Goal: Contribute content: Contribute content

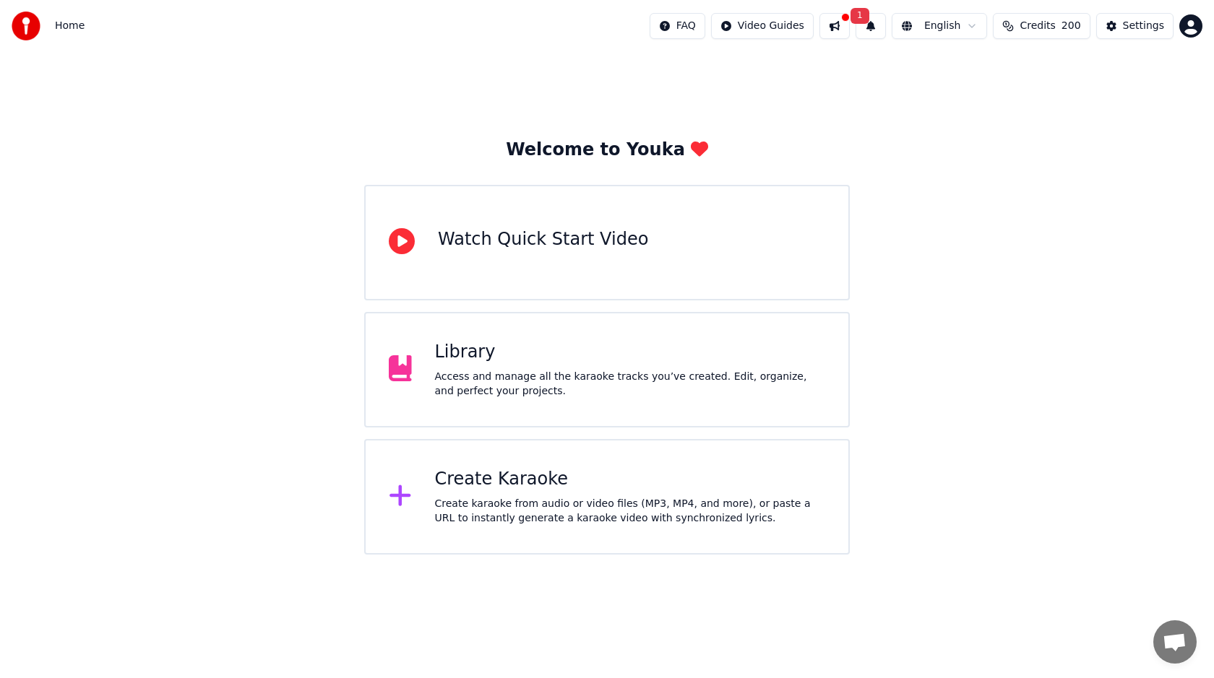
click at [878, 27] on button "1" at bounding box center [871, 26] width 30 height 26
click at [968, 69] on button "Update" at bounding box center [978, 72] width 61 height 26
click at [647, 342] on div "Library" at bounding box center [630, 352] width 391 height 23
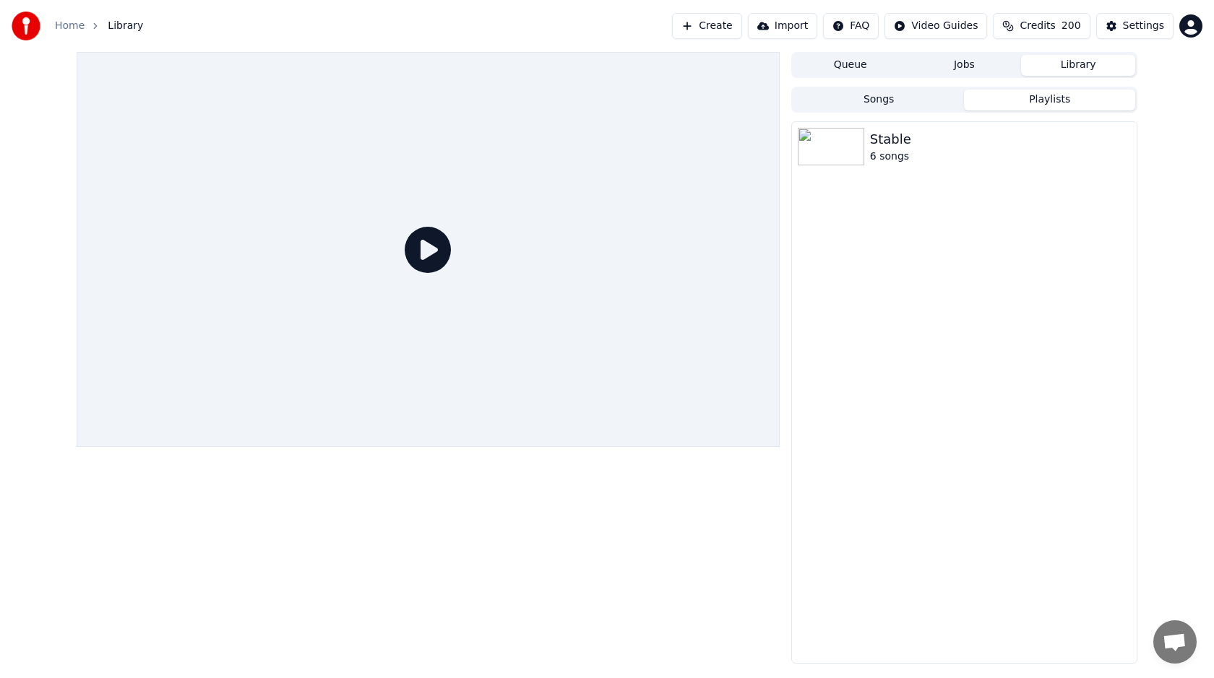
click at [1012, 97] on button "Playlists" at bounding box center [1049, 100] width 171 height 21
click at [959, 132] on div "Stable" at bounding box center [993, 139] width 246 height 20
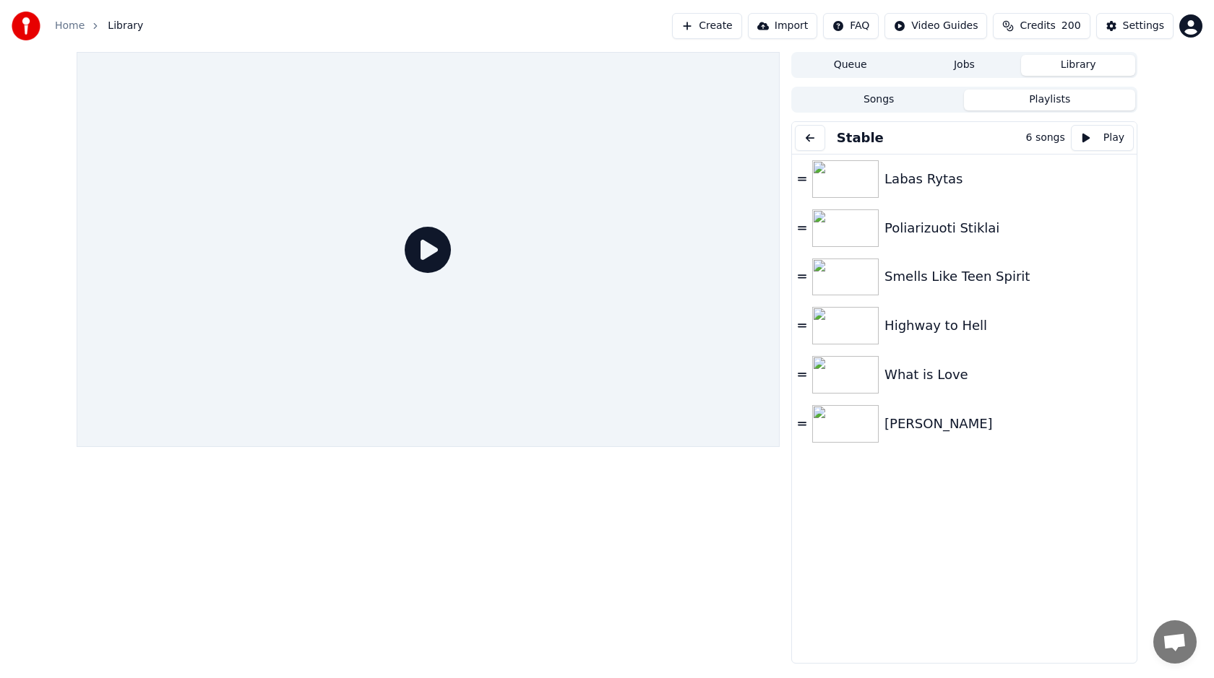
click at [898, 92] on button "Songs" at bounding box center [878, 100] width 171 height 21
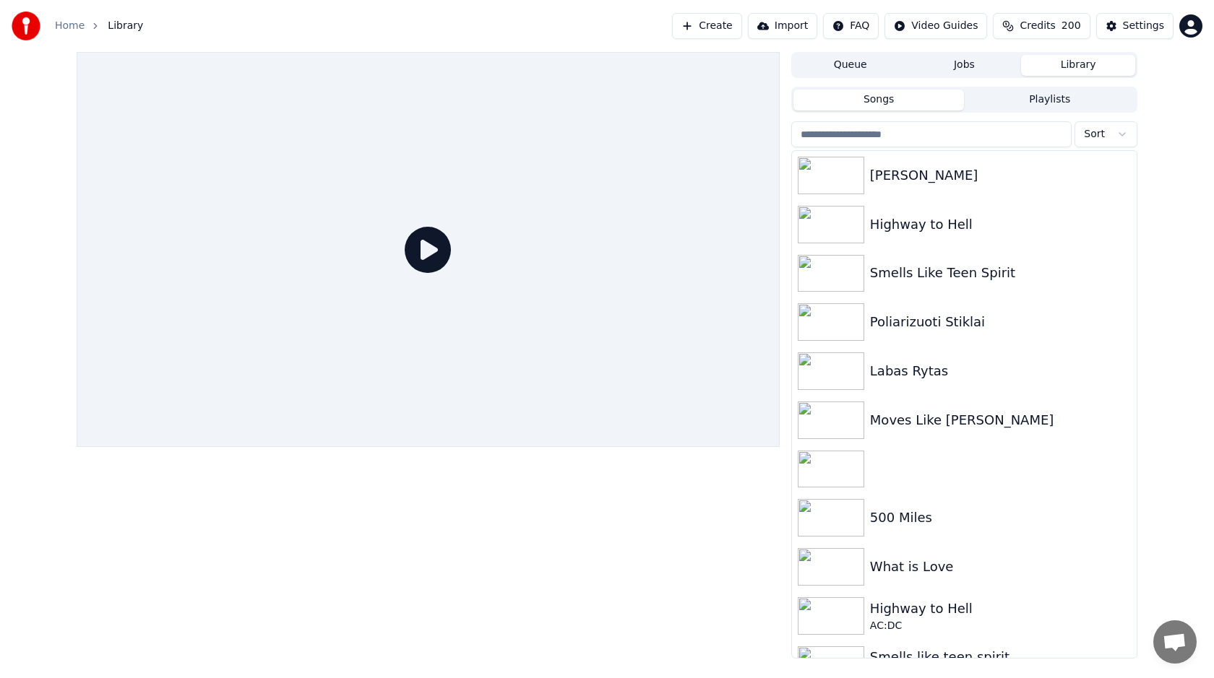
click at [1009, 101] on button "Playlists" at bounding box center [1049, 100] width 171 height 21
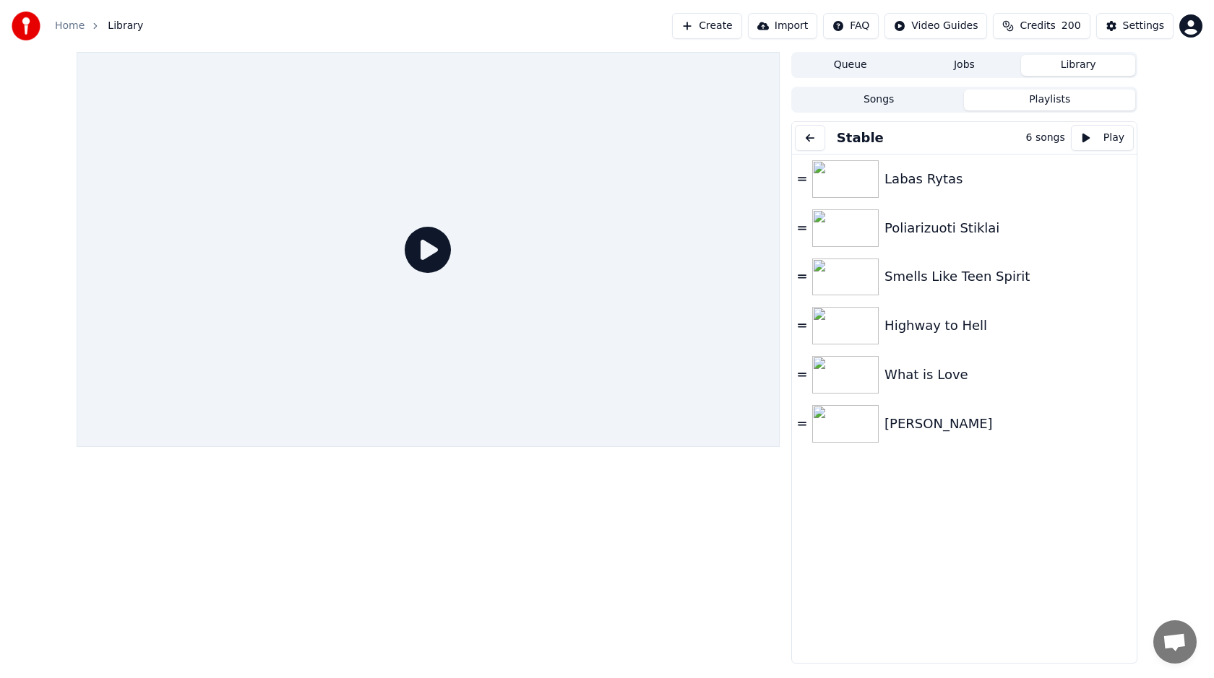
click at [946, 104] on button "Songs" at bounding box center [878, 100] width 171 height 21
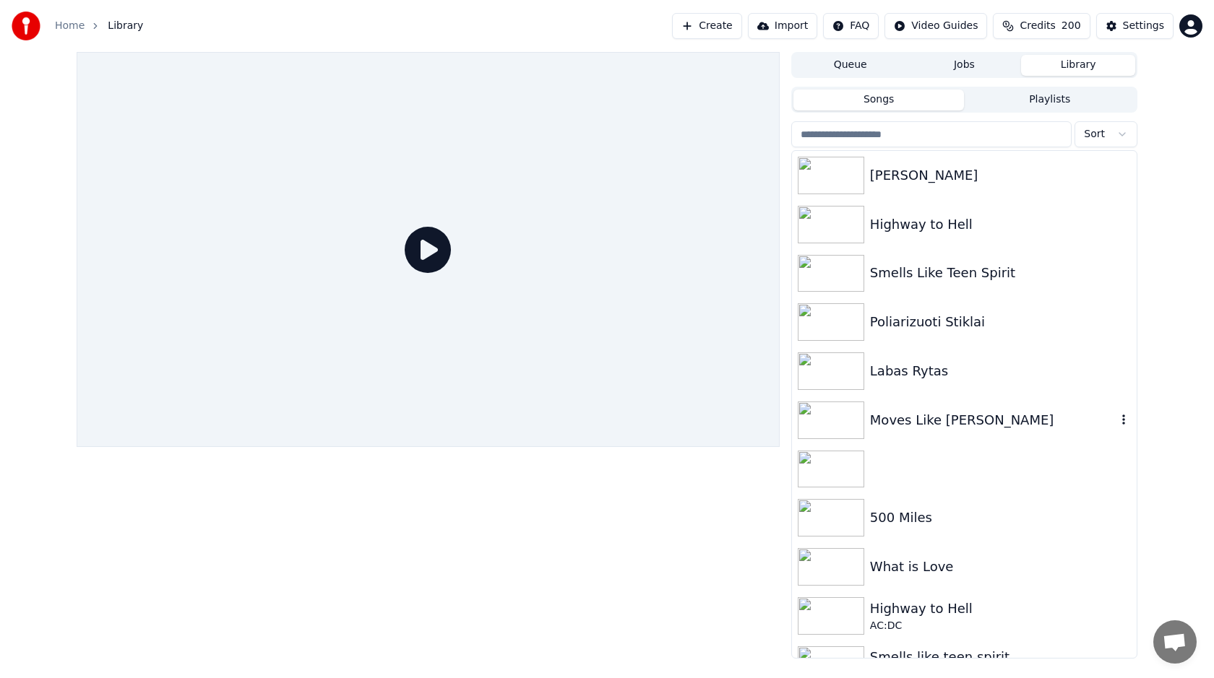
click at [916, 416] on div "Moves Like [PERSON_NAME]" at bounding box center [993, 420] width 246 height 20
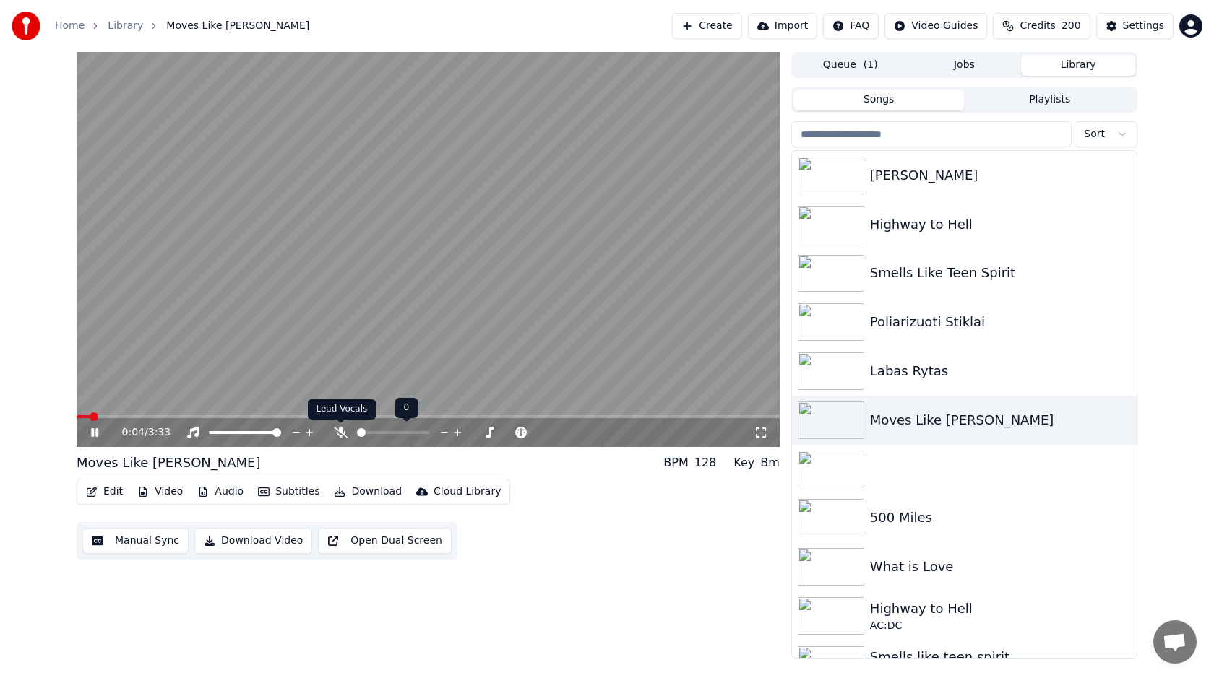
click at [340, 426] on span at bounding box center [340, 423] width 7 height 7
click at [344, 436] on icon at bounding box center [341, 433] width 14 height 12
click at [1122, 421] on icon "button" at bounding box center [1123, 420] width 14 height 12
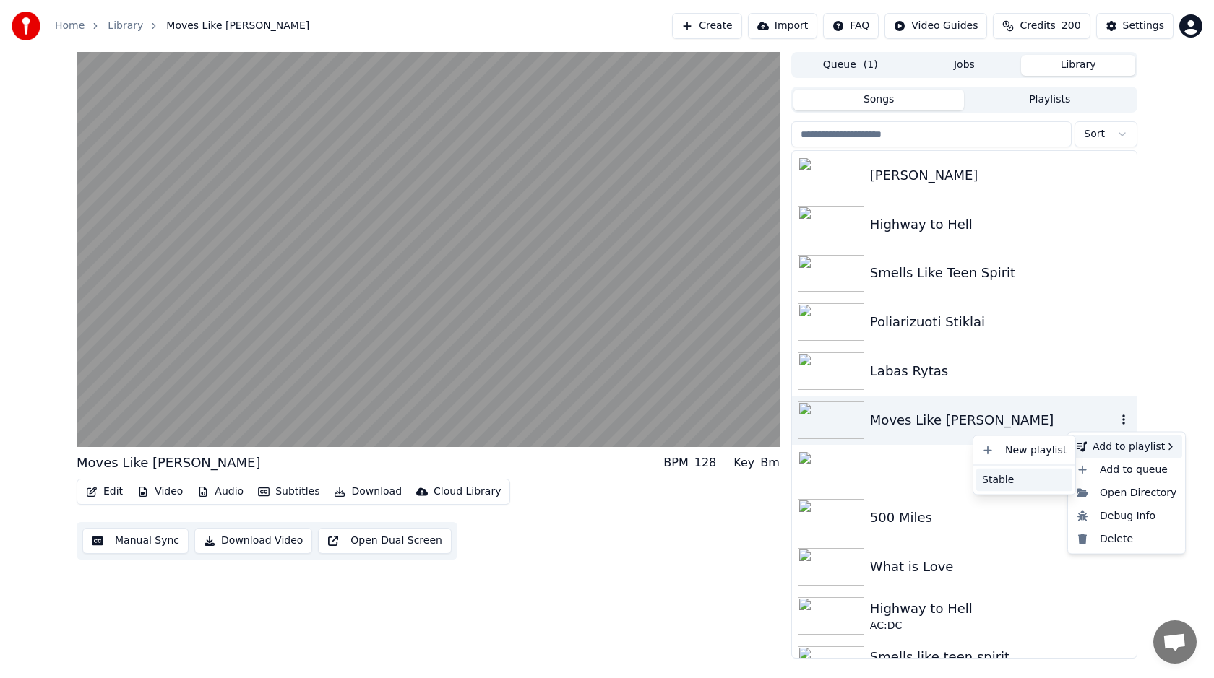
click at [1029, 473] on div "Stable" at bounding box center [1024, 479] width 96 height 23
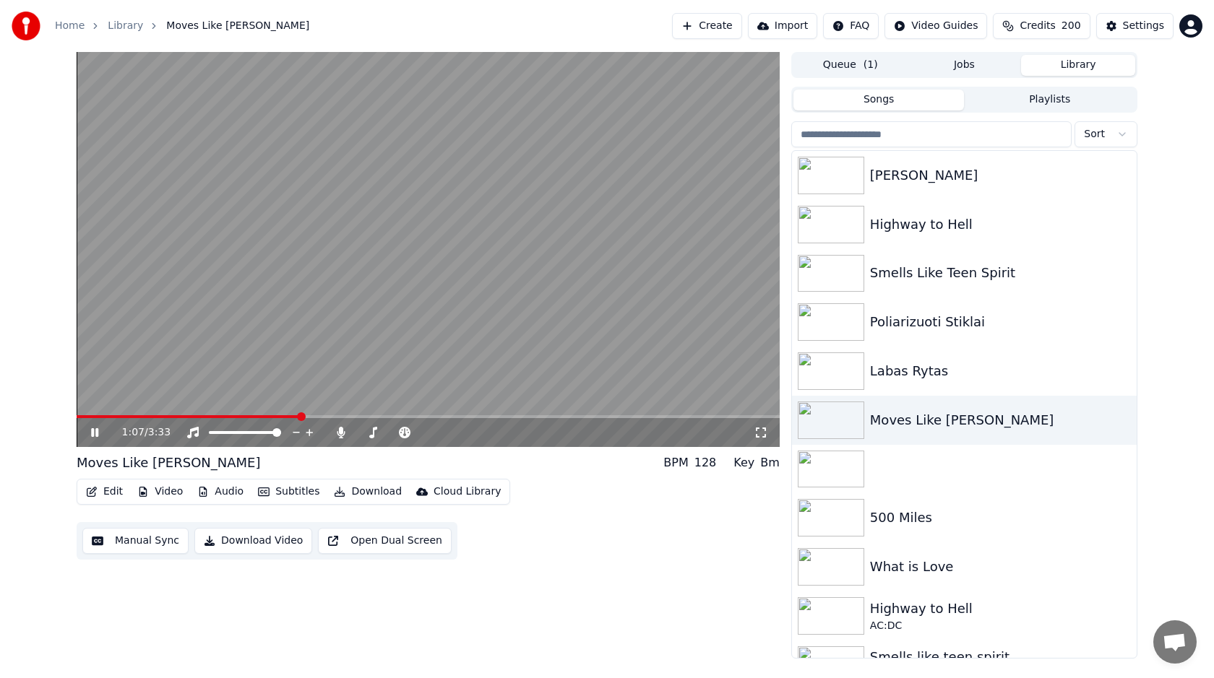
click at [381, 414] on video at bounding box center [428, 249] width 703 height 395
click at [381, 403] on video at bounding box center [428, 249] width 703 height 395
click at [367, 416] on span at bounding box center [428, 416] width 703 height 3
click at [429, 417] on span at bounding box center [428, 416] width 703 height 3
click at [467, 418] on span at bounding box center [428, 416] width 703 height 3
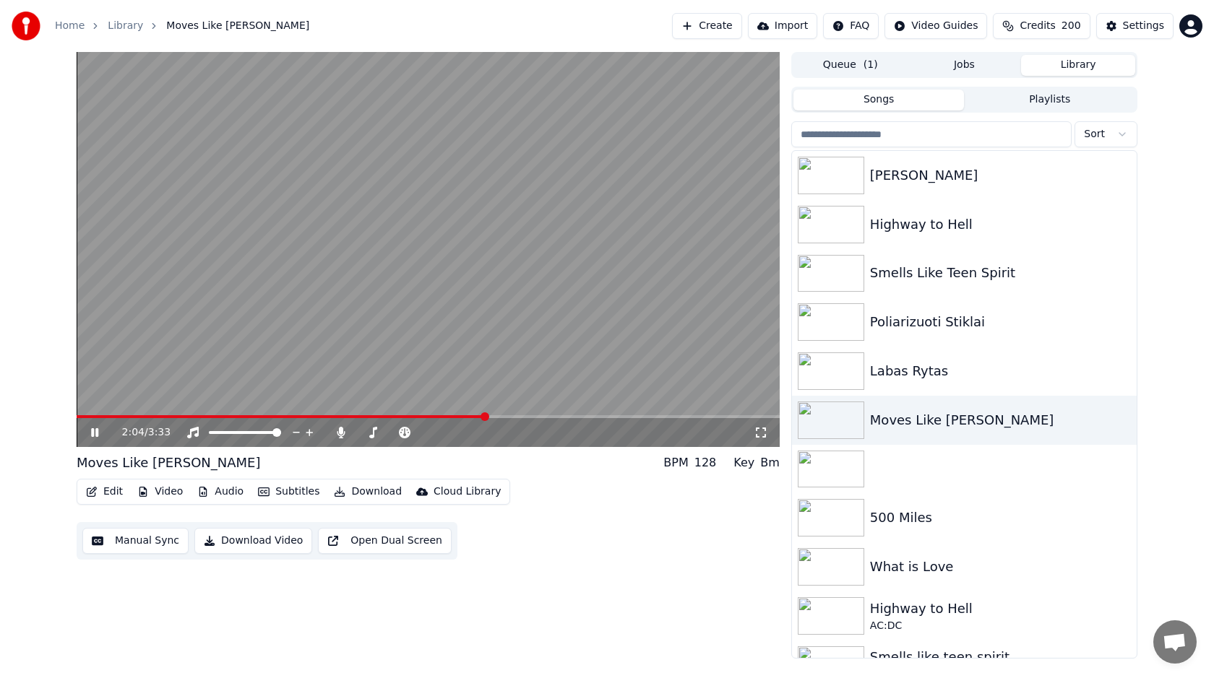
click at [507, 412] on video at bounding box center [428, 249] width 703 height 395
click at [513, 416] on span at bounding box center [428, 416] width 703 height 3
click at [520, 297] on video at bounding box center [428, 249] width 703 height 395
click at [99, 434] on icon at bounding box center [105, 433] width 34 height 12
click at [376, 491] on button "Download" at bounding box center [367, 492] width 79 height 20
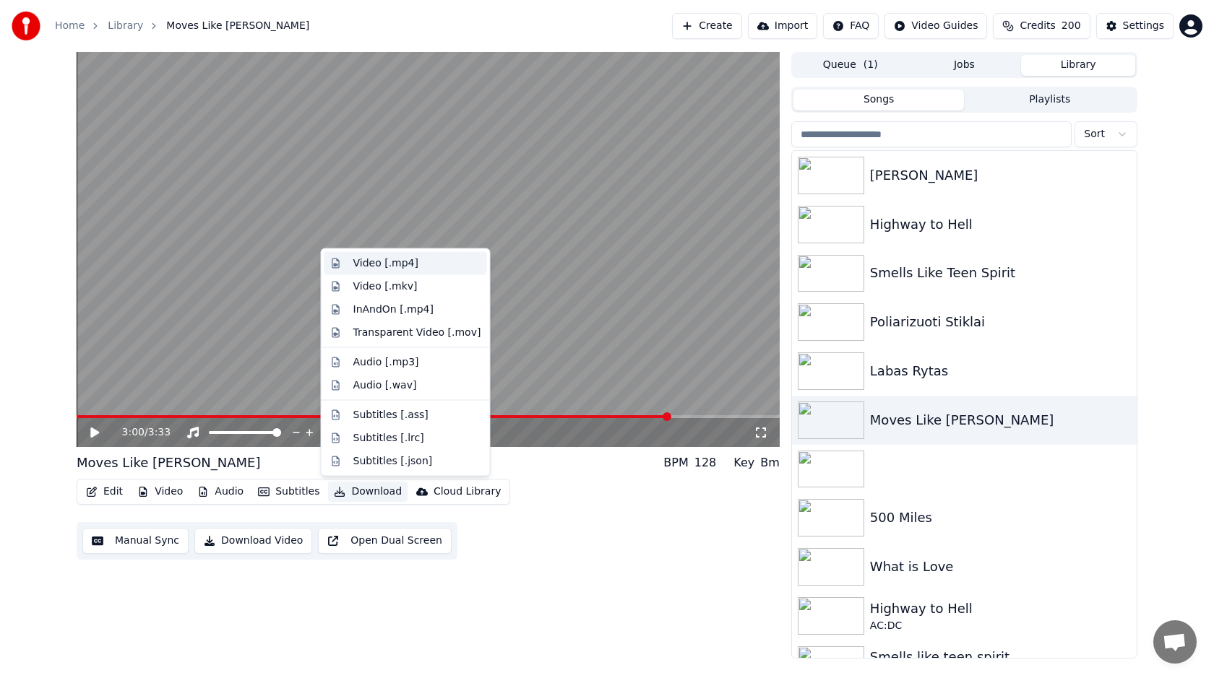
click at [423, 265] on div "Video [.mp4]" at bounding box center [417, 264] width 128 height 14
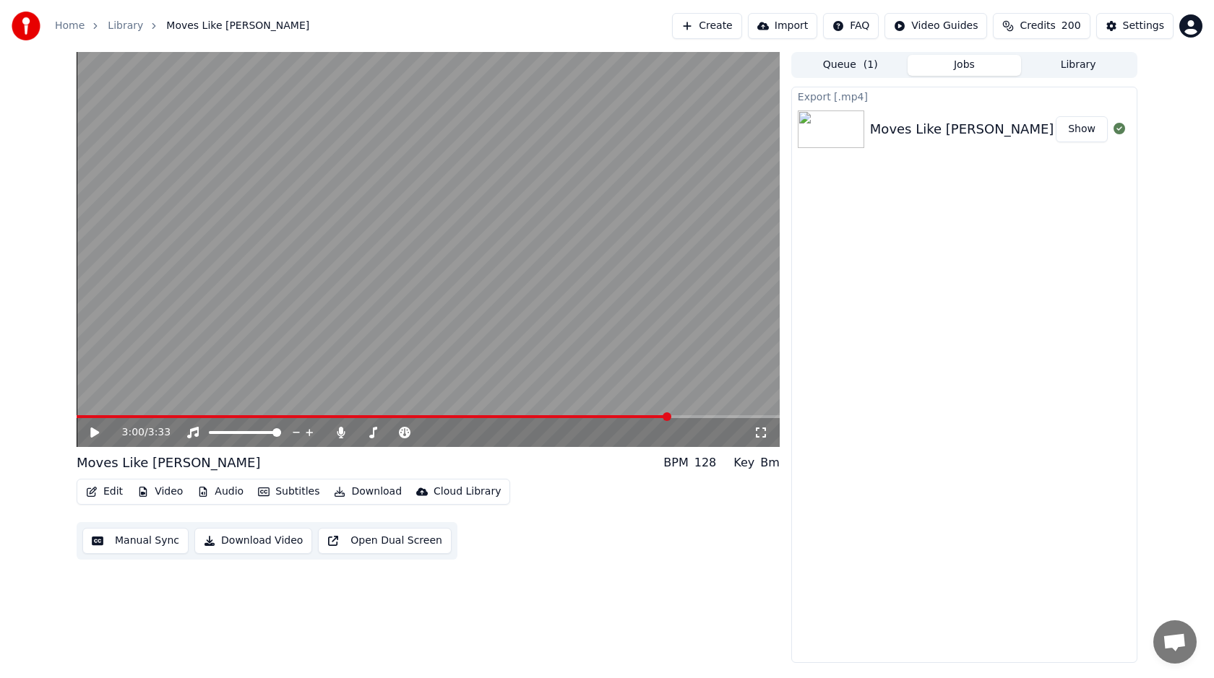
click at [1067, 131] on button "Show" at bounding box center [1082, 129] width 52 height 26
click at [842, 65] on button "Queue ( 1 )" at bounding box center [850, 65] width 114 height 21
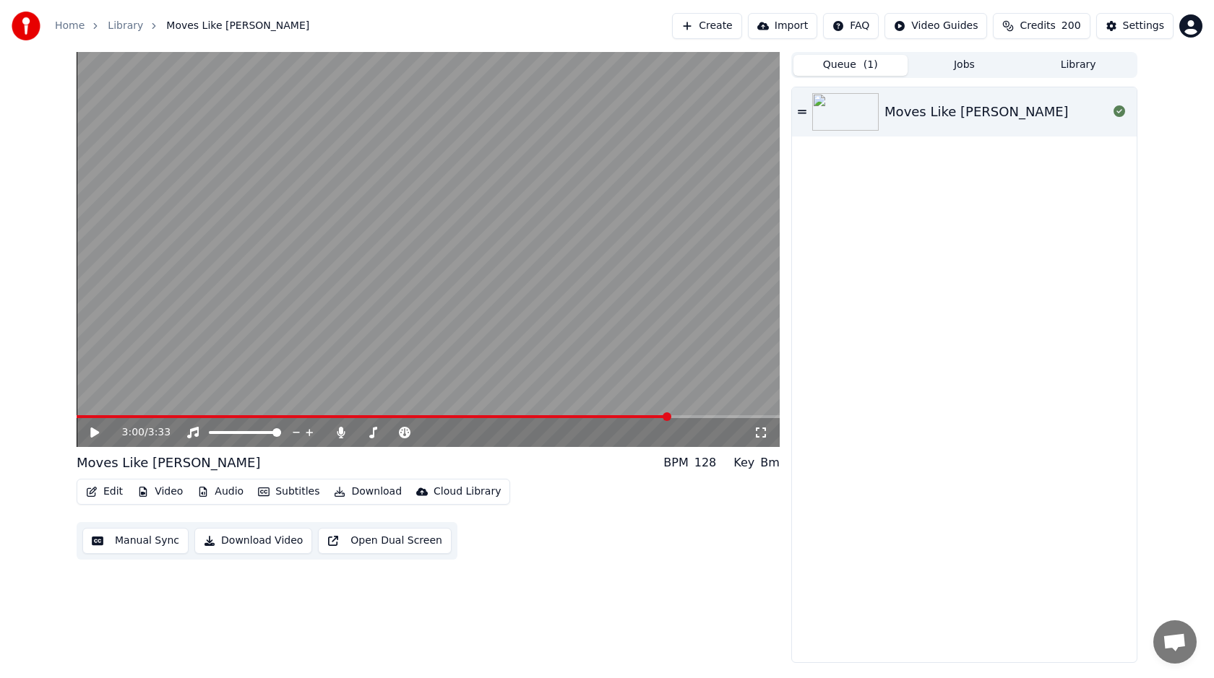
click at [1043, 62] on button "Library" at bounding box center [1078, 65] width 114 height 21
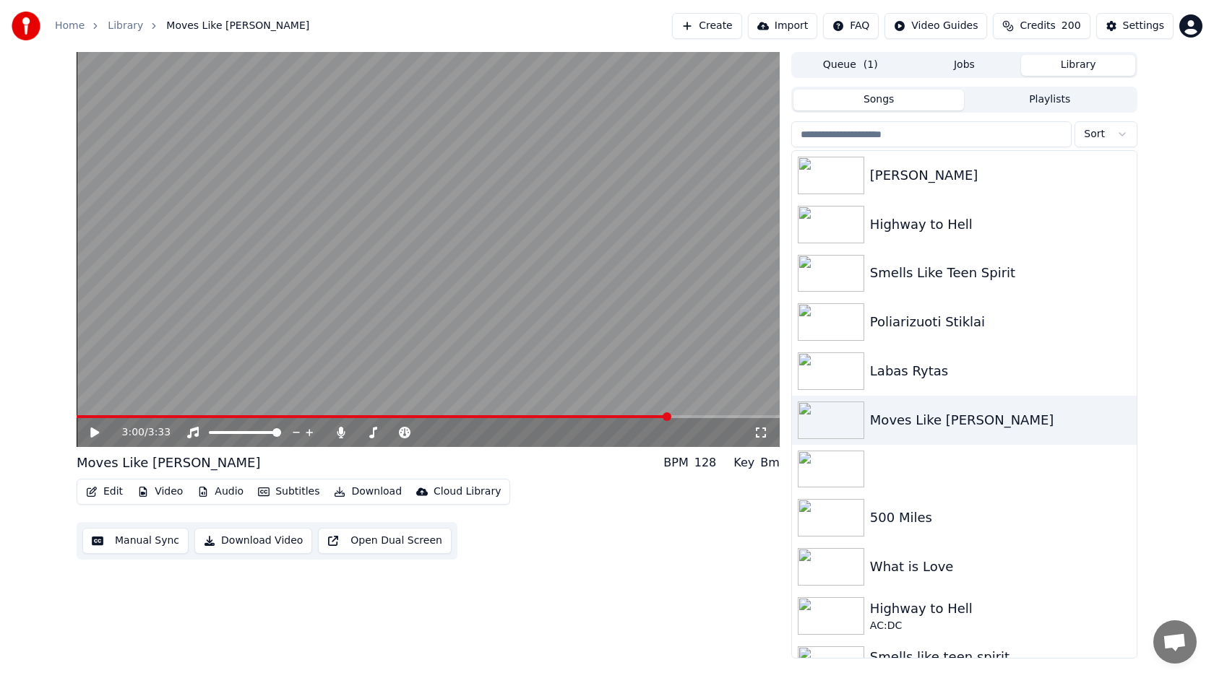
click at [714, 35] on button "Create" at bounding box center [707, 26] width 70 height 26
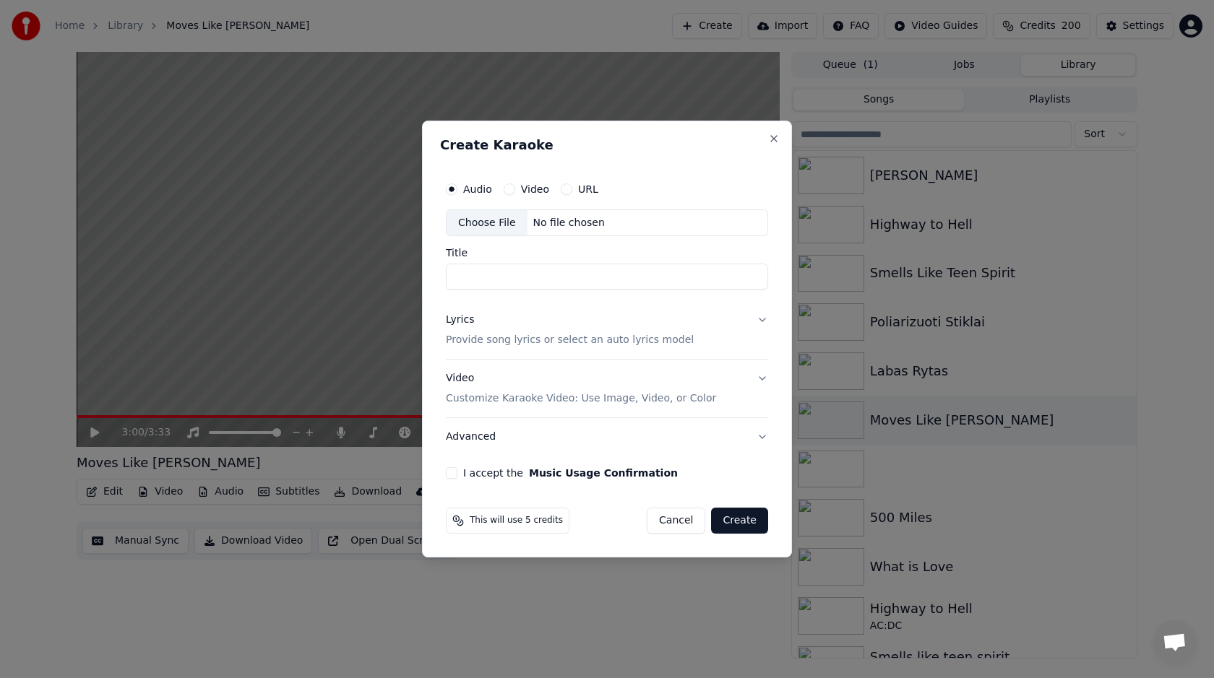
click at [496, 228] on div "Choose File" at bounding box center [487, 223] width 81 height 26
type input "**********"
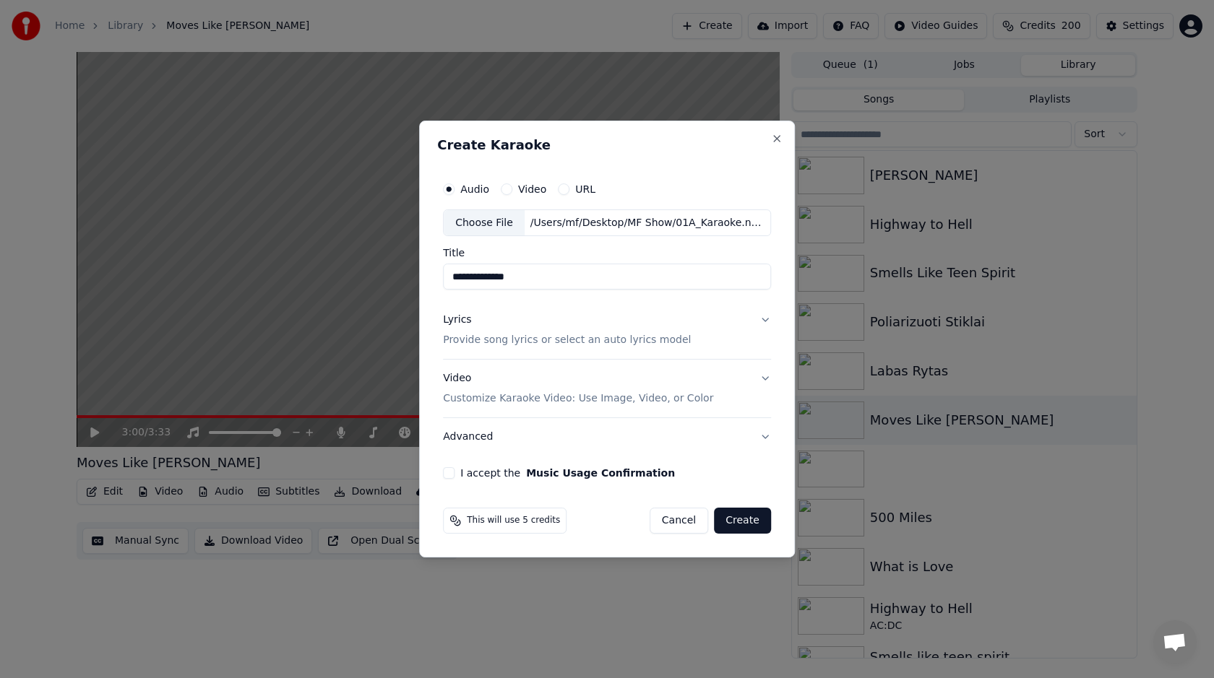
click at [538, 337] on p "Provide song lyrics or select an auto lyrics model" at bounding box center [567, 341] width 248 height 14
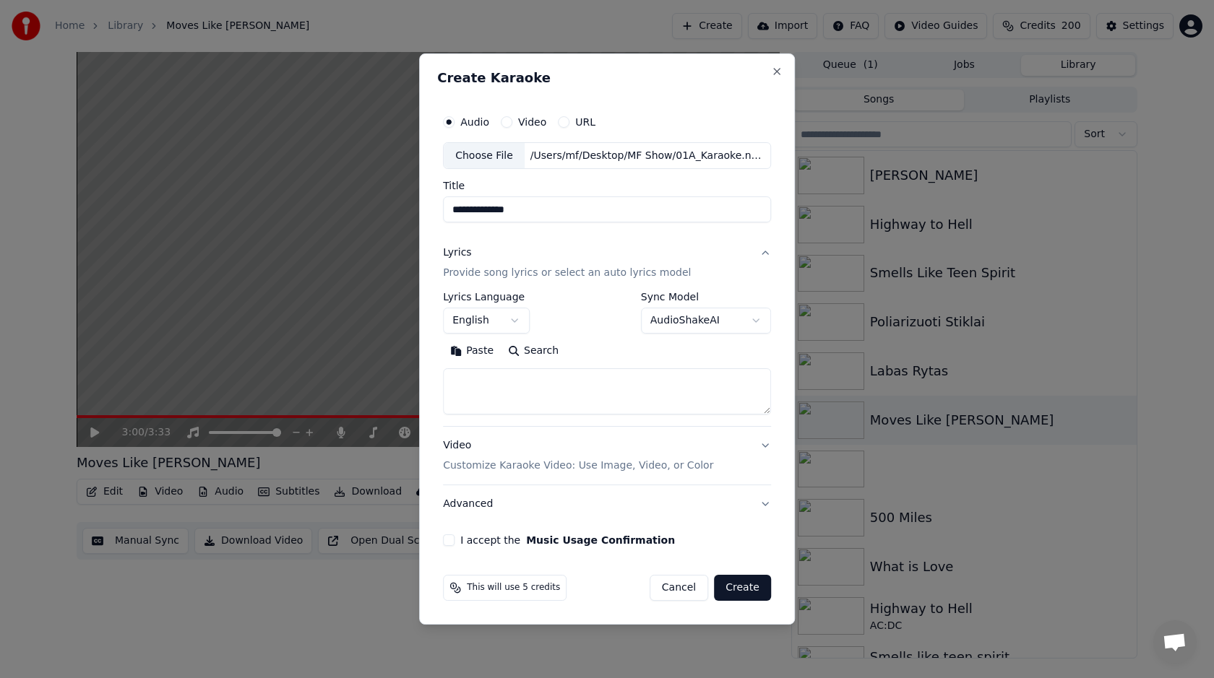
click at [535, 384] on textarea at bounding box center [607, 392] width 328 height 46
paste textarea "**********"
type textarea "**********"
click at [764, 448] on button "Video Customize Karaoke Video: Use Image, Video, or Color" at bounding box center [607, 457] width 328 height 58
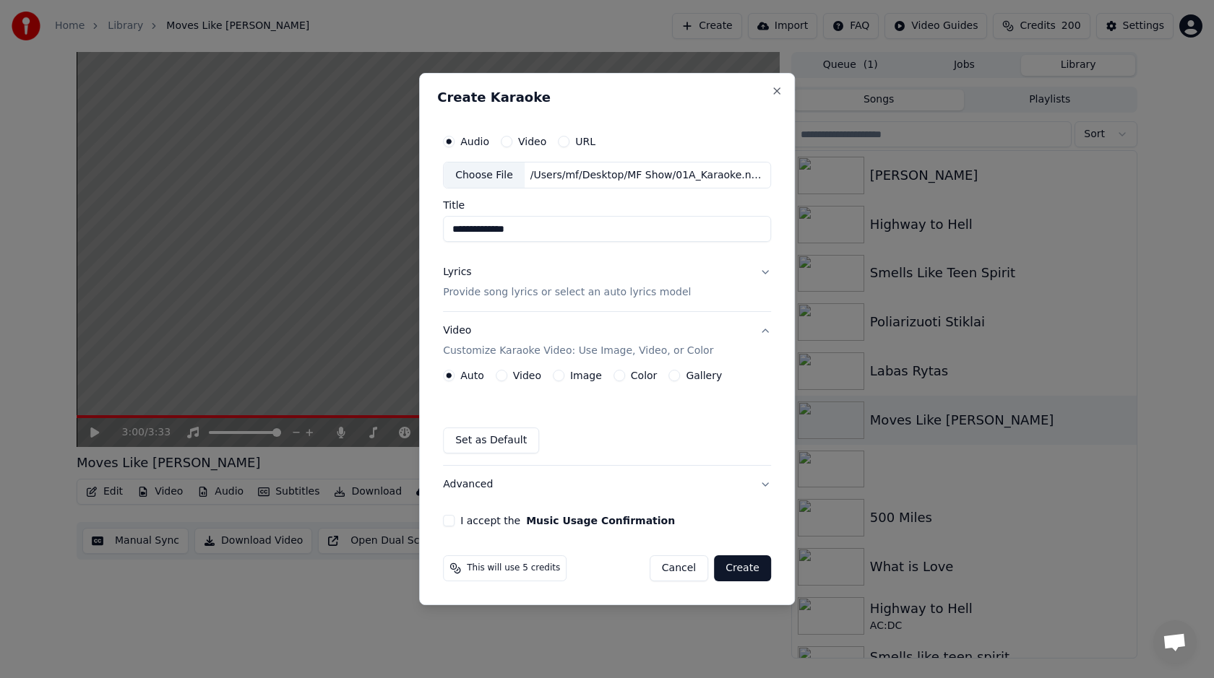
click at [508, 374] on div "Video" at bounding box center [519, 376] width 46 height 12
click at [452, 517] on button "I accept the Music Usage Confirmation" at bounding box center [449, 521] width 12 height 12
click at [503, 374] on button "Video" at bounding box center [502, 376] width 12 height 12
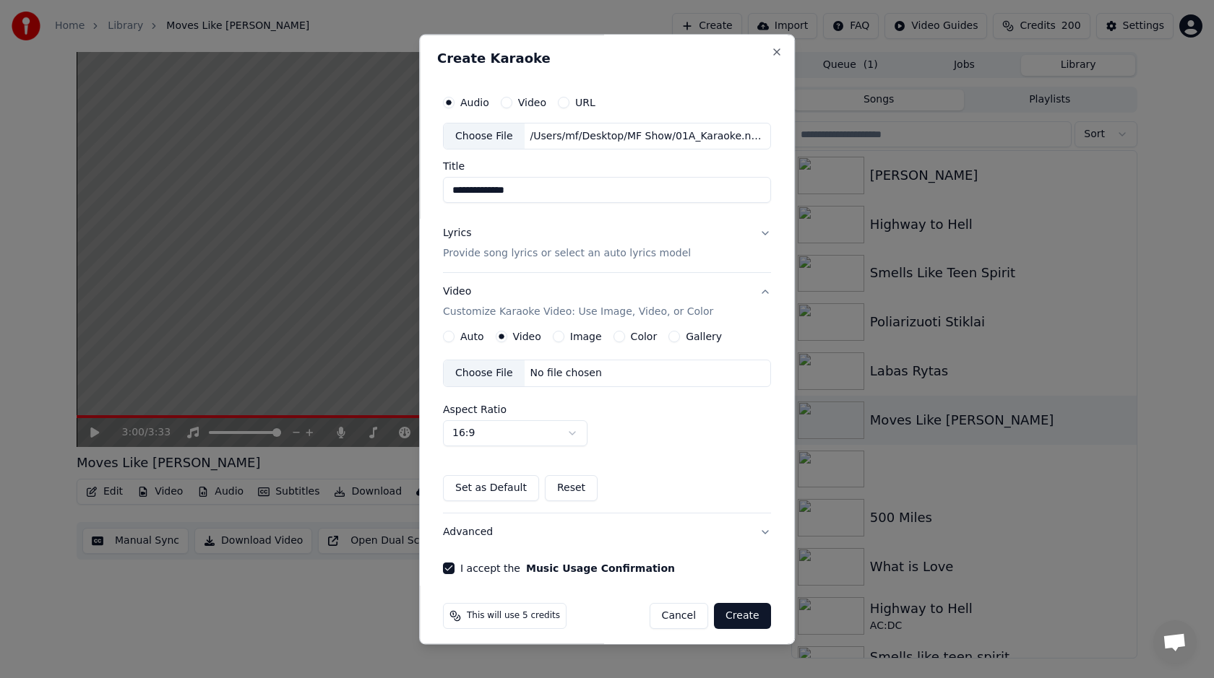
click at [494, 373] on div "Choose File" at bounding box center [484, 374] width 81 height 26
click at [751, 619] on button "Create" at bounding box center [742, 617] width 57 height 26
click at [557, 339] on button "Image" at bounding box center [559, 338] width 12 height 12
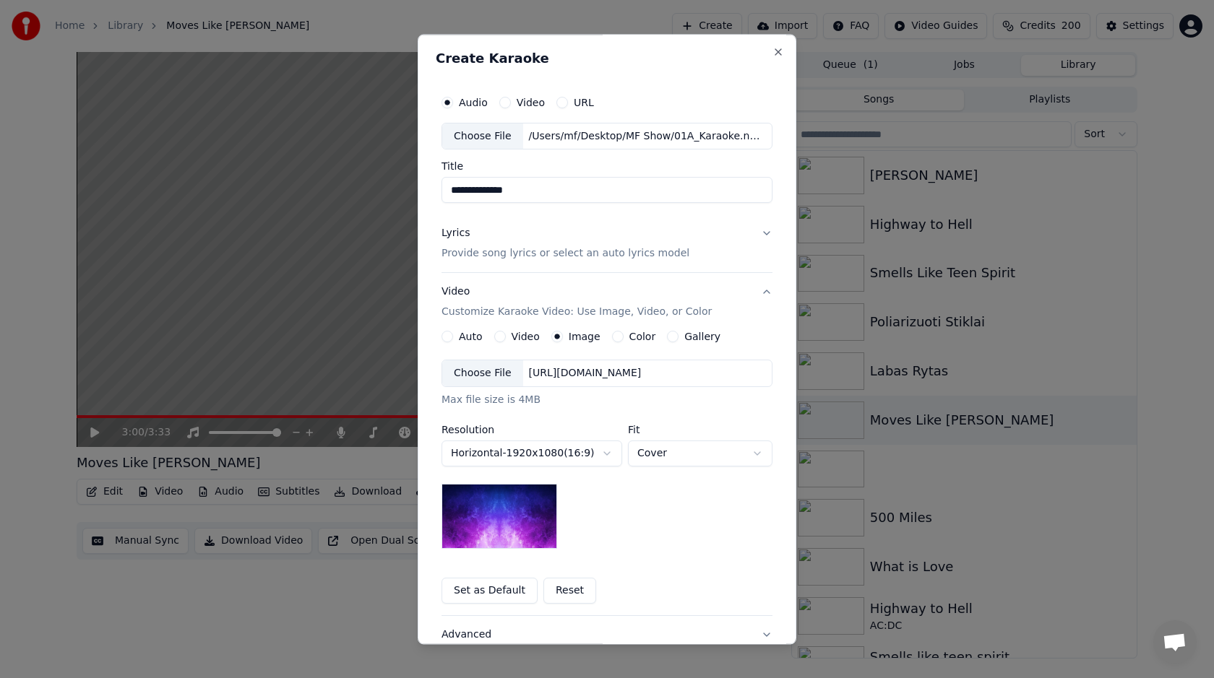
click at [507, 378] on div "Choose File" at bounding box center [482, 374] width 81 height 26
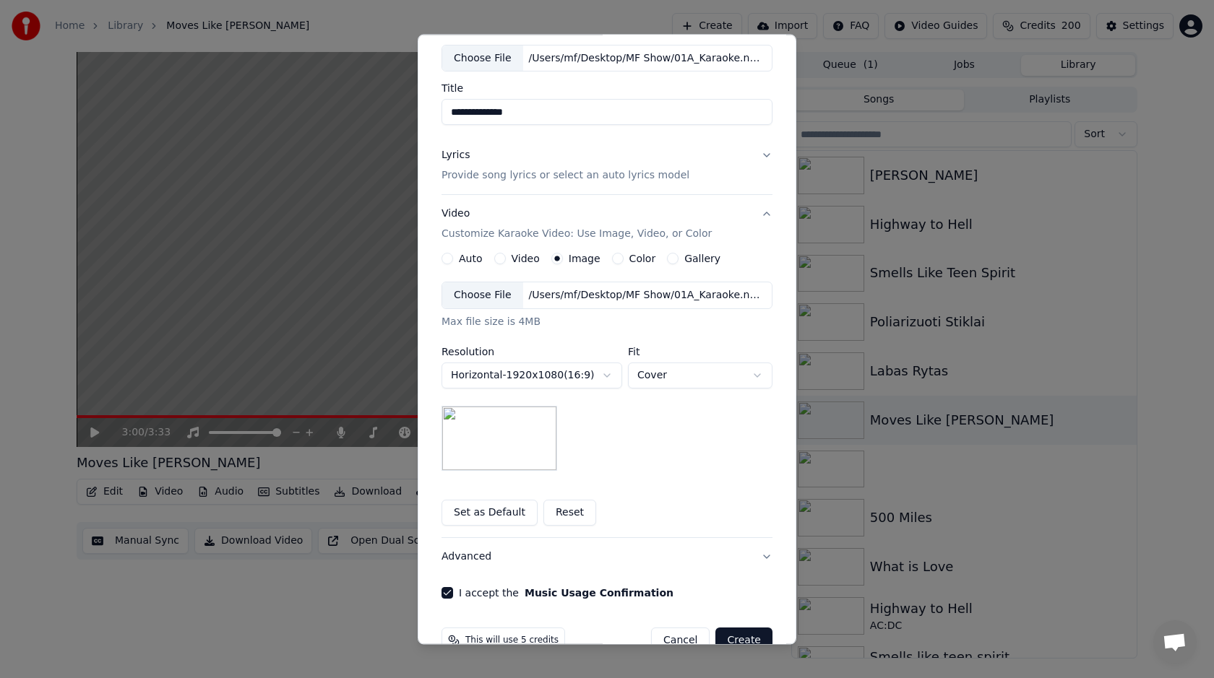
scroll to position [112, 0]
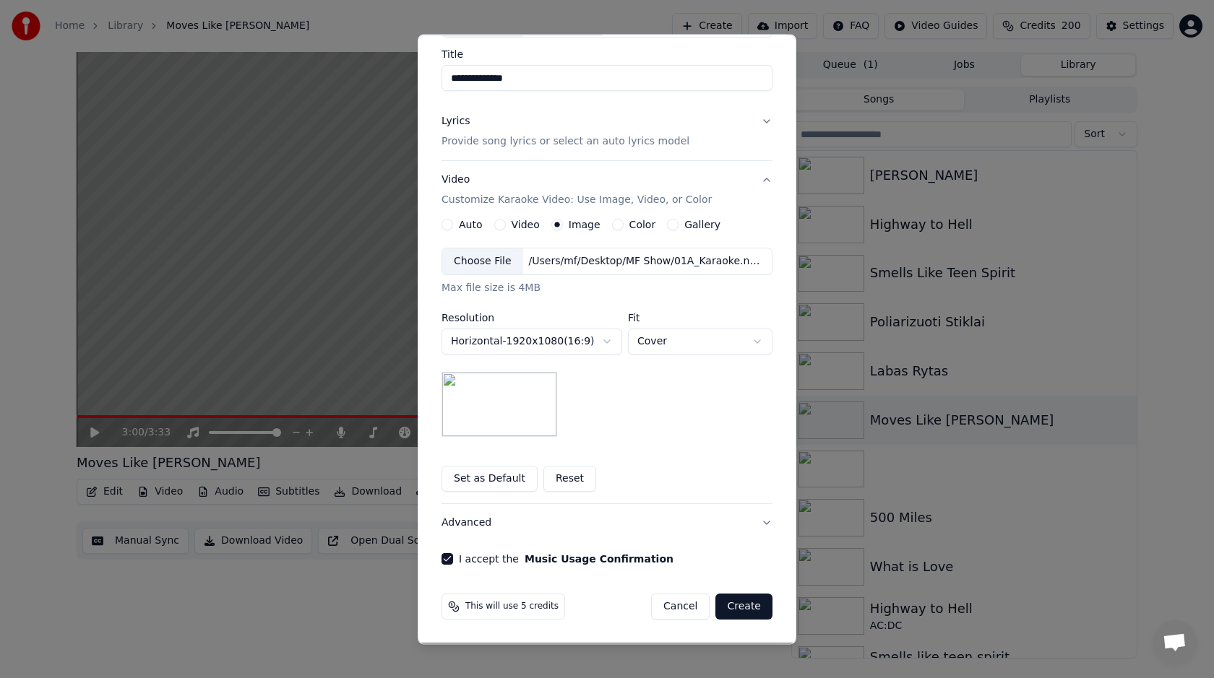
click at [748, 610] on button "Create" at bounding box center [743, 608] width 57 height 26
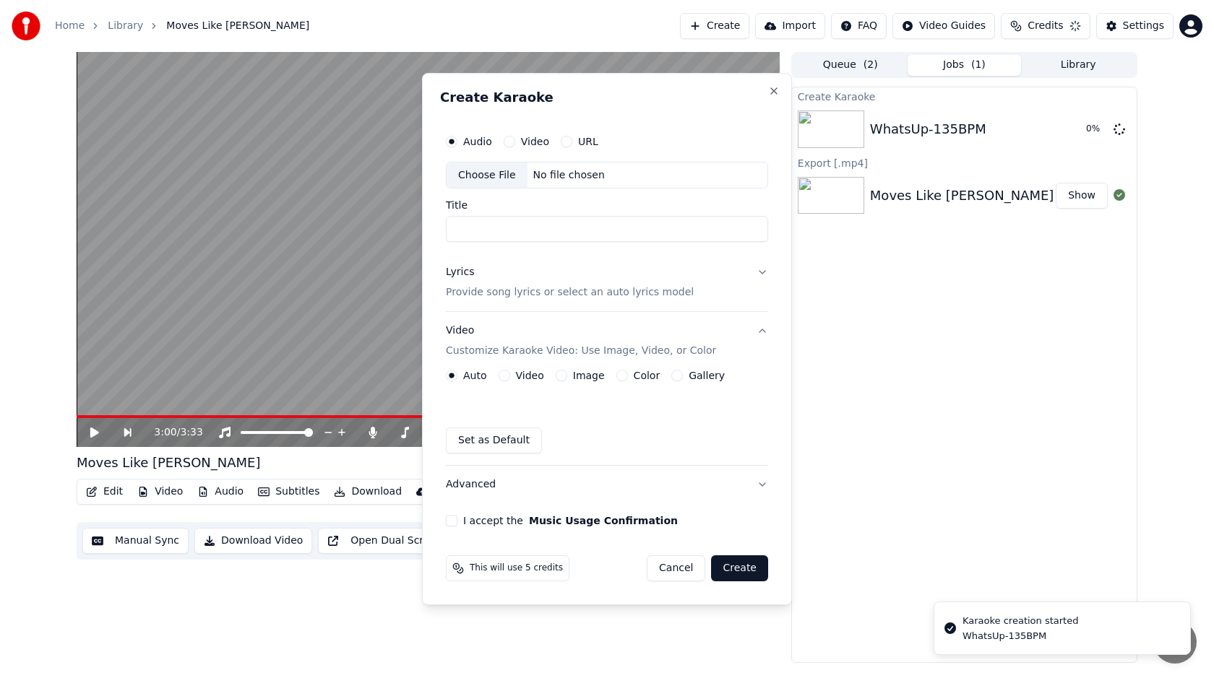
scroll to position [0, 0]
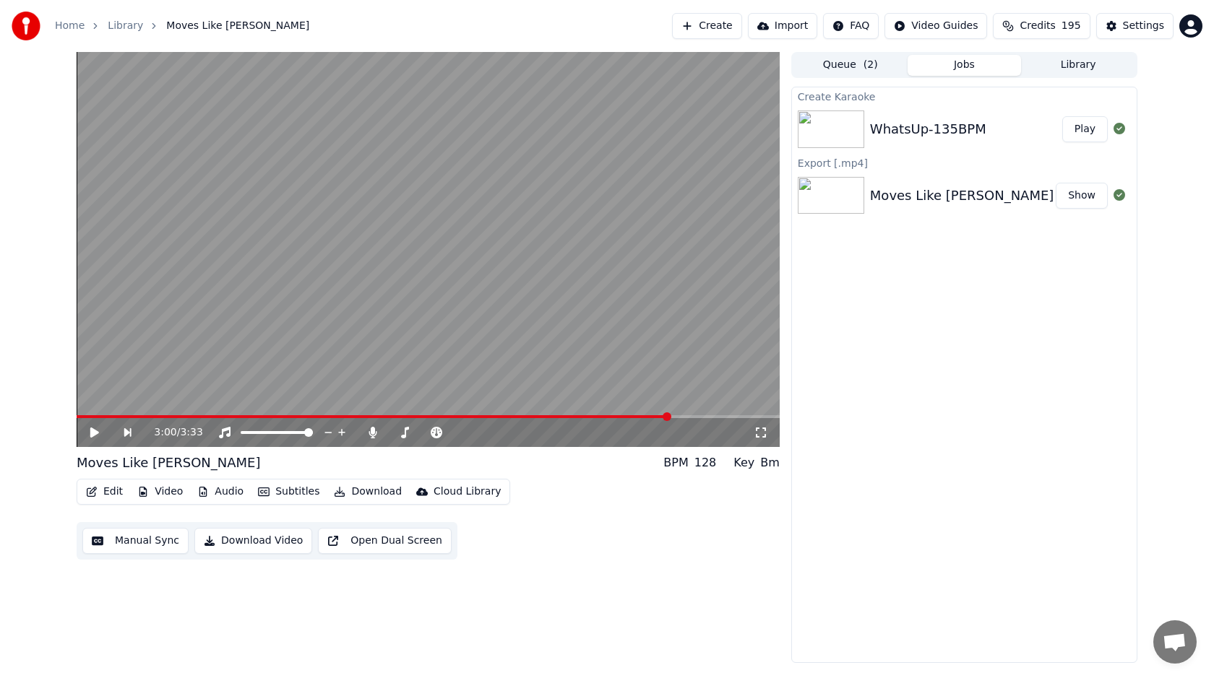
click at [1089, 197] on button "Show" at bounding box center [1082, 196] width 52 height 26
click at [1084, 126] on button "Play" at bounding box center [1085, 129] width 46 height 26
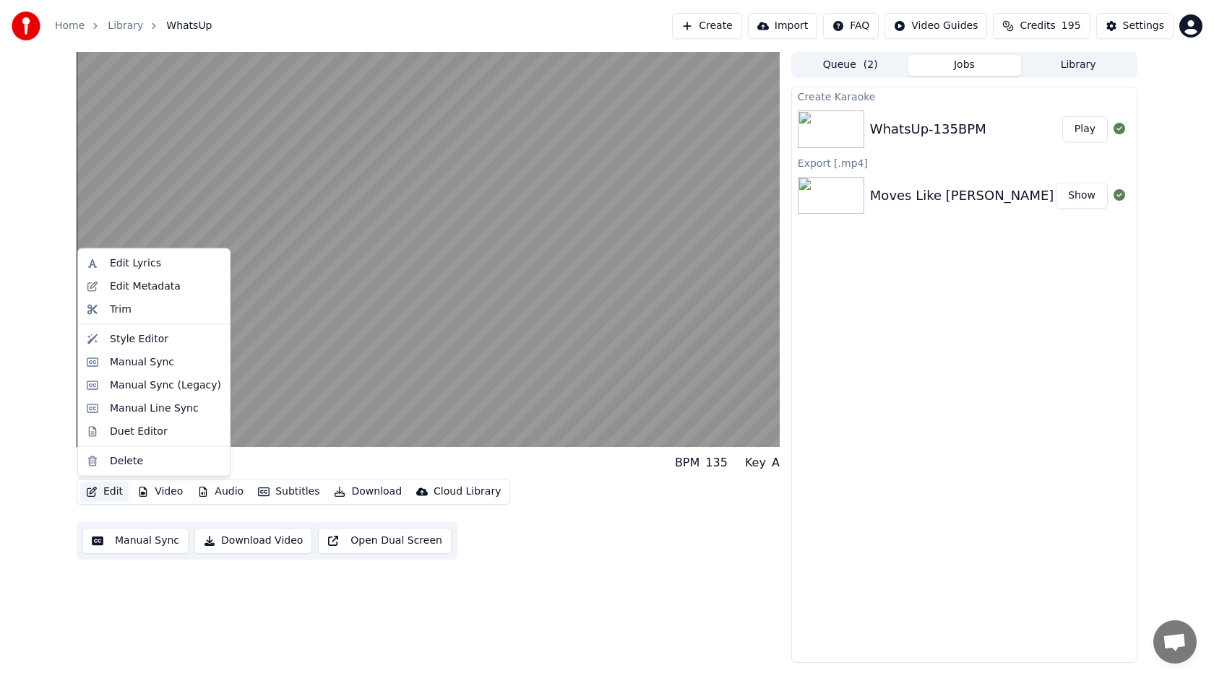
click at [118, 490] on button "Edit" at bounding box center [104, 492] width 48 height 20
click at [153, 367] on div "Manual Sync" at bounding box center [142, 362] width 64 height 14
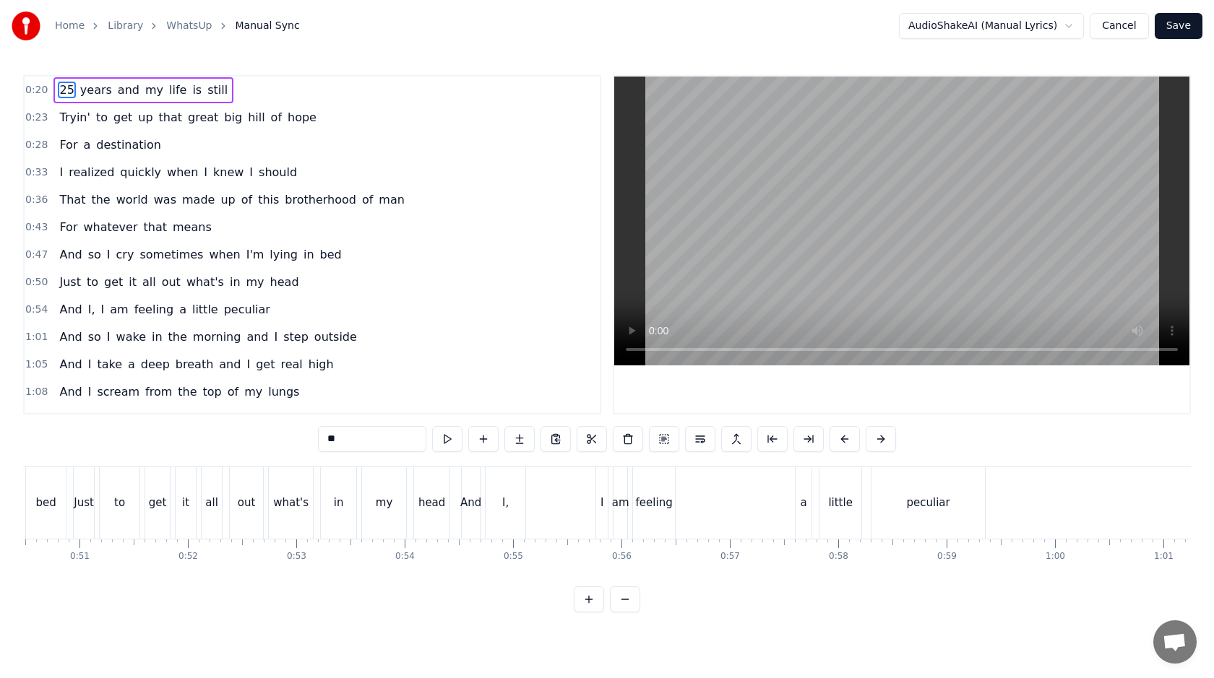
scroll to position [0, 5485]
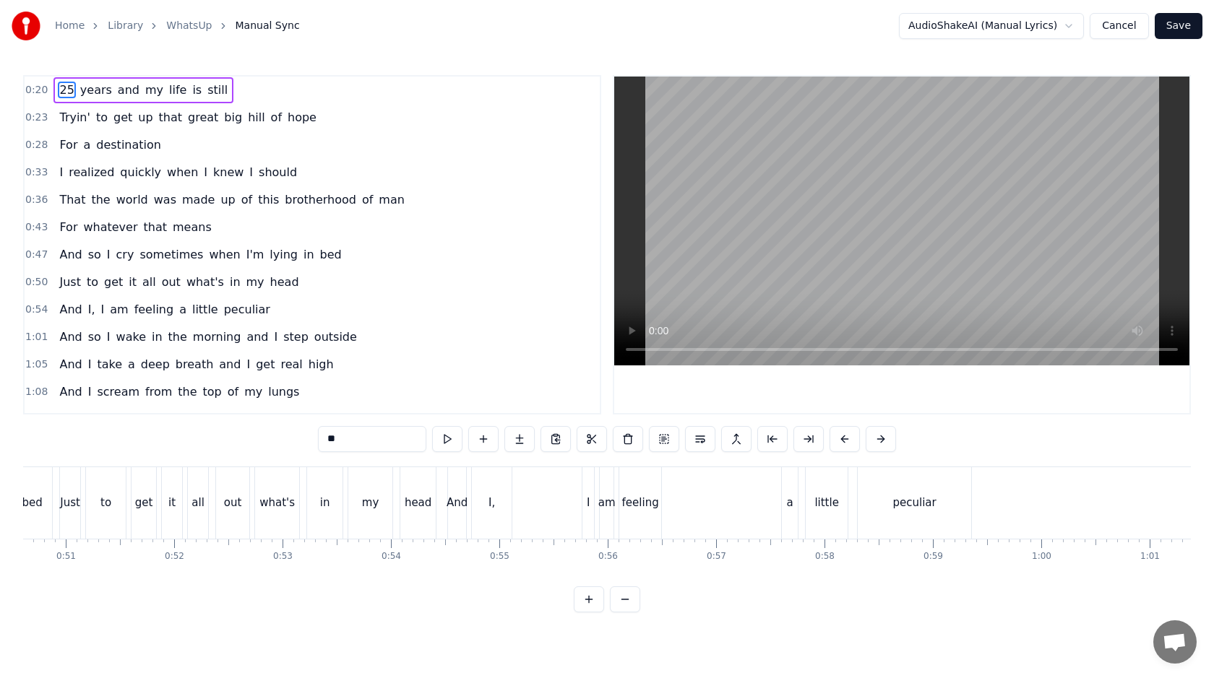
click at [548, 495] on div "And I, I am feeling a little peculiar" at bounding box center [710, 504] width 527 height 72
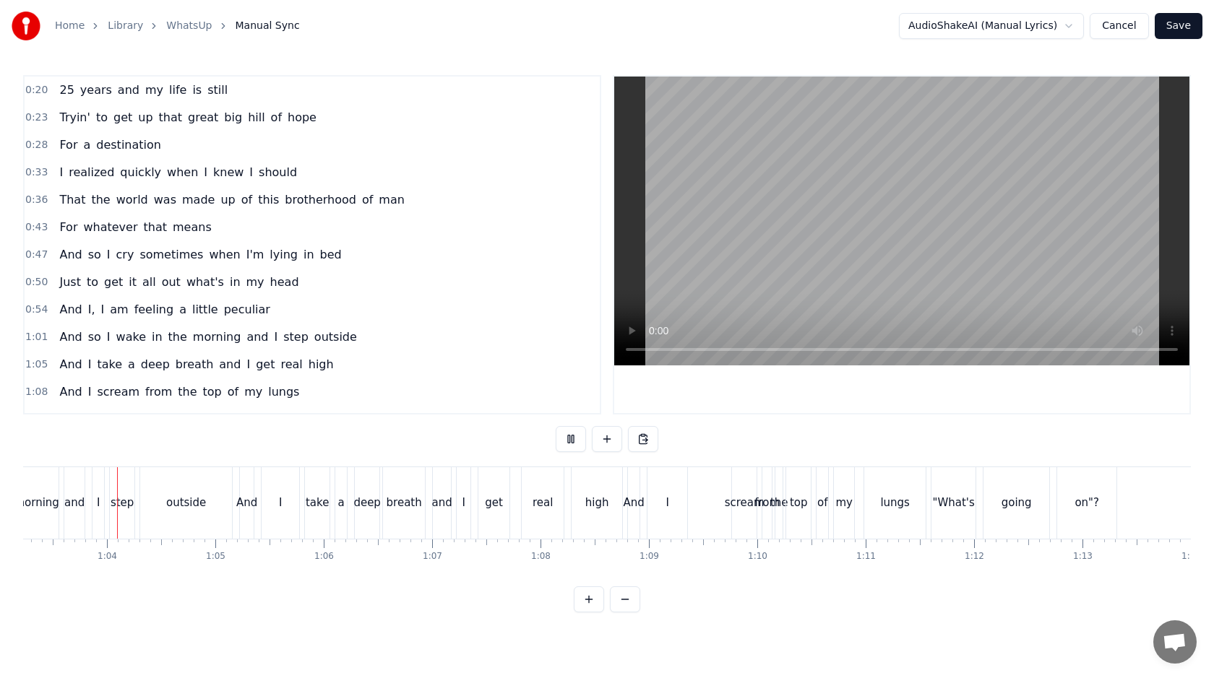
scroll to position [0, 6843]
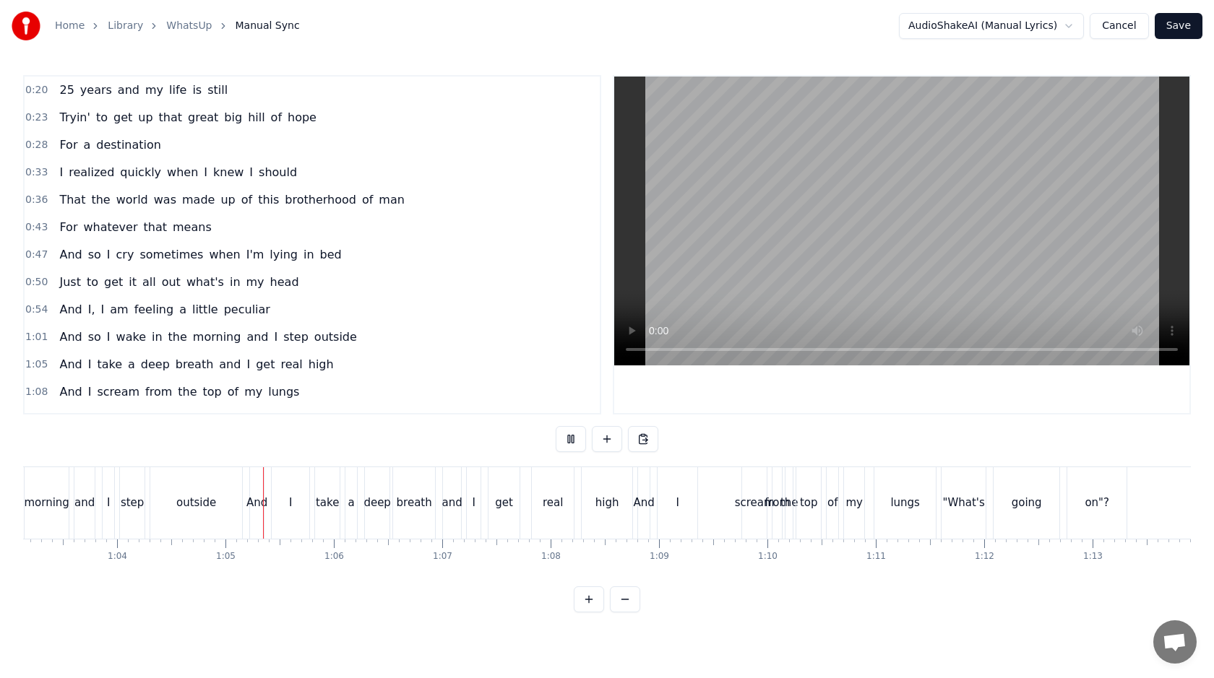
click at [720, 514] on div "And I scream from the top of my lungs" at bounding box center [788, 504] width 302 height 72
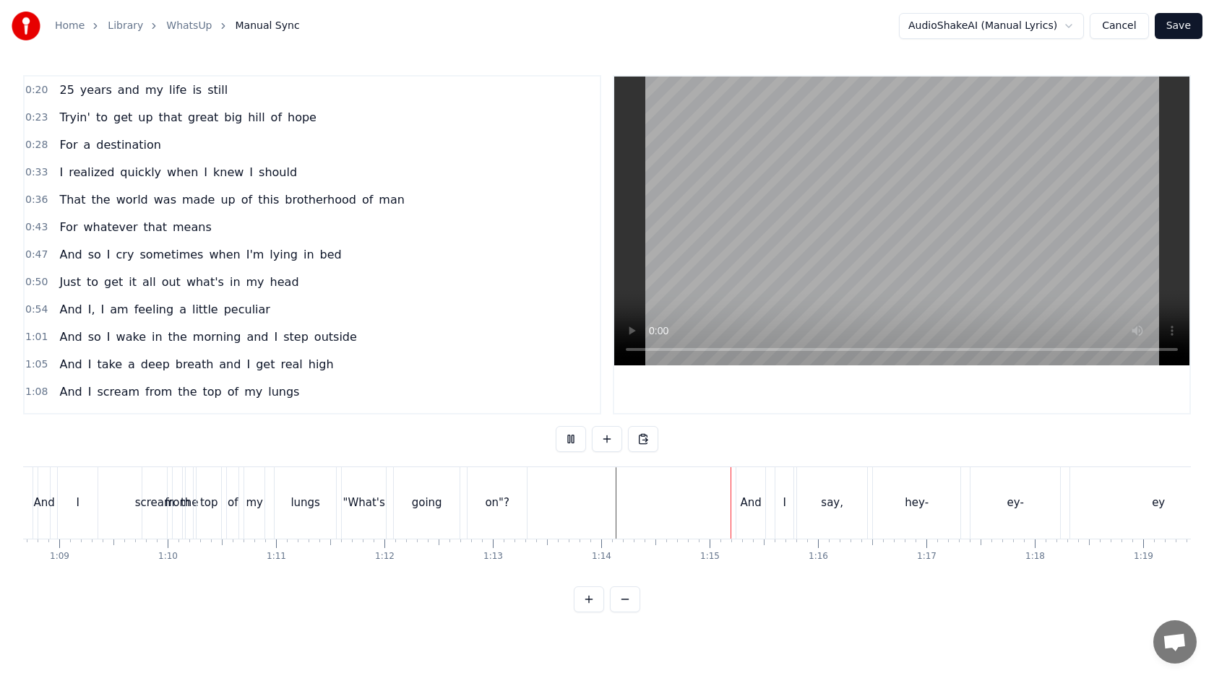
scroll to position [0, 7489]
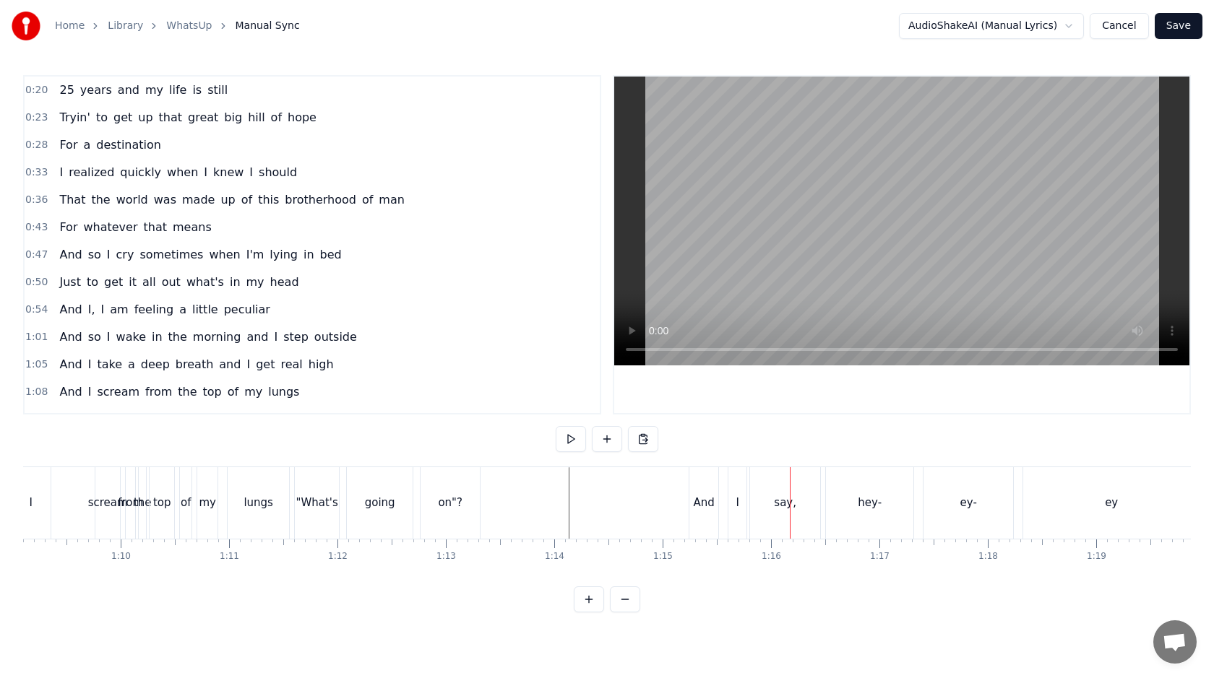
click at [704, 489] on div "And" at bounding box center [703, 504] width 29 height 72
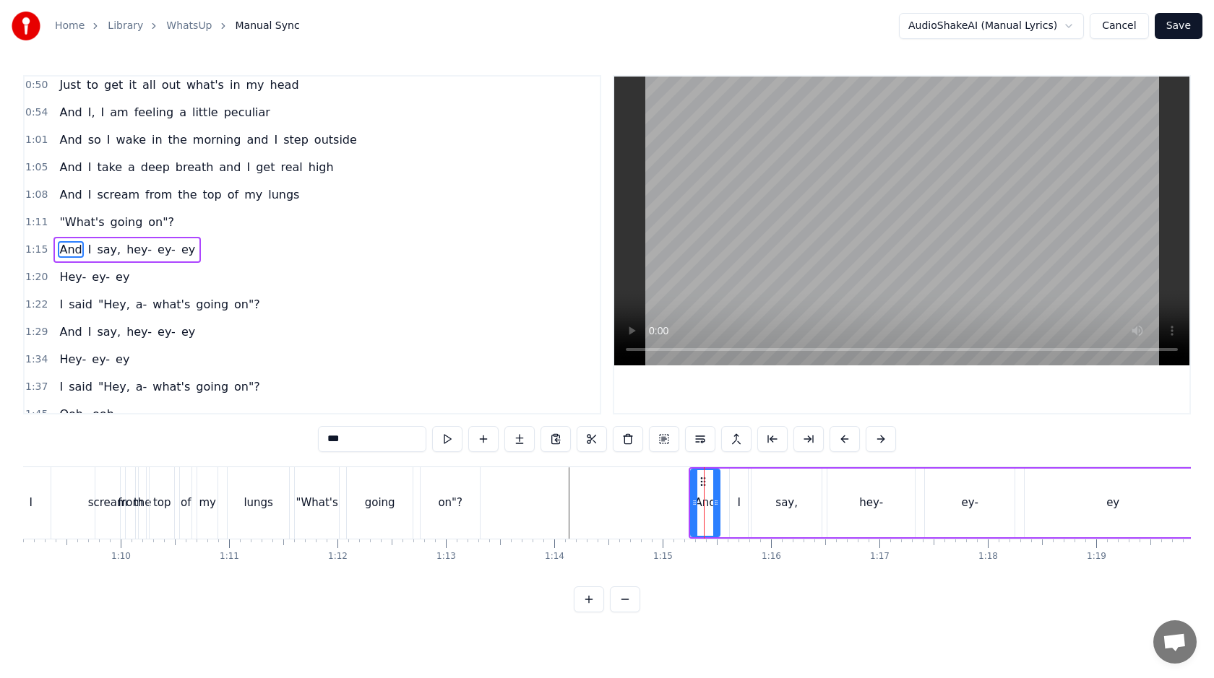
scroll to position [202, 0]
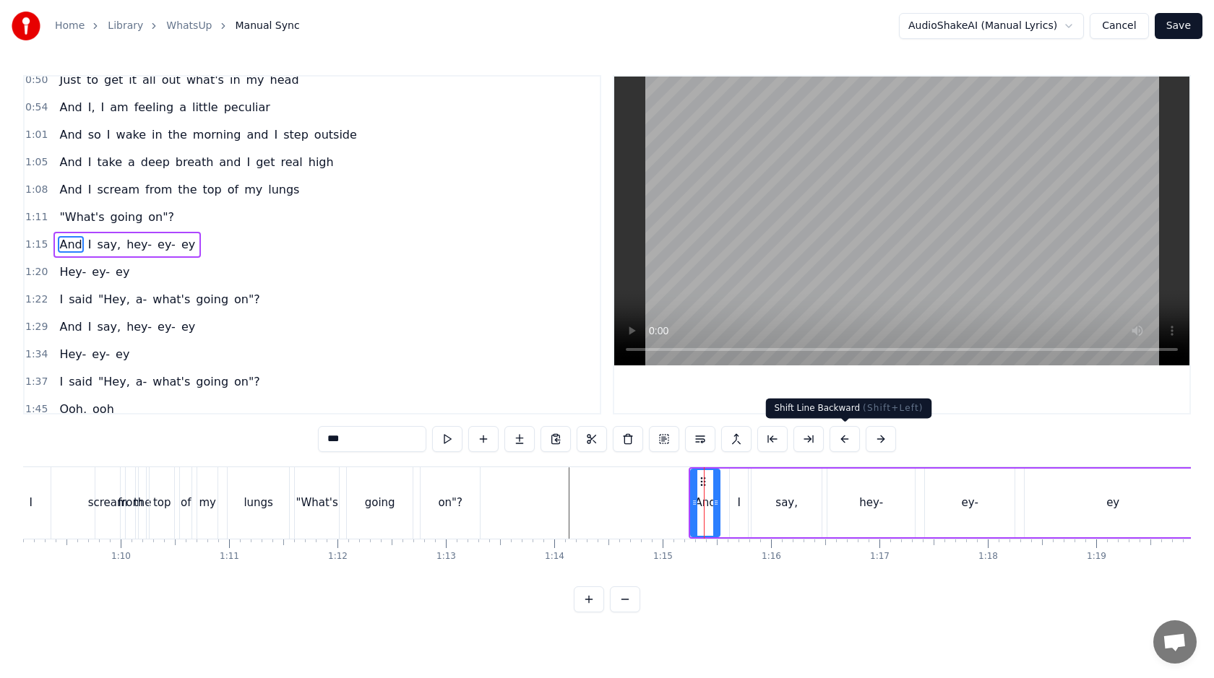
click at [839, 436] on button at bounding box center [845, 439] width 30 height 26
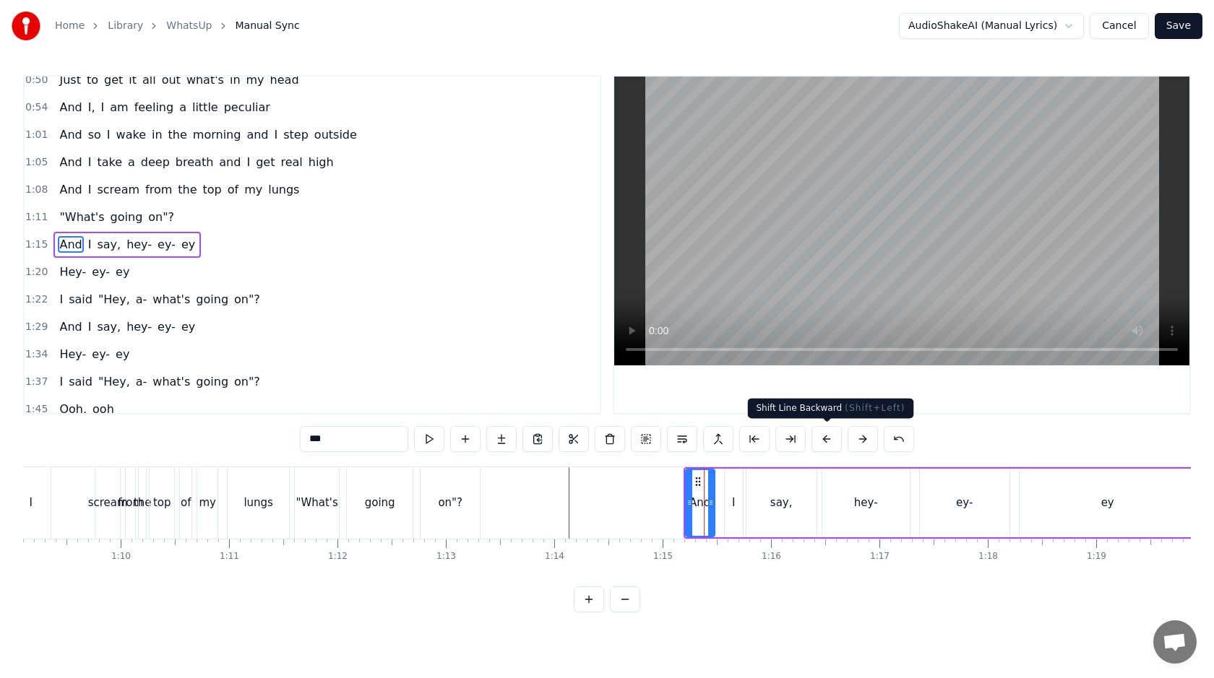
click at [839, 436] on button at bounding box center [826, 439] width 30 height 26
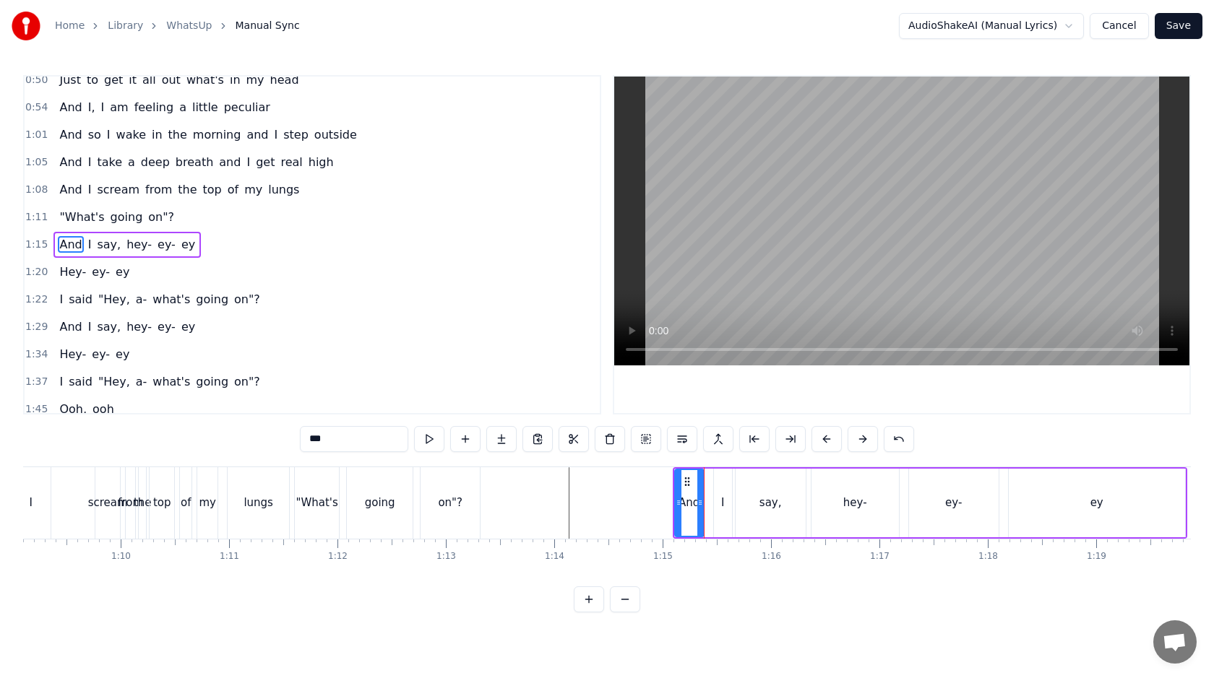
click at [839, 436] on button at bounding box center [826, 439] width 30 height 26
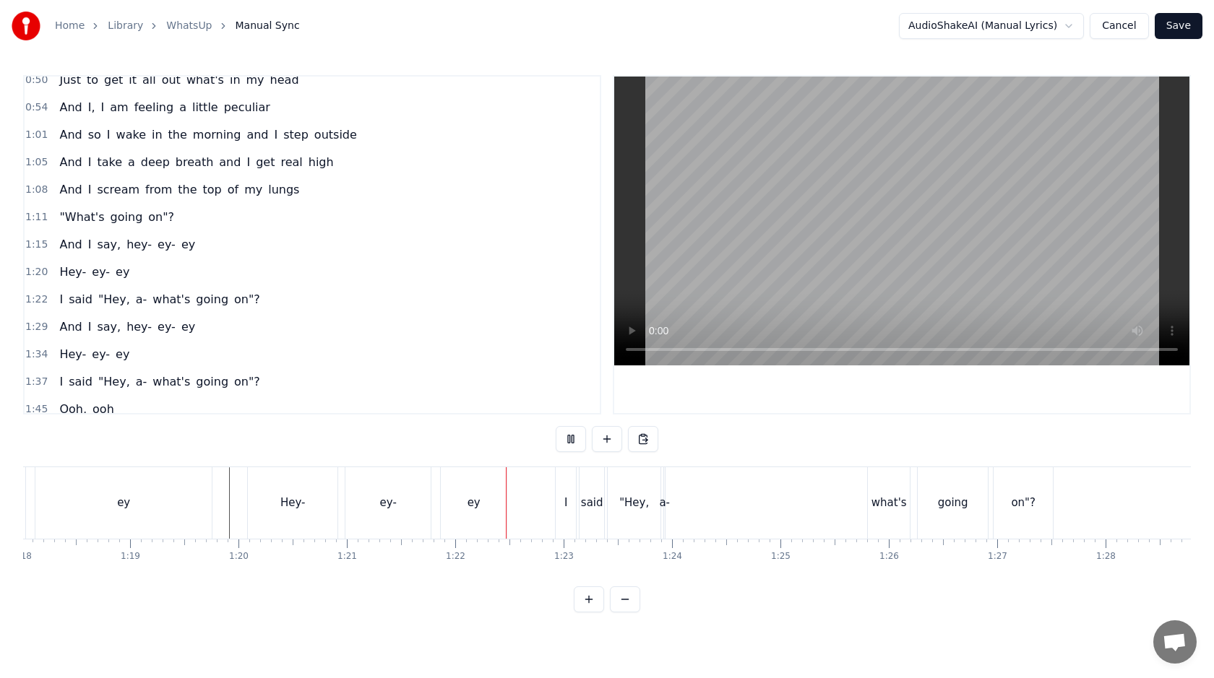
scroll to position [0, 8475]
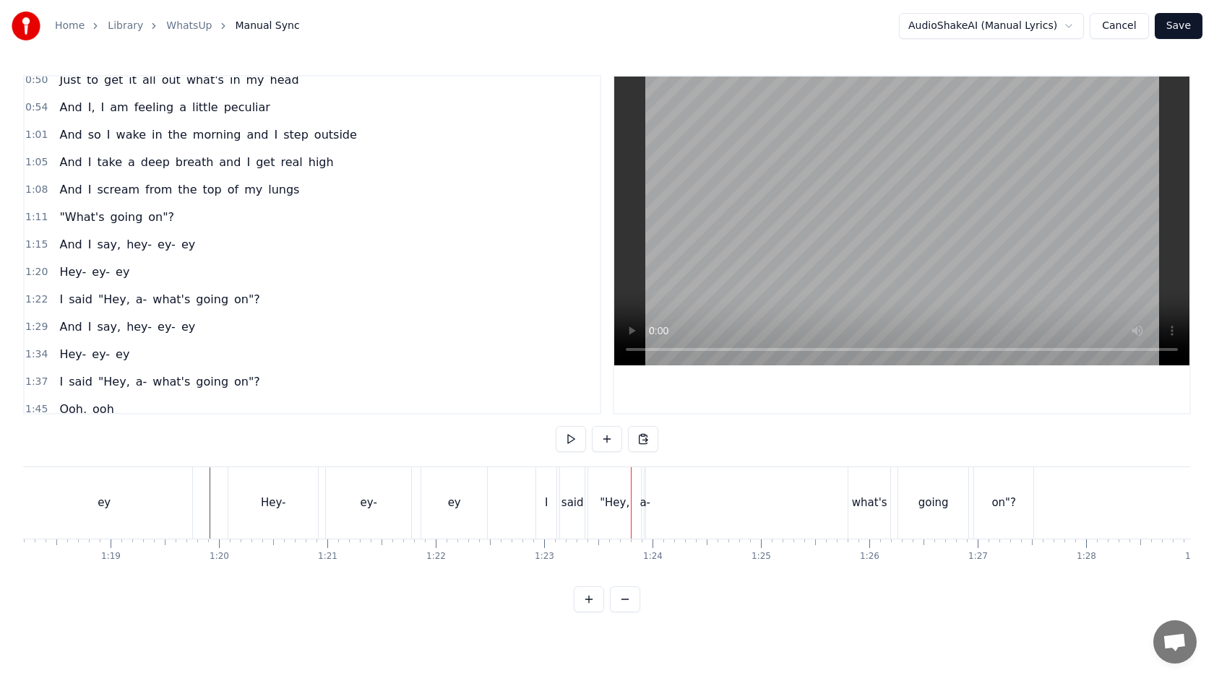
click at [553, 501] on div "I" at bounding box center [546, 504] width 20 height 72
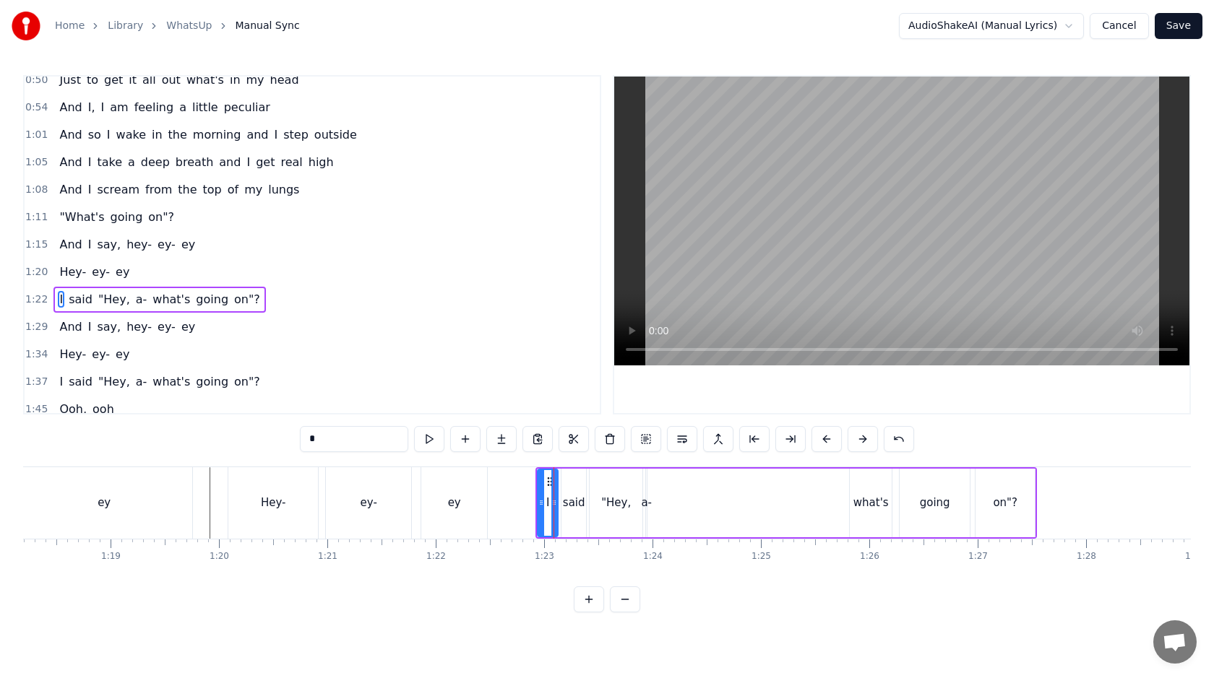
scroll to position [257, 0]
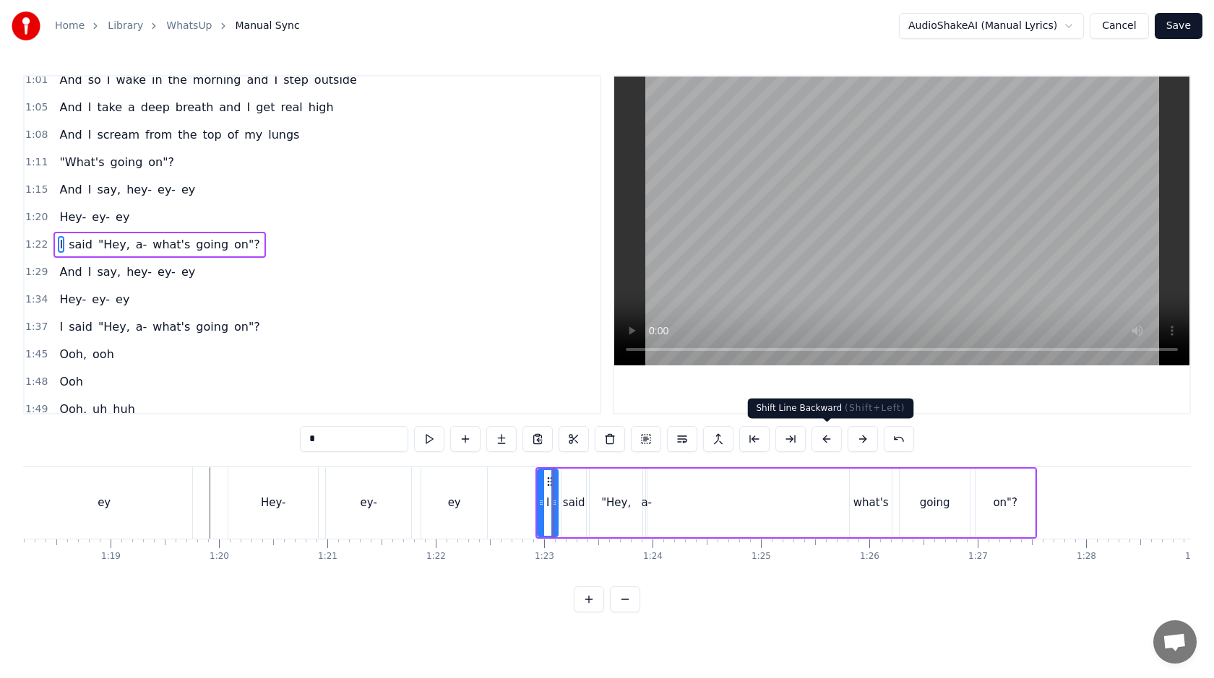
click at [830, 436] on button at bounding box center [826, 439] width 30 height 26
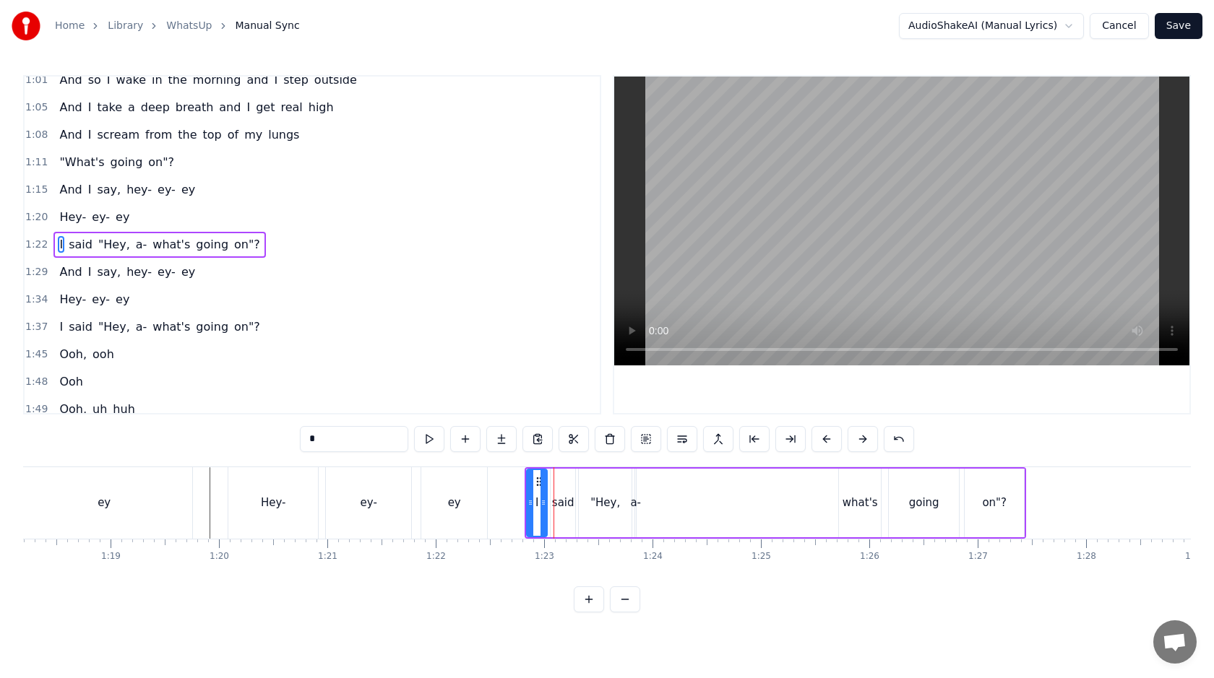
click at [769, 517] on div "I said "Hey, a- what's going on"?" at bounding box center [775, 504] width 501 height 72
drag, startPoint x: 861, startPoint y: 496, endPoint x: 840, endPoint y: 496, distance: 21.0
click at [840, 496] on div "what's" at bounding box center [860, 503] width 42 height 69
drag, startPoint x: 851, startPoint y: 483, endPoint x: 831, endPoint y: 483, distance: 20.2
click at [831, 483] on icon at bounding box center [836, 482] width 12 height 12
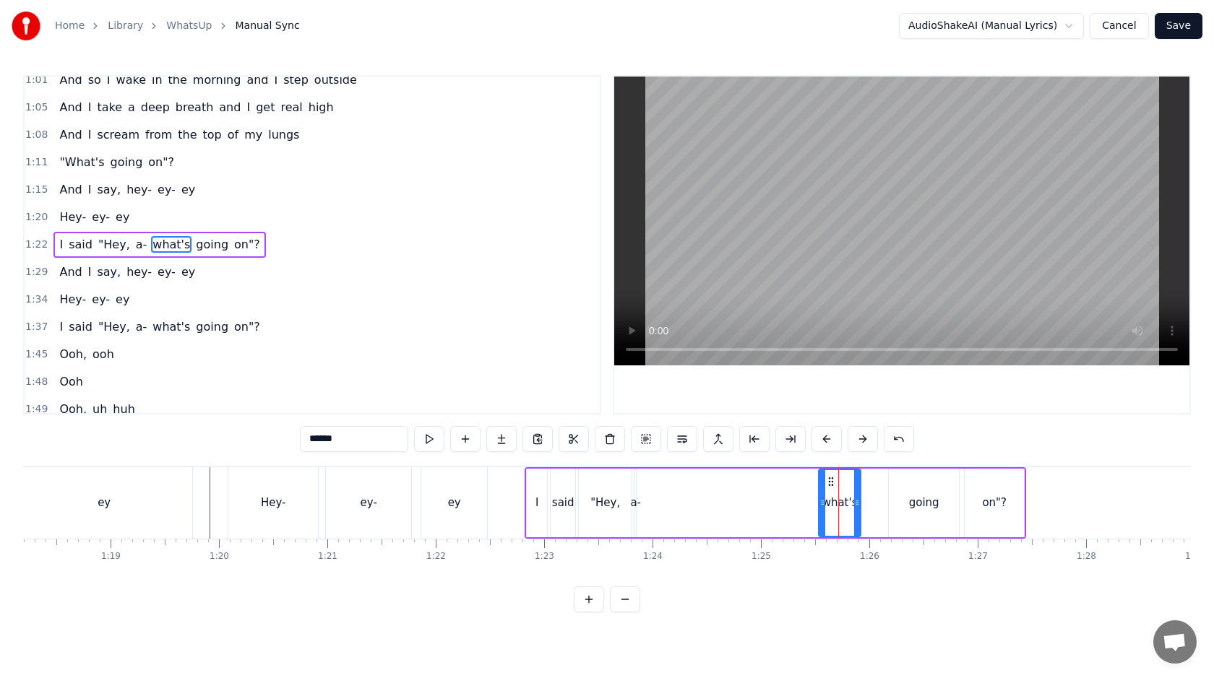
click at [925, 486] on div "going" at bounding box center [924, 503] width 70 height 69
type input "*****"
drag, startPoint x: 901, startPoint y: 480, endPoint x: 879, endPoint y: 480, distance: 21.7
click at [879, 480] on icon at bounding box center [881, 482] width 12 height 12
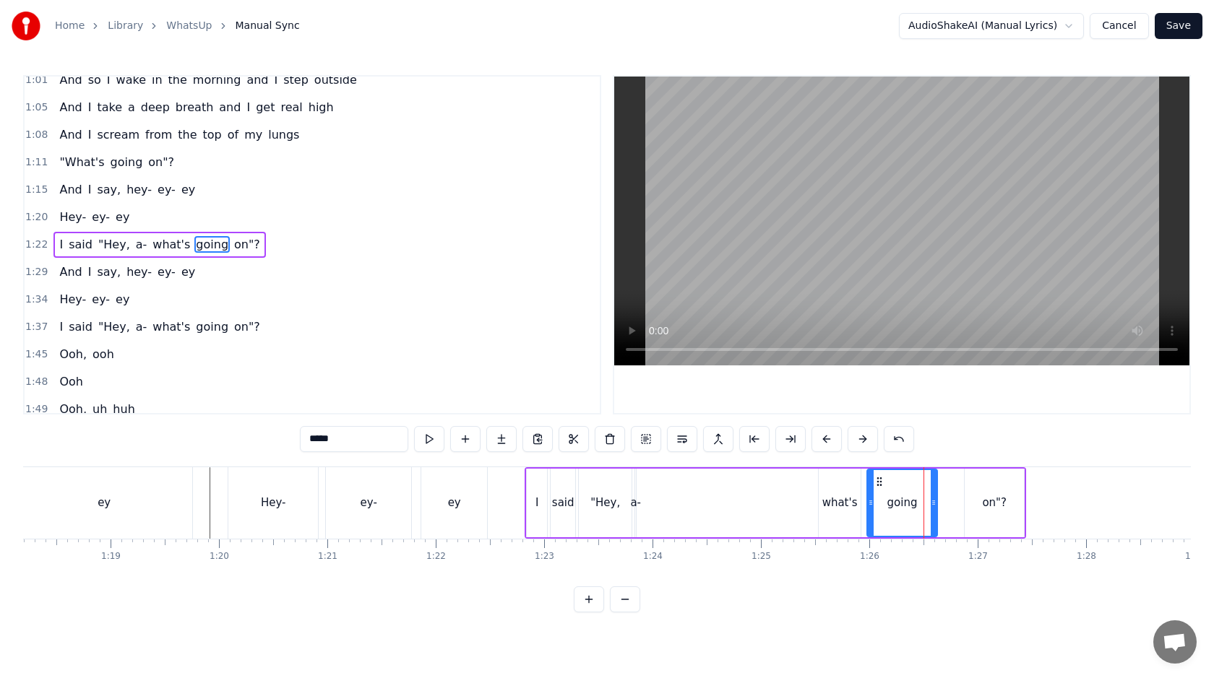
click at [762, 505] on div "I said "Hey, a- what's going on"?" at bounding box center [775, 504] width 501 height 72
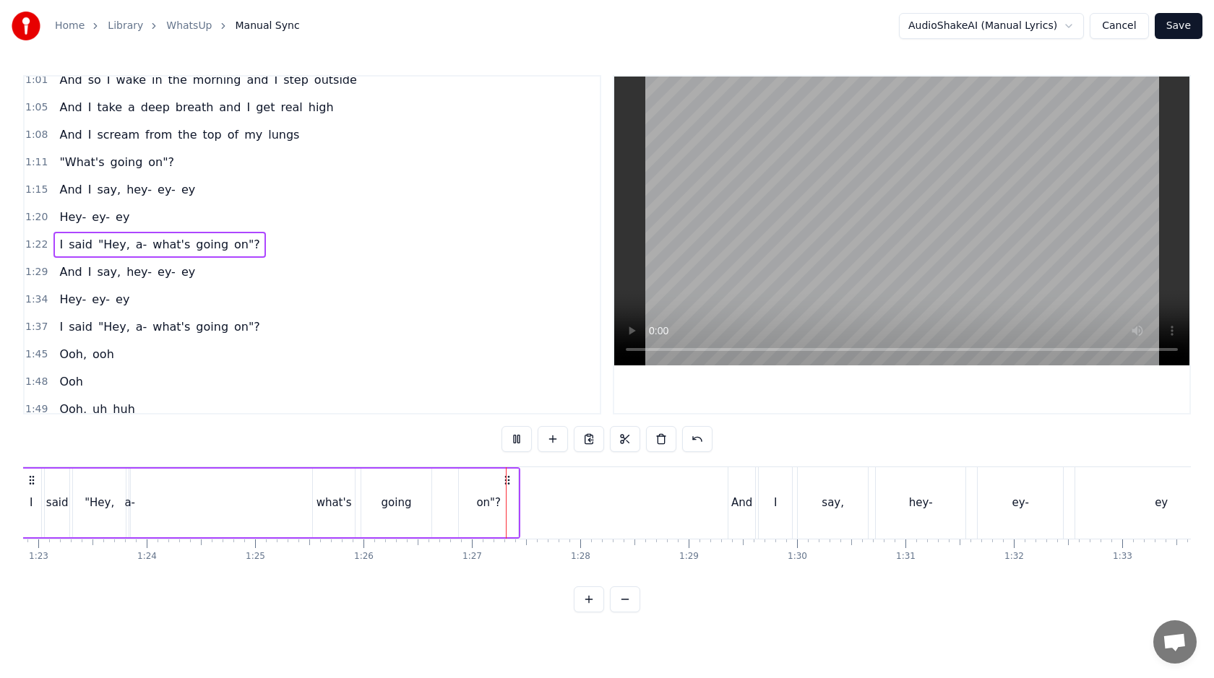
scroll to position [0, 9016]
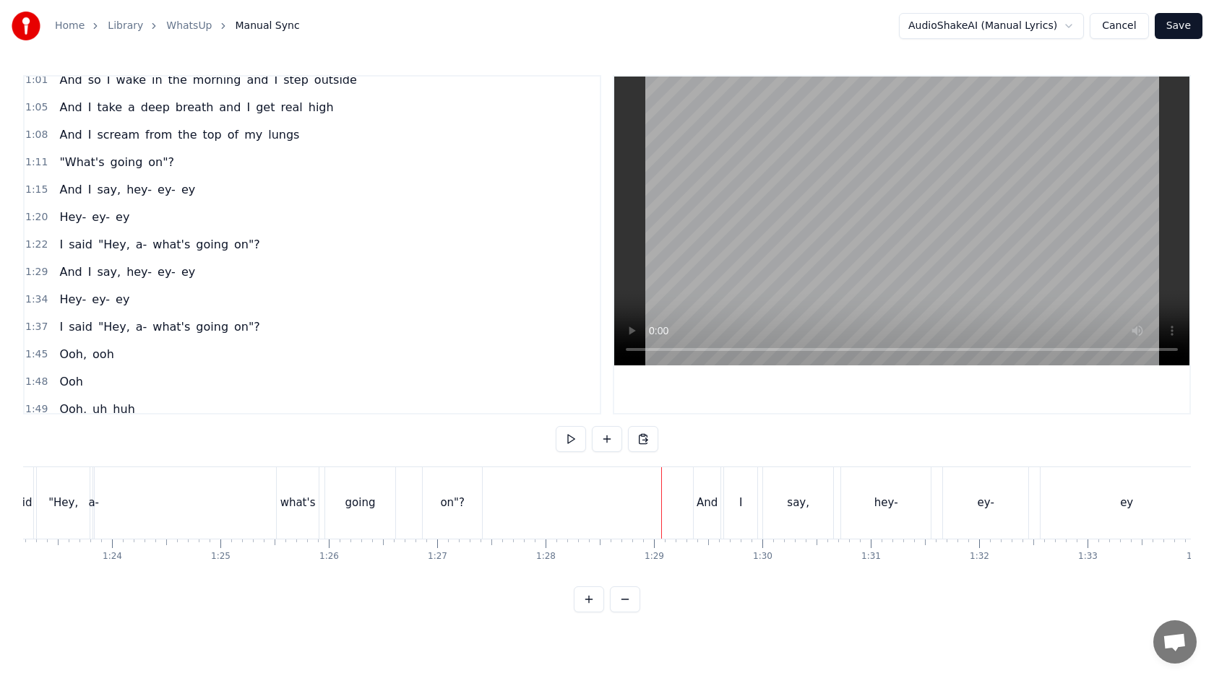
click at [699, 499] on div "And" at bounding box center [707, 503] width 21 height 17
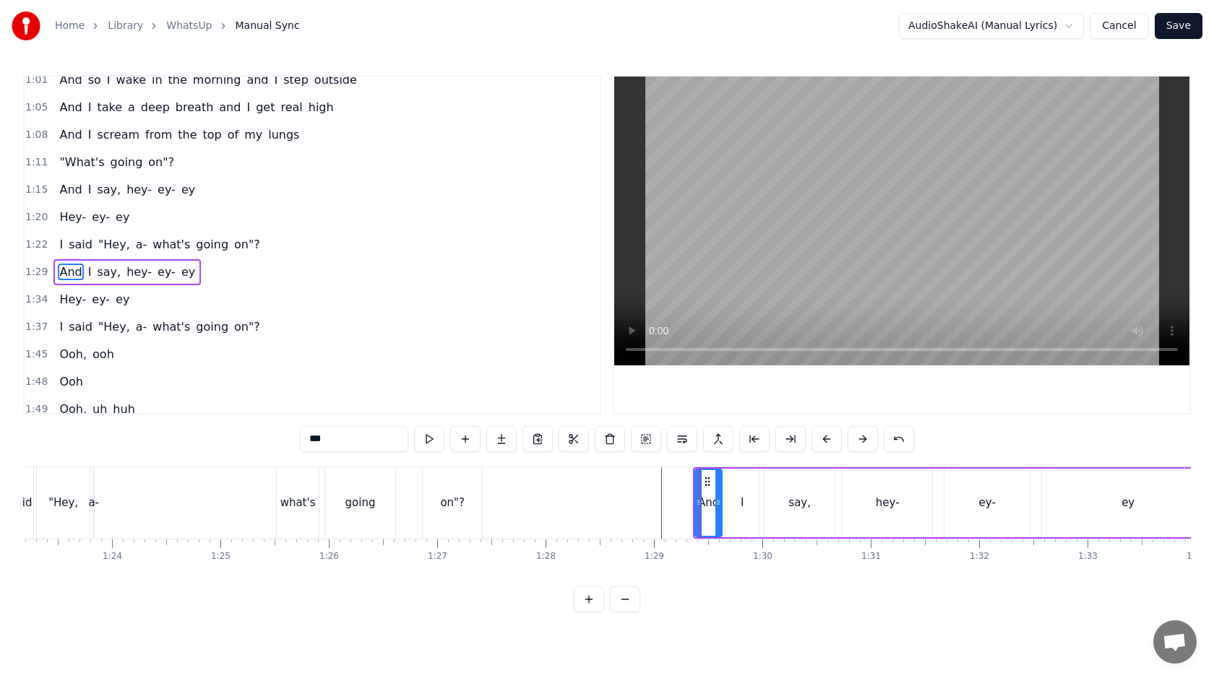
scroll to position [285, 0]
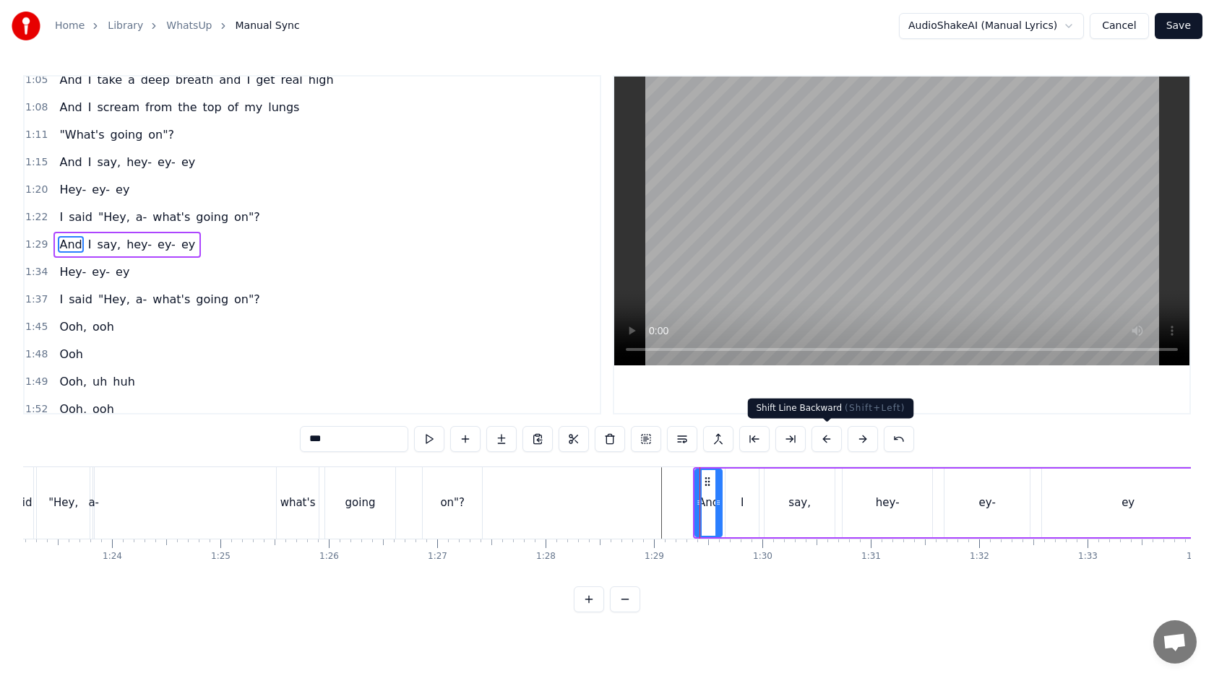
click at [820, 435] on button at bounding box center [826, 439] width 30 height 26
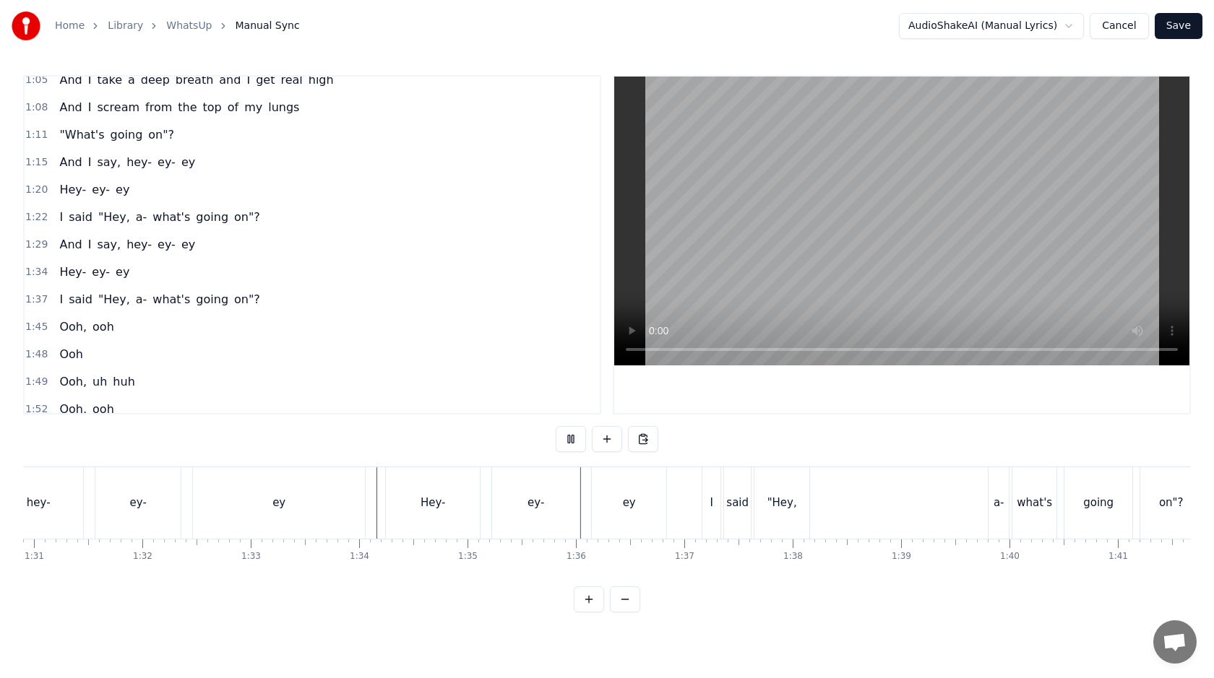
scroll to position [0, 9865]
click at [702, 506] on div "I" at bounding box center [699, 504] width 18 height 72
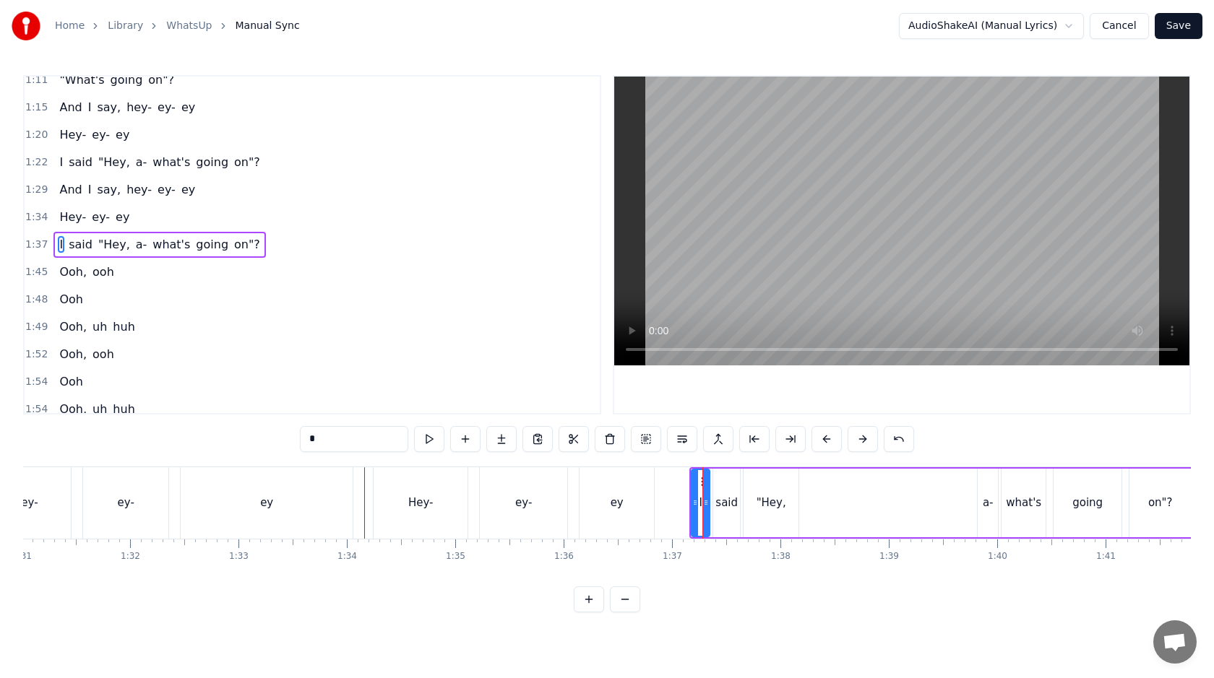
scroll to position [340, 0]
click at [822, 439] on button at bounding box center [826, 439] width 30 height 26
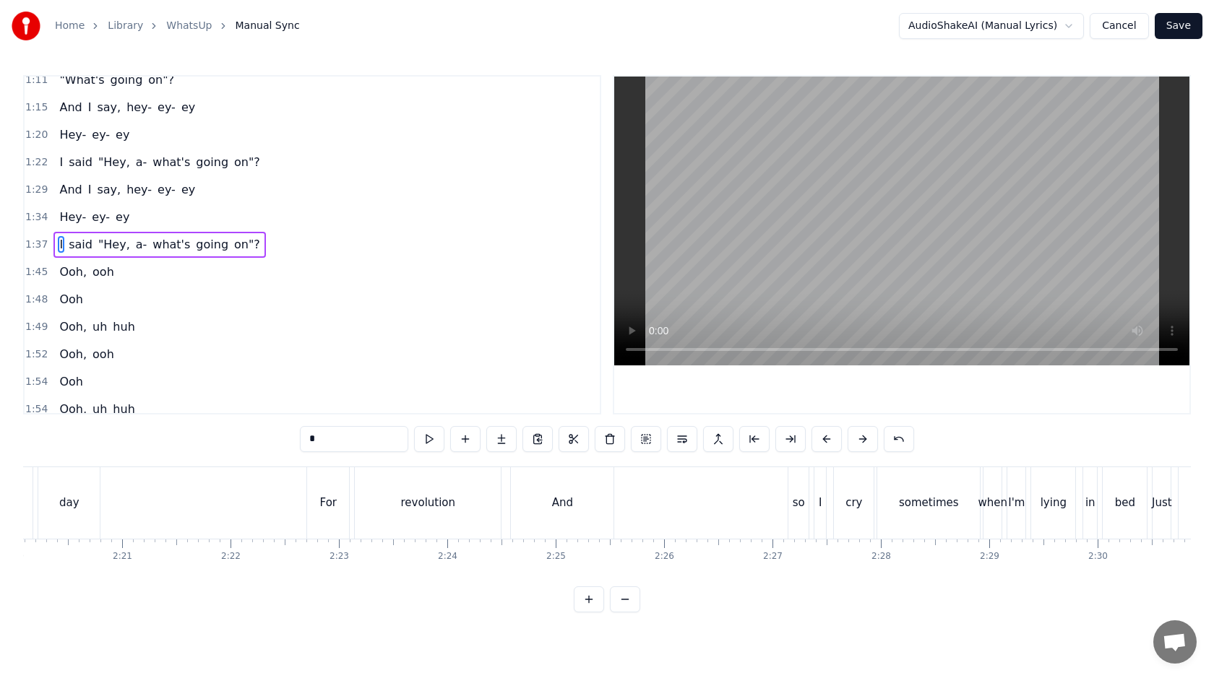
scroll to position [0, 15212]
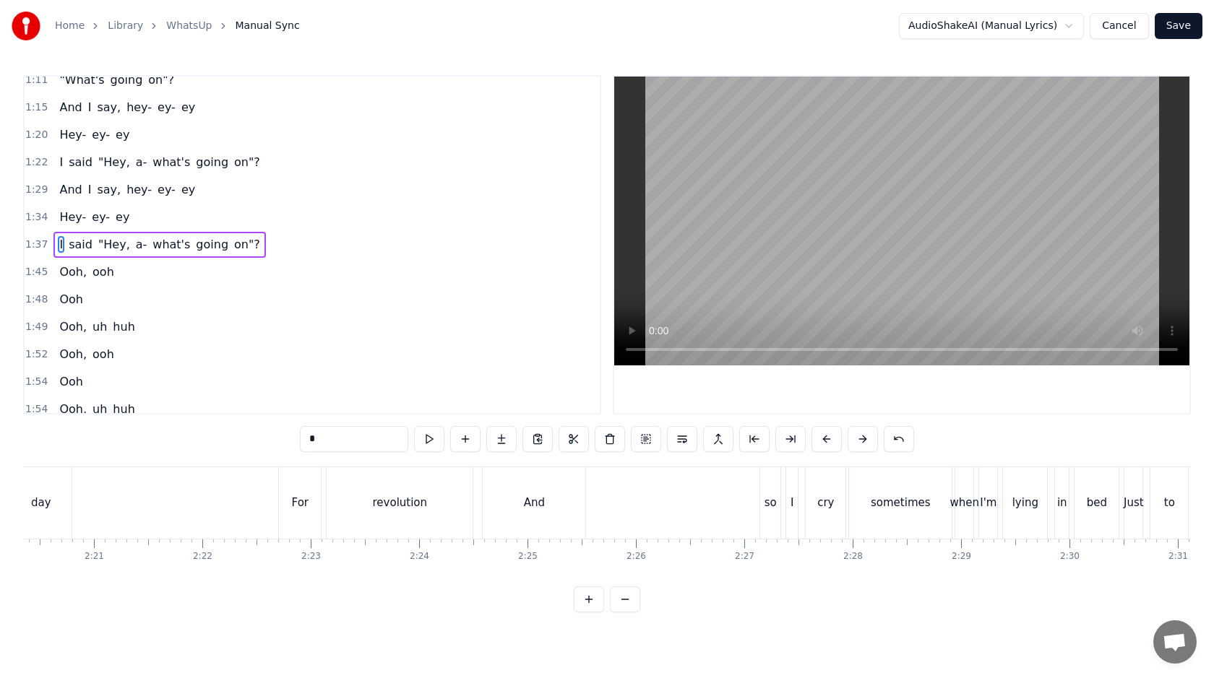
click at [699, 508] on div "And so I cry sometimes when I'm lying in bed" at bounding box center [802, 504] width 640 height 72
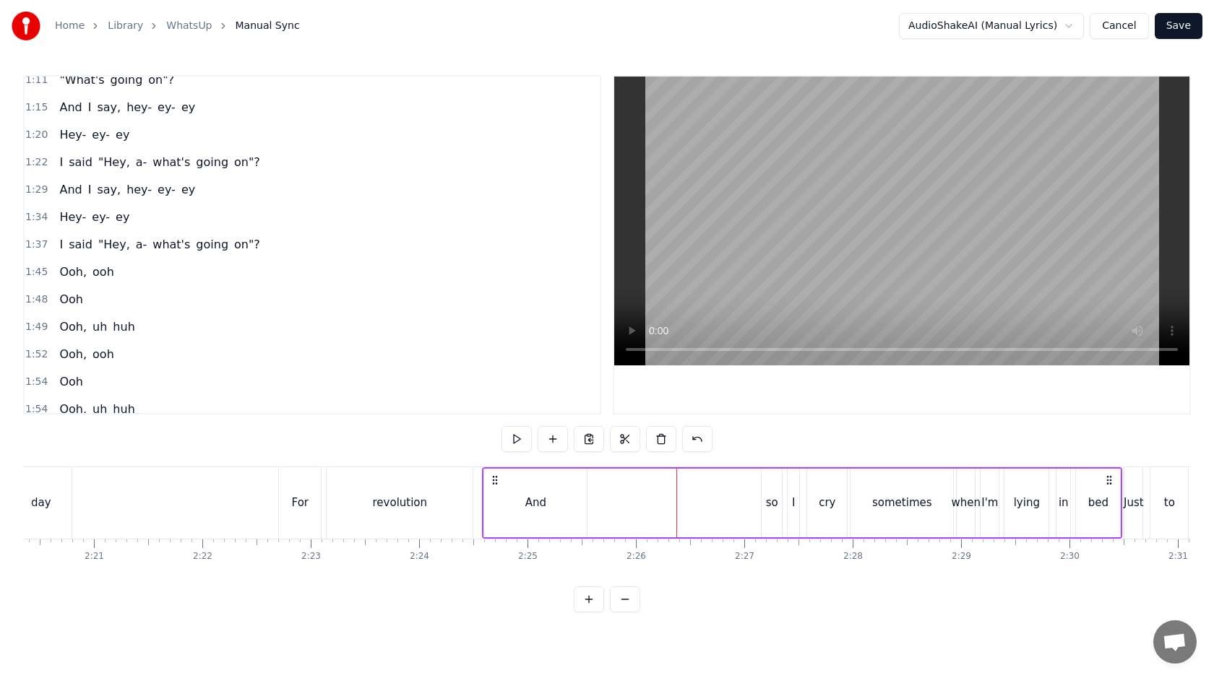
click at [507, 501] on div "And" at bounding box center [535, 503] width 103 height 69
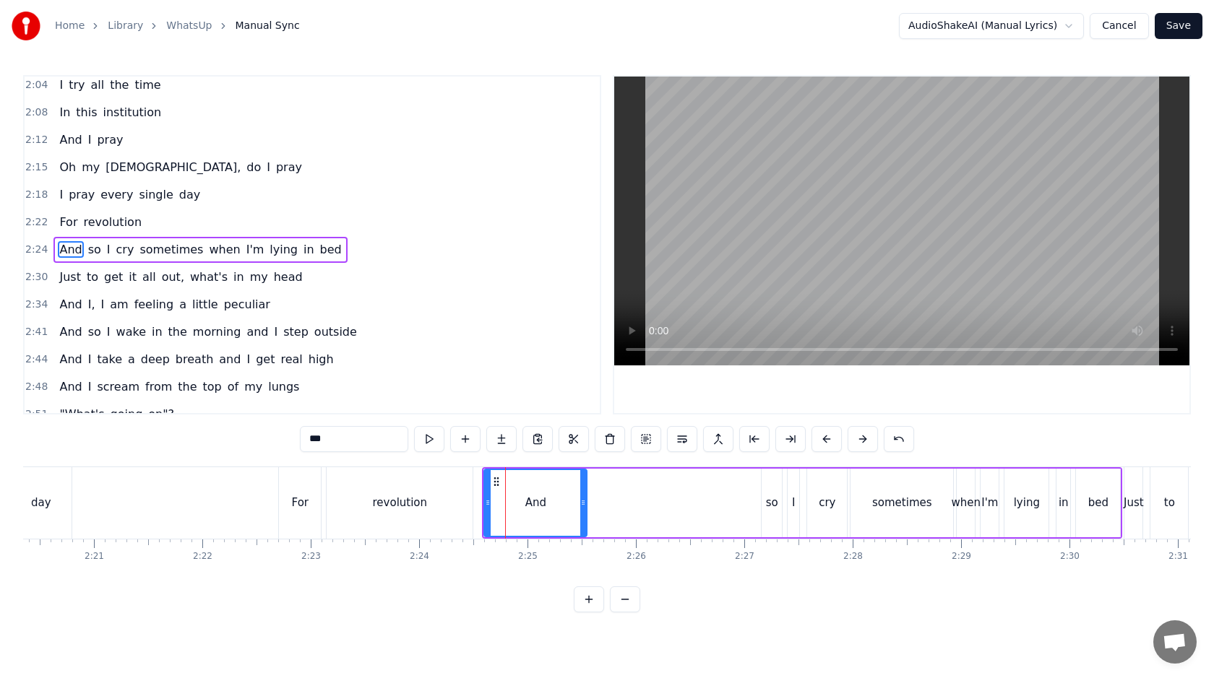
scroll to position [751, 0]
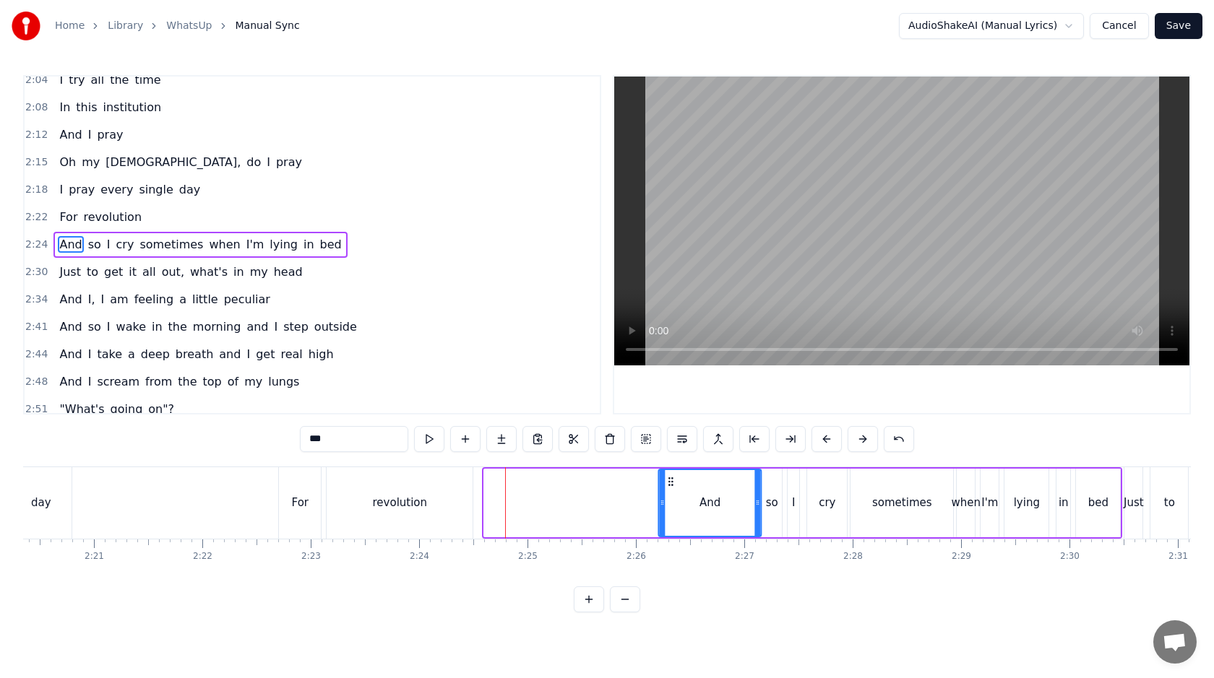
drag, startPoint x: 497, startPoint y: 478, endPoint x: 671, endPoint y: 486, distance: 174.3
click at [672, 486] on icon at bounding box center [671, 482] width 12 height 12
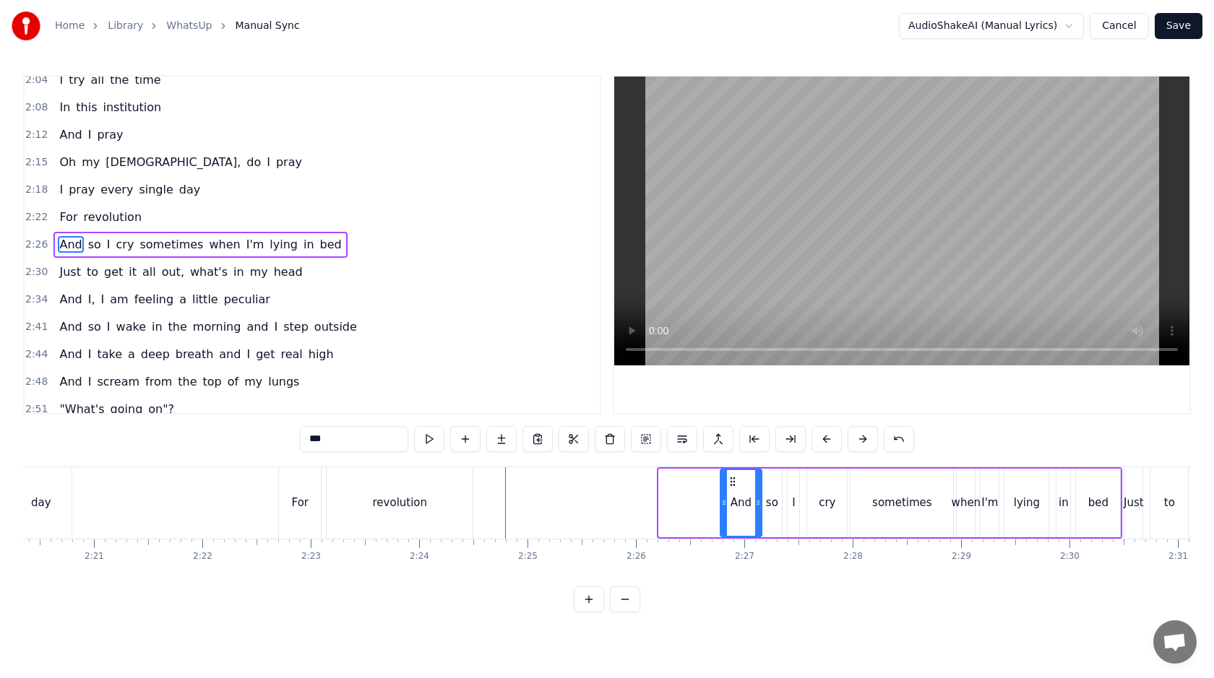
drag, startPoint x: 661, startPoint y: 512, endPoint x: 728, endPoint y: 513, distance: 67.2
click at [727, 513] on div at bounding box center [724, 503] width 6 height 66
click at [424, 490] on div "revolution" at bounding box center [400, 504] width 146 height 72
type input "**********"
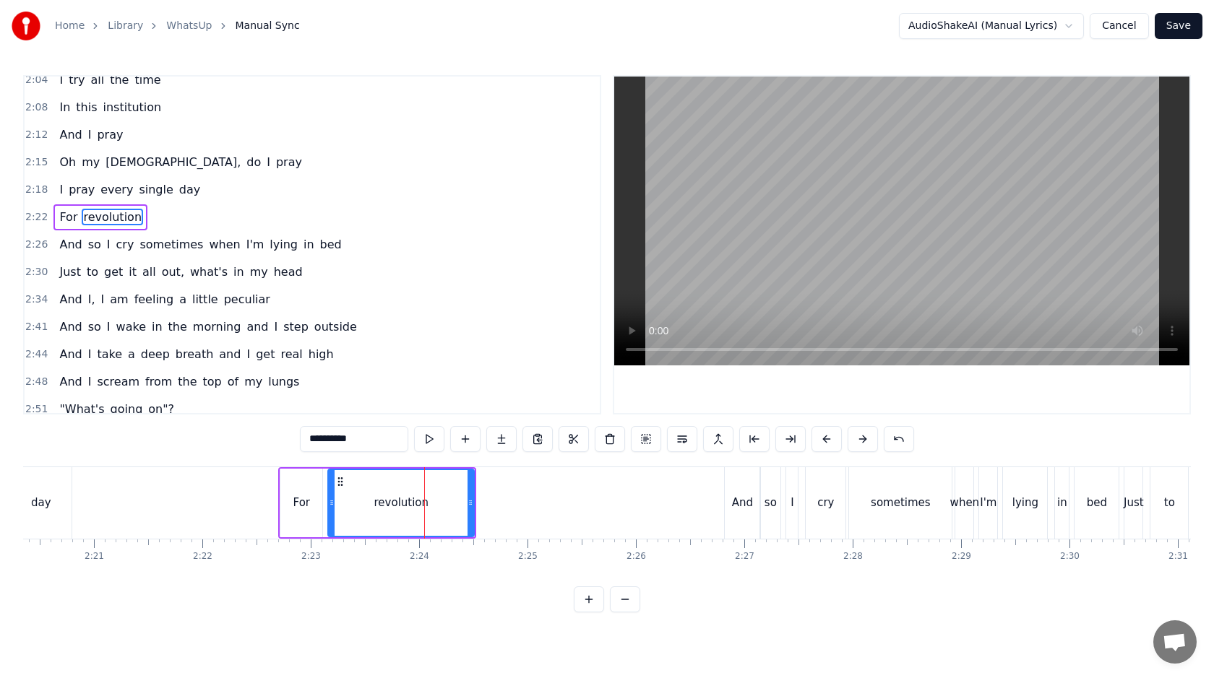
scroll to position [724, 0]
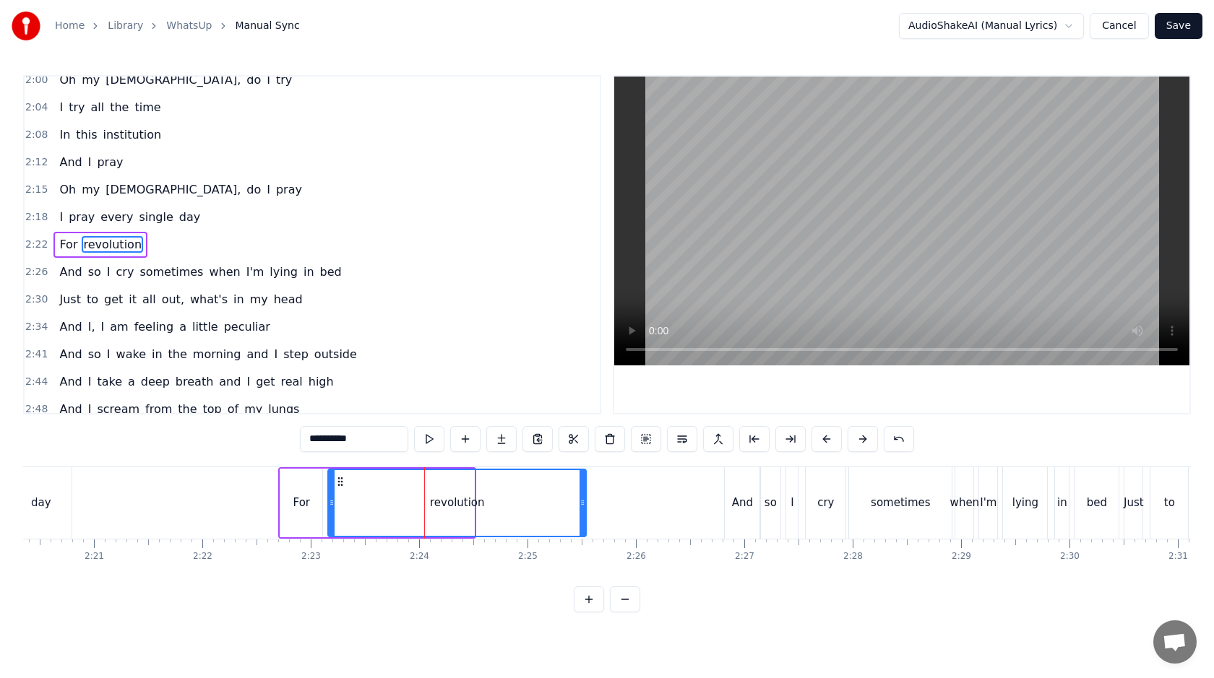
drag, startPoint x: 472, startPoint y: 499, endPoint x: 591, endPoint y: 499, distance: 119.2
click at [585, 499] on icon at bounding box center [583, 503] width 6 height 12
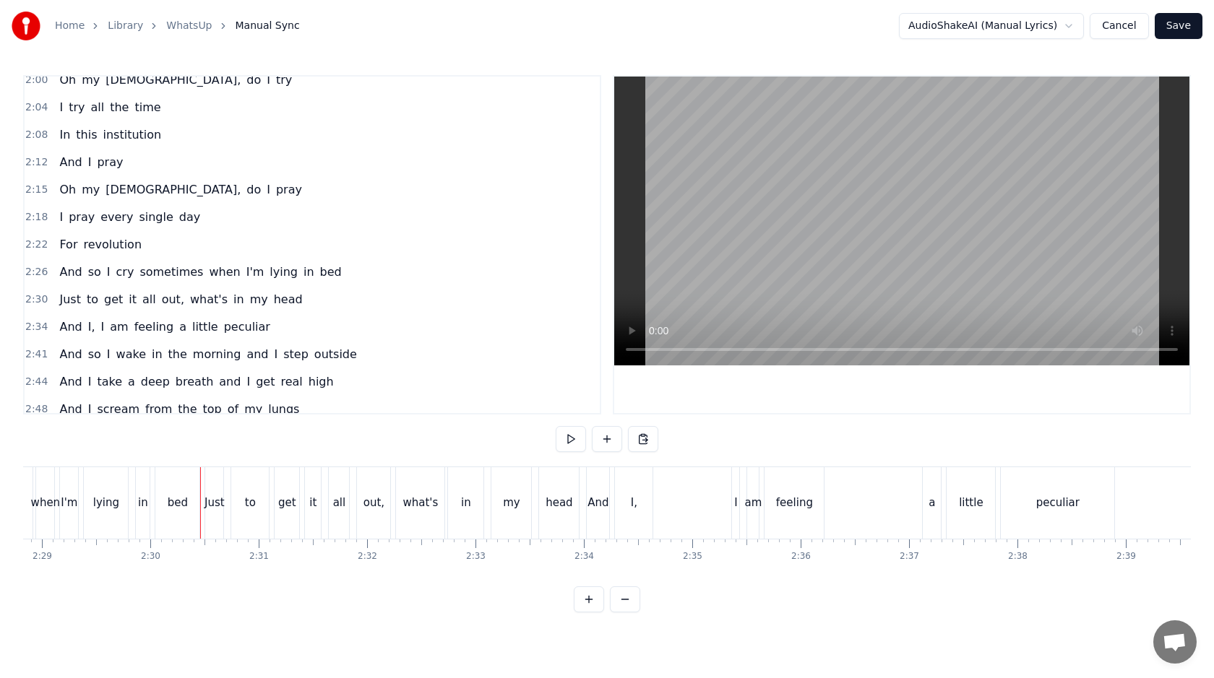
scroll to position [0, 16153]
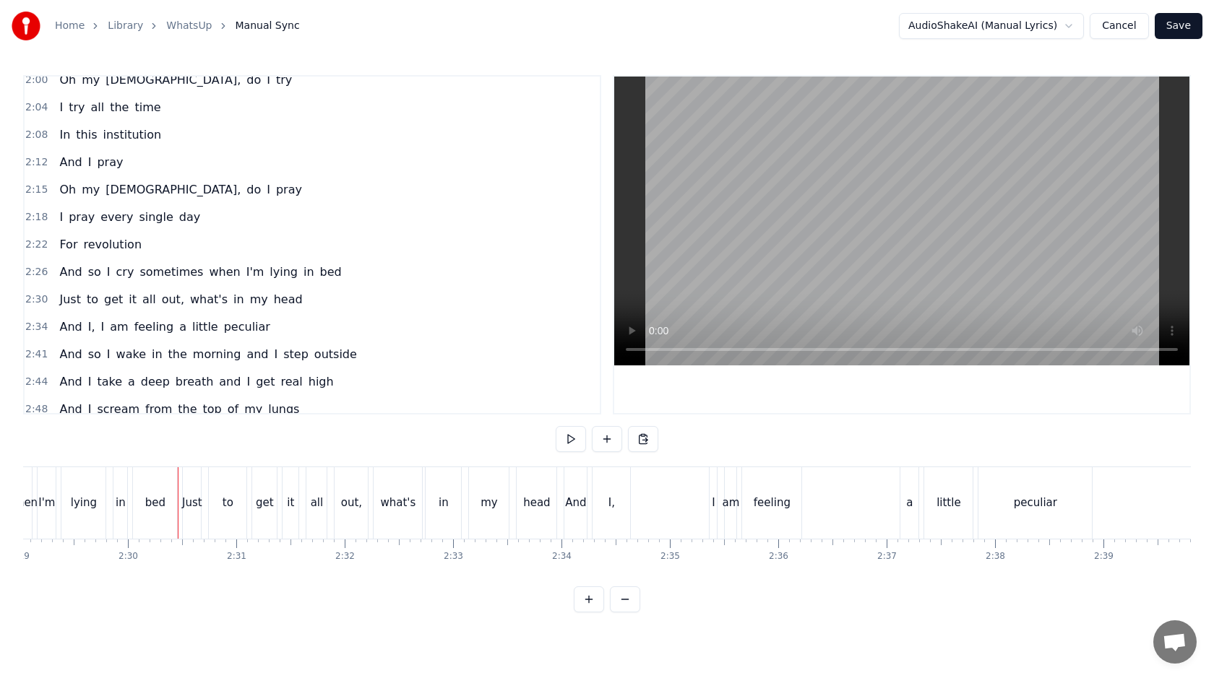
click at [667, 500] on div "And I, I am feeling a little peculiar" at bounding box center [830, 504] width 532 height 72
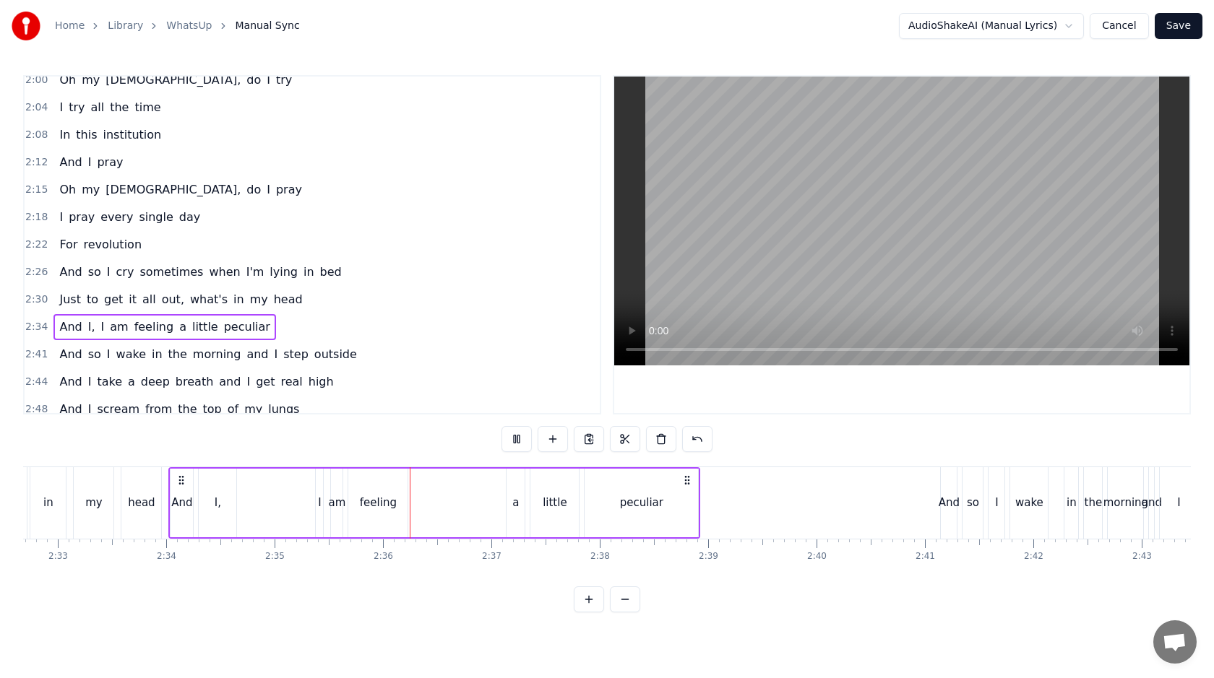
scroll to position [0, 16616]
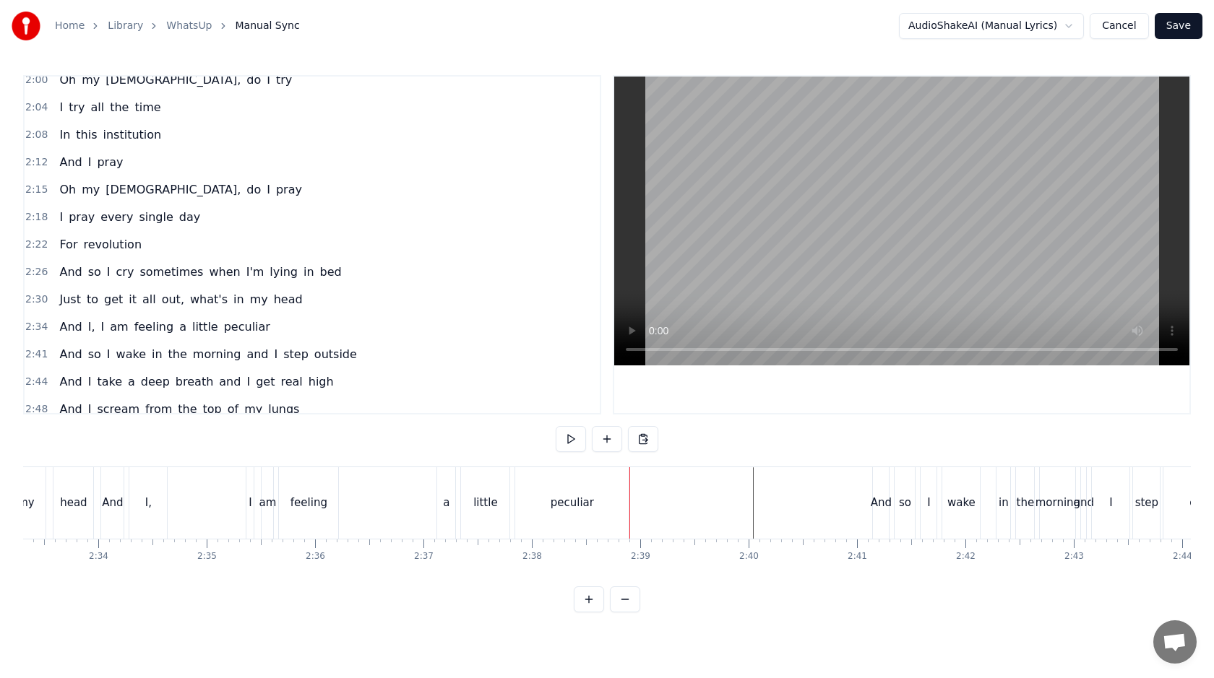
click at [874, 497] on div "And" at bounding box center [881, 503] width 21 height 17
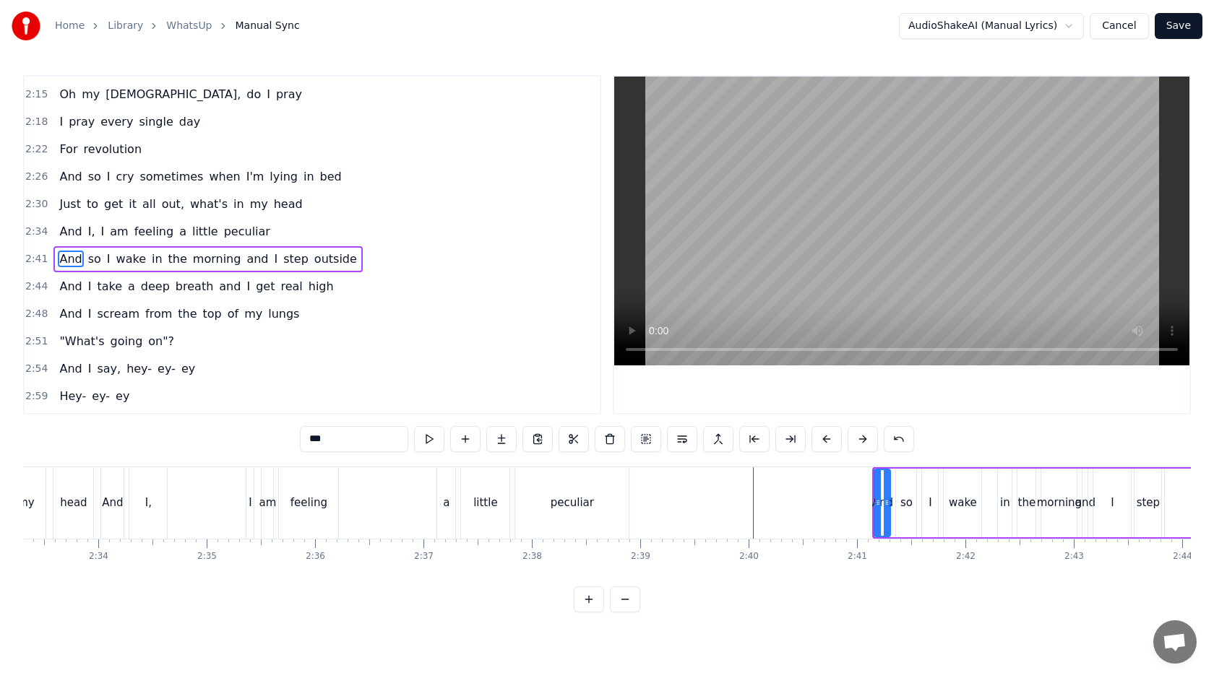
scroll to position [834, 0]
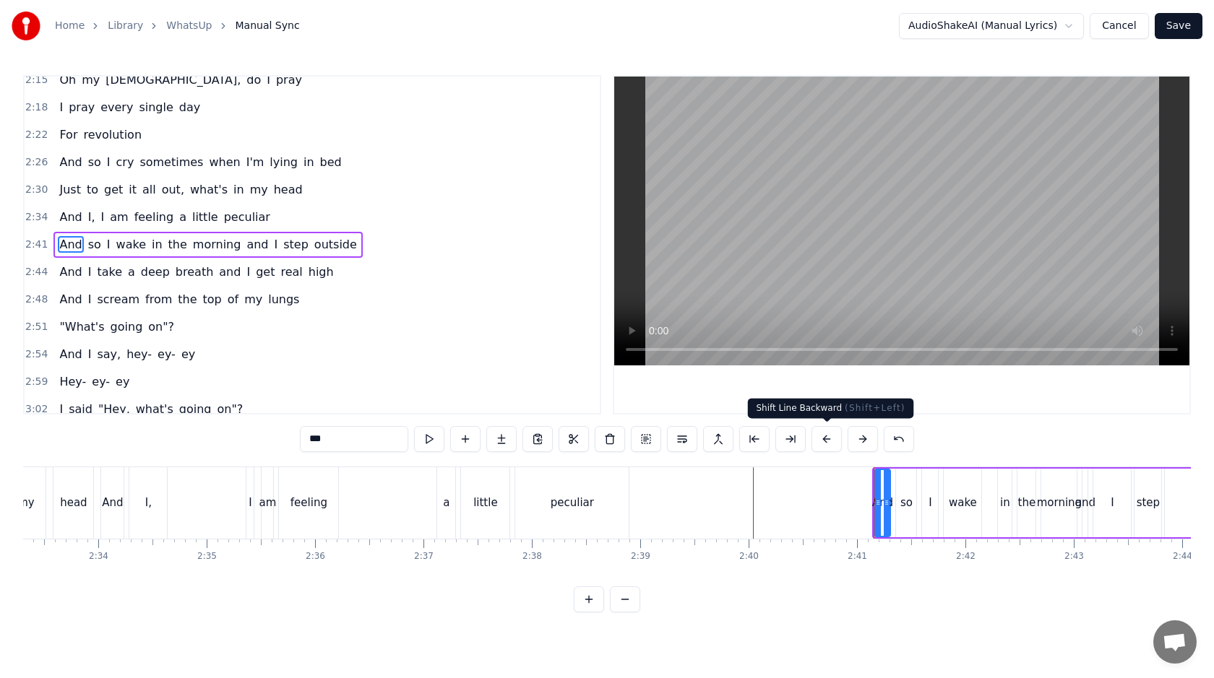
click at [832, 434] on button at bounding box center [826, 439] width 30 height 26
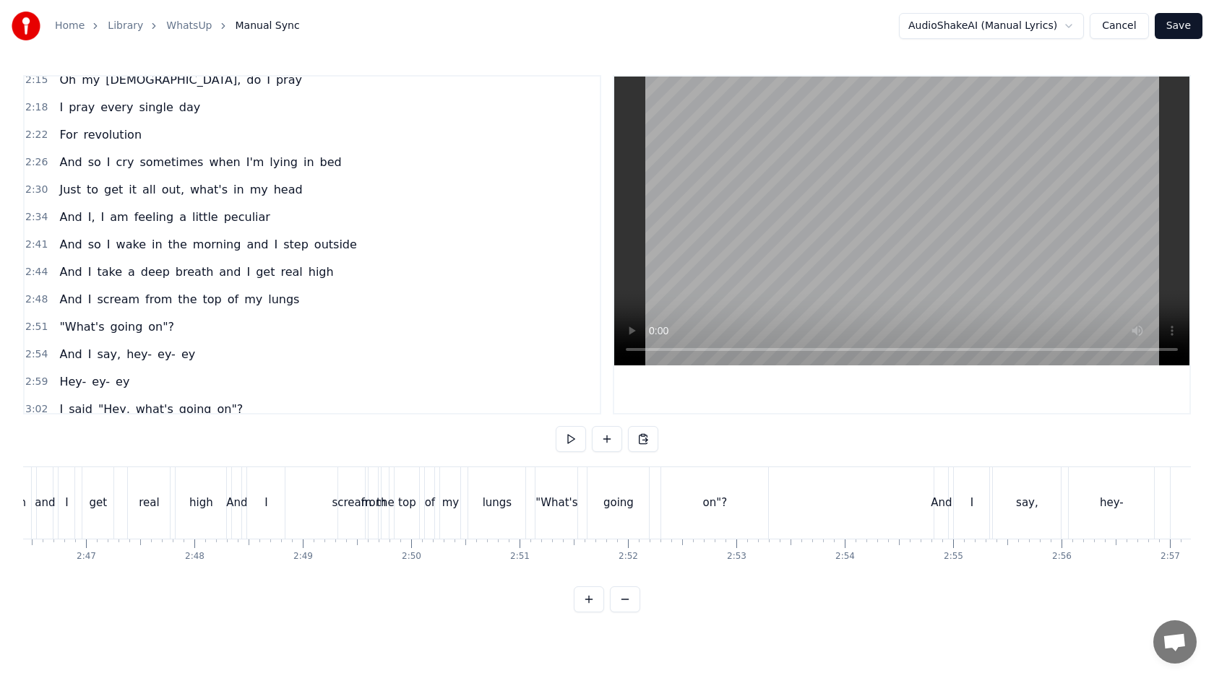
scroll to position [0, 18141]
click at [835, 501] on div "And" at bounding box center [837, 503] width 21 height 17
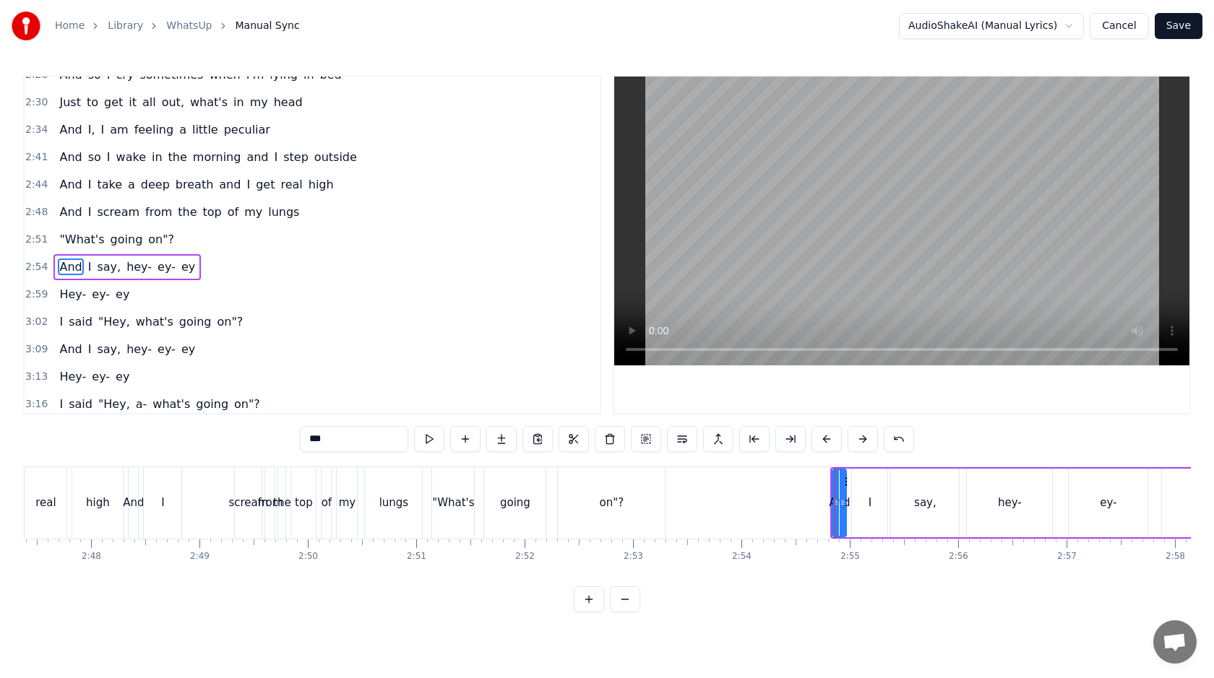
scroll to position [944, 0]
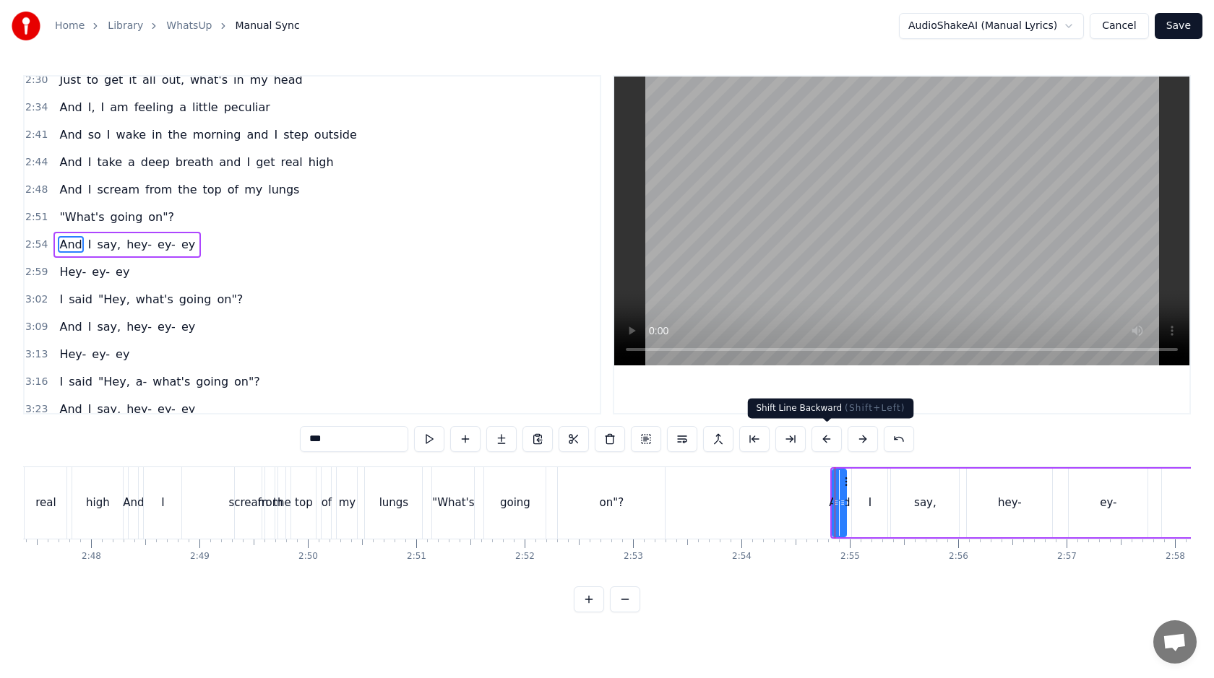
click at [827, 444] on button at bounding box center [826, 439] width 30 height 26
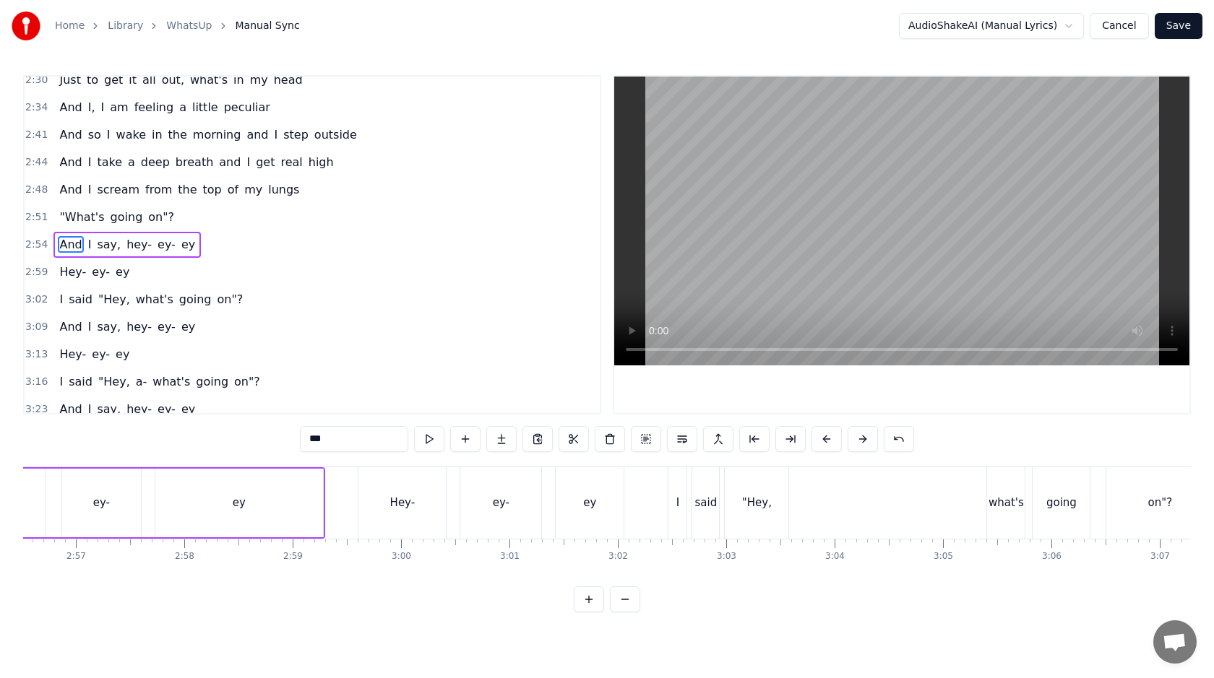
scroll to position [0, 19145]
click at [921, 496] on div "I said "Hey, what's going on"?" at bounding box center [929, 504] width 549 height 72
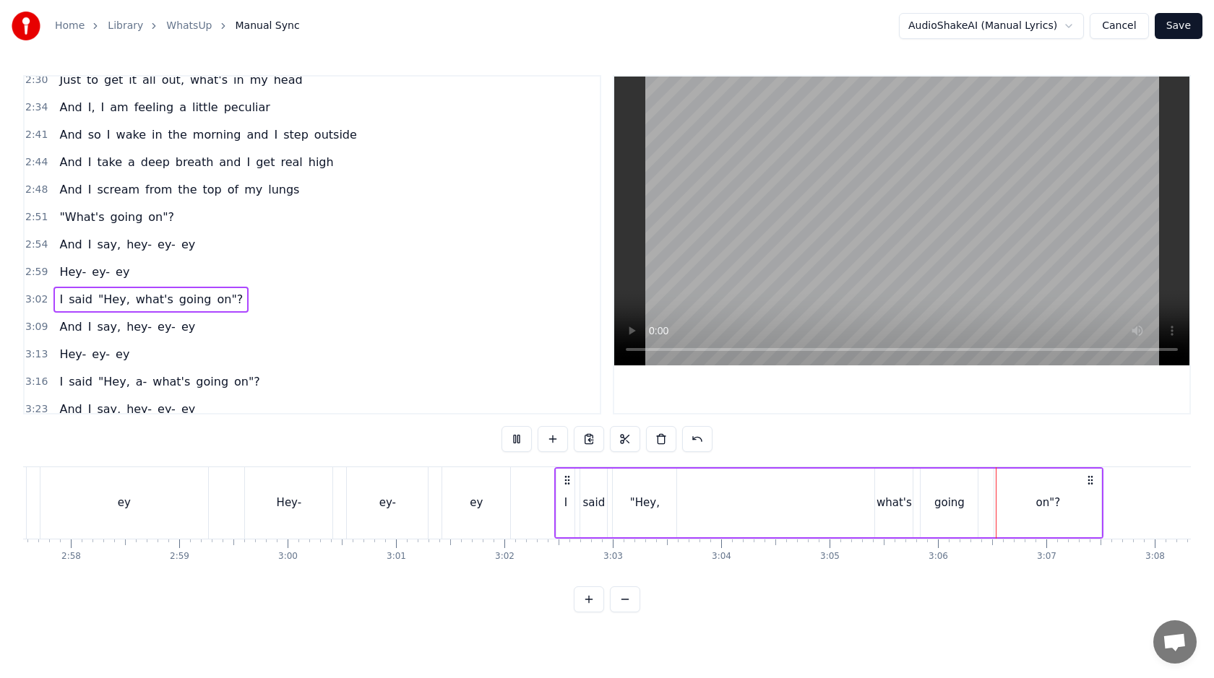
scroll to position [0, 19347]
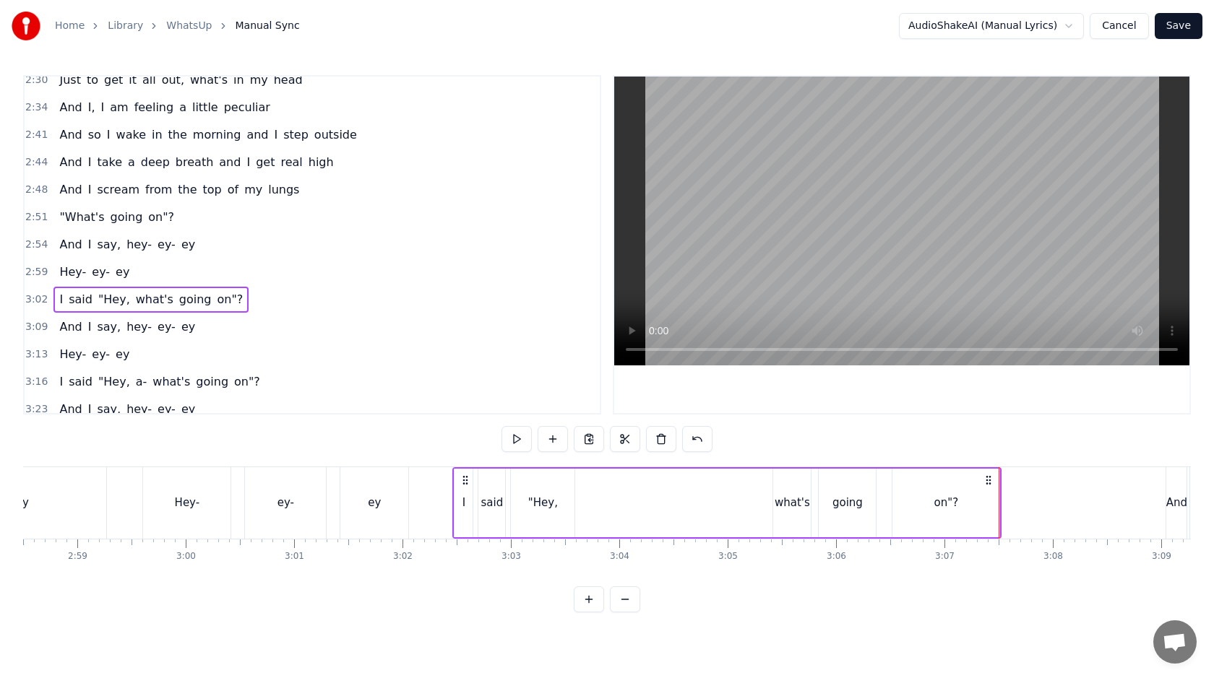
click at [796, 501] on div "what's" at bounding box center [792, 503] width 35 height 17
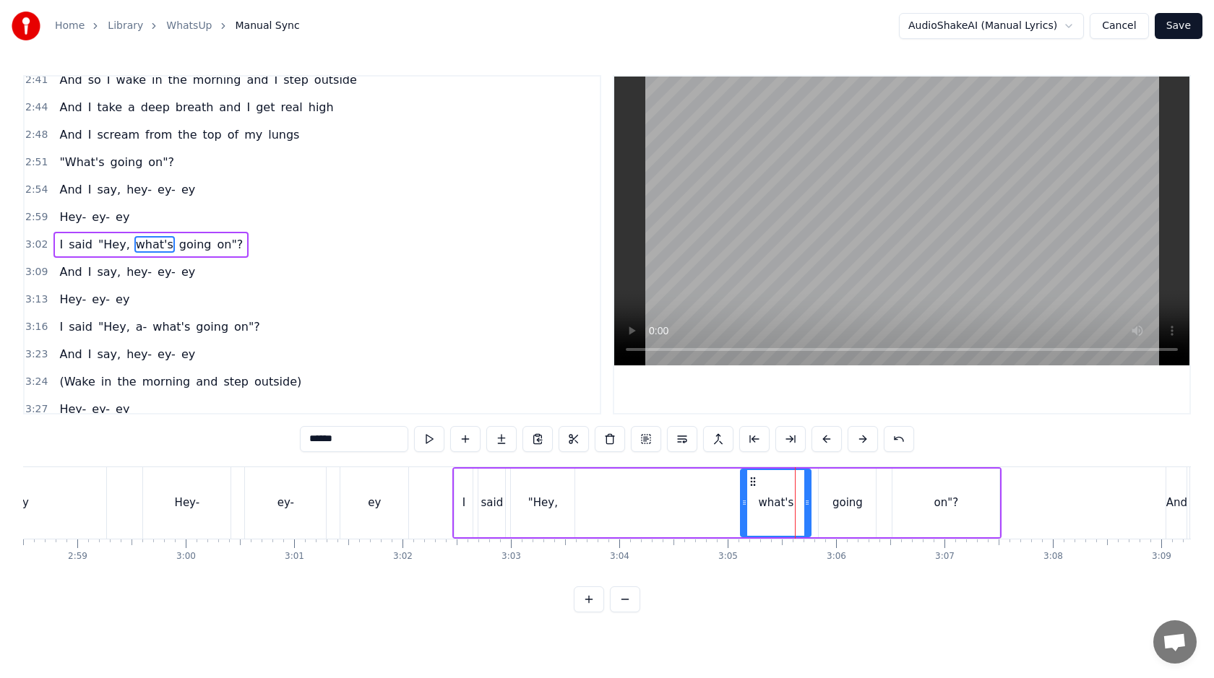
drag, startPoint x: 777, startPoint y: 501, endPoint x: 742, endPoint y: 501, distance: 34.7
click at [742, 501] on icon at bounding box center [744, 503] width 6 height 12
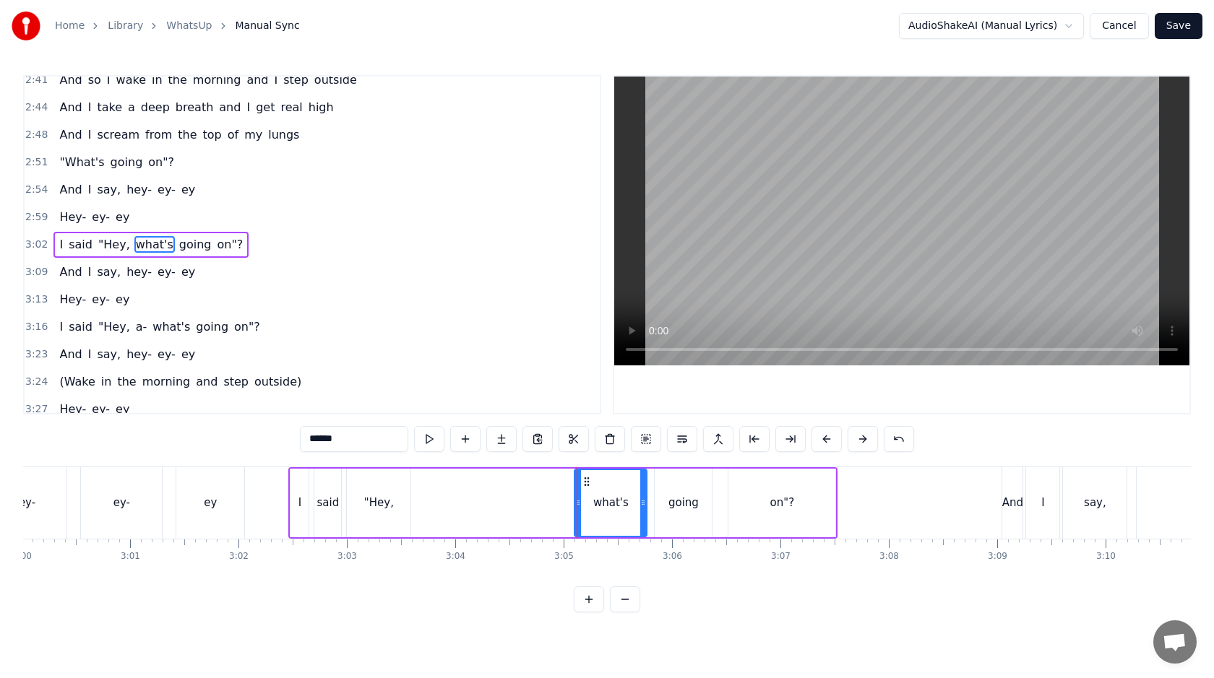
scroll to position [0, 19590]
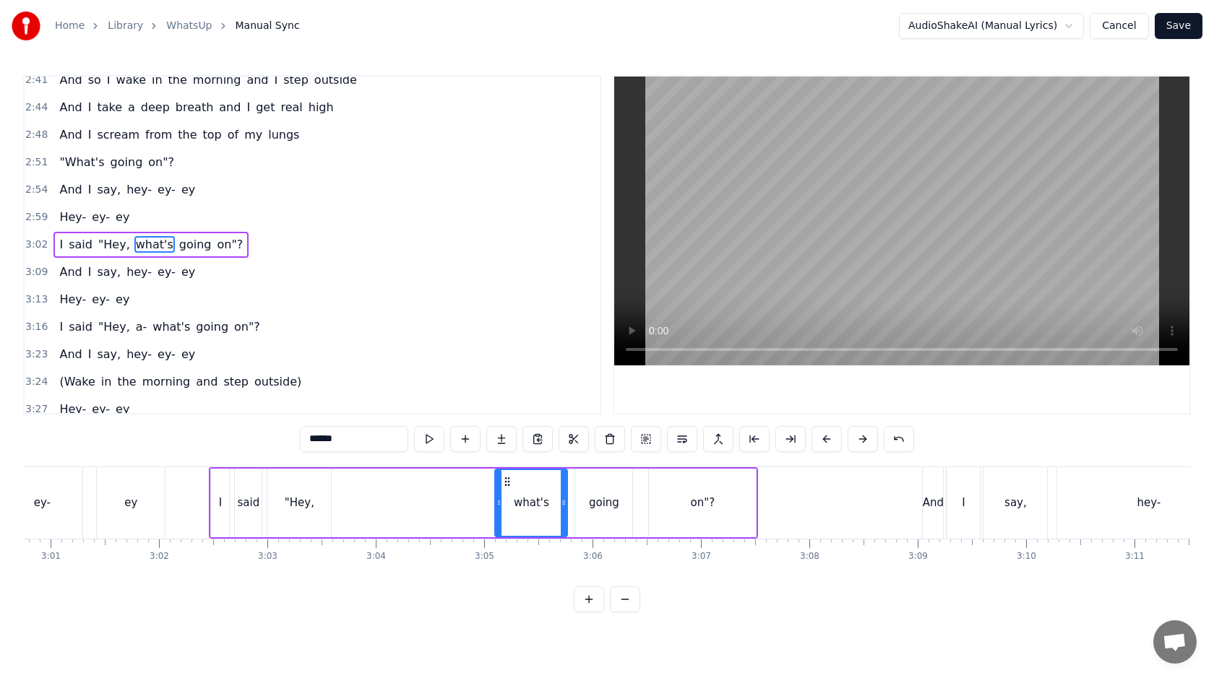
click at [934, 498] on div "And" at bounding box center [933, 503] width 21 height 17
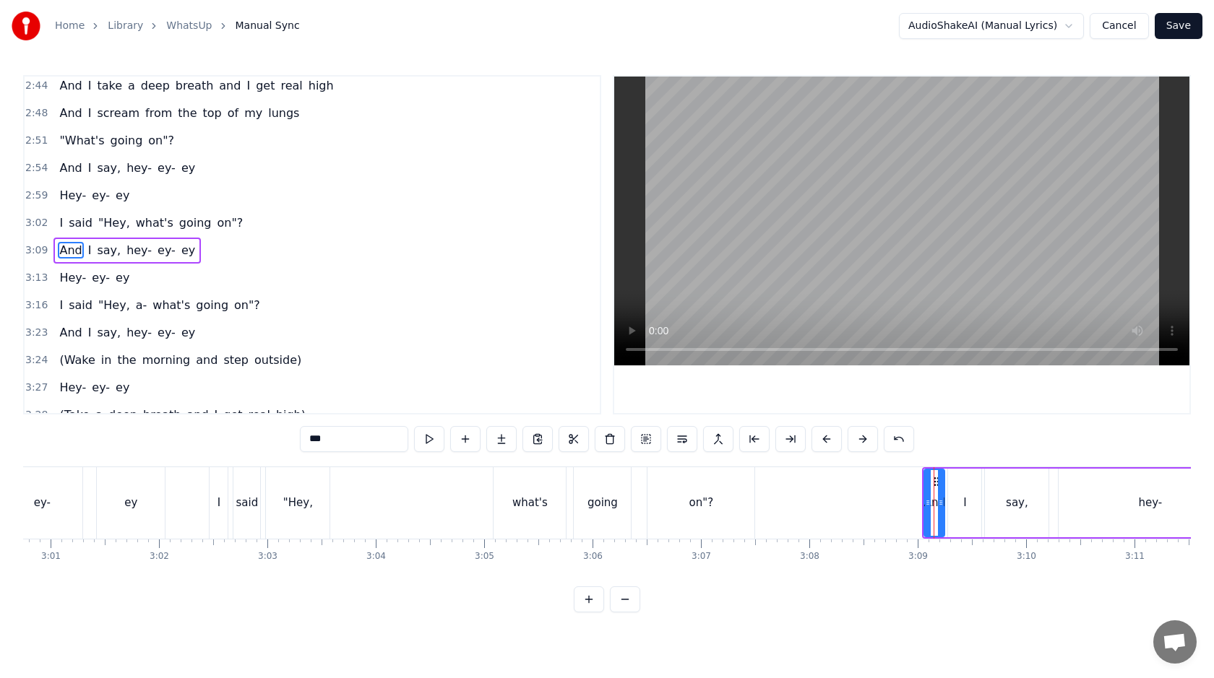
scroll to position [1026, 0]
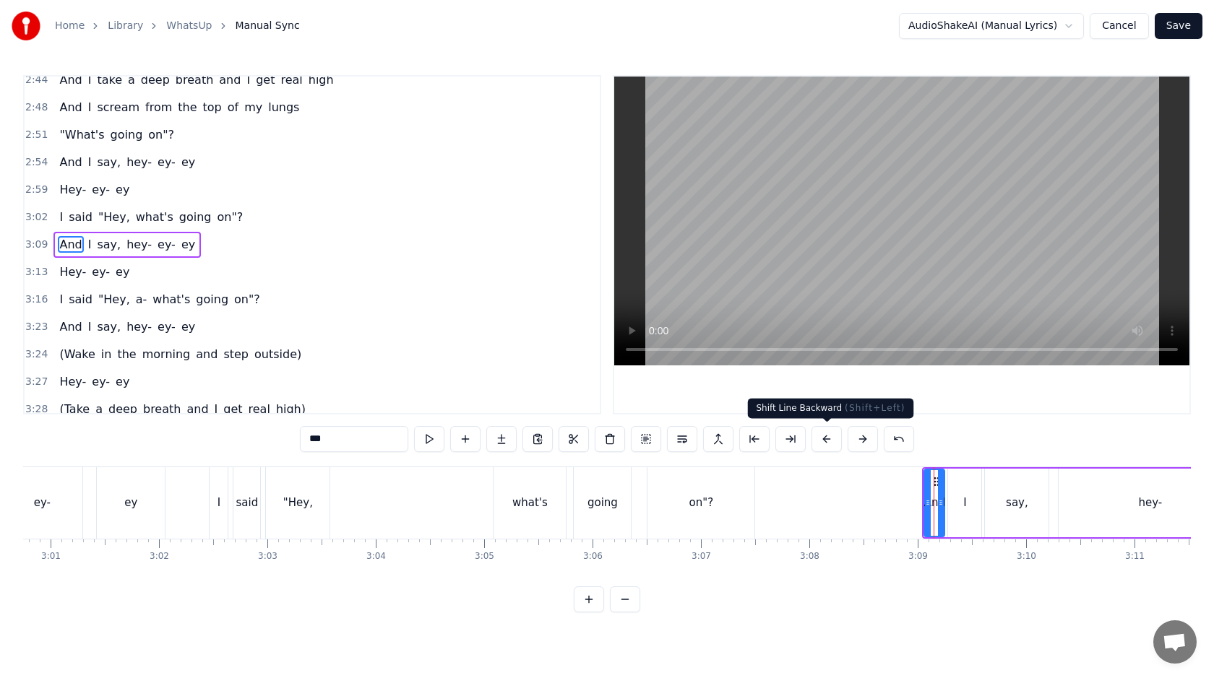
click at [835, 438] on button at bounding box center [826, 439] width 30 height 26
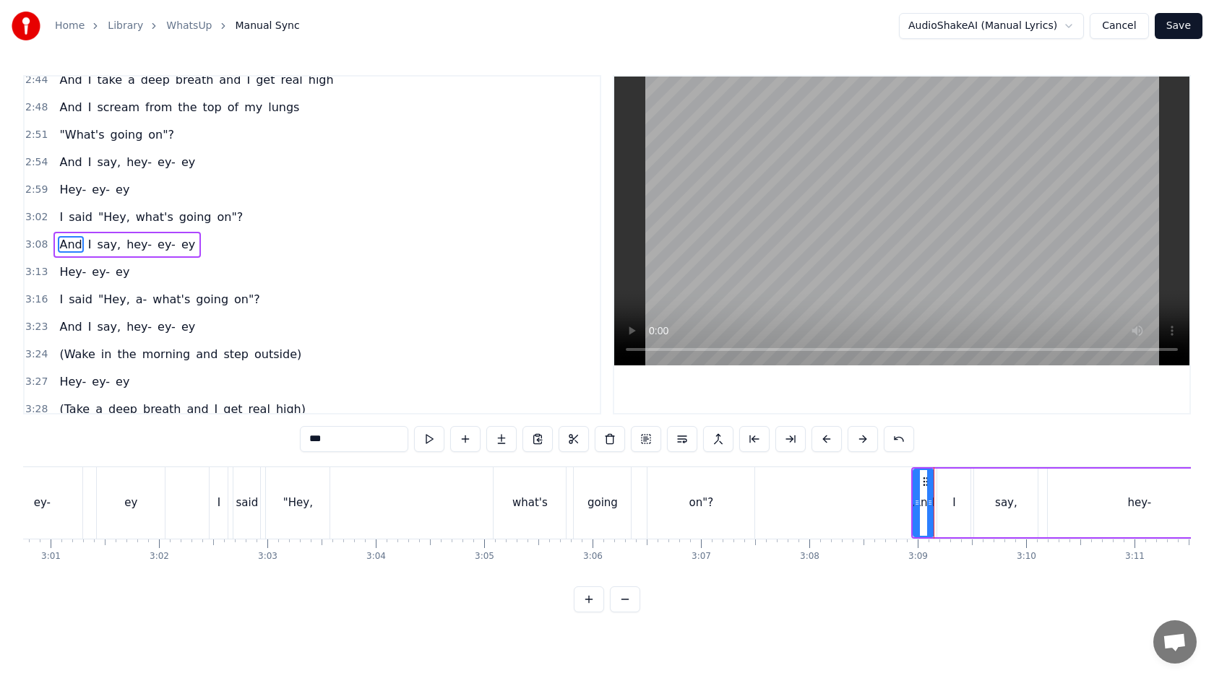
click at [835, 438] on button at bounding box center [826, 439] width 30 height 26
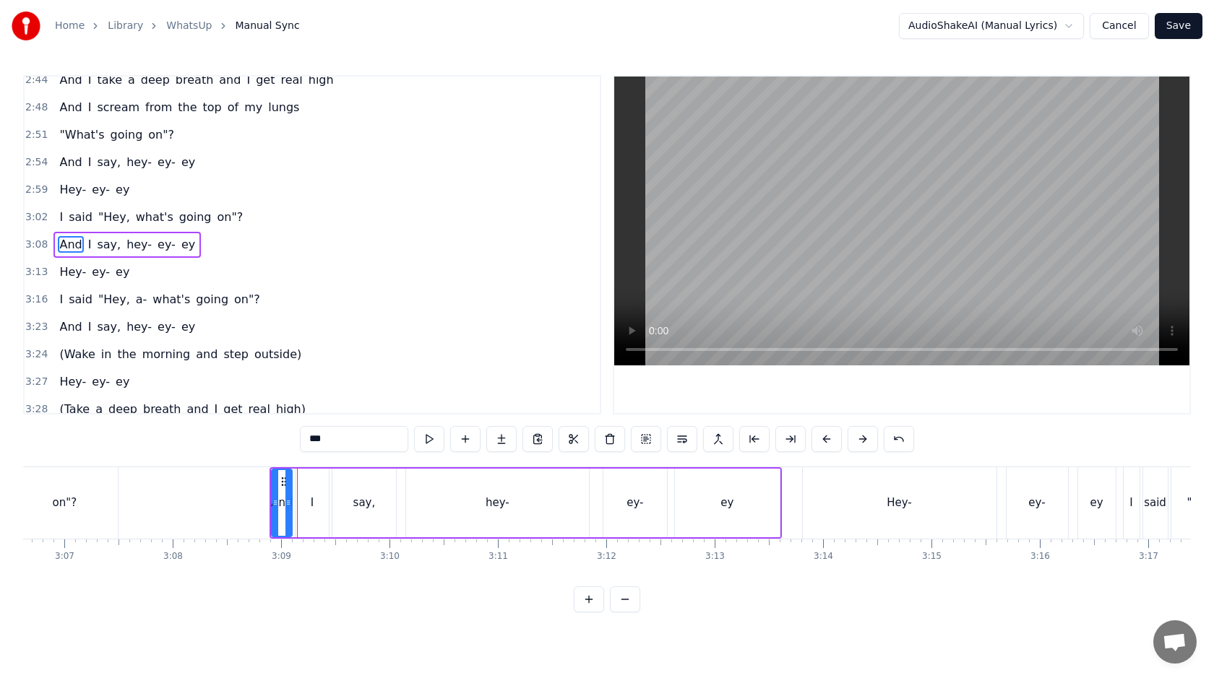
scroll to position [0, 20243]
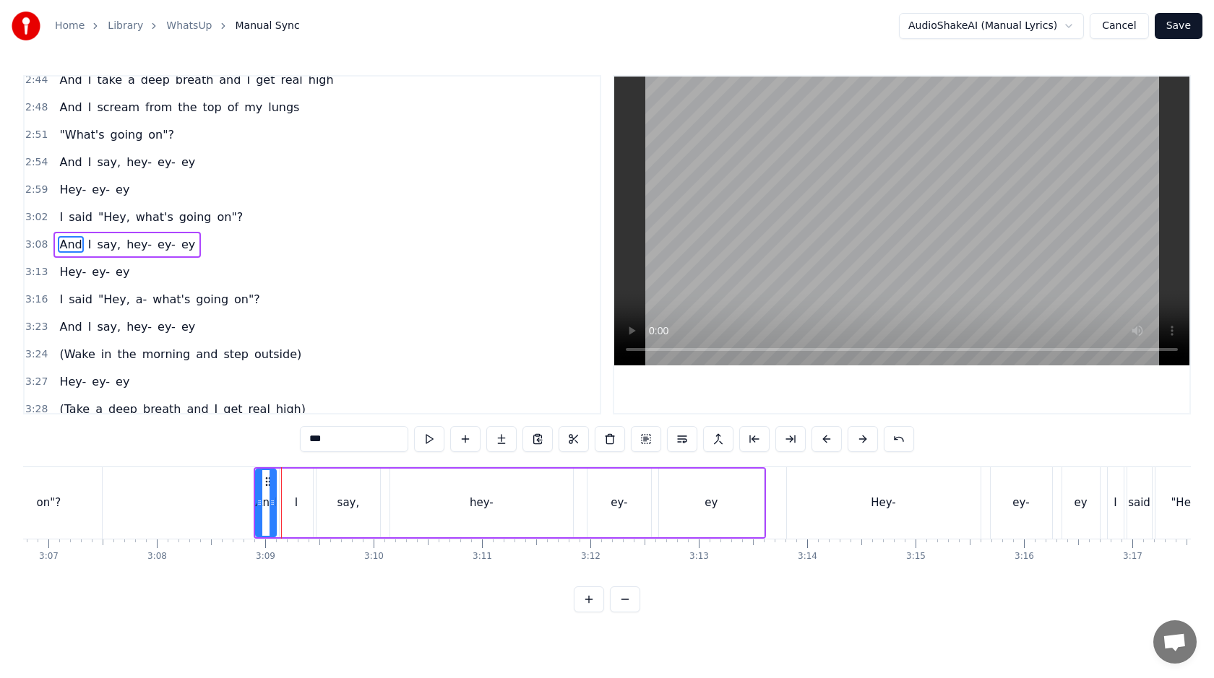
click at [917, 495] on div "Hey-" at bounding box center [884, 504] width 194 height 72
type input "****"
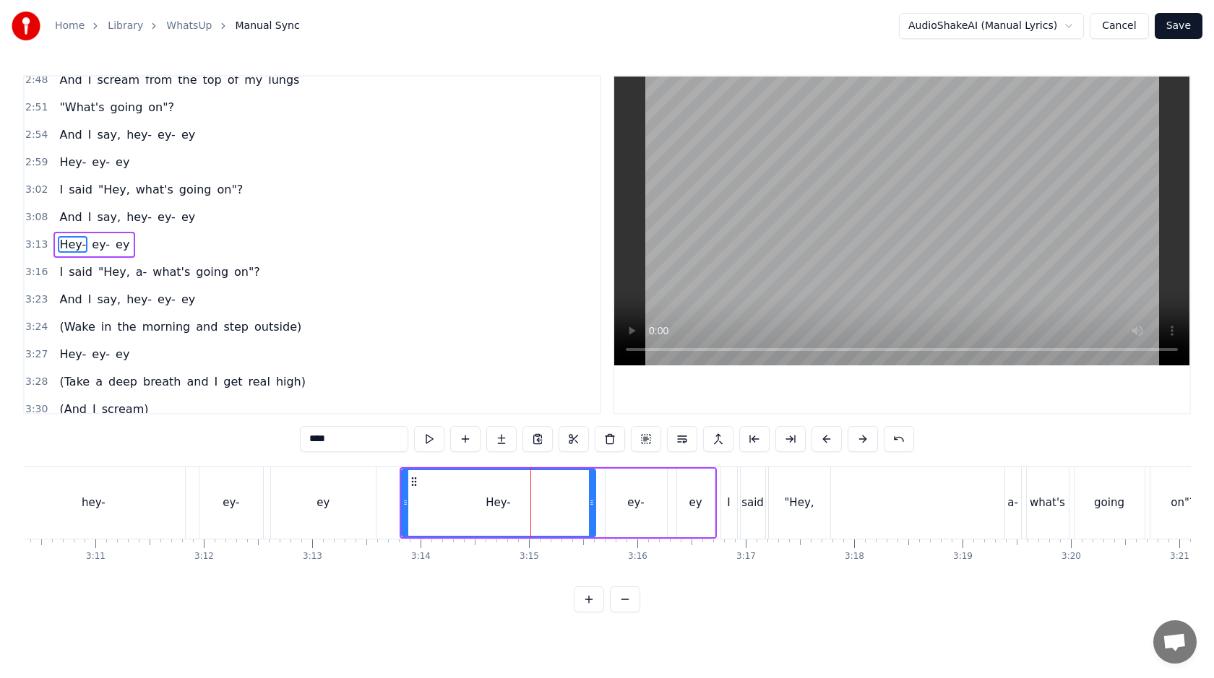
scroll to position [0, 20636]
click at [901, 504] on div "I said "Hey, a- what's going on"?" at bounding box center [963, 504] width 499 height 72
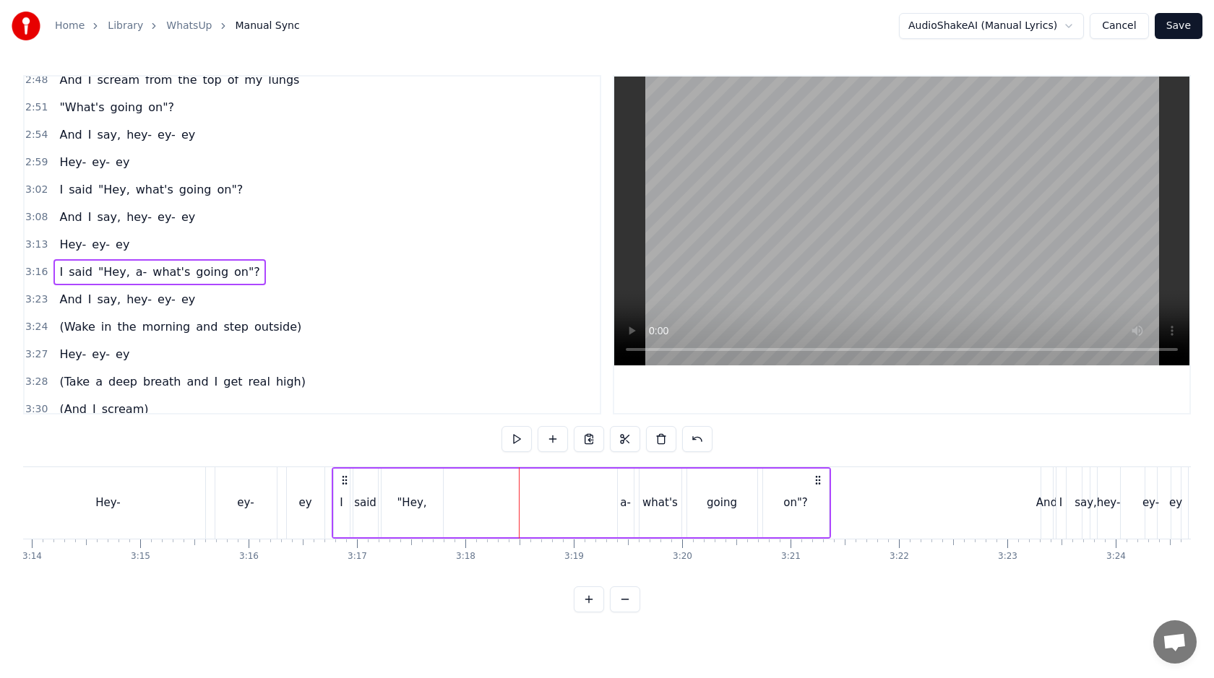
scroll to position [0, 21052]
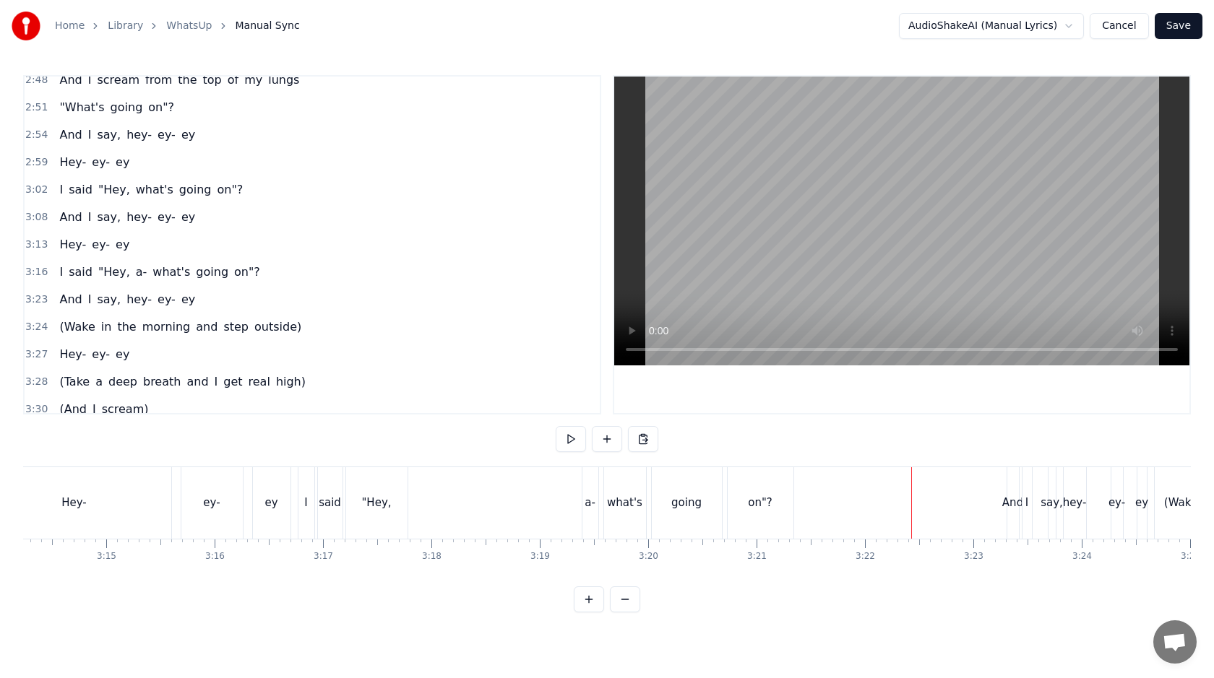
click at [1008, 504] on div "And" at bounding box center [1012, 503] width 21 height 17
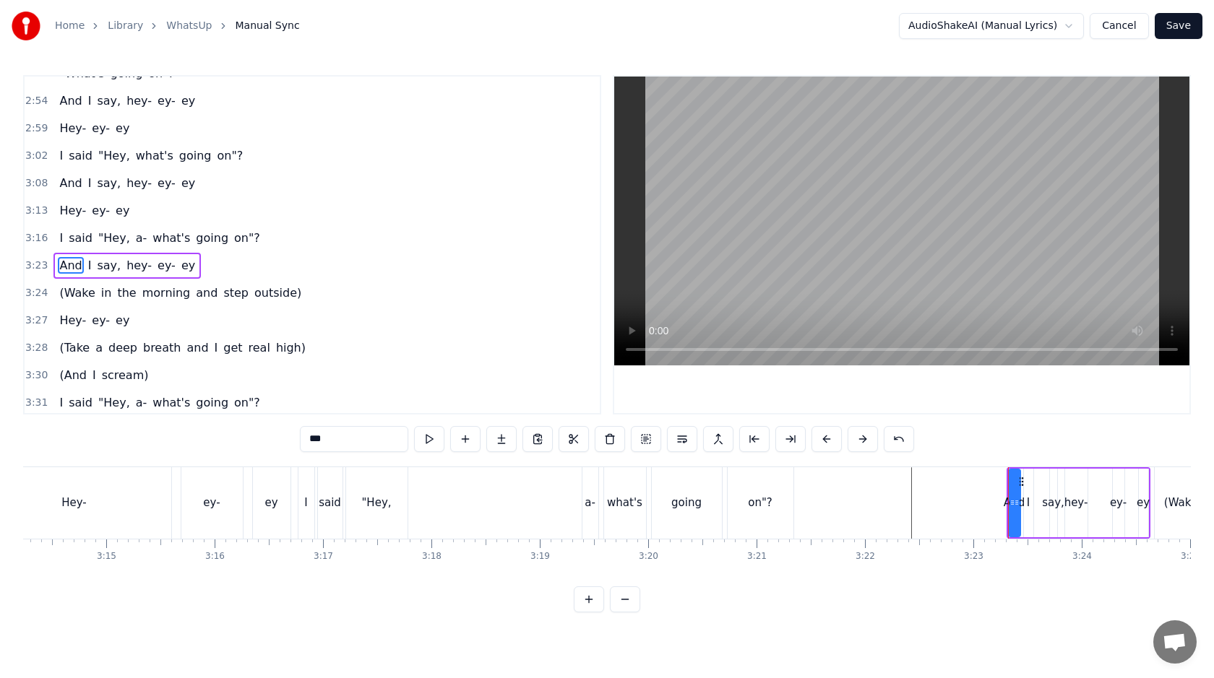
scroll to position [1108, 0]
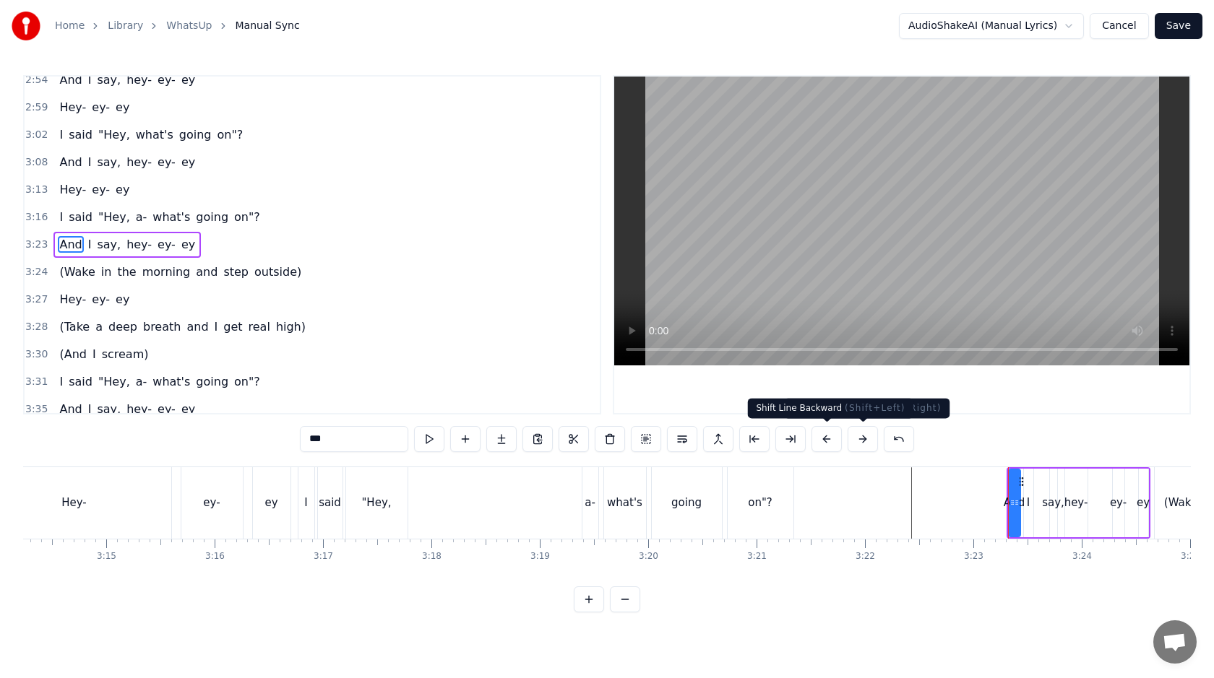
click at [829, 437] on button at bounding box center [826, 439] width 30 height 26
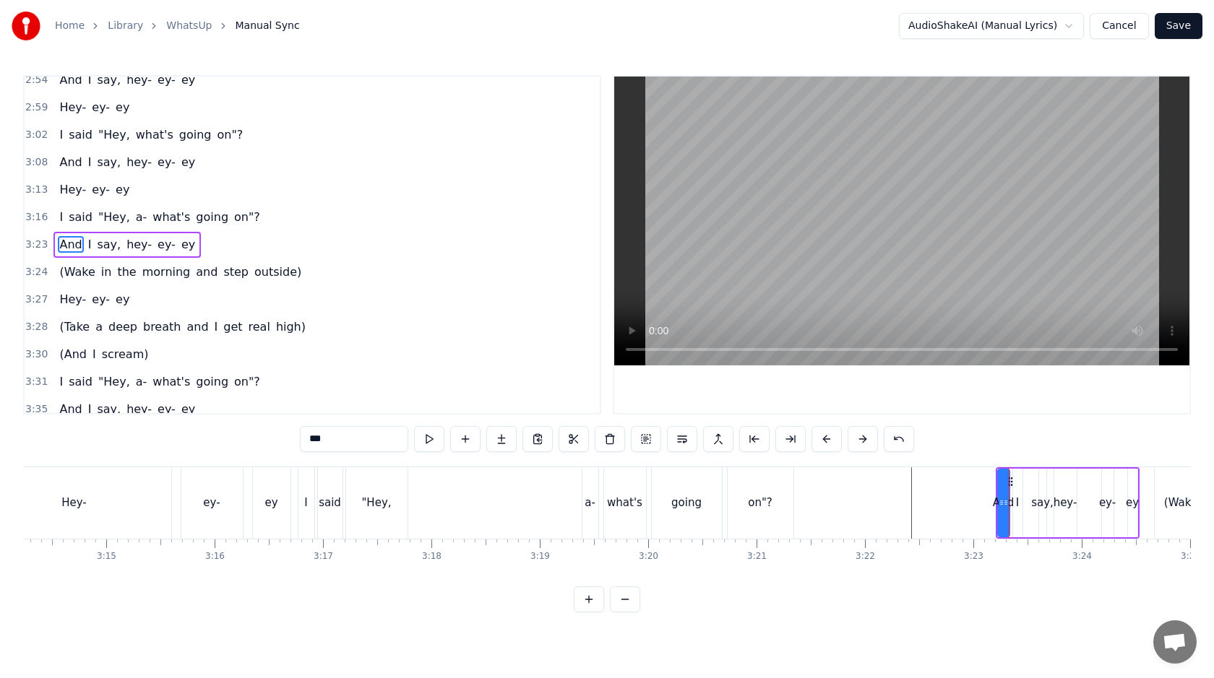
click at [829, 437] on button at bounding box center [826, 439] width 30 height 26
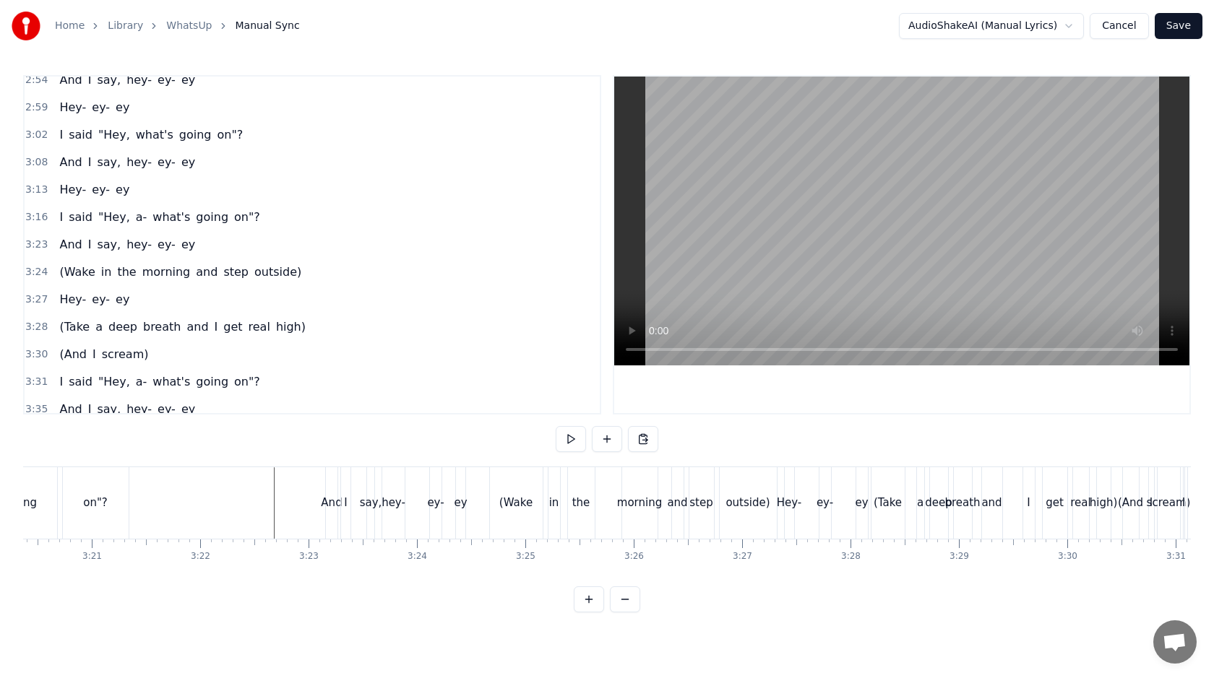
scroll to position [0, 21652]
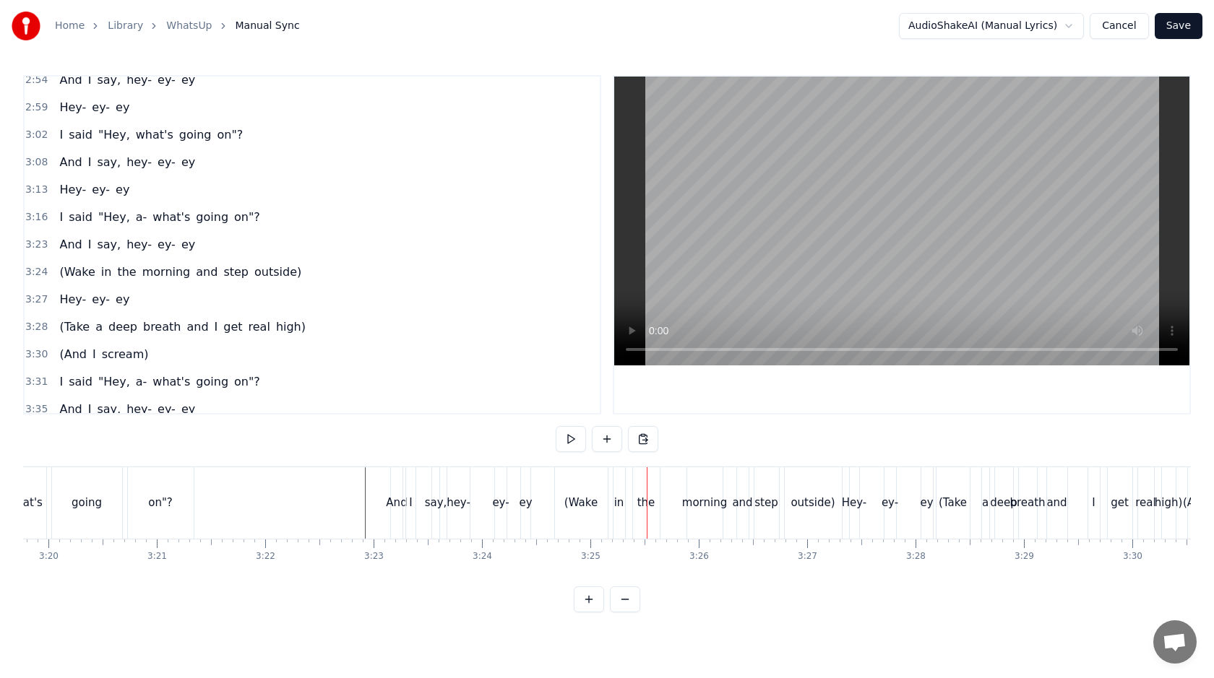
click at [398, 526] on div "And" at bounding box center [397, 504] width 12 height 72
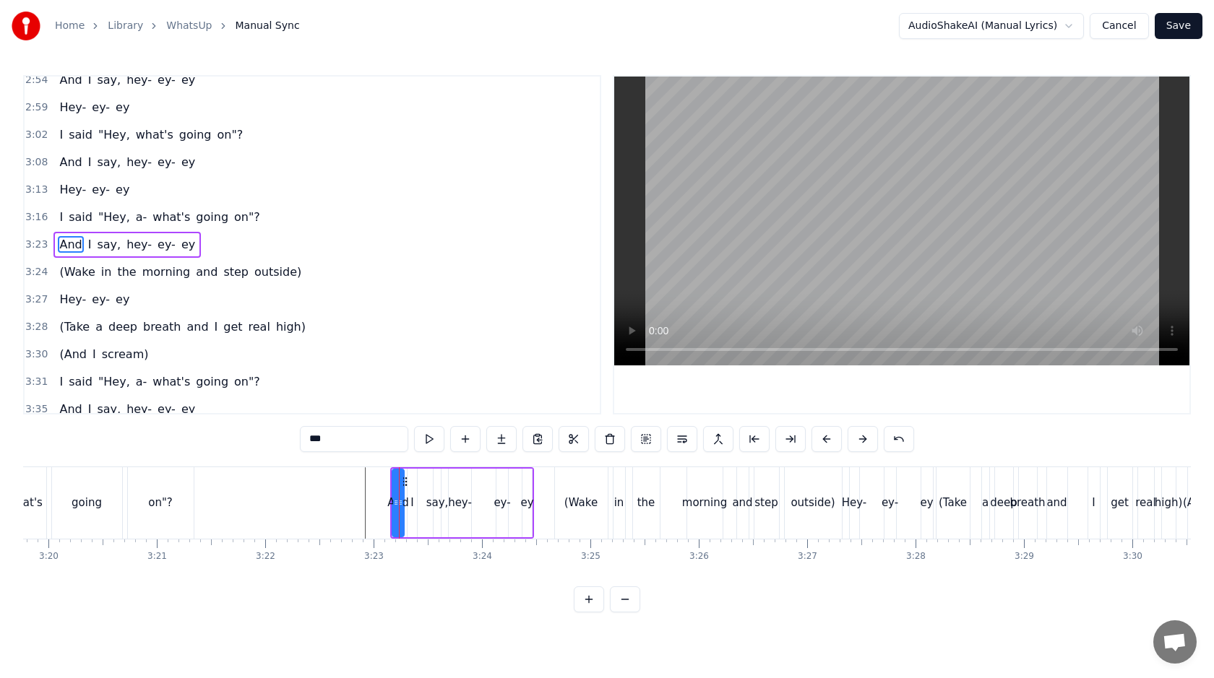
click at [39, 272] on span "3:24" at bounding box center [36, 272] width 22 height 14
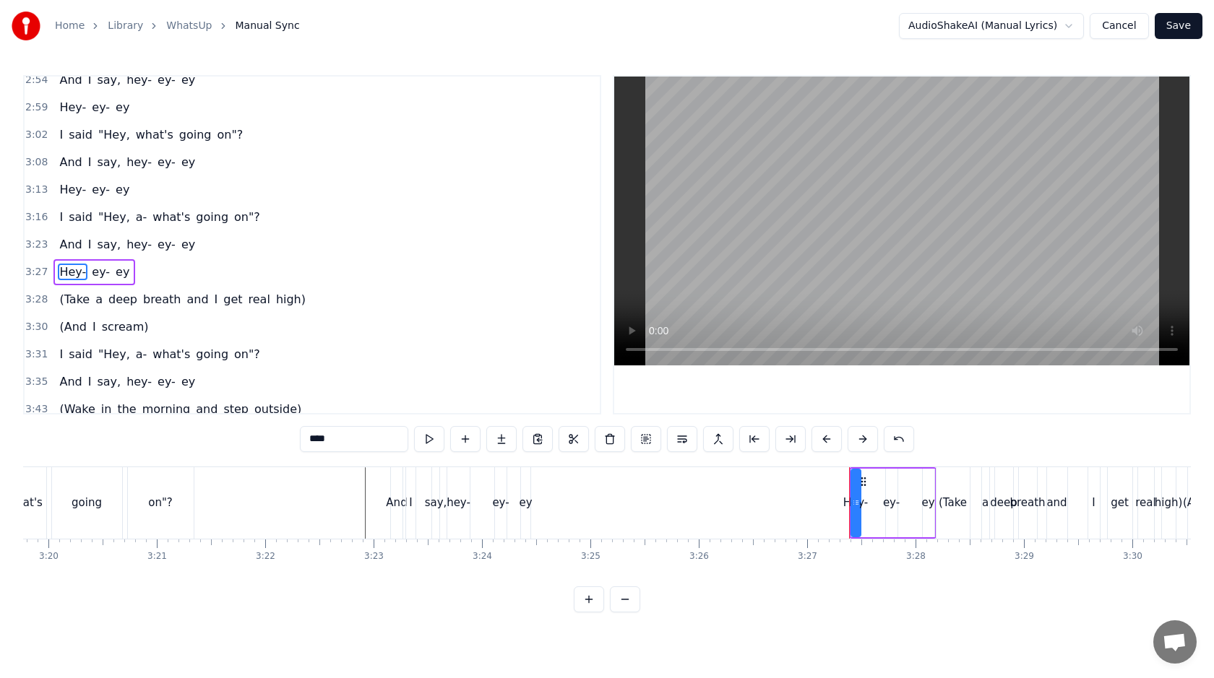
scroll to position [1136, 0]
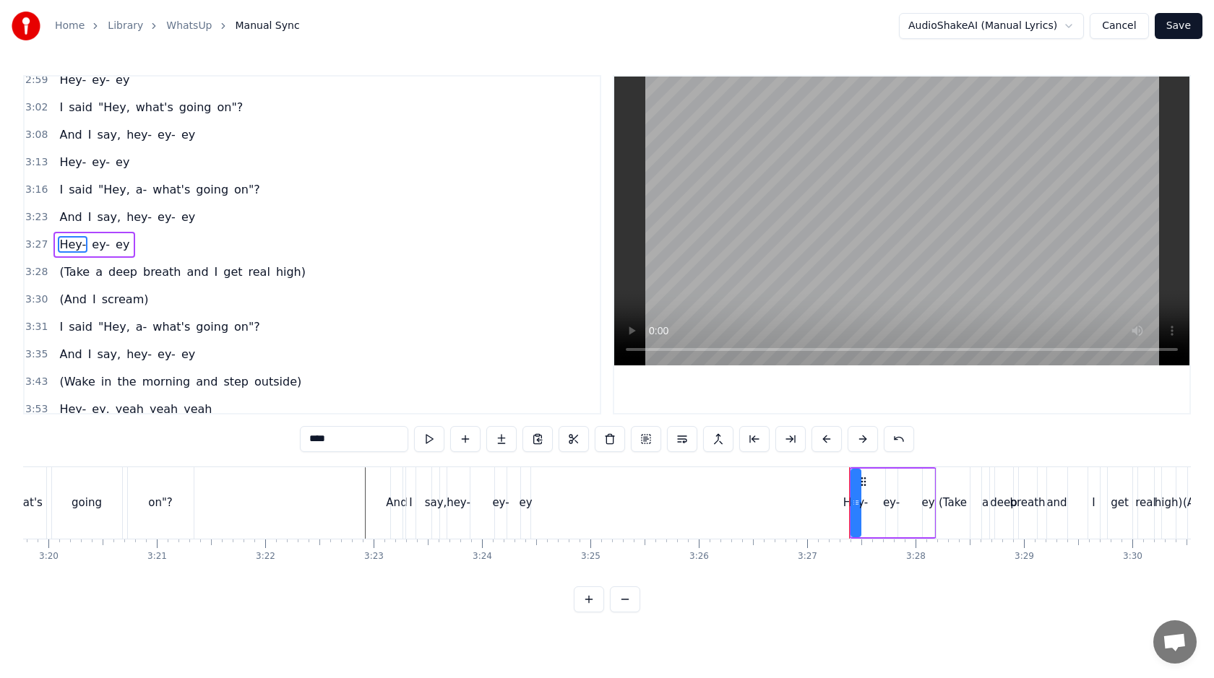
click at [39, 272] on span "3:28" at bounding box center [36, 272] width 22 height 14
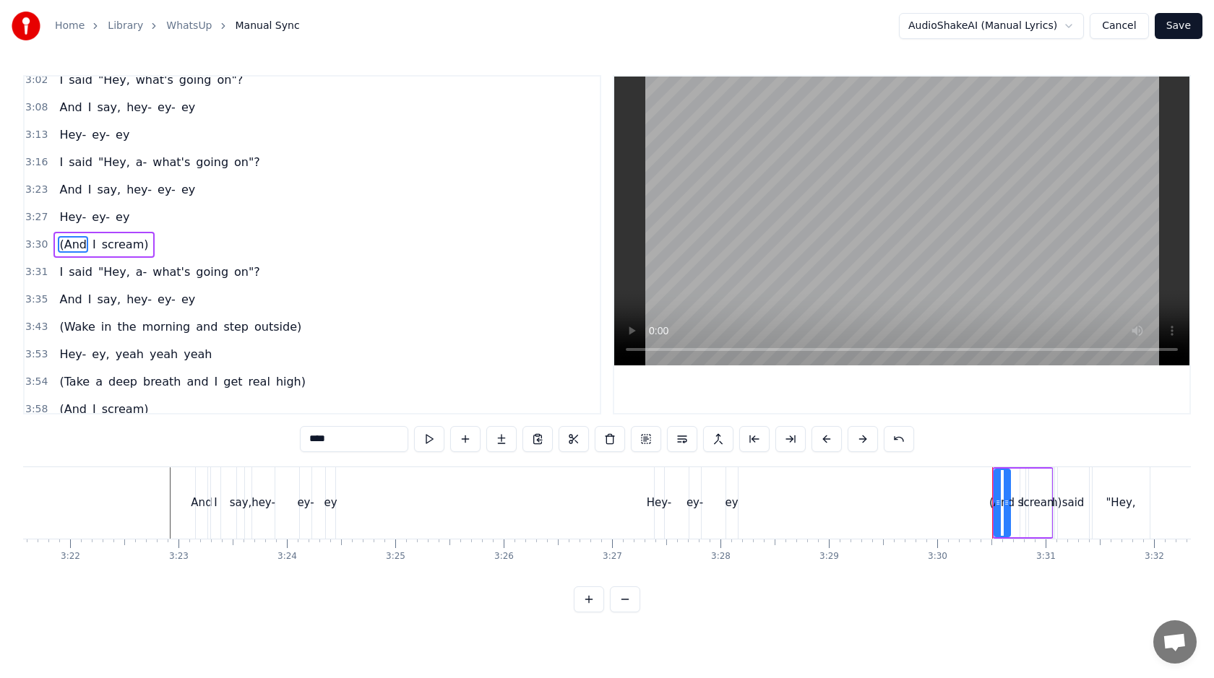
scroll to position [0, 21831]
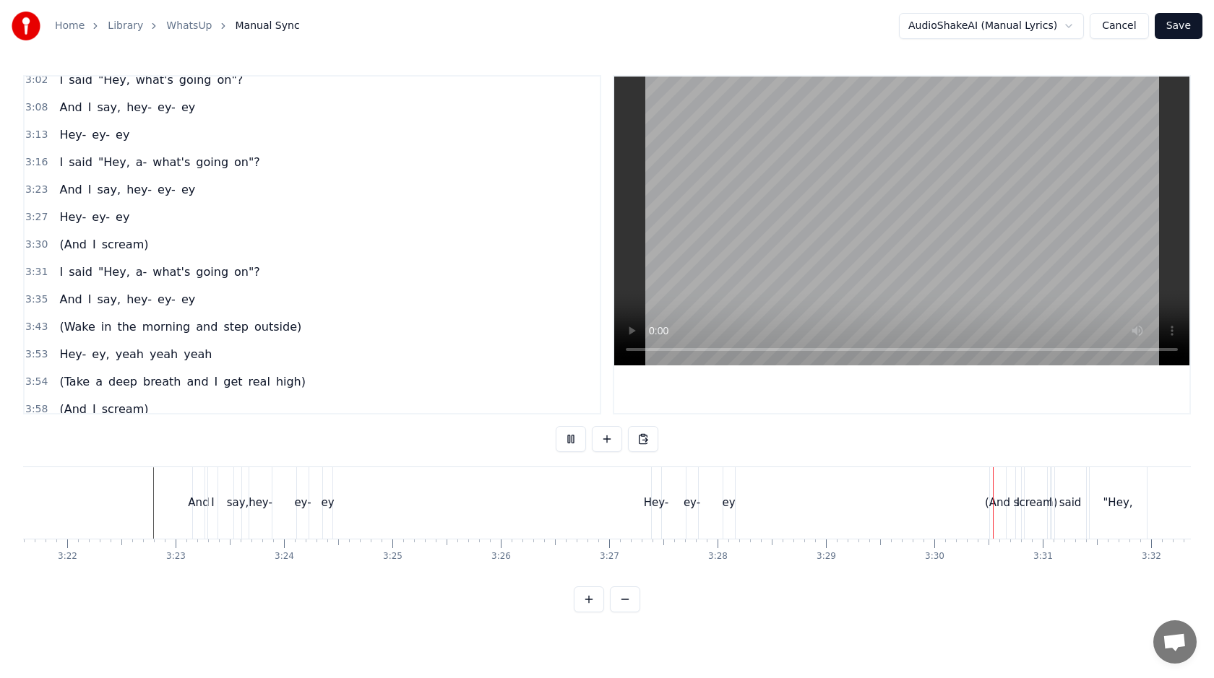
scroll to position [0, 21836]
click at [217, 501] on div "And" at bounding box center [212, 503] width 21 height 17
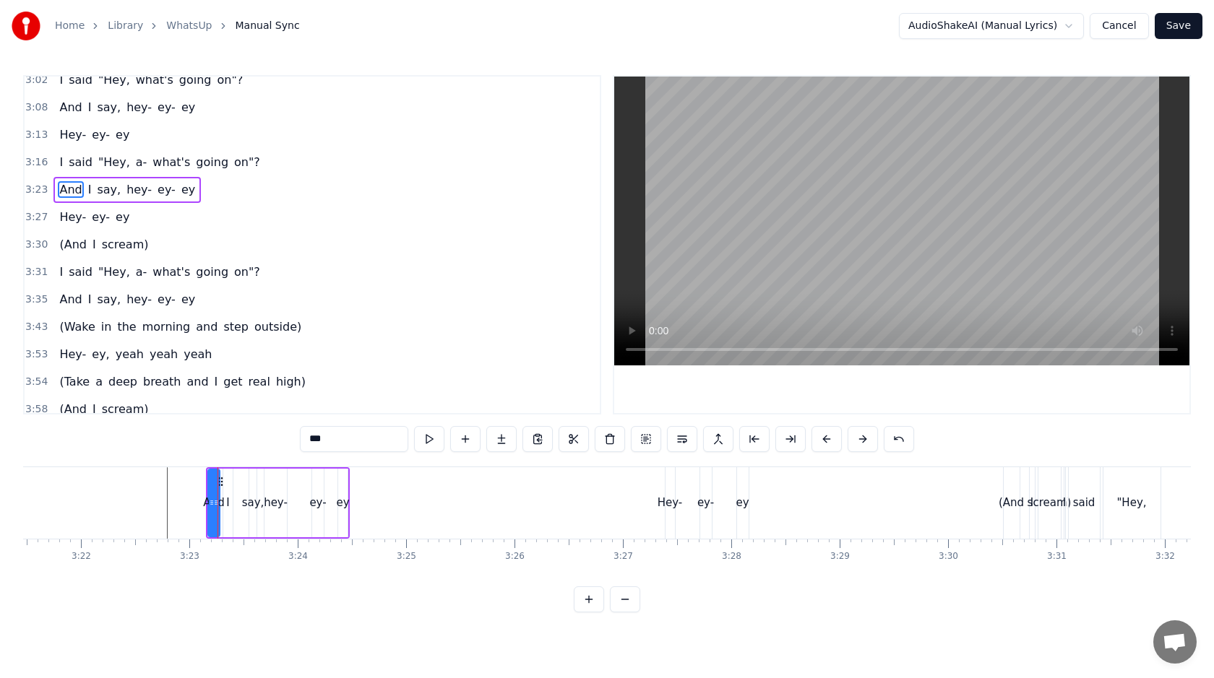
scroll to position [1108, 0]
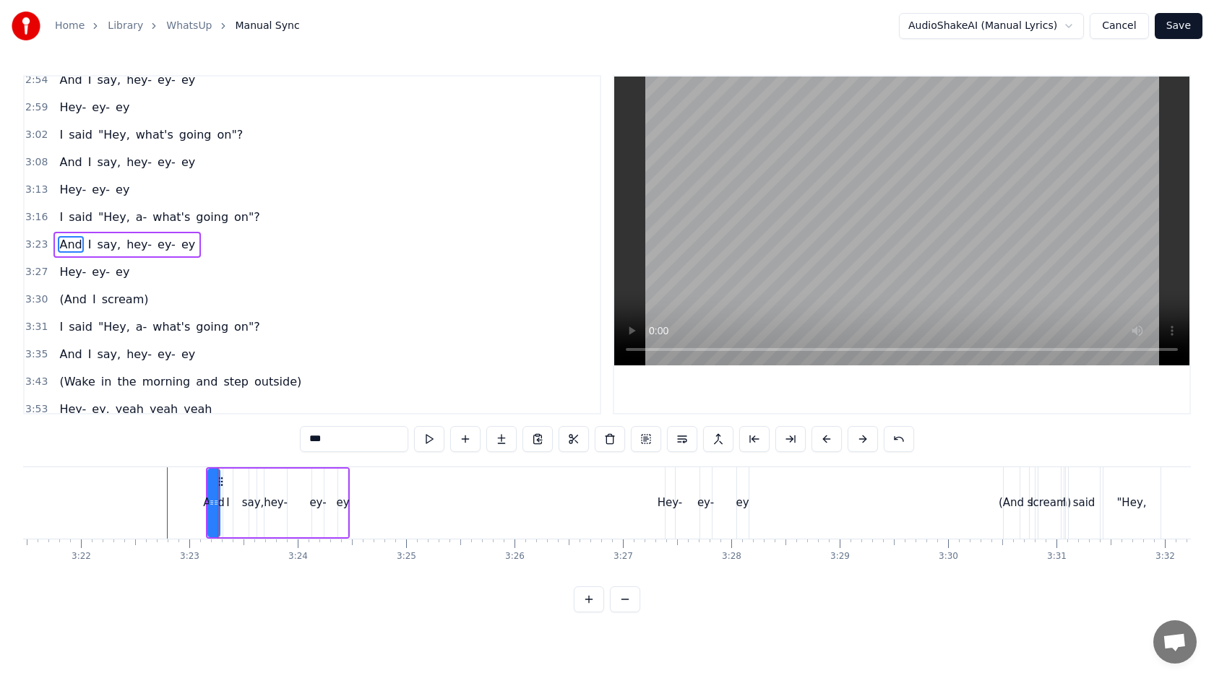
click at [40, 160] on span "3:08" at bounding box center [36, 162] width 22 height 14
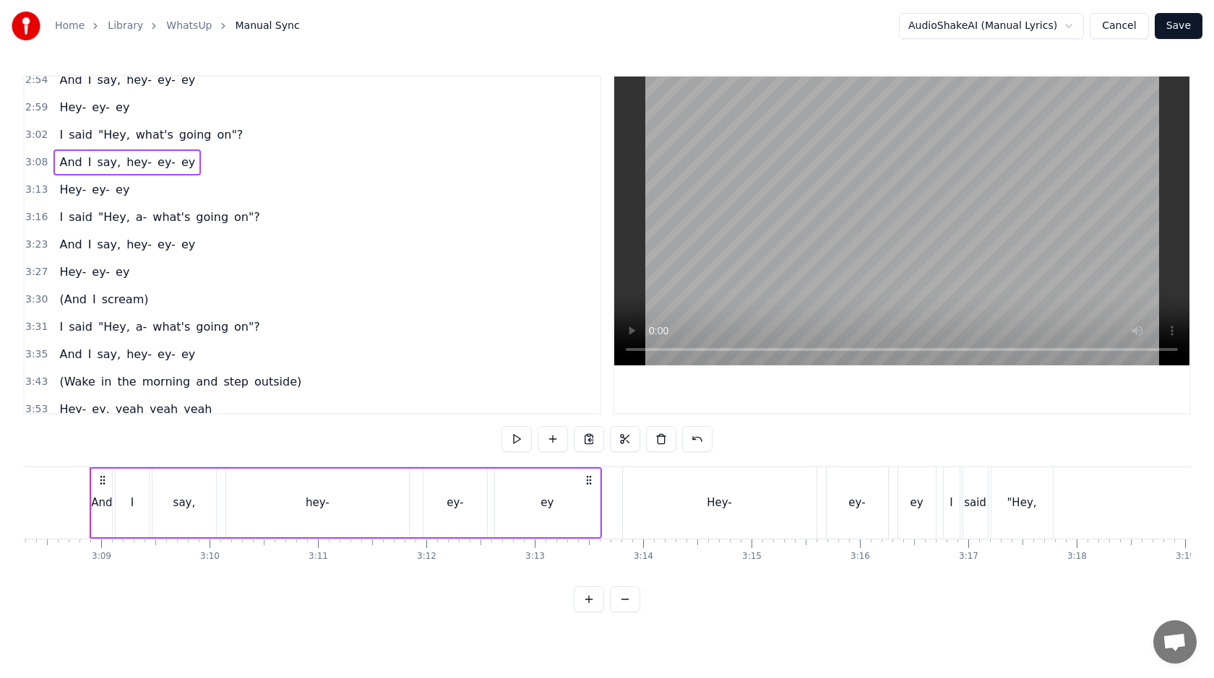
scroll to position [0, 20401]
click at [596, 442] on button at bounding box center [589, 439] width 30 height 26
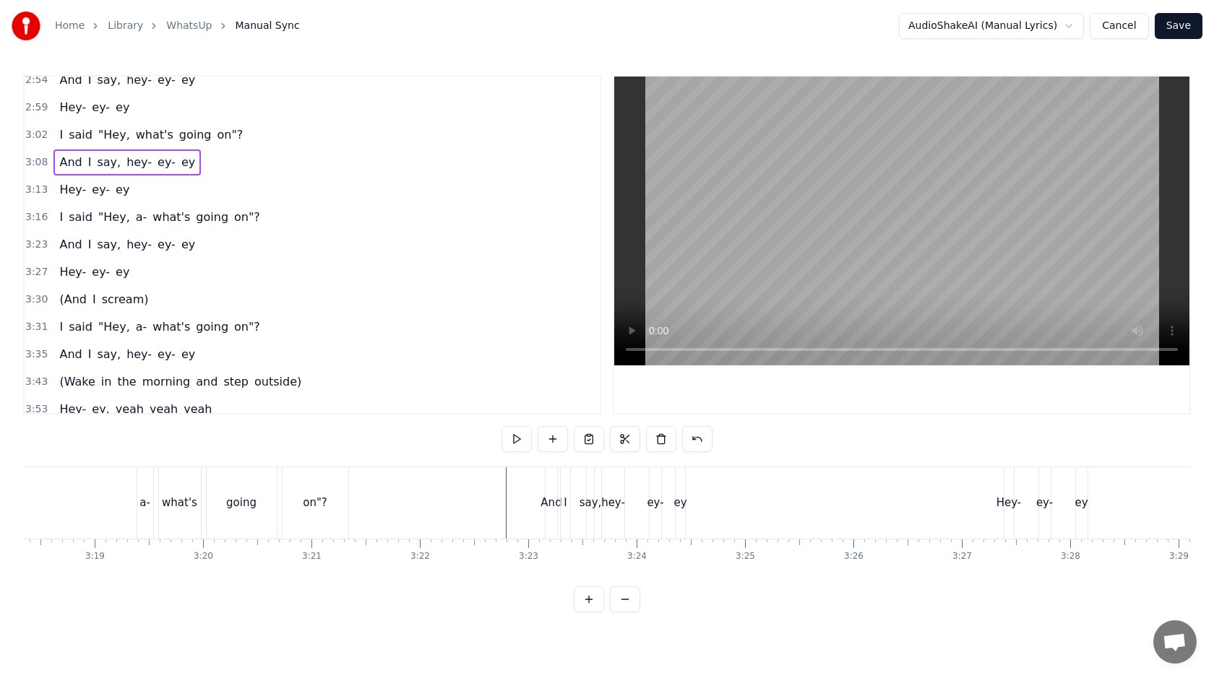
scroll to position [0, 21502]
click at [548, 508] on div "And" at bounding box center [545, 503] width 21 height 17
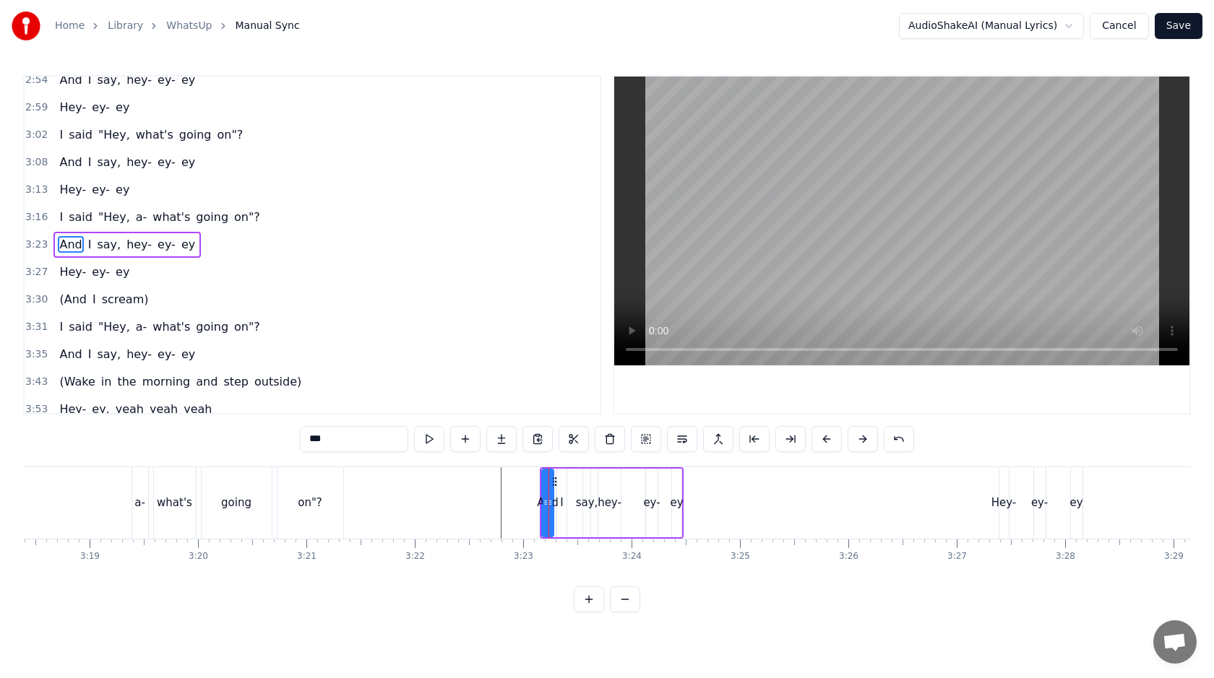
click at [40, 244] on span "3:23" at bounding box center [36, 245] width 22 height 14
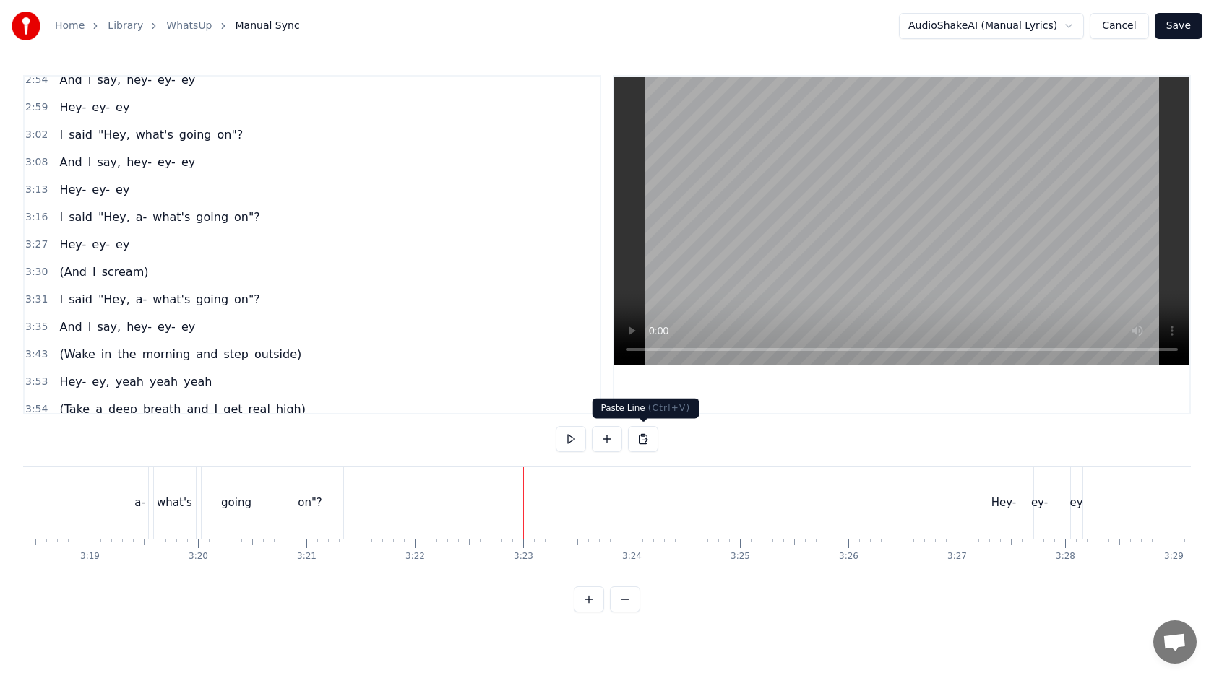
click at [646, 440] on button at bounding box center [643, 439] width 30 height 26
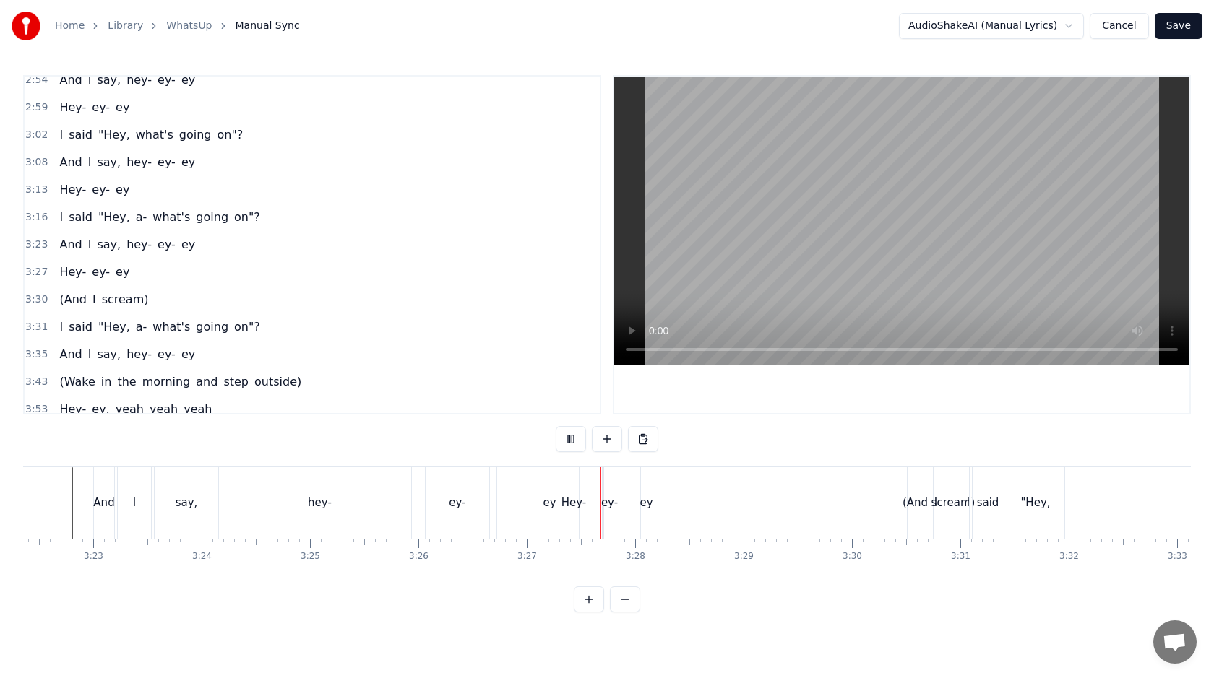
scroll to position [0, 21933]
click at [639, 492] on div "ey" at bounding box center [645, 504] width 13 height 72
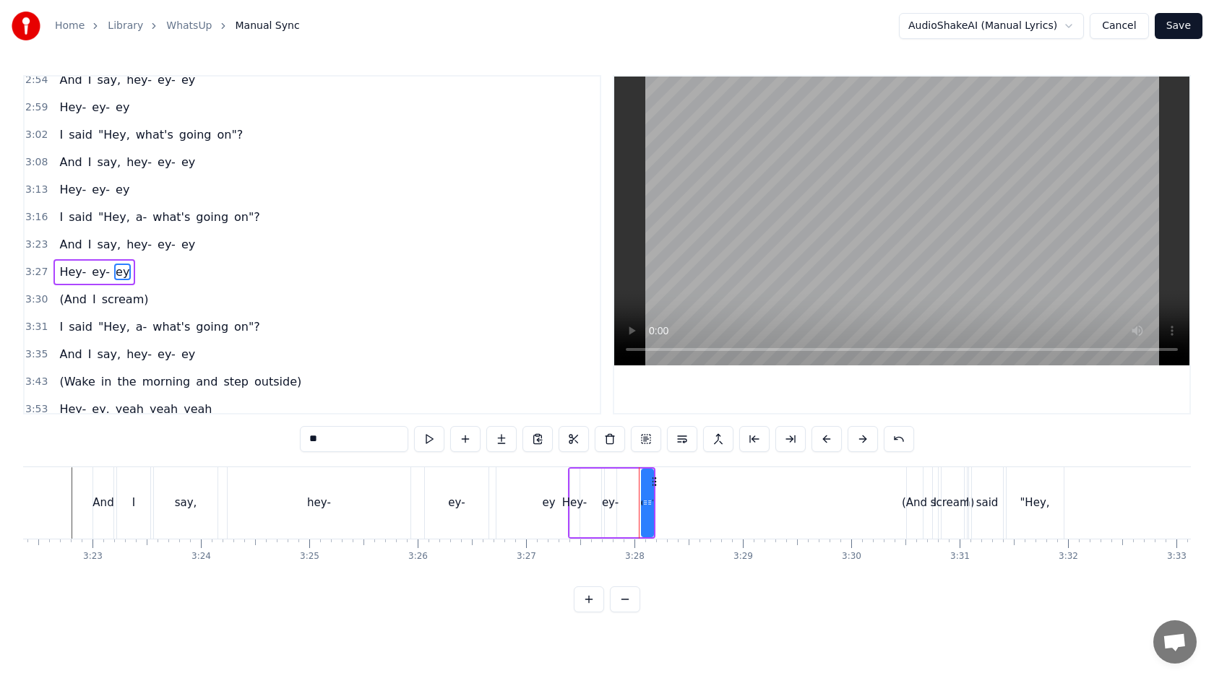
scroll to position [1136, 0]
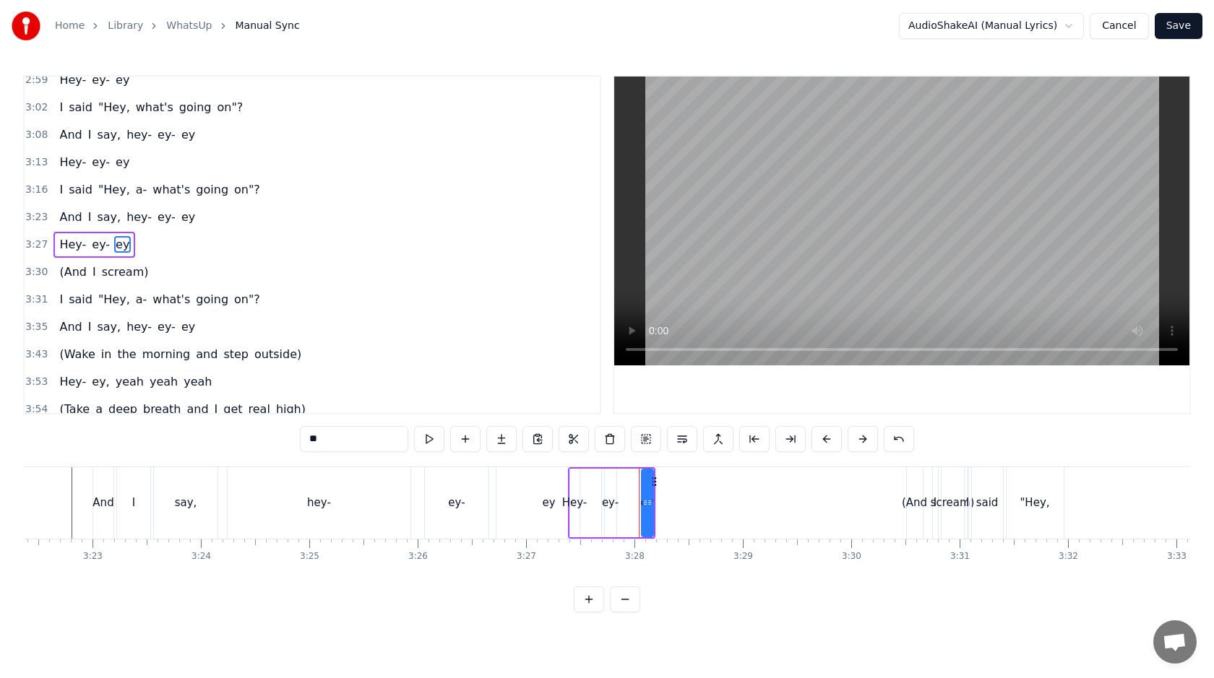
click at [39, 246] on span "3:27" at bounding box center [36, 245] width 22 height 14
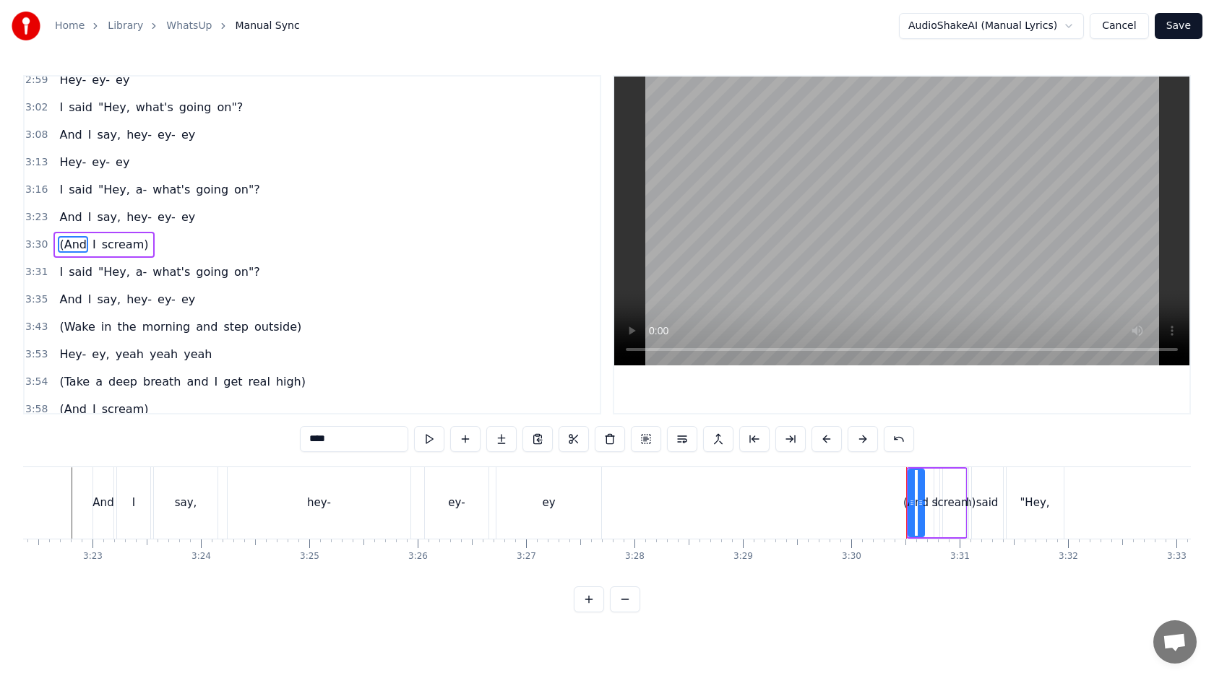
click at [30, 166] on span "3:13" at bounding box center [36, 162] width 22 height 14
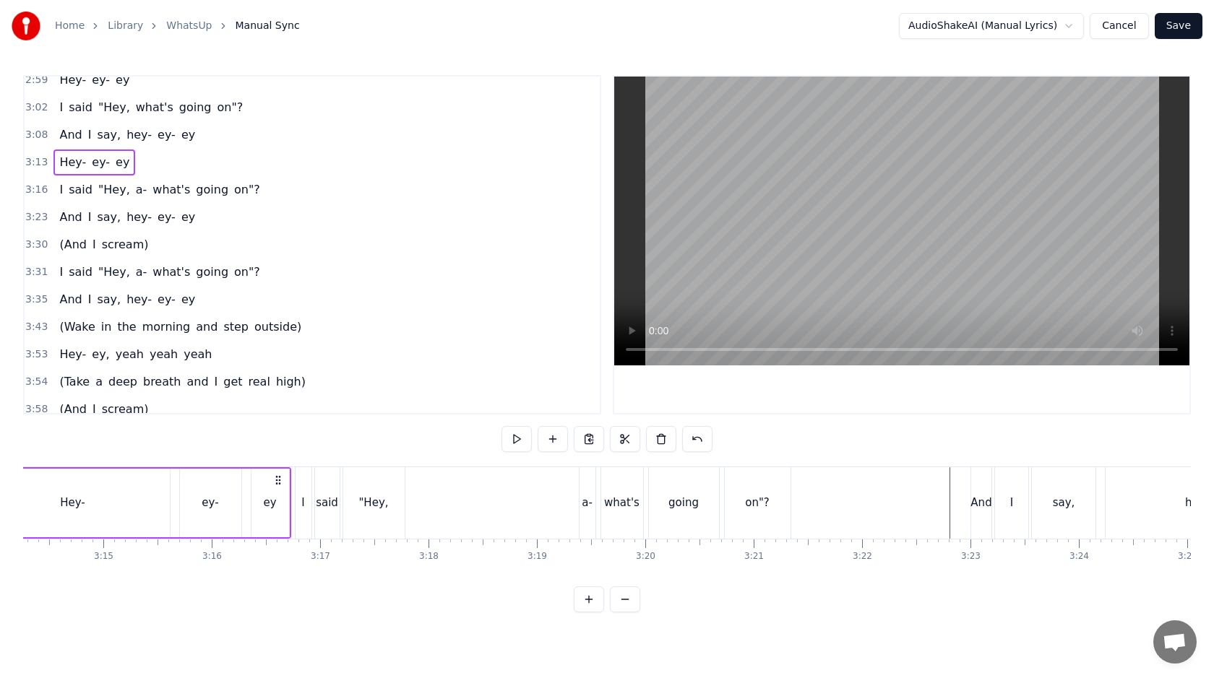
scroll to position [0, 20933]
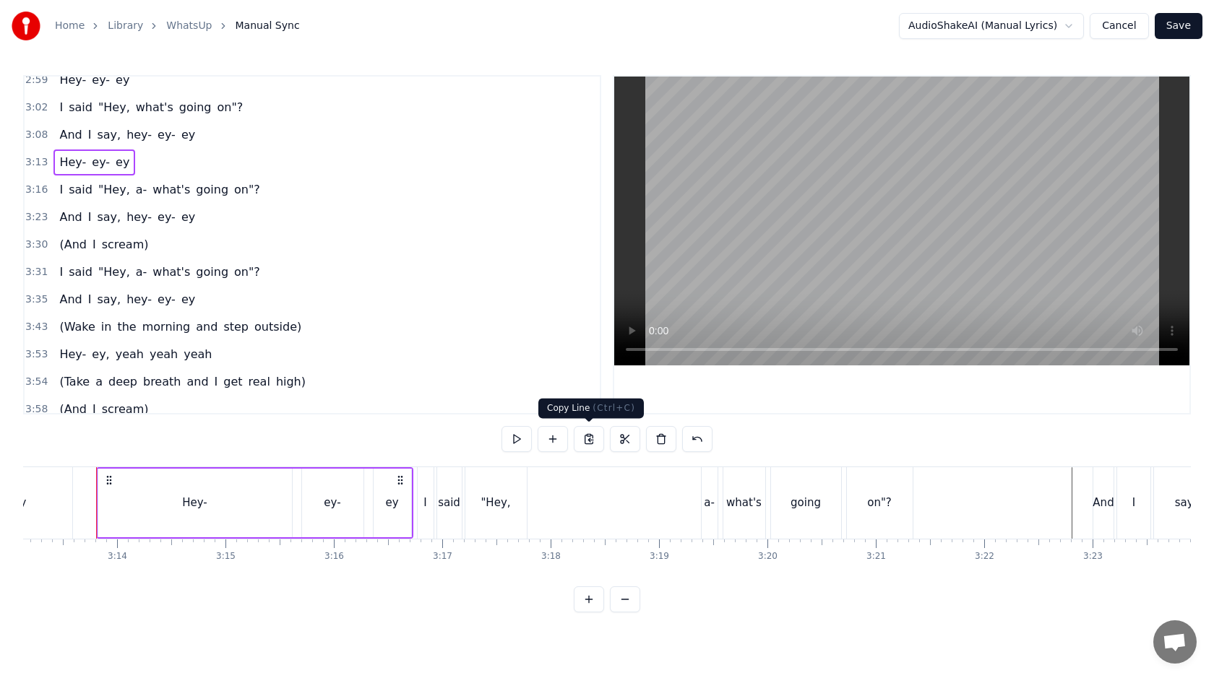
click at [597, 446] on button at bounding box center [589, 439] width 30 height 26
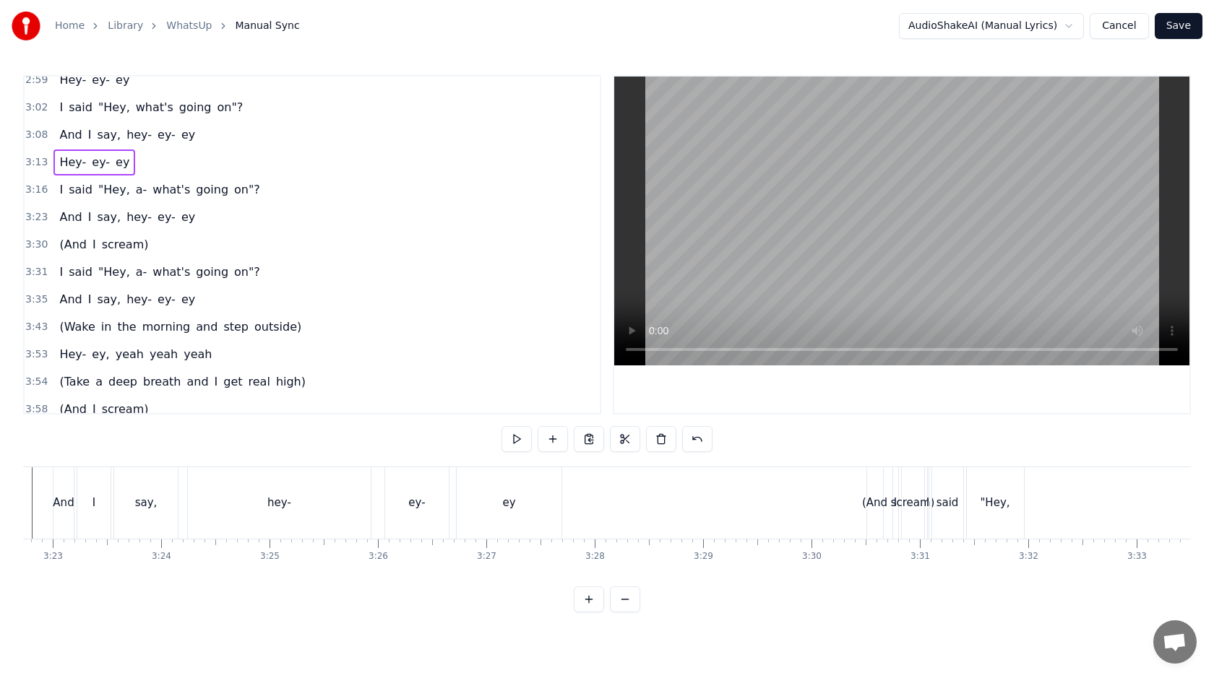
scroll to position [0, 21990]
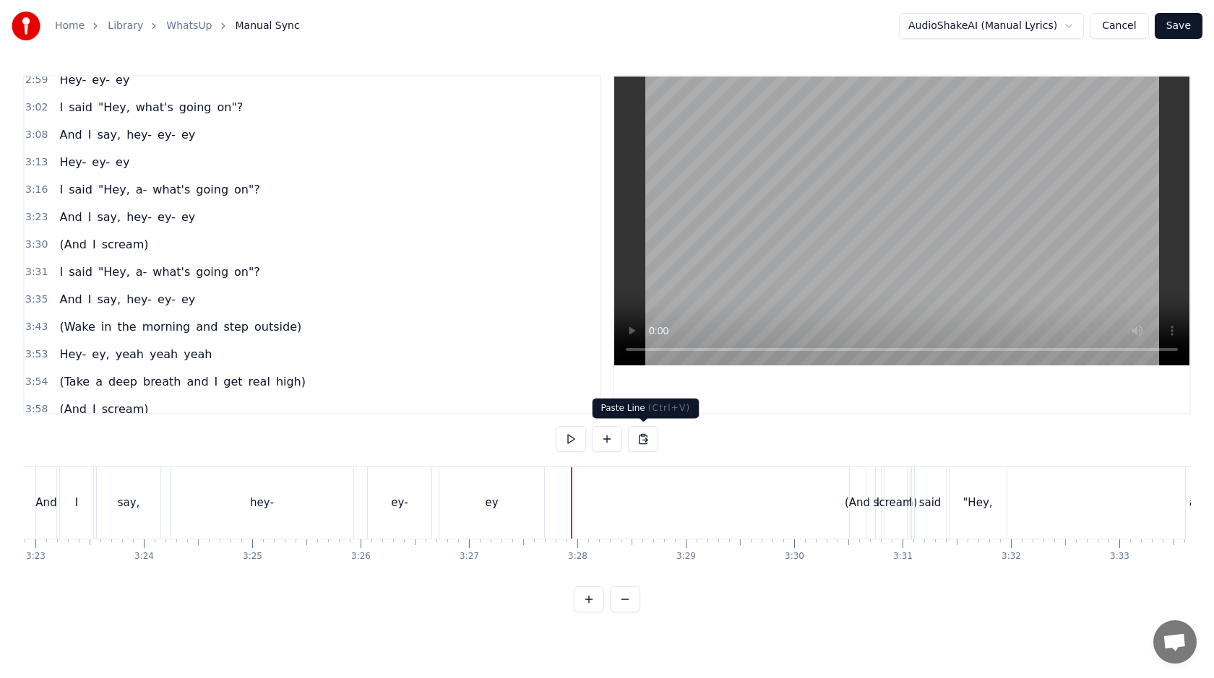
click at [640, 443] on button at bounding box center [643, 439] width 30 height 26
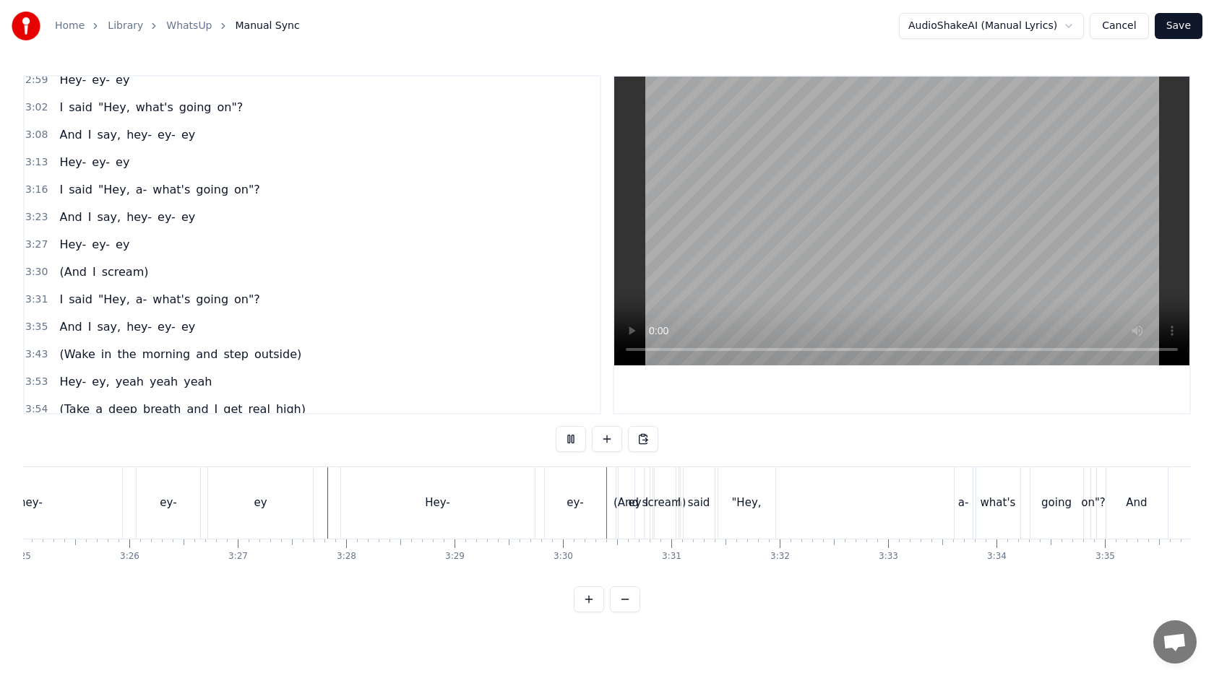
scroll to position [0, 22249]
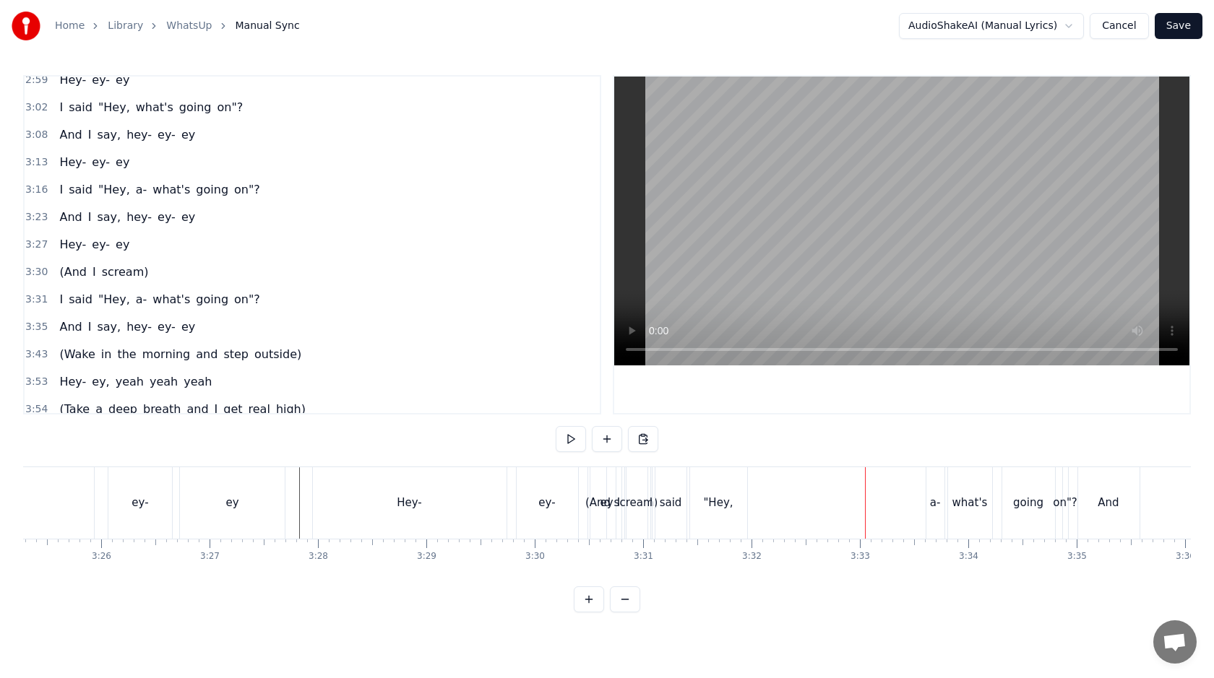
click at [642, 510] on div "scream)" at bounding box center [636, 503] width 44 height 17
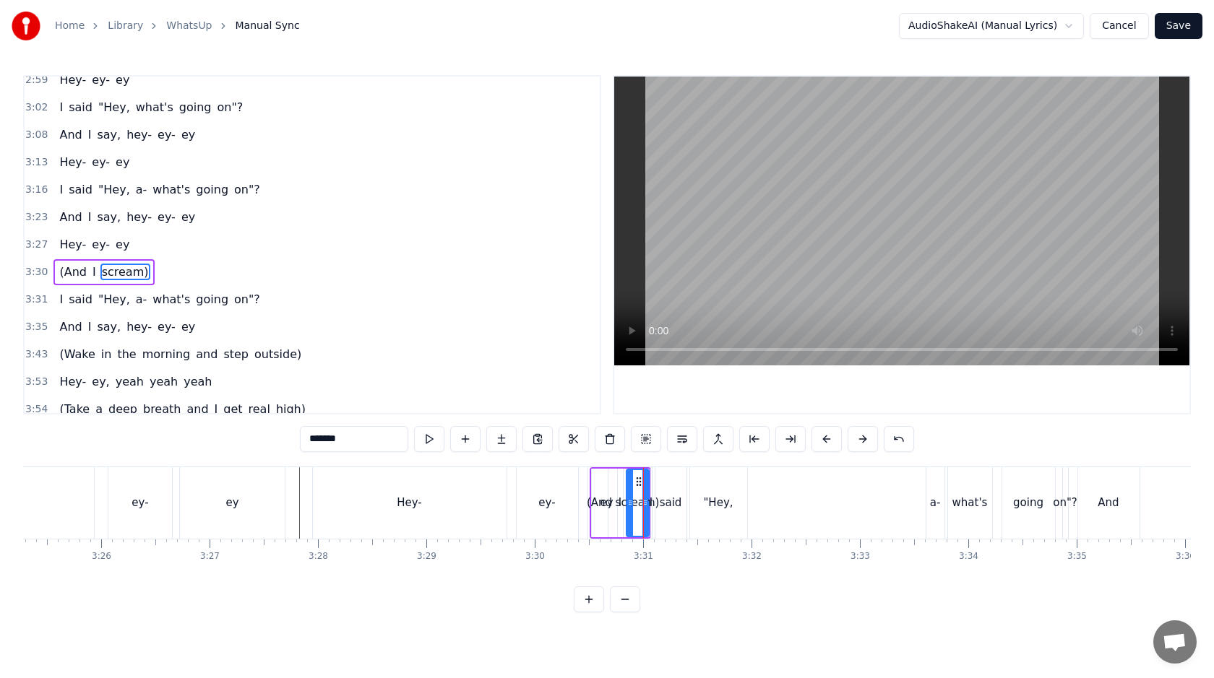
scroll to position [1163, 0]
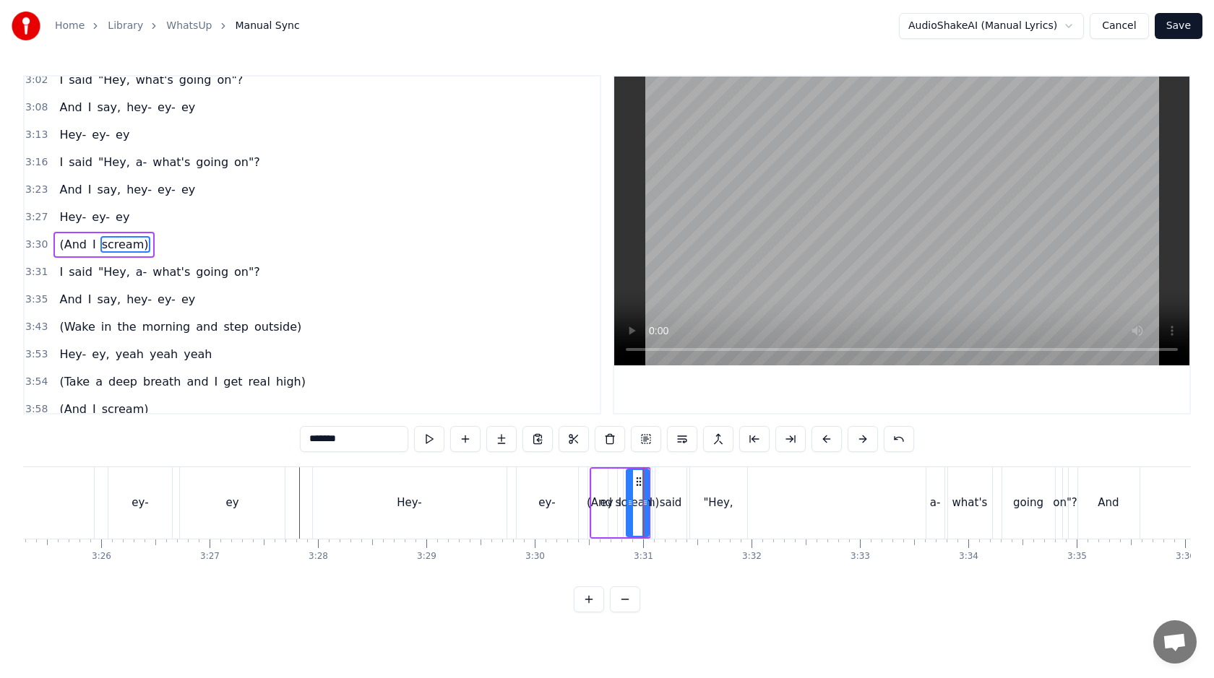
click at [38, 244] on span "3:30" at bounding box center [36, 245] width 22 height 14
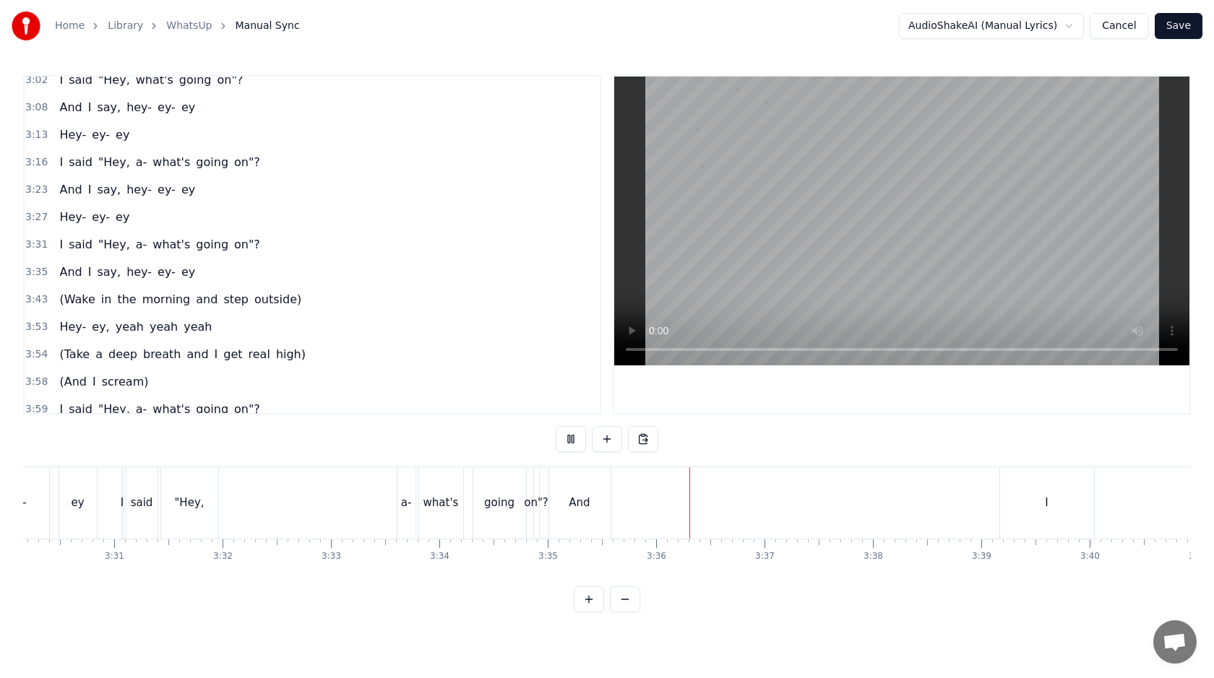
scroll to position [0, 22899]
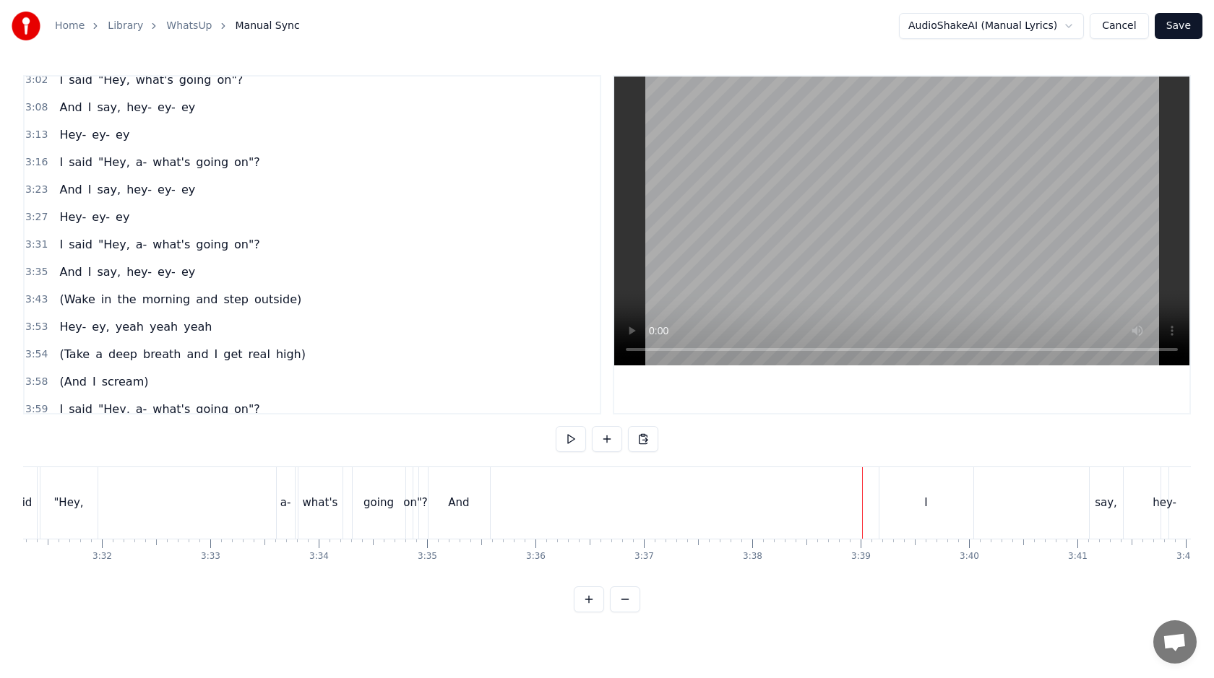
click at [465, 504] on div "And" at bounding box center [458, 503] width 21 height 17
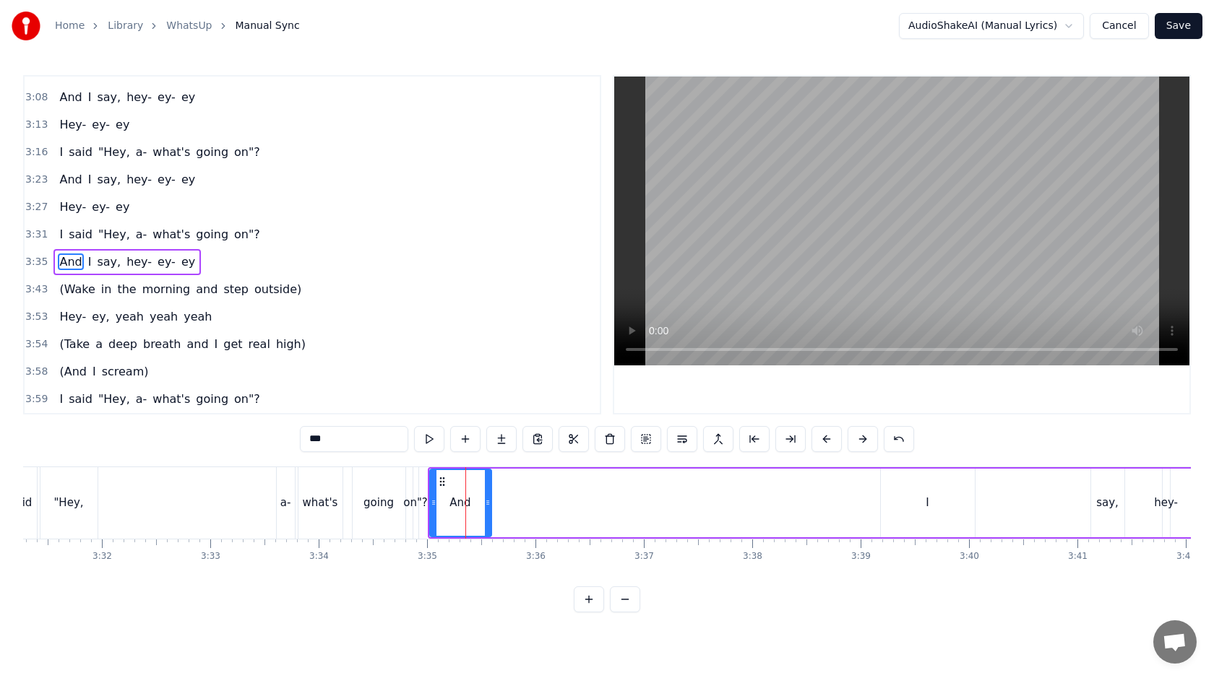
click at [40, 262] on span "3:35" at bounding box center [36, 262] width 22 height 14
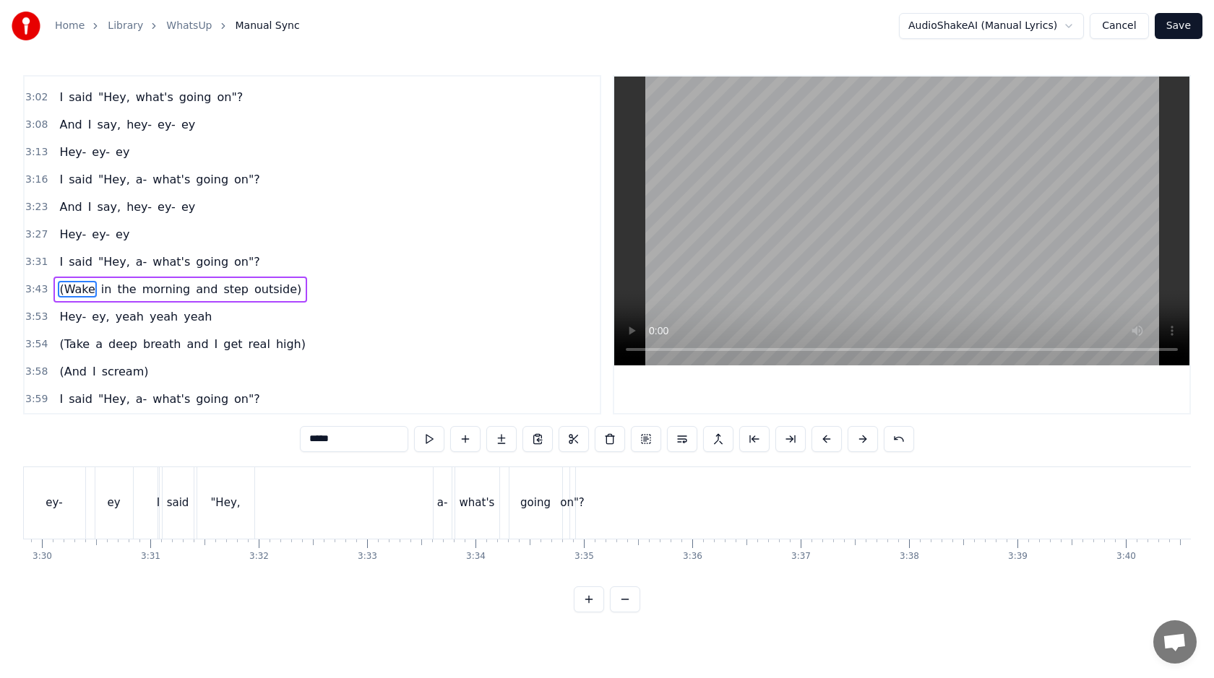
scroll to position [0, 22692]
click at [460, 493] on div "I said "Hey, a- what's going on"?" at bounding box center [417, 504] width 421 height 72
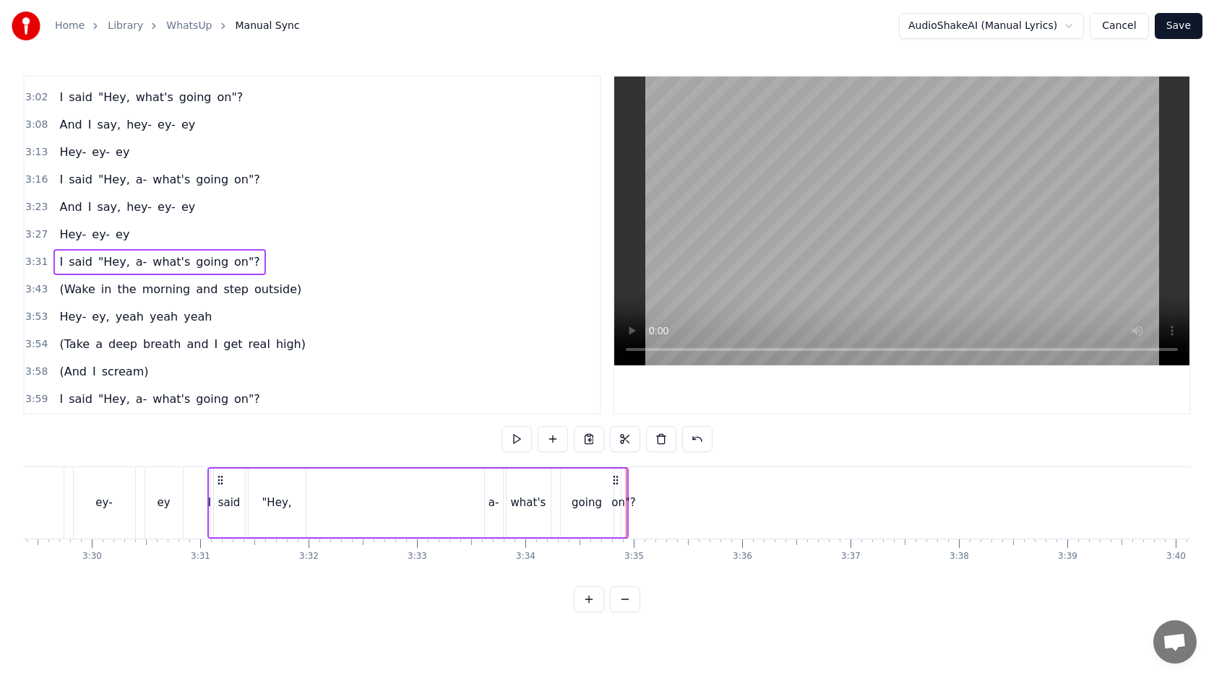
click at [626, 501] on div "on"?" at bounding box center [623, 503] width 25 height 17
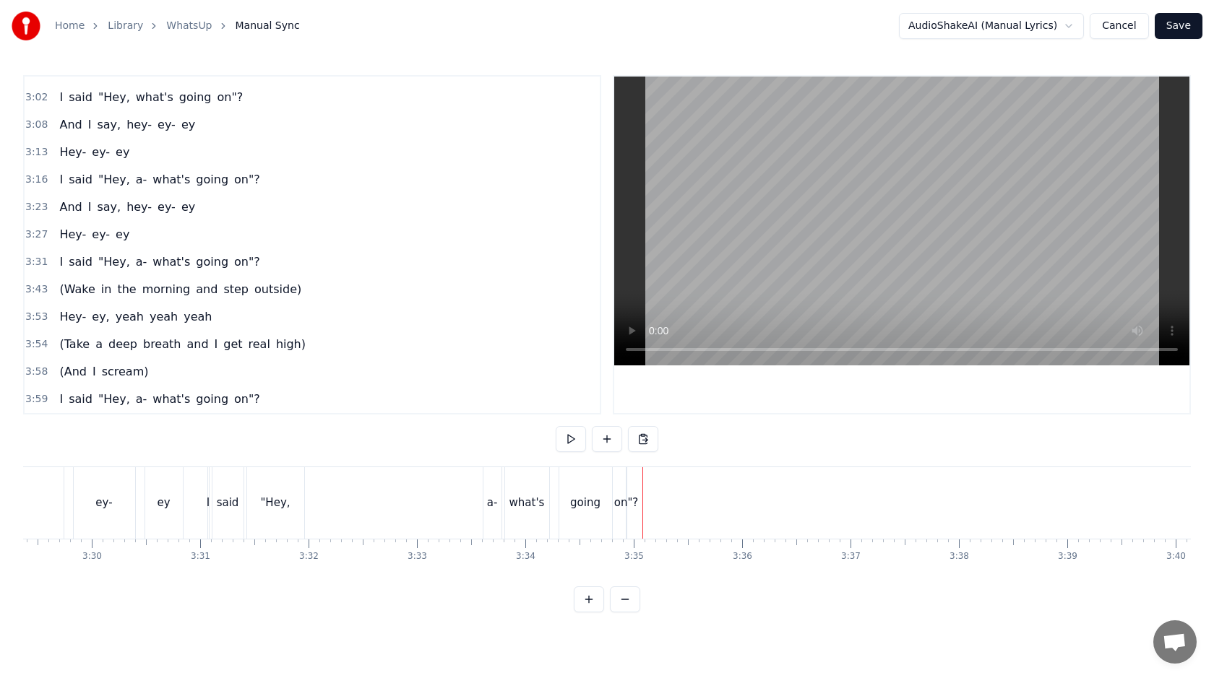
click at [626, 500] on div "on"?" at bounding box center [626, 503] width 25 height 17
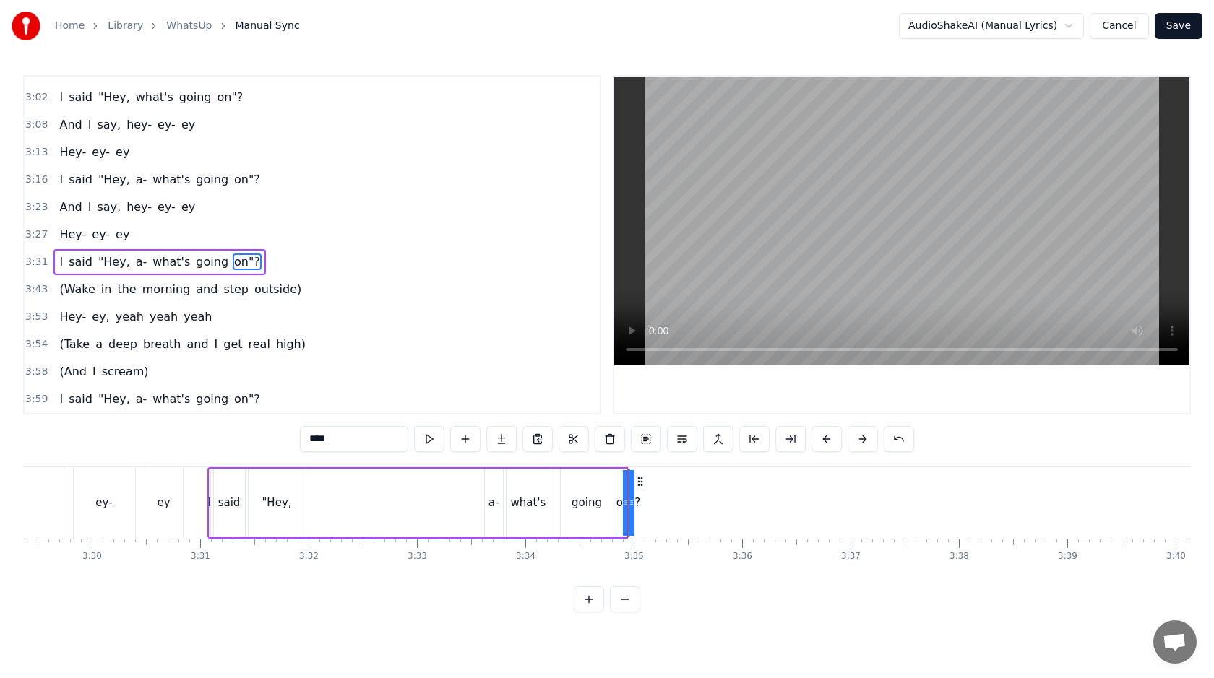
drag, startPoint x: 624, startPoint y: 500, endPoint x: 615, endPoint y: 501, distance: 9.4
click at [615, 501] on div "I said "Hey, a- what's going on"?" at bounding box center [417, 504] width 421 height 72
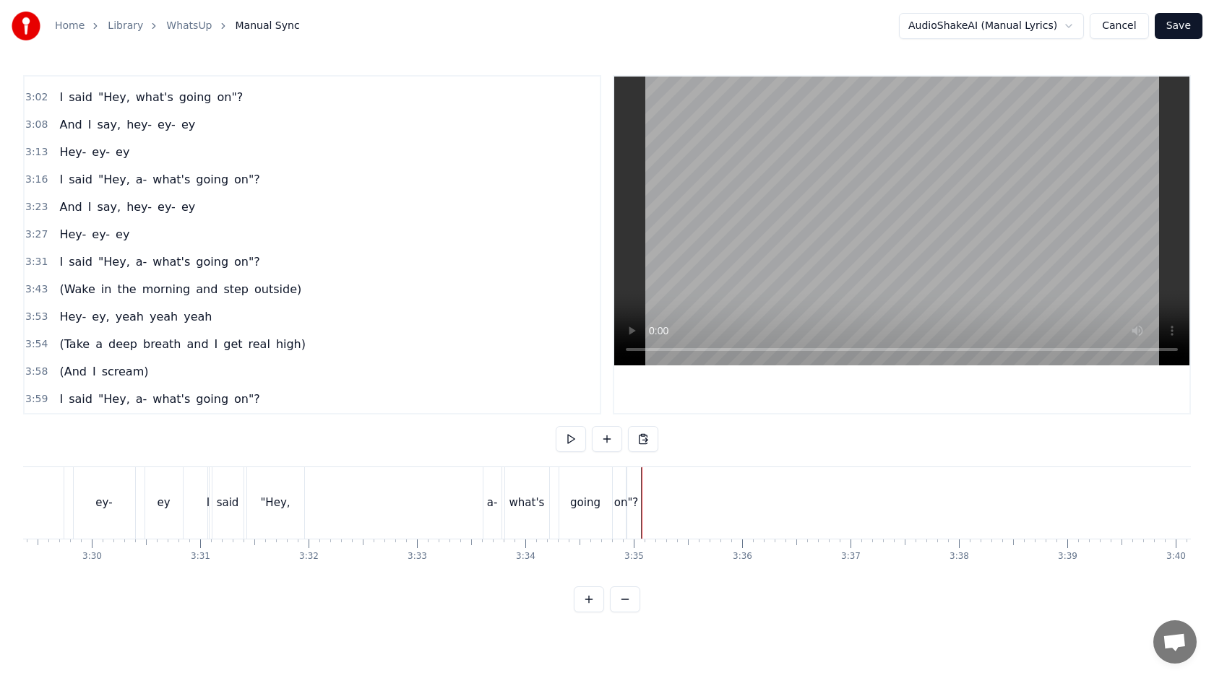
click at [621, 504] on div "on"?" at bounding box center [626, 503] width 25 height 17
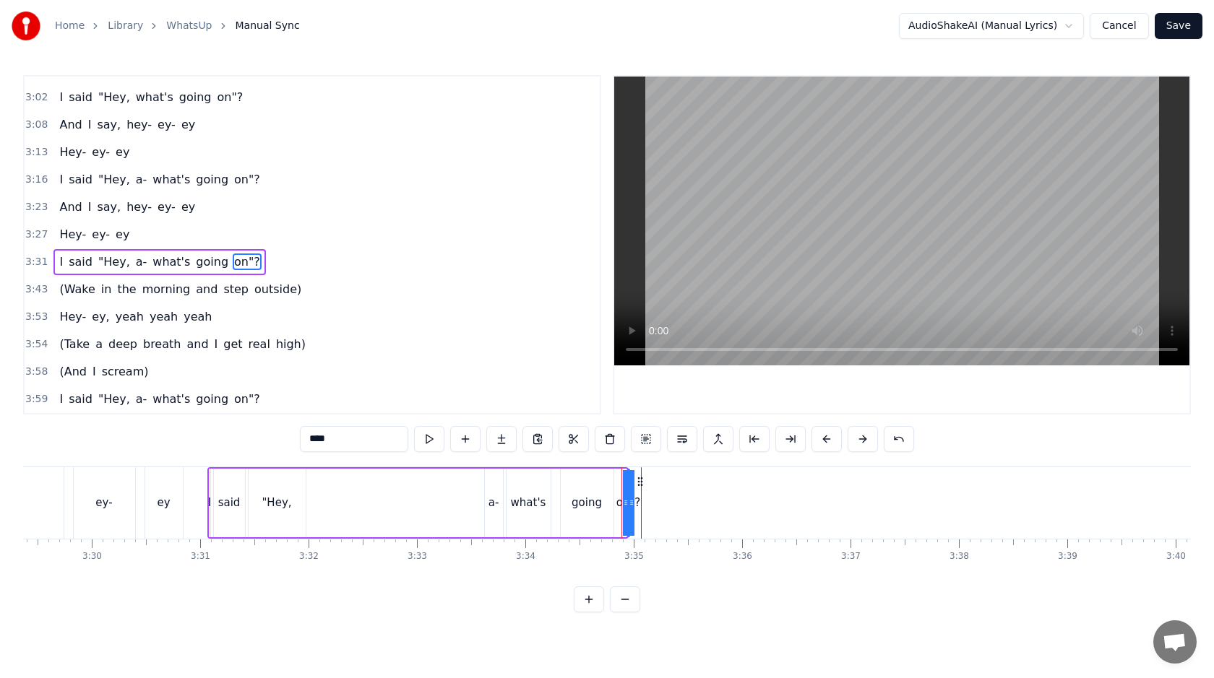
drag, startPoint x: 625, startPoint y: 505, endPoint x: 615, endPoint y: 505, distance: 10.1
click at [615, 505] on div "I said "Hey, a- what's going on"?" at bounding box center [417, 504] width 421 height 72
click at [621, 505] on div at bounding box center [621, 504] width 1 height 72
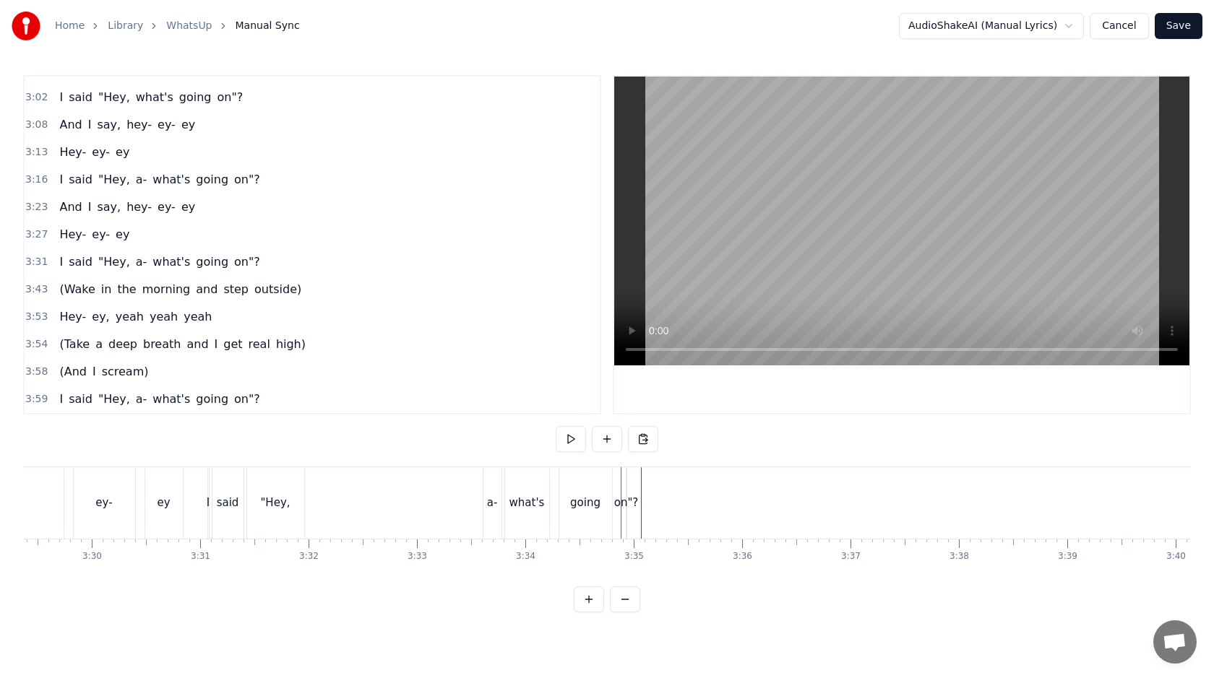
click at [626, 505] on div "on"?" at bounding box center [626, 503] width 25 height 17
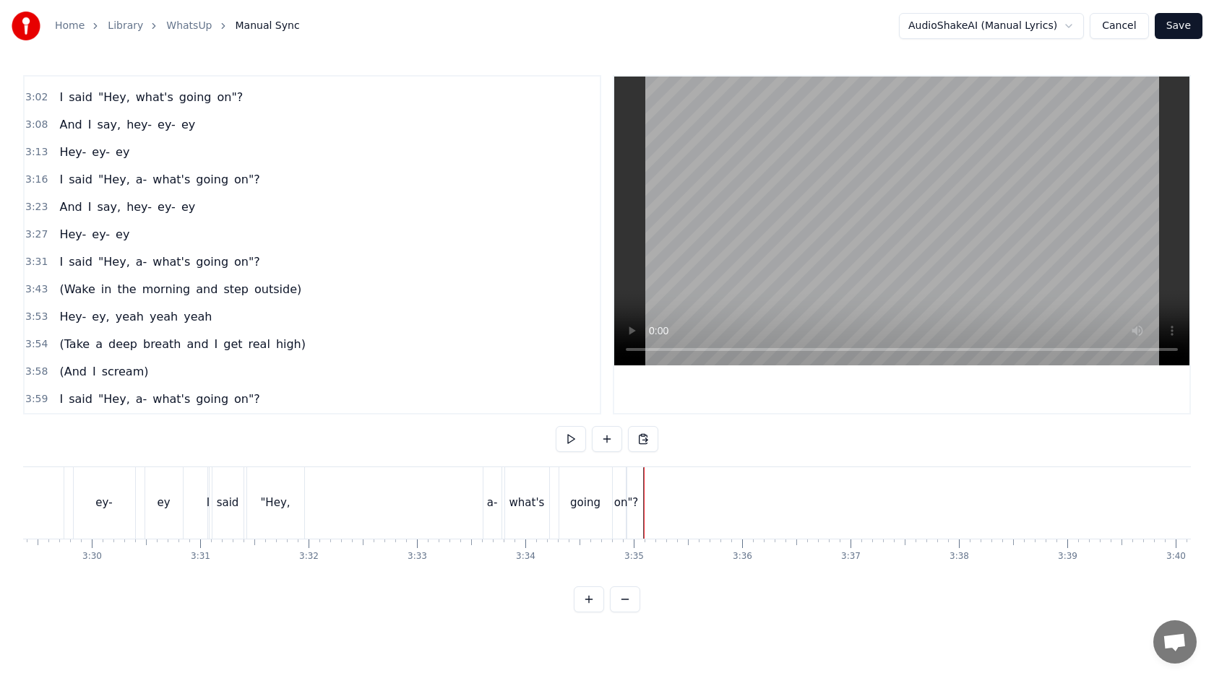
click at [596, 591] on button at bounding box center [589, 600] width 30 height 26
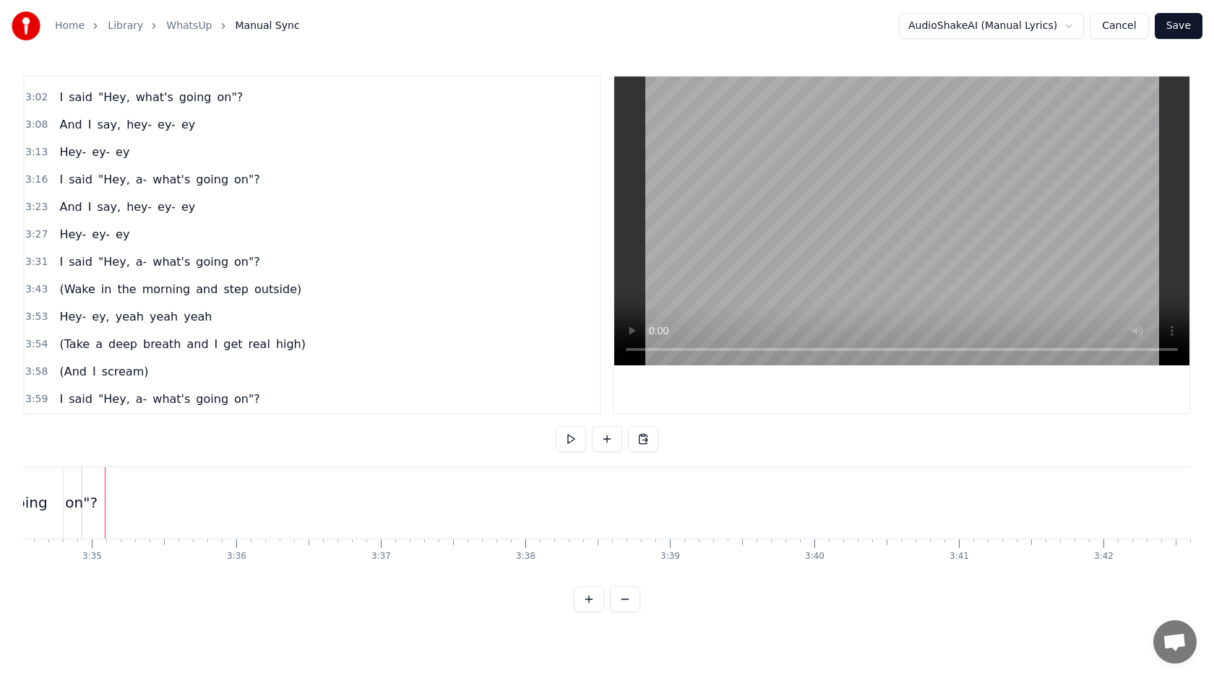
click at [596, 591] on button at bounding box center [589, 600] width 30 height 26
click at [200, 506] on div "on"?" at bounding box center [206, 502] width 40 height 27
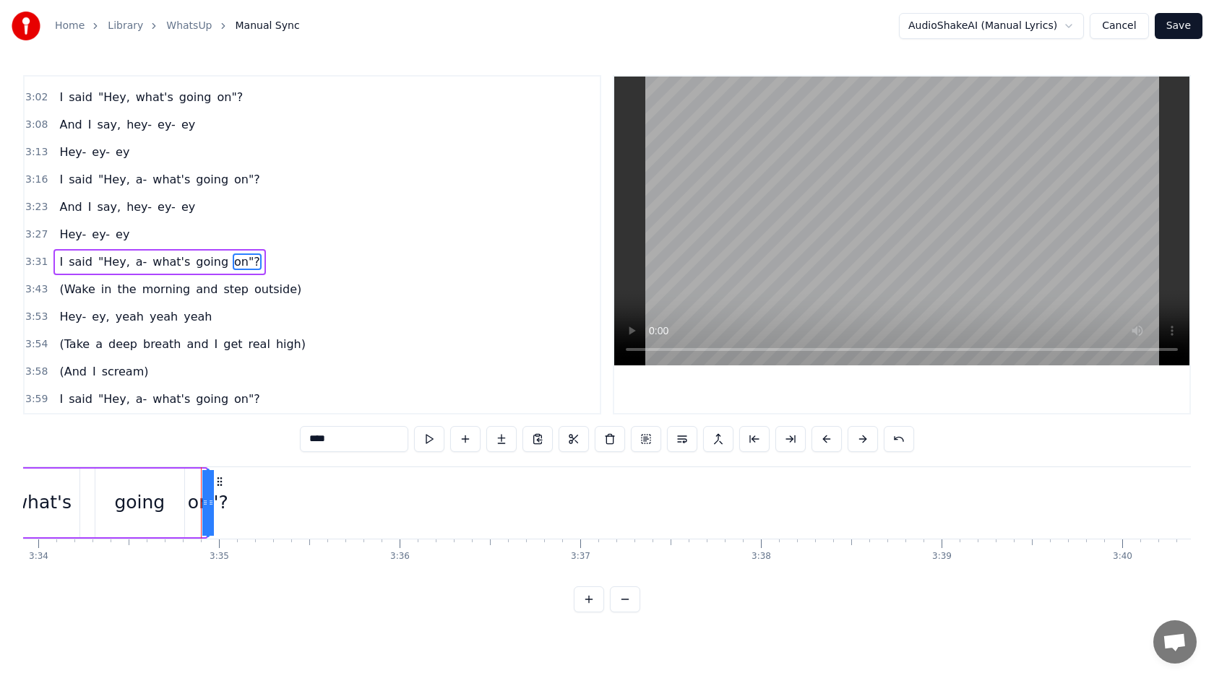
drag, startPoint x: 203, startPoint y: 505, endPoint x: 191, endPoint y: 505, distance: 12.3
click at [208, 505] on div "on"?" at bounding box center [208, 503] width 0 height 66
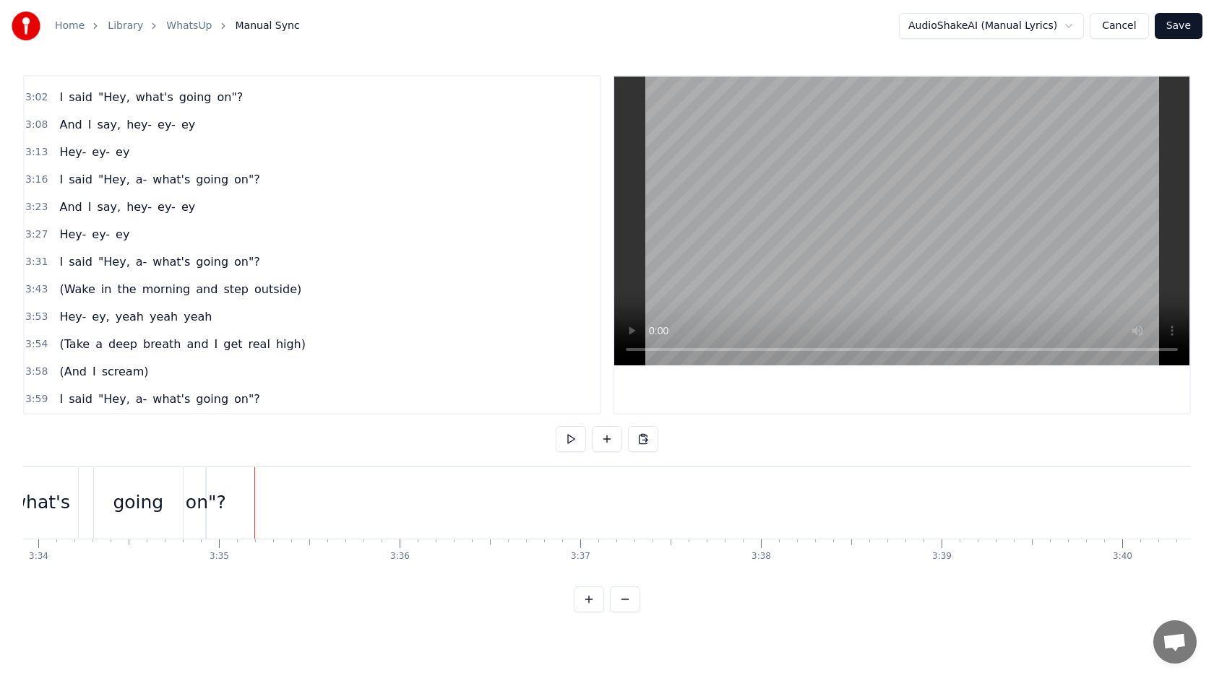
click at [202, 499] on div "on"?" at bounding box center [206, 502] width 40 height 27
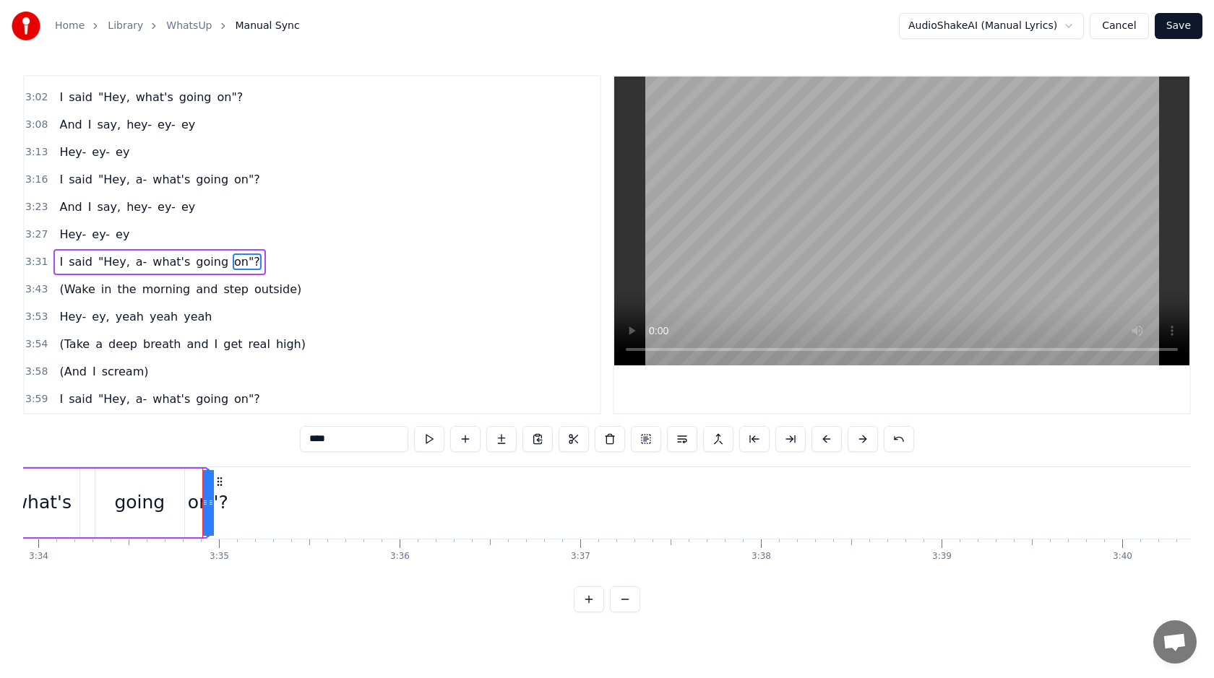
click at [592, 591] on button at bounding box center [589, 600] width 30 height 26
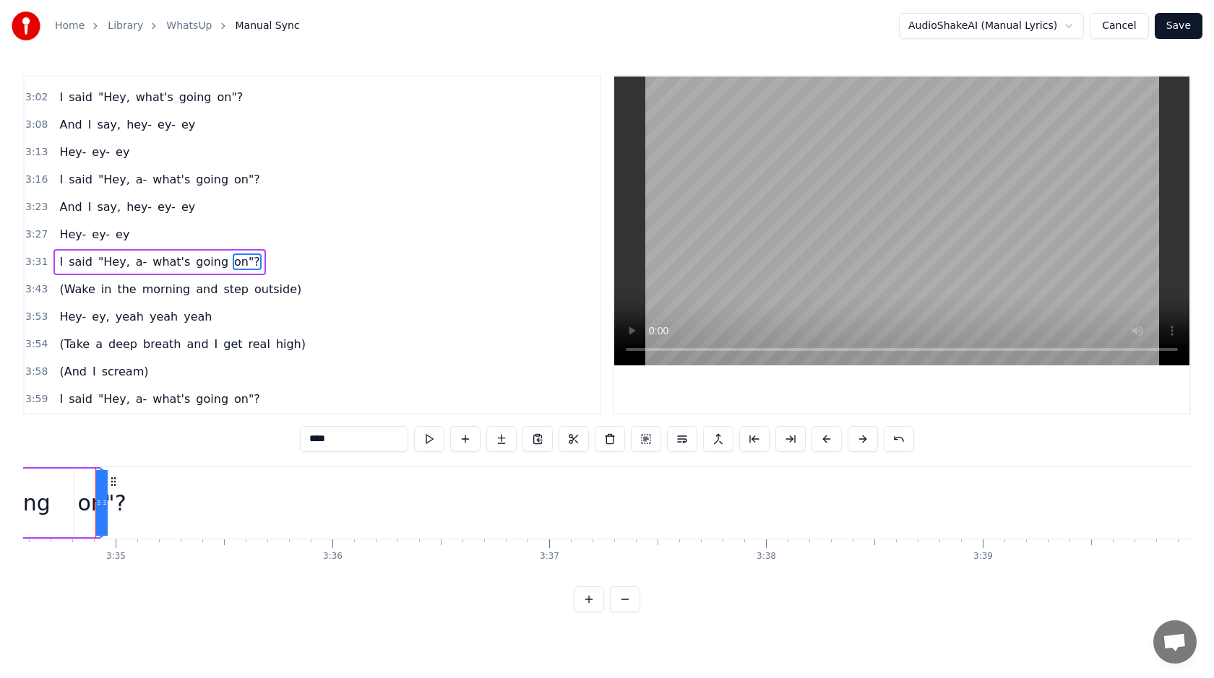
click at [592, 591] on button at bounding box center [589, 600] width 30 height 26
click at [159, 503] on icon at bounding box center [158, 503] width 6 height 12
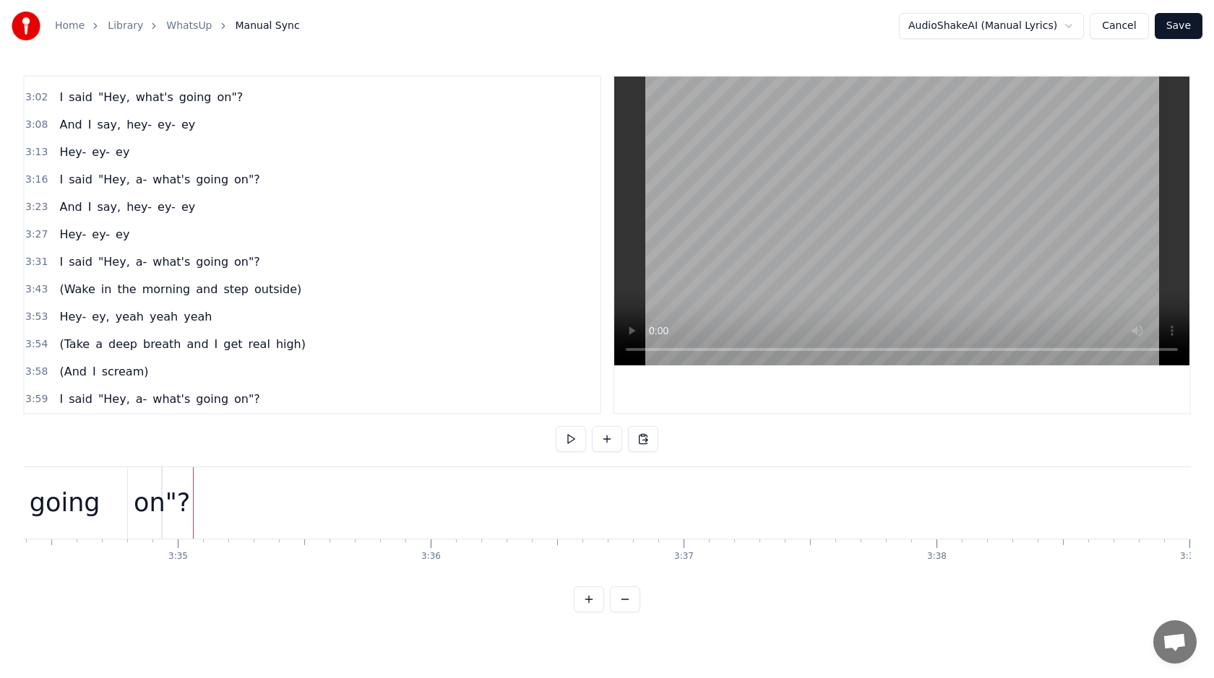
click at [155, 500] on div "on"?" at bounding box center [162, 503] width 56 height 38
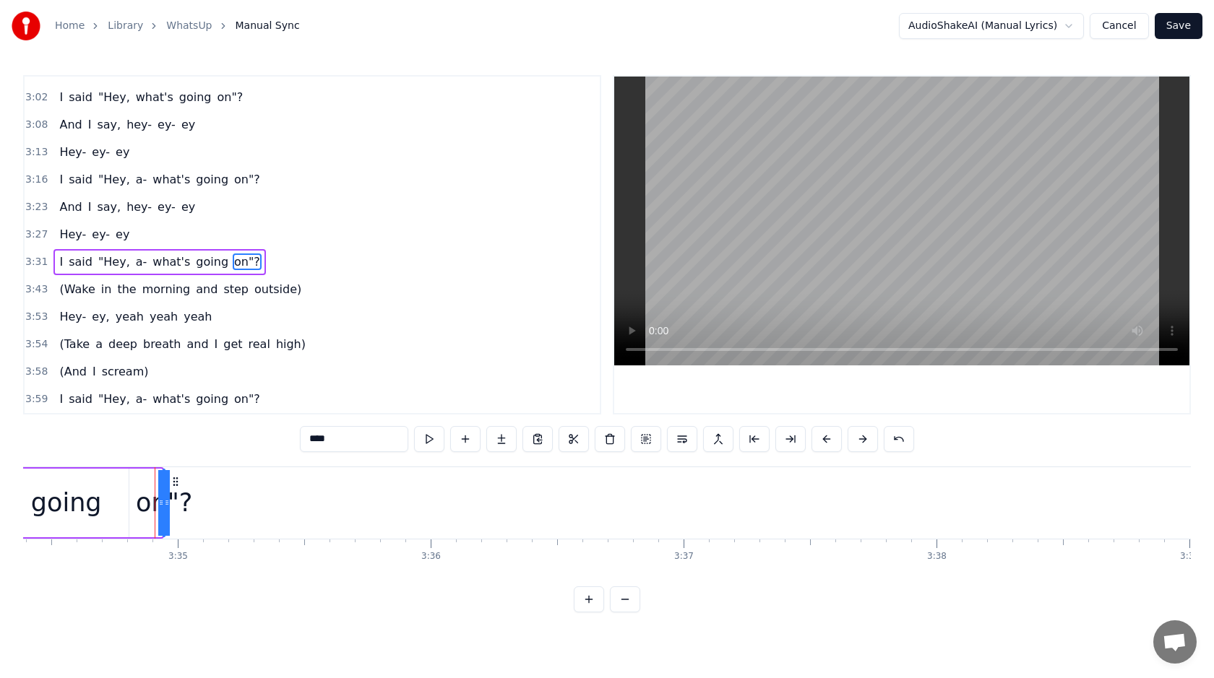
drag, startPoint x: 159, startPoint y: 503, endPoint x: 143, endPoint y: 503, distance: 15.9
click at [164, 503] on div "on"?" at bounding box center [164, 503] width 0 height 66
drag, startPoint x: 158, startPoint y: 504, endPoint x: 146, endPoint y: 504, distance: 12.3
click at [164, 504] on div "on"?" at bounding box center [164, 503] width 0 height 66
click at [146, 504] on div "on"?" at bounding box center [164, 503] width 56 height 38
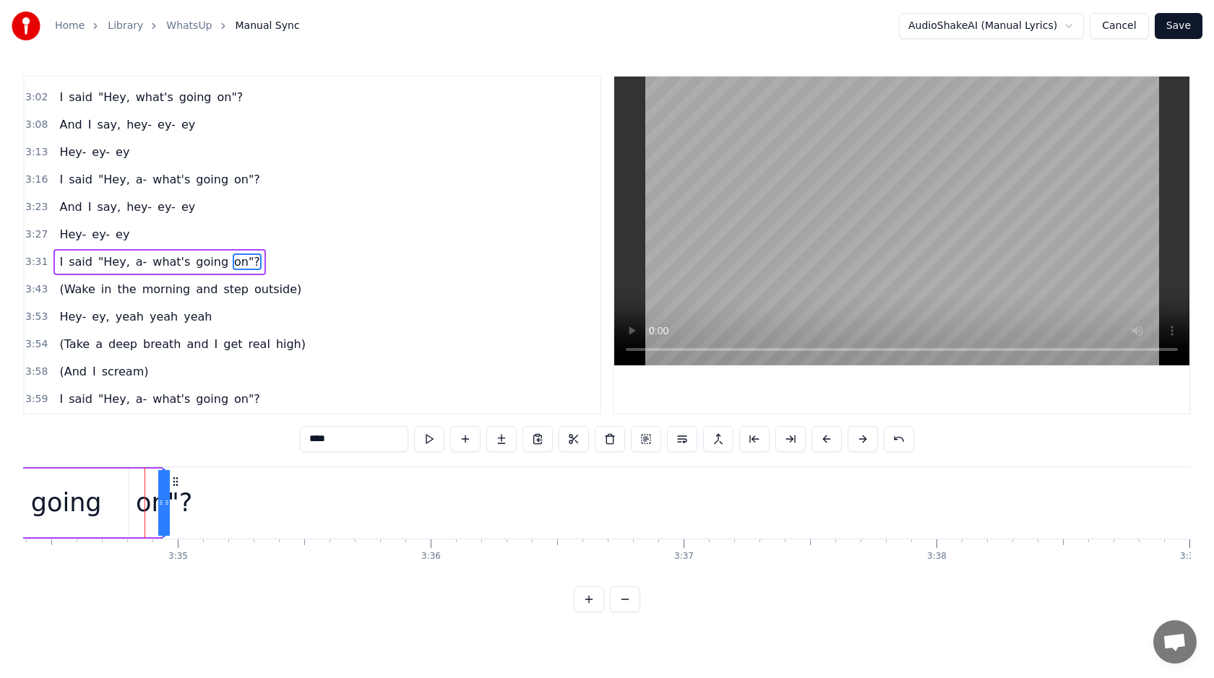
click at [153, 508] on div "on"?" at bounding box center [164, 503] width 56 height 38
click at [233, 264] on span "on"?" at bounding box center [247, 262] width 29 height 17
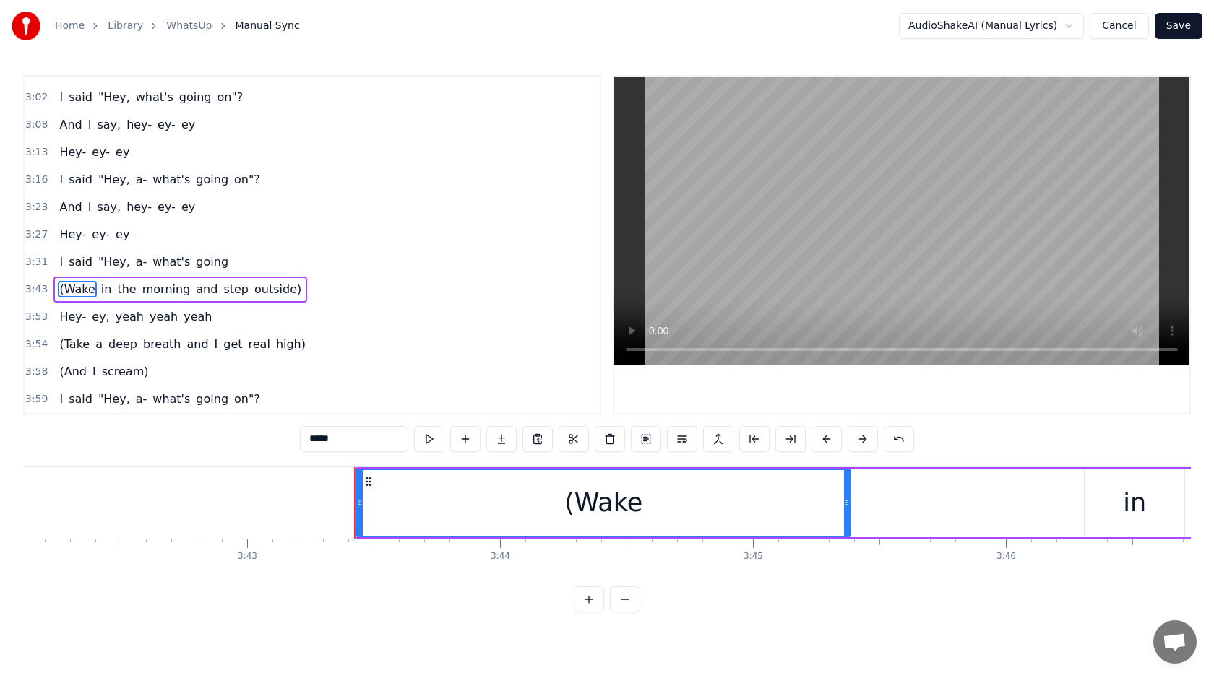
scroll to position [0, 56431]
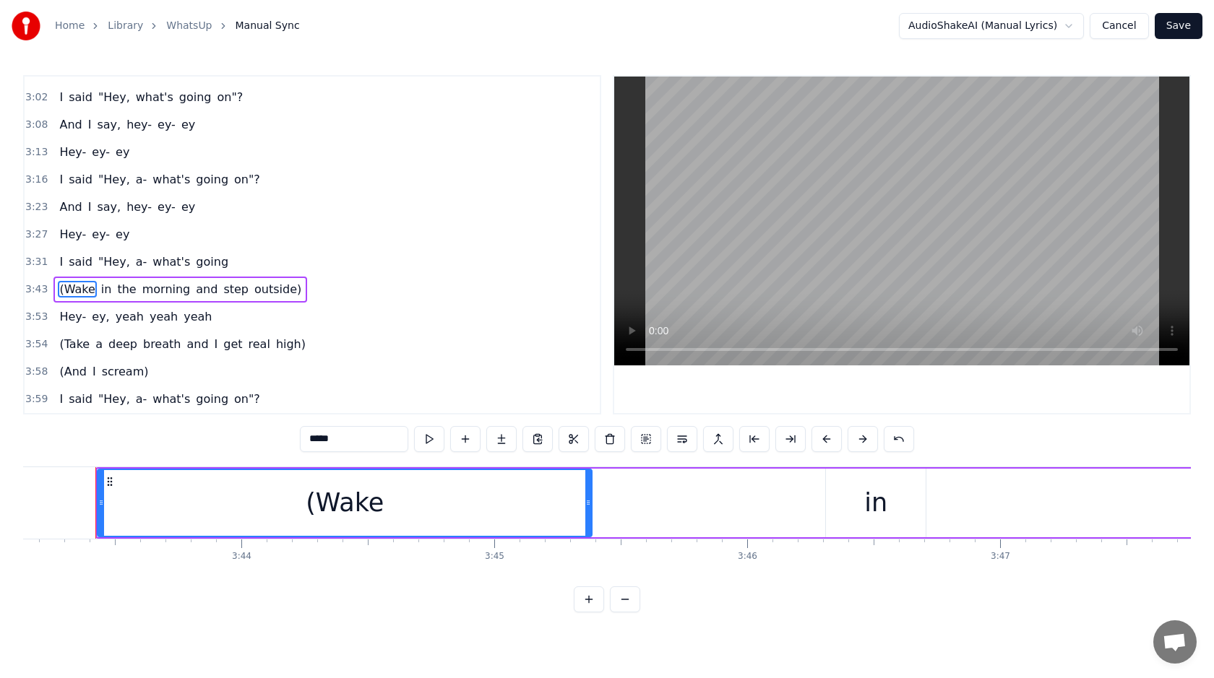
click at [202, 269] on span "going" at bounding box center [211, 262] width 35 height 17
type input "*****"
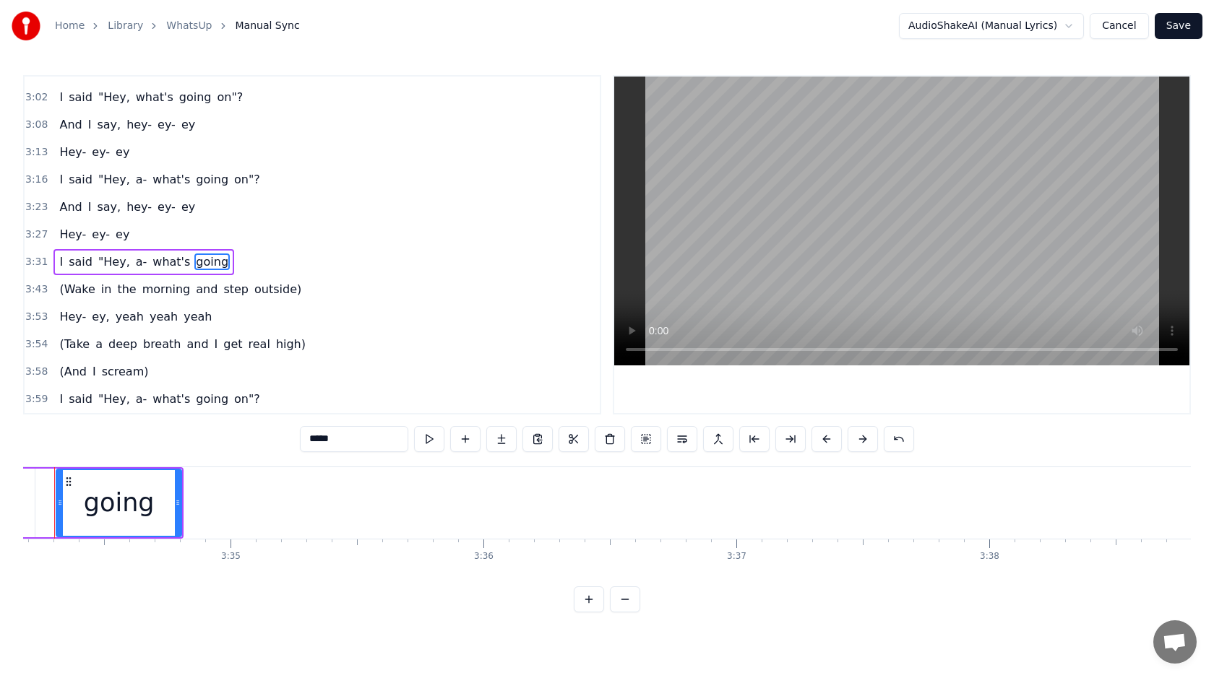
scroll to position [0, 54125]
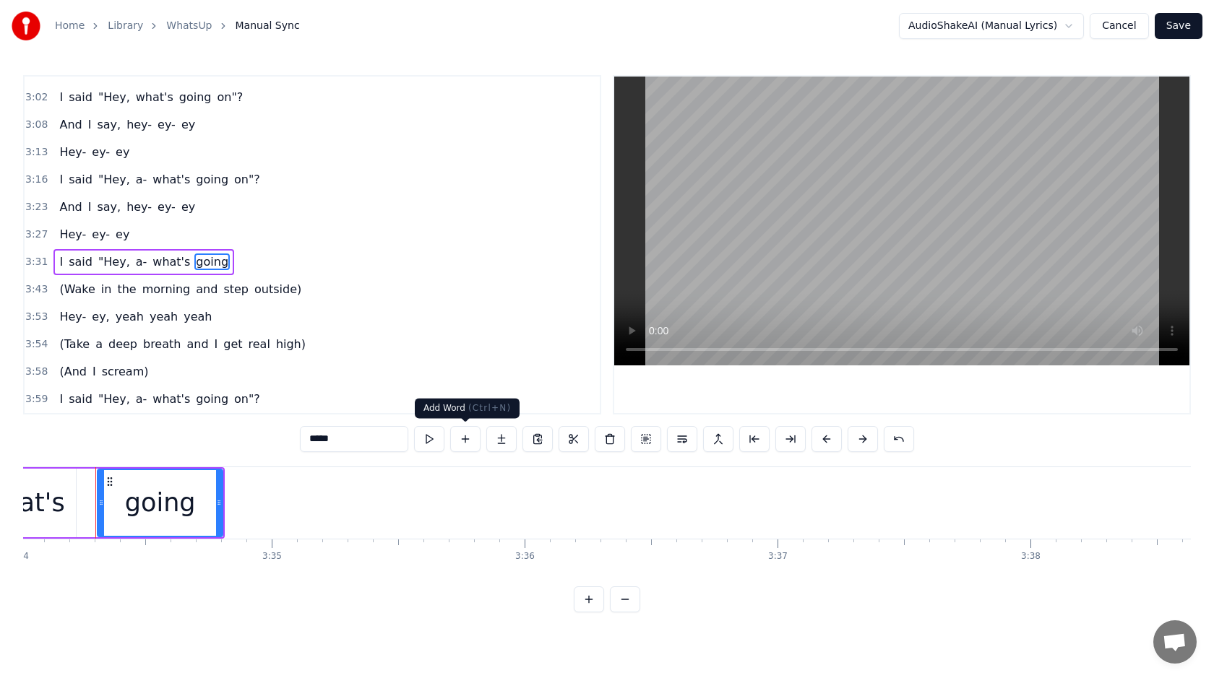
click at [464, 440] on button at bounding box center [465, 439] width 30 height 26
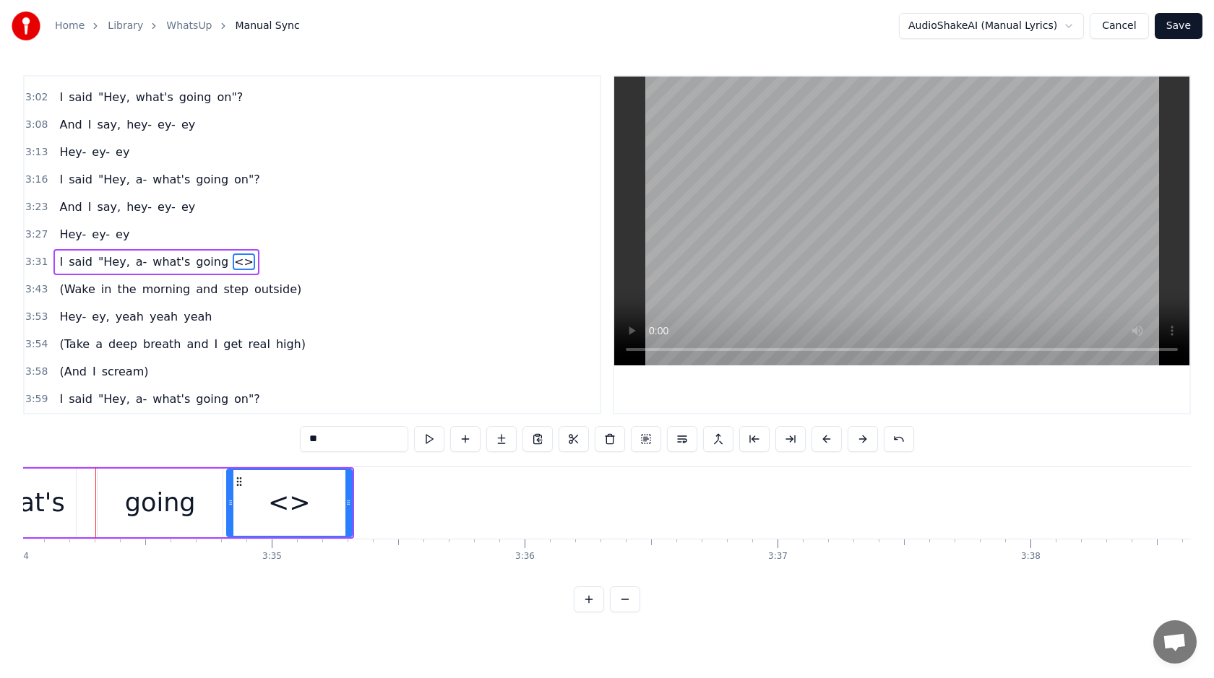
click at [300, 504] on div "<>" at bounding box center [289, 503] width 43 height 38
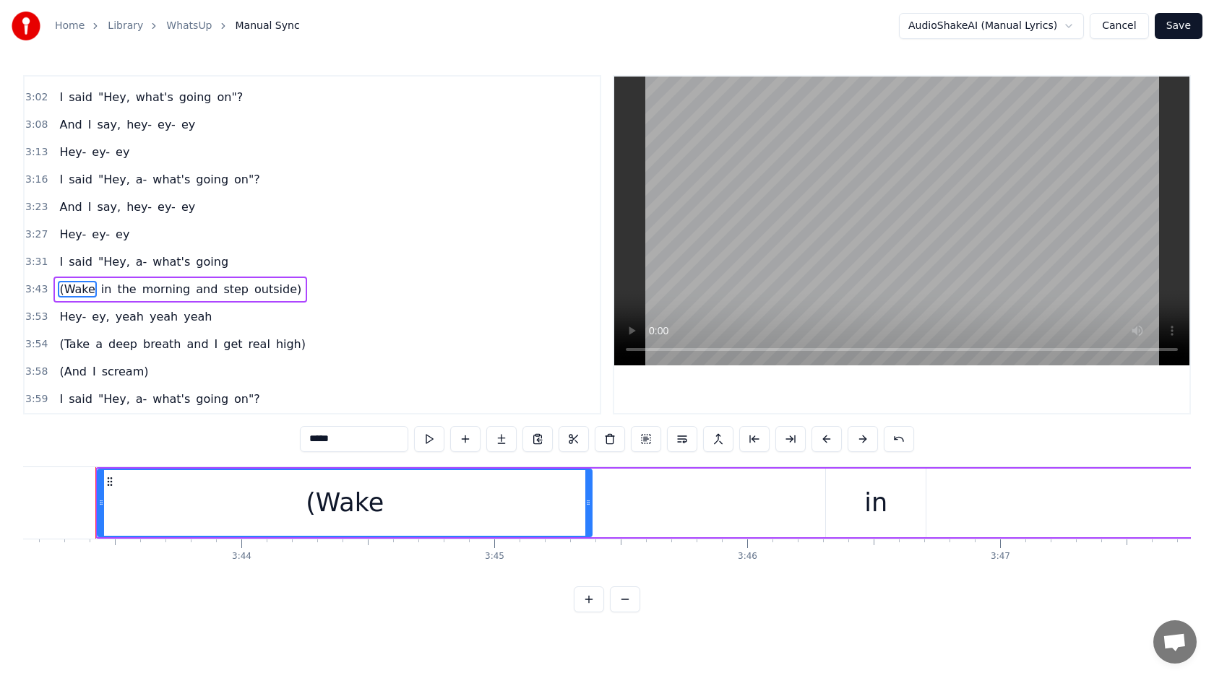
click at [211, 259] on span "going" at bounding box center [211, 262] width 35 height 17
type input "*****"
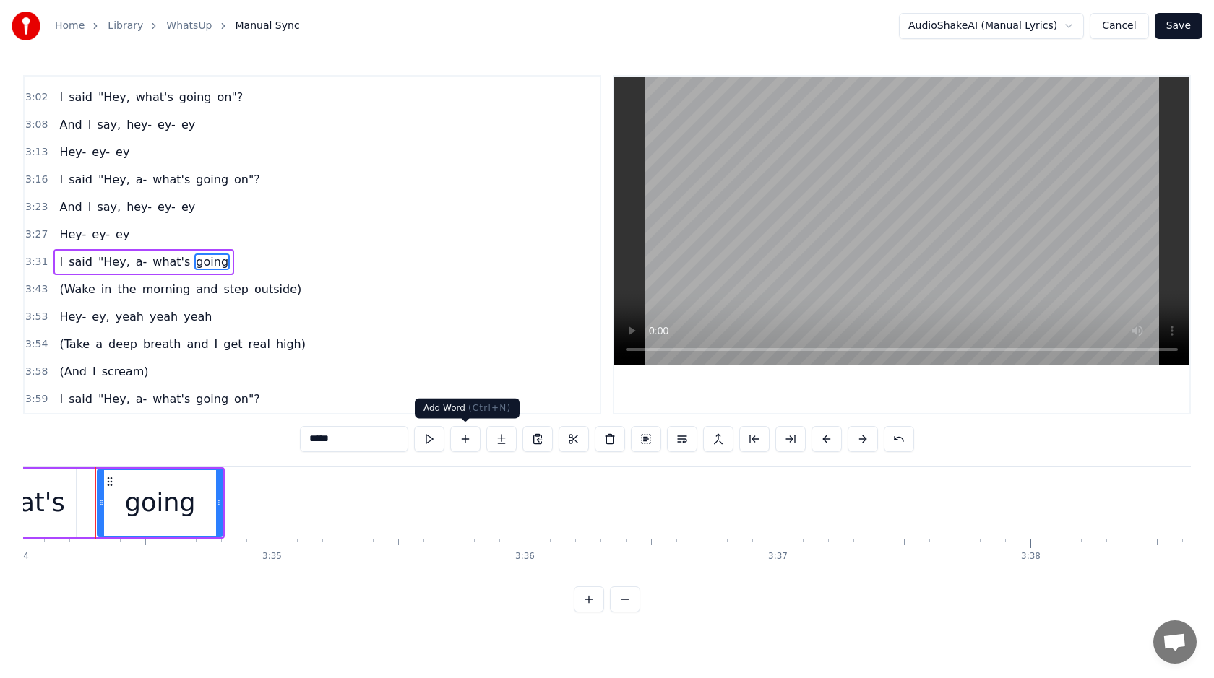
click at [463, 440] on button at bounding box center [465, 439] width 30 height 26
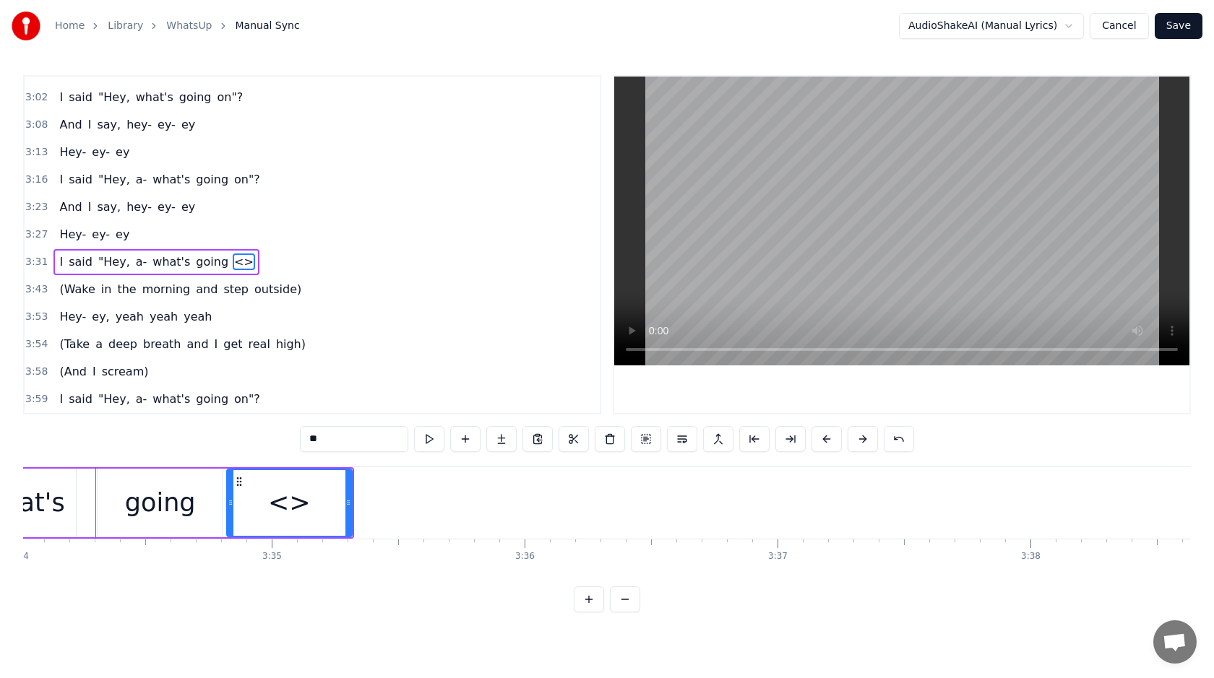
click at [338, 439] on input "**" at bounding box center [354, 439] width 108 height 26
type input "****"
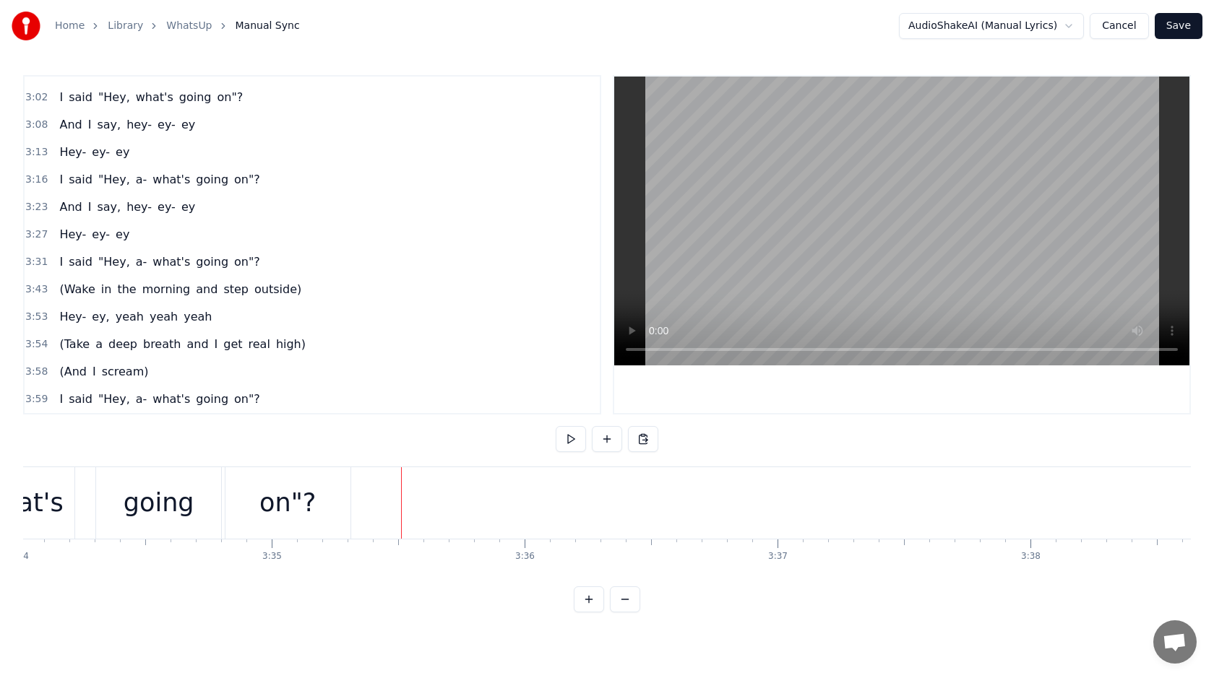
click at [629, 606] on button at bounding box center [625, 600] width 30 height 26
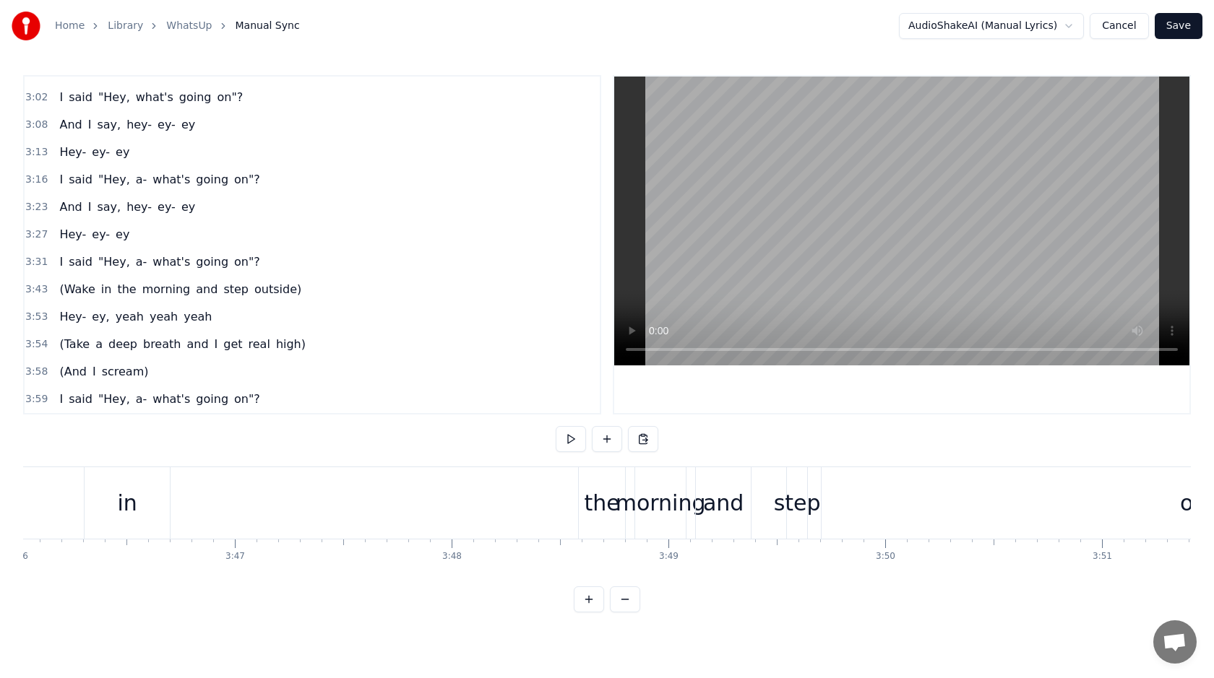
click at [629, 606] on button at bounding box center [625, 600] width 30 height 26
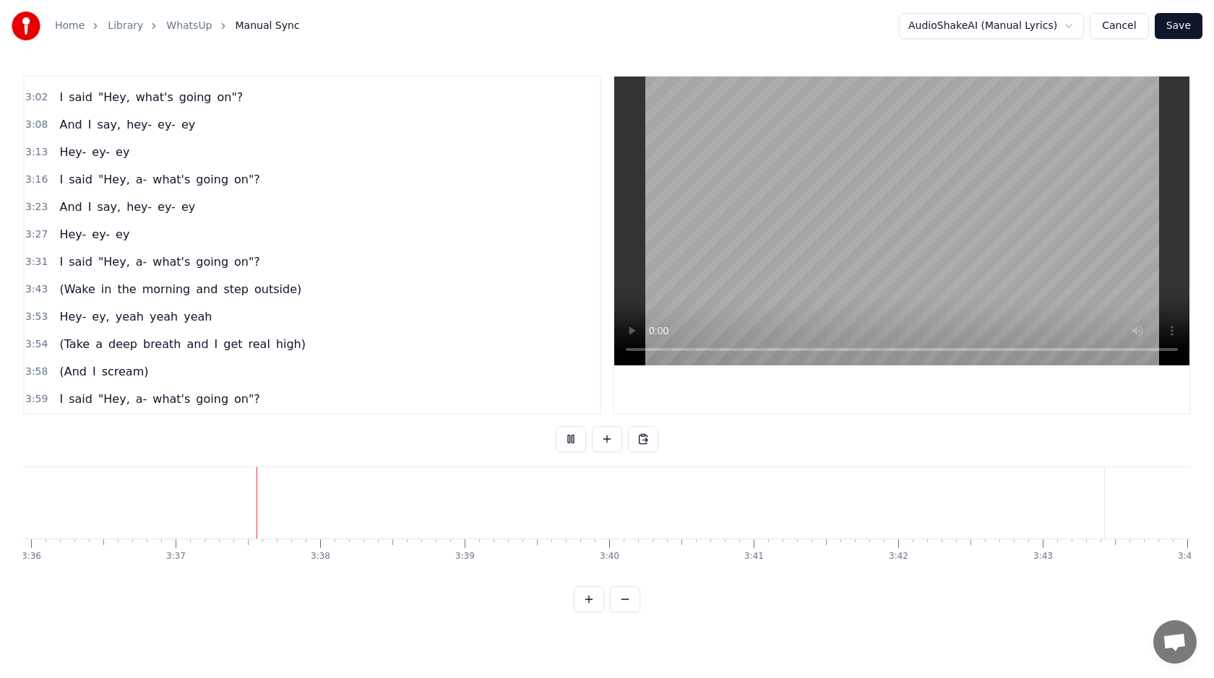
click at [622, 593] on button at bounding box center [625, 600] width 30 height 26
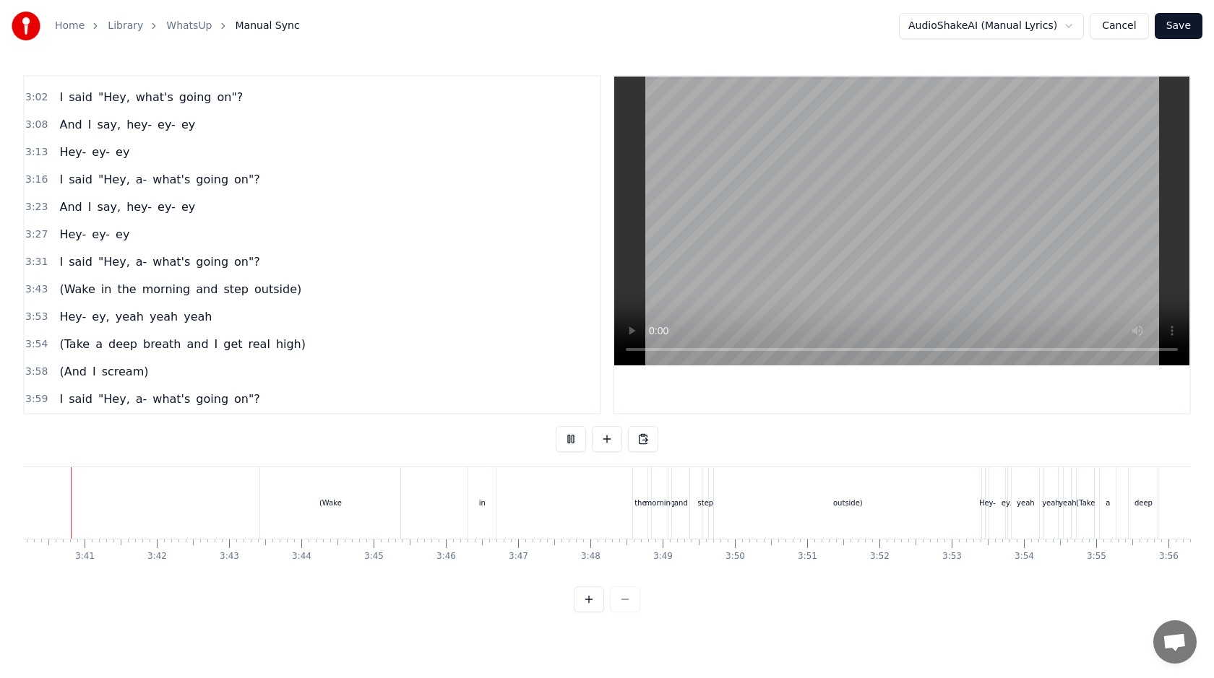
scroll to position [0, 15882]
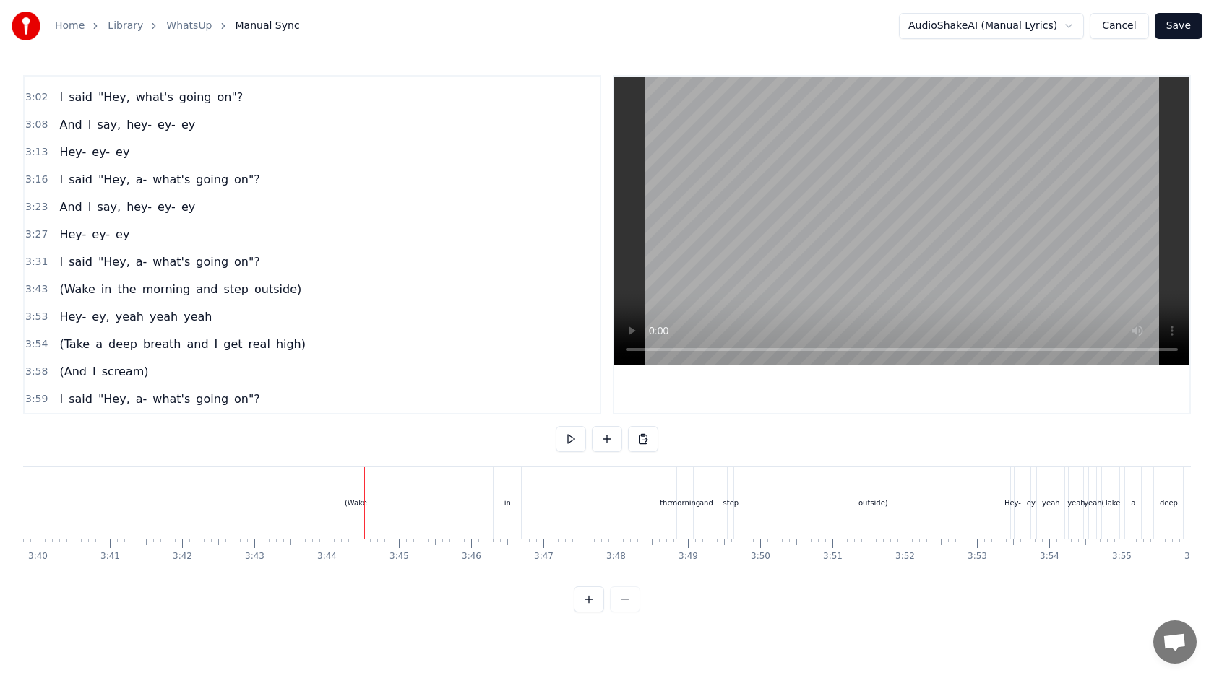
click at [365, 508] on div "(Wake" at bounding box center [356, 503] width 22 height 11
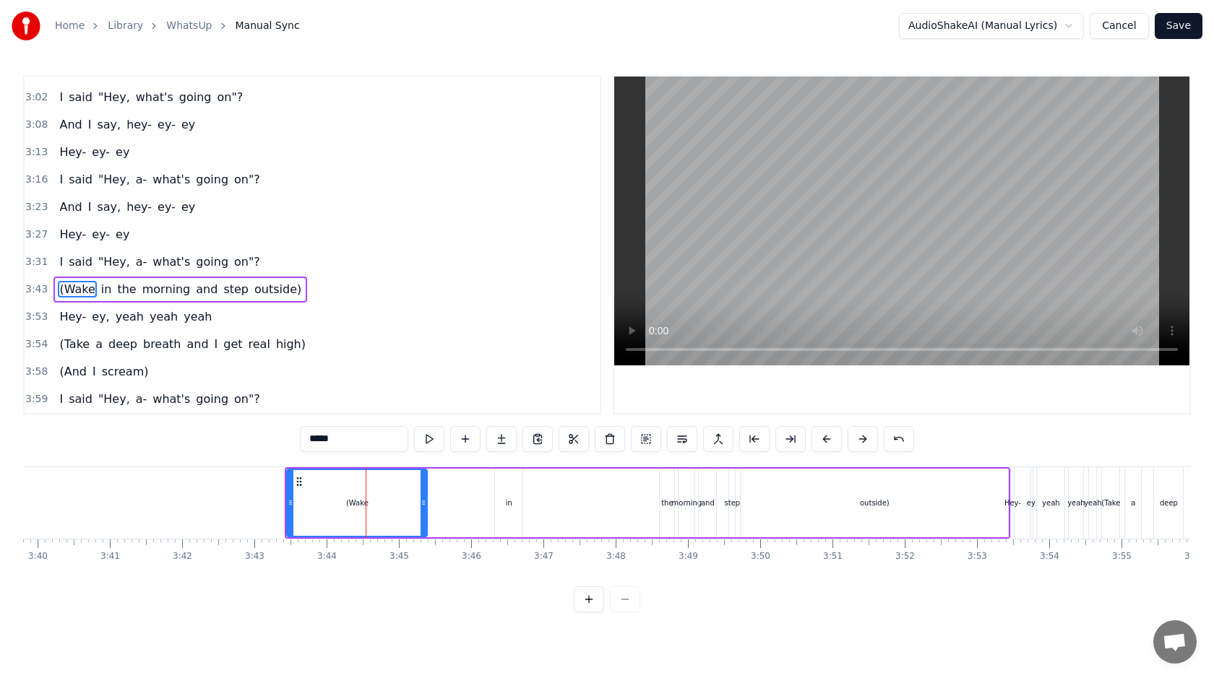
click at [45, 288] on span "3:43" at bounding box center [36, 290] width 22 height 14
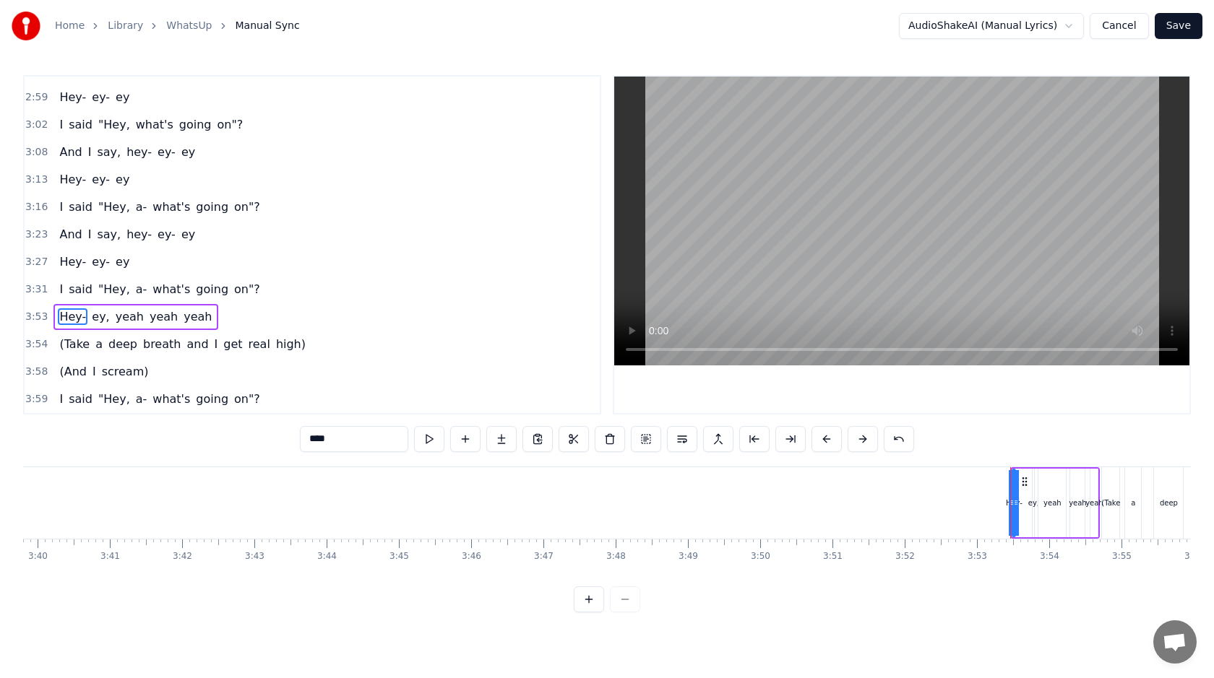
scroll to position [1119, 0]
click at [35, 340] on span "3:54" at bounding box center [36, 344] width 22 height 14
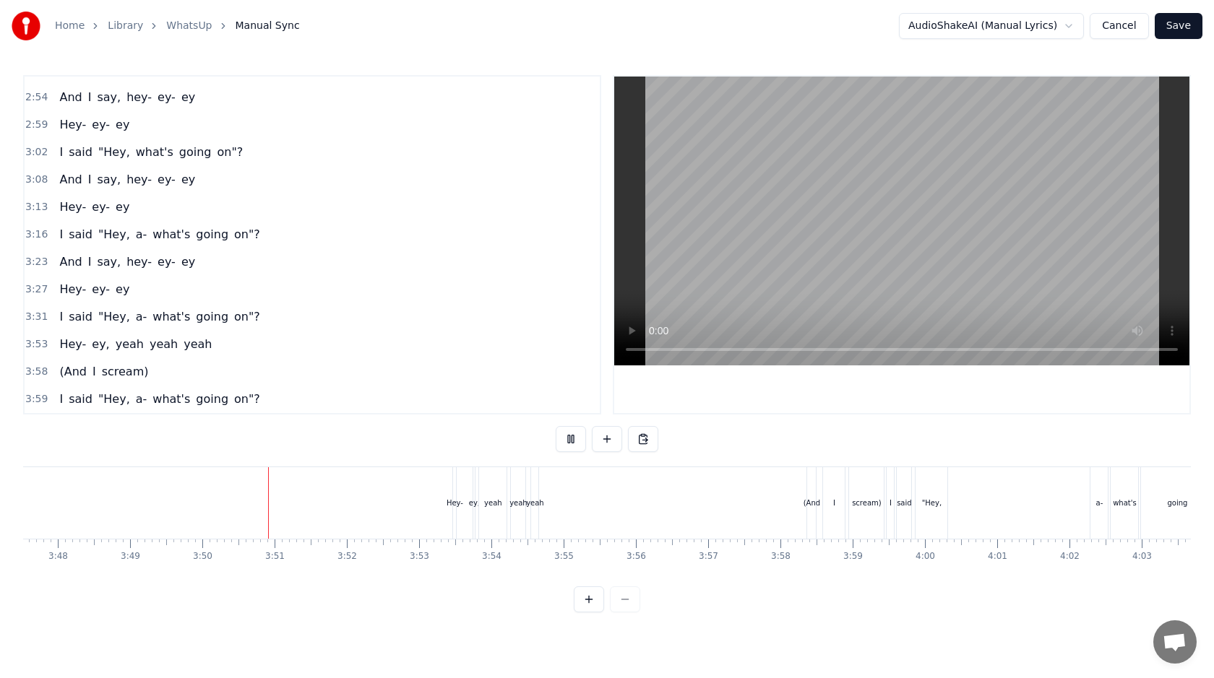
scroll to position [0, 16458]
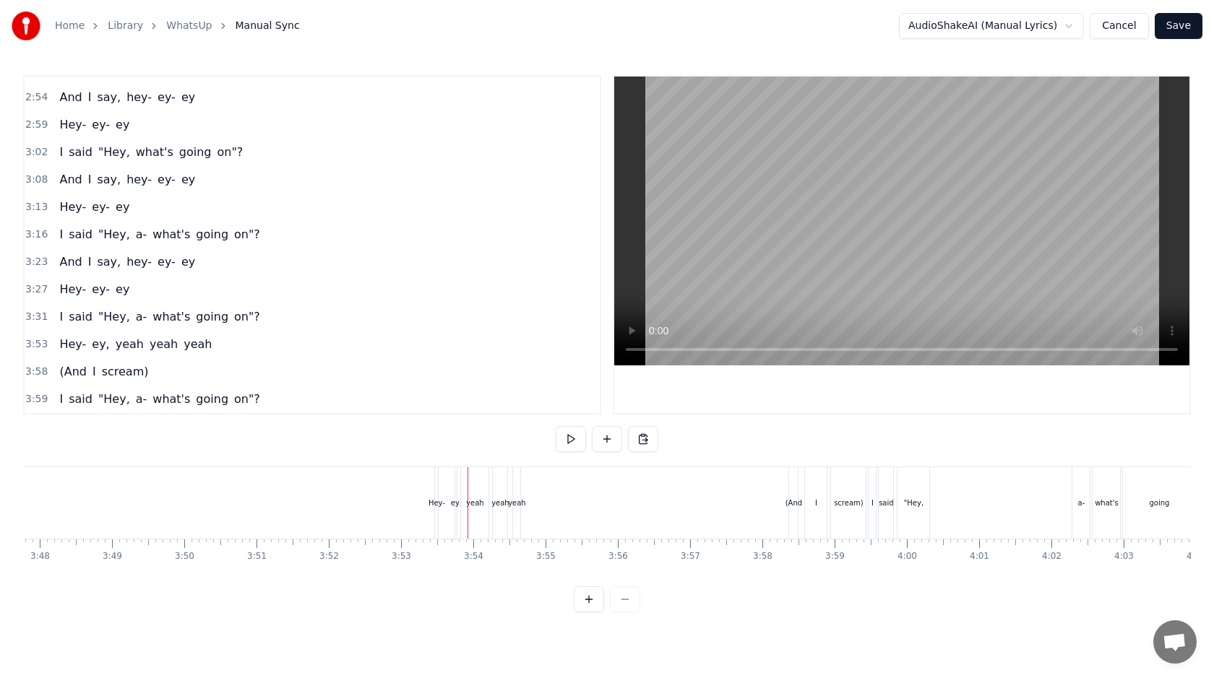
click at [440, 493] on div "Hey- ey, yeah yeah yeah" at bounding box center [479, 504] width 90 height 72
click at [40, 343] on span "3:53" at bounding box center [36, 344] width 22 height 14
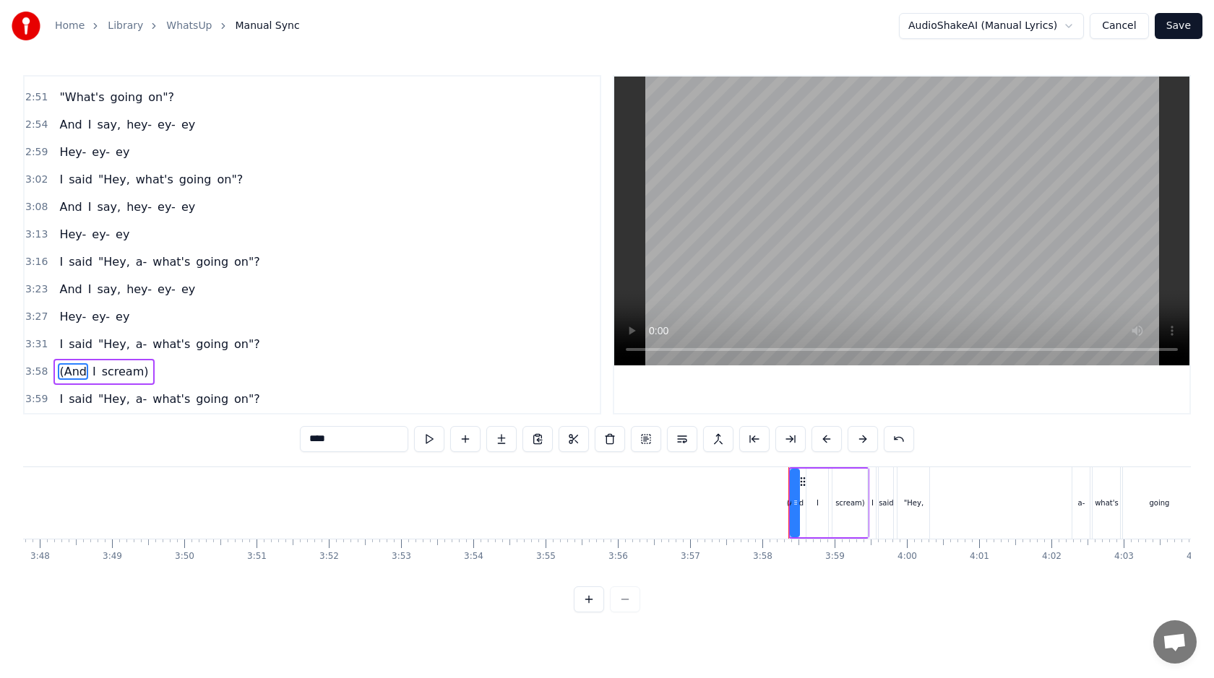
scroll to position [1064, 0]
click at [33, 369] on span "3:58" at bounding box center [36, 372] width 22 height 14
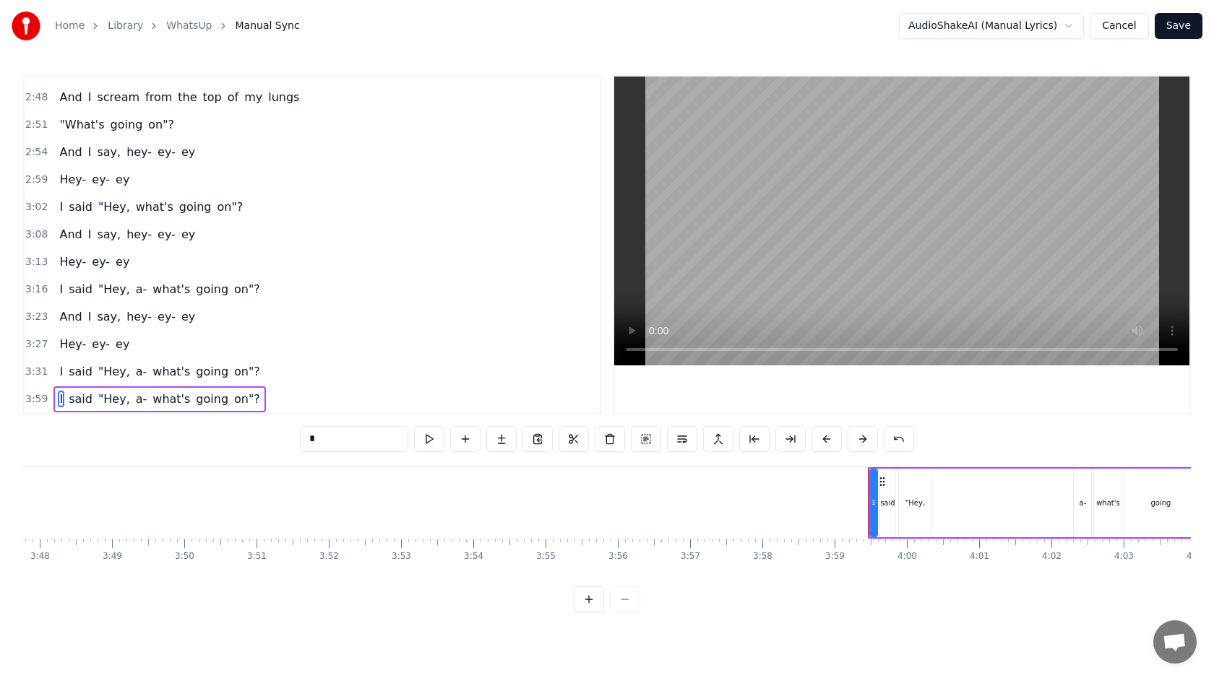
click at [37, 402] on span "3:59" at bounding box center [36, 399] width 22 height 14
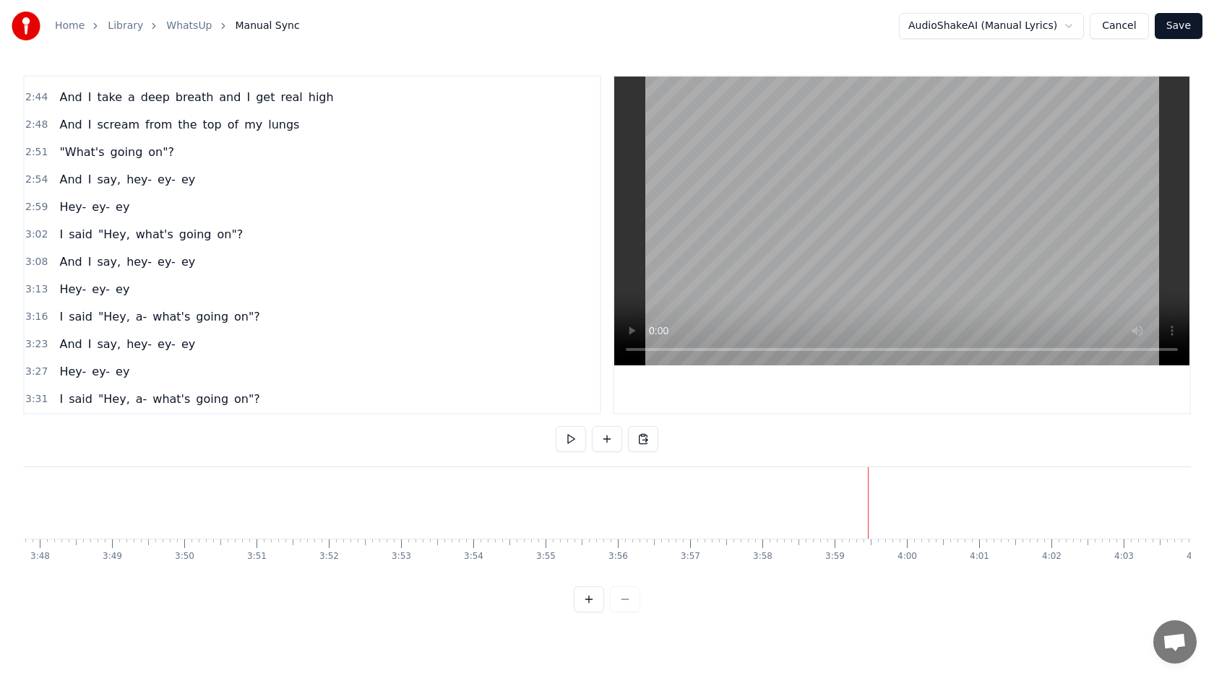
scroll to position [1009, 0]
click at [37, 402] on span "3:31" at bounding box center [36, 399] width 22 height 14
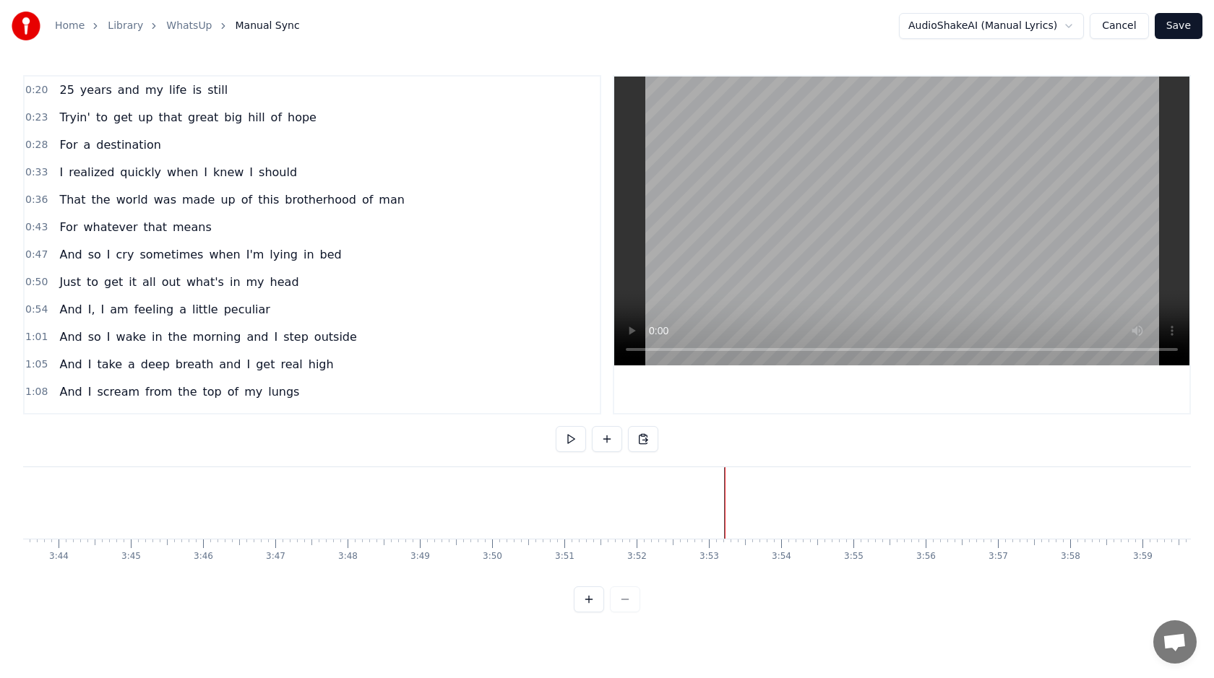
click at [35, 90] on span "0:20" at bounding box center [36, 90] width 22 height 14
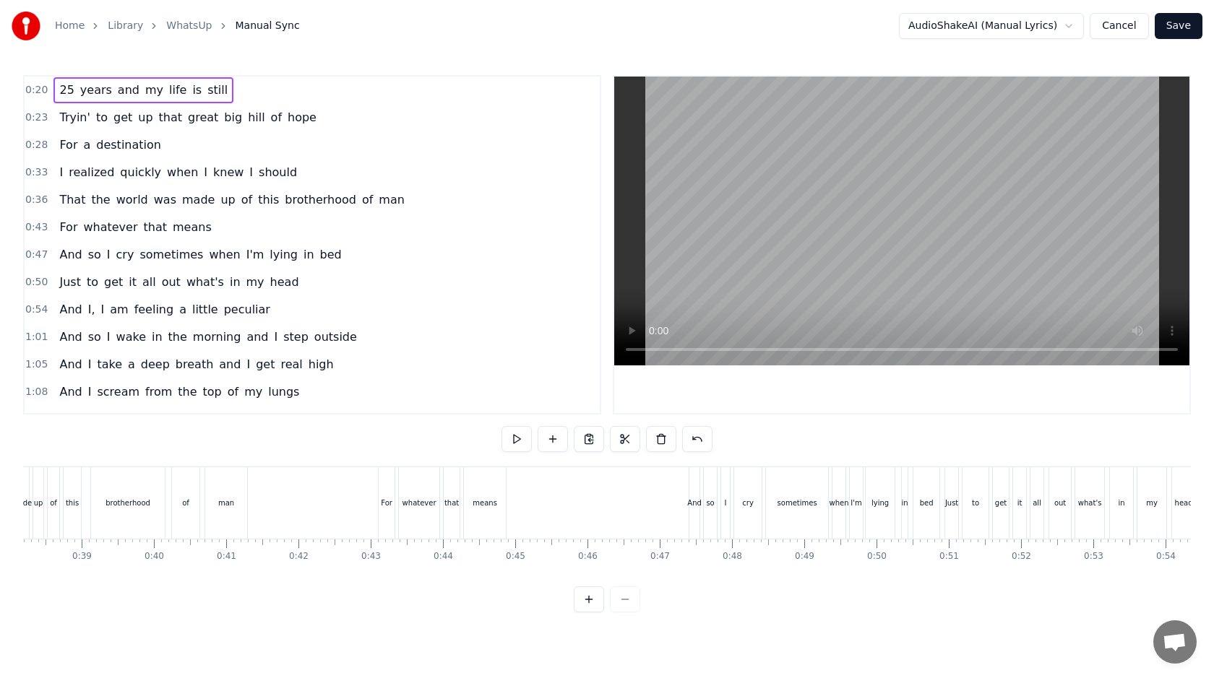
scroll to position [0, 1373]
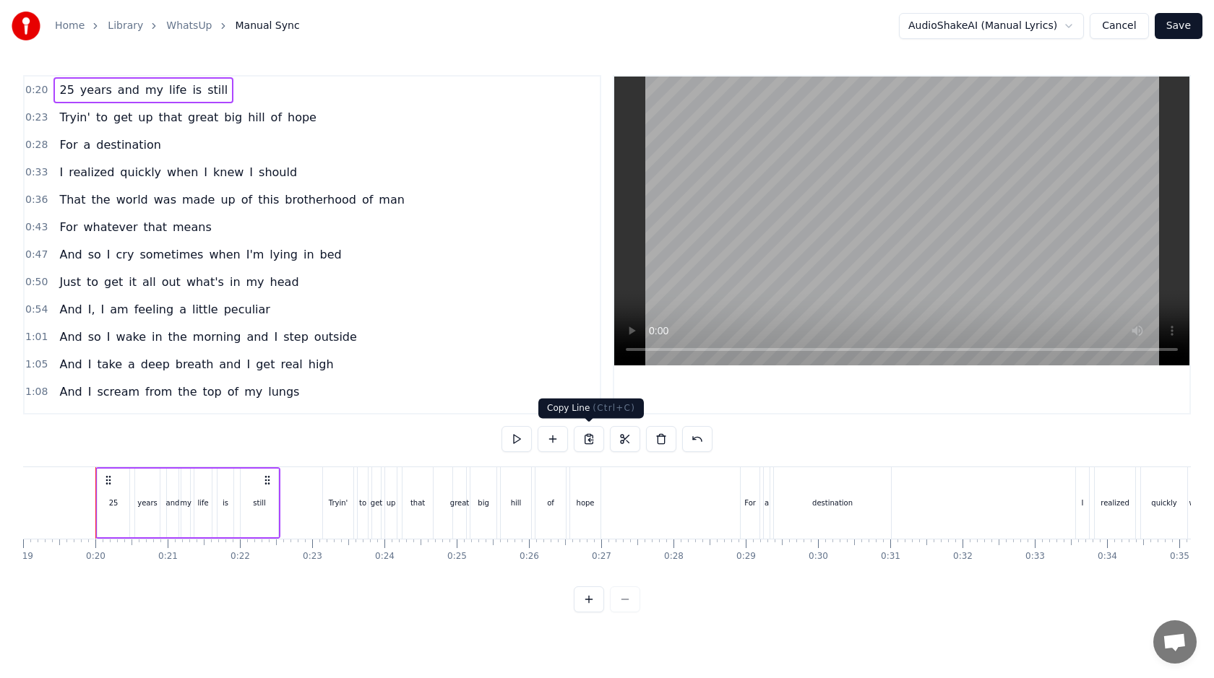
click at [589, 437] on button at bounding box center [589, 439] width 30 height 26
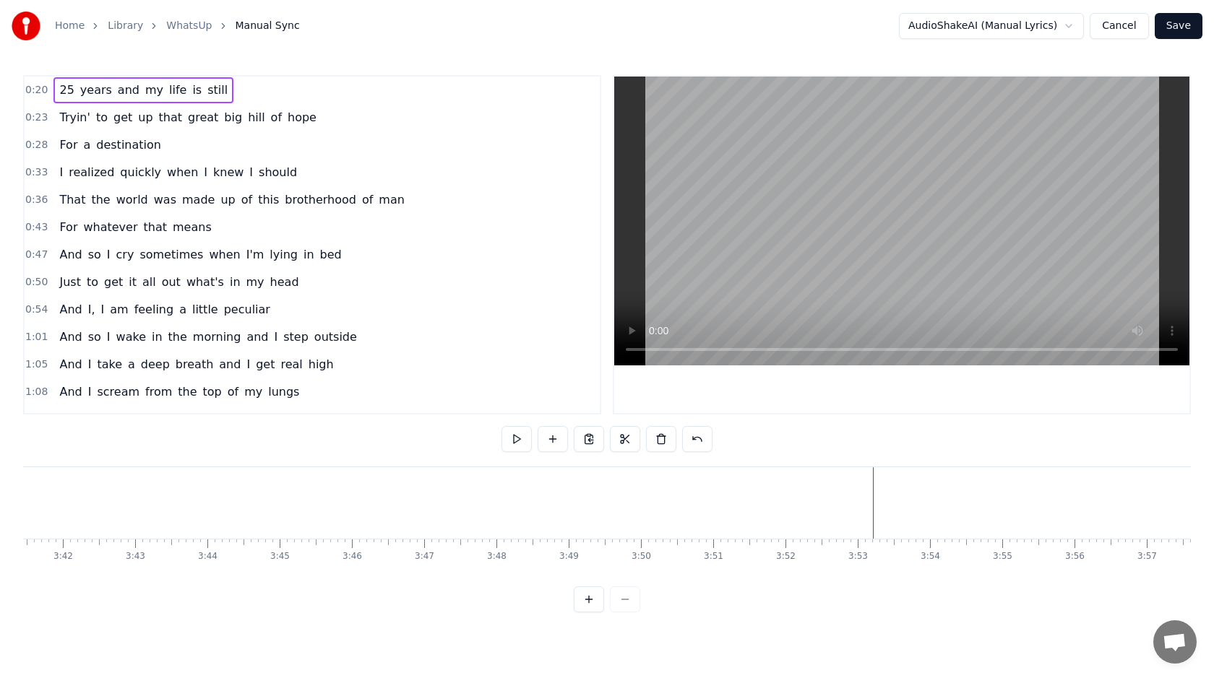
scroll to position [0, 16067]
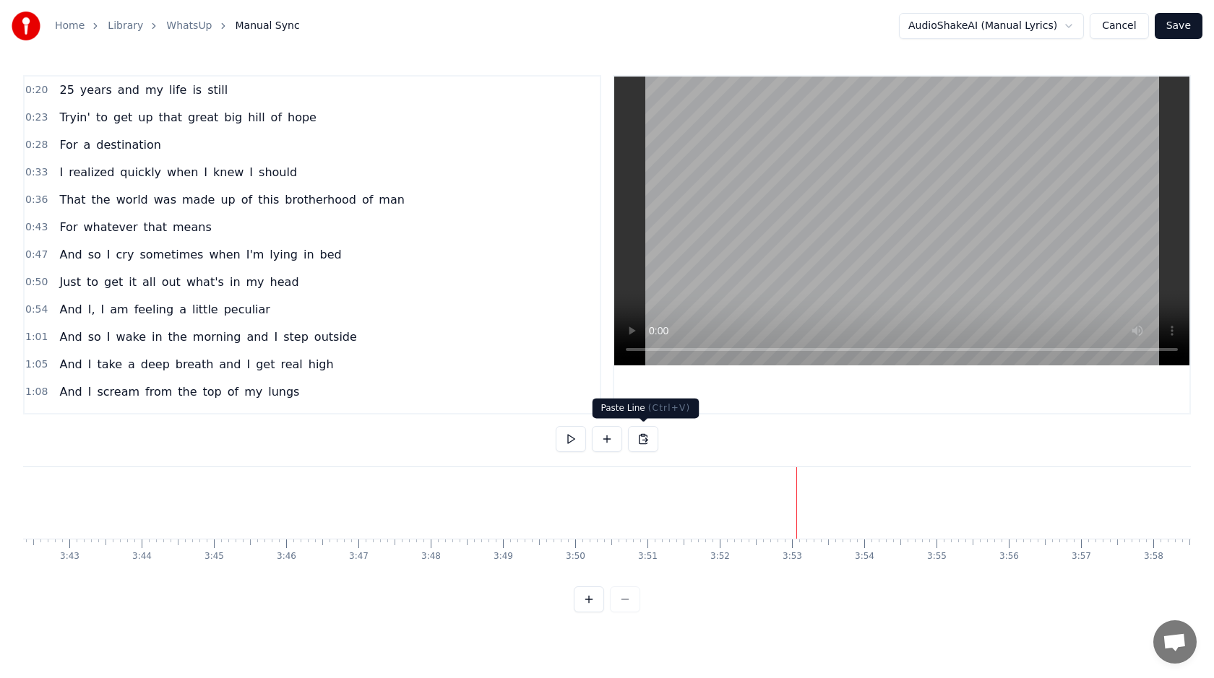
click at [640, 440] on button at bounding box center [643, 439] width 30 height 26
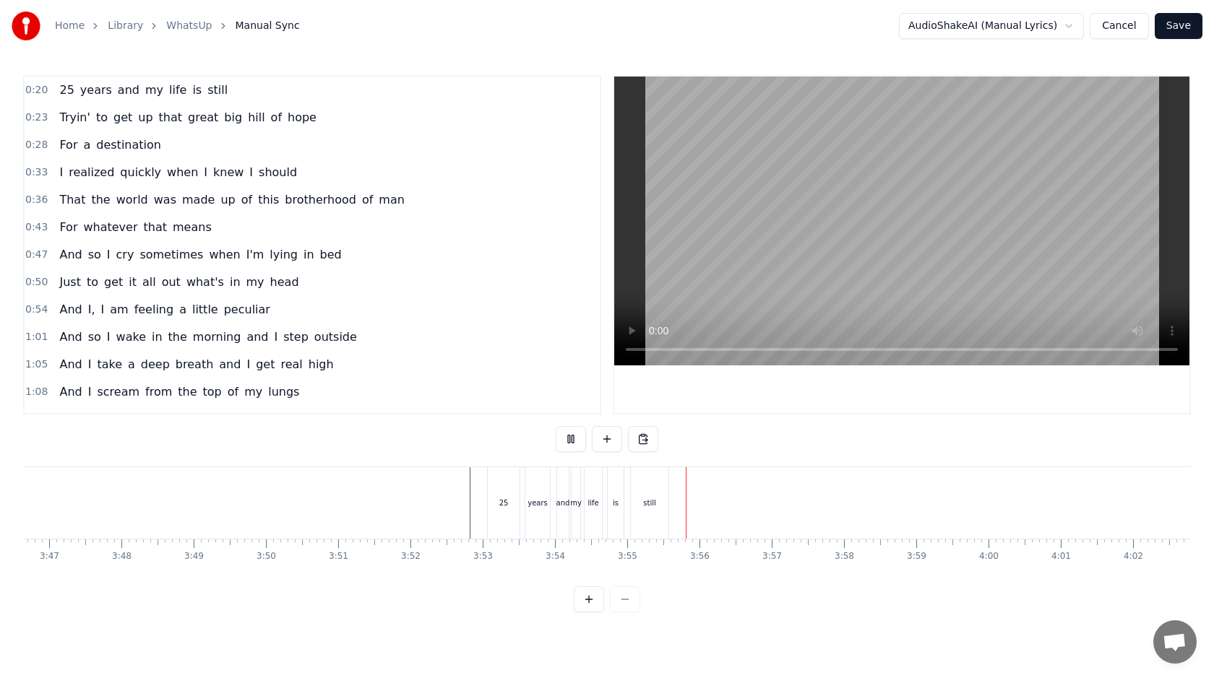
scroll to position [0, 16382]
click at [39, 118] on span "0:23" at bounding box center [36, 118] width 22 height 14
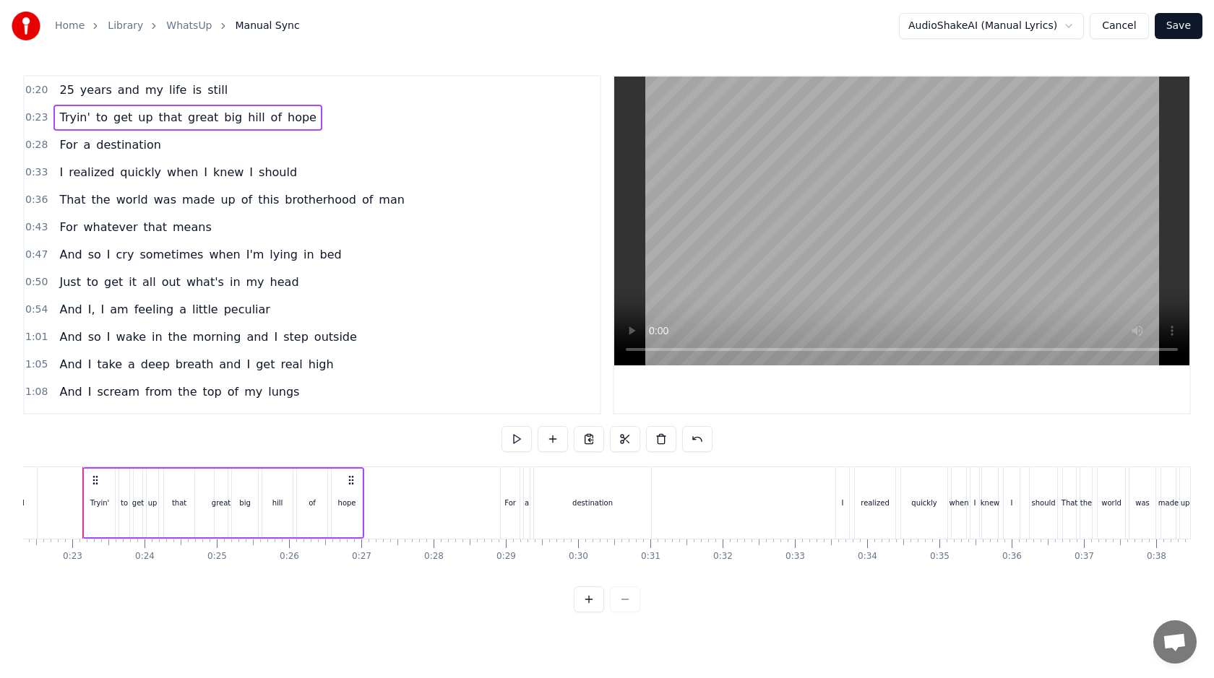
scroll to position [0, 1600]
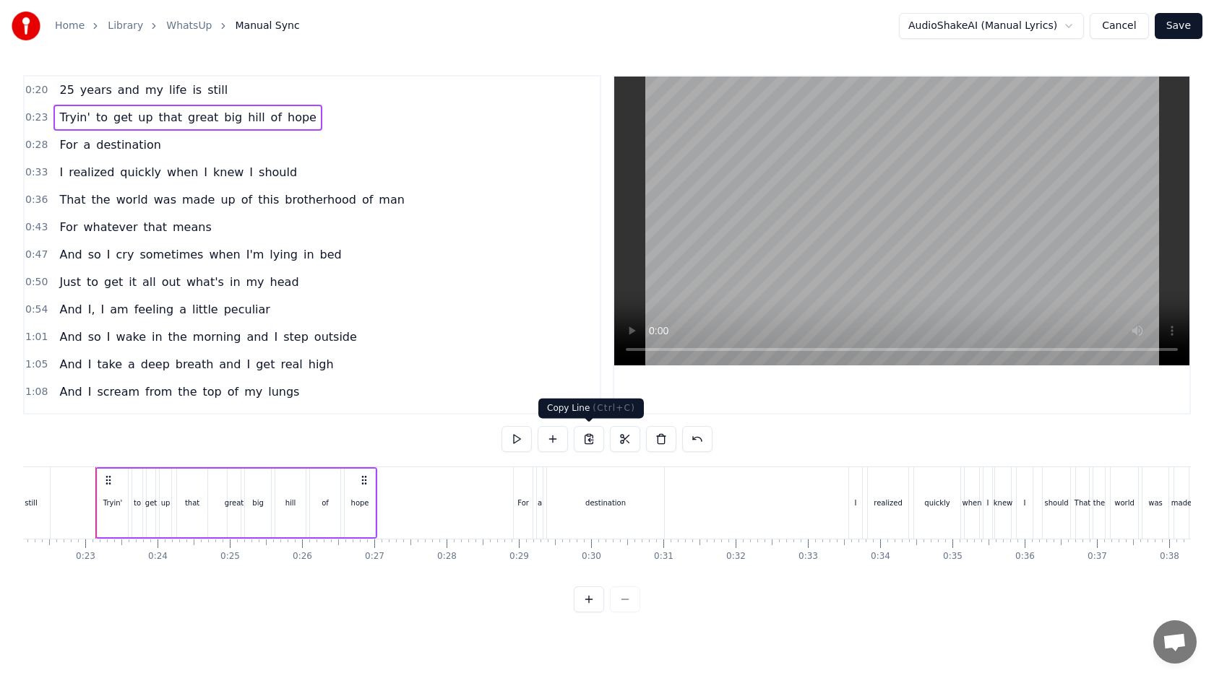
click at [589, 436] on button at bounding box center [589, 439] width 30 height 26
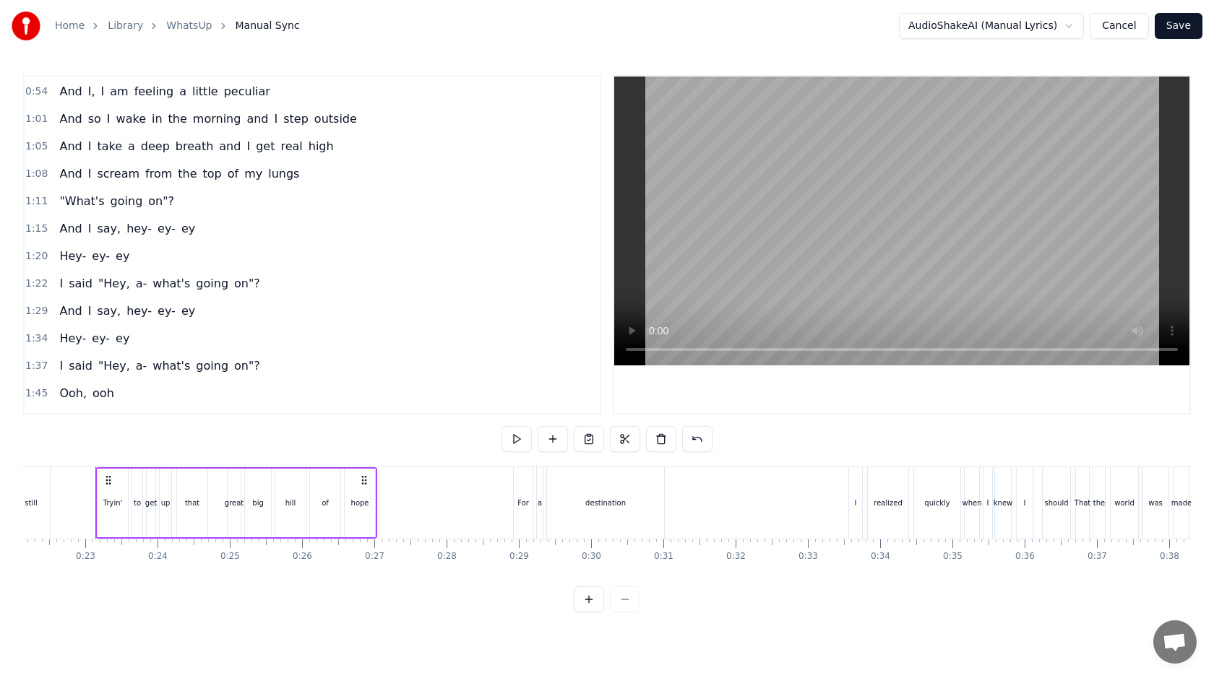
scroll to position [1036, 0]
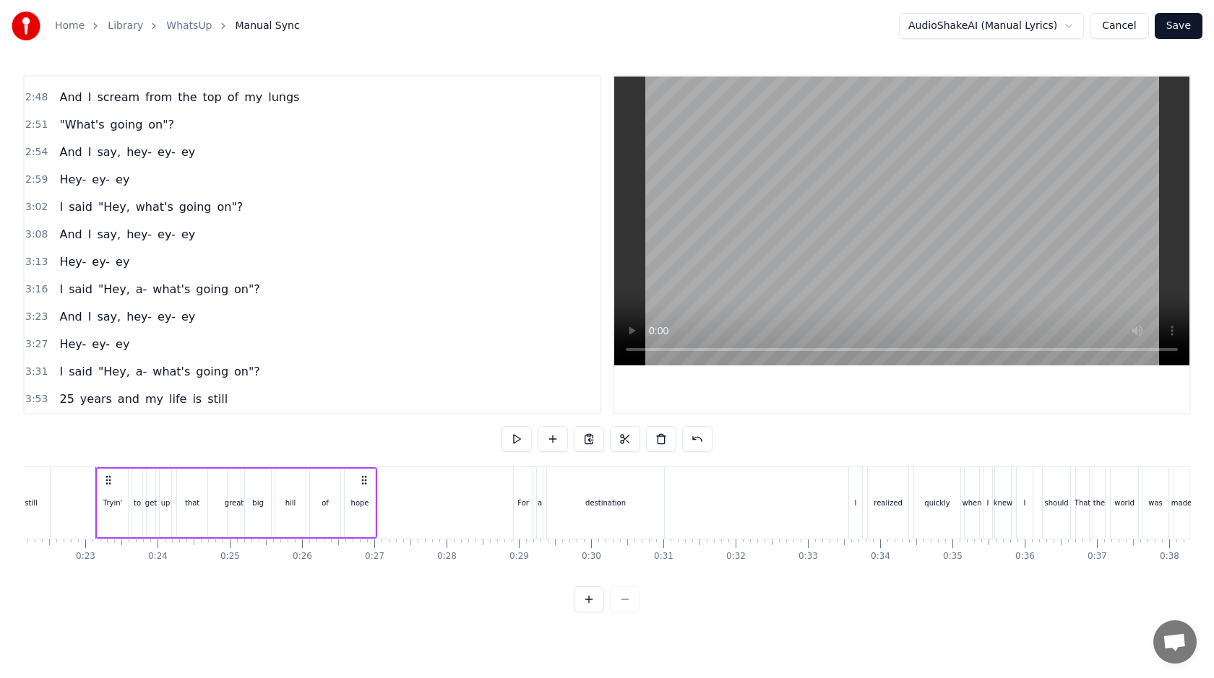
click at [35, 394] on span "3:53" at bounding box center [36, 399] width 22 height 14
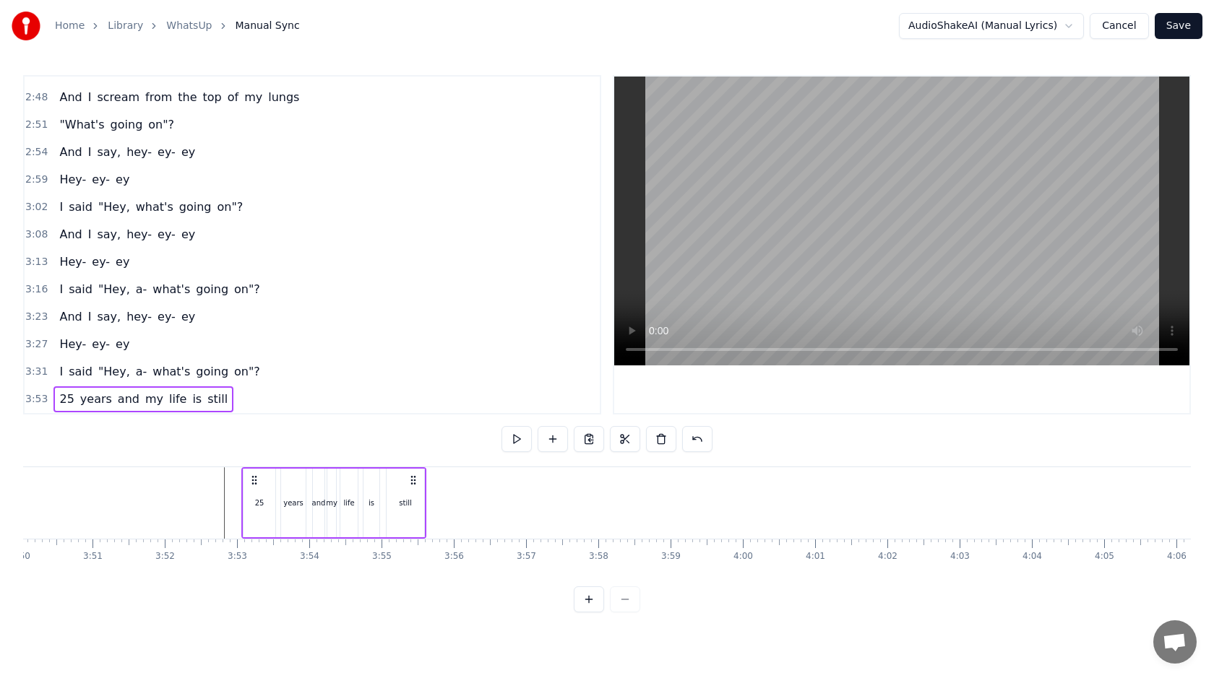
scroll to position [0, 16768]
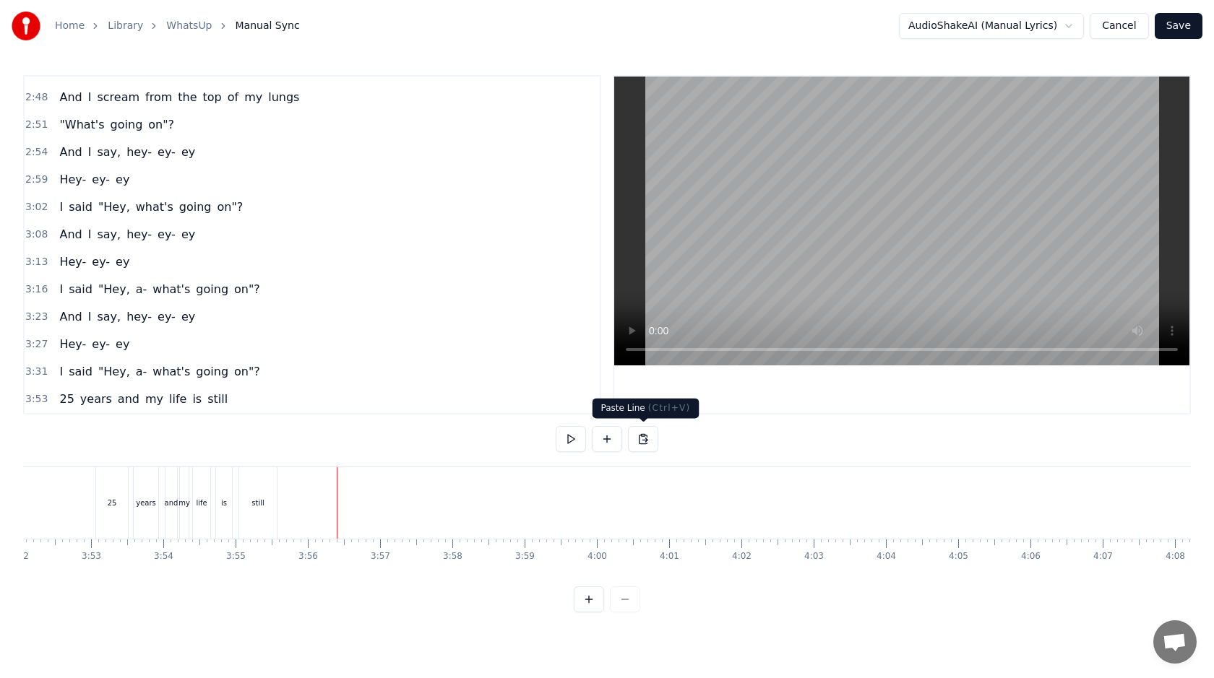
click at [648, 439] on button at bounding box center [643, 439] width 30 height 26
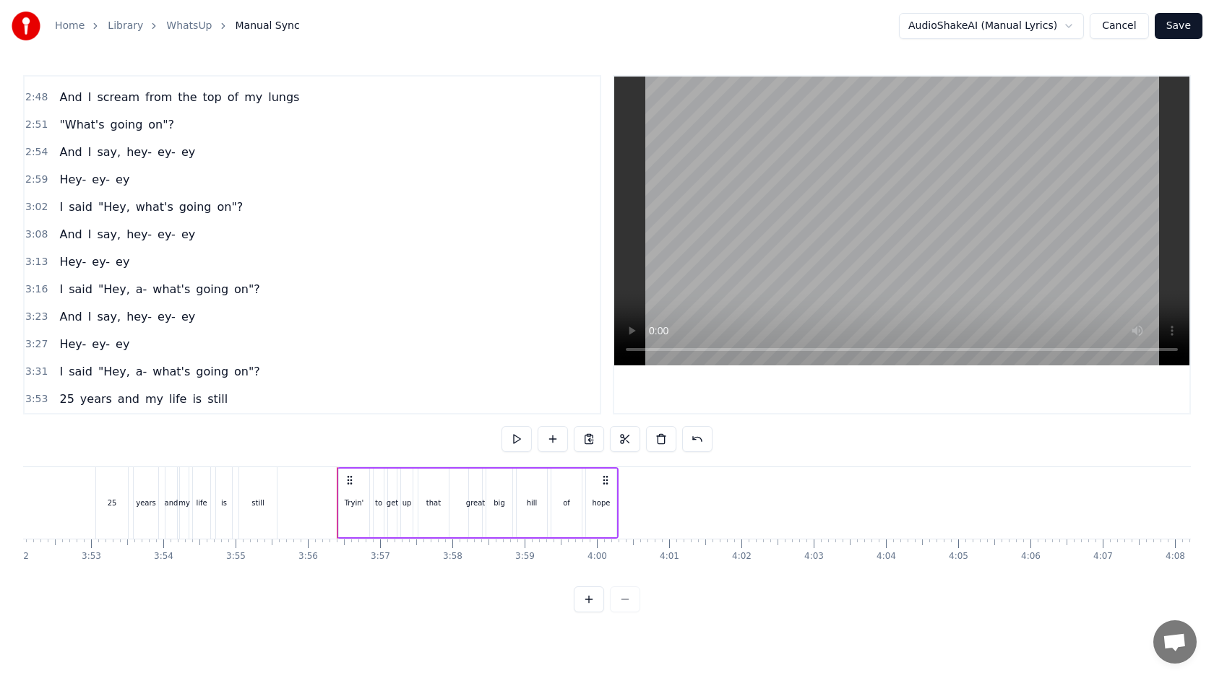
scroll to position [0, 0]
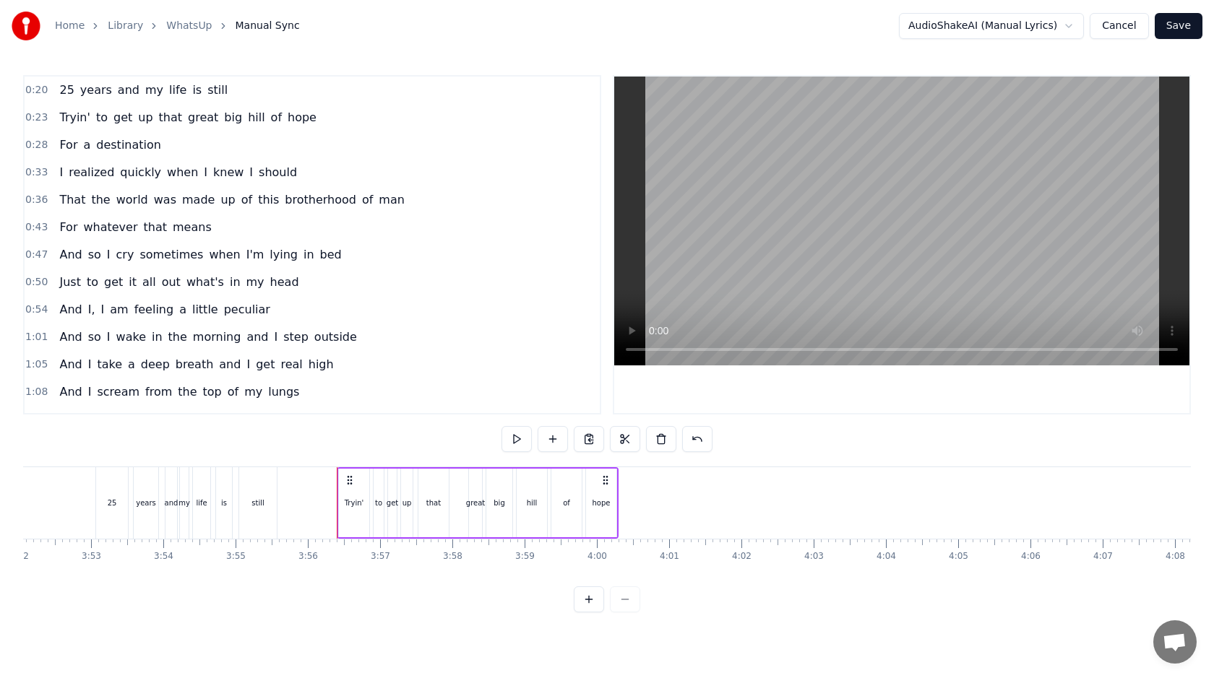
click at [39, 145] on span "0:28" at bounding box center [36, 145] width 22 height 14
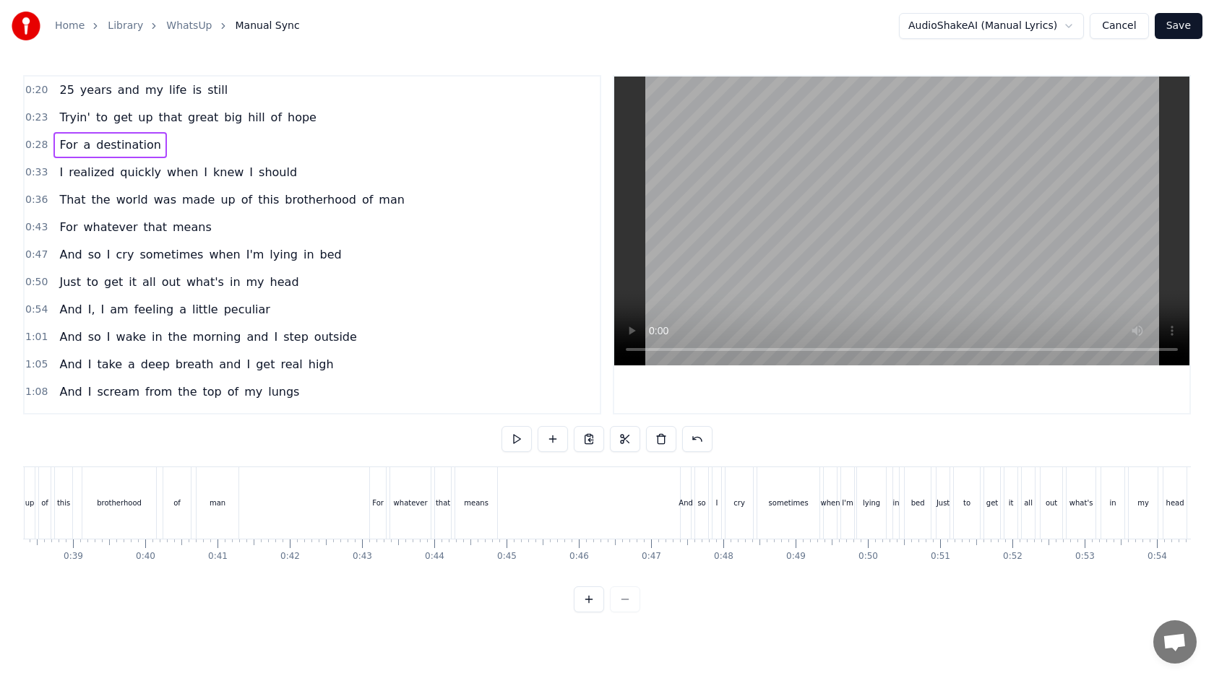
scroll to position [0, 2017]
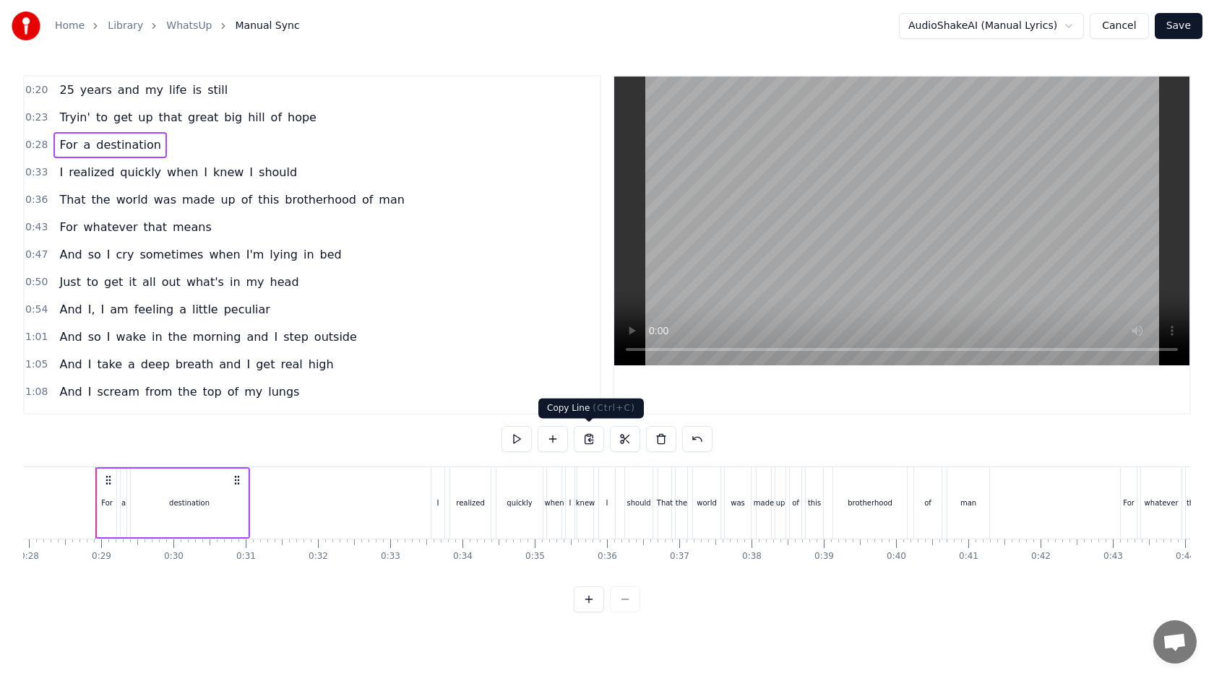
click at [583, 436] on button at bounding box center [589, 439] width 30 height 26
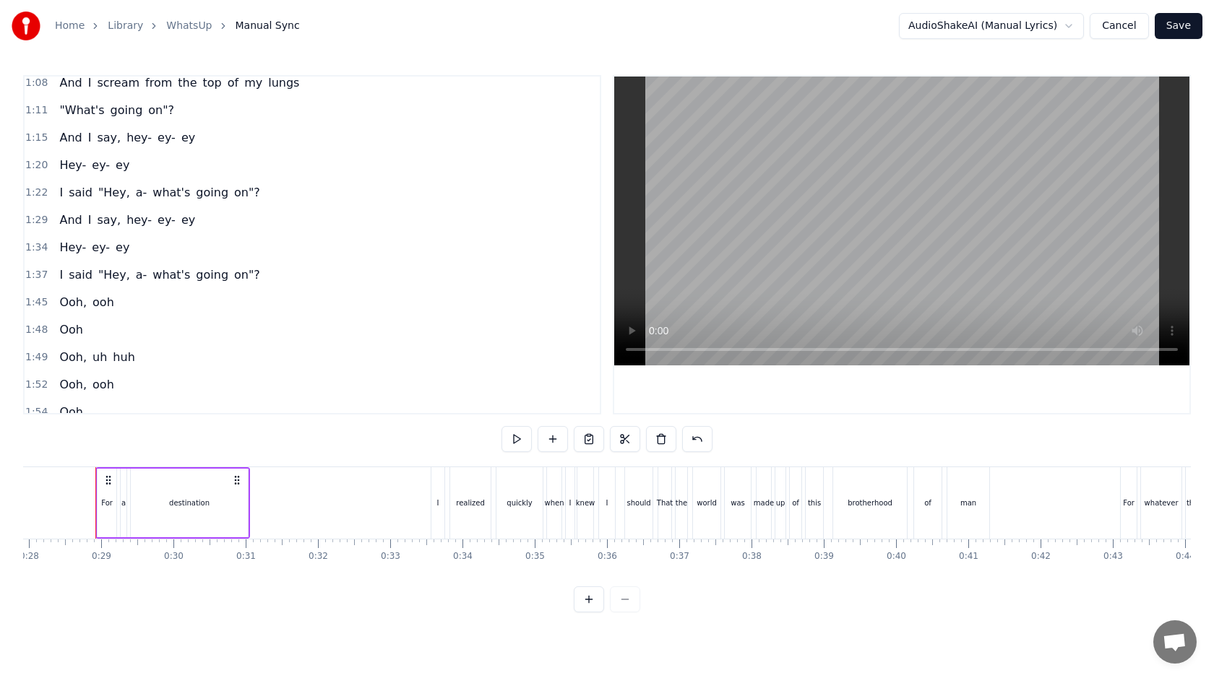
scroll to position [1064, 0]
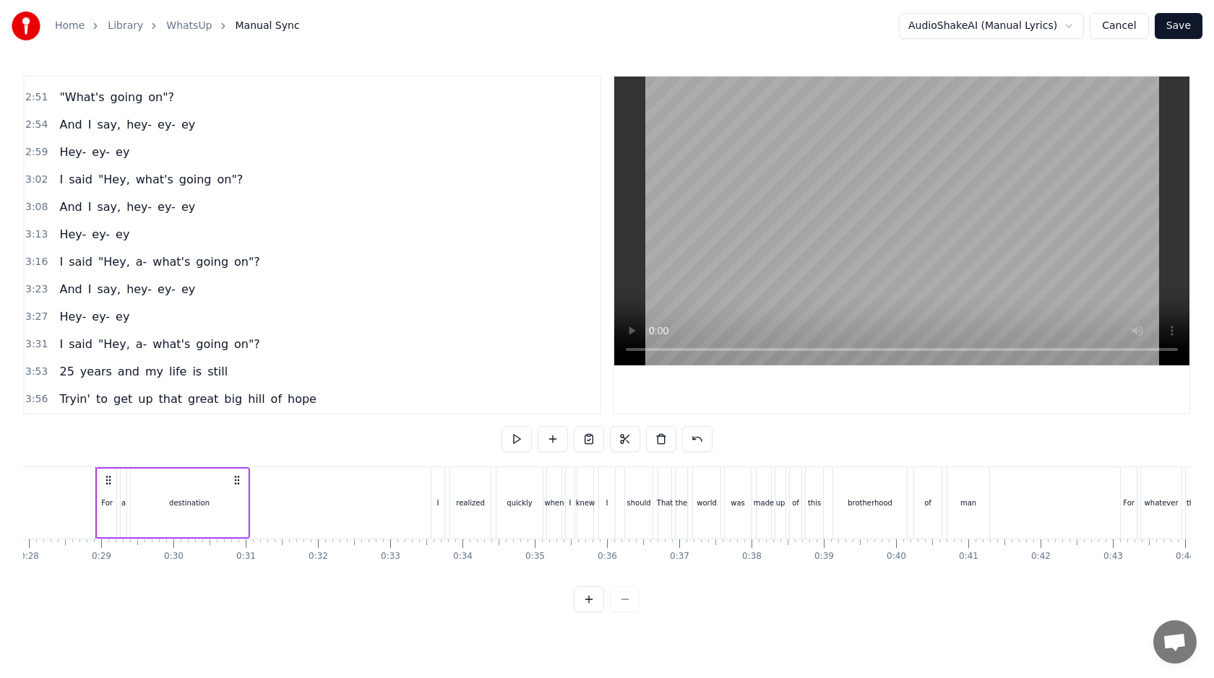
click at [29, 408] on div "3:56 Tryin' to get up that great big hill of hope" at bounding box center [312, 399] width 575 height 27
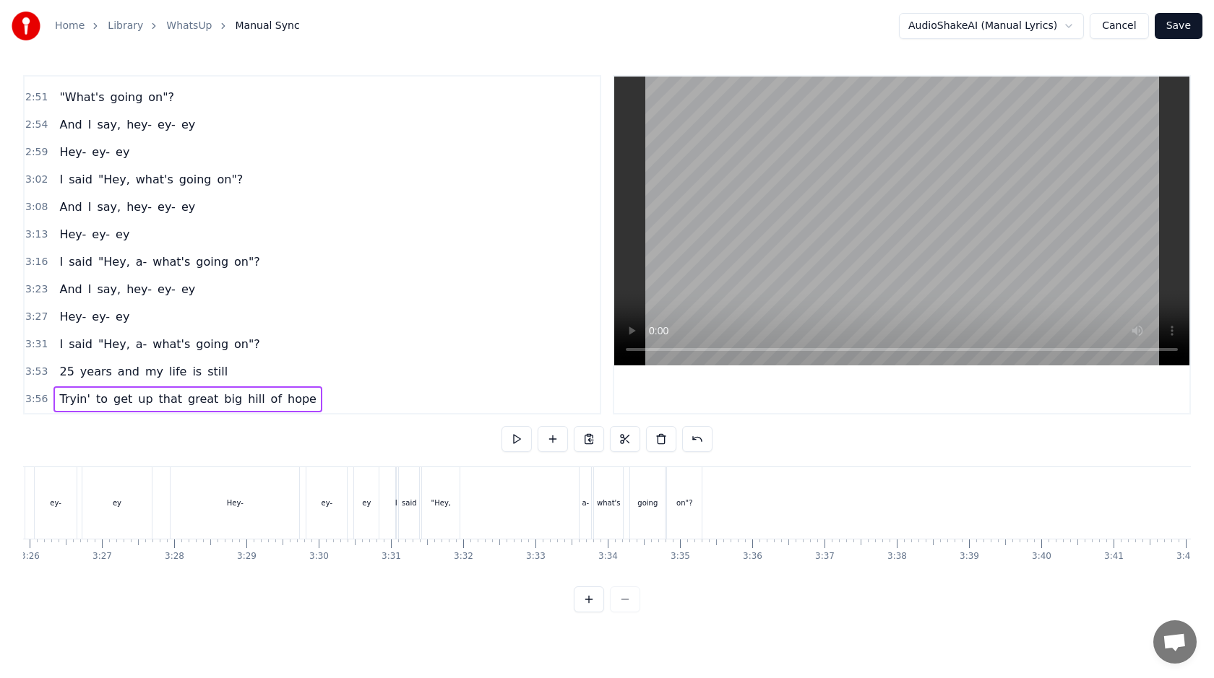
scroll to position [0, 17009]
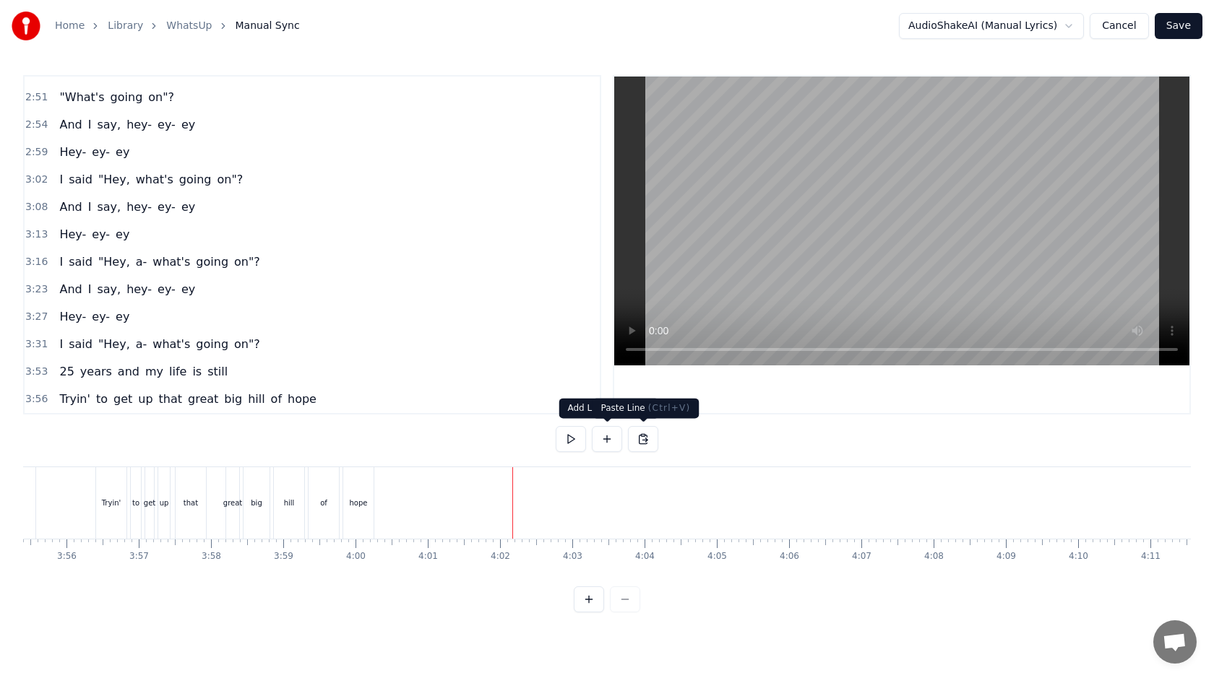
click at [641, 439] on button at bounding box center [643, 439] width 30 height 26
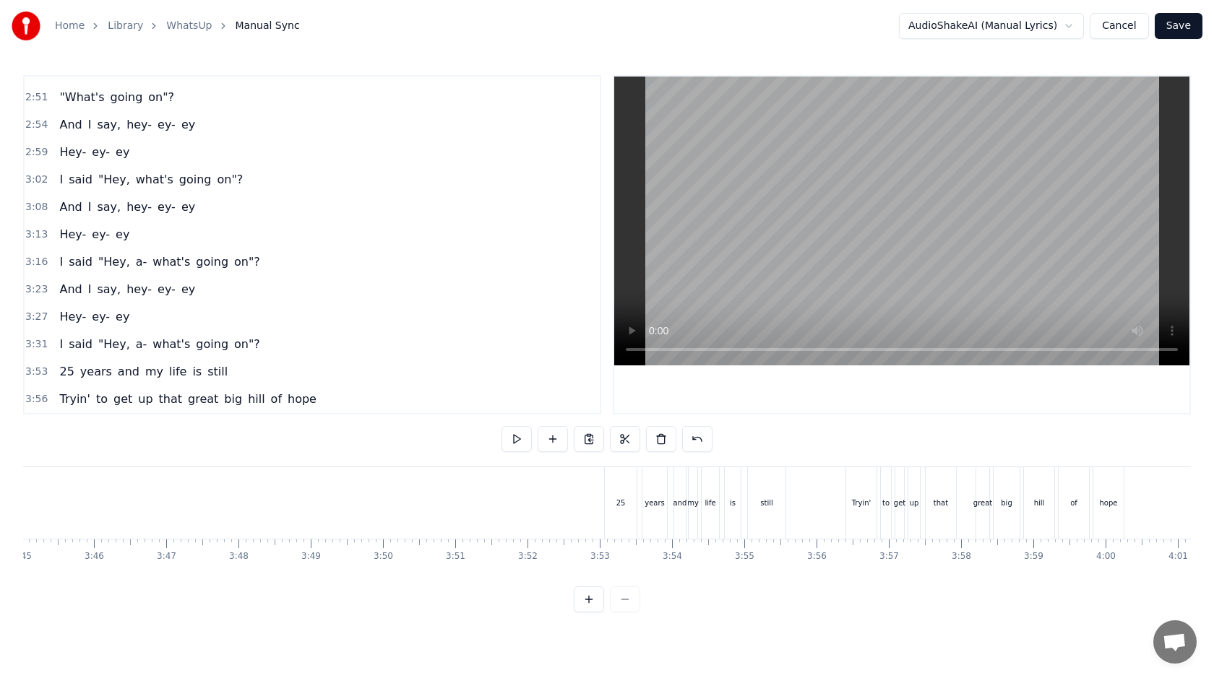
scroll to position [0, 16046]
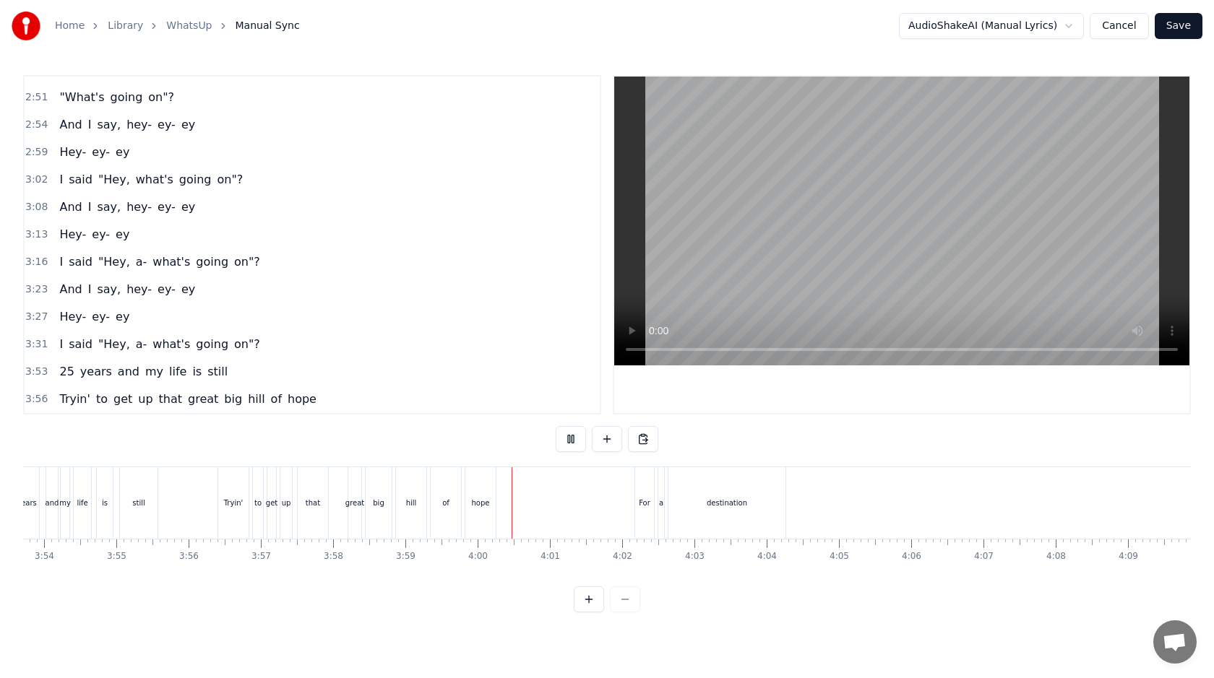
scroll to position [0, 16897]
click at [770, 504] on div "destination" at bounding box center [717, 504] width 117 height 72
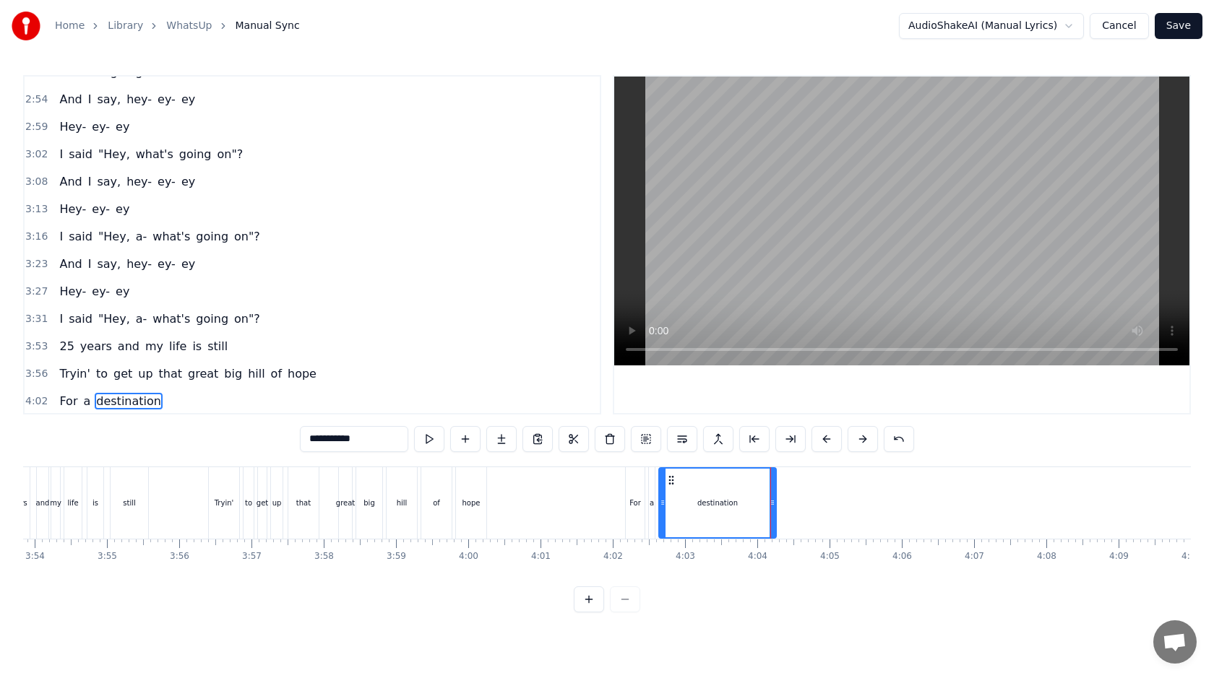
scroll to position [1091, 0]
drag, startPoint x: 774, startPoint y: 504, endPoint x: 902, endPoint y: 508, distance: 128.0
click at [902, 509] on div at bounding box center [900, 503] width 6 height 69
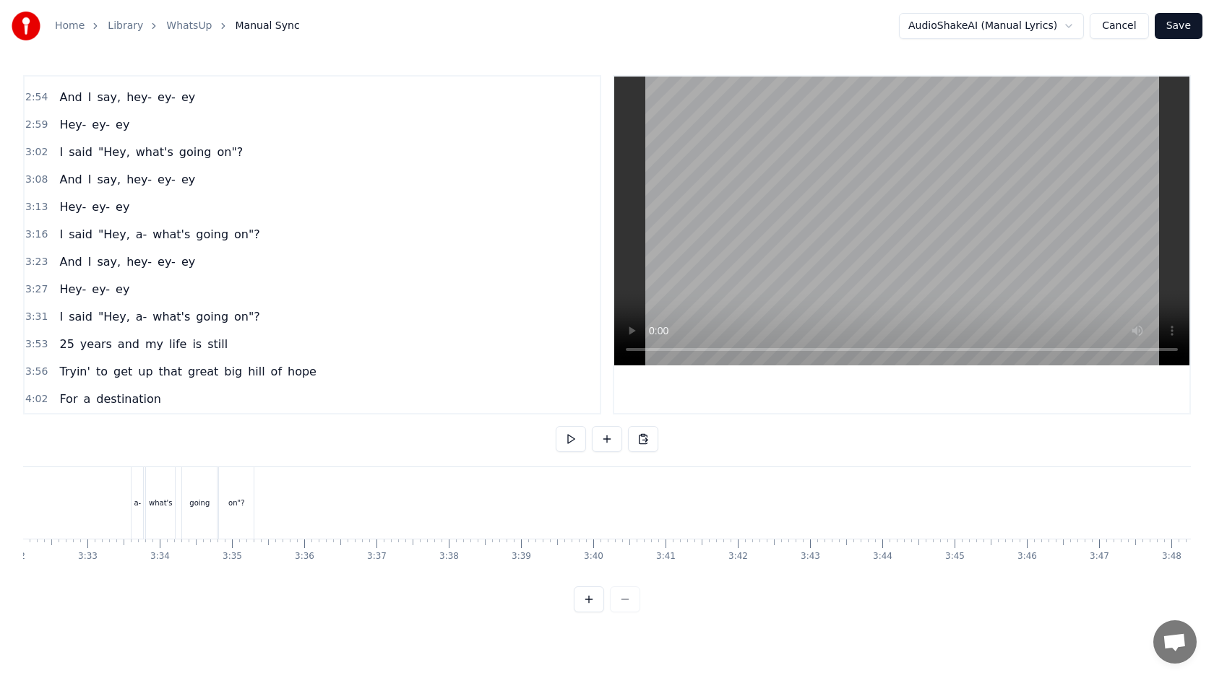
scroll to position [0, 15133]
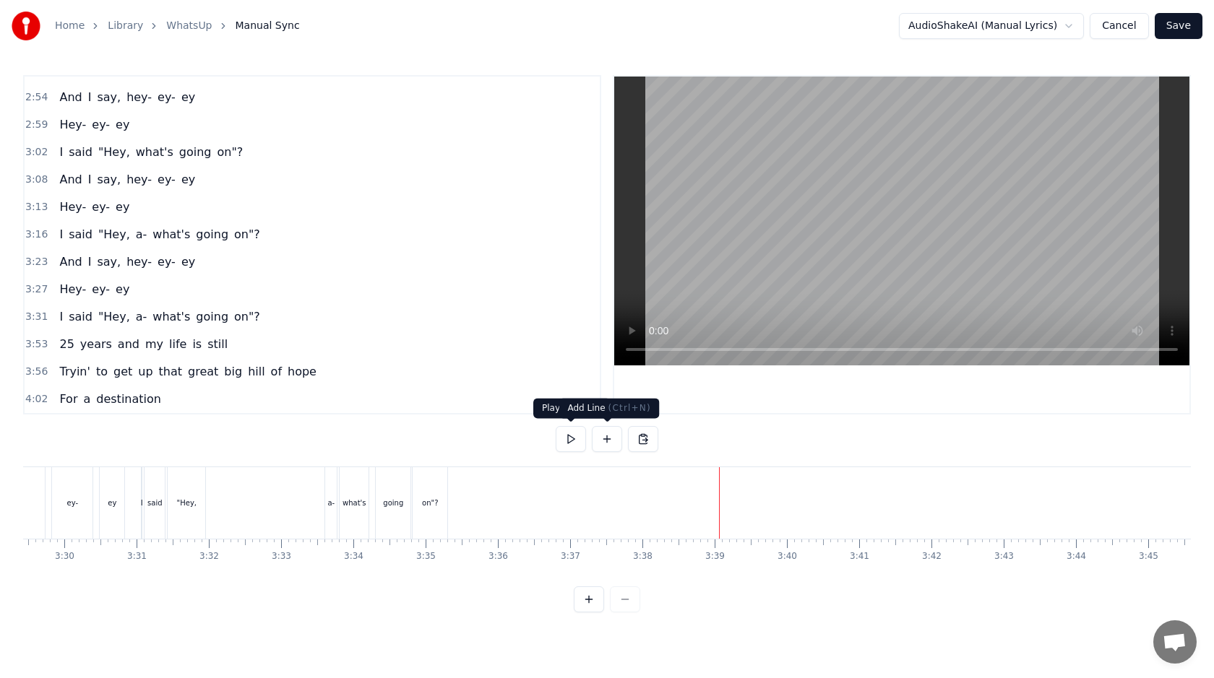
click at [606, 431] on button at bounding box center [607, 439] width 30 height 26
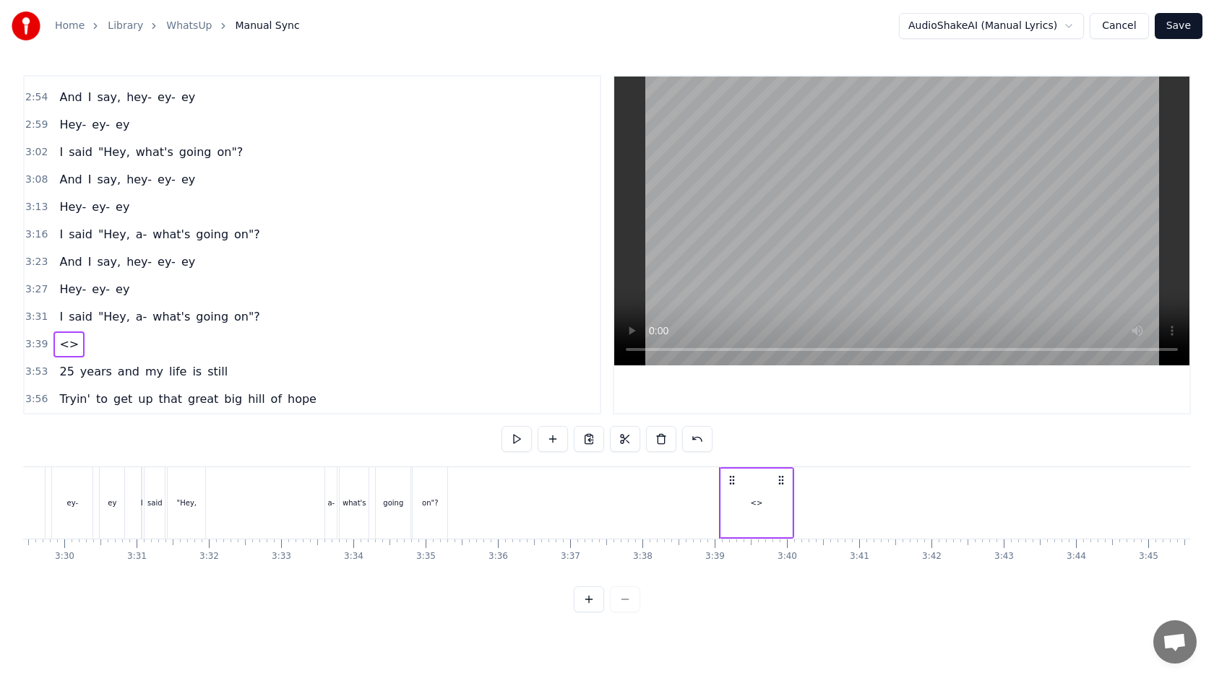
click at [757, 501] on div "<>" at bounding box center [757, 503] width 12 height 11
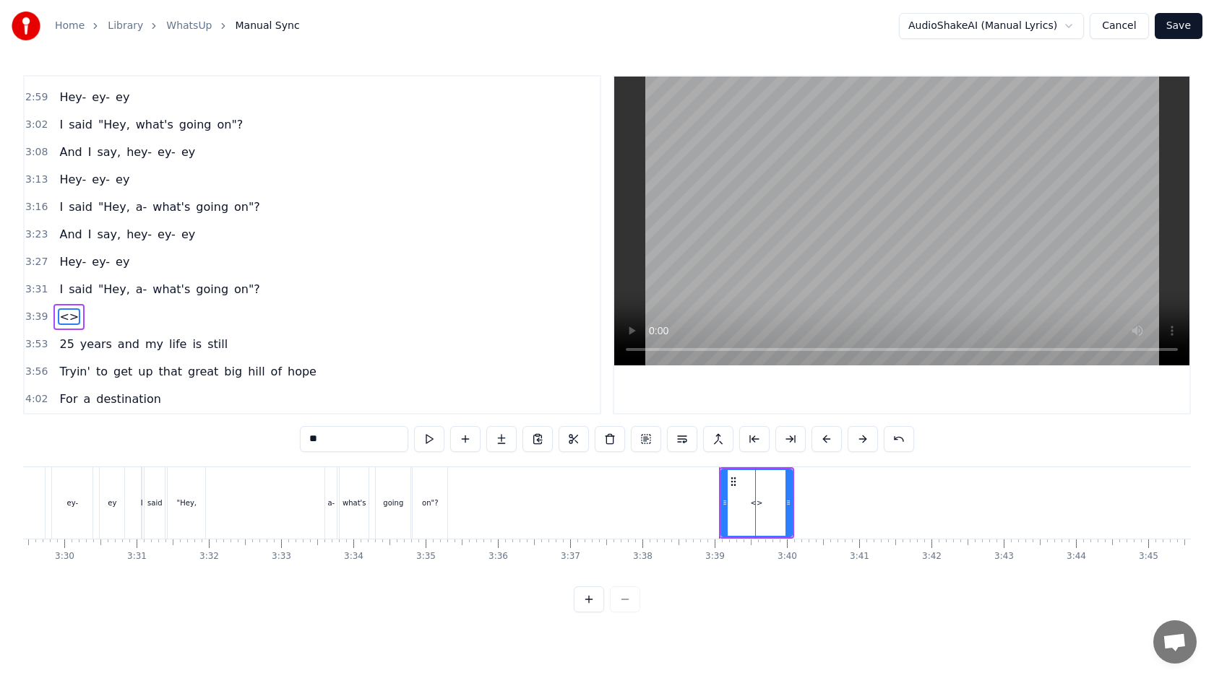
click at [365, 444] on input "**" at bounding box center [354, 439] width 108 height 26
type input "****"
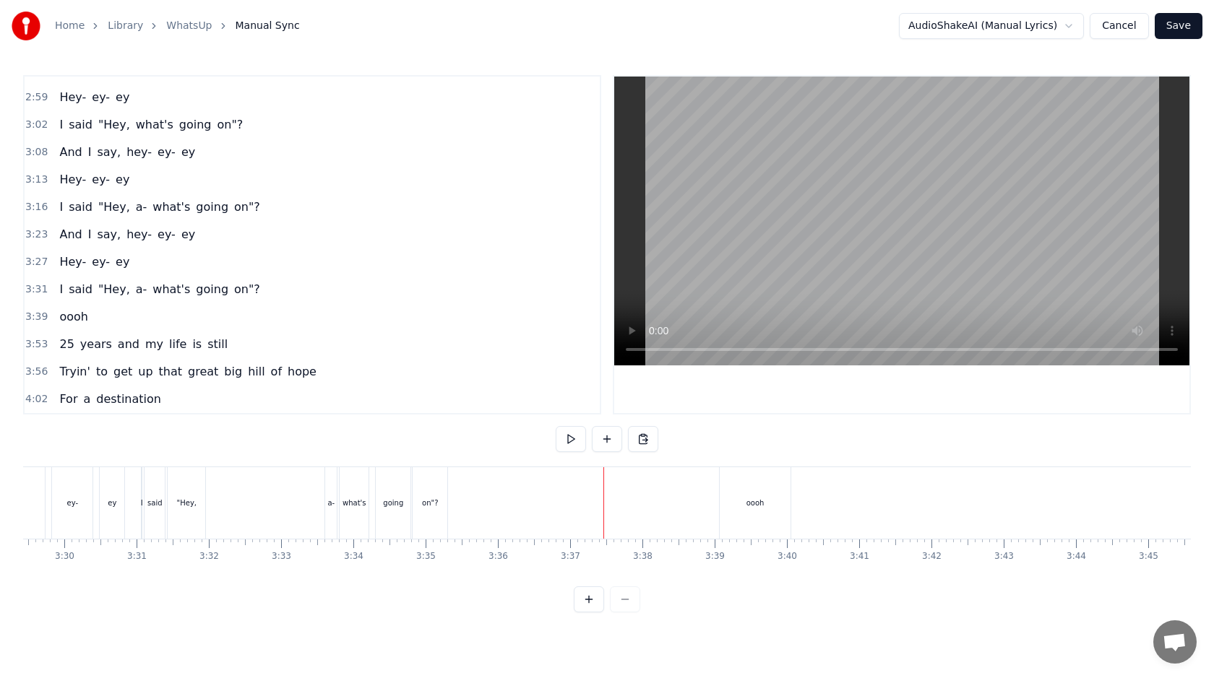
click at [755, 507] on div "oooh" at bounding box center [755, 503] width 18 height 11
click at [738, 483] on div "oooh" at bounding box center [755, 504] width 71 height 72
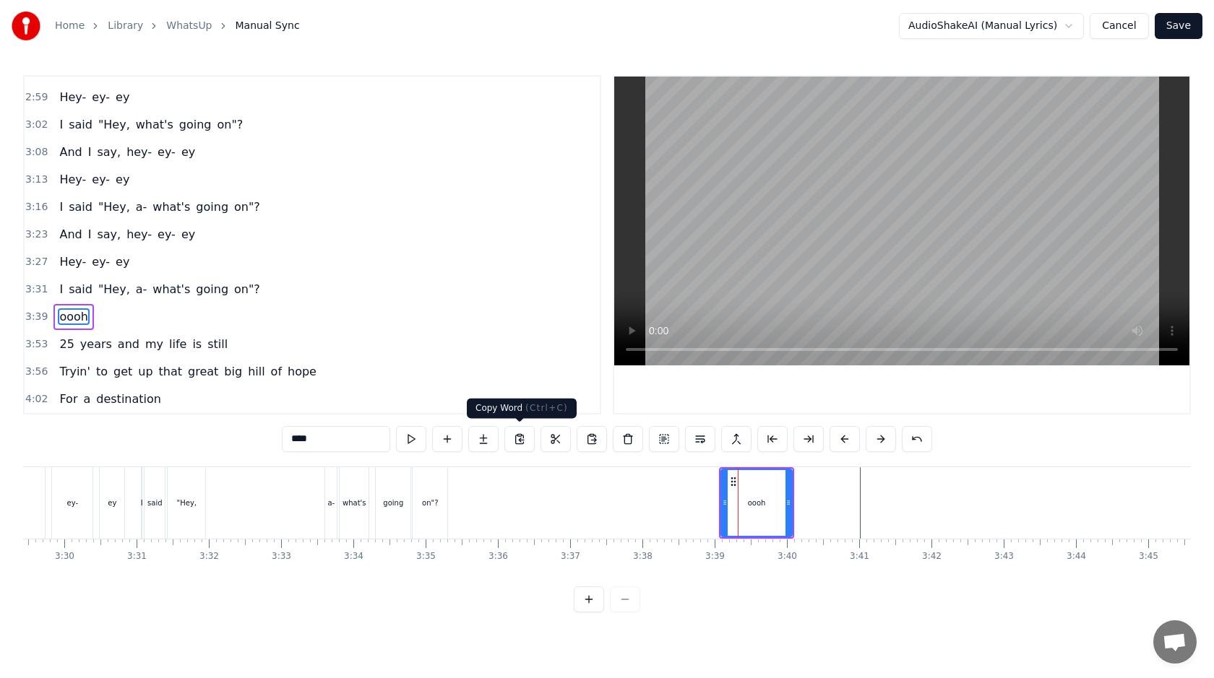
click at [527, 437] on button at bounding box center [519, 439] width 30 height 26
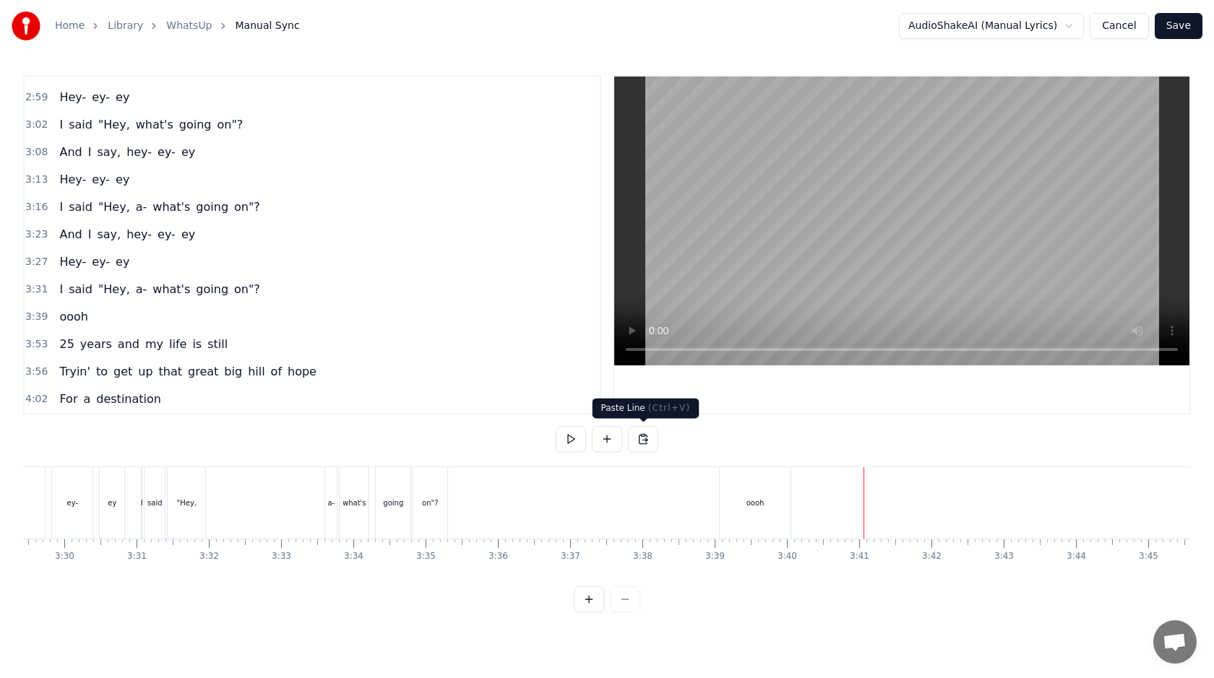
click at [646, 437] on button at bounding box center [643, 439] width 30 height 26
click at [749, 495] on div "oooh" at bounding box center [755, 504] width 71 height 72
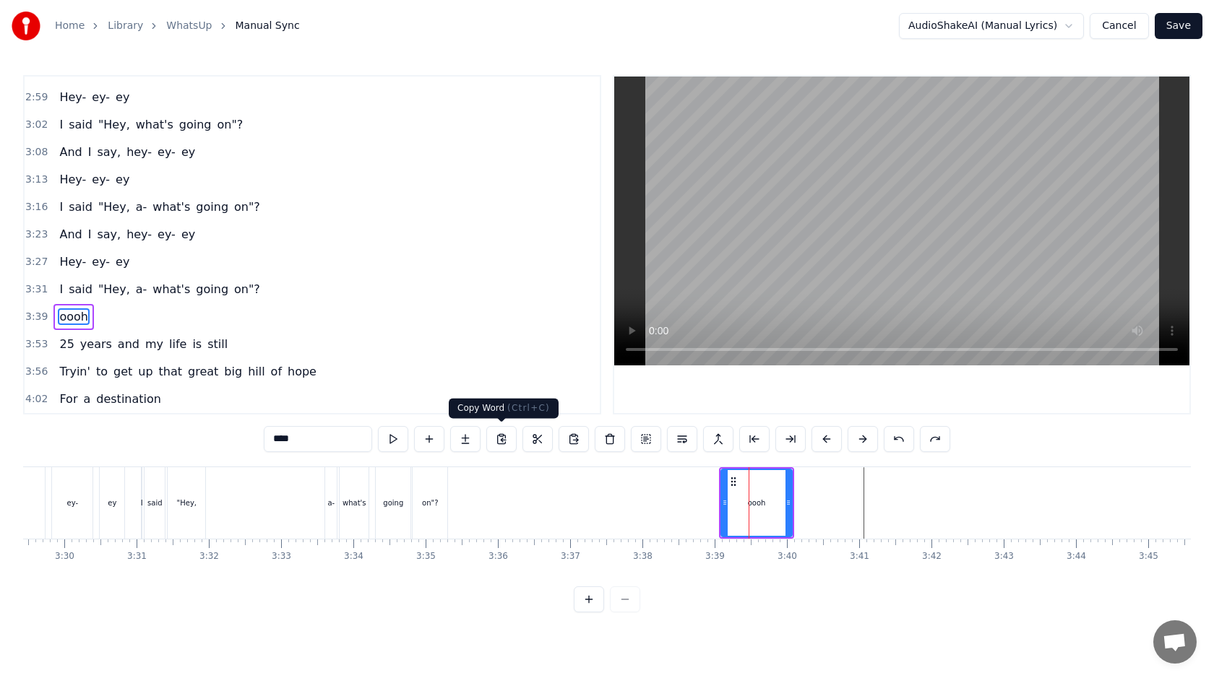
click at [504, 437] on button at bounding box center [501, 439] width 30 height 26
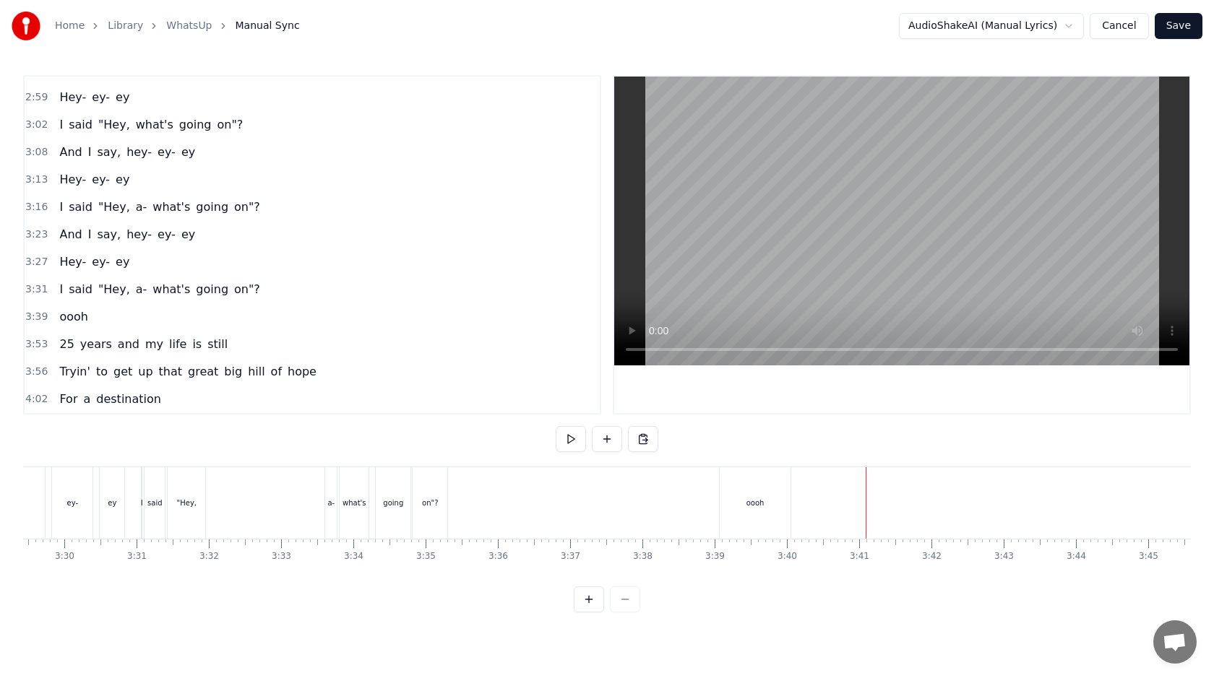
click at [781, 526] on div "oooh" at bounding box center [755, 504] width 71 height 72
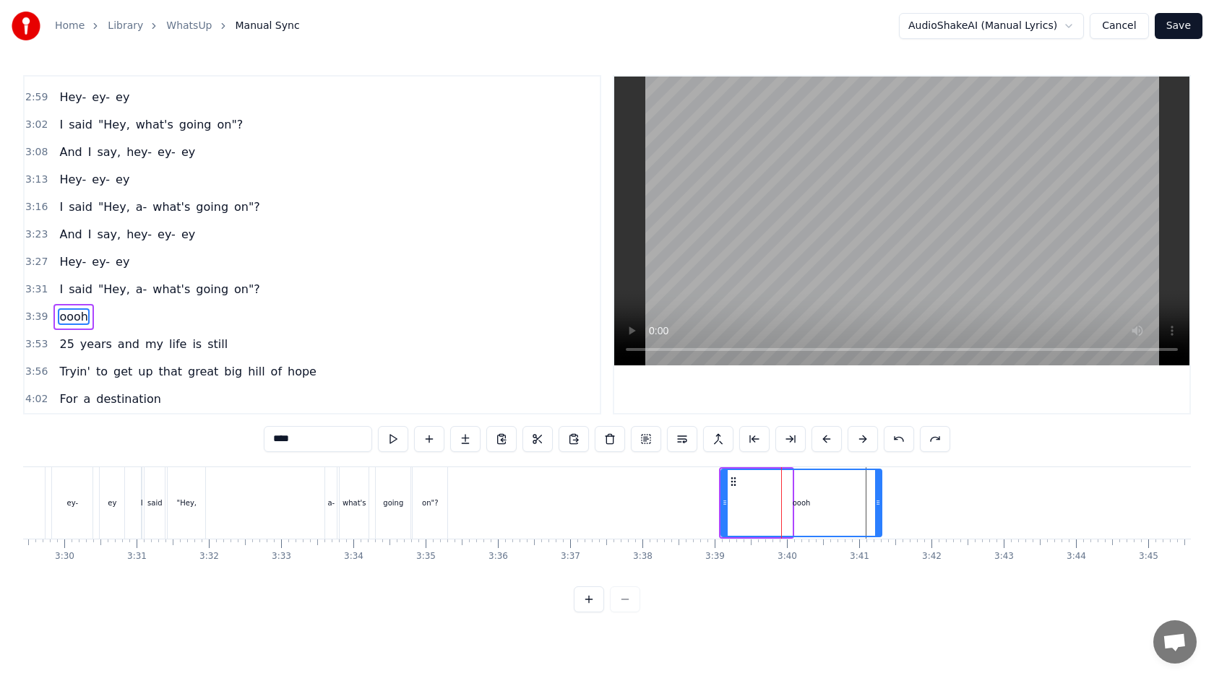
drag, startPoint x: 788, startPoint y: 501, endPoint x: 878, endPoint y: 502, distance: 89.6
click at [878, 502] on icon at bounding box center [878, 503] width 6 height 12
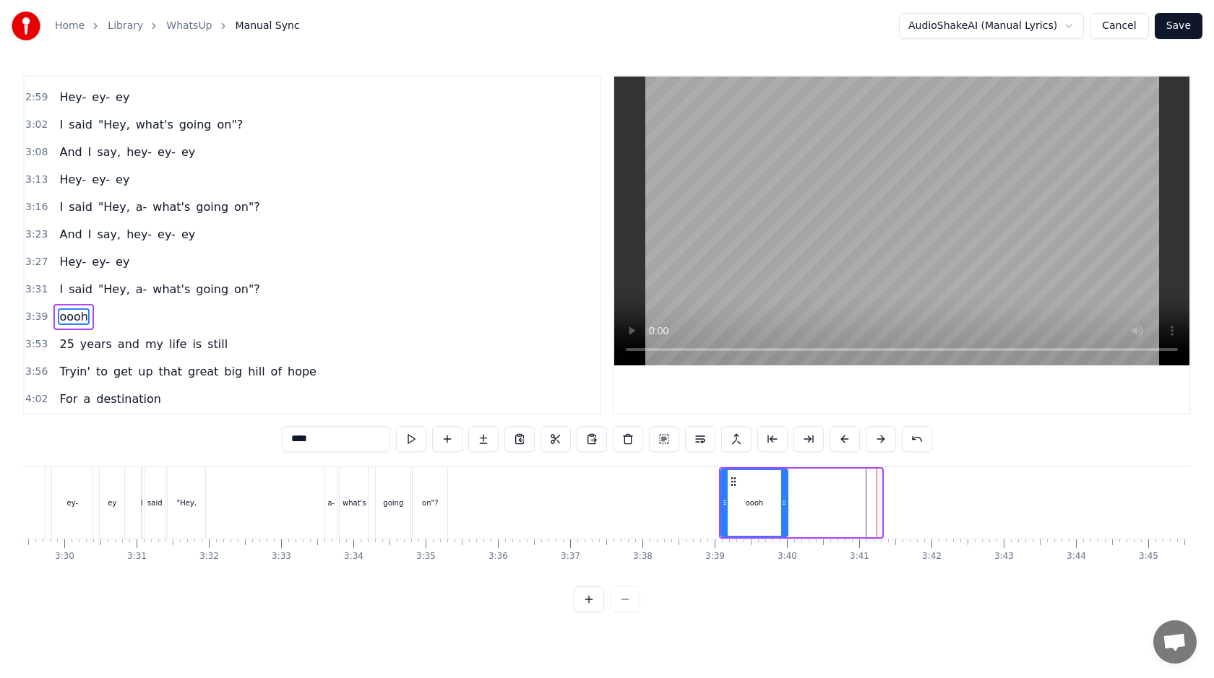
drag, startPoint x: 878, startPoint y: 502, endPoint x: 783, endPoint y: 507, distance: 95.5
click at [785, 507] on icon at bounding box center [784, 503] width 6 height 12
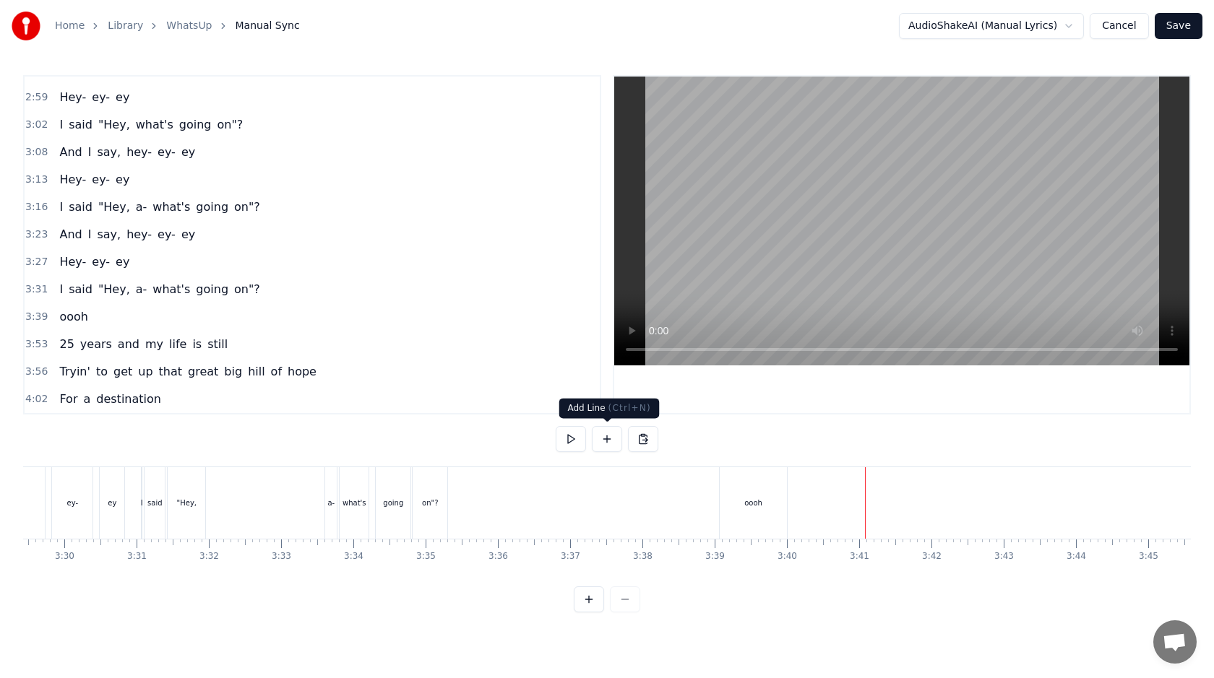
click at [612, 436] on button at bounding box center [607, 439] width 30 height 26
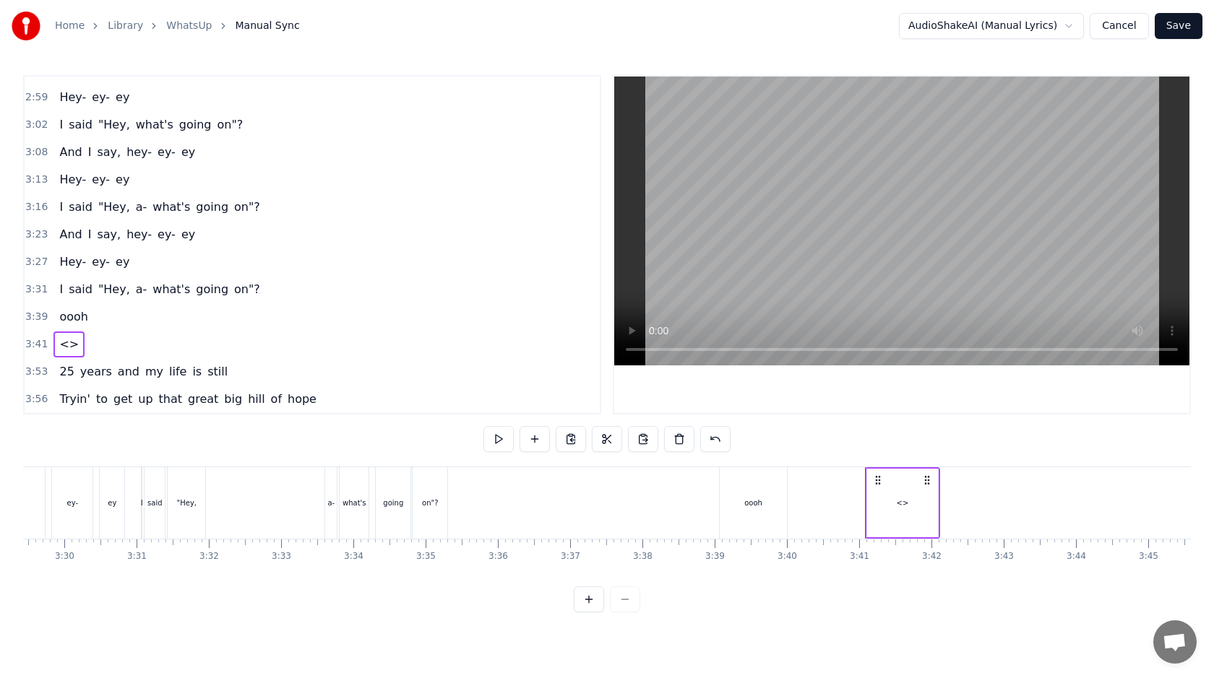
click at [912, 508] on div "<>" at bounding box center [902, 503] width 71 height 69
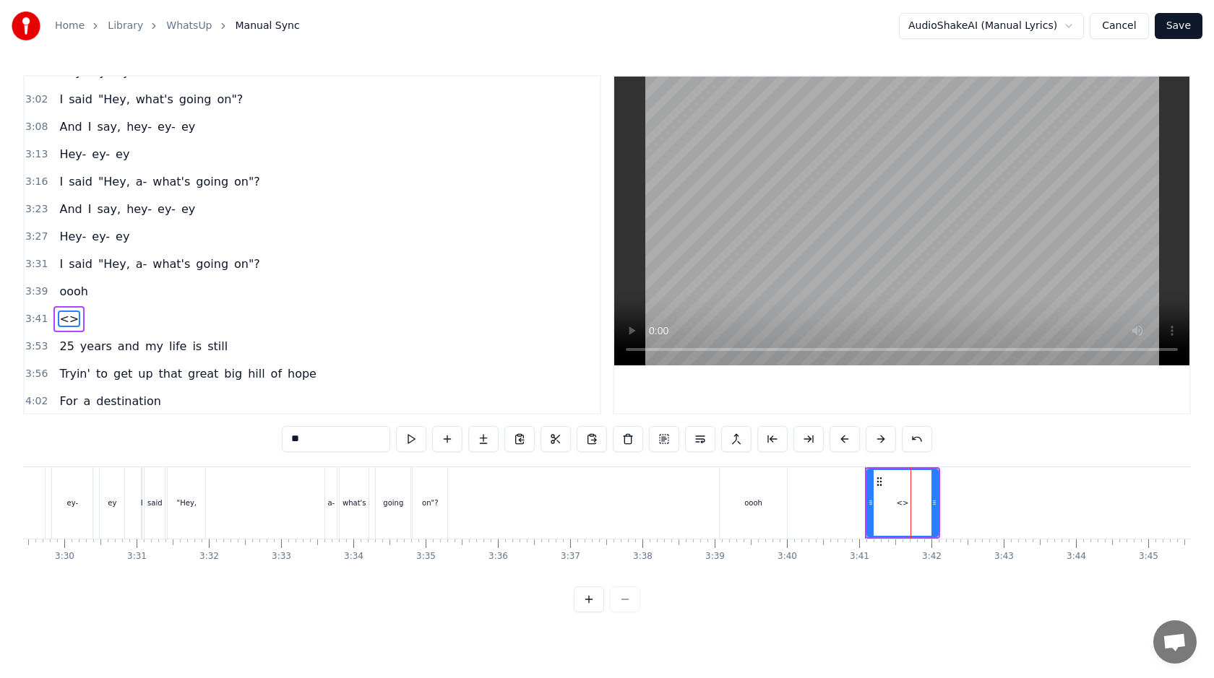
scroll to position [1146, 0]
click at [356, 444] on input "**" at bounding box center [336, 439] width 108 height 26
type input "********"
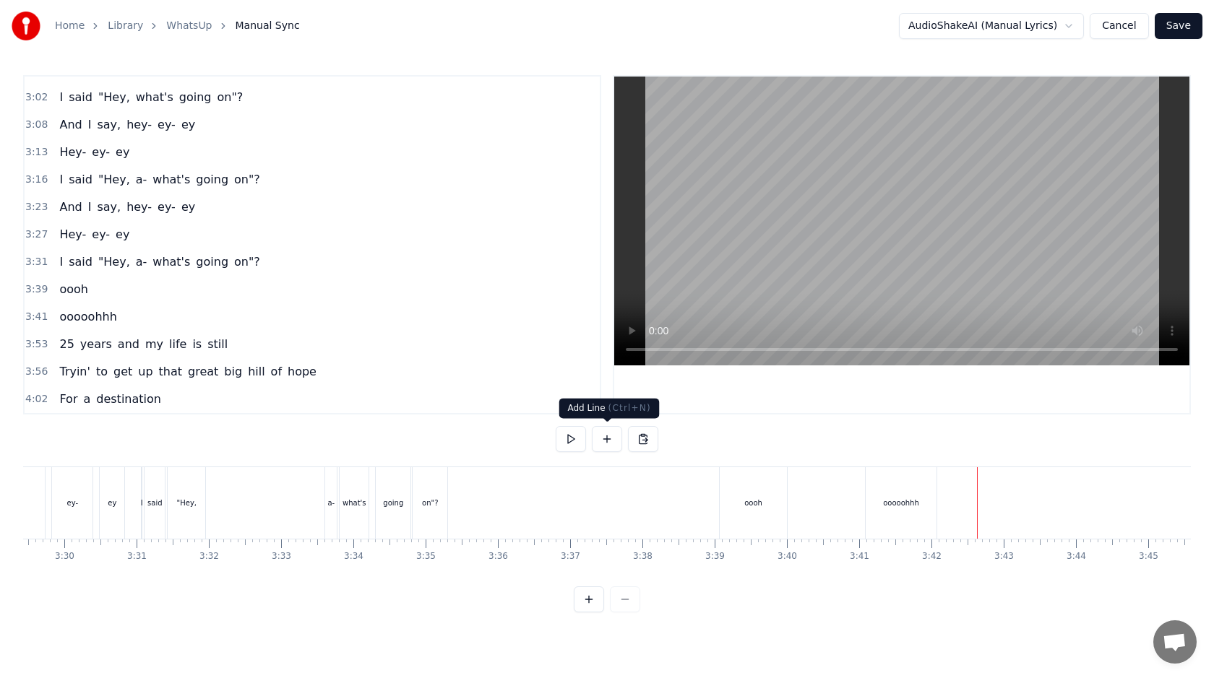
click at [607, 439] on button at bounding box center [607, 439] width 30 height 26
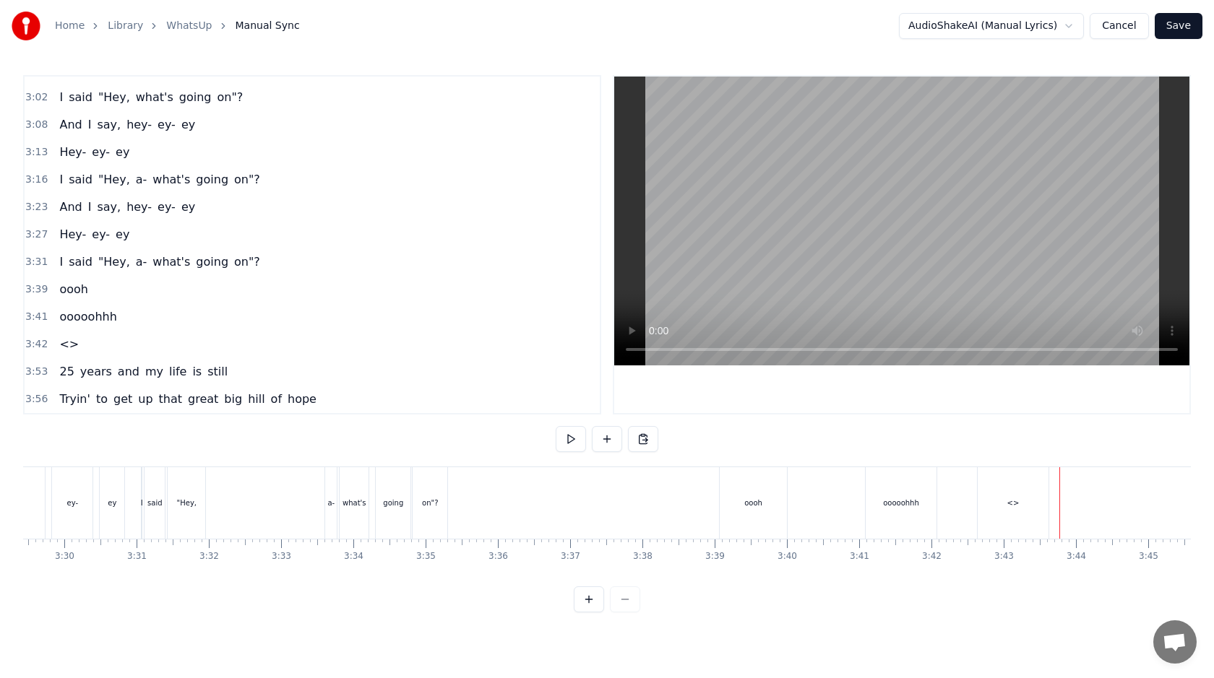
click at [1007, 503] on div "<>" at bounding box center [1013, 504] width 71 height 72
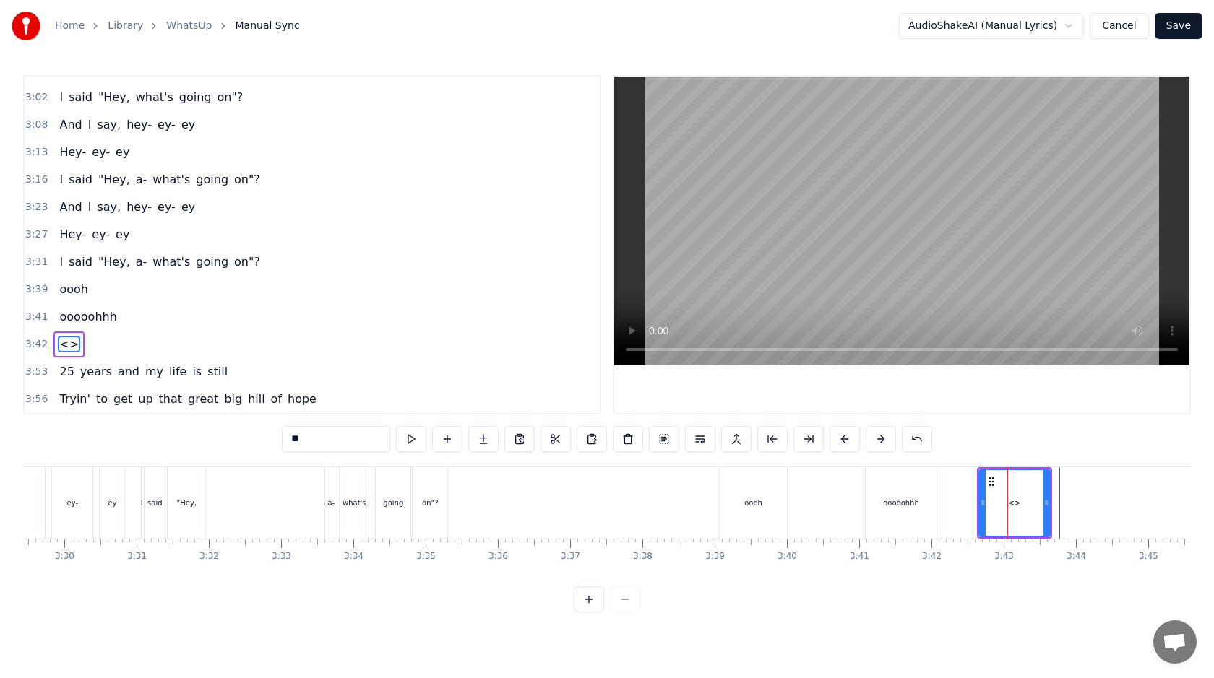
scroll to position [1173, 0]
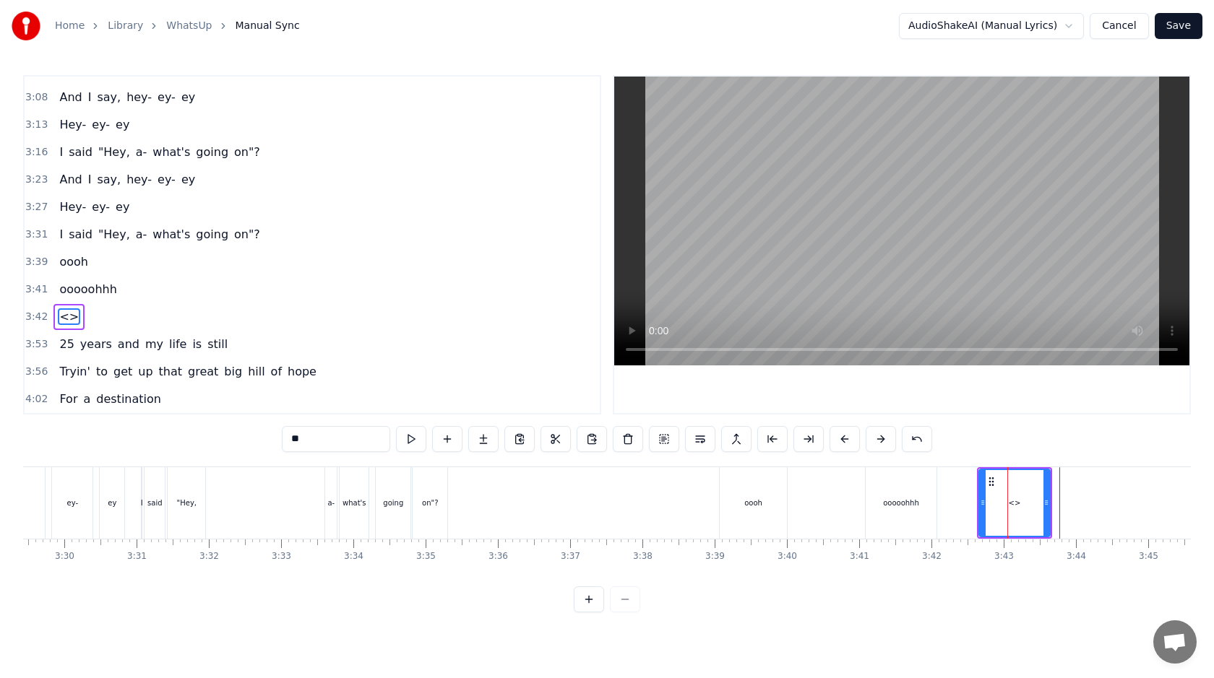
click at [370, 449] on input "**" at bounding box center [336, 439] width 108 height 26
type input "**********"
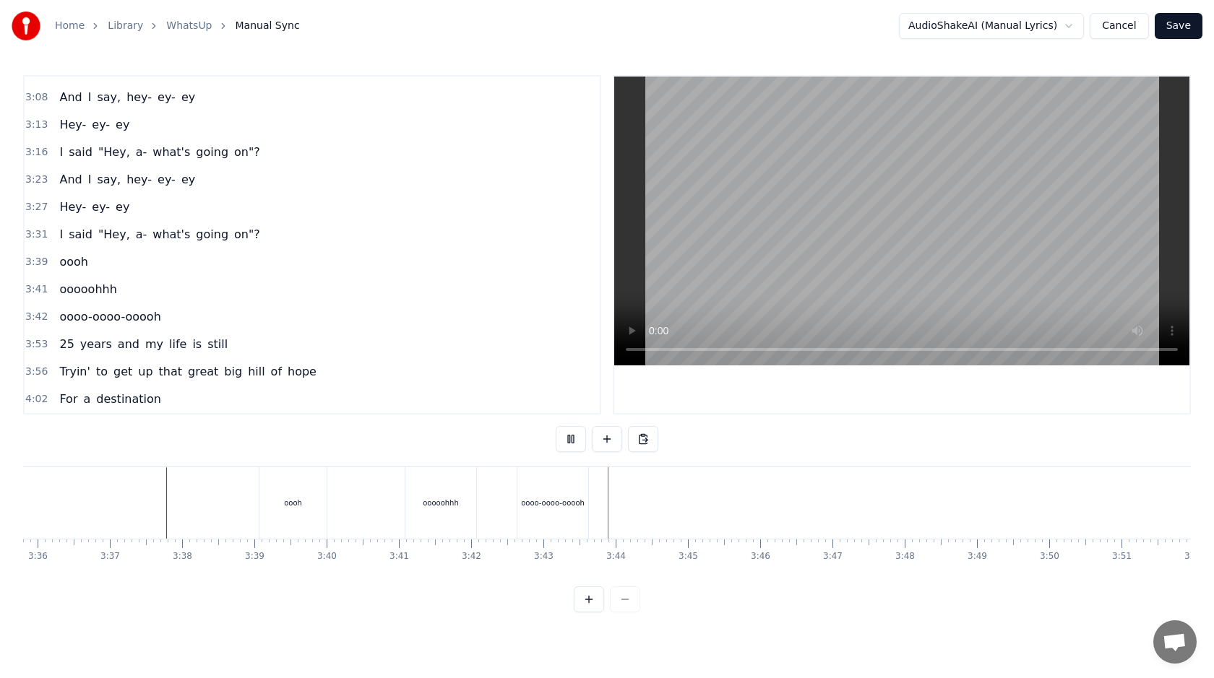
scroll to position [0, 15603]
click at [563, 506] on div "oooo-oooo-ooooh" at bounding box center [543, 503] width 64 height 11
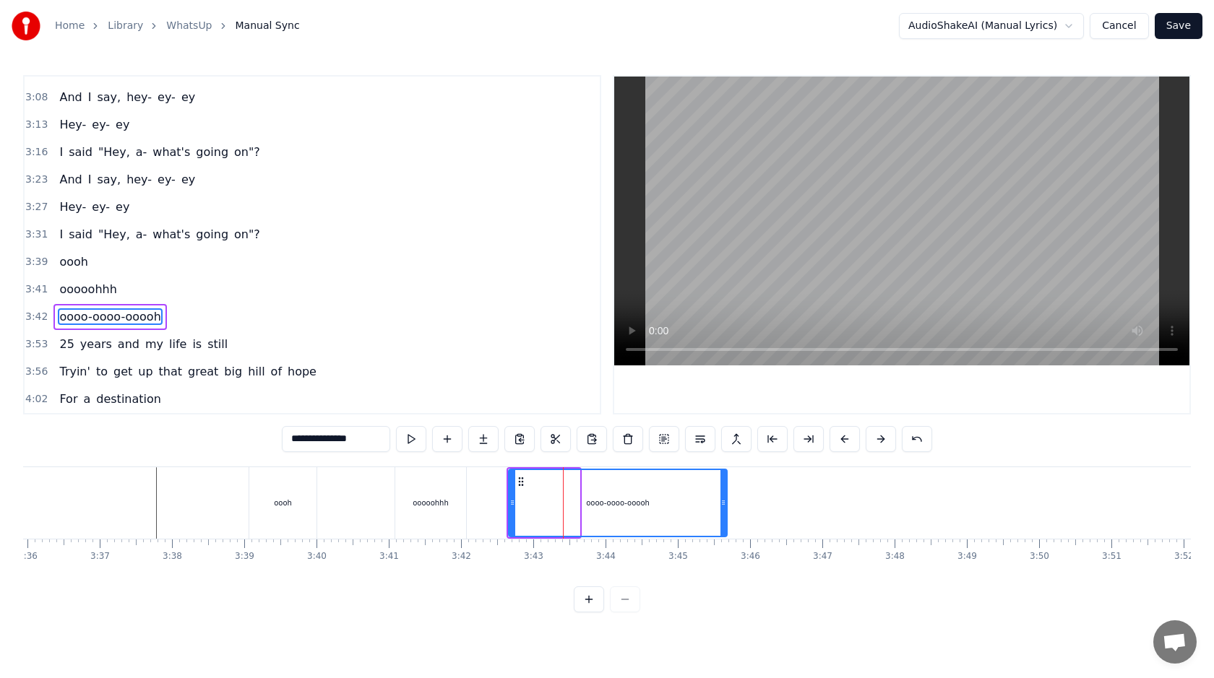
drag, startPoint x: 577, startPoint y: 503, endPoint x: 723, endPoint y: 504, distance: 146.0
click at [723, 505] on icon at bounding box center [723, 503] width 6 height 12
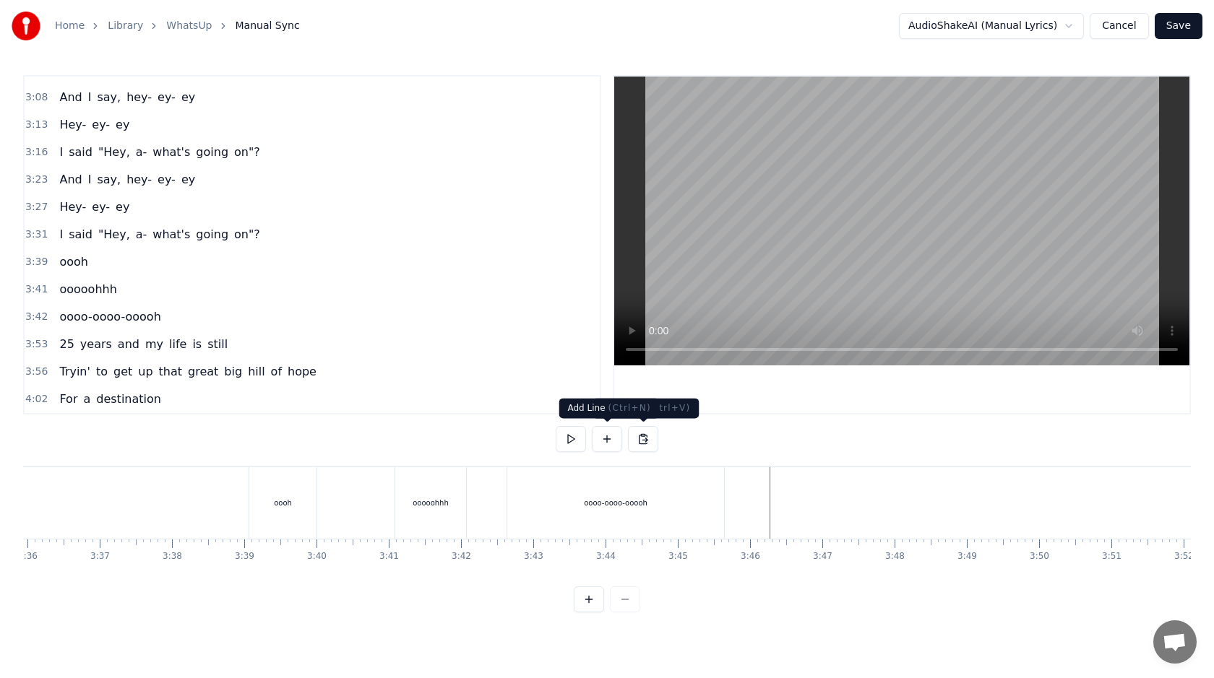
click at [606, 444] on button at bounding box center [607, 439] width 30 height 26
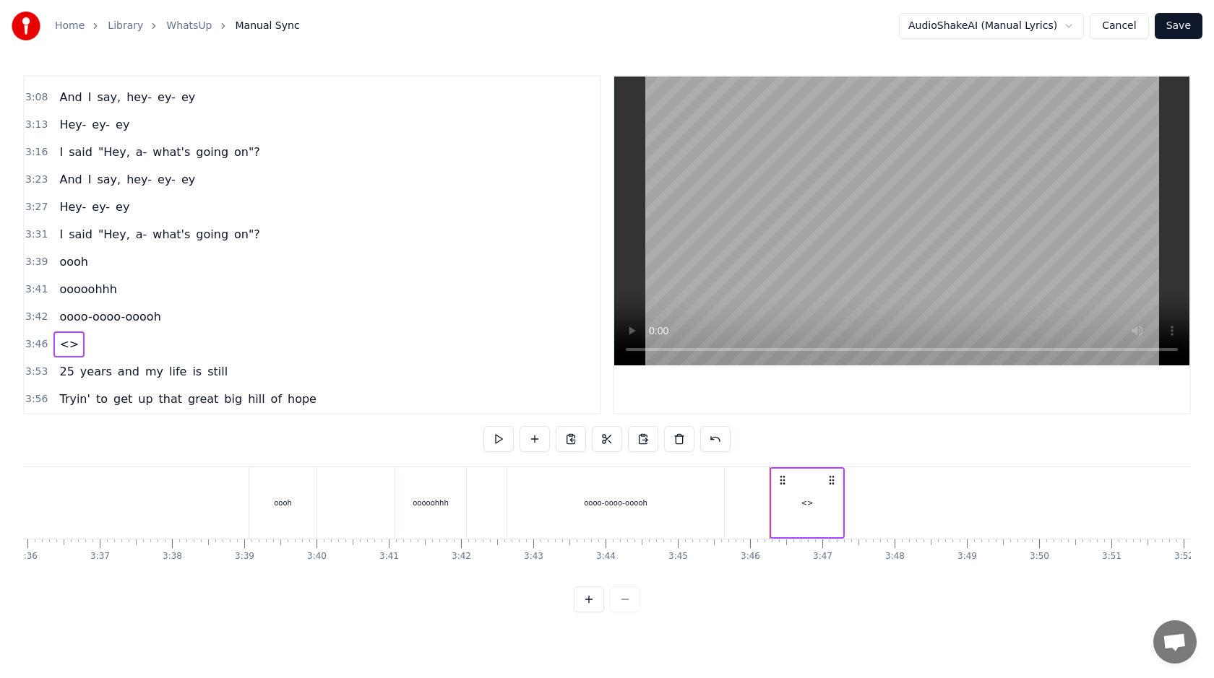
click at [811, 489] on div "<>" at bounding box center [807, 503] width 71 height 69
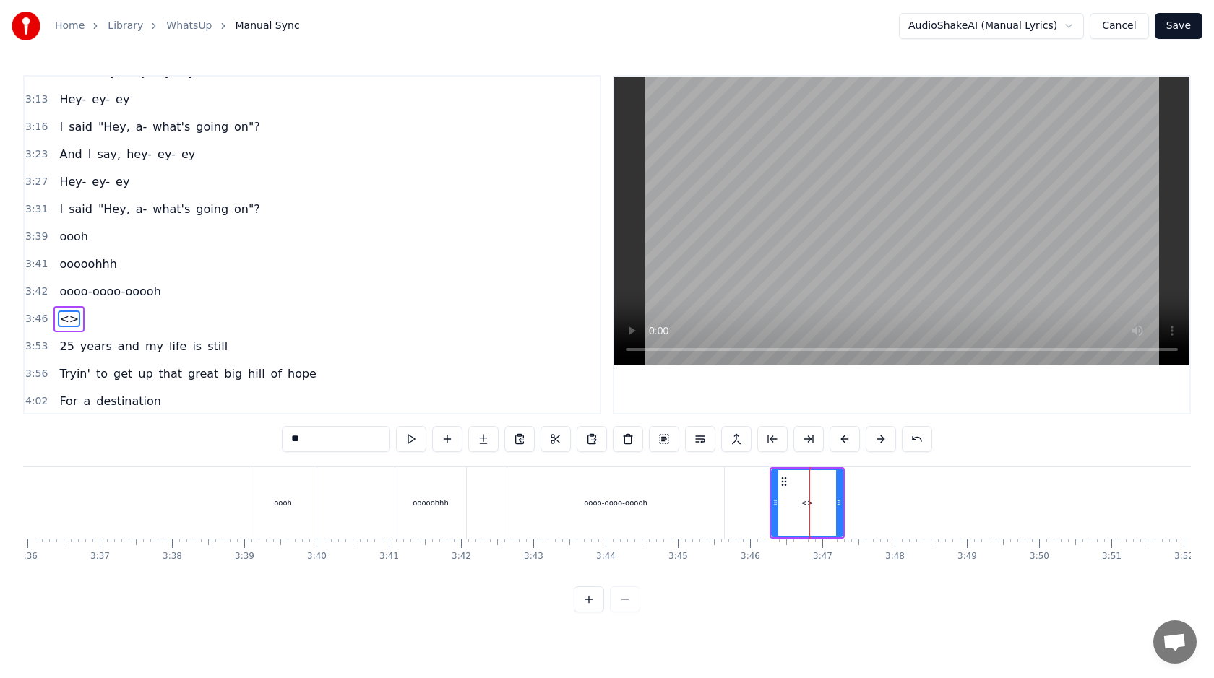
scroll to position [1201, 0]
click at [372, 432] on input "**" at bounding box center [336, 439] width 108 height 26
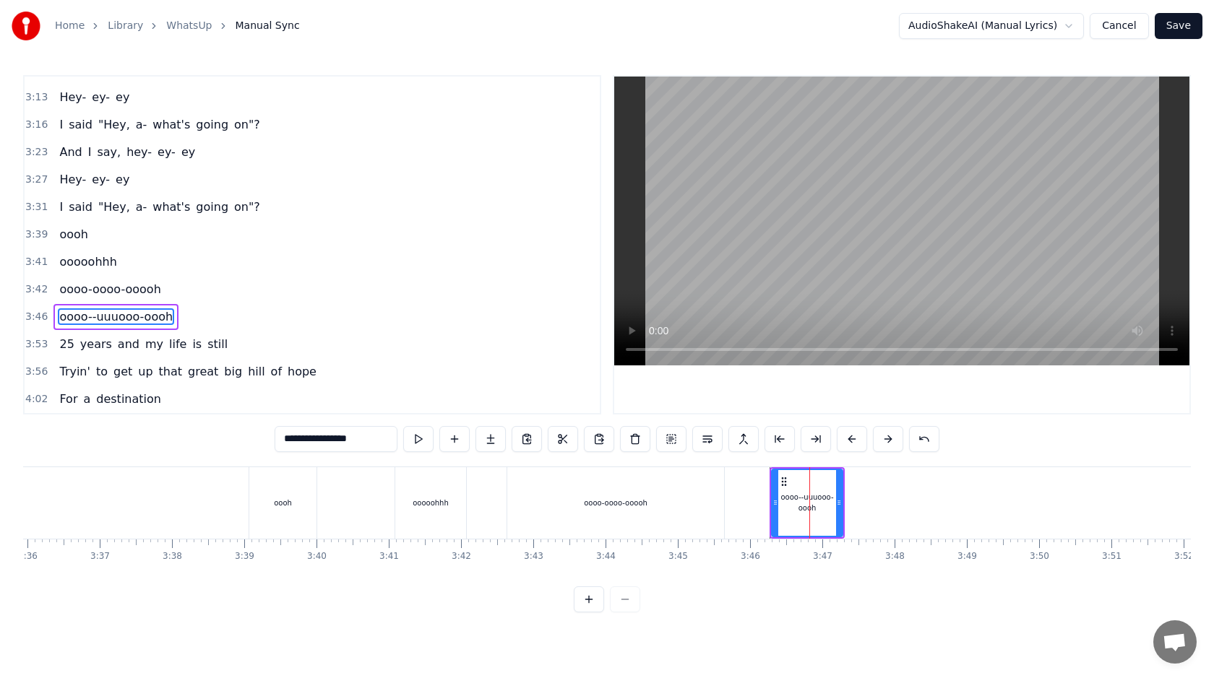
type input "**********"
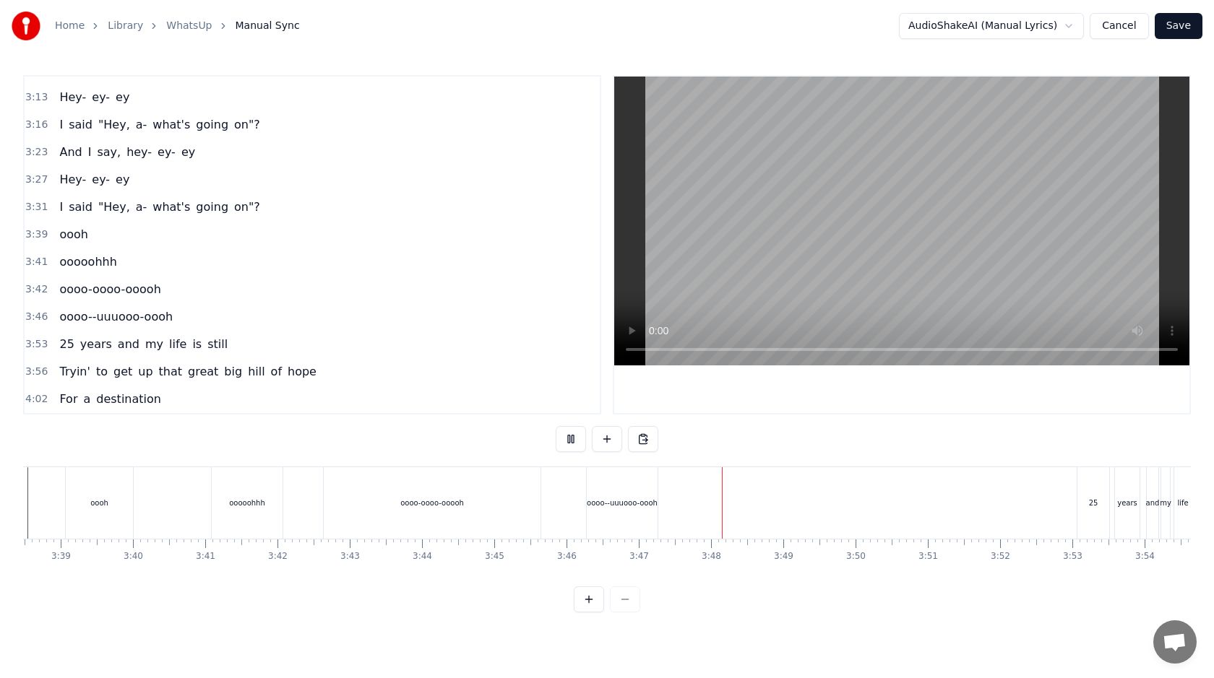
scroll to position [0, 15814]
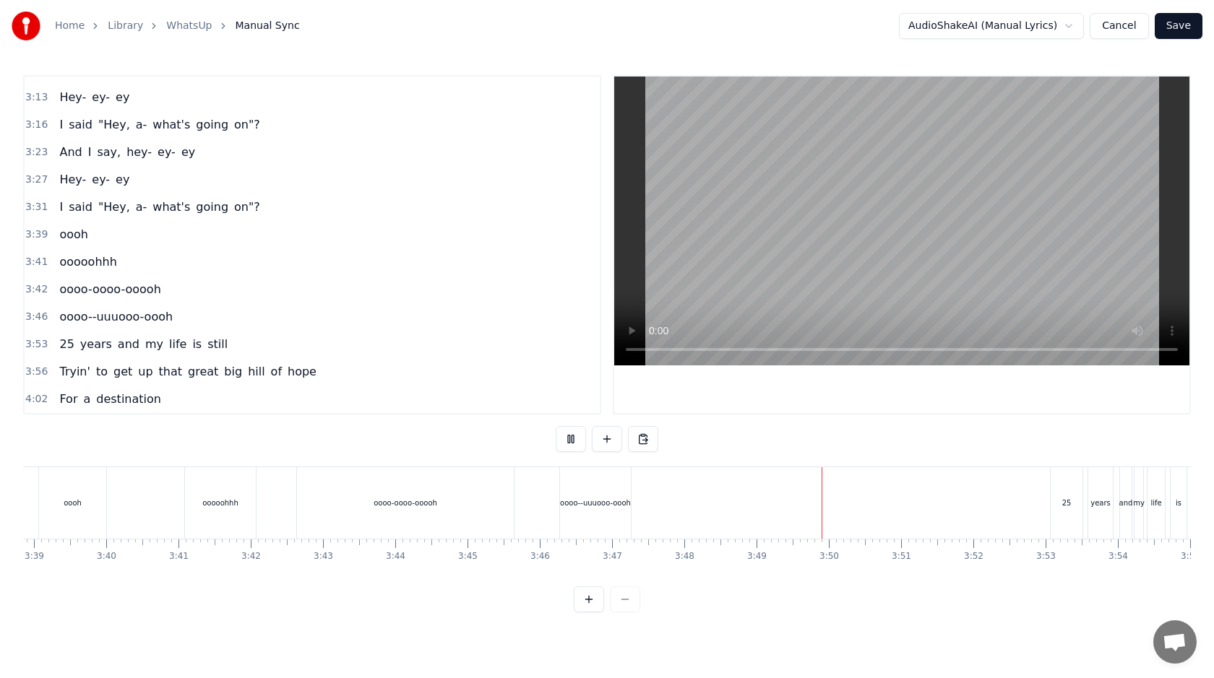
click at [618, 499] on div "oooo--uuuooo-oooh" at bounding box center [595, 503] width 71 height 11
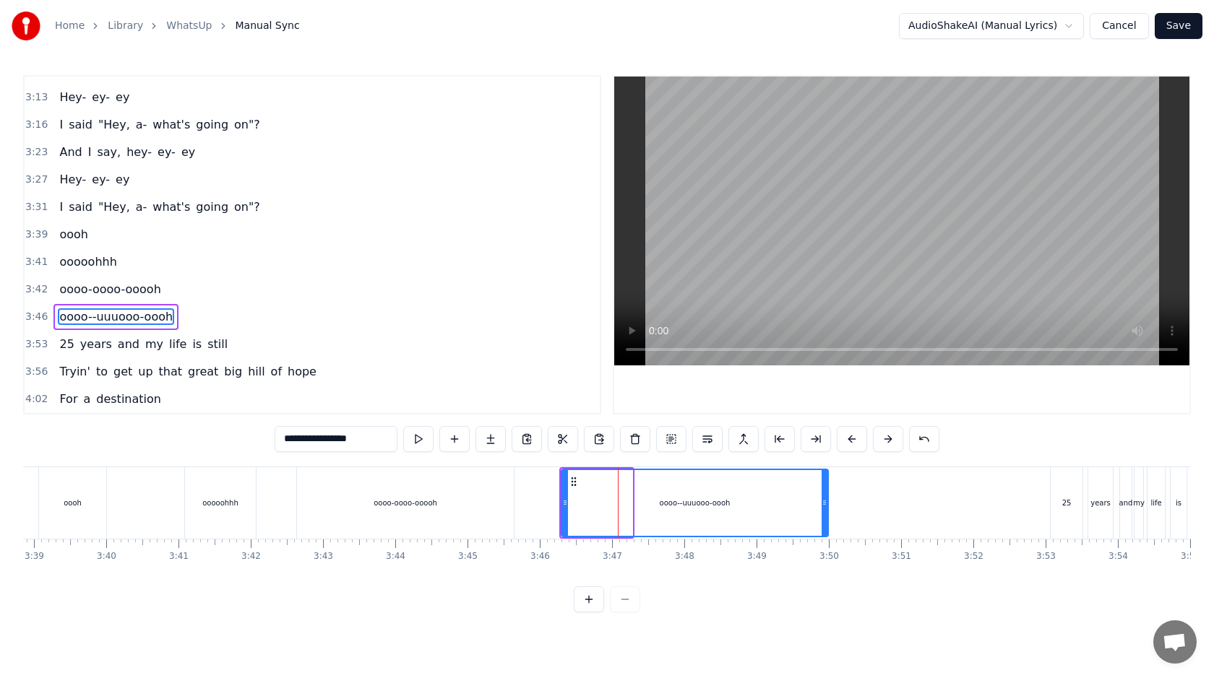
drag, startPoint x: 626, startPoint y: 499, endPoint x: 822, endPoint y: 506, distance: 195.9
click at [822, 506] on icon at bounding box center [825, 503] width 6 height 12
click at [319, 441] on input "**********" at bounding box center [336, 439] width 123 height 26
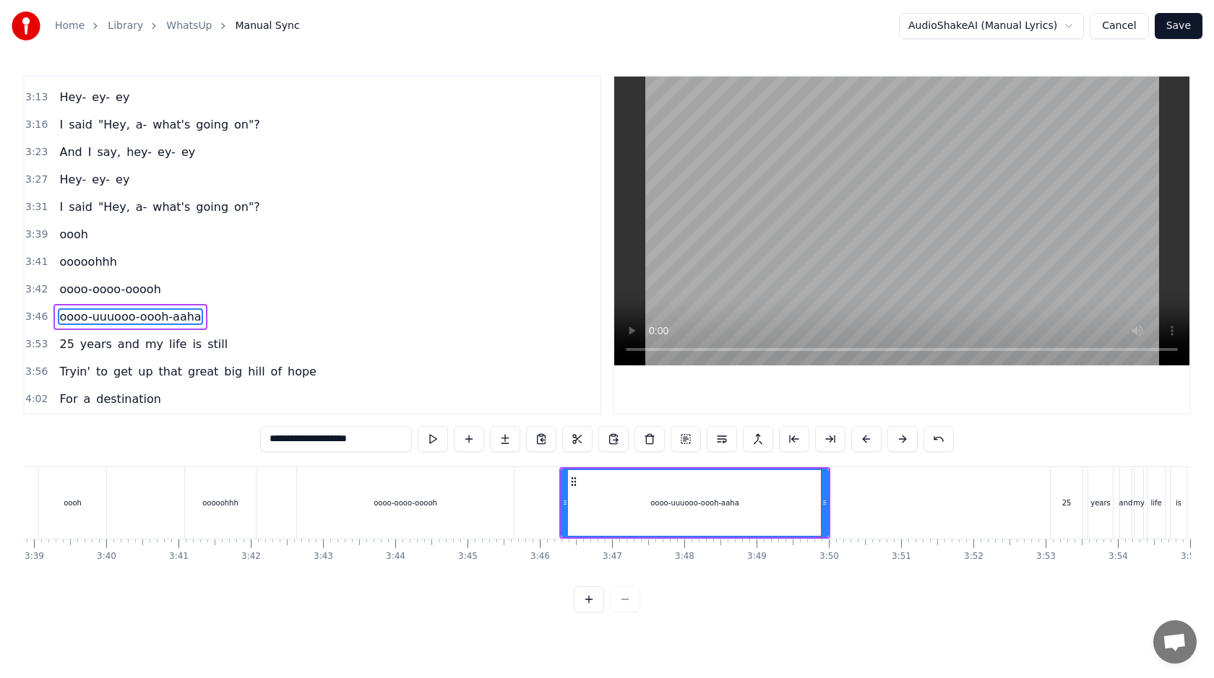
type input "**********"
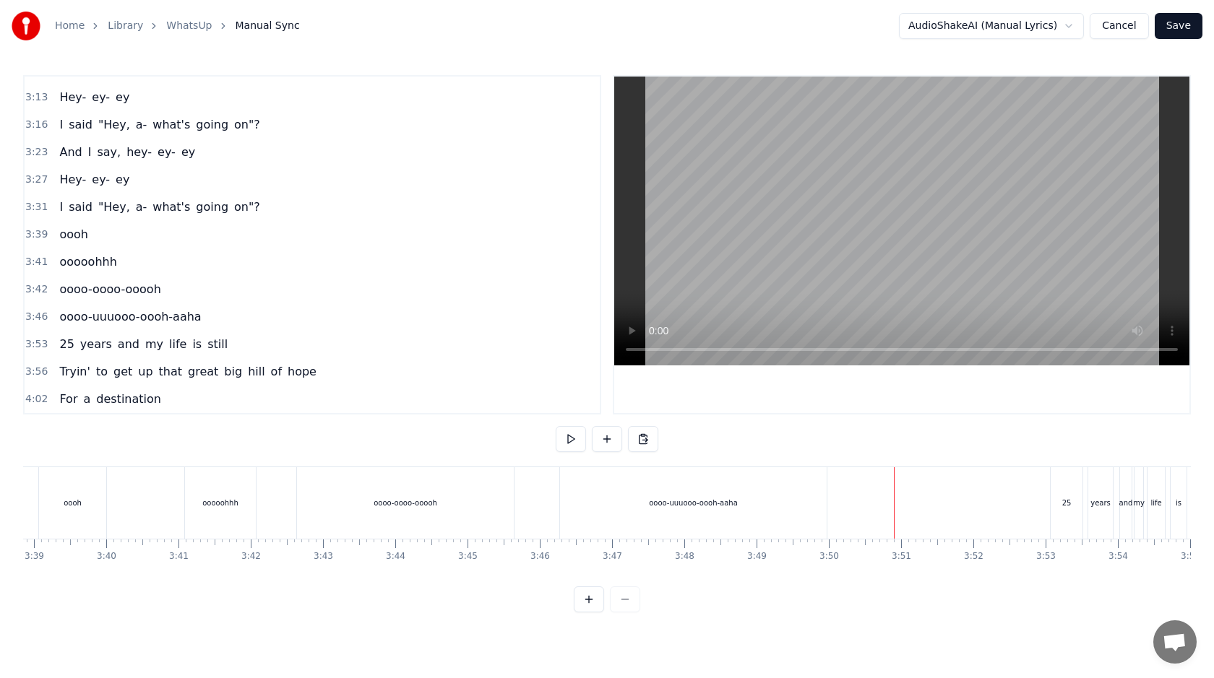
click at [1176, 32] on button "Save" at bounding box center [1179, 26] width 48 height 26
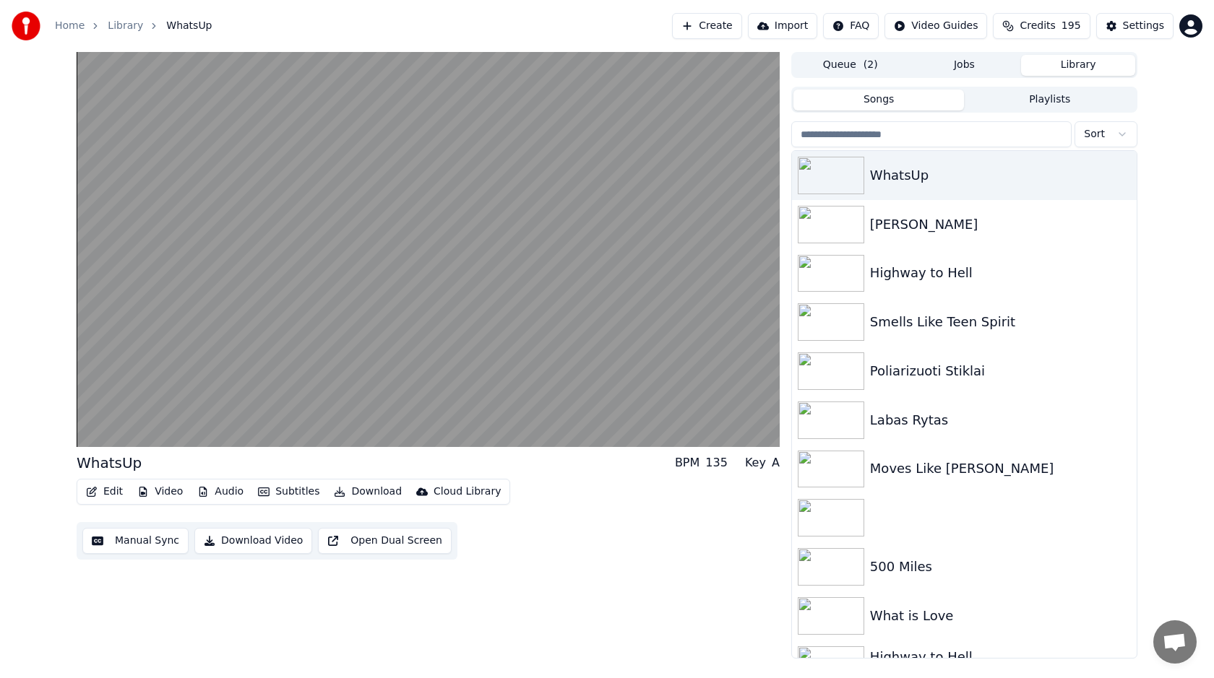
click at [1074, 60] on button "Library" at bounding box center [1078, 65] width 114 height 21
click at [1125, 172] on icon "button" at bounding box center [1123, 175] width 14 height 12
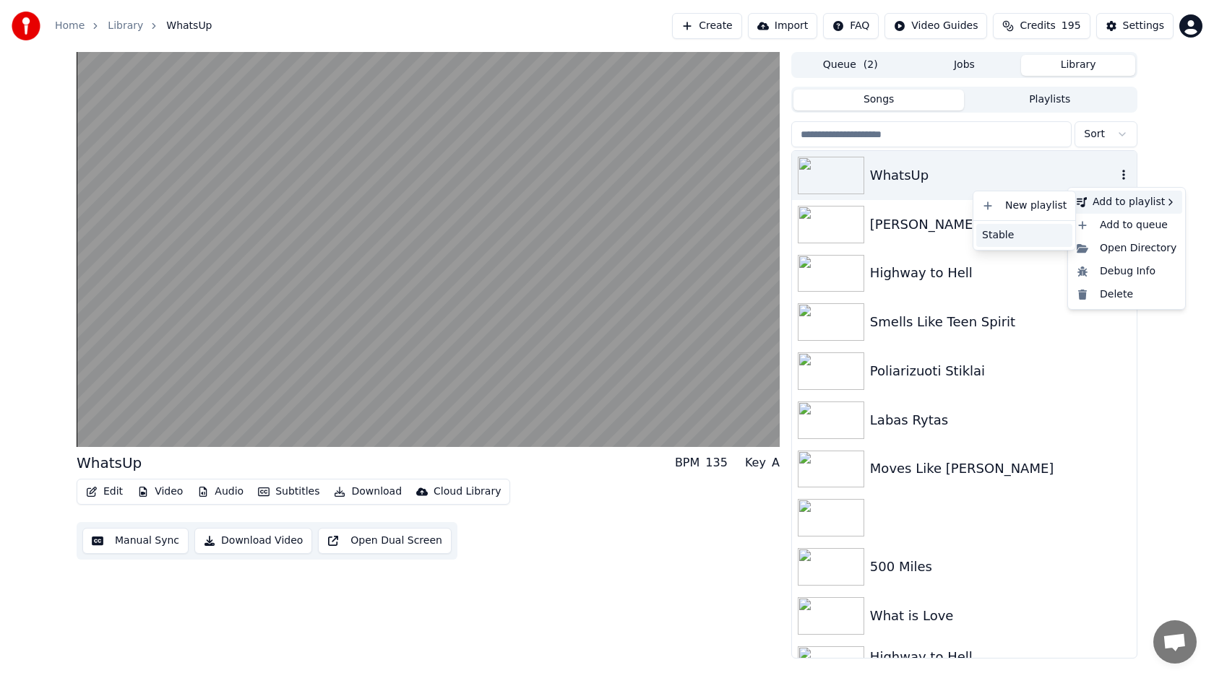
click at [1018, 233] on div "Stable" at bounding box center [1024, 235] width 96 height 23
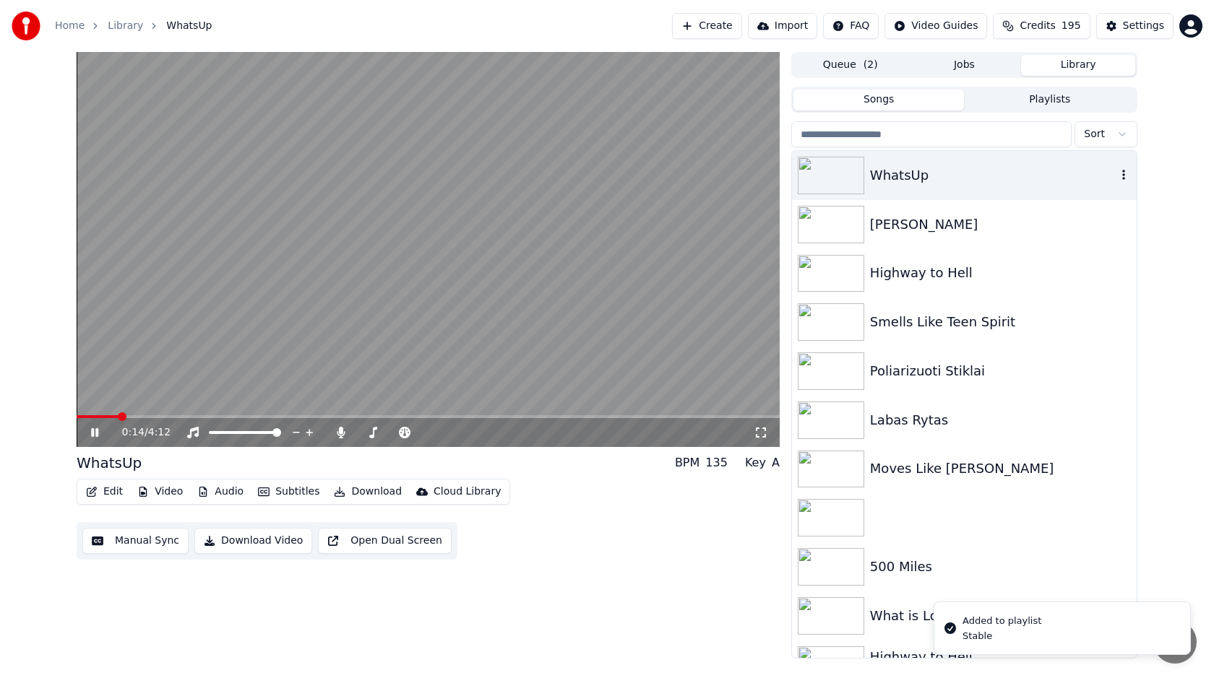
click at [367, 489] on button "Download" at bounding box center [367, 492] width 79 height 20
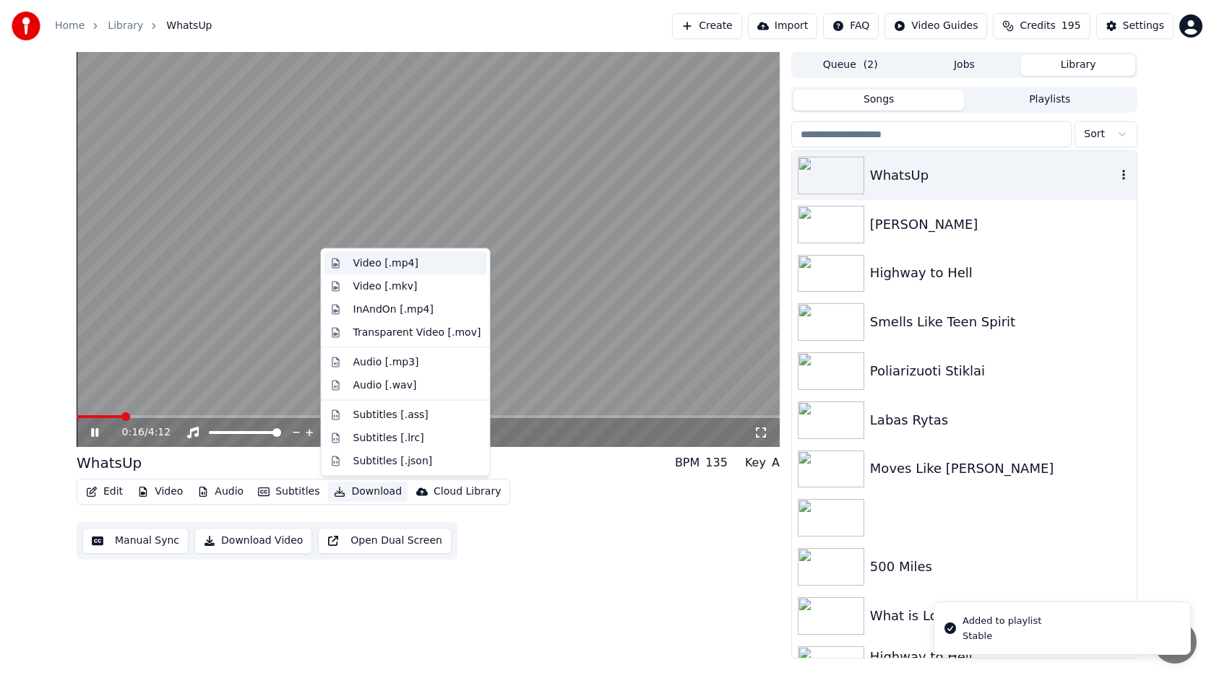
click at [413, 267] on div "Video [.mp4]" at bounding box center [385, 264] width 65 height 14
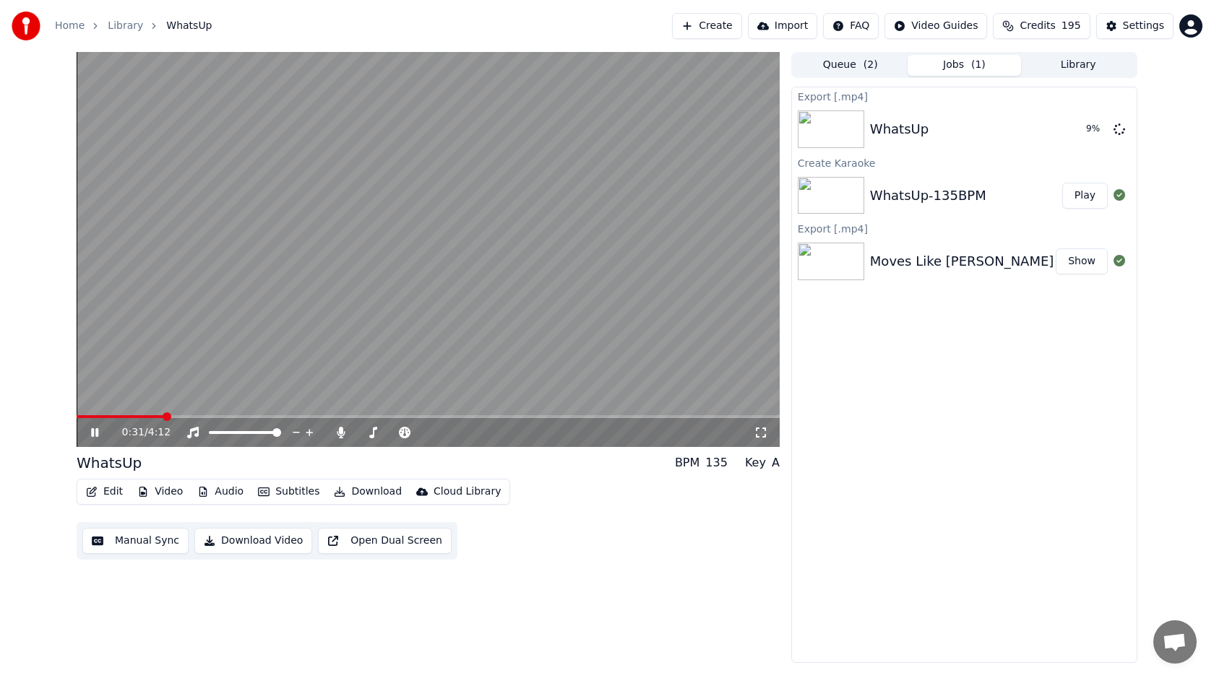
click at [92, 433] on icon at bounding box center [94, 432] width 7 height 9
click at [1076, 134] on button "Show" at bounding box center [1082, 129] width 52 height 26
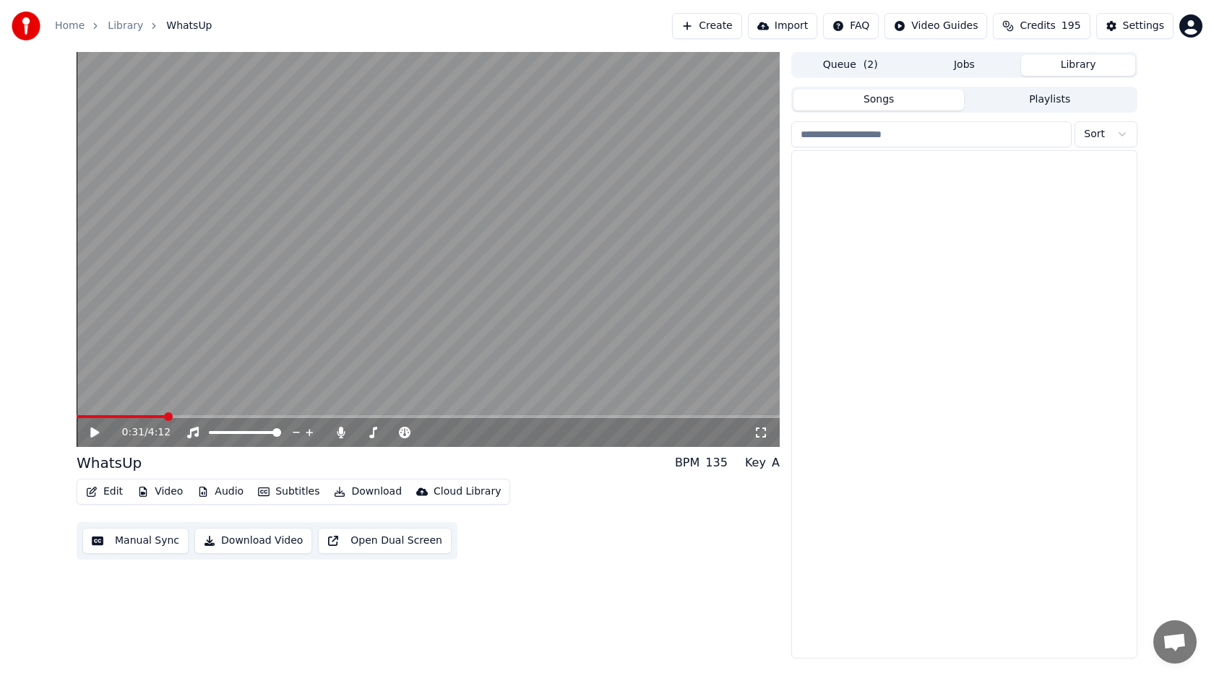
click at [1080, 62] on button "Library" at bounding box center [1078, 65] width 114 height 21
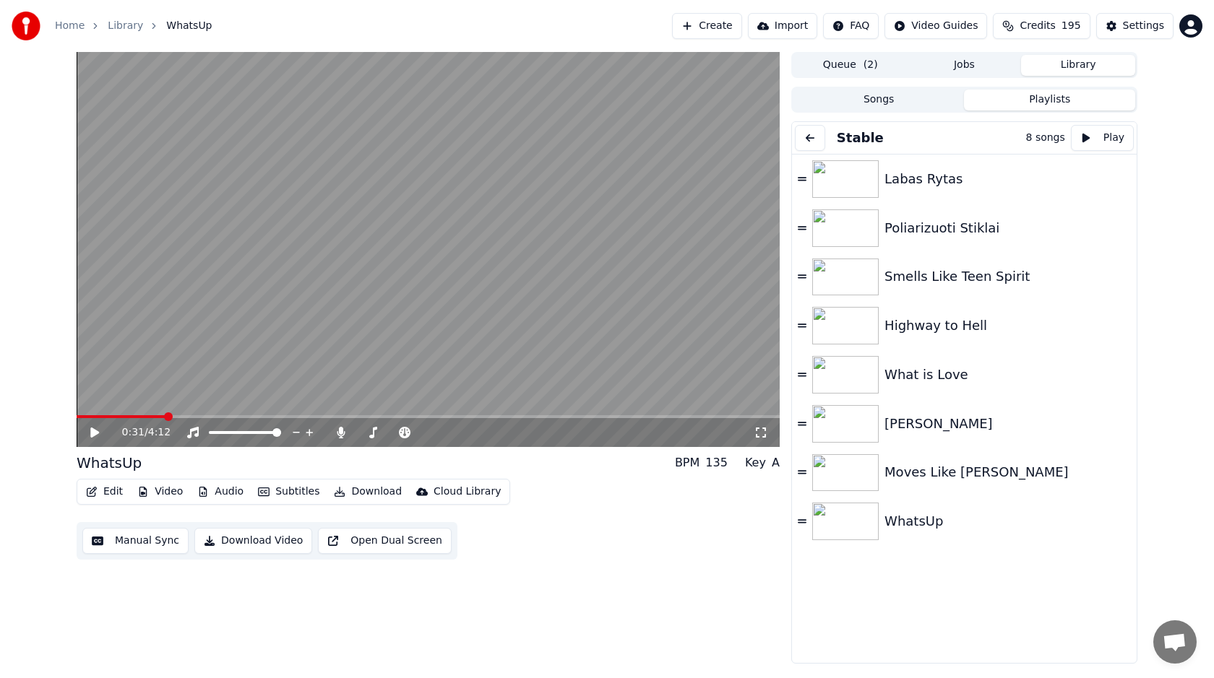
click at [1030, 106] on button "Playlists" at bounding box center [1049, 100] width 171 height 21
click at [984, 486] on div "Moves Like [PERSON_NAME]" at bounding box center [964, 473] width 345 height 49
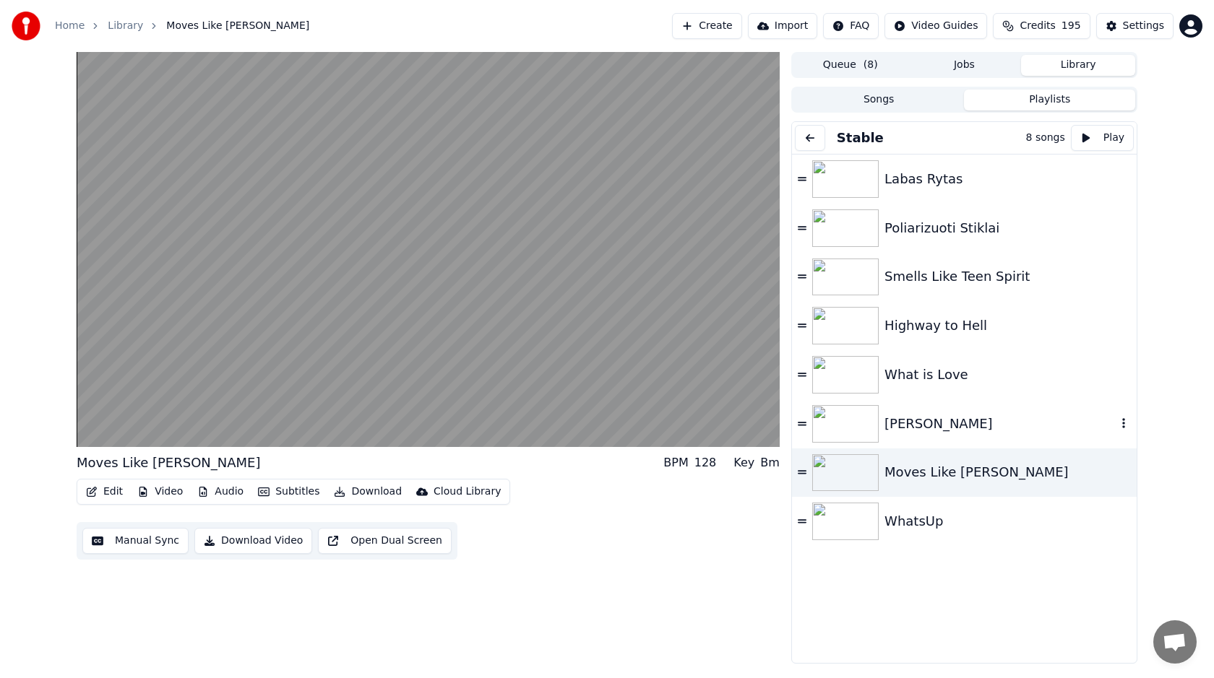
click at [963, 421] on div "[PERSON_NAME]" at bounding box center [1000, 424] width 232 height 20
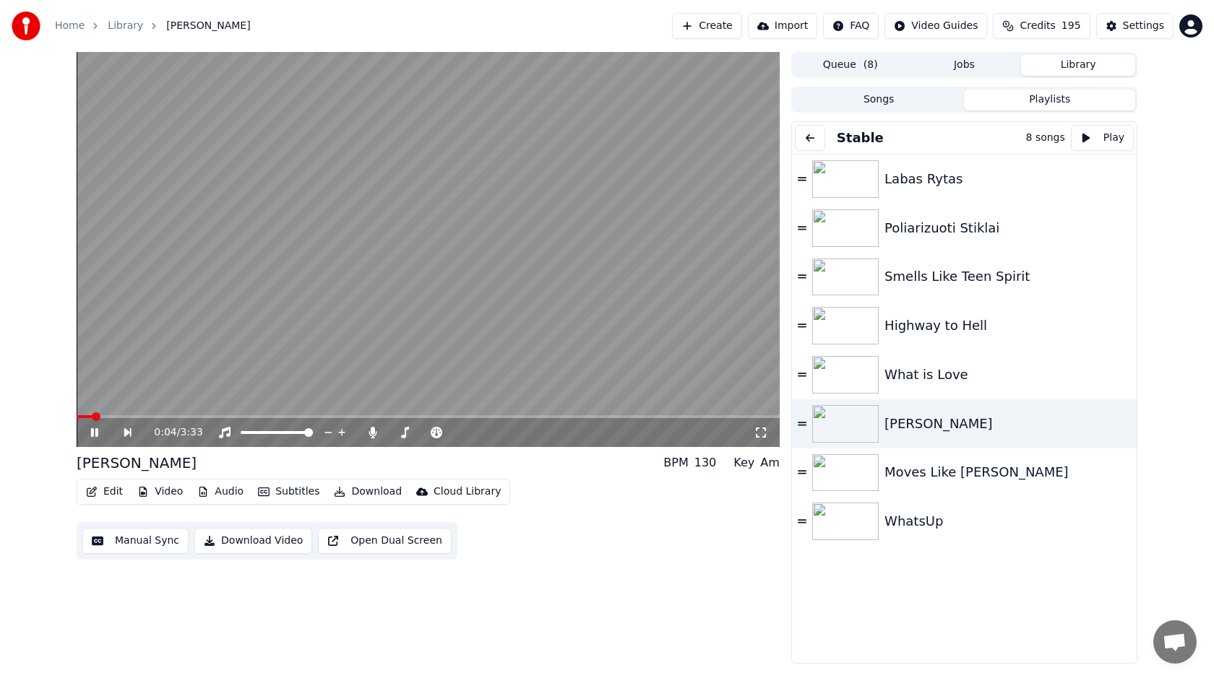
click at [335, 295] on video at bounding box center [428, 249] width 703 height 395
click at [962, 60] on button "Jobs" at bounding box center [965, 65] width 114 height 21
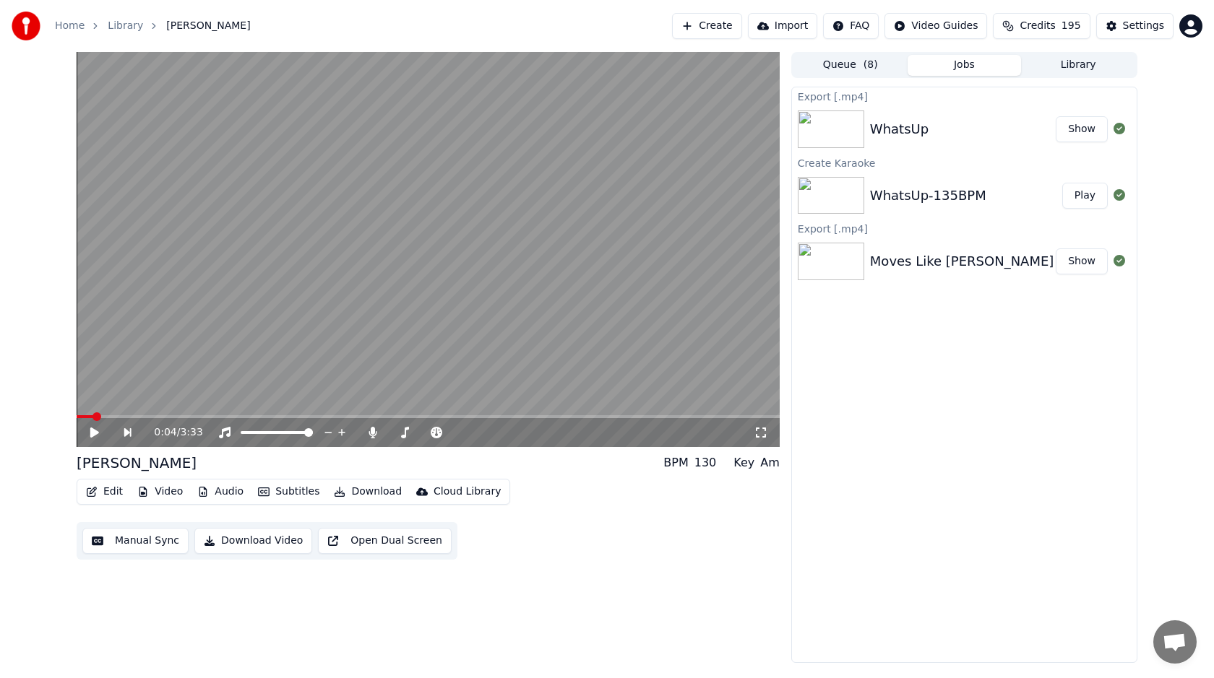
click at [713, 27] on button "Create" at bounding box center [707, 26] width 70 height 26
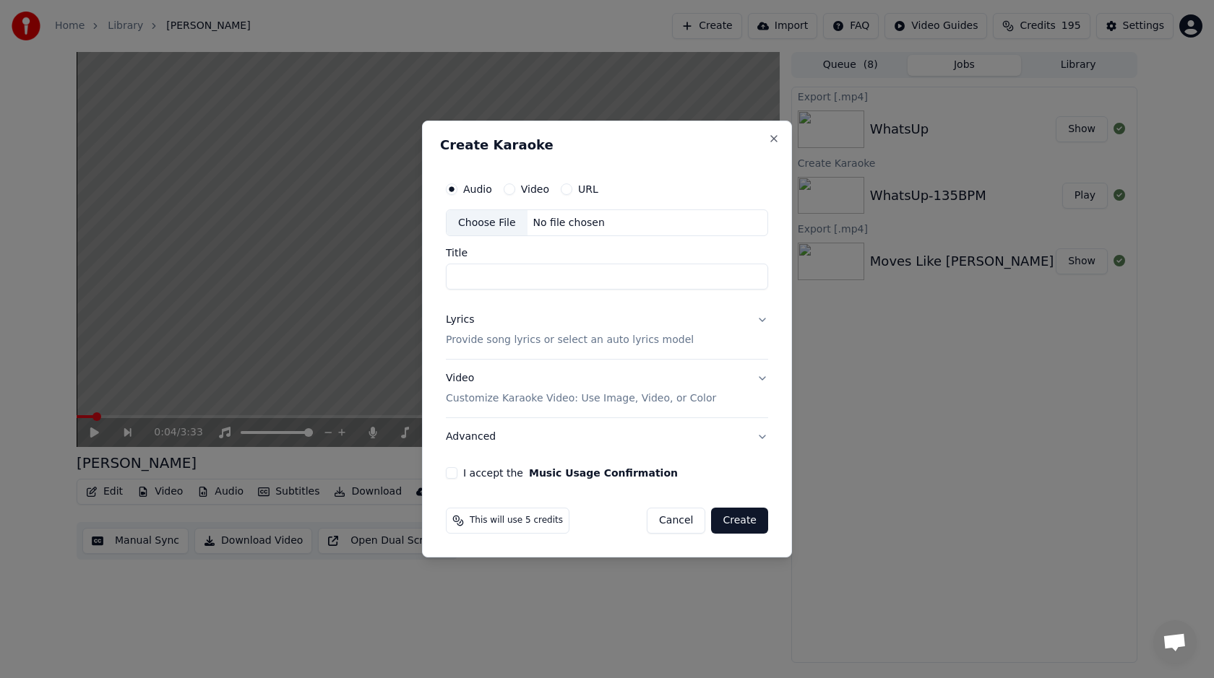
click at [512, 215] on div "Choose File" at bounding box center [487, 223] width 81 height 26
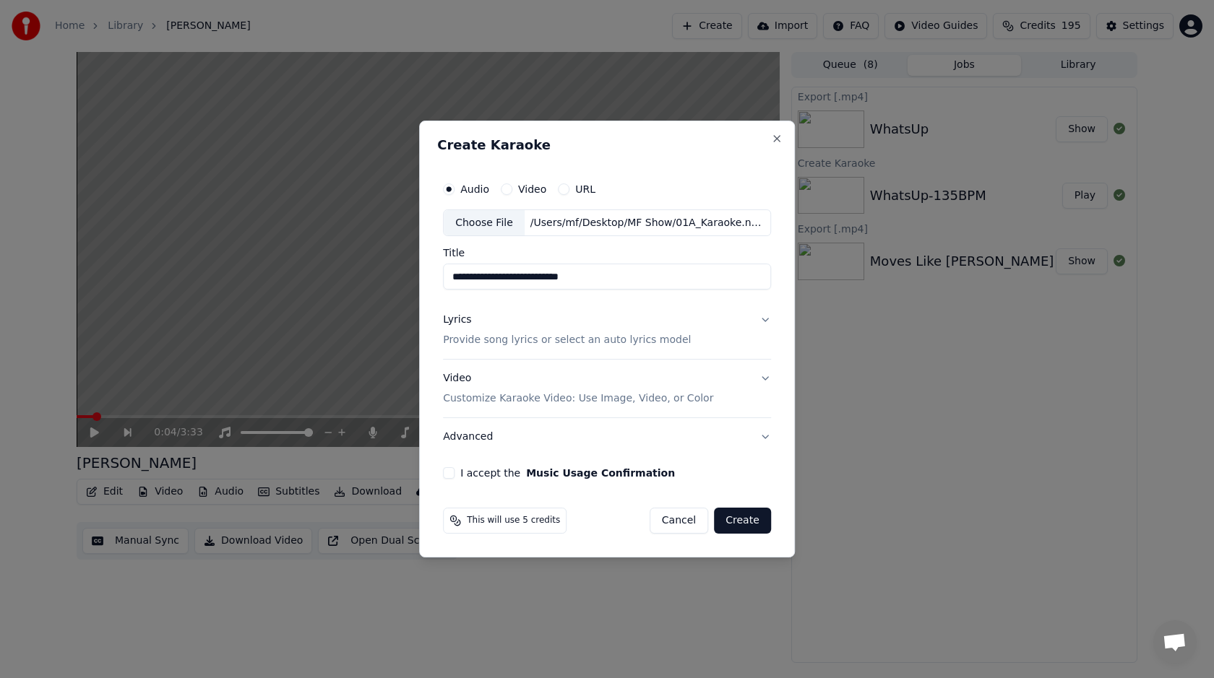
drag, startPoint x: 634, startPoint y: 276, endPoint x: 572, endPoint y: 276, distance: 62.9
click at [572, 276] on input "**********" at bounding box center [607, 277] width 328 height 26
click at [481, 276] on input "**********" at bounding box center [607, 277] width 328 height 26
type input "**********"
click at [516, 344] on p "Provide song lyrics or select an auto lyrics model" at bounding box center [567, 341] width 248 height 14
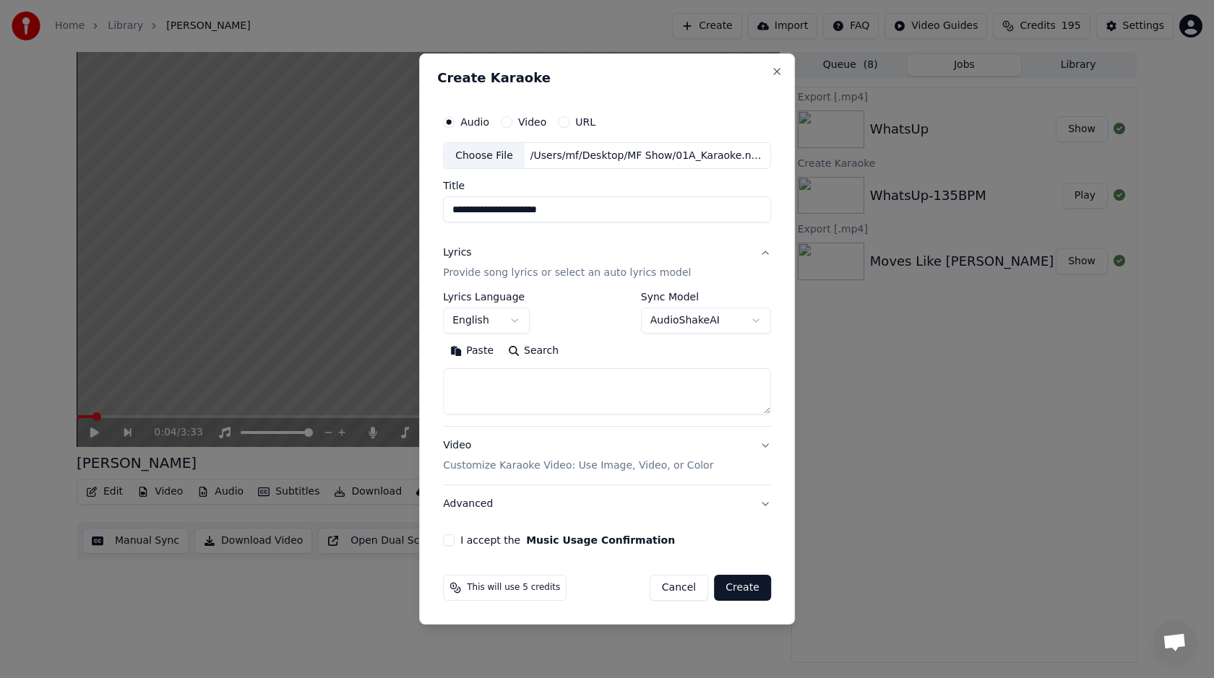
click at [548, 404] on textarea at bounding box center [607, 392] width 328 height 46
paste textarea "**********"
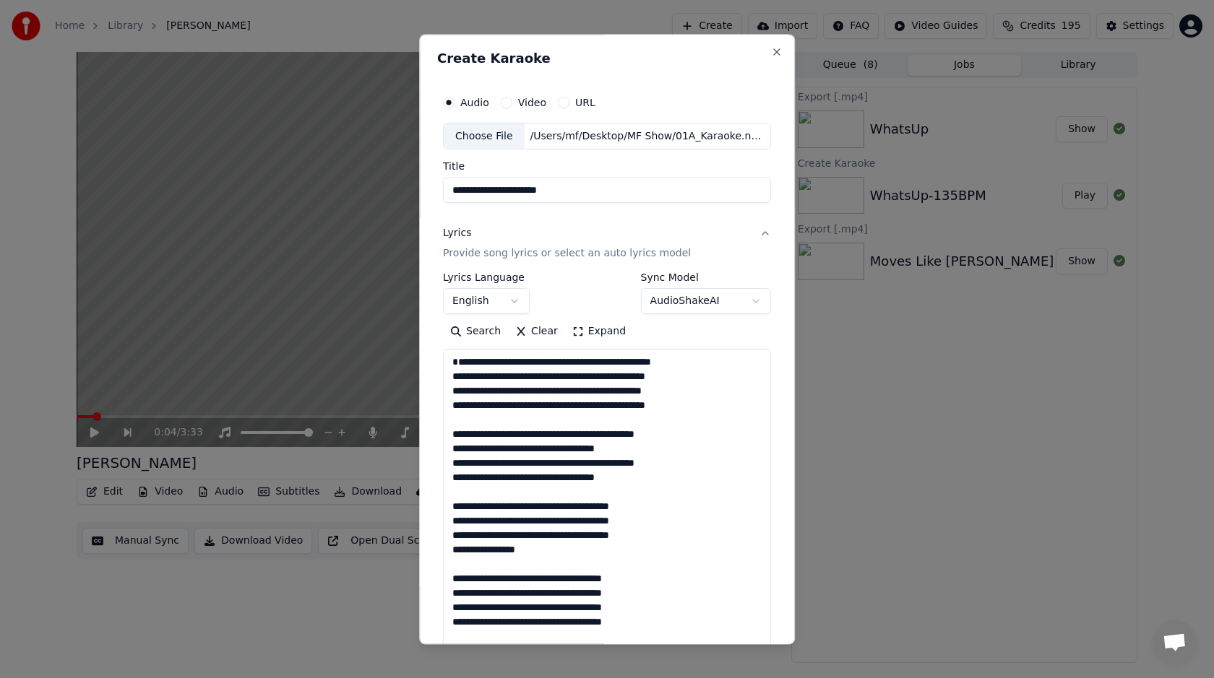
scroll to position [552, 0]
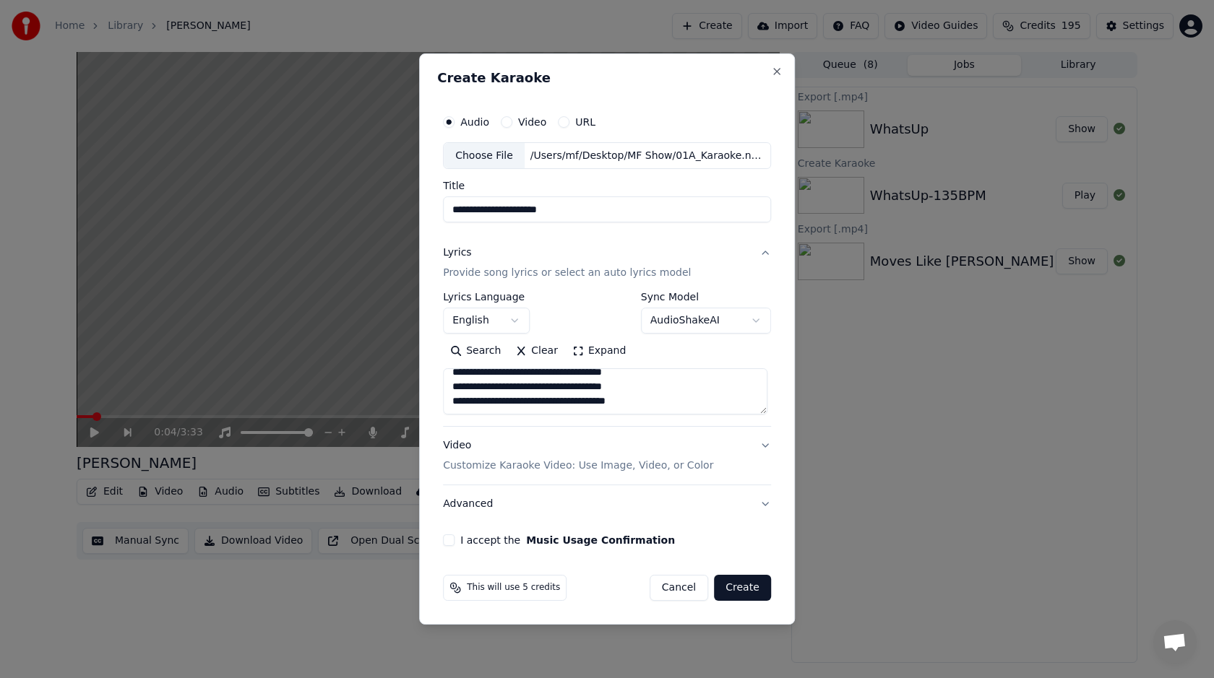
type textarea "**********"
click at [624, 472] on p "Customize Karaoke Video: Use Image, Video, or Color" at bounding box center [578, 466] width 270 height 14
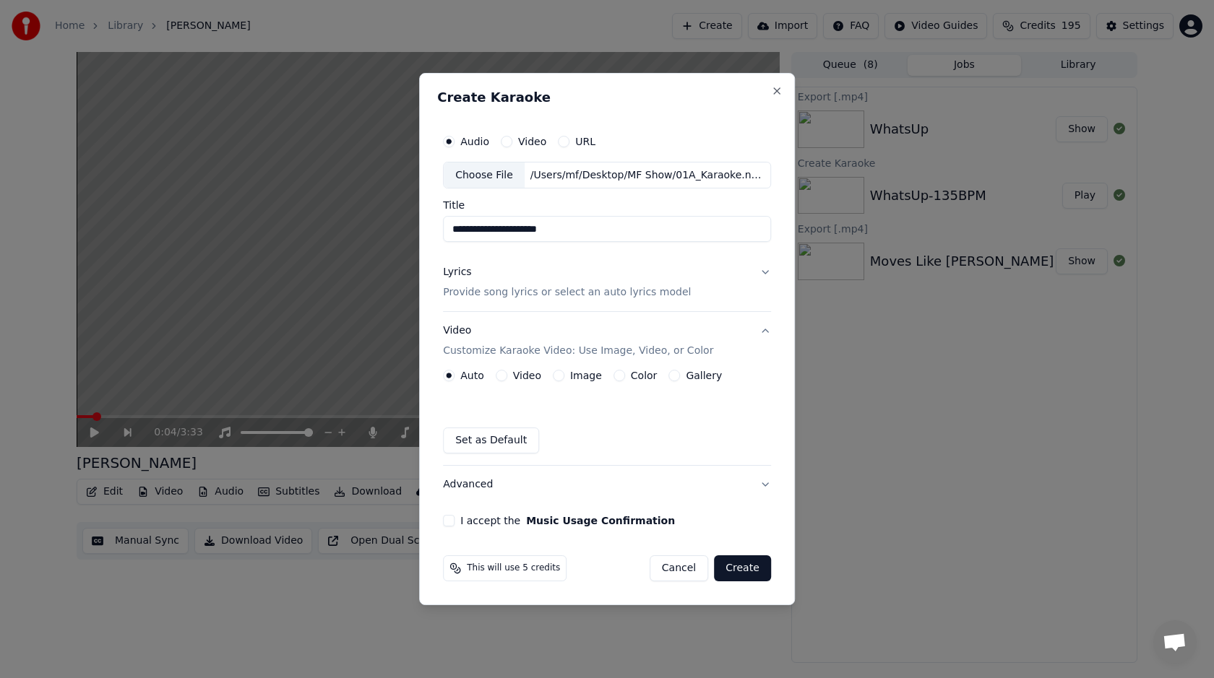
click at [569, 375] on div "Image" at bounding box center [577, 376] width 49 height 12
click at [559, 375] on button "Image" at bounding box center [559, 376] width 12 height 12
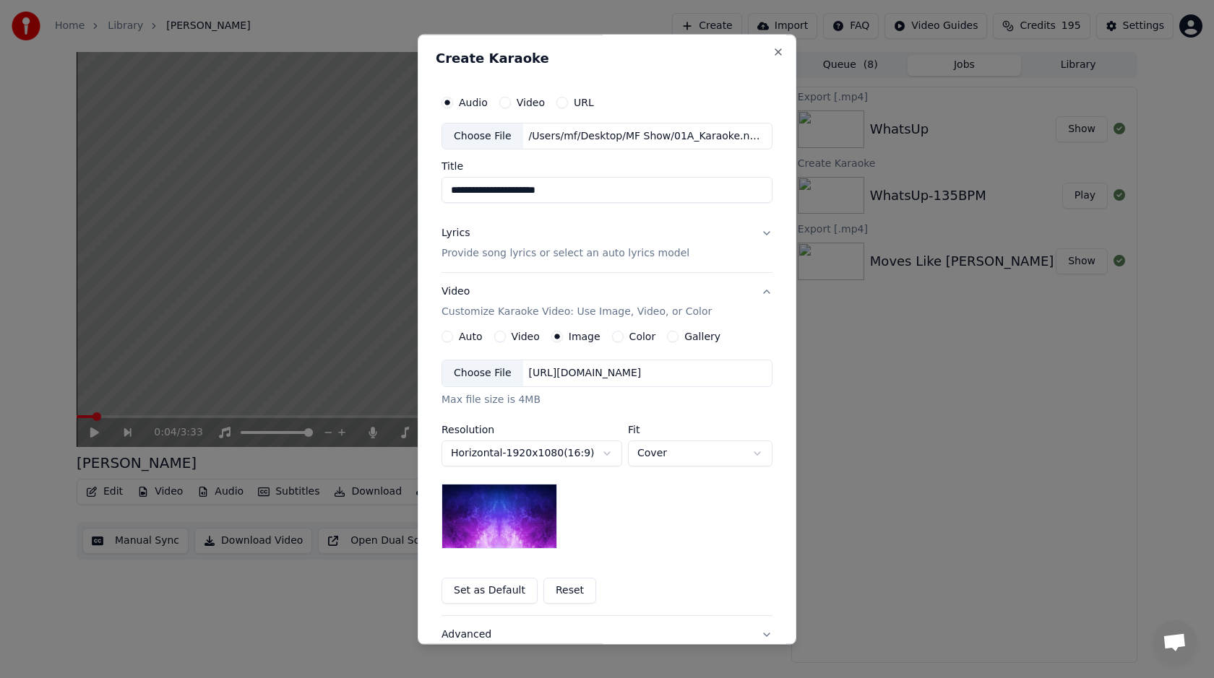
click at [499, 385] on div "Choose File" at bounding box center [482, 374] width 81 height 26
click at [668, 340] on button "Gallery" at bounding box center [673, 338] width 12 height 12
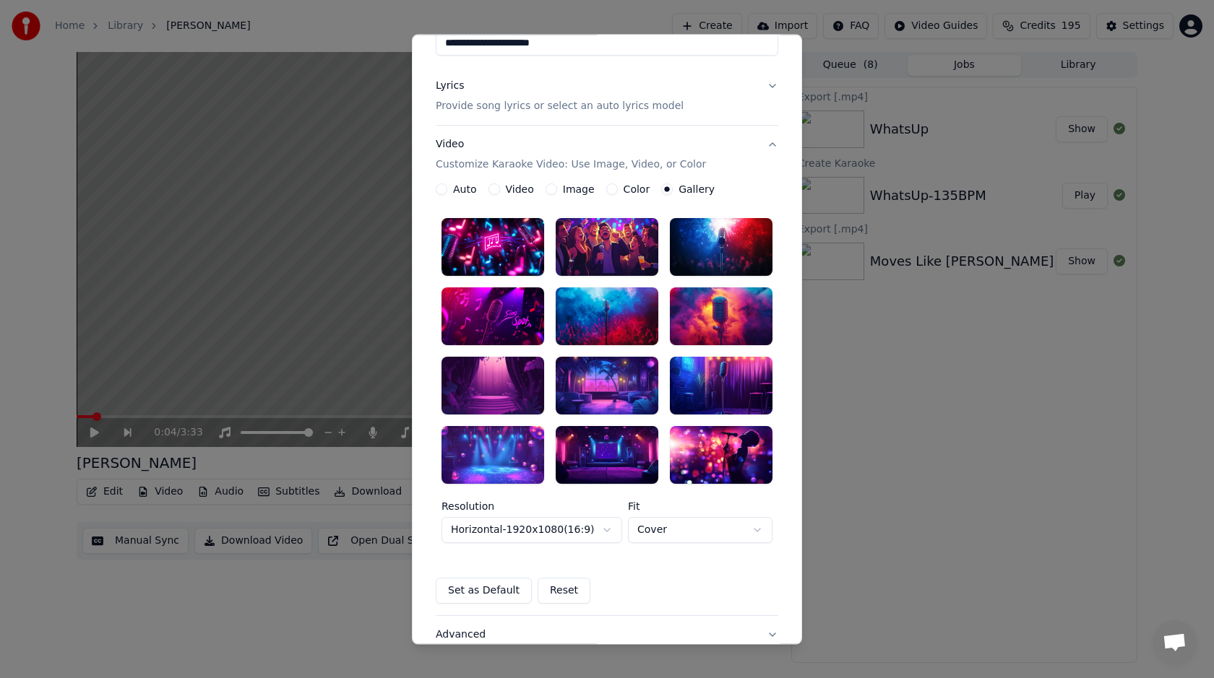
scroll to position [145, 0]
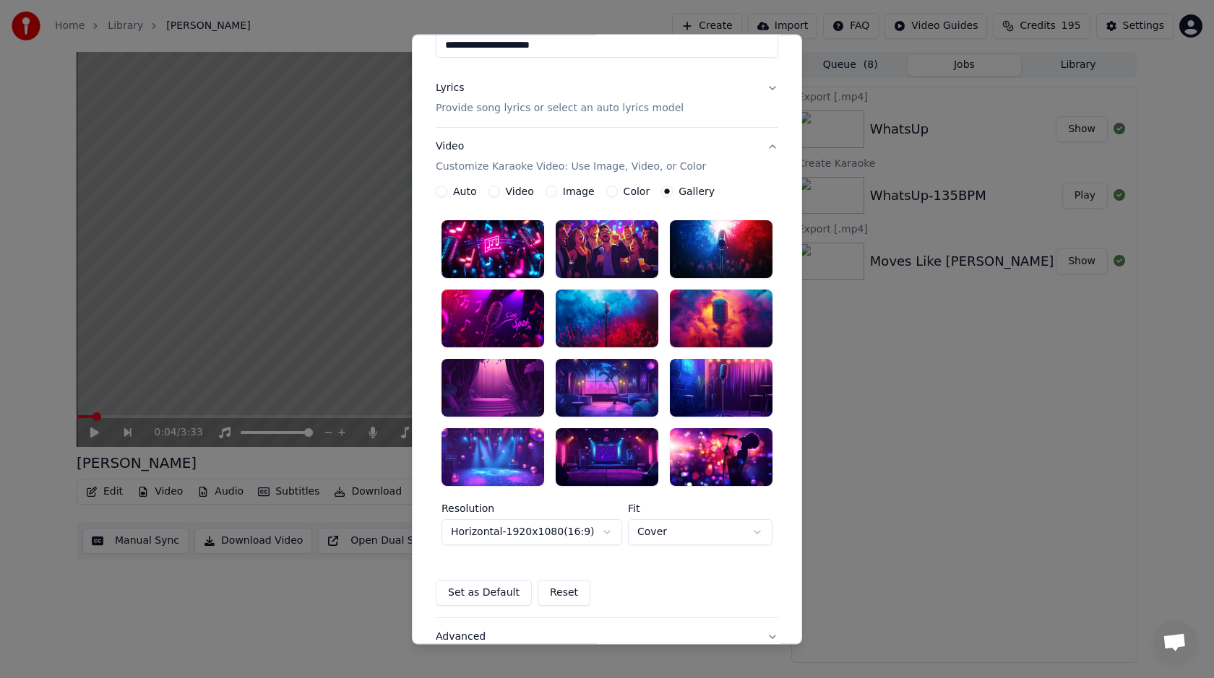
click at [712, 320] on div at bounding box center [721, 319] width 103 height 58
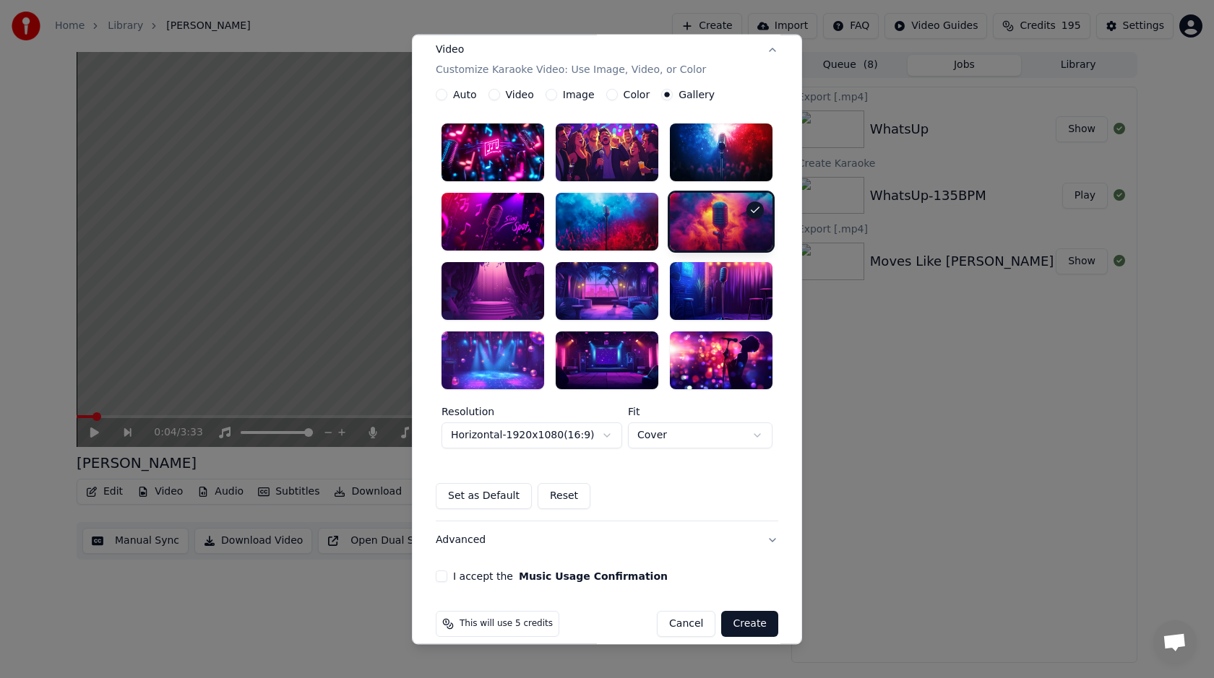
scroll to position [259, 0]
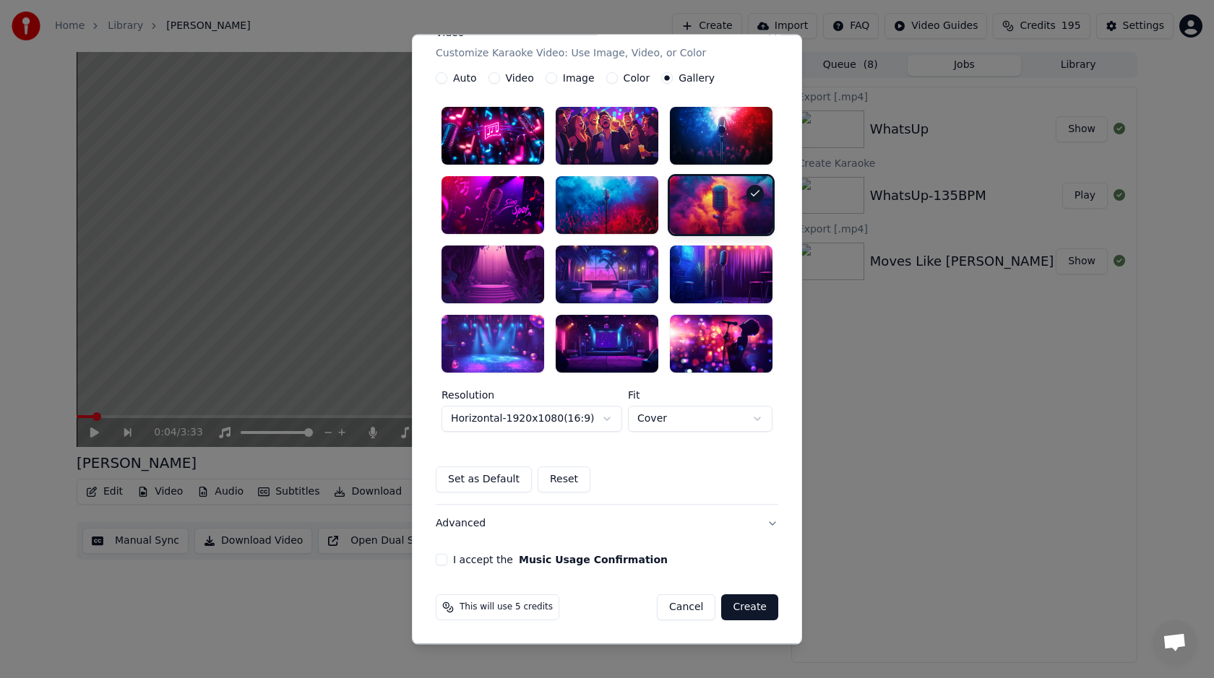
click at [440, 559] on button "I accept the Music Usage Confirmation" at bounding box center [442, 560] width 12 height 12
click at [750, 608] on button "Create" at bounding box center [749, 608] width 57 height 26
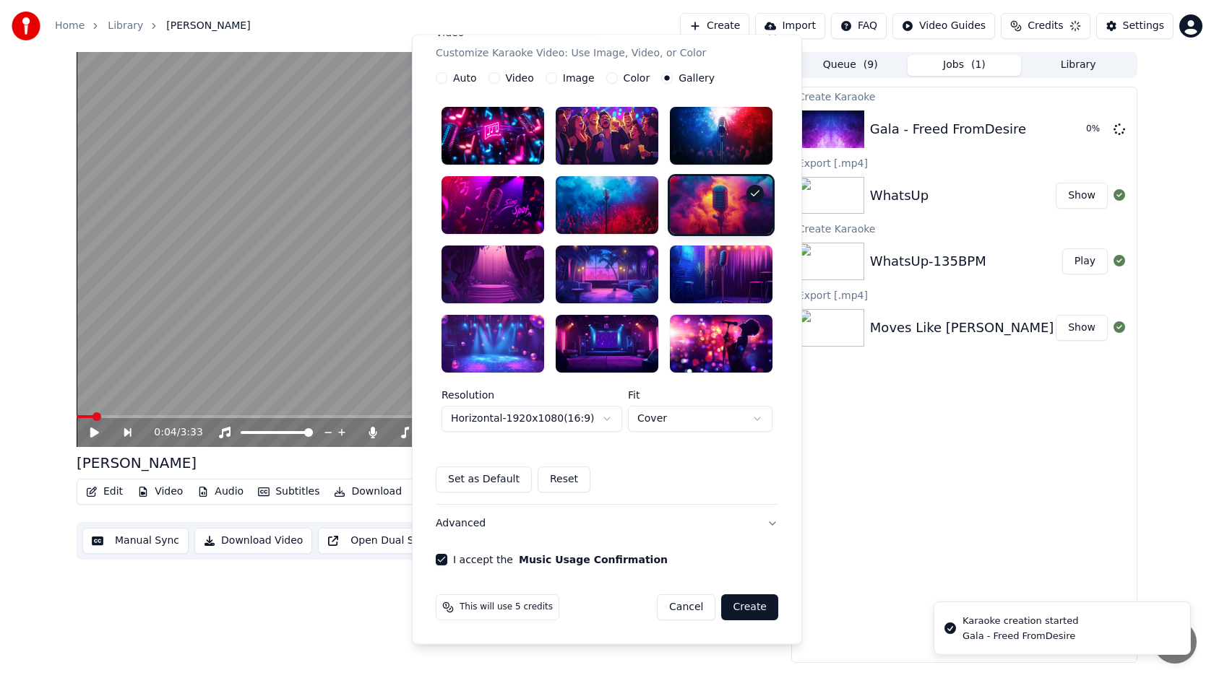
scroll to position [0, 0]
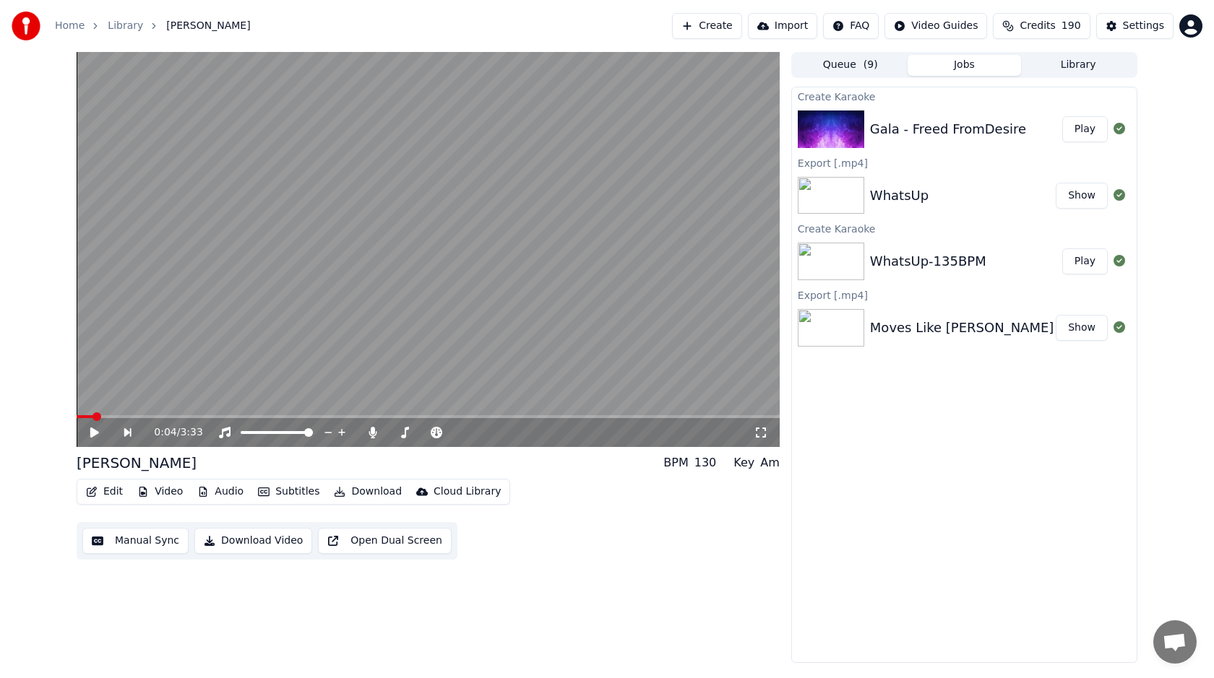
click at [1090, 137] on button "Play" at bounding box center [1085, 129] width 46 height 26
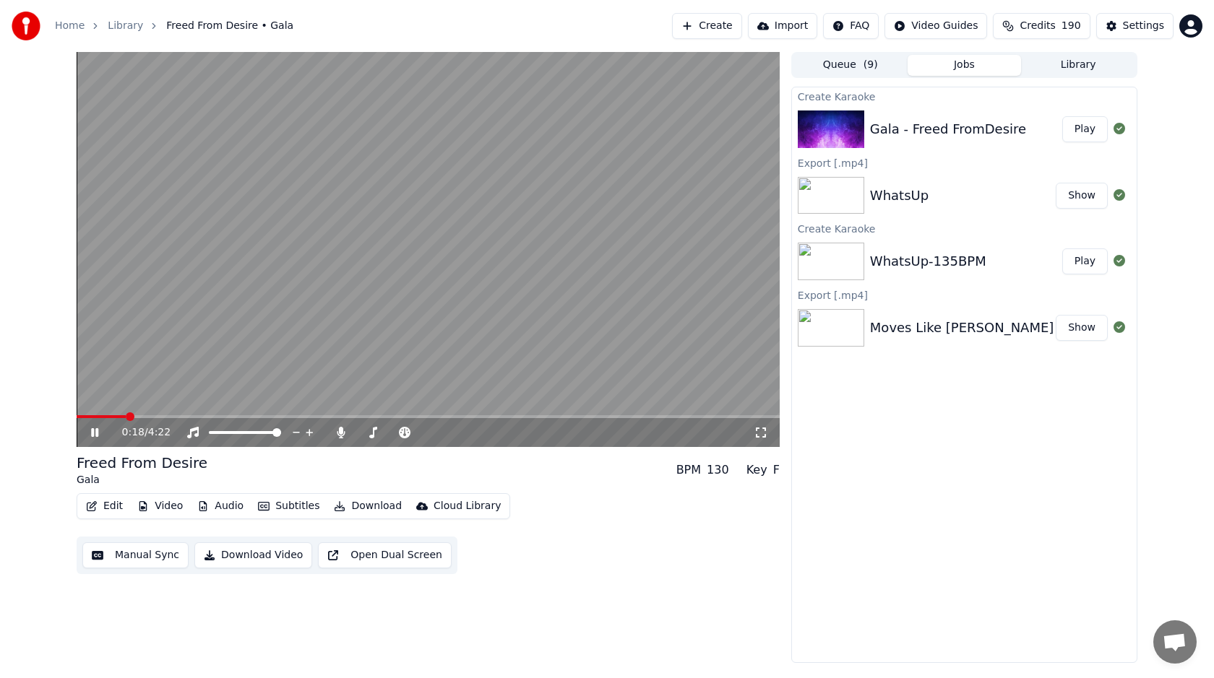
click at [103, 431] on icon at bounding box center [105, 433] width 34 height 12
click at [159, 504] on button "Video" at bounding box center [160, 506] width 57 height 20
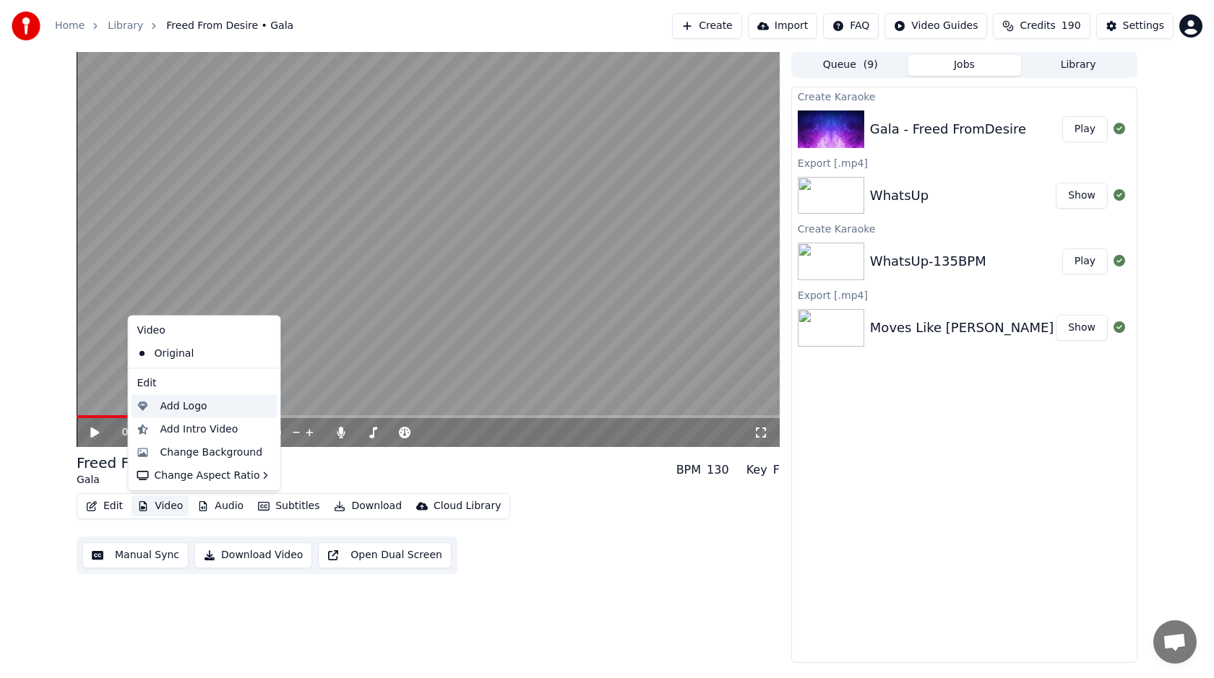
click at [207, 405] on div "Add Logo" at bounding box center [215, 406] width 111 height 14
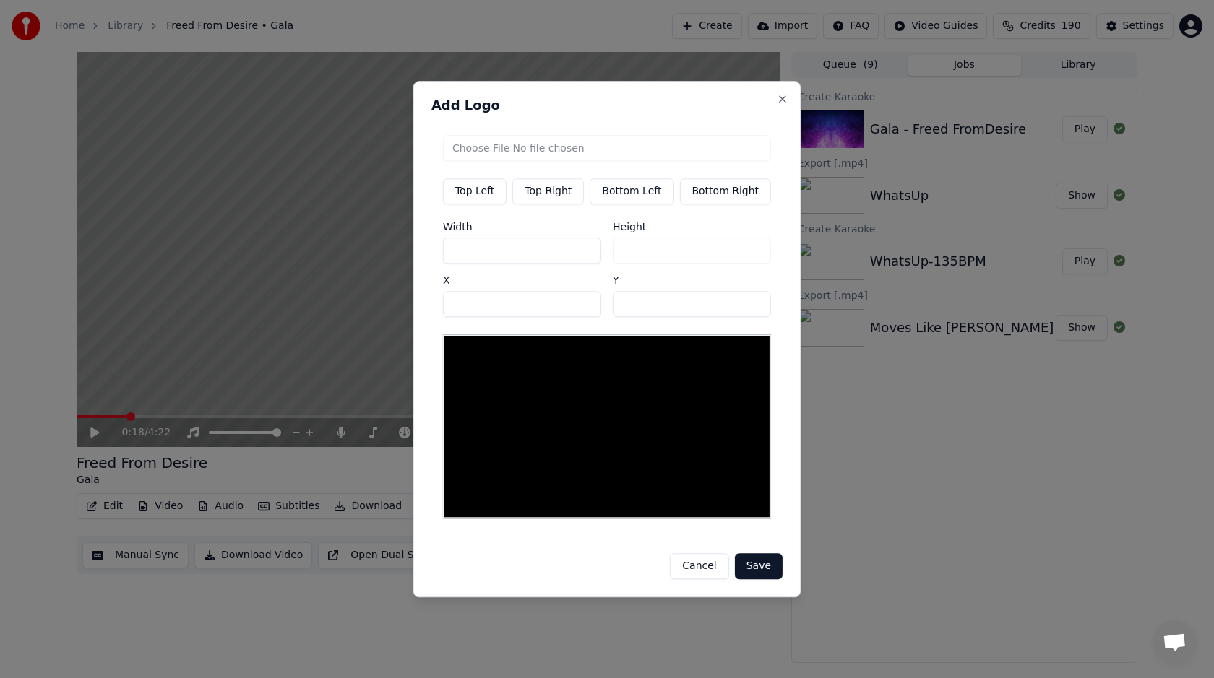
click at [483, 191] on button "Top Left" at bounding box center [475, 191] width 64 height 26
click at [512, 147] on input "file" at bounding box center [607, 148] width 328 height 26
type input "**********"
click at [762, 559] on button "Save" at bounding box center [759, 566] width 48 height 26
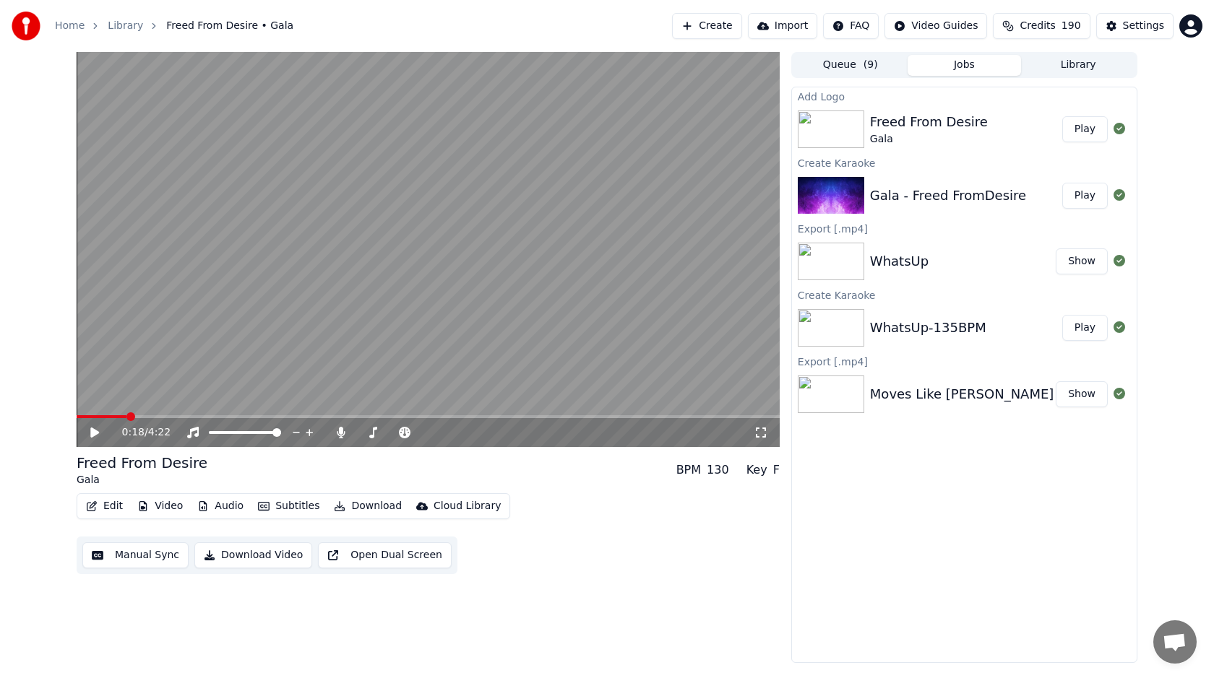
click at [1082, 123] on button "Play" at bounding box center [1085, 129] width 46 height 26
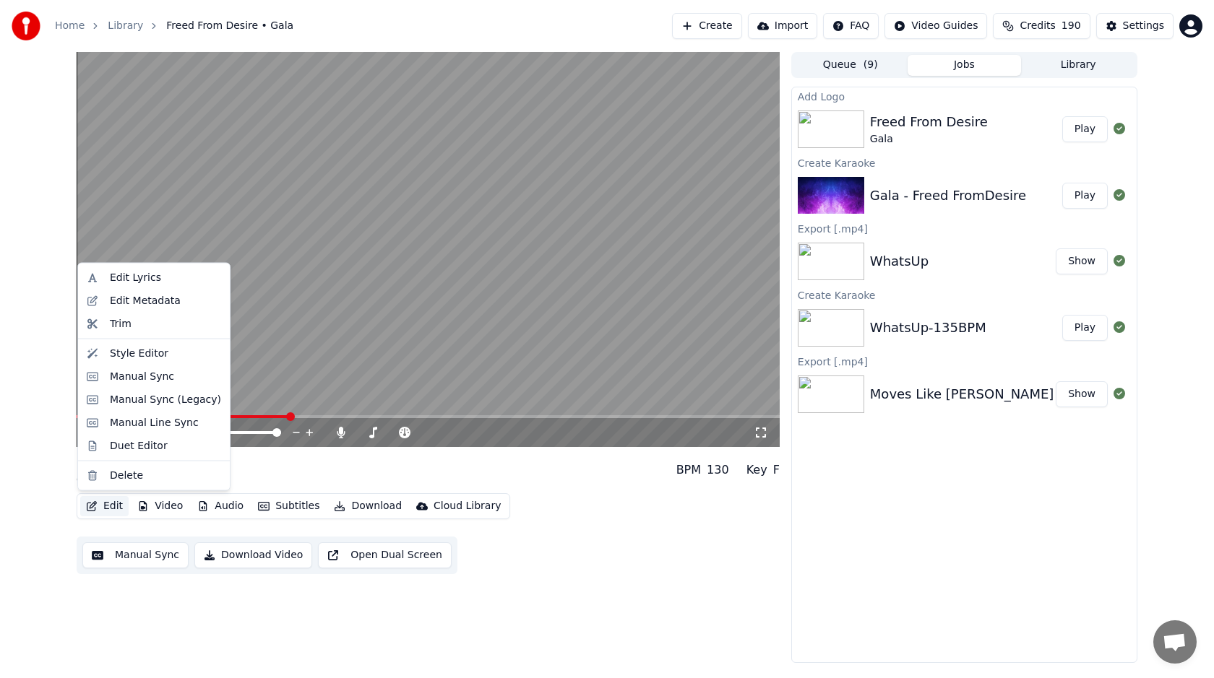
click at [124, 503] on button "Edit" at bounding box center [104, 506] width 48 height 20
click at [160, 384] on div "Manual Sync" at bounding box center [142, 376] width 64 height 14
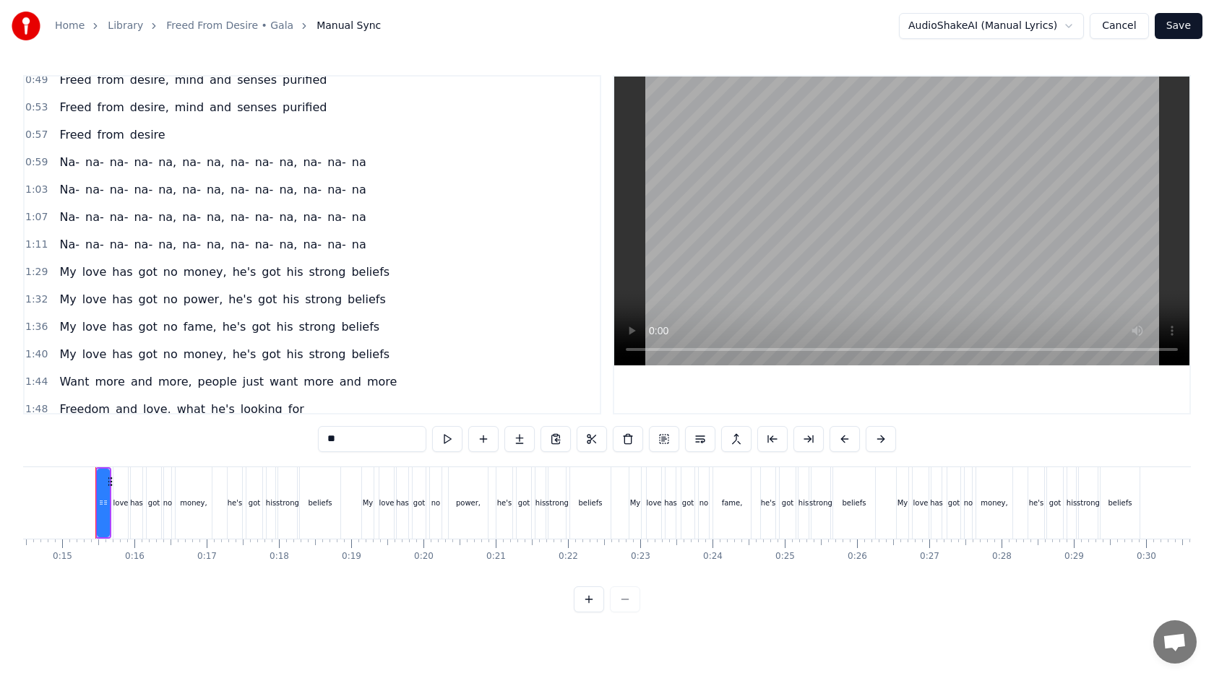
scroll to position [317, 0]
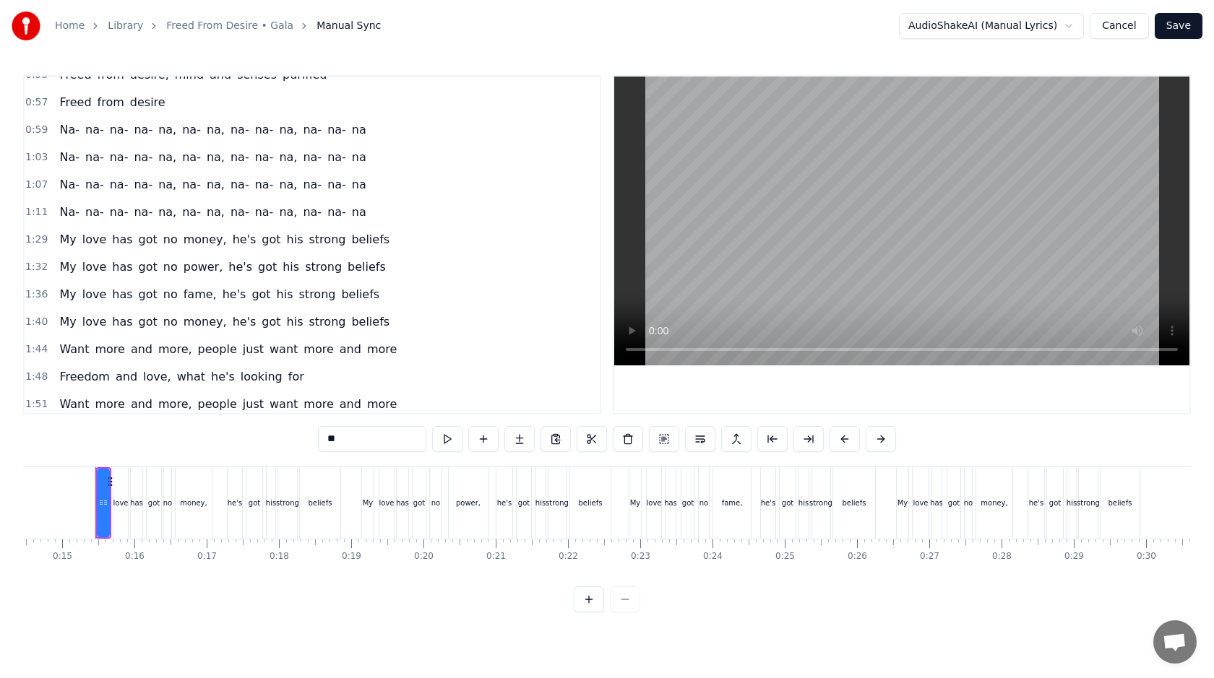
click at [35, 207] on span "1:11" at bounding box center [36, 212] width 22 height 14
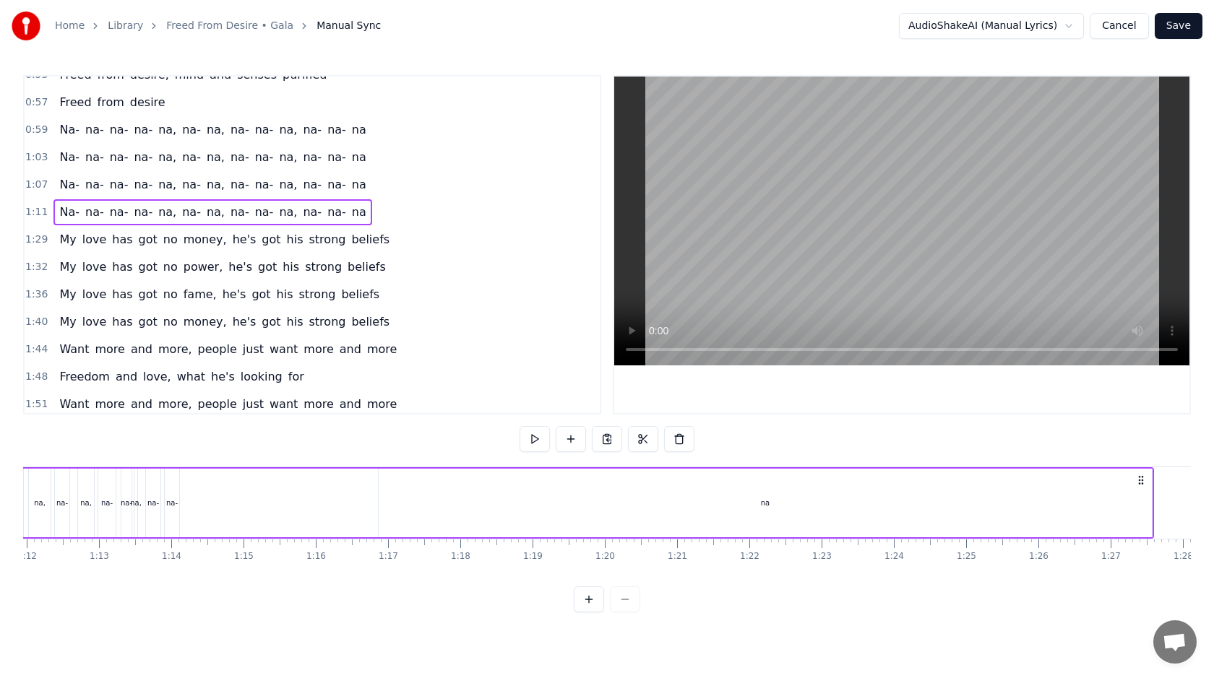
scroll to position [0, 5321]
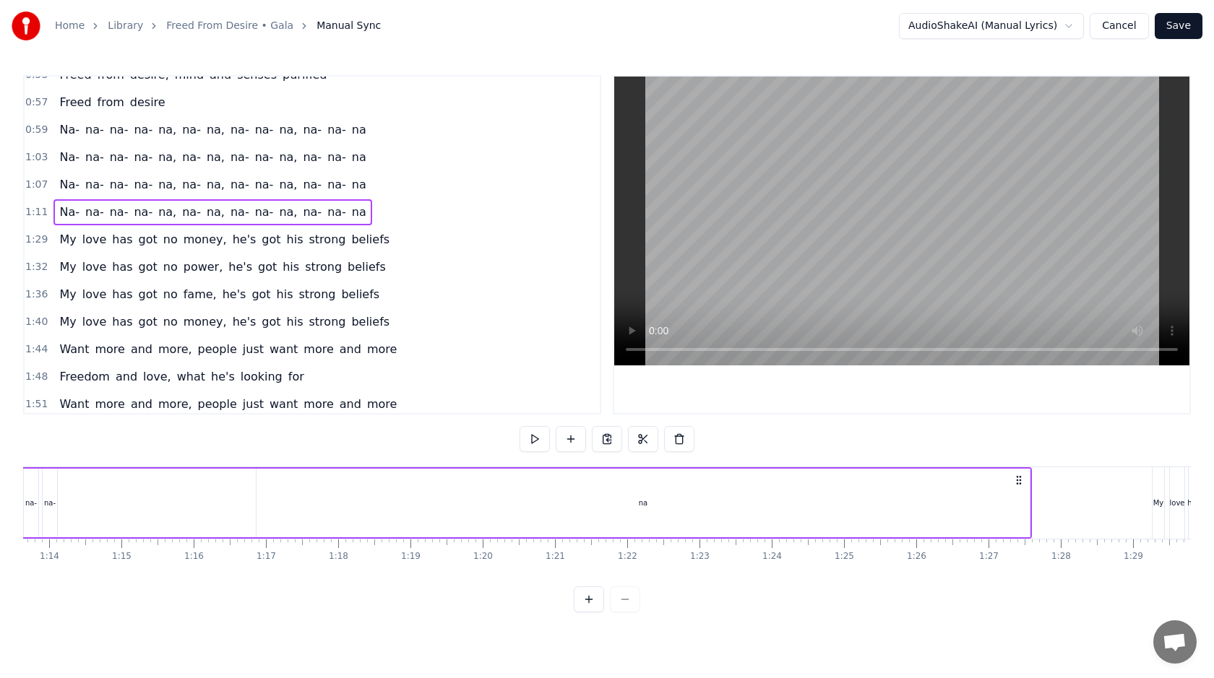
click at [1014, 505] on div "na" at bounding box center [643, 503] width 773 height 69
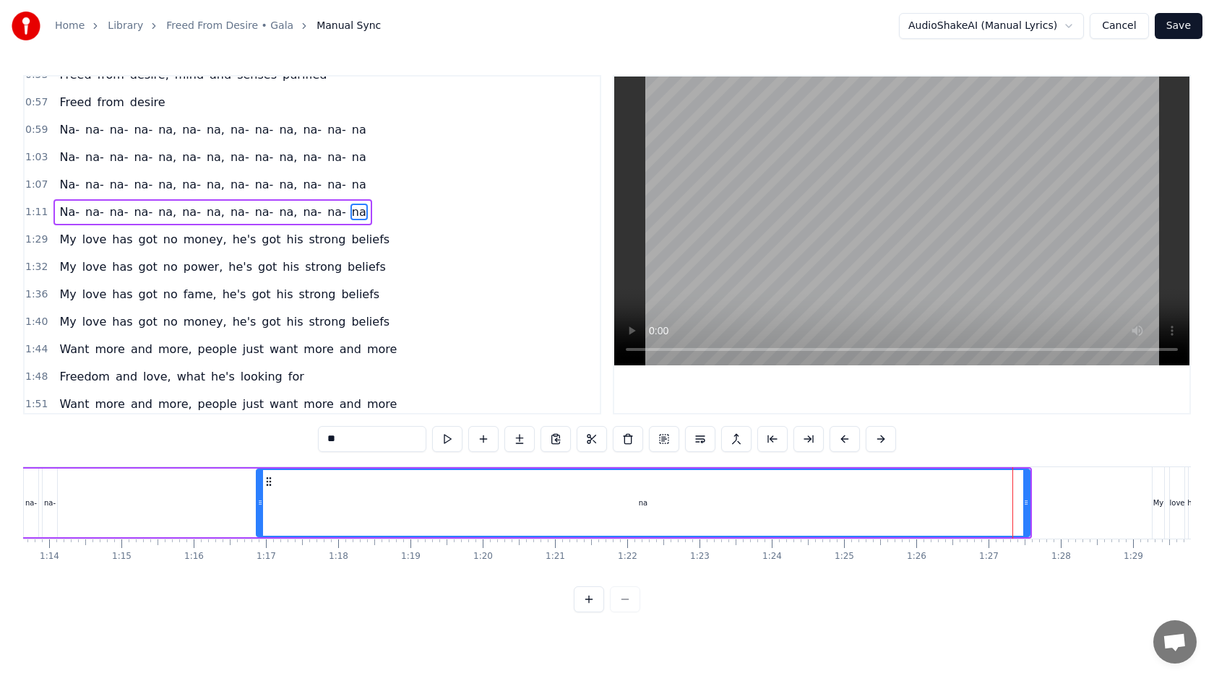
scroll to position [285, 0]
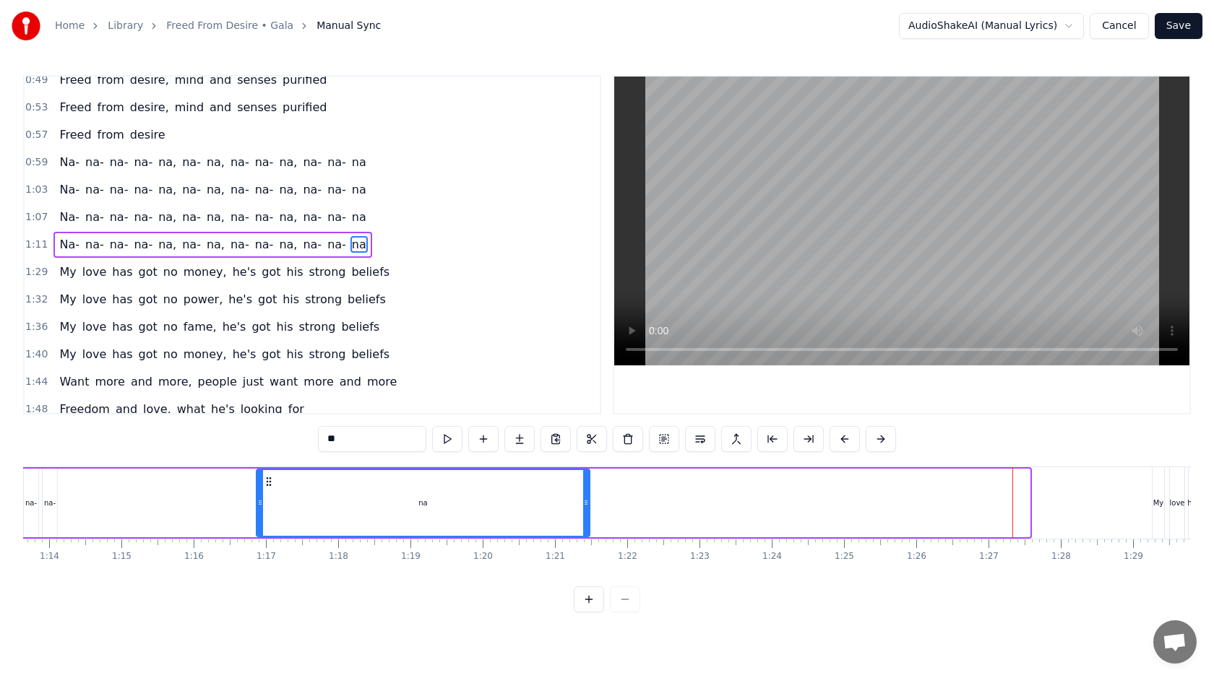
drag, startPoint x: 1026, startPoint y: 507, endPoint x: 582, endPoint y: 529, distance: 444.2
click at [583, 529] on div at bounding box center [586, 503] width 6 height 66
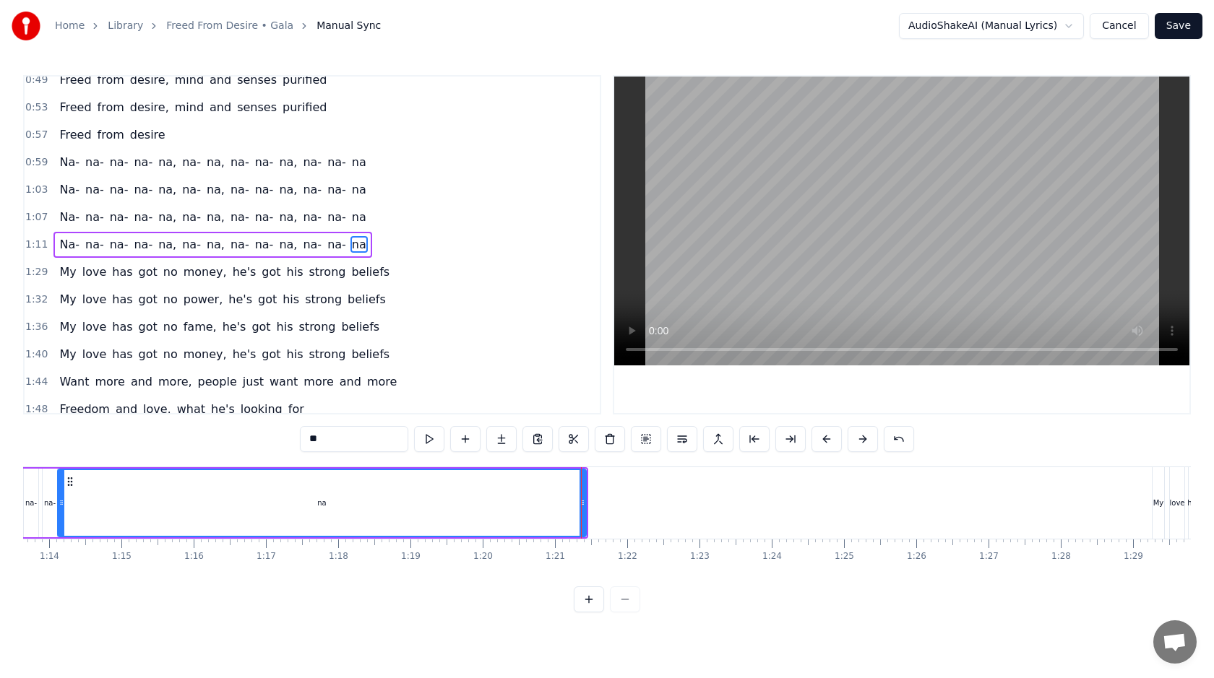
drag, startPoint x: 260, startPoint y: 497, endPoint x: 61, endPoint y: 505, distance: 198.9
click at [61, 505] on icon at bounding box center [62, 503] width 6 height 12
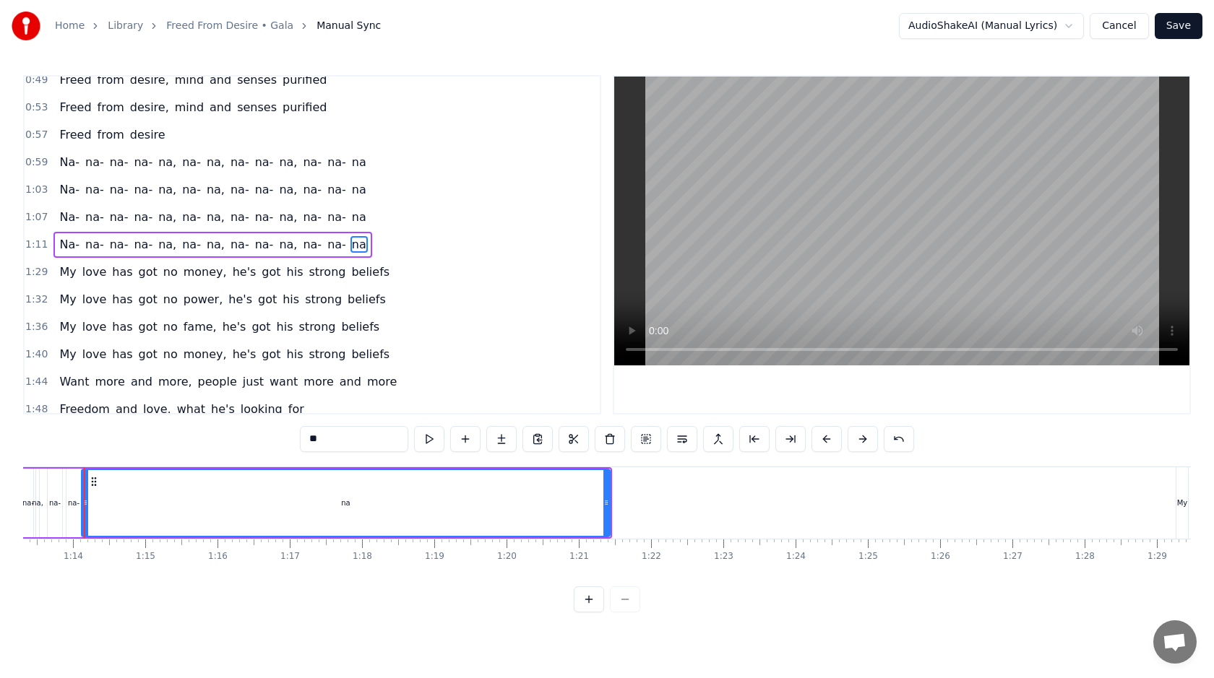
scroll to position [0, 5286]
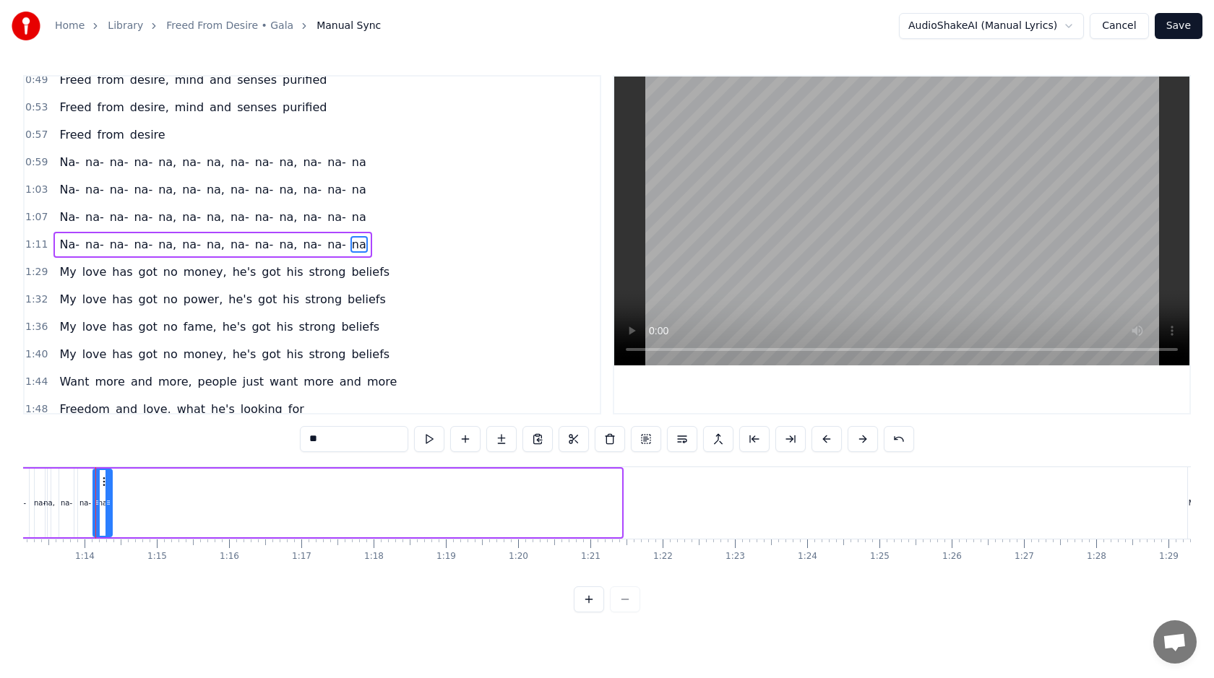
drag, startPoint x: 620, startPoint y: 509, endPoint x: 111, endPoint y: 511, distance: 508.7
click at [111, 511] on div at bounding box center [108, 503] width 6 height 66
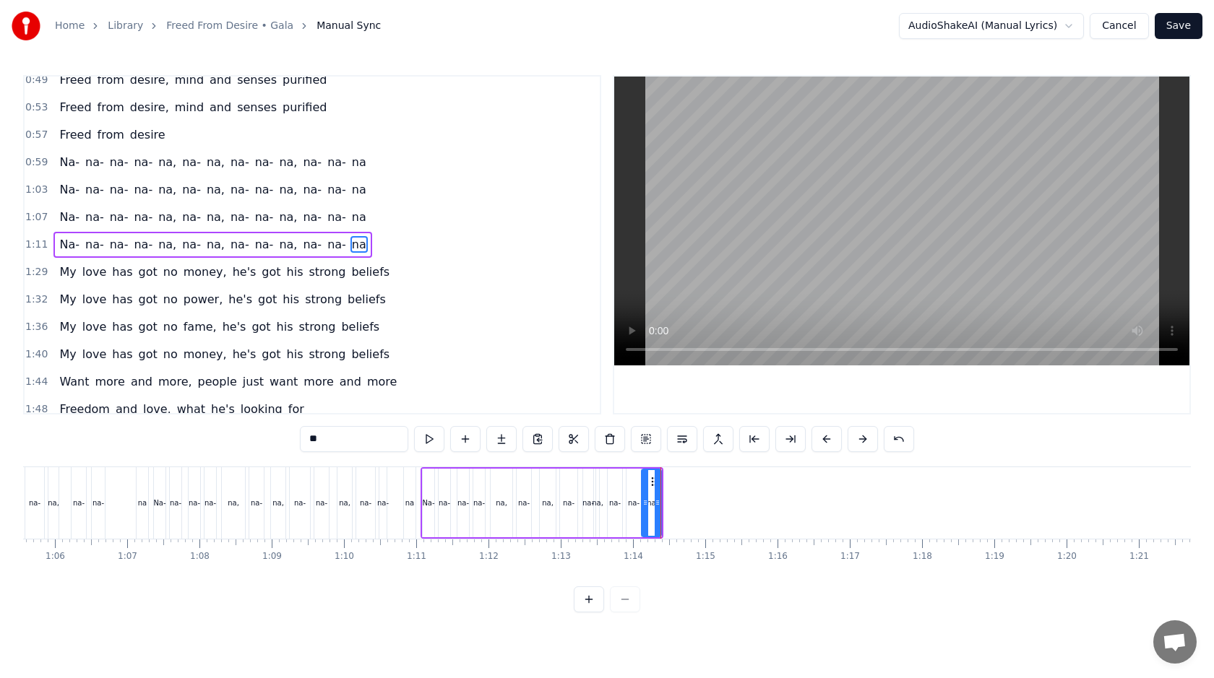
scroll to position [0, 4632]
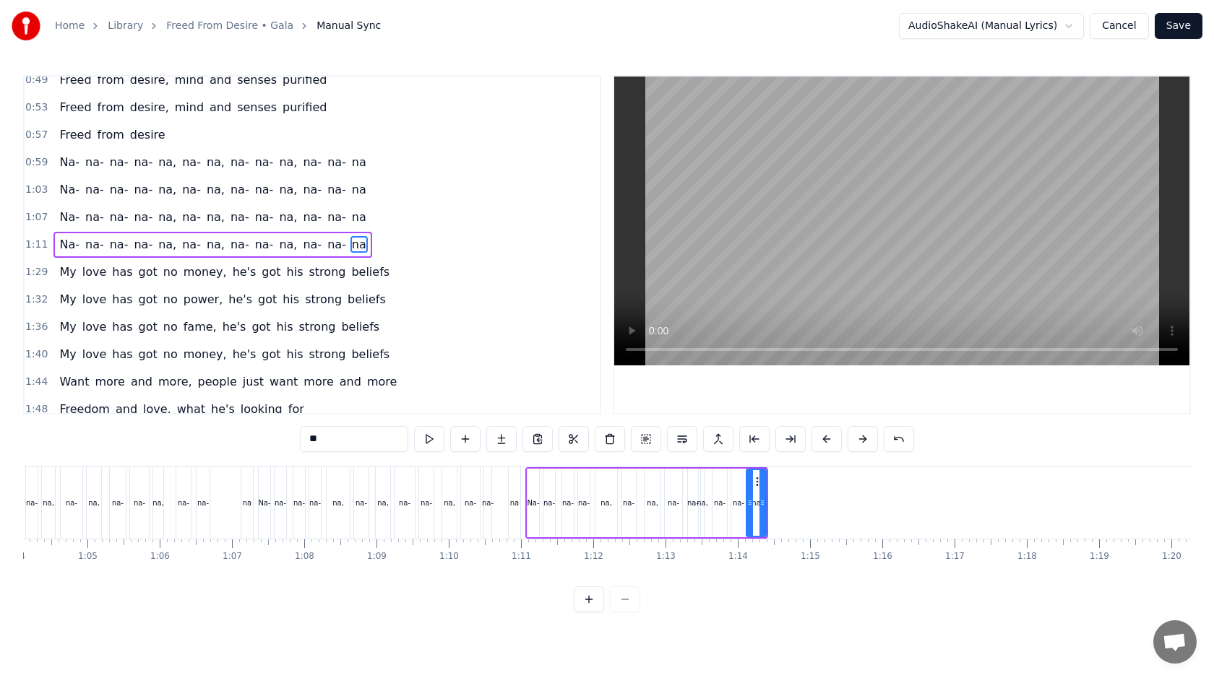
click at [512, 514] on div "na" at bounding box center [515, 504] width 12 height 72
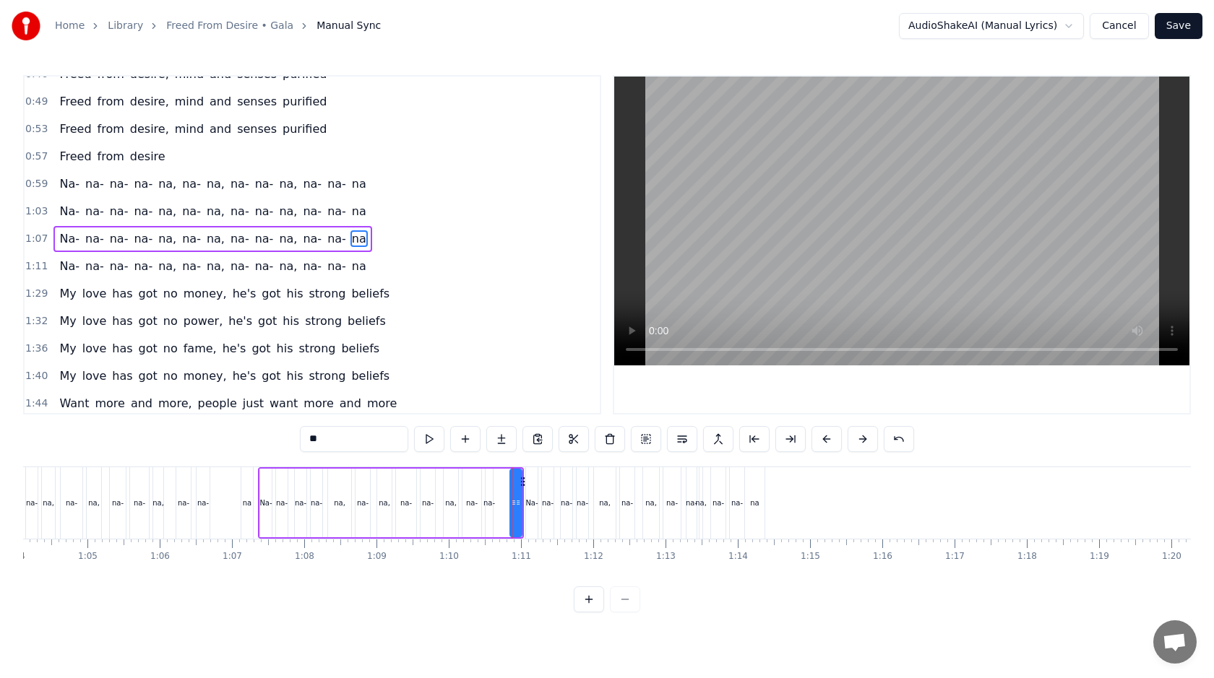
scroll to position [257, 0]
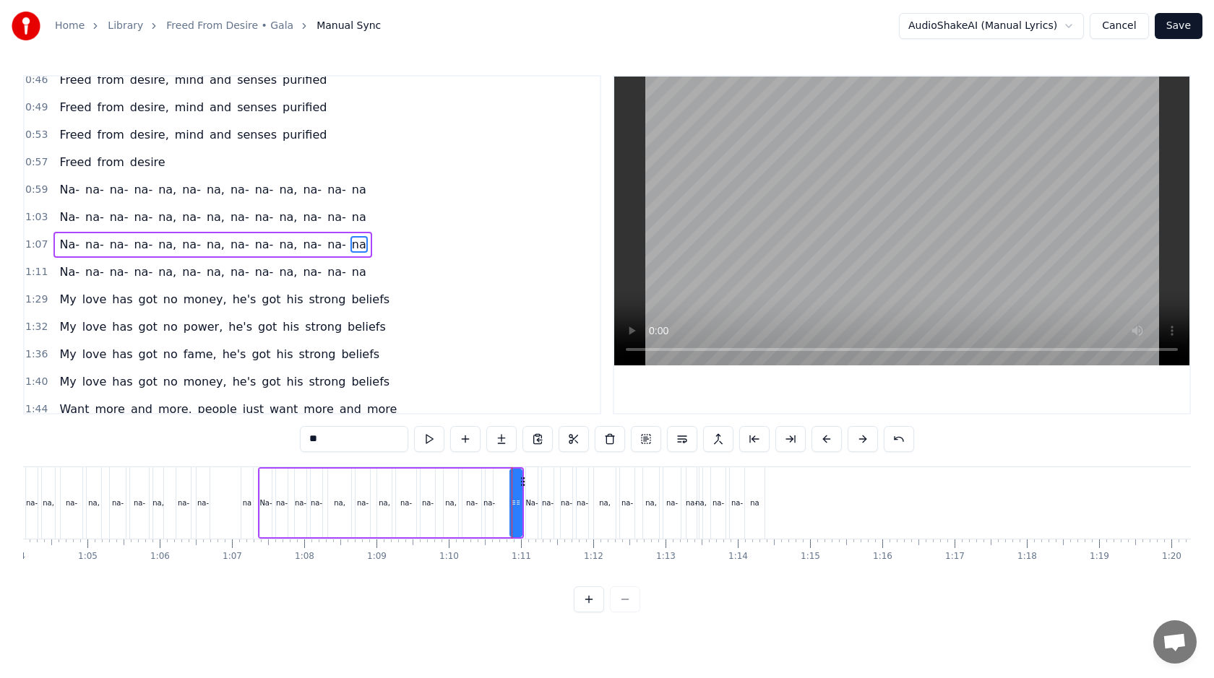
click at [710, 497] on div "Na- [GEOGRAPHIC_DATA], [GEOGRAPHIC_DATA], [GEOGRAPHIC_DATA], [GEOGRAPHIC_DATA]" at bounding box center [646, 504] width 243 height 72
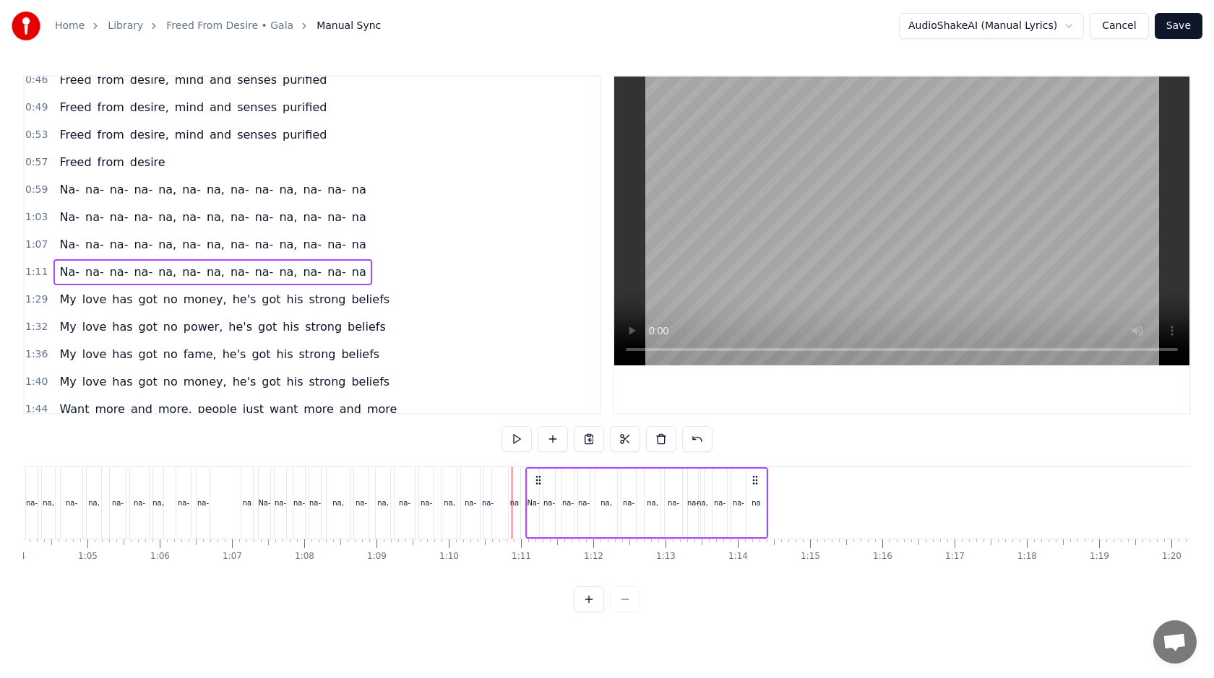
click at [541, 481] on icon at bounding box center [539, 481] width 12 height 12
click at [529, 499] on div "Na-" at bounding box center [533, 503] width 12 height 11
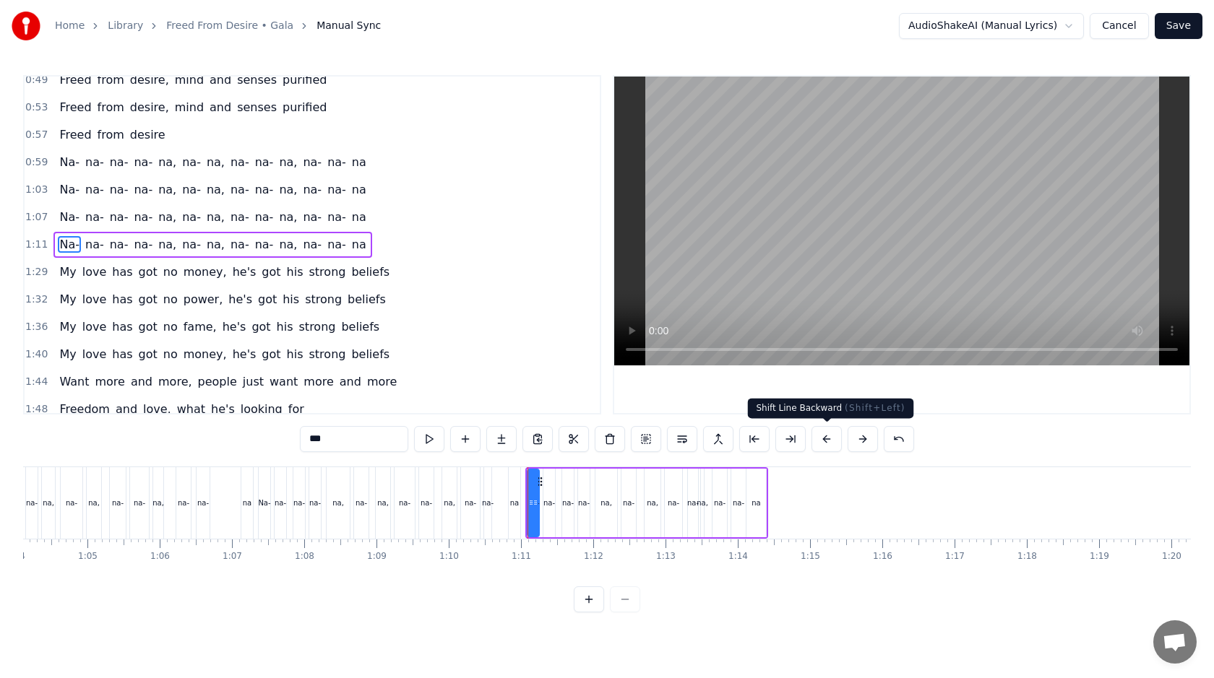
click at [829, 438] on button at bounding box center [826, 439] width 30 height 26
click at [754, 489] on div "na" at bounding box center [753, 503] width 20 height 69
type input "**"
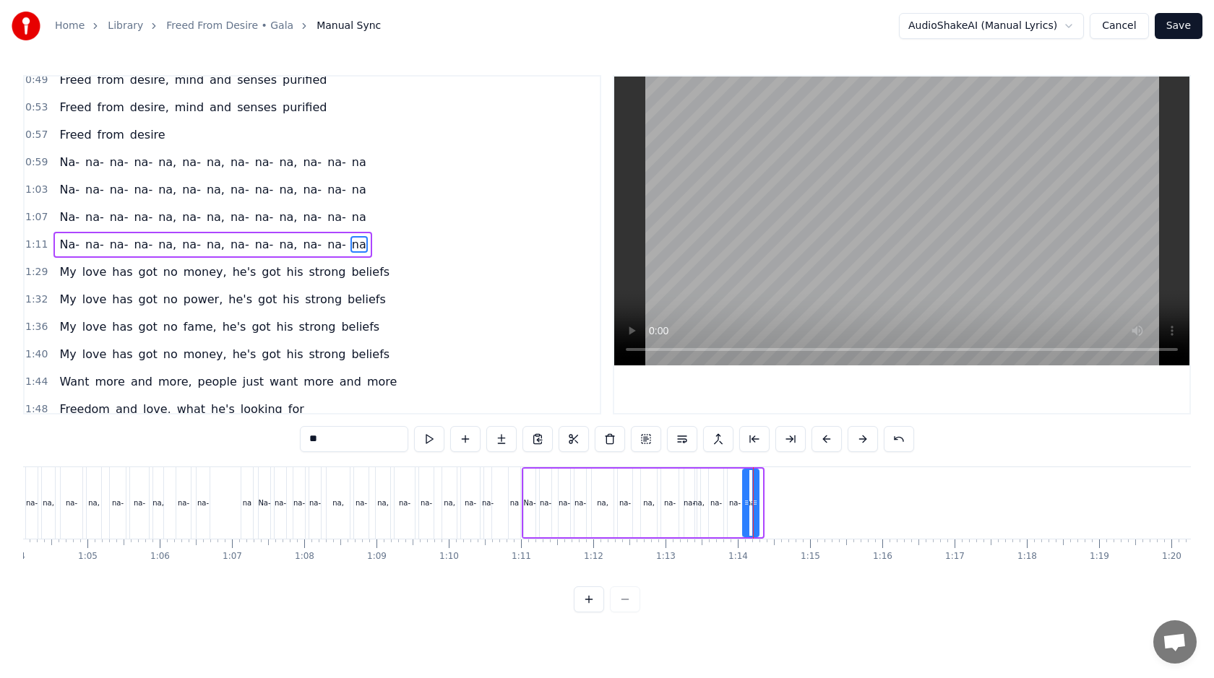
click at [755, 505] on icon at bounding box center [755, 503] width 6 height 12
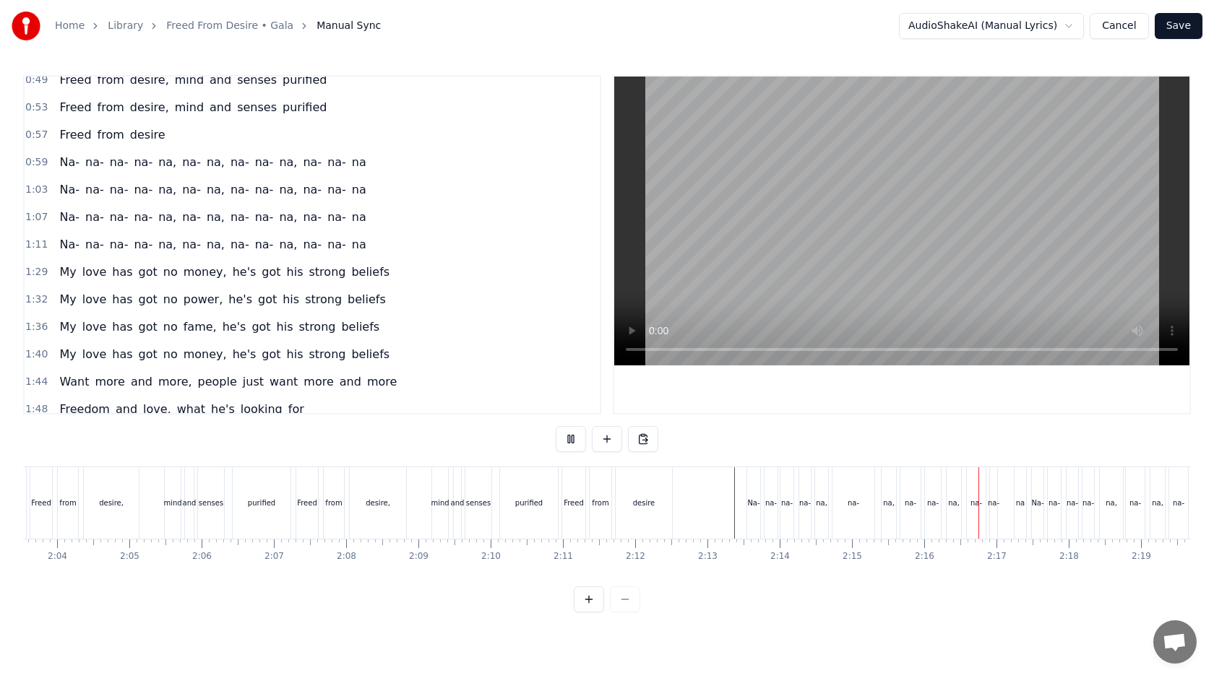
scroll to position [0, 8883]
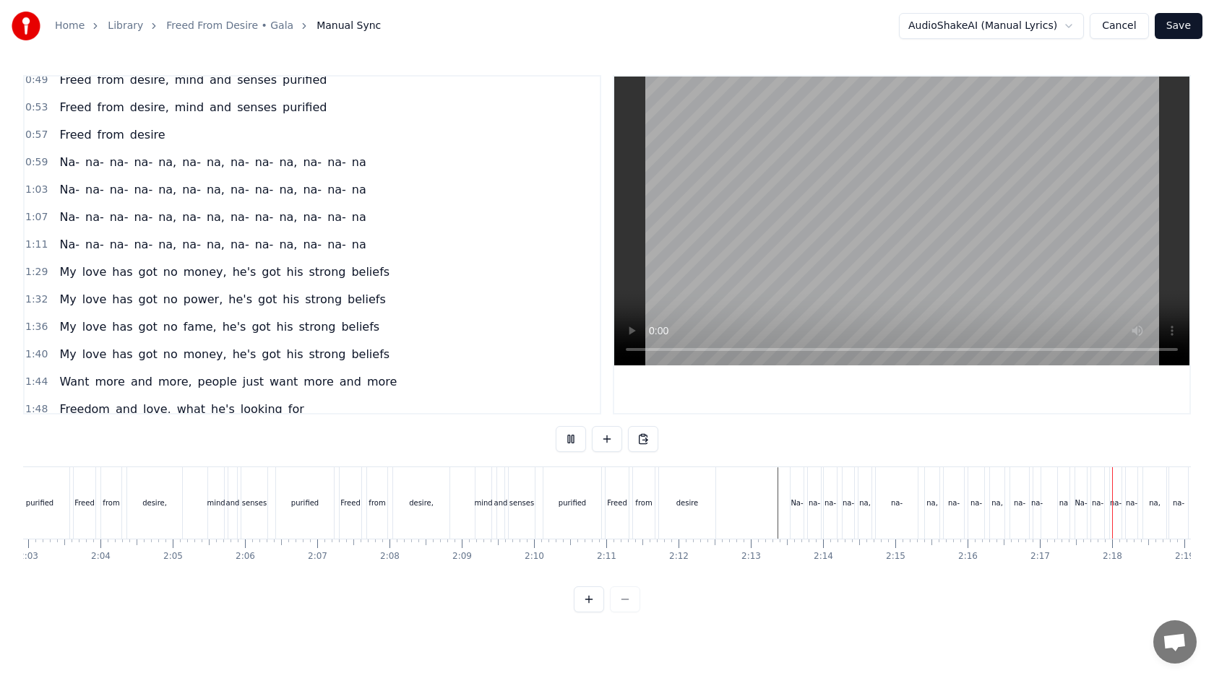
click at [463, 484] on div "Freed from desire, mind and senses purified" at bounding box center [472, 504] width 266 height 72
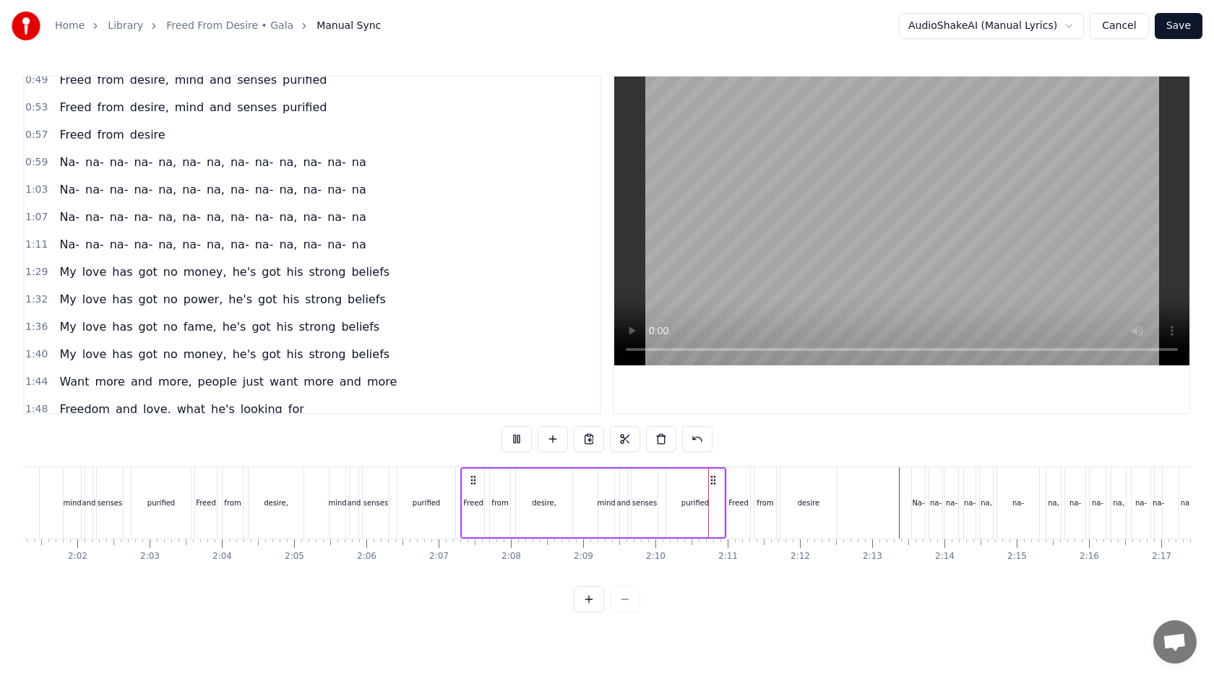
scroll to position [0, 8779]
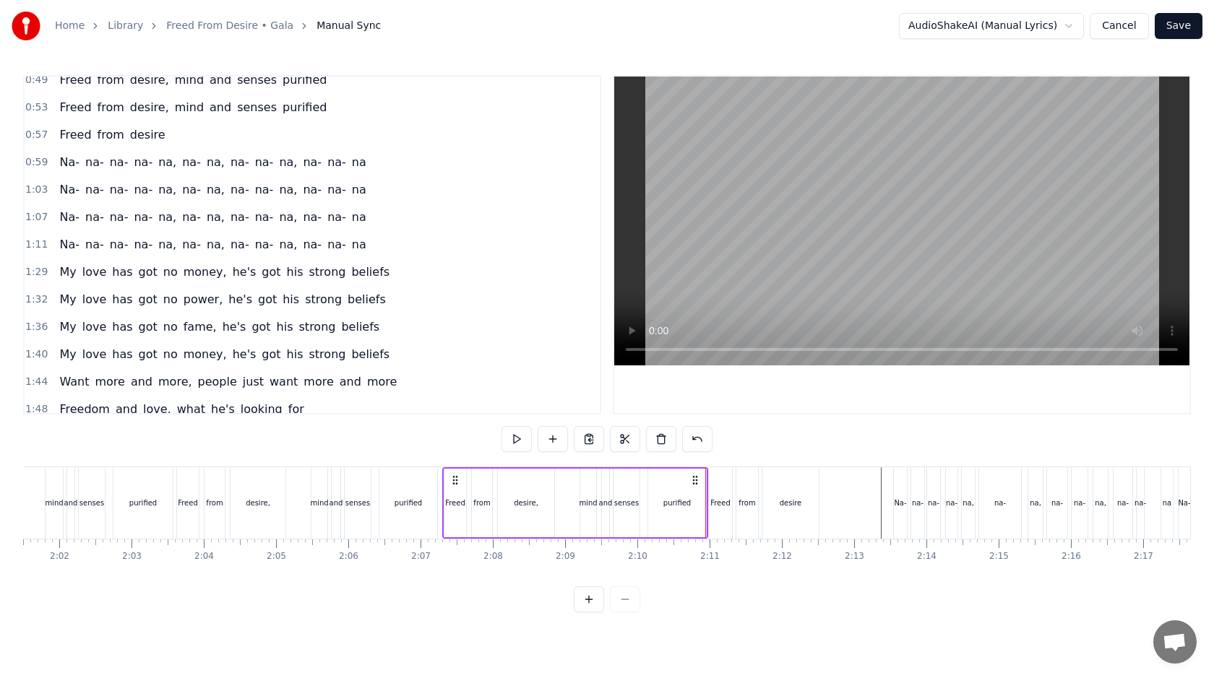
click at [722, 496] on div "Freed" at bounding box center [720, 504] width 23 height 72
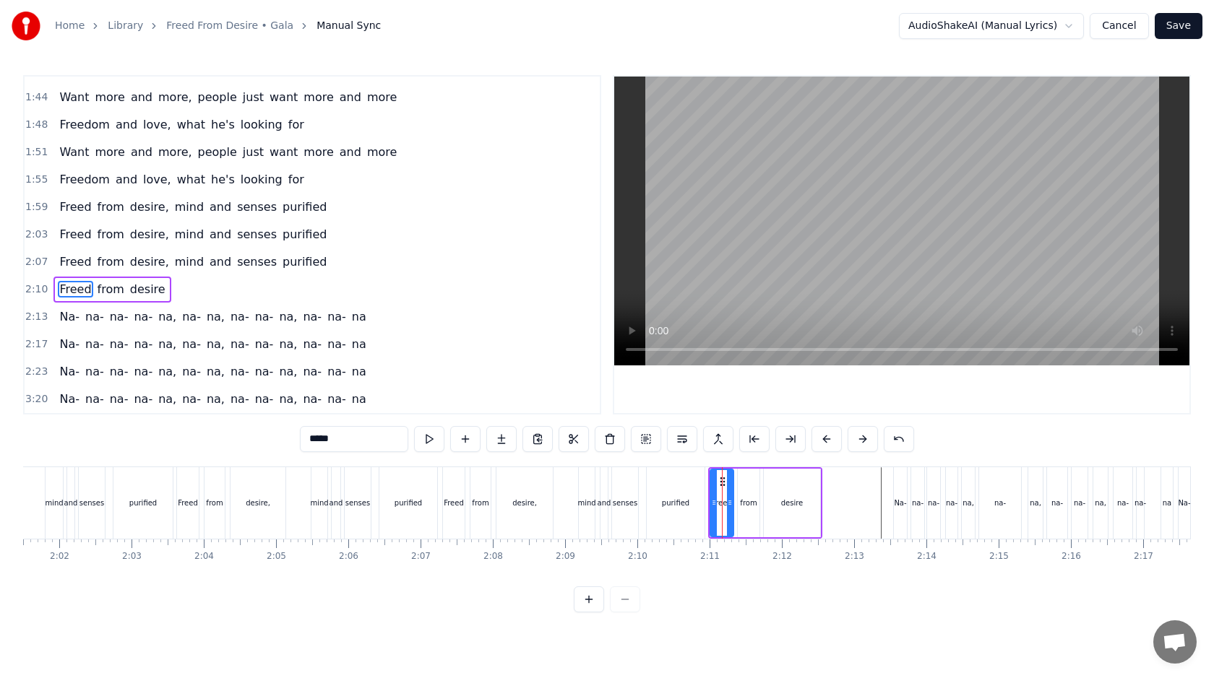
scroll to position [569, 0]
click at [707, 495] on div "Freed from desire, mind and senses purified" at bounding box center [575, 504] width 266 height 72
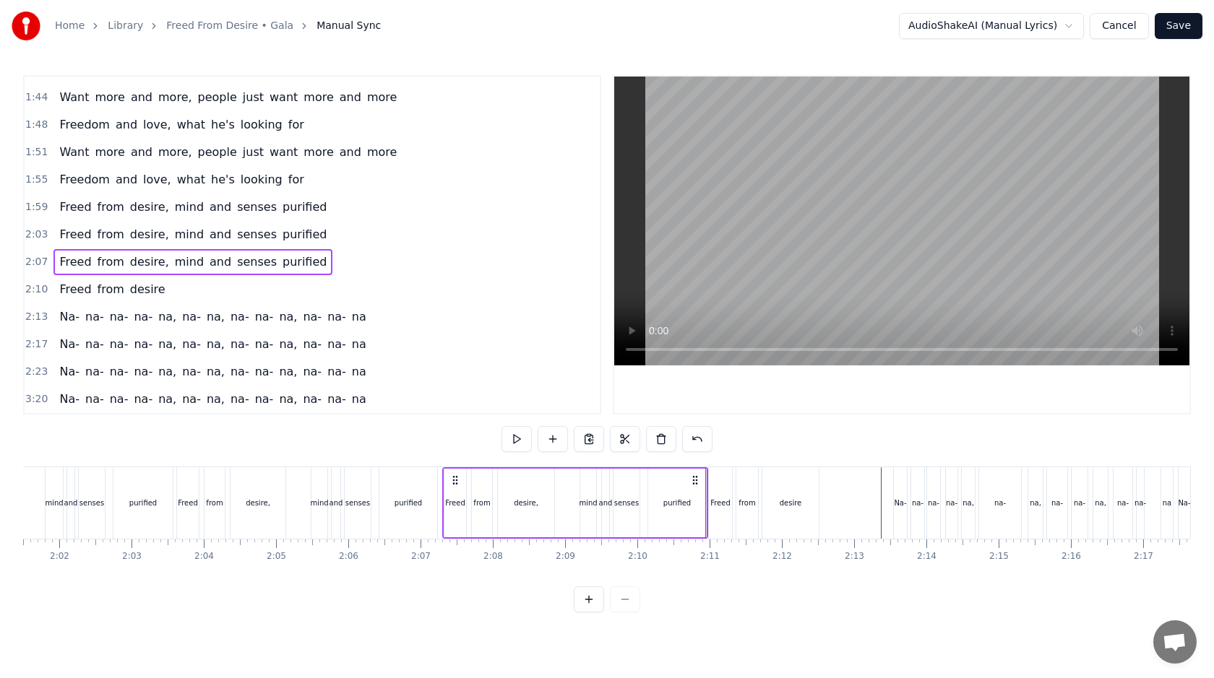
click at [37, 285] on span "2:10" at bounding box center [36, 290] width 22 height 14
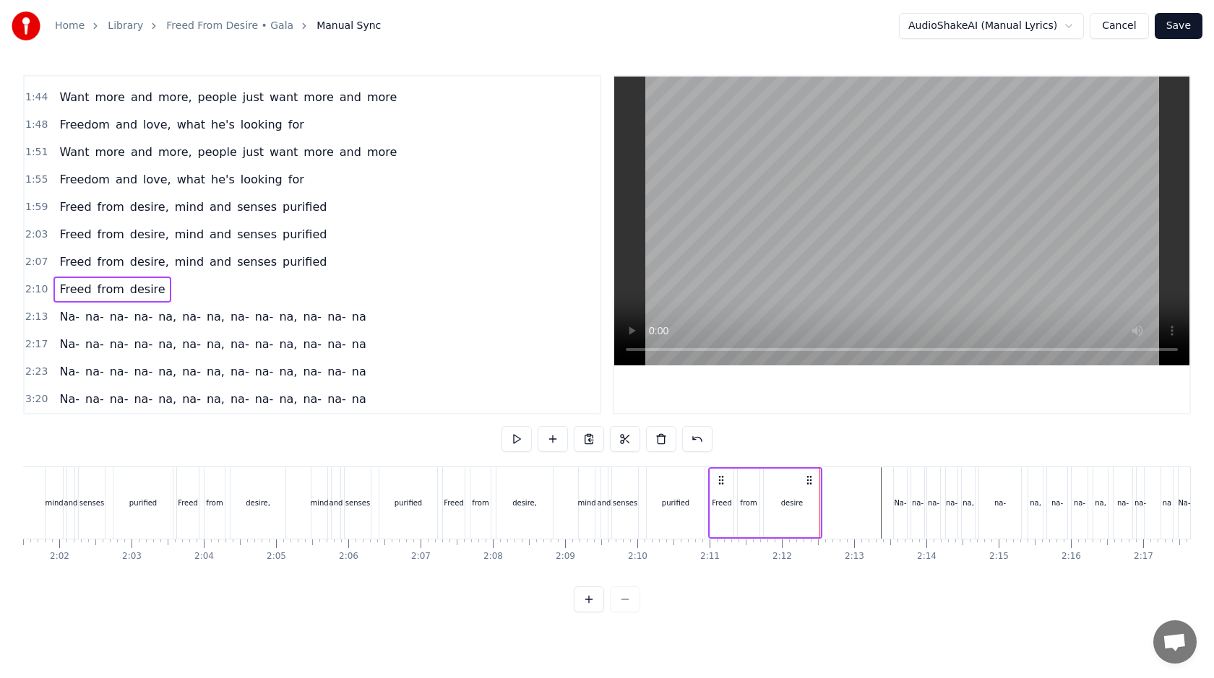
click at [827, 499] on div at bounding box center [712, 504] width 18937 height 72
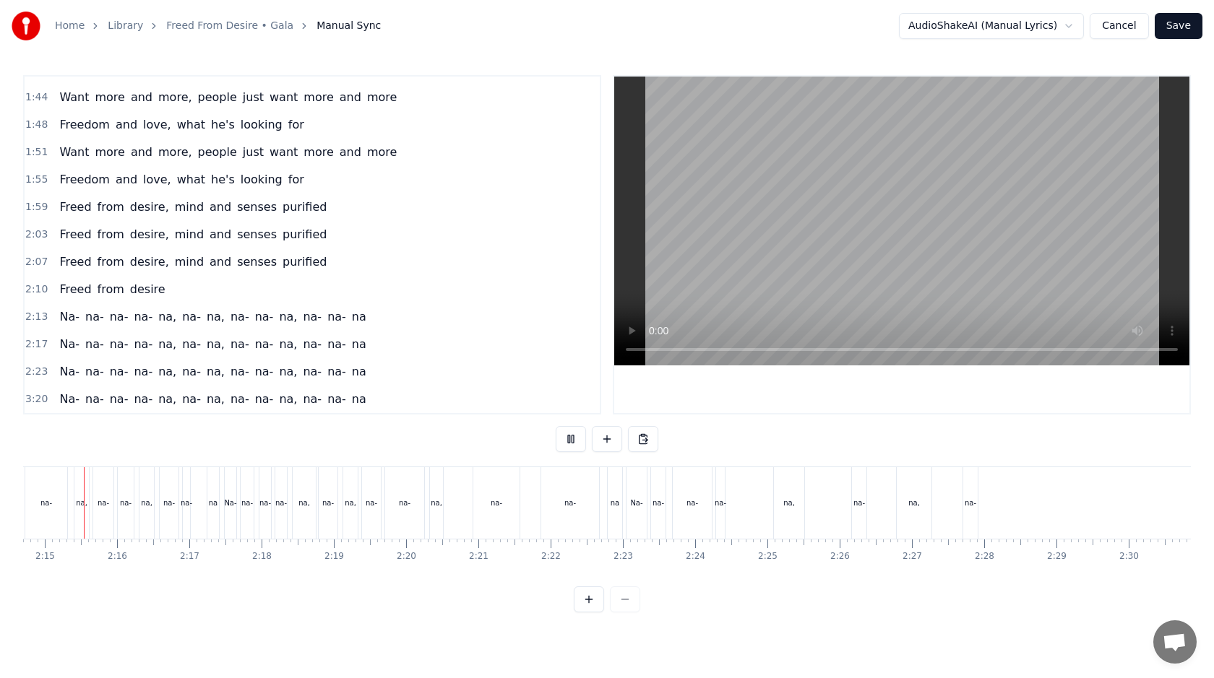
scroll to position [0, 9714]
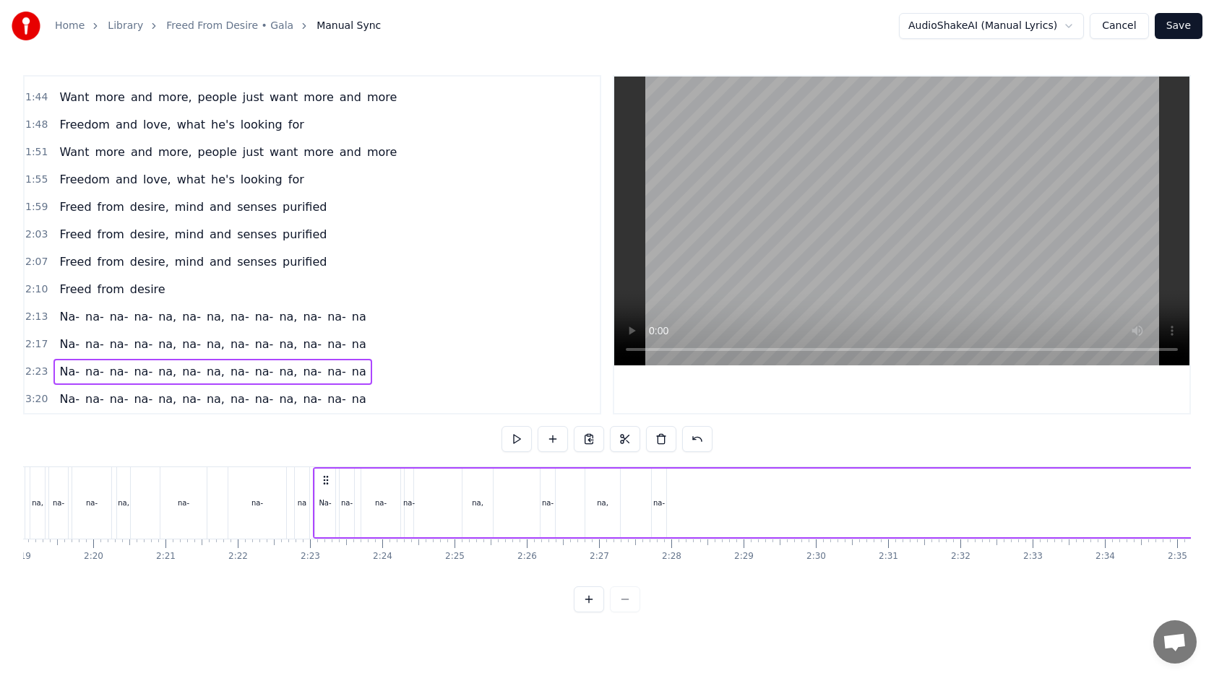
scroll to position [0, 10037]
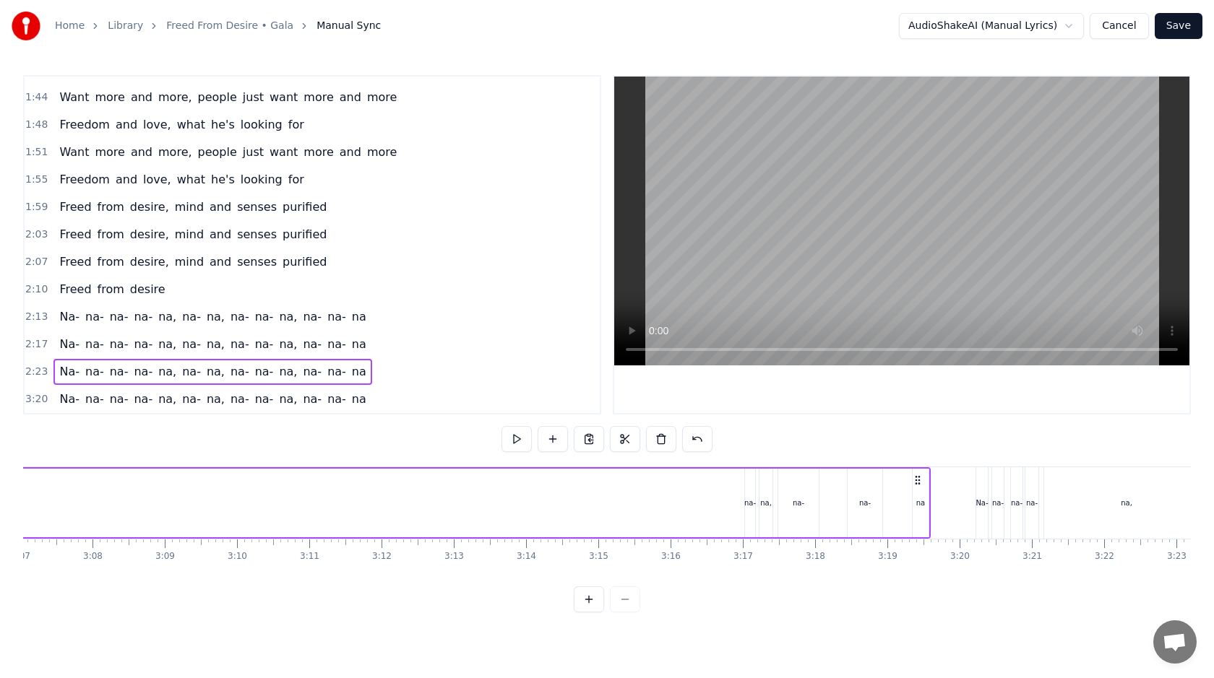
scroll to position [0, 13545]
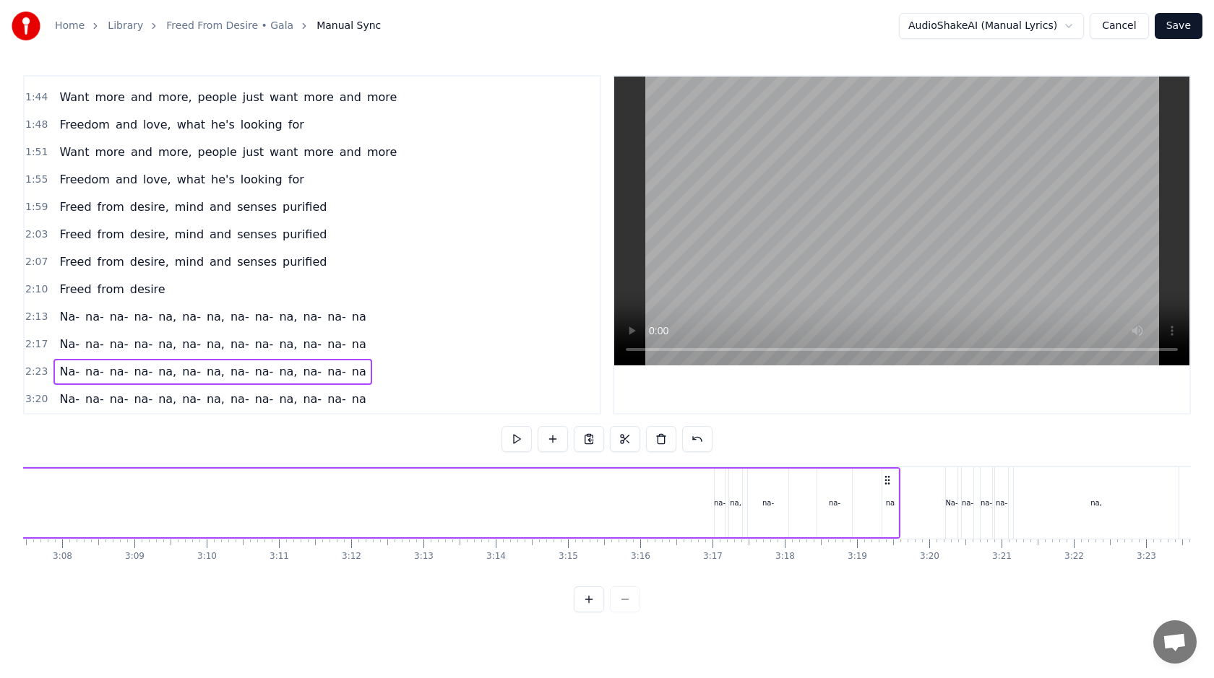
click at [895, 481] on div "na" at bounding box center [890, 503] width 16 height 69
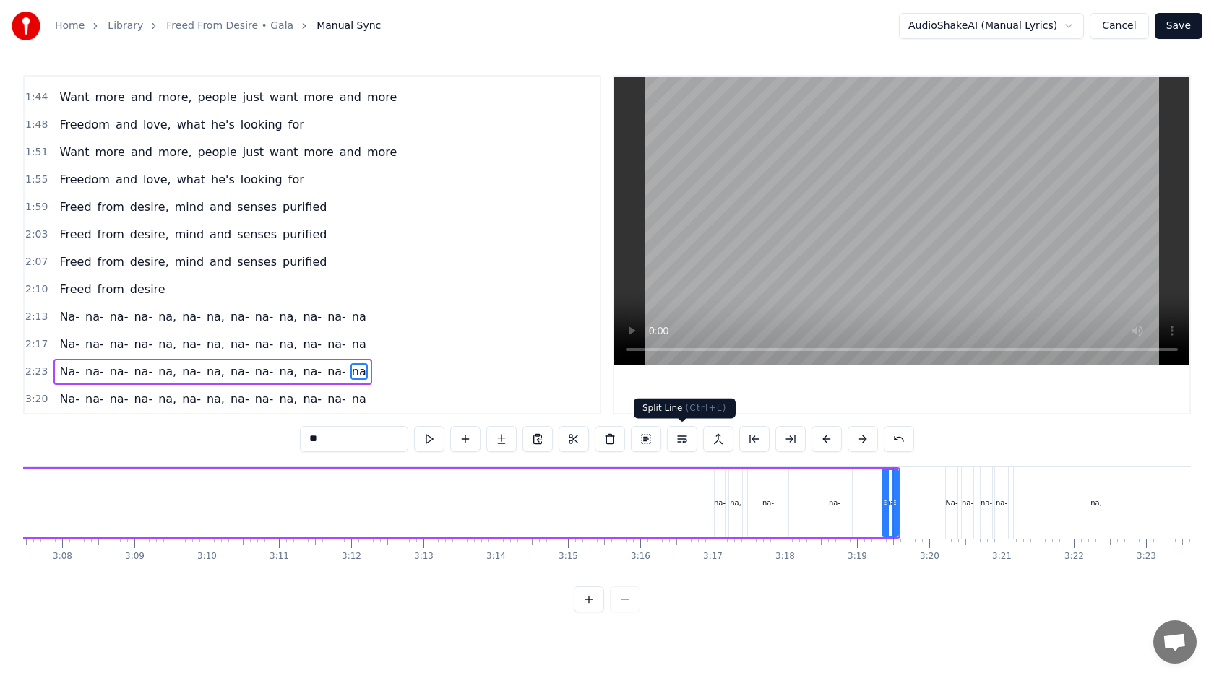
click at [683, 434] on button at bounding box center [682, 439] width 30 height 26
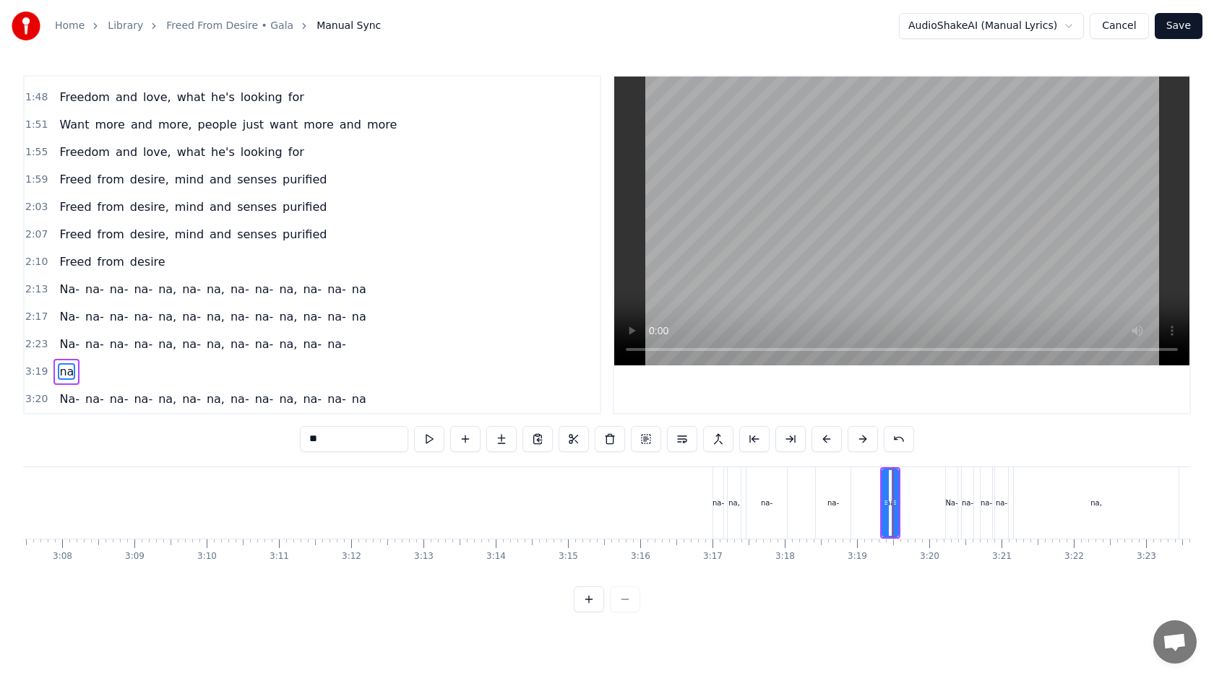
scroll to position [569, 0]
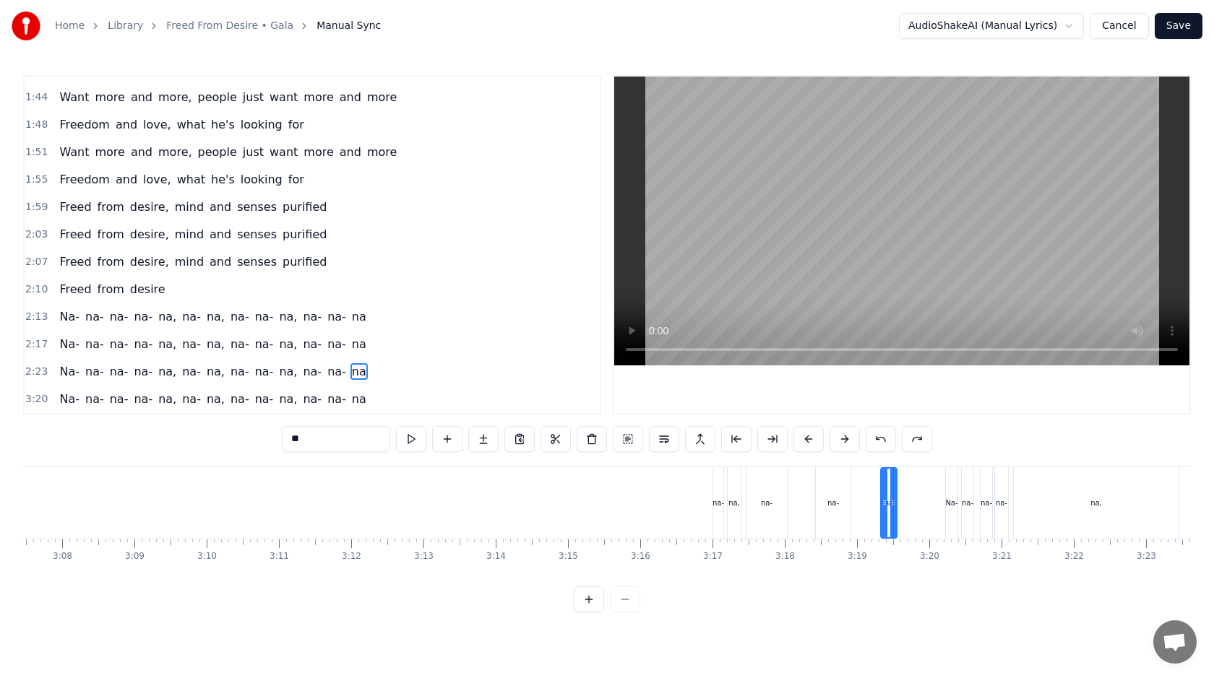
click at [713, 496] on div "na-" at bounding box center [718, 504] width 10 height 72
type input "***"
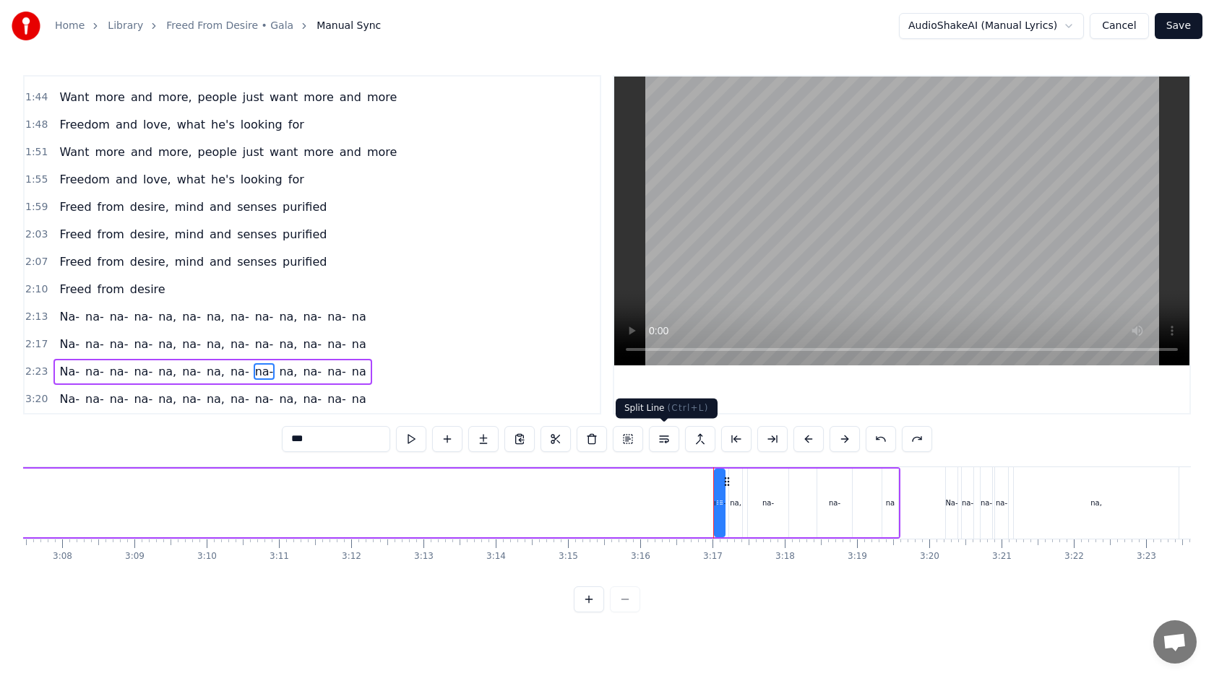
click at [670, 442] on button at bounding box center [664, 439] width 30 height 26
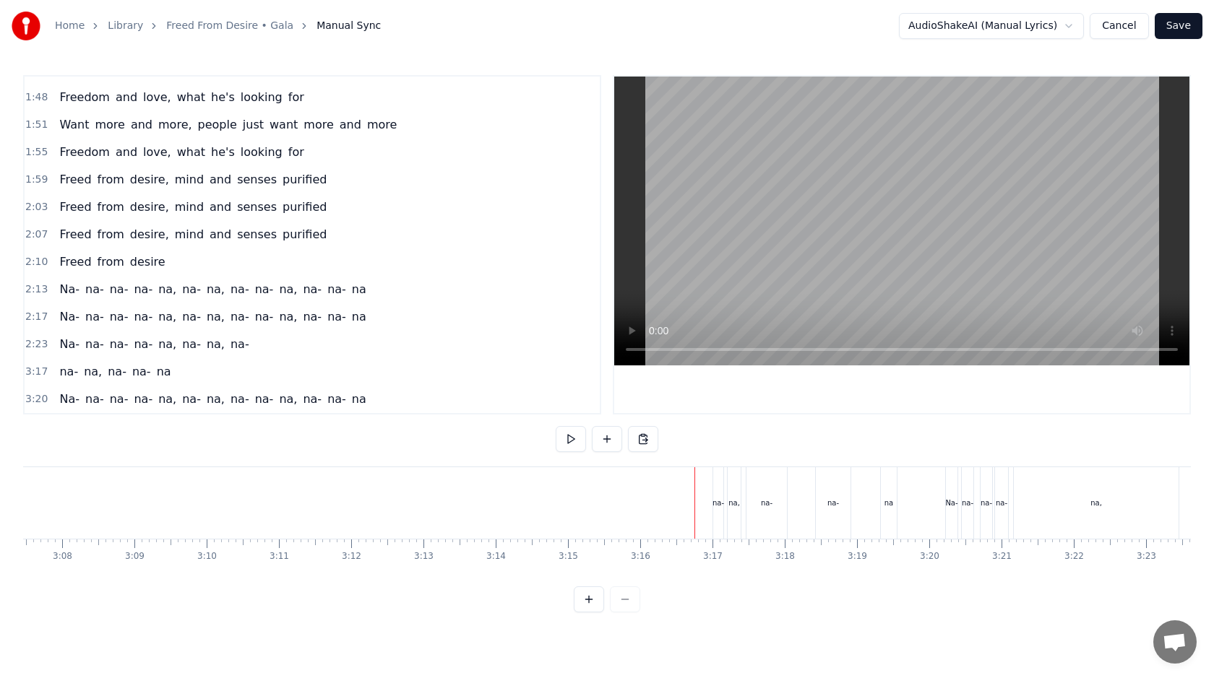
click at [723, 486] on div "na-" at bounding box center [718, 504] width 12 height 72
click at [726, 481] on circle at bounding box center [726, 480] width 1 height 1
click at [733, 481] on div "na," at bounding box center [734, 504] width 13 height 72
type input "***"
click at [800, 495] on div "na- na, [GEOGRAPHIC_DATA]" at bounding box center [806, 504] width 188 height 72
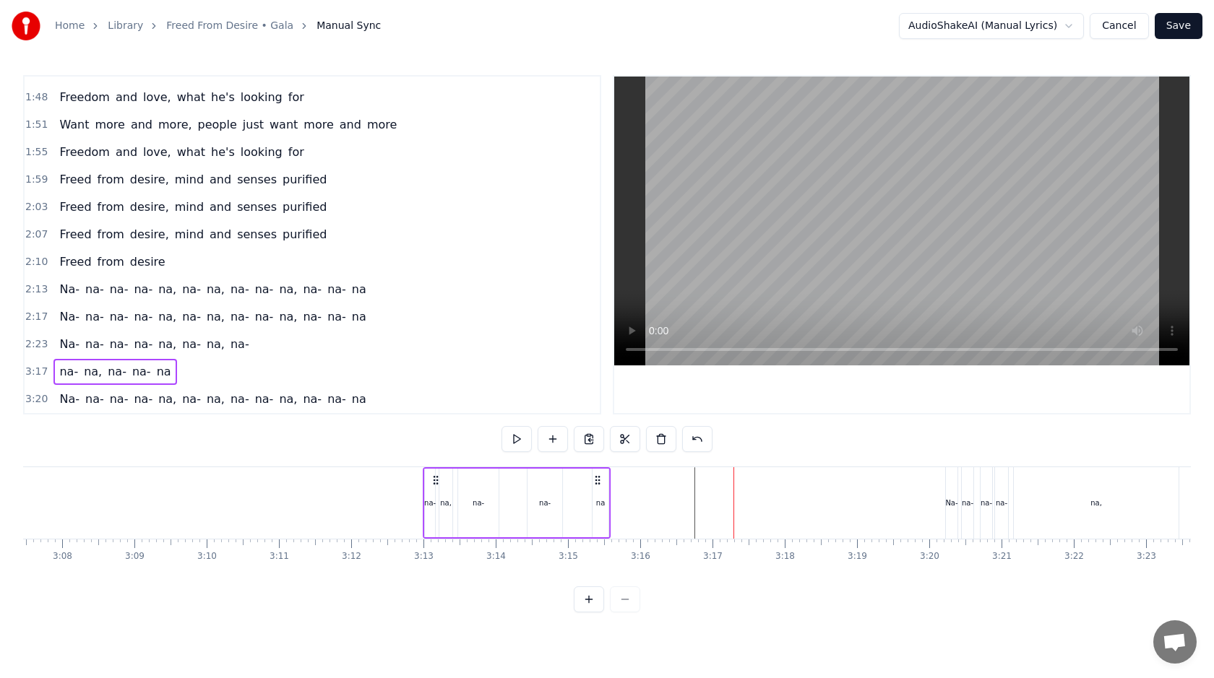
drag, startPoint x: 724, startPoint y: 481, endPoint x: 435, endPoint y: 476, distance: 289.1
click at [435, 476] on icon at bounding box center [436, 481] width 12 height 12
click at [629, 434] on button at bounding box center [625, 439] width 30 height 26
click at [435, 478] on icon at bounding box center [436, 481] width 12 height 12
click at [618, 440] on button at bounding box center [625, 439] width 30 height 26
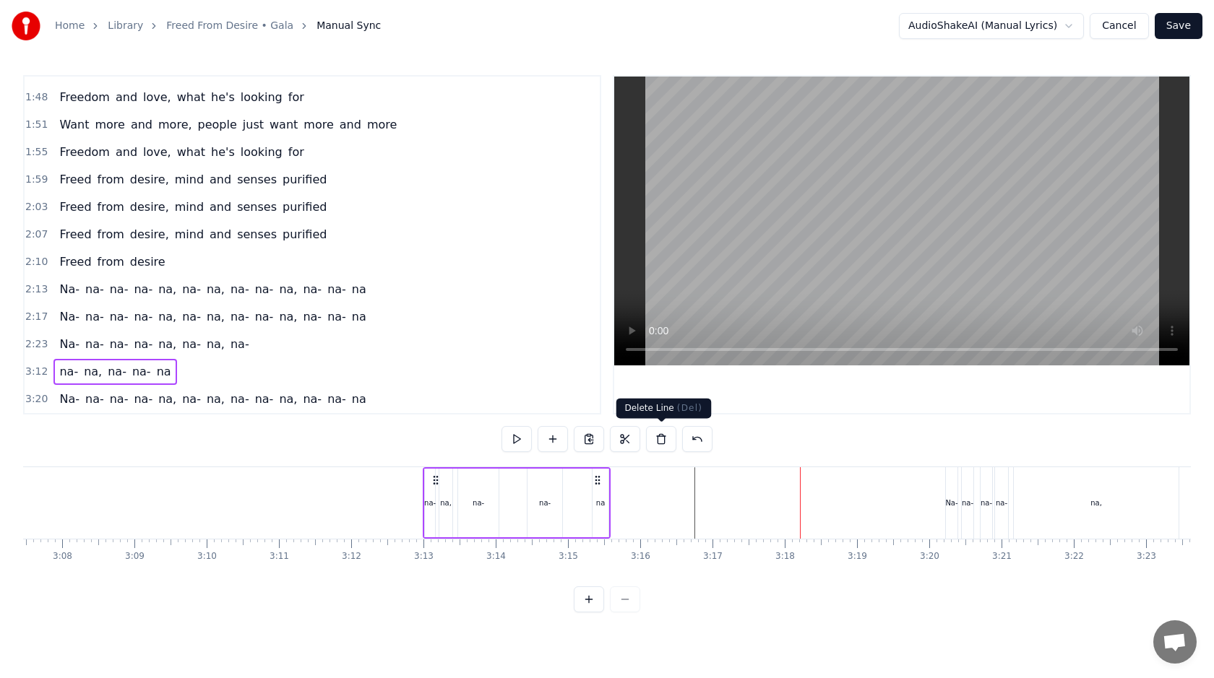
click at [660, 436] on button at bounding box center [661, 439] width 30 height 26
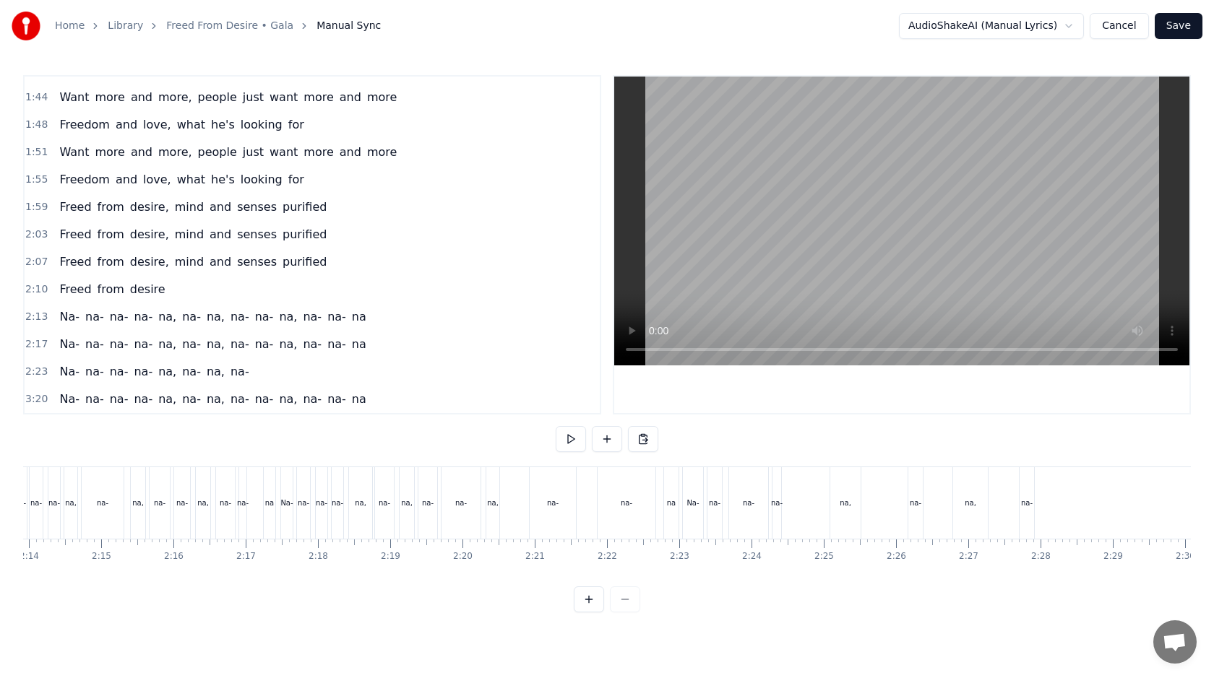
scroll to position [0, 9681]
click at [515, 497] on div "Na- [GEOGRAPHIC_DATA], [GEOGRAPHIC_DATA], [GEOGRAPHIC_DATA], [GEOGRAPHIC_DATA]" at bounding box center [477, 504] width 402 height 72
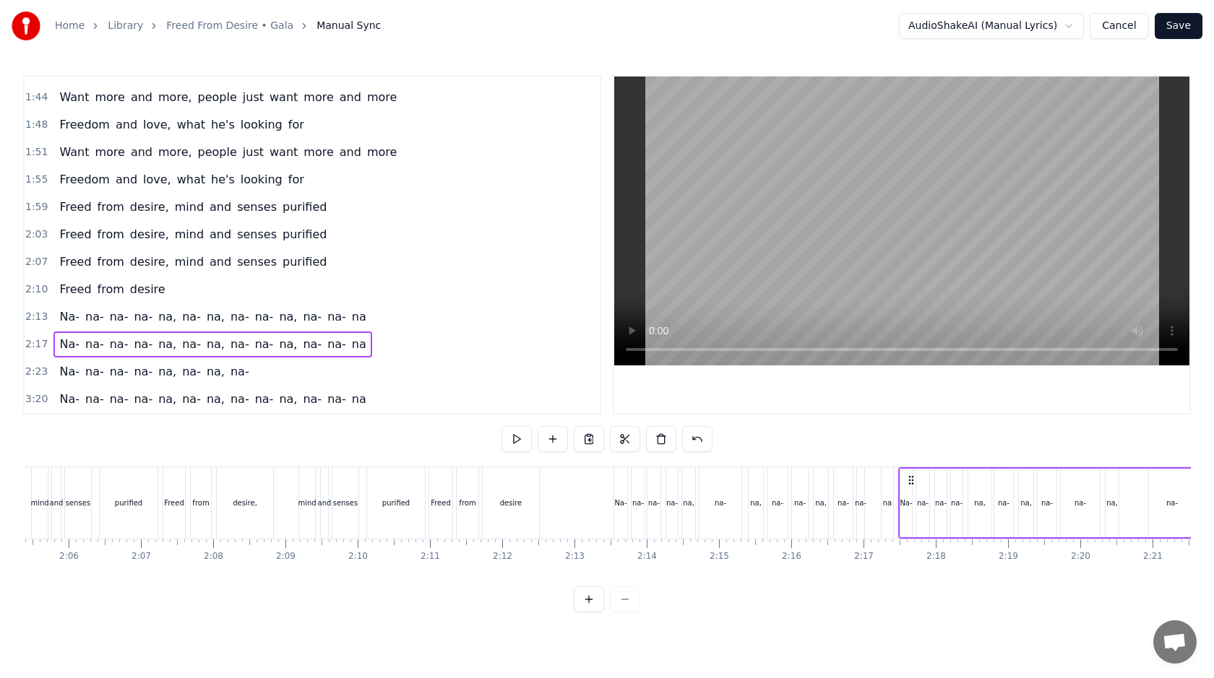
scroll to position [0, 9029]
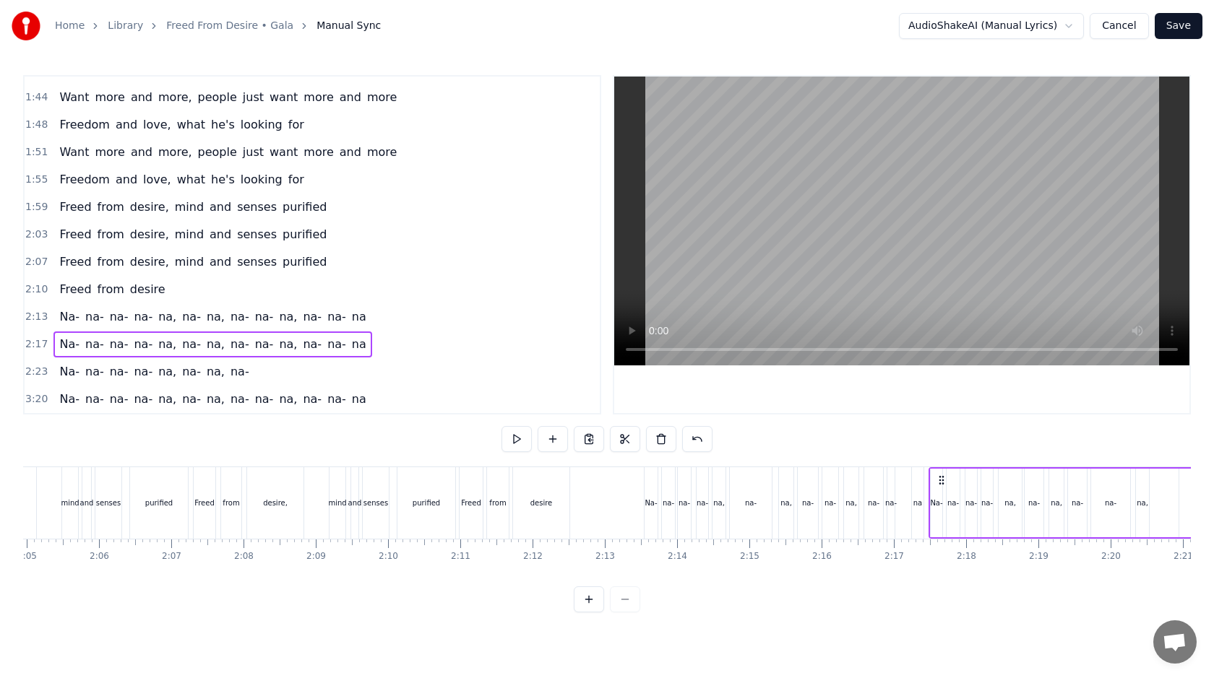
click at [621, 507] on div at bounding box center [463, 504] width 18937 height 72
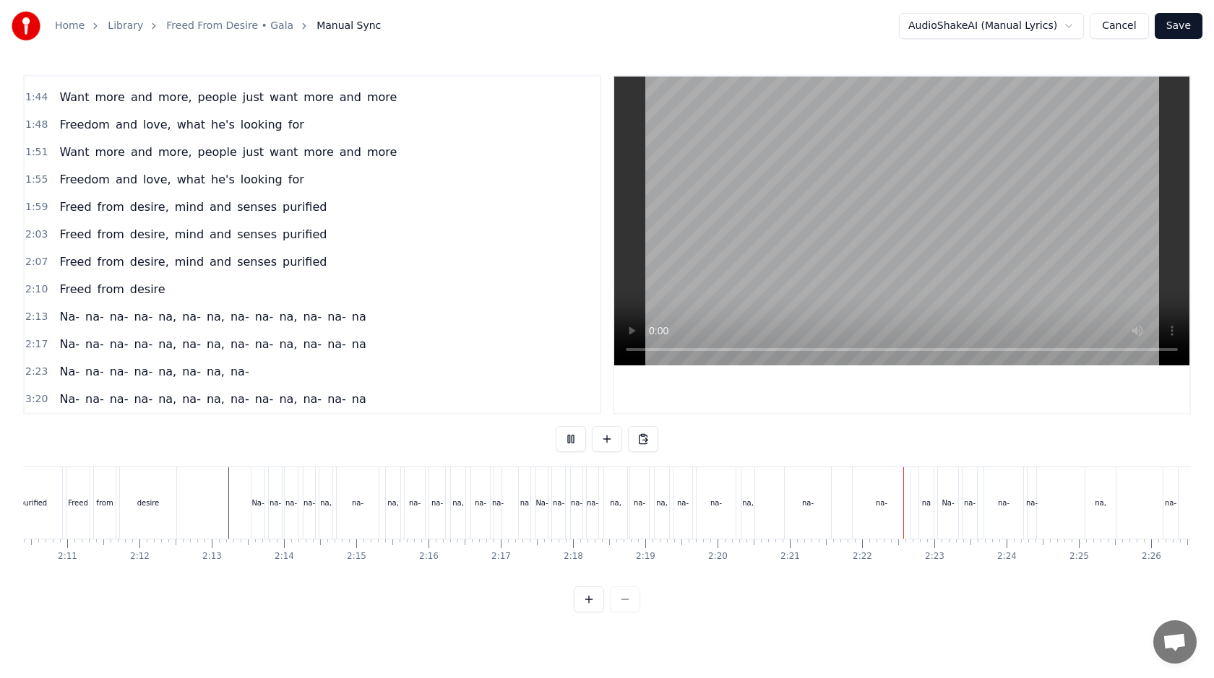
scroll to position [0, 9463]
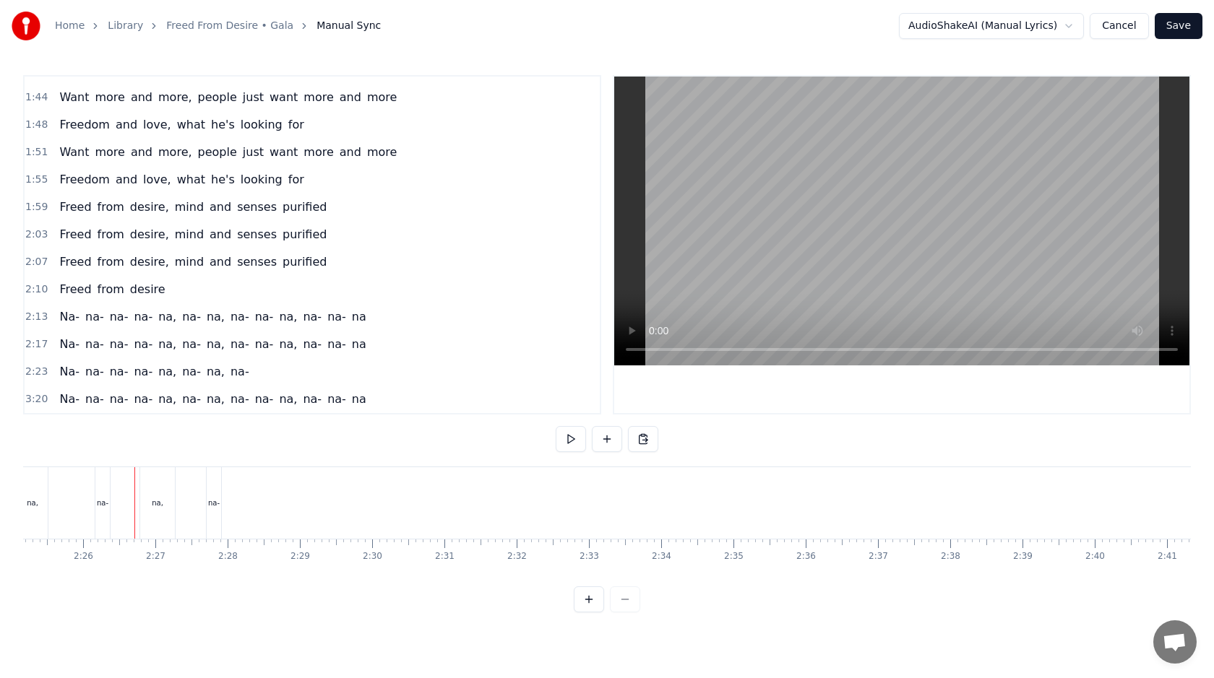
click at [38, 316] on span "2:13" at bounding box center [36, 317] width 22 height 14
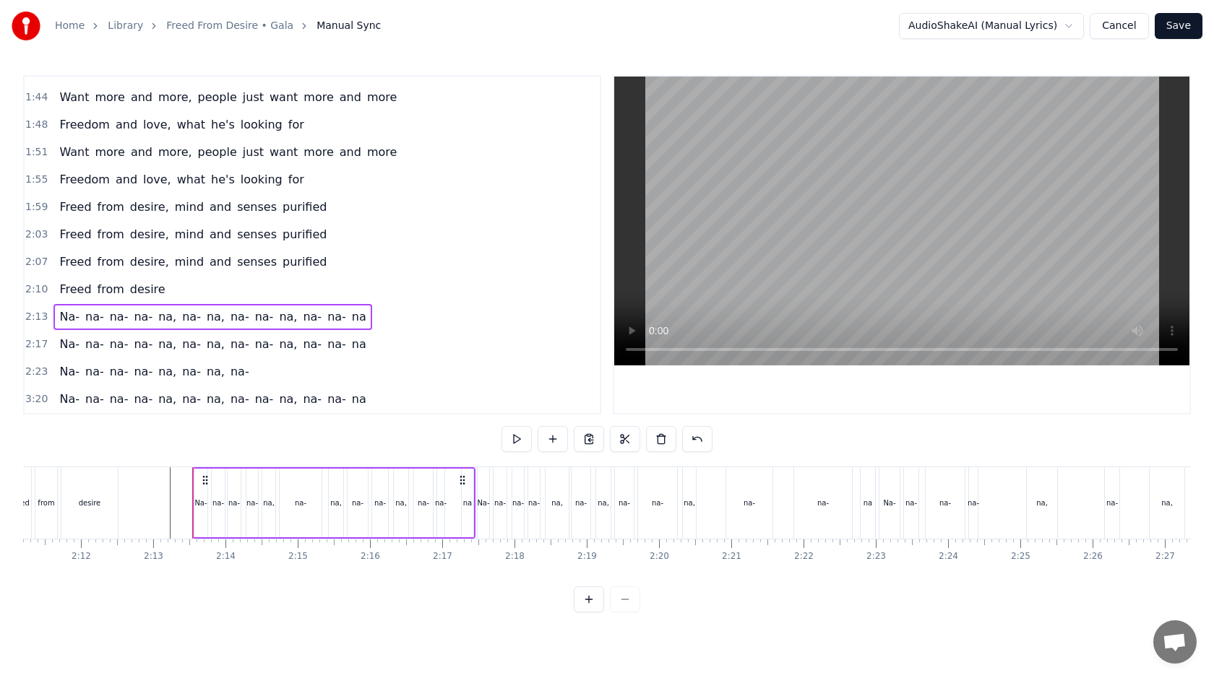
scroll to position [0, 9343]
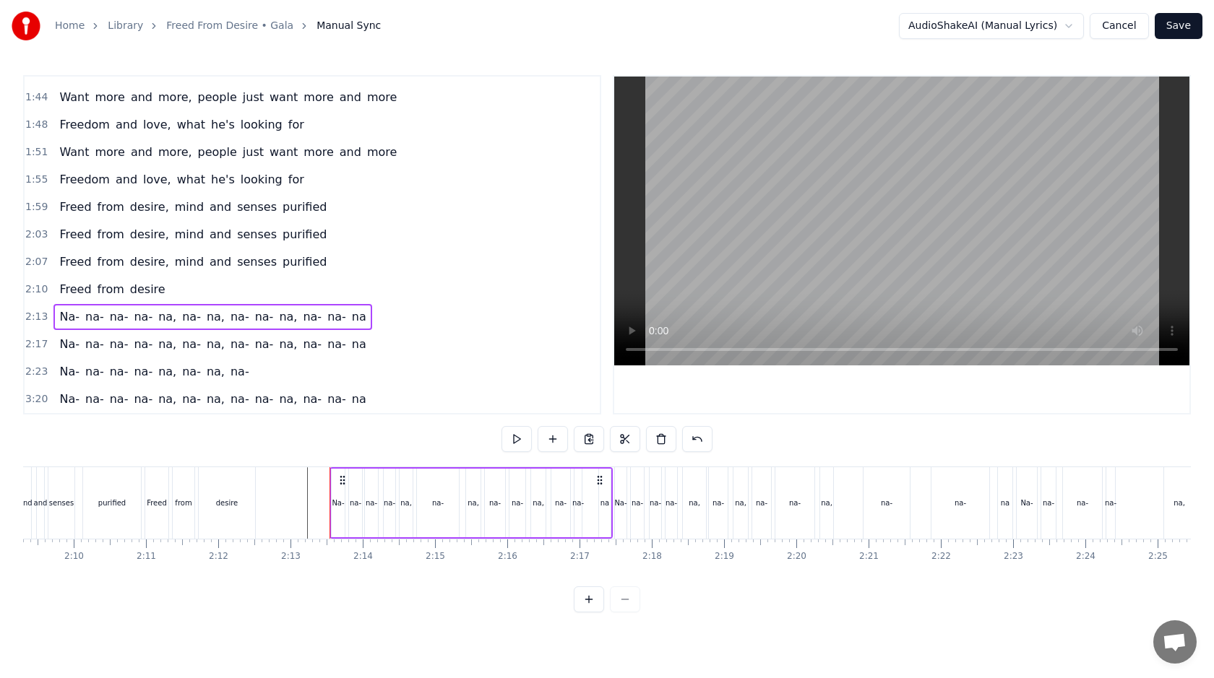
click at [37, 340] on span "2:17" at bounding box center [36, 344] width 22 height 14
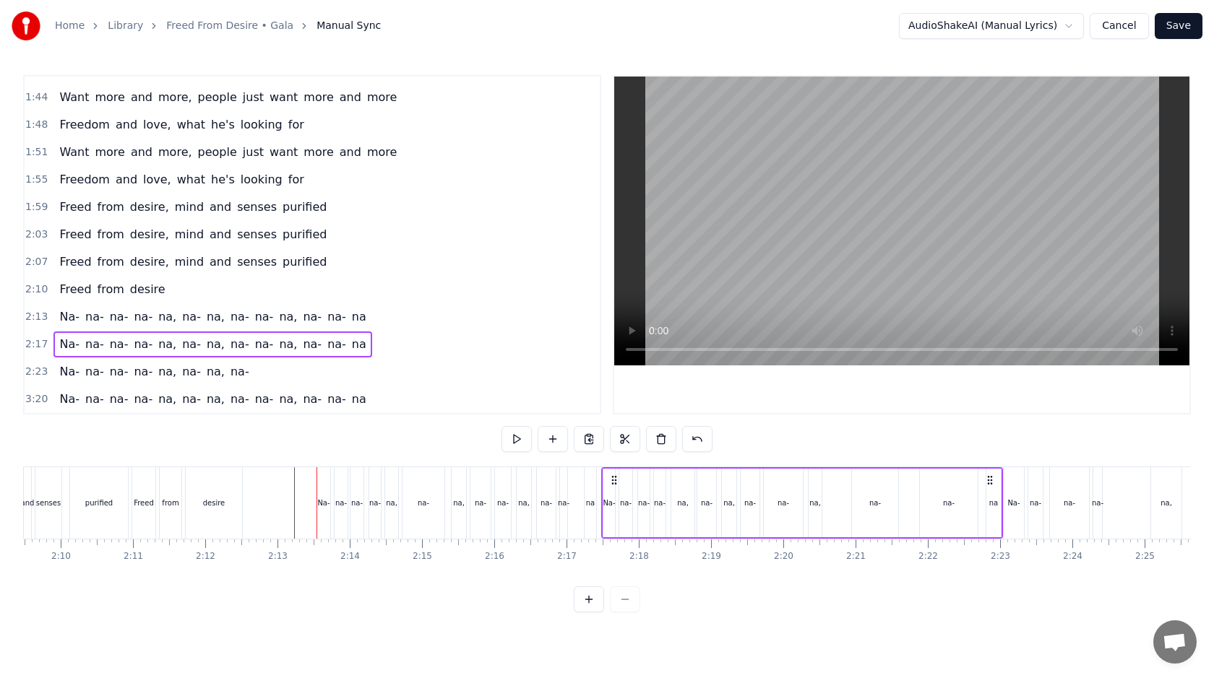
scroll to position [0, 9350]
click at [660, 443] on button at bounding box center [661, 439] width 30 height 26
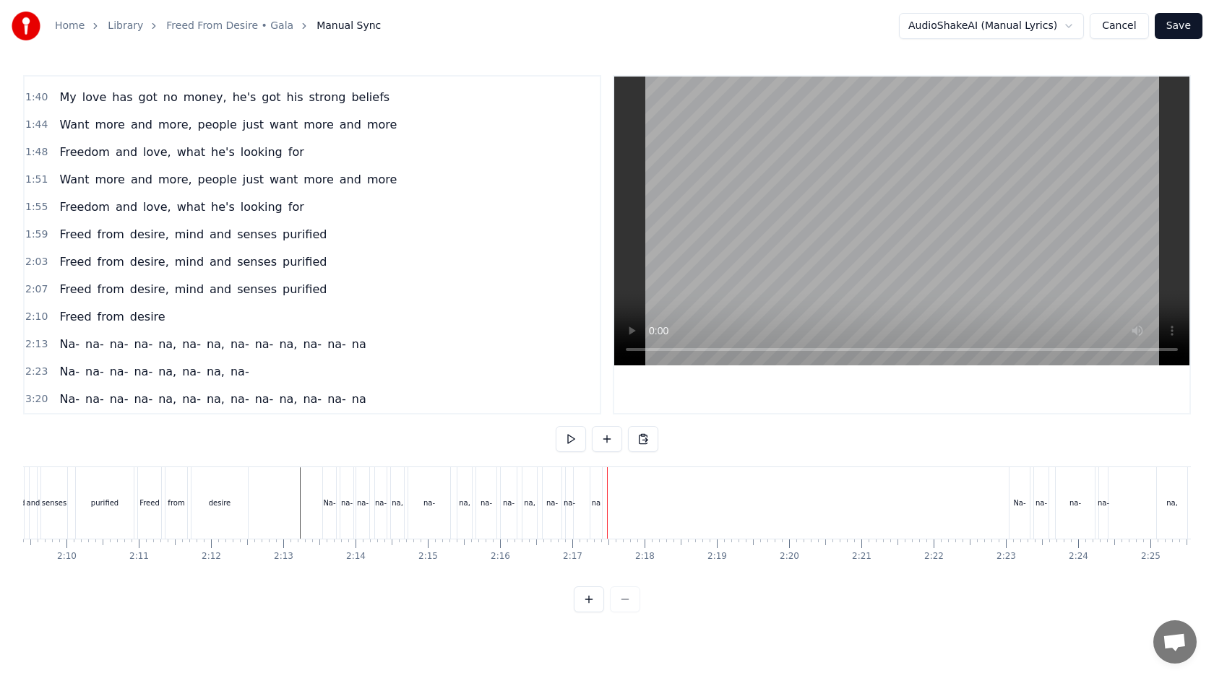
scroll to position [542, 0]
click at [332, 496] on div "Na-" at bounding box center [329, 504] width 13 height 72
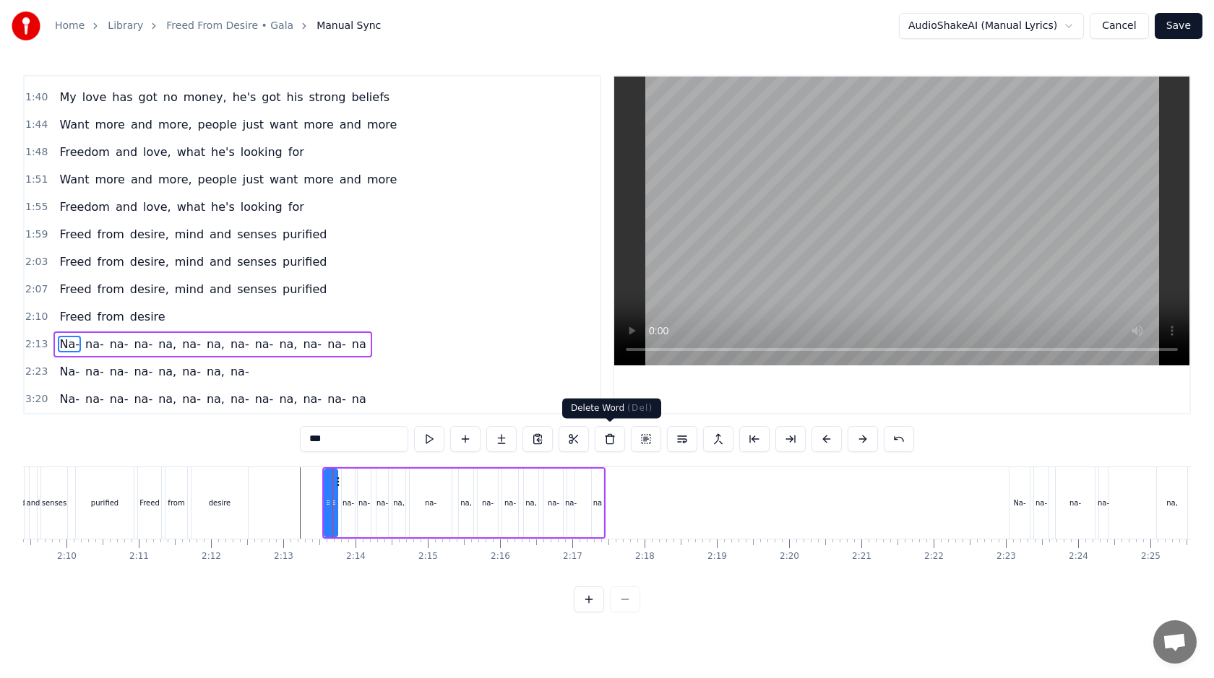
click at [611, 434] on button at bounding box center [610, 439] width 30 height 26
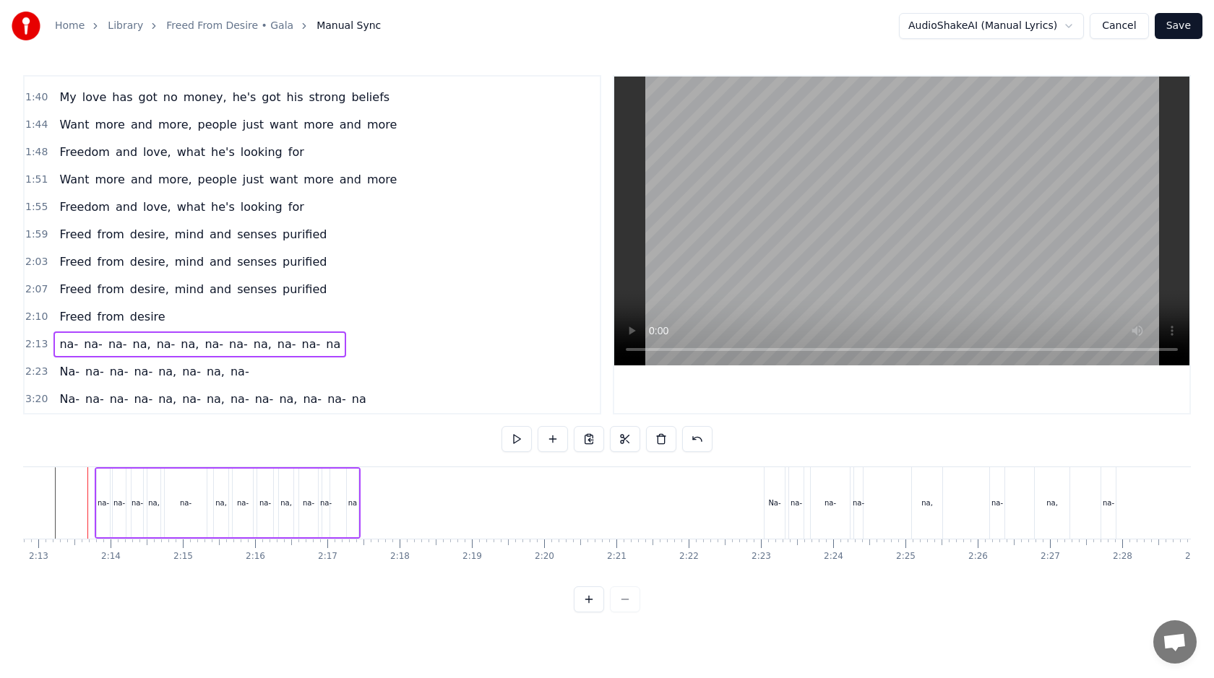
scroll to position [0, 9738]
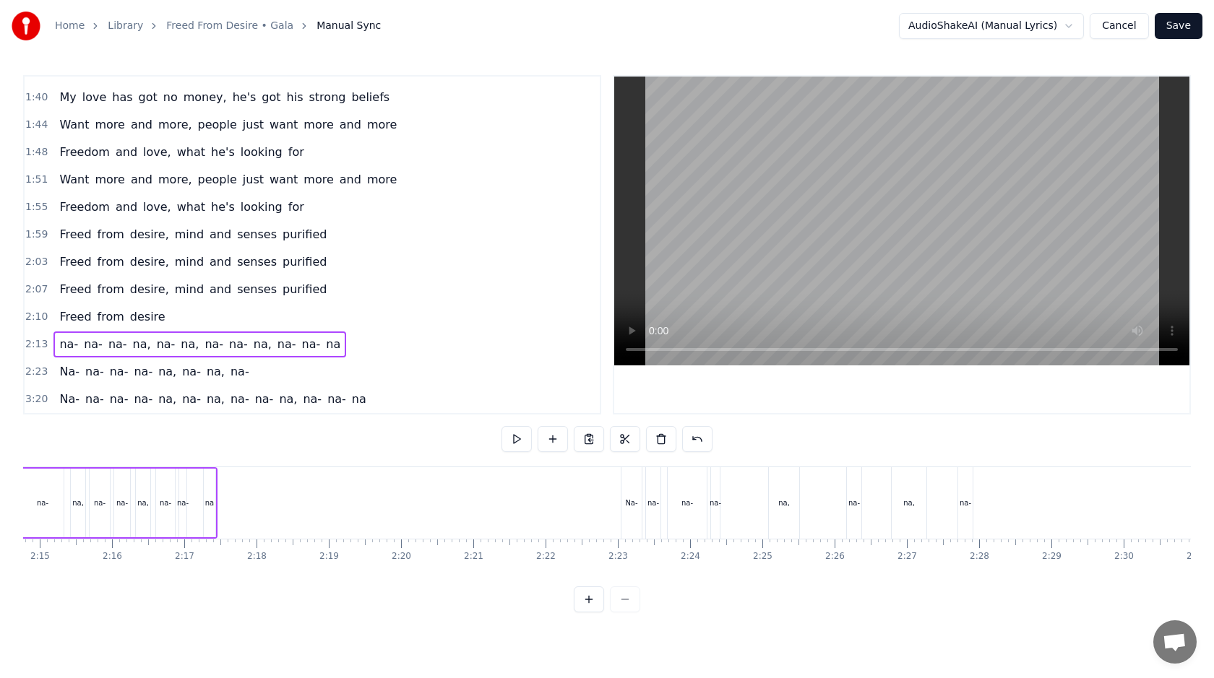
click at [632, 493] on div "Na-" at bounding box center [631, 504] width 20 height 72
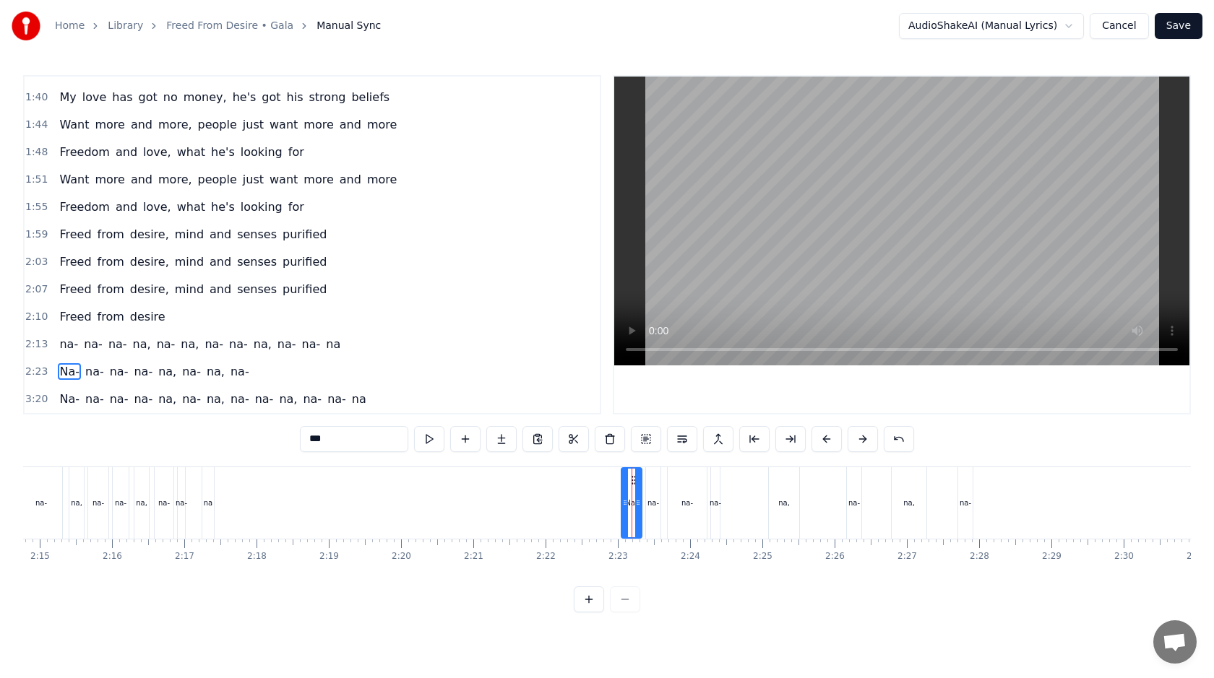
click at [664, 492] on div "Na- [GEOGRAPHIC_DATA], [GEOGRAPHIC_DATA], na-" at bounding box center [799, 504] width 356 height 72
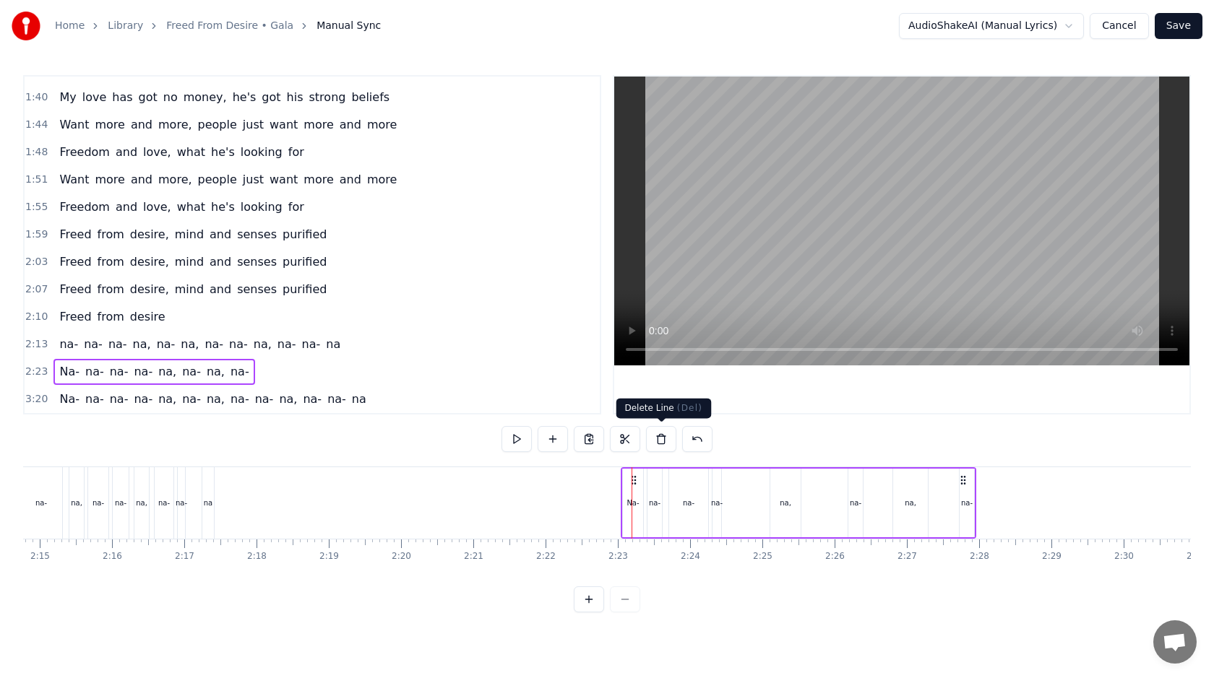
click at [665, 434] on button at bounding box center [661, 439] width 30 height 26
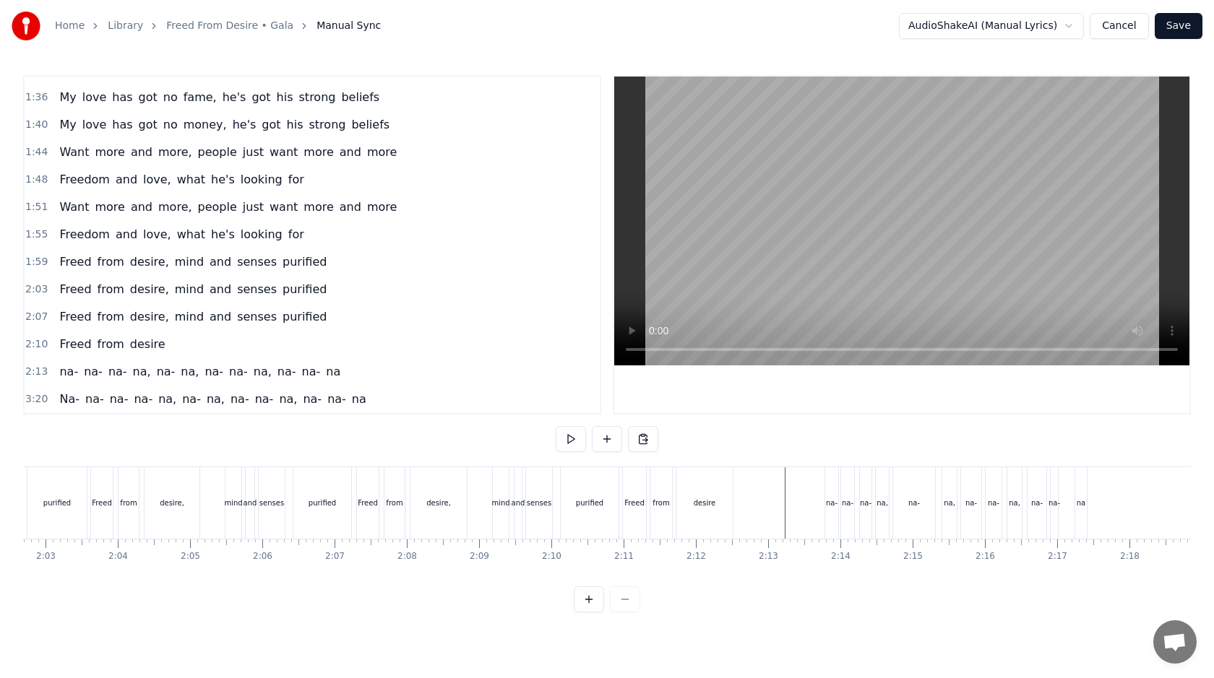
scroll to position [0, 8969]
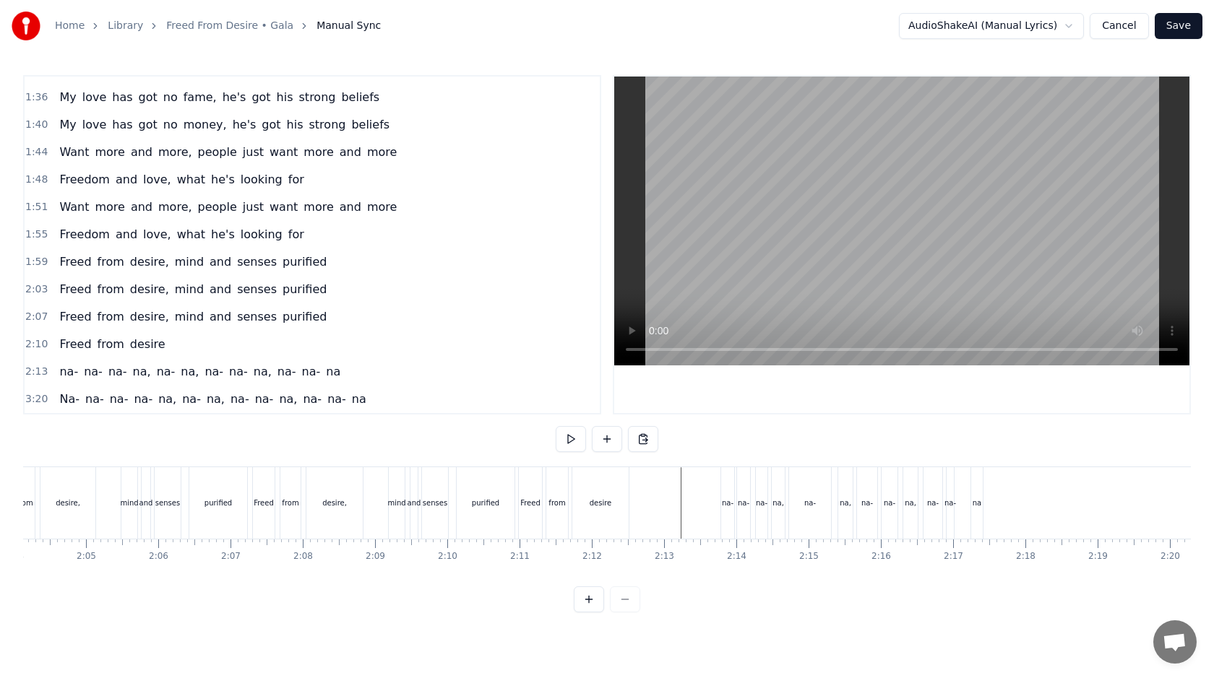
click at [728, 502] on div "na-" at bounding box center [728, 503] width 12 height 11
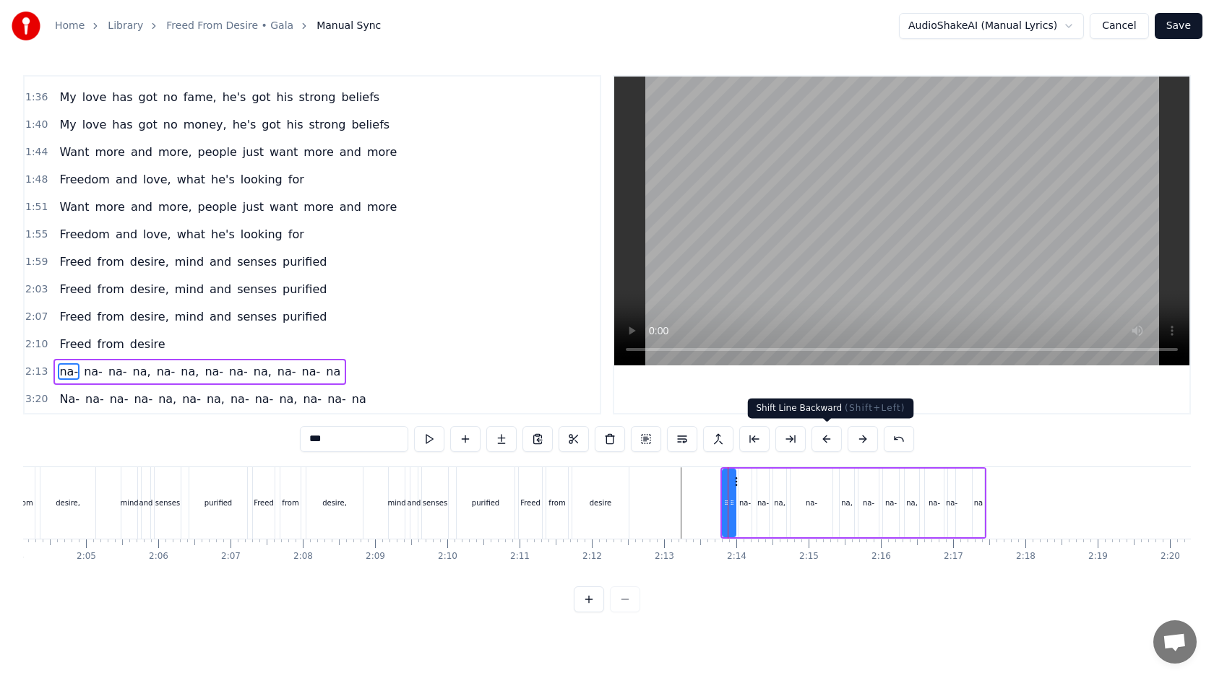
click at [826, 435] on button at bounding box center [826, 439] width 30 height 26
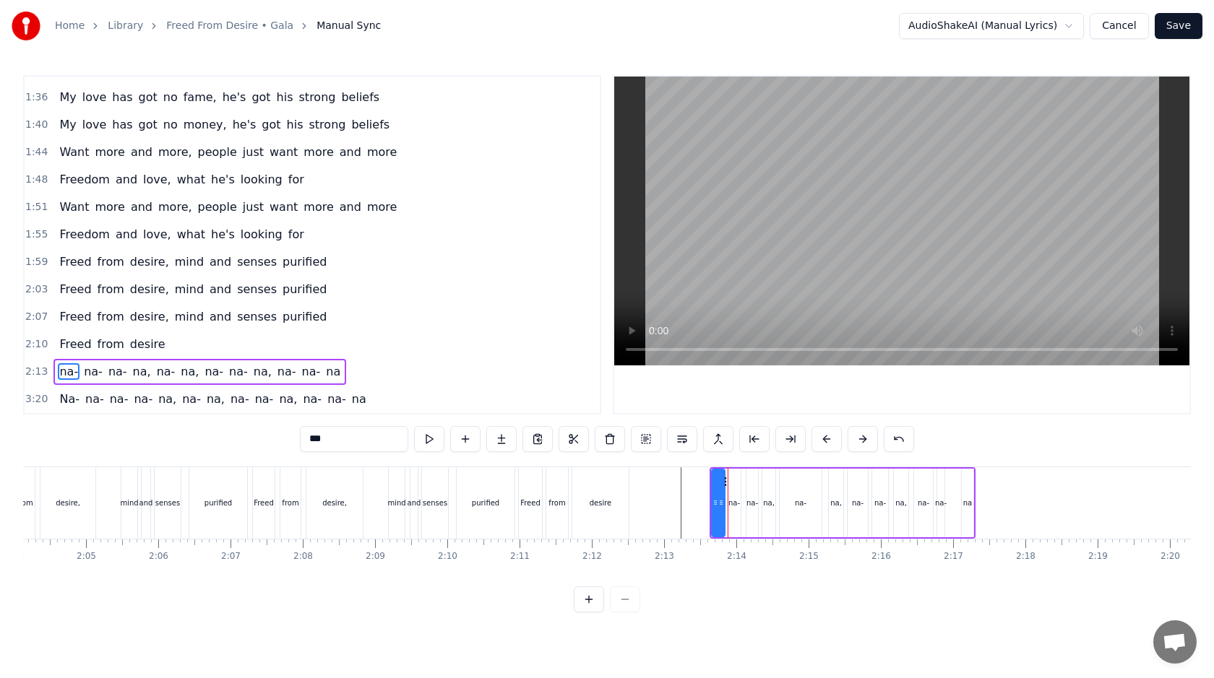
click at [826, 435] on button at bounding box center [826, 439] width 30 height 26
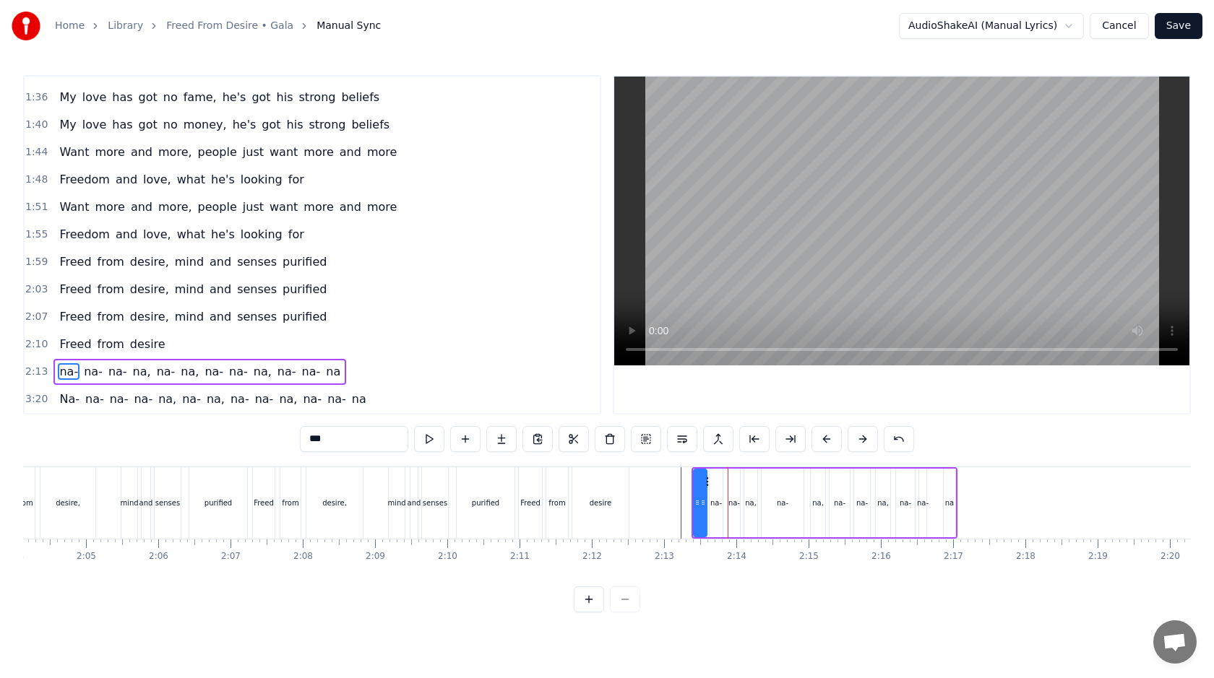
click at [675, 490] on div at bounding box center [522, 504] width 18937 height 72
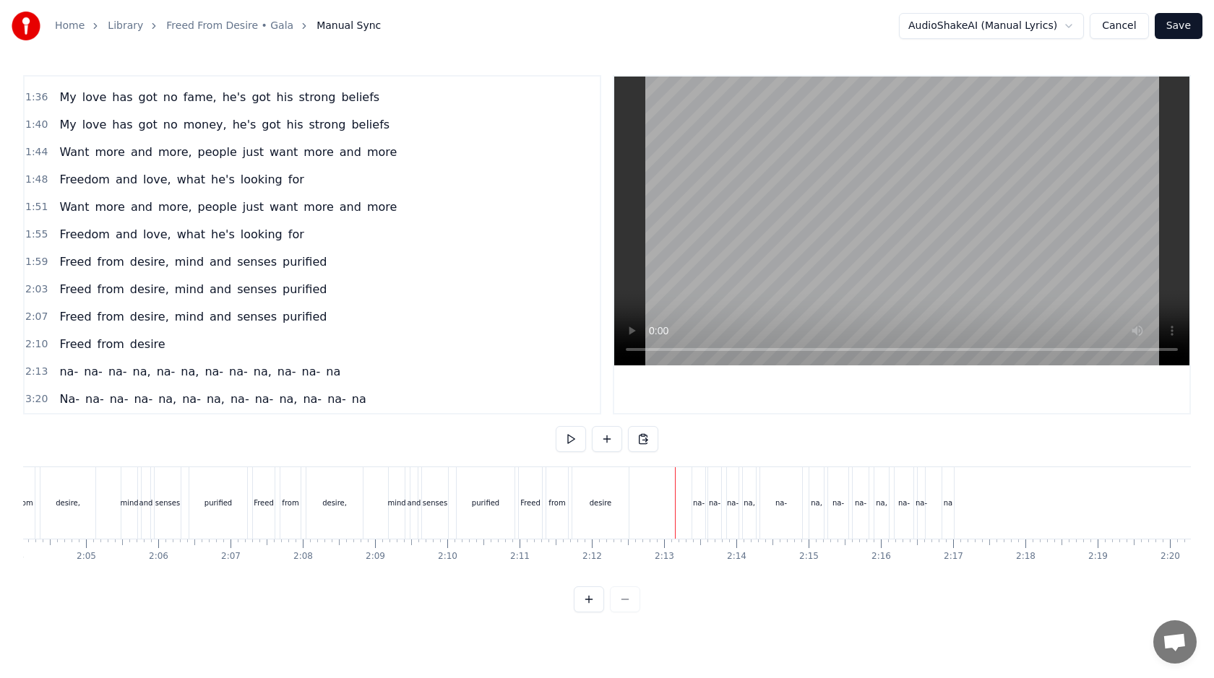
click at [804, 497] on div "[GEOGRAPHIC_DATA], na- na, [GEOGRAPHIC_DATA], [GEOGRAPHIC_DATA]" at bounding box center [825, 504] width 266 height 72
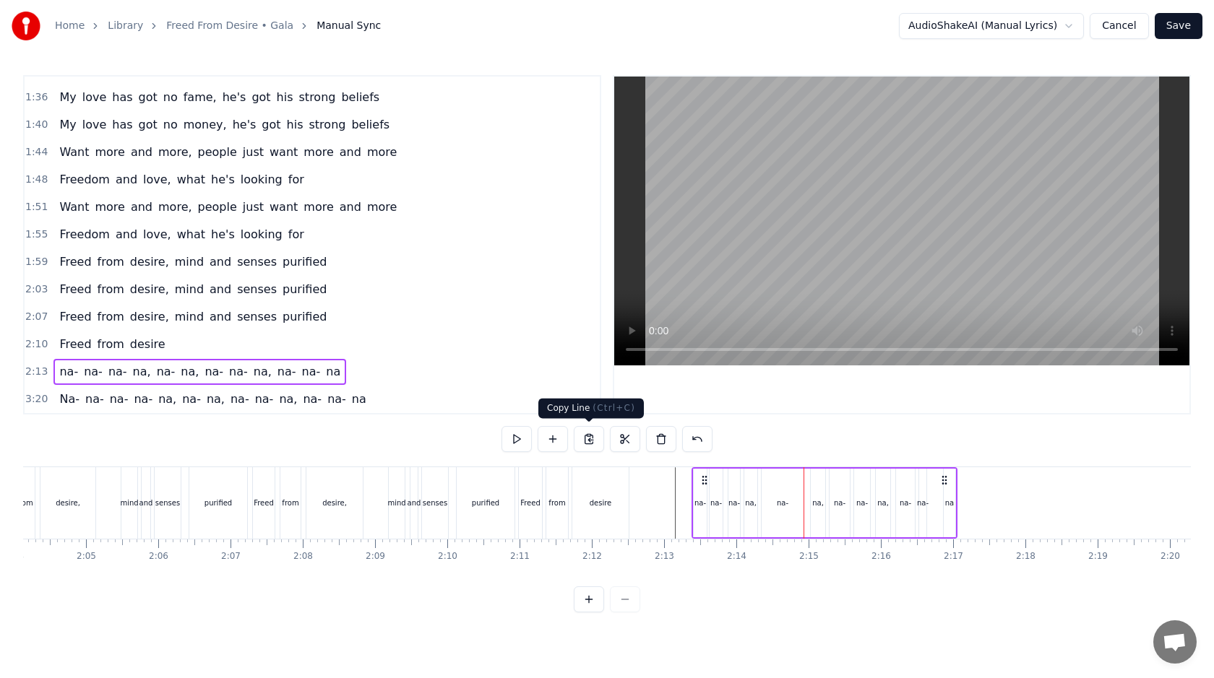
click at [598, 443] on button at bounding box center [589, 439] width 30 height 26
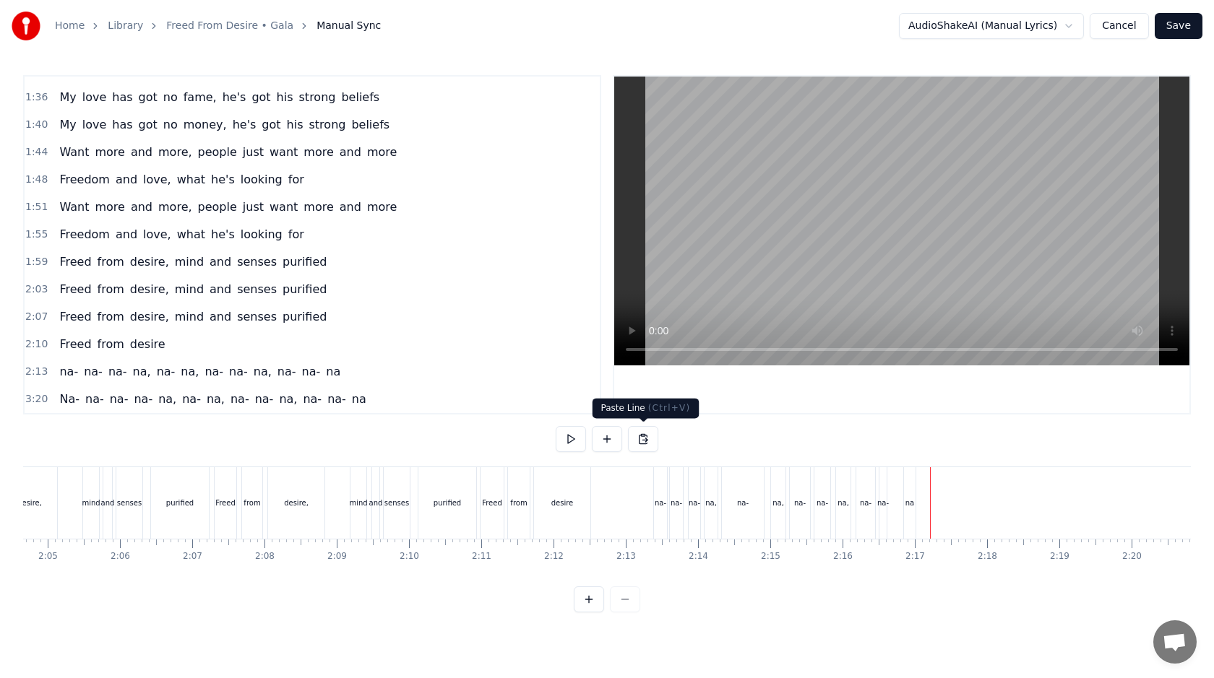
click at [637, 435] on button at bounding box center [643, 439] width 30 height 26
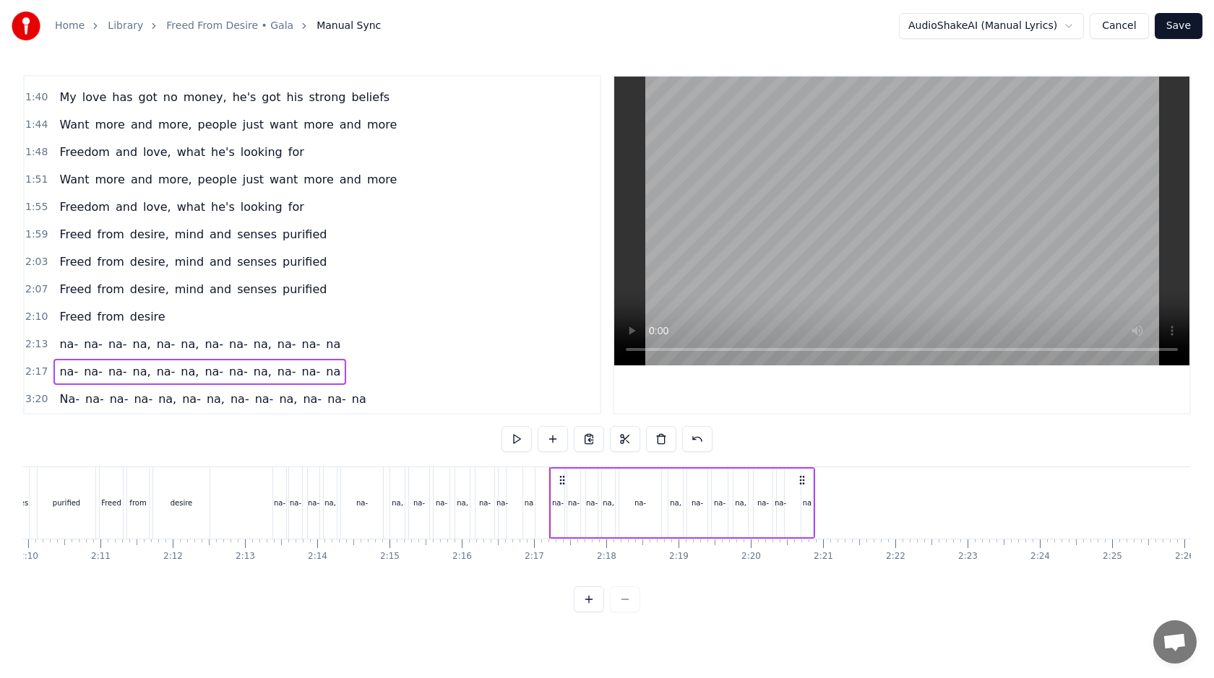
scroll to position [0, 9466]
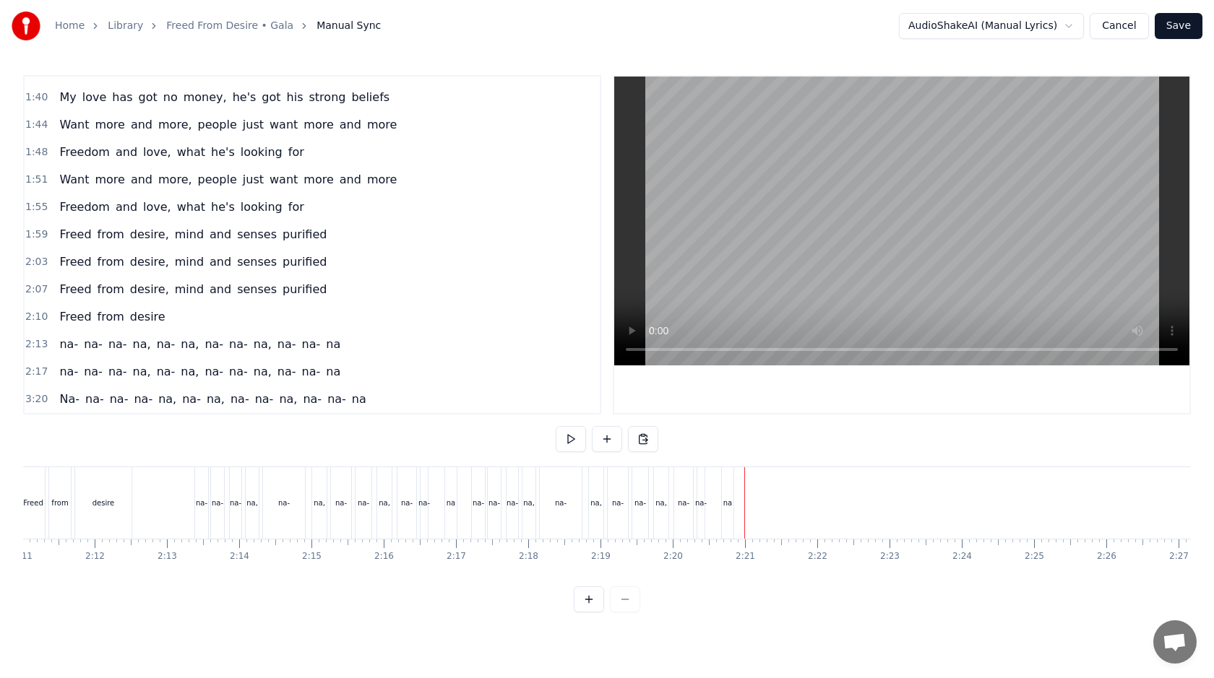
click at [739, 498] on div at bounding box center [25, 504] width 18937 height 72
click at [738, 498] on div at bounding box center [25, 504] width 18937 height 72
click at [640, 438] on button at bounding box center [643, 439] width 30 height 26
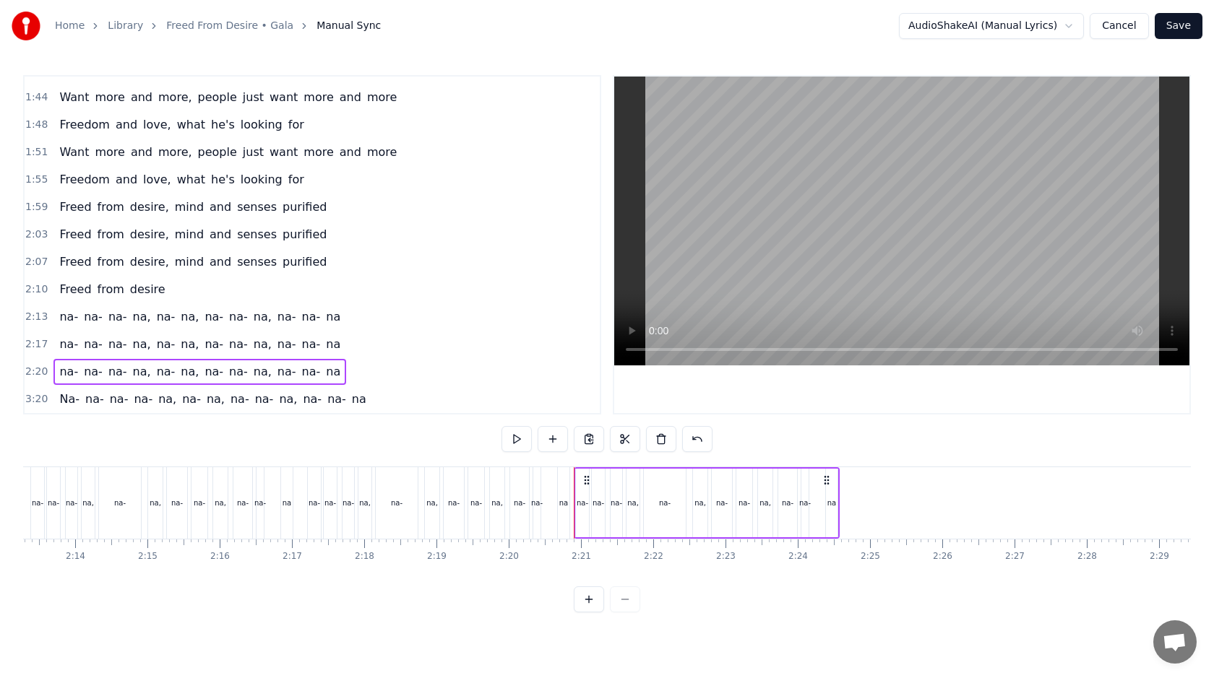
scroll to position [0, 9721]
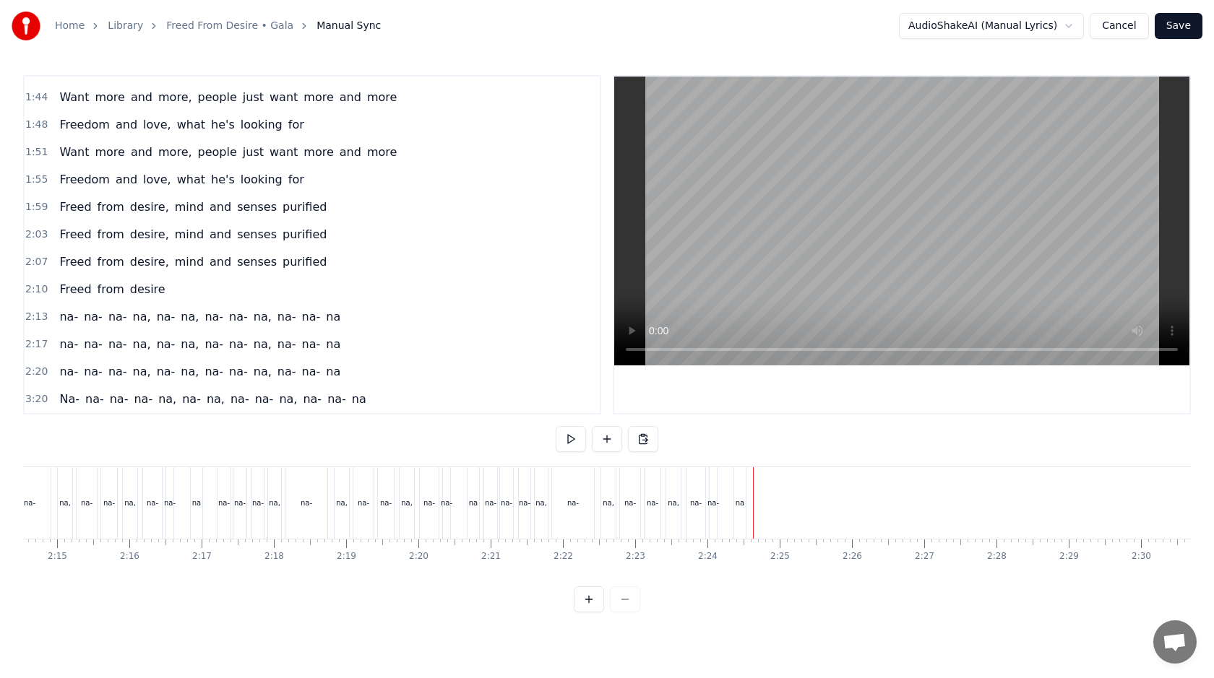
click at [644, 435] on button at bounding box center [643, 439] width 30 height 26
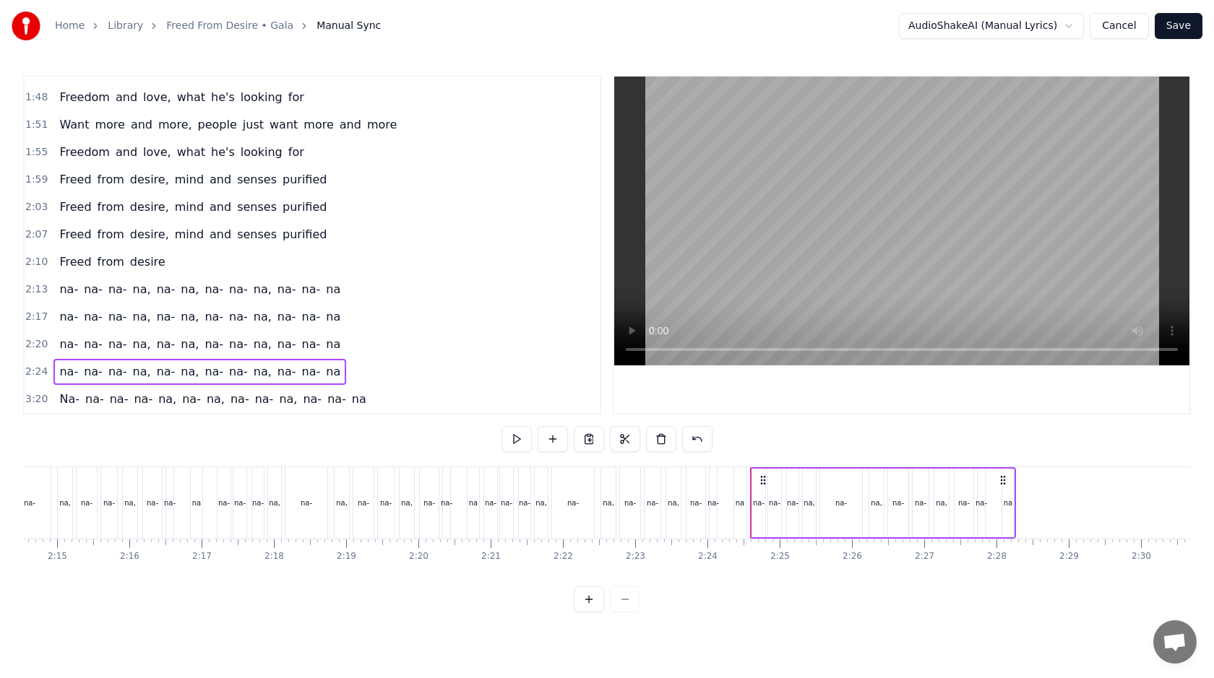
click at [1007, 491] on div "na" at bounding box center [1008, 503] width 12 height 69
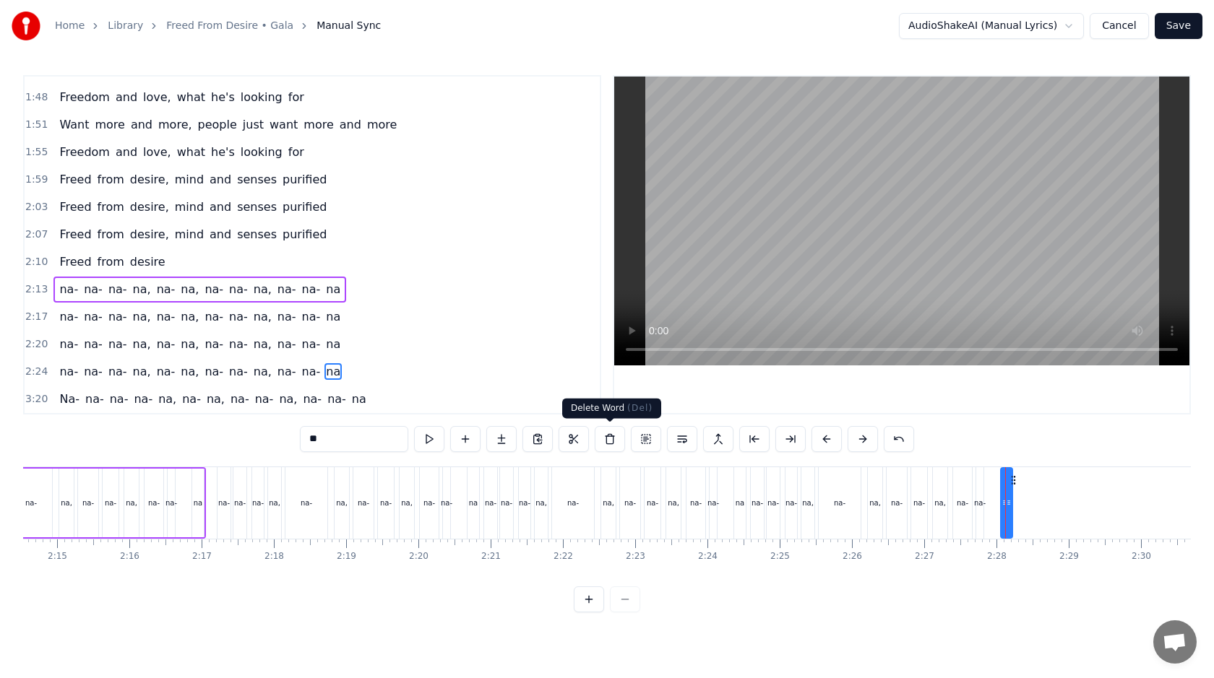
click at [608, 438] on button at bounding box center [610, 439] width 30 height 26
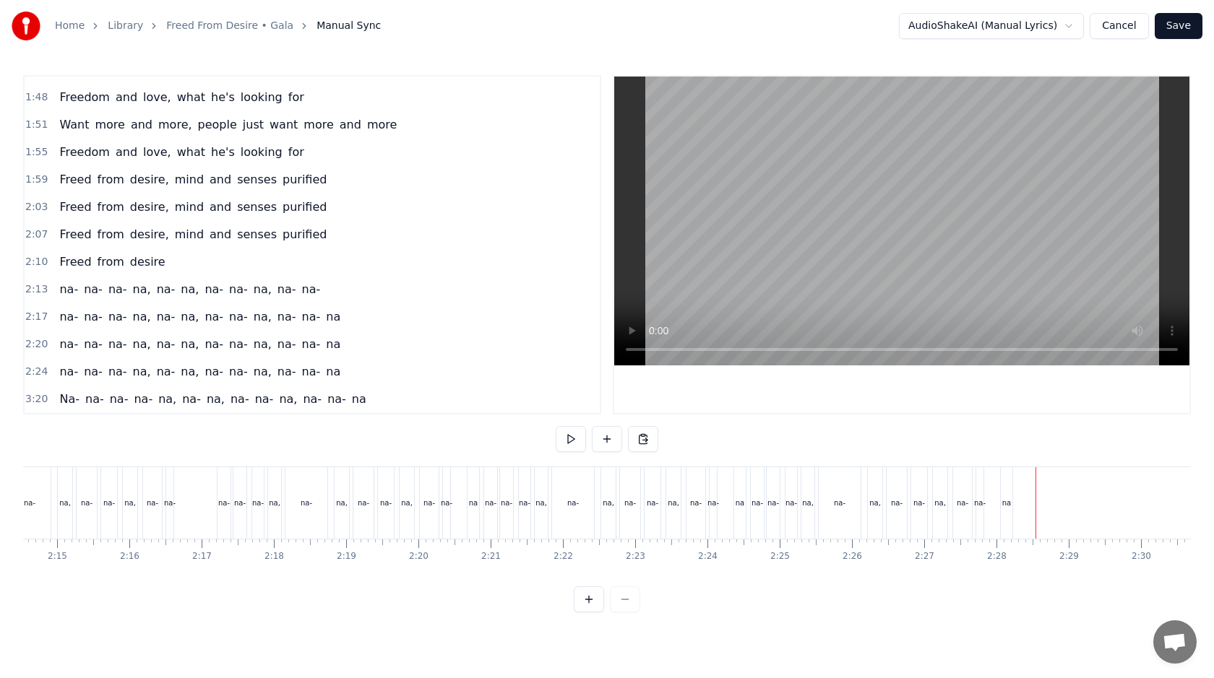
click at [999, 498] on div "[GEOGRAPHIC_DATA], na- na, [GEOGRAPHIC_DATA], [GEOGRAPHIC_DATA]" at bounding box center [883, 504] width 266 height 72
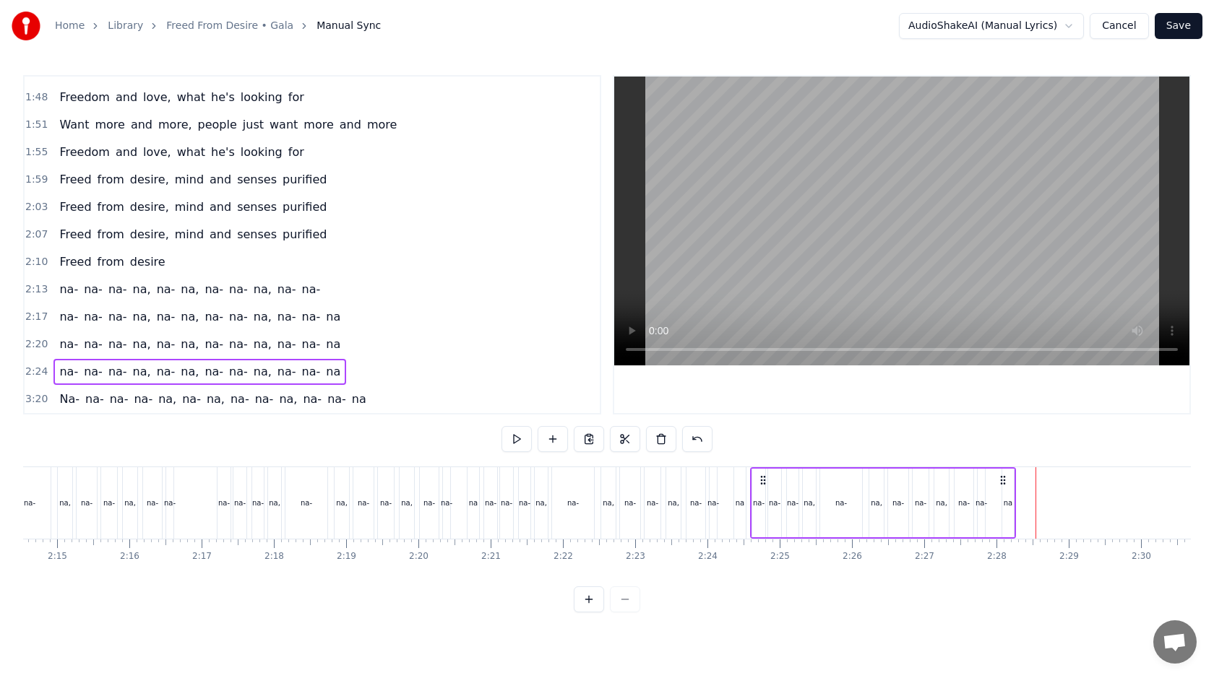
click at [1012, 499] on div "na" at bounding box center [1008, 503] width 12 height 69
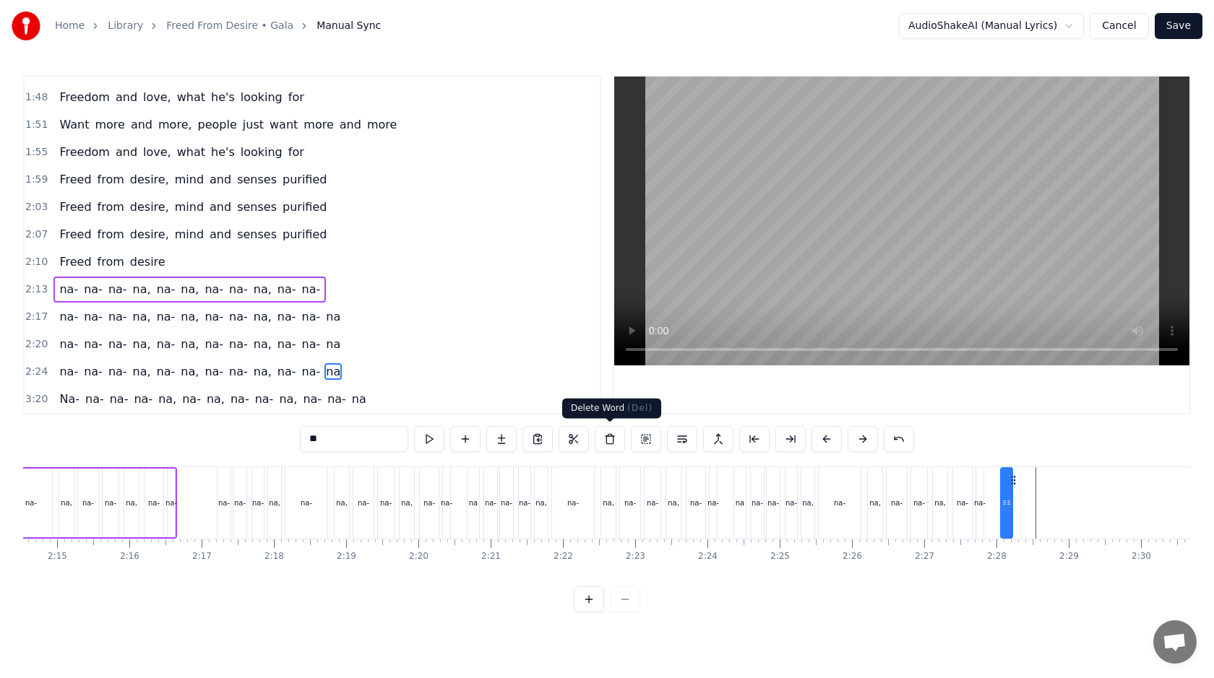
click at [604, 439] on button at bounding box center [610, 439] width 30 height 26
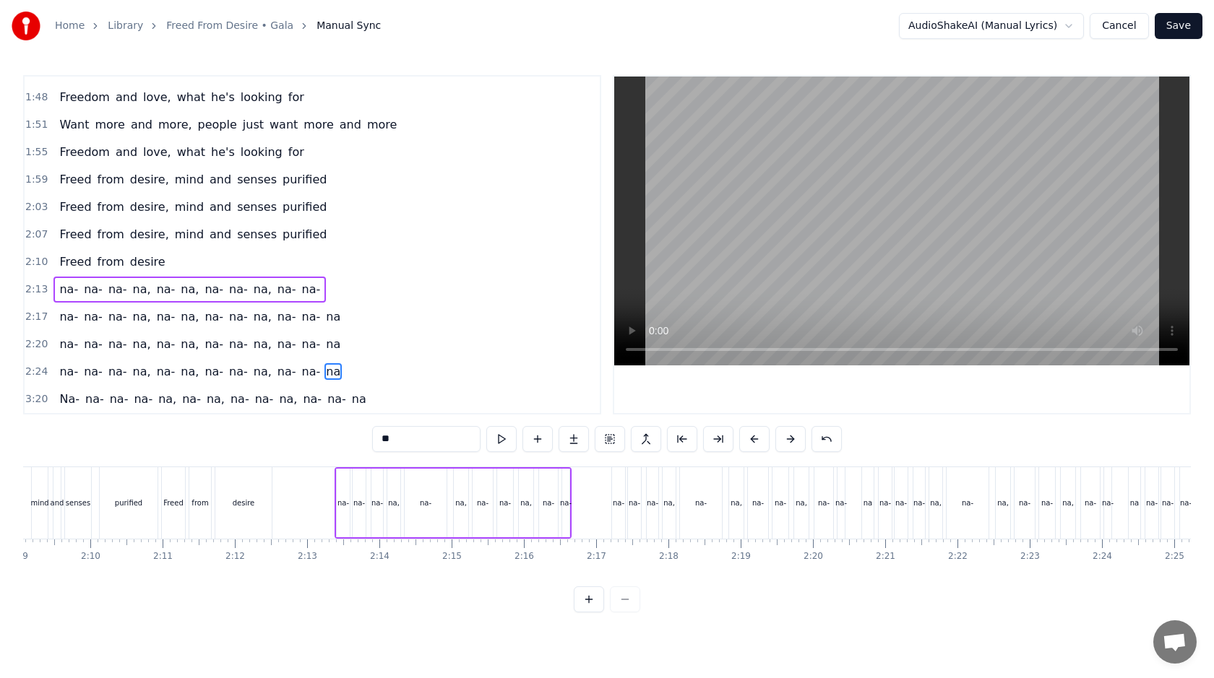
scroll to position [0, 9057]
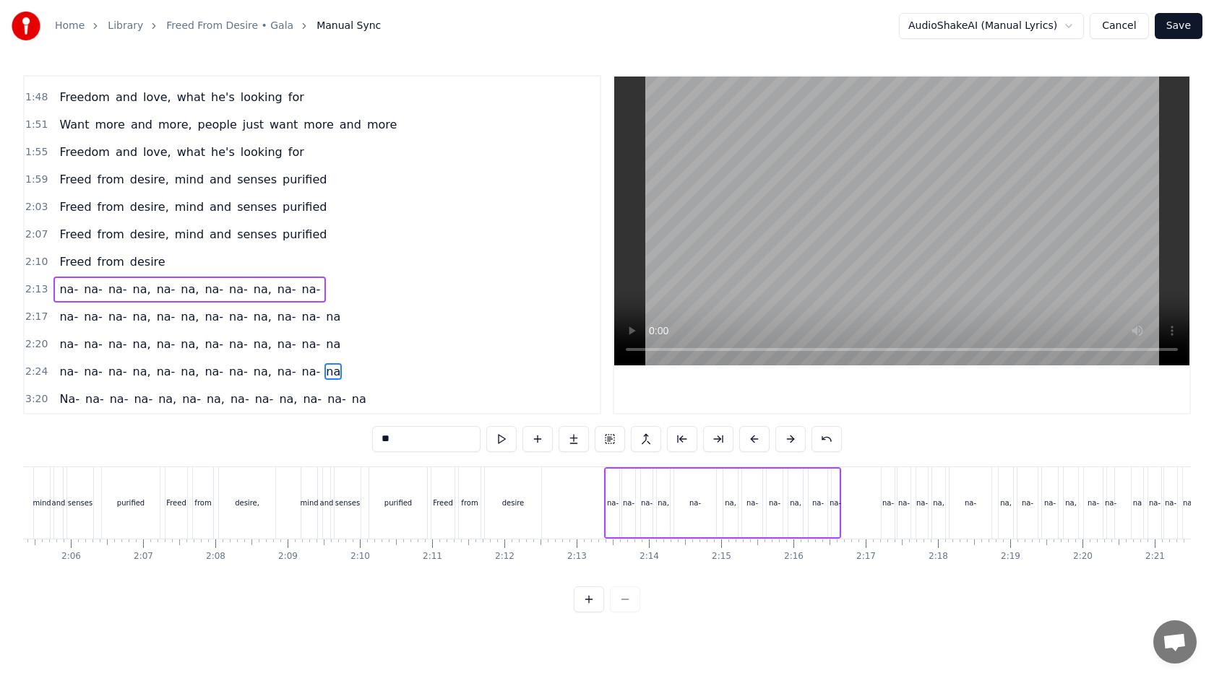
click at [462, 531] on div "from" at bounding box center [470, 504] width 22 height 72
type input "****"
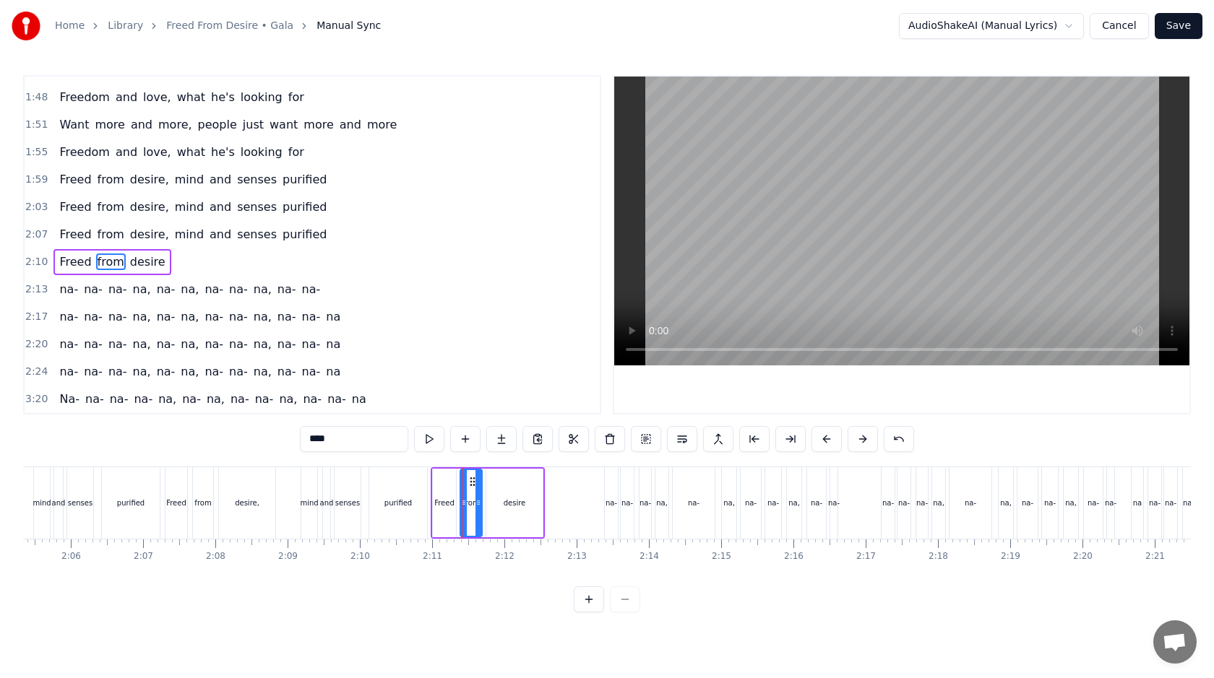
click at [583, 504] on div at bounding box center [434, 504] width 18937 height 72
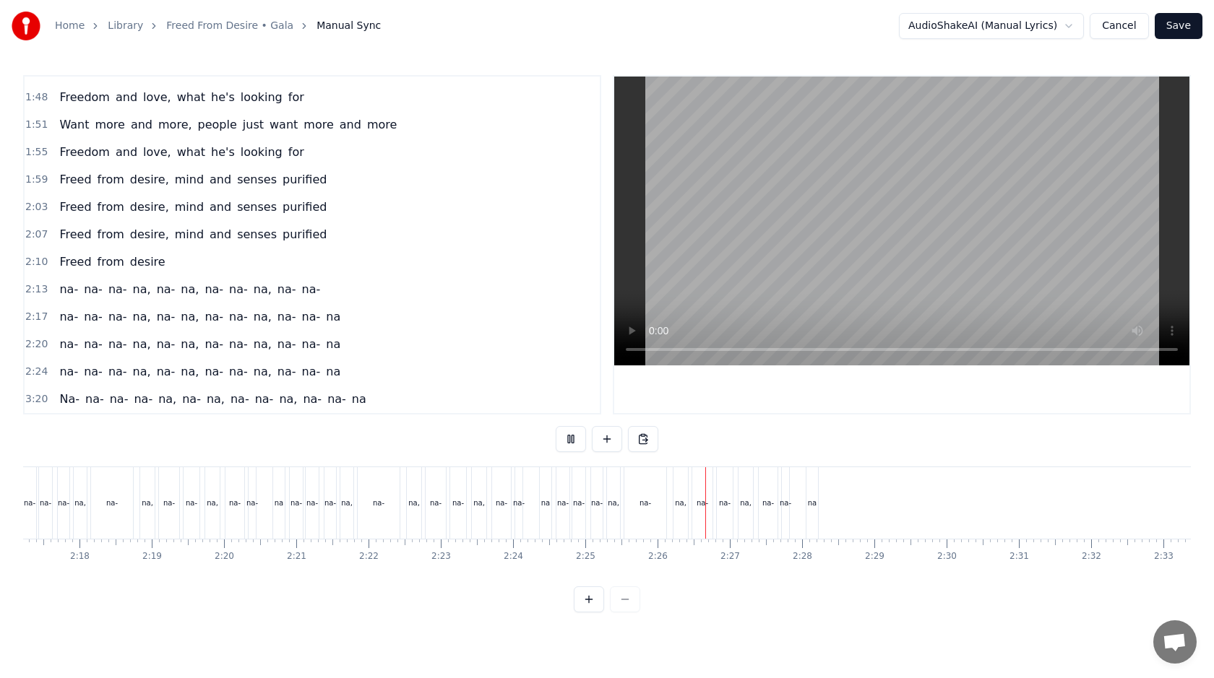
scroll to position [0, 9954]
click at [775, 501] on div "na" at bounding box center [773, 503] width 9 height 11
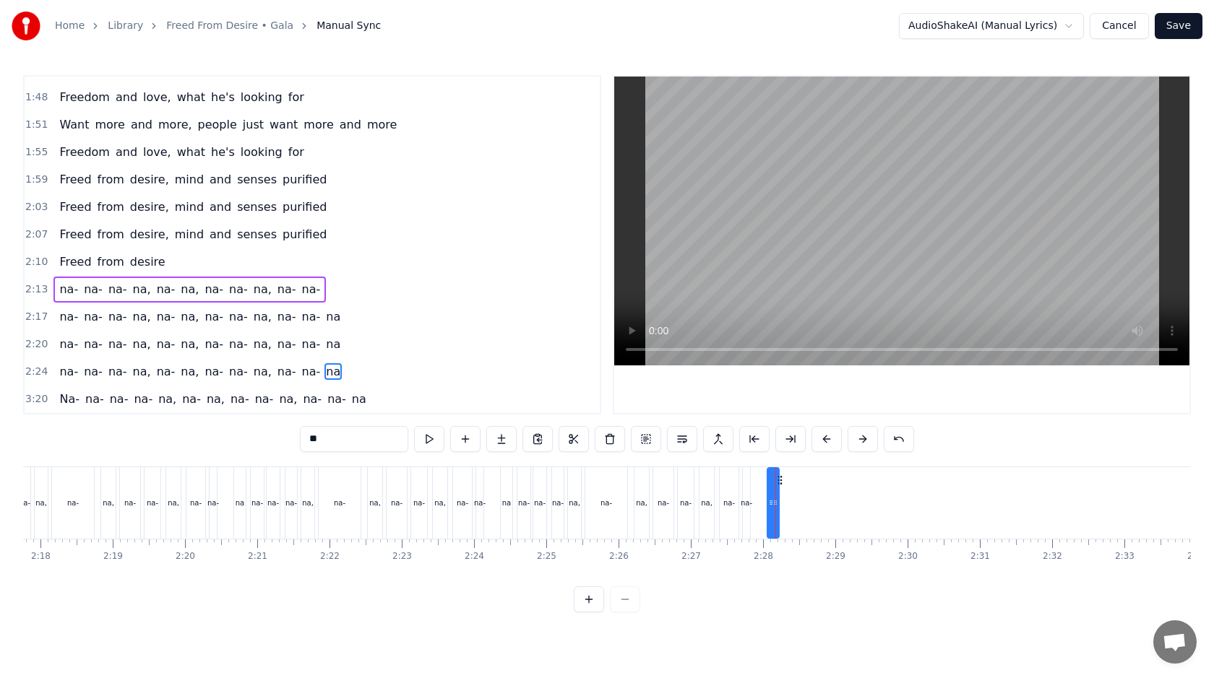
click at [350, 400] on span "na" at bounding box center [358, 399] width 17 height 17
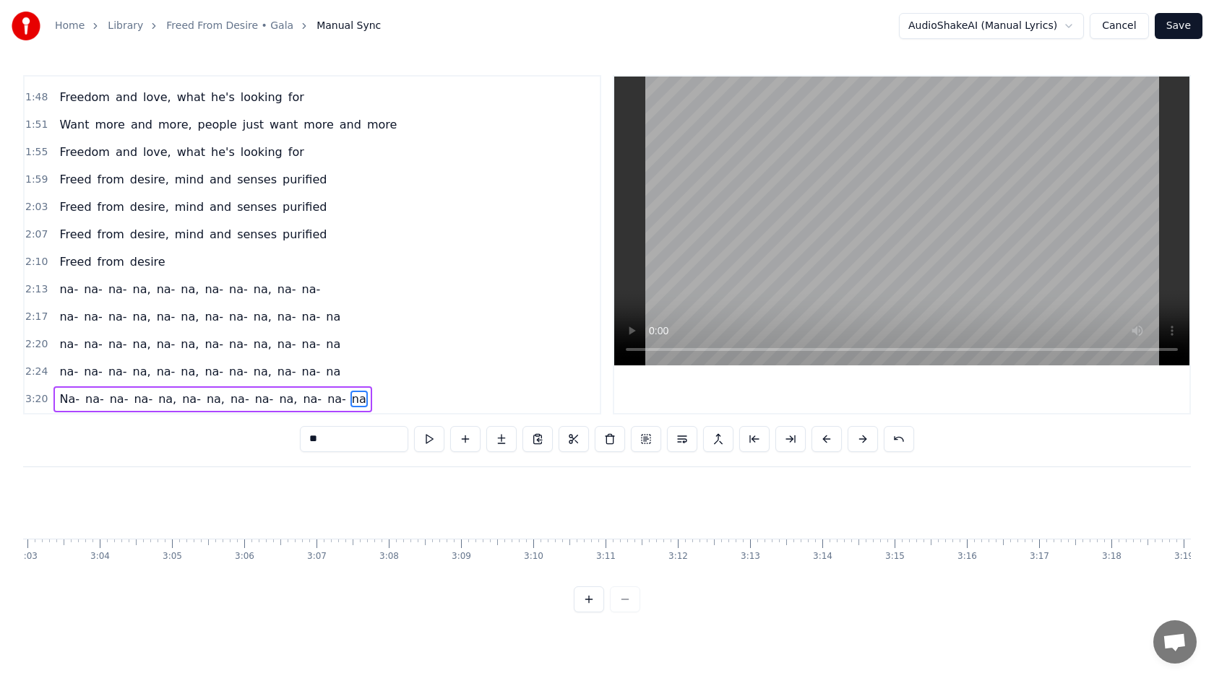
click at [276, 377] on span "na-" at bounding box center [287, 371] width 22 height 17
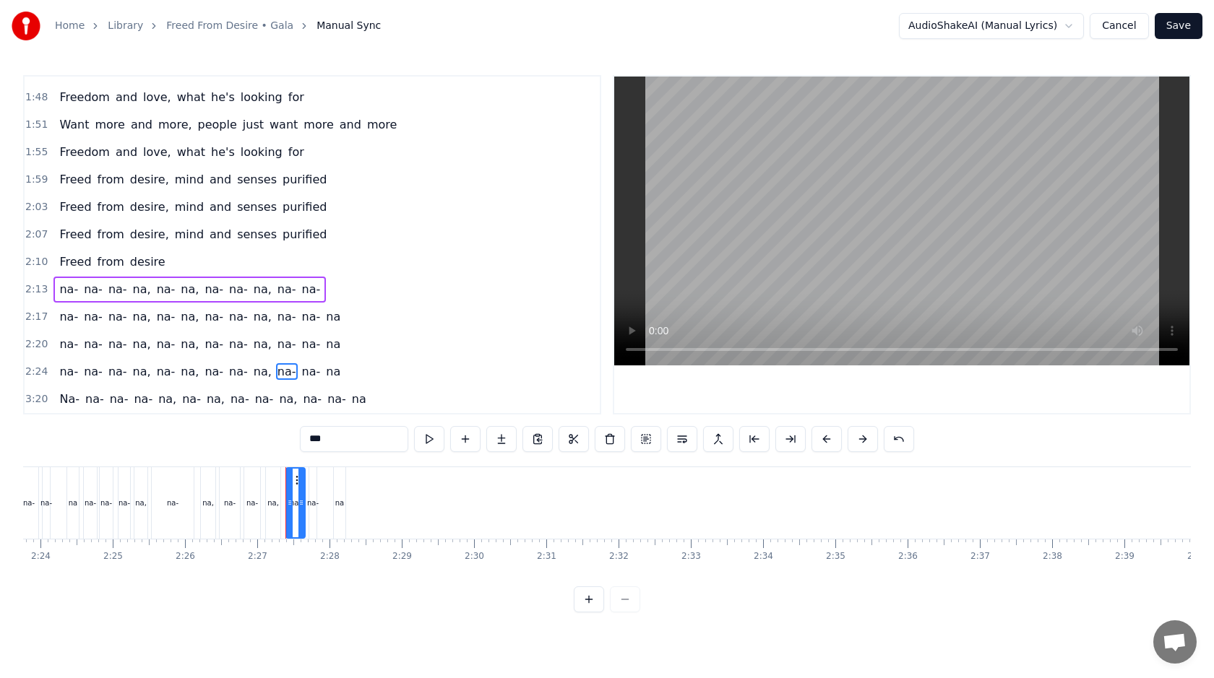
scroll to position [0, 10369]
click at [353, 519] on div "na" at bounding box center [358, 504] width 13 height 72
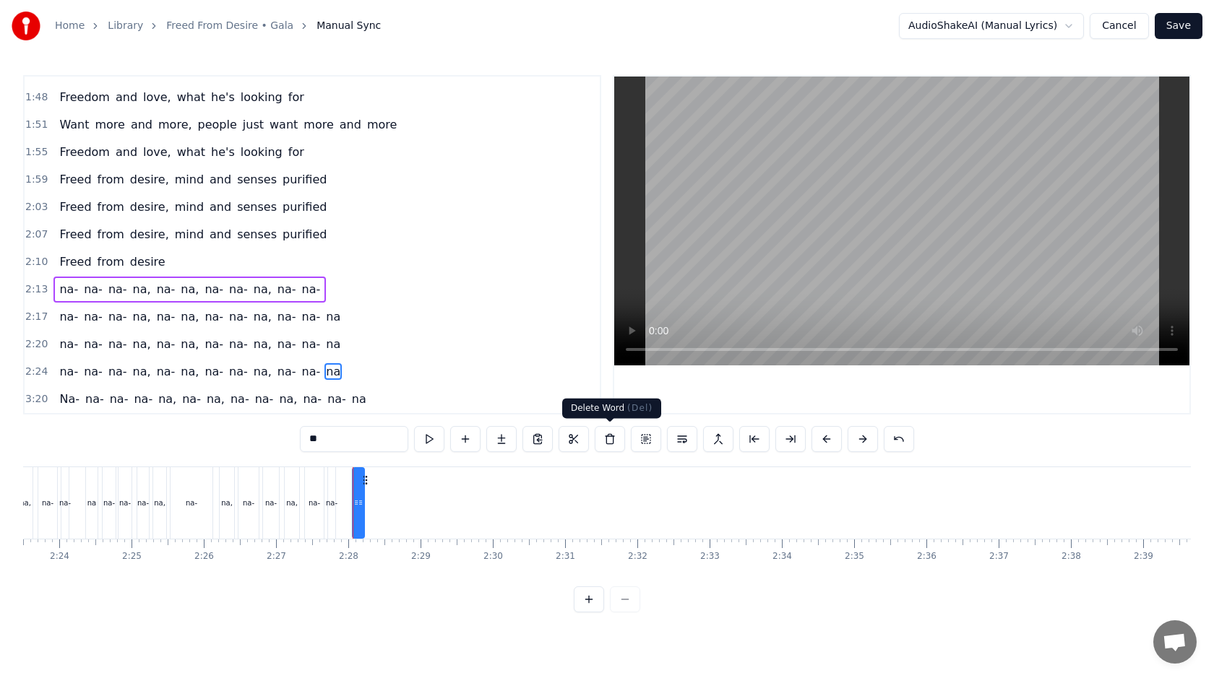
click at [614, 443] on button at bounding box center [610, 439] width 30 height 26
click at [423, 436] on input "**" at bounding box center [426, 439] width 108 height 26
type input "*"
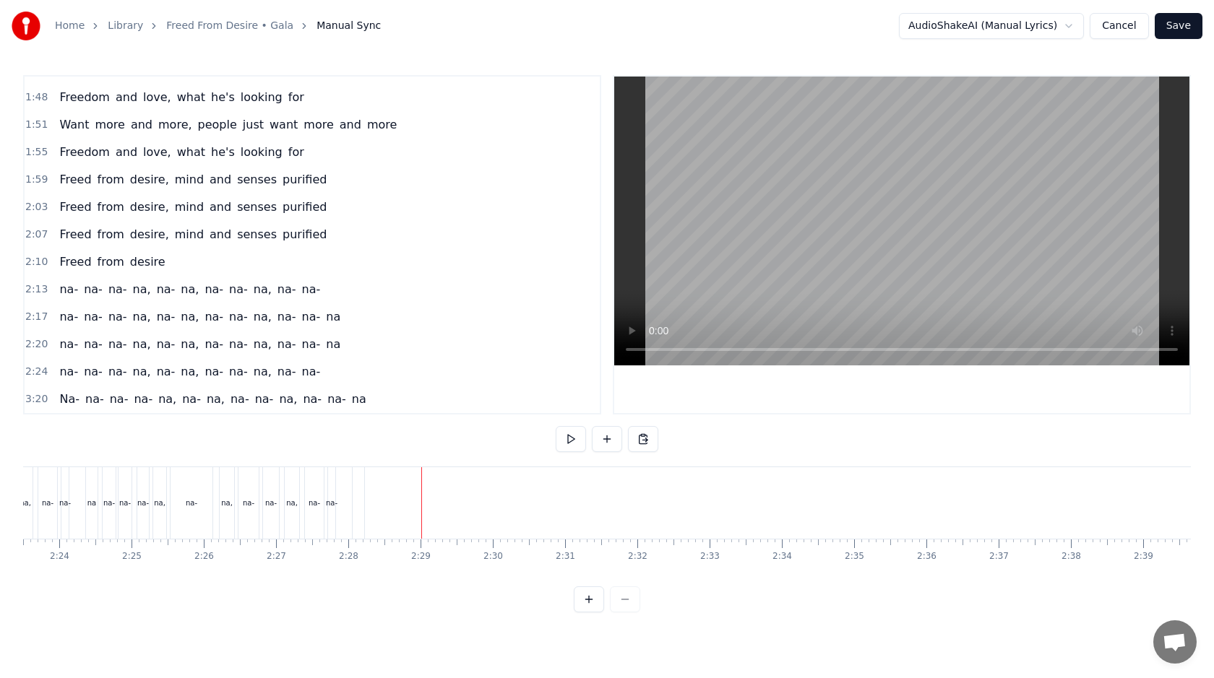
click at [359, 497] on div at bounding box center [359, 504] width 12 height 72
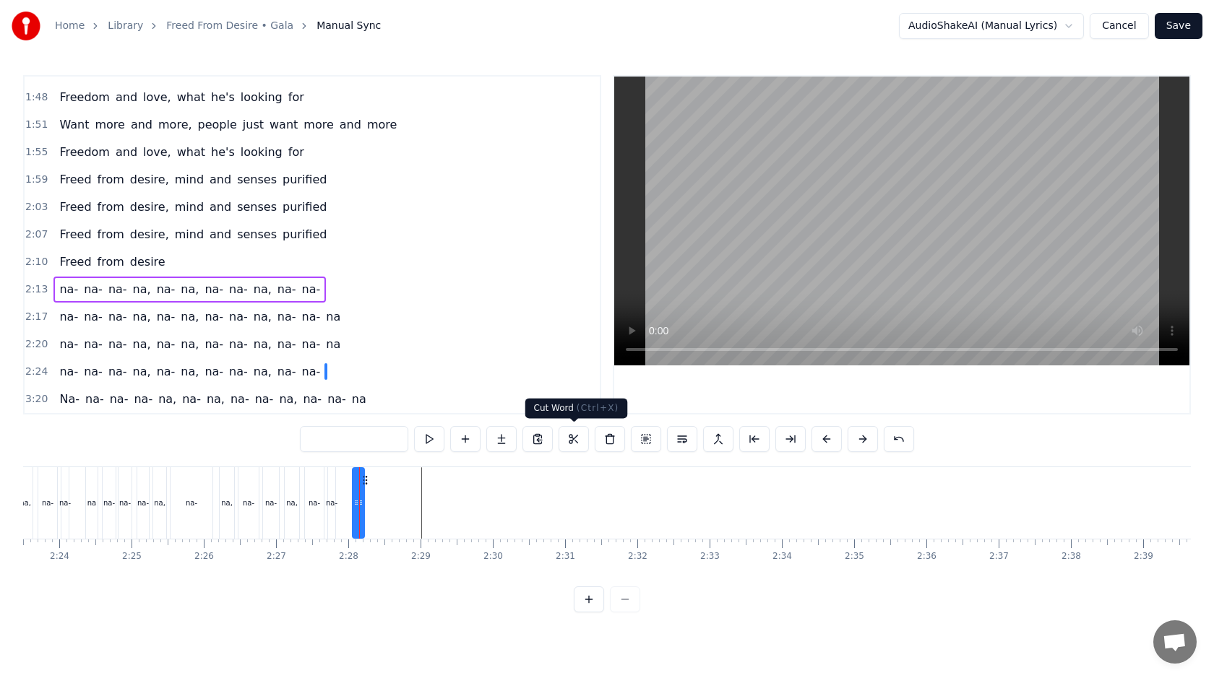
click at [564, 443] on button at bounding box center [574, 439] width 30 height 26
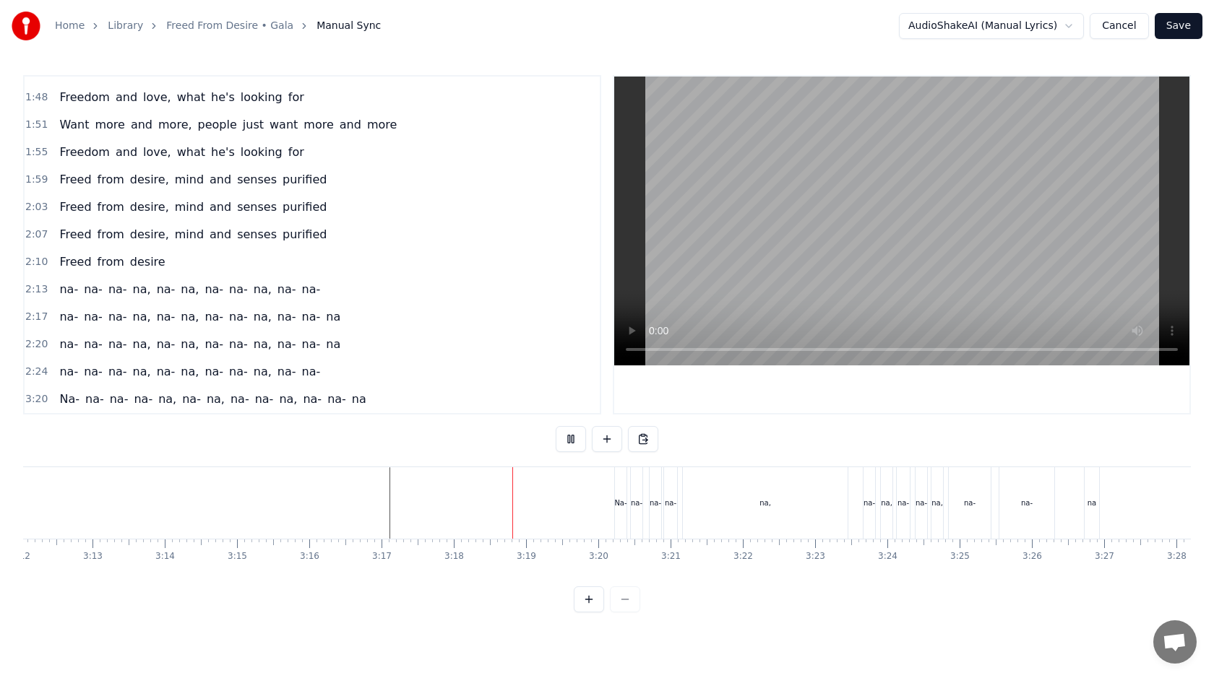
scroll to position [0, 13938]
click at [642, 509] on div "na," at bounding box center [703, 504] width 165 height 72
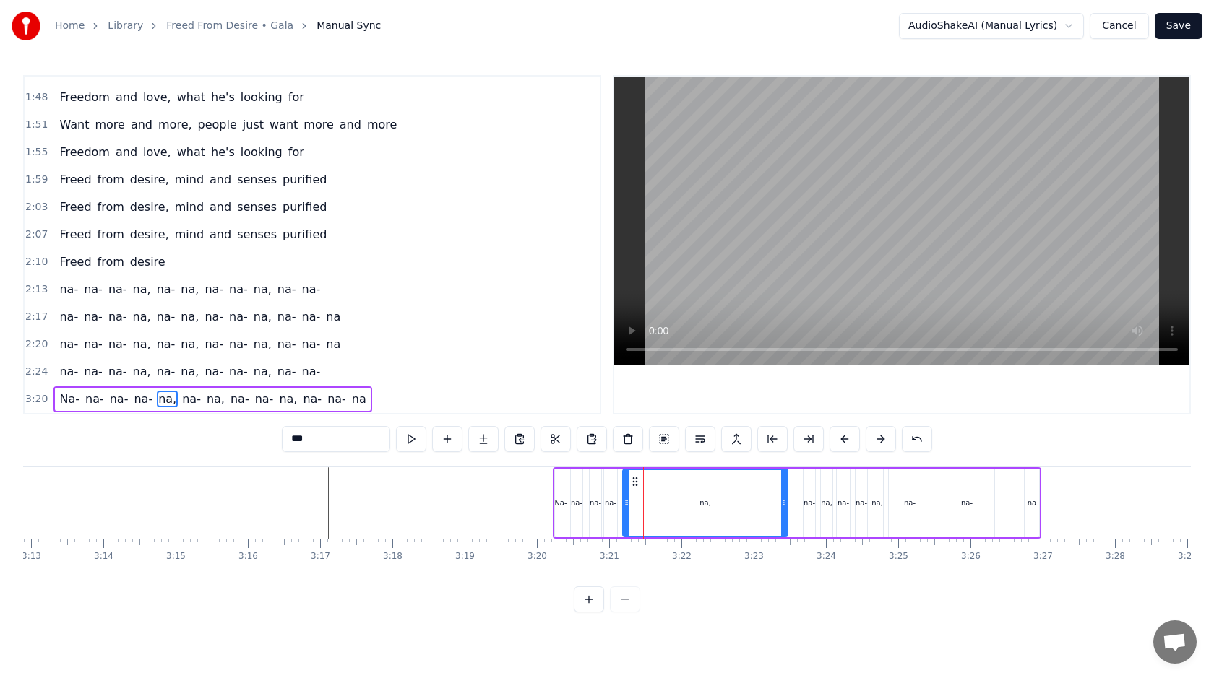
click at [790, 499] on div "Na- [GEOGRAPHIC_DATA], [GEOGRAPHIC_DATA], [GEOGRAPHIC_DATA], [GEOGRAPHIC_DATA]" at bounding box center [797, 504] width 488 height 72
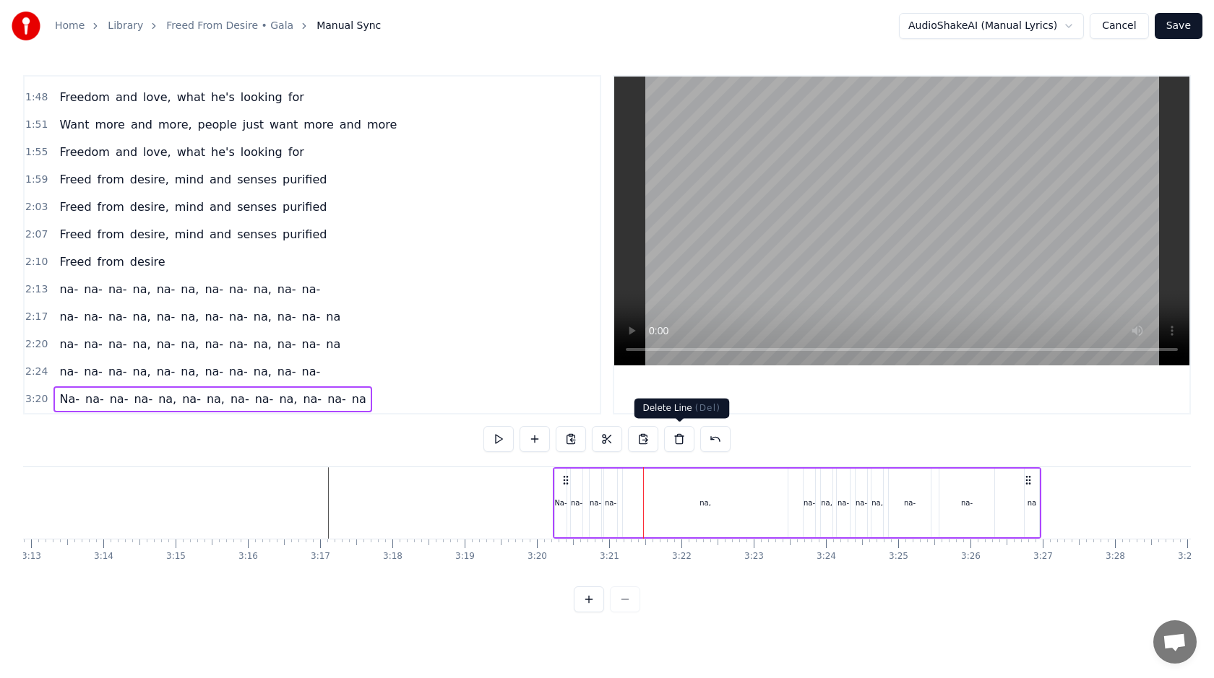
click at [676, 440] on button at bounding box center [679, 439] width 30 height 26
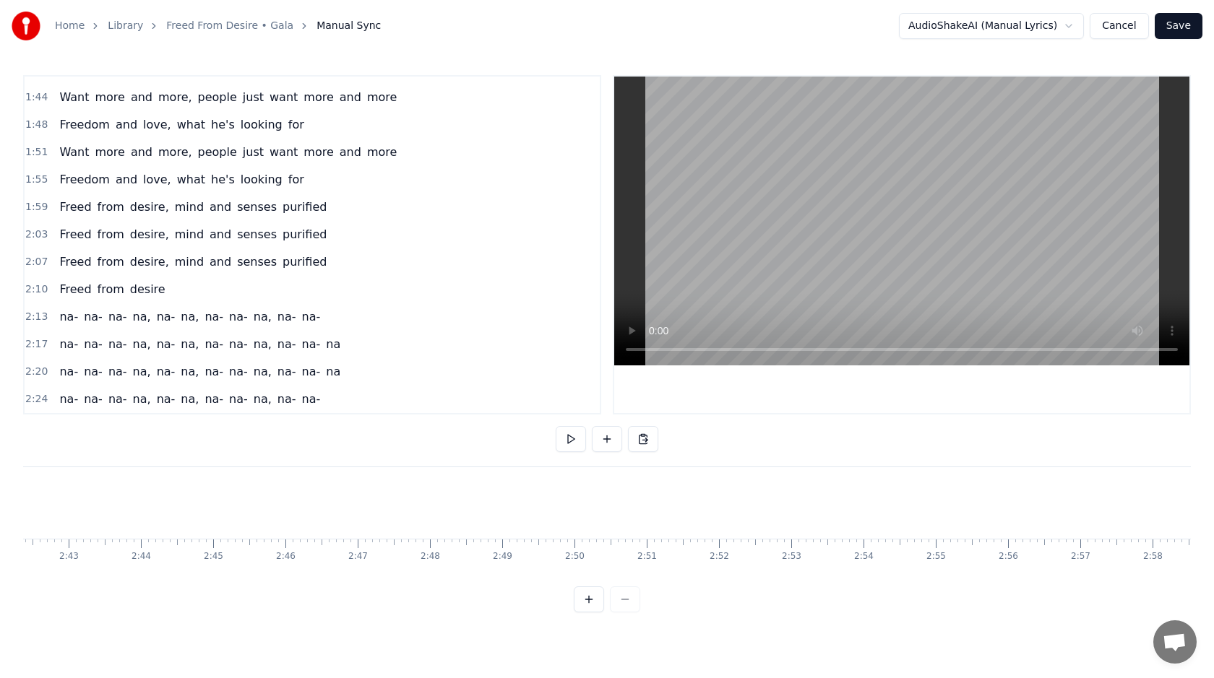
scroll to position [0, 12109]
click at [650, 441] on button at bounding box center [643, 439] width 30 height 26
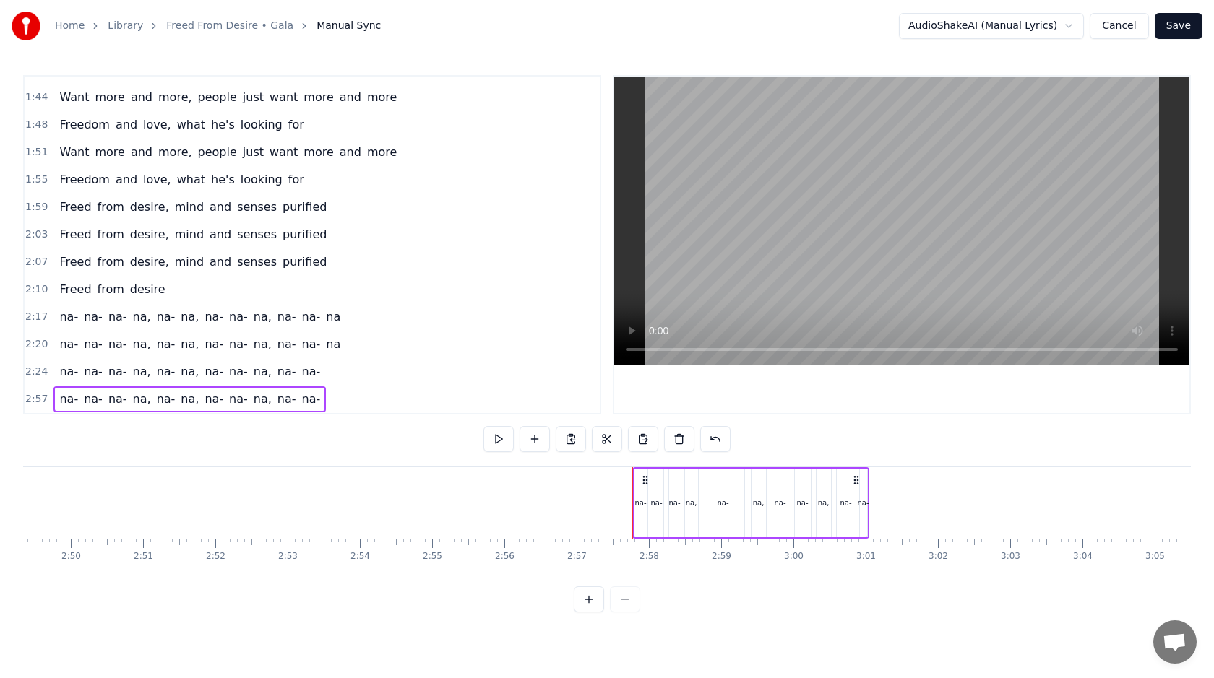
scroll to position [0, 12305]
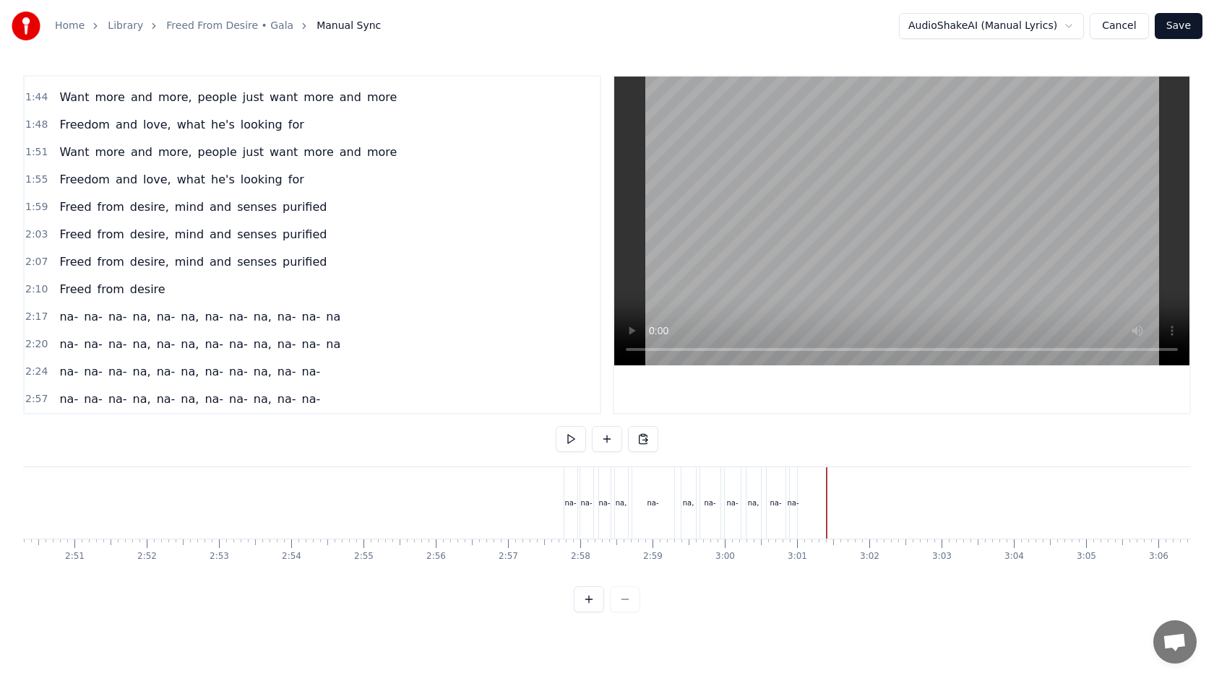
click at [573, 488] on div "na-" at bounding box center [570, 504] width 13 height 72
click at [676, 490] on div "[GEOGRAPHIC_DATA], na- na, [GEOGRAPHIC_DATA], [GEOGRAPHIC_DATA]" at bounding box center [682, 504] width 237 height 72
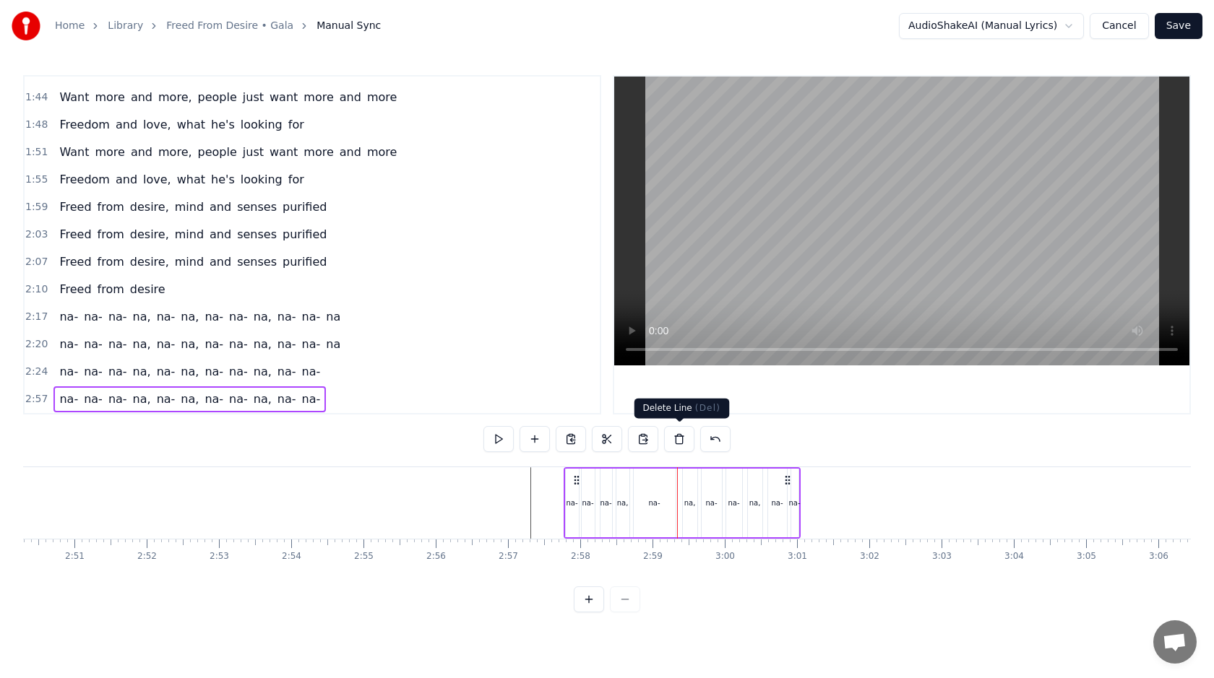
click at [674, 431] on button at bounding box center [679, 439] width 30 height 26
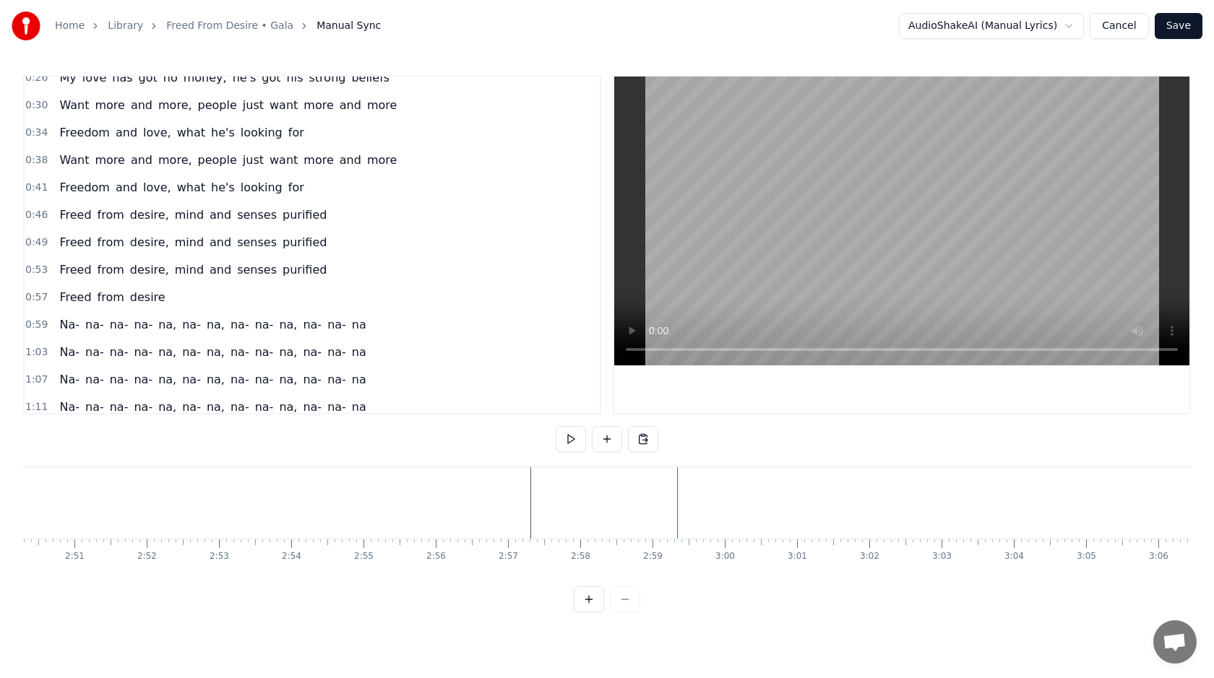
scroll to position [114, 0]
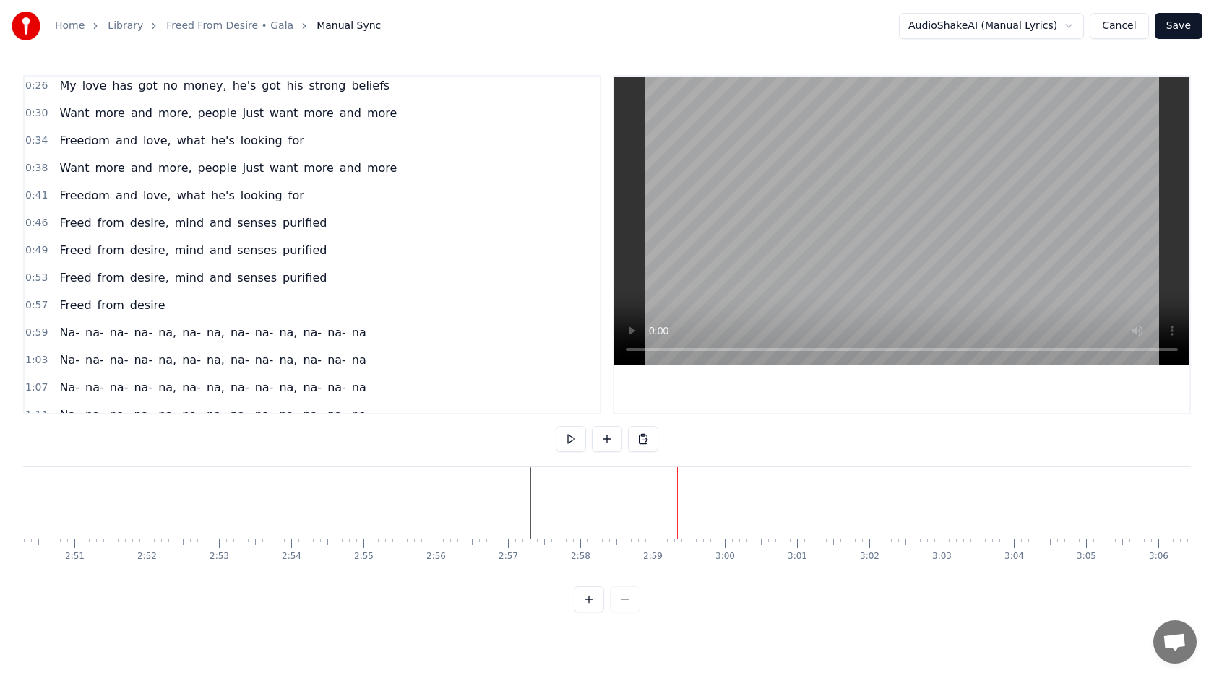
click at [35, 336] on span "0:59" at bounding box center [36, 333] width 22 height 14
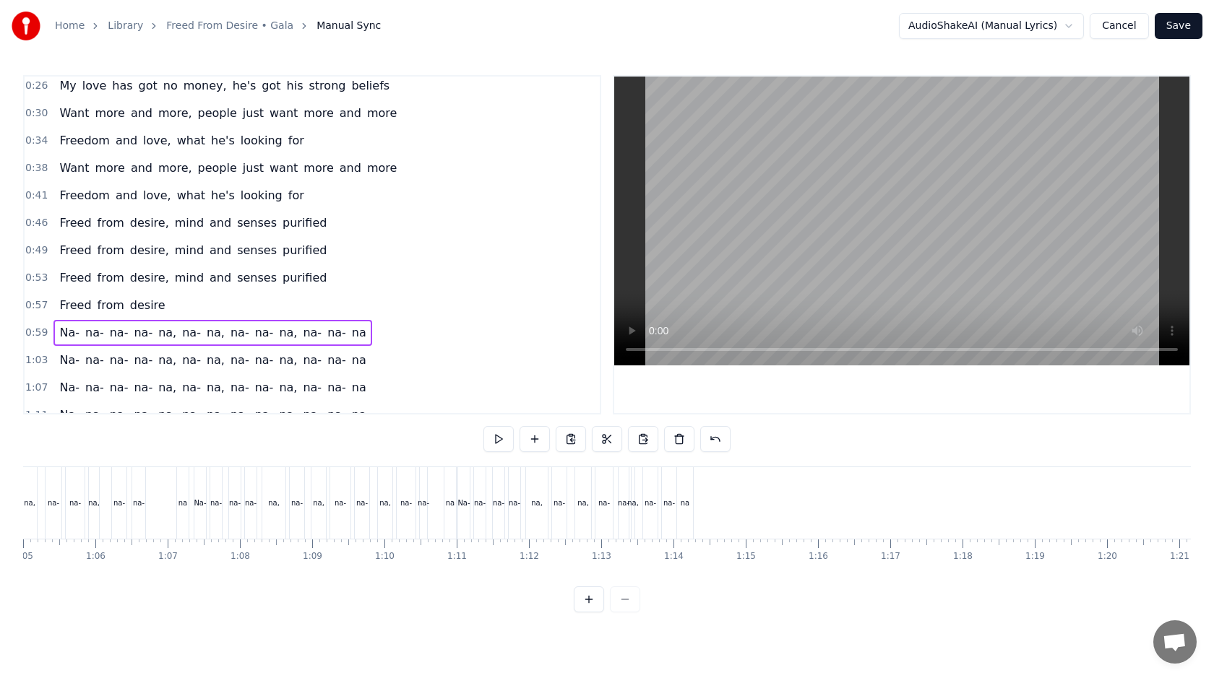
scroll to position [0, 4244]
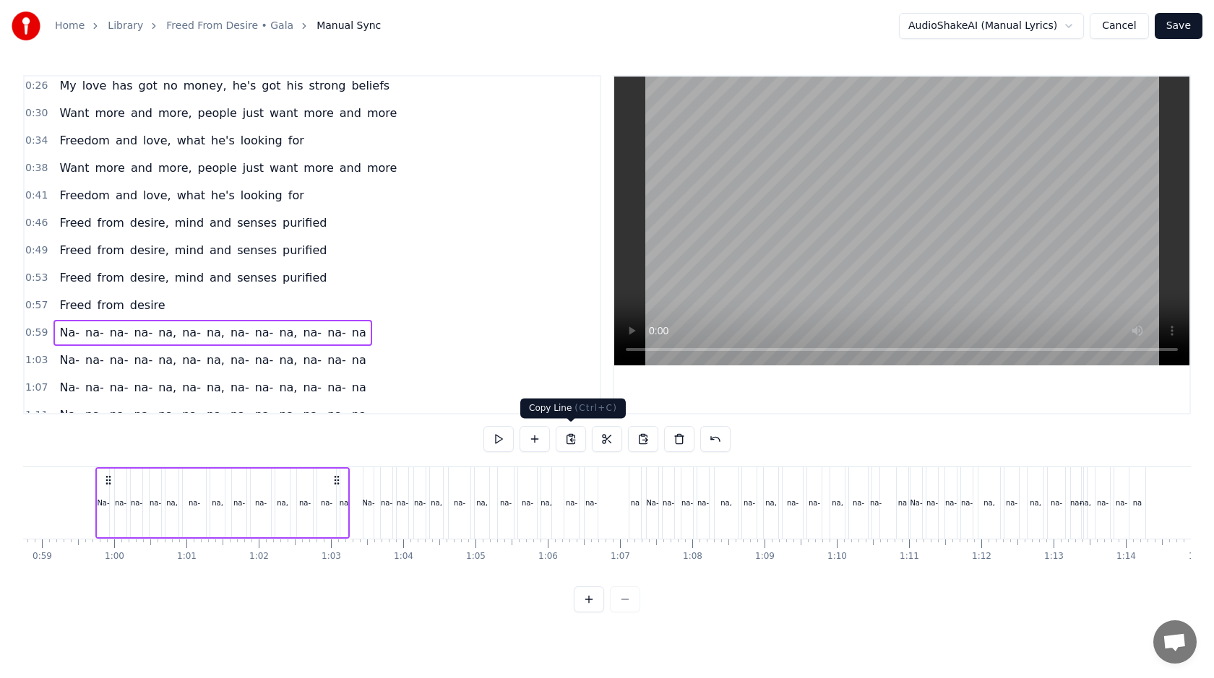
click at [568, 433] on button at bounding box center [571, 439] width 30 height 26
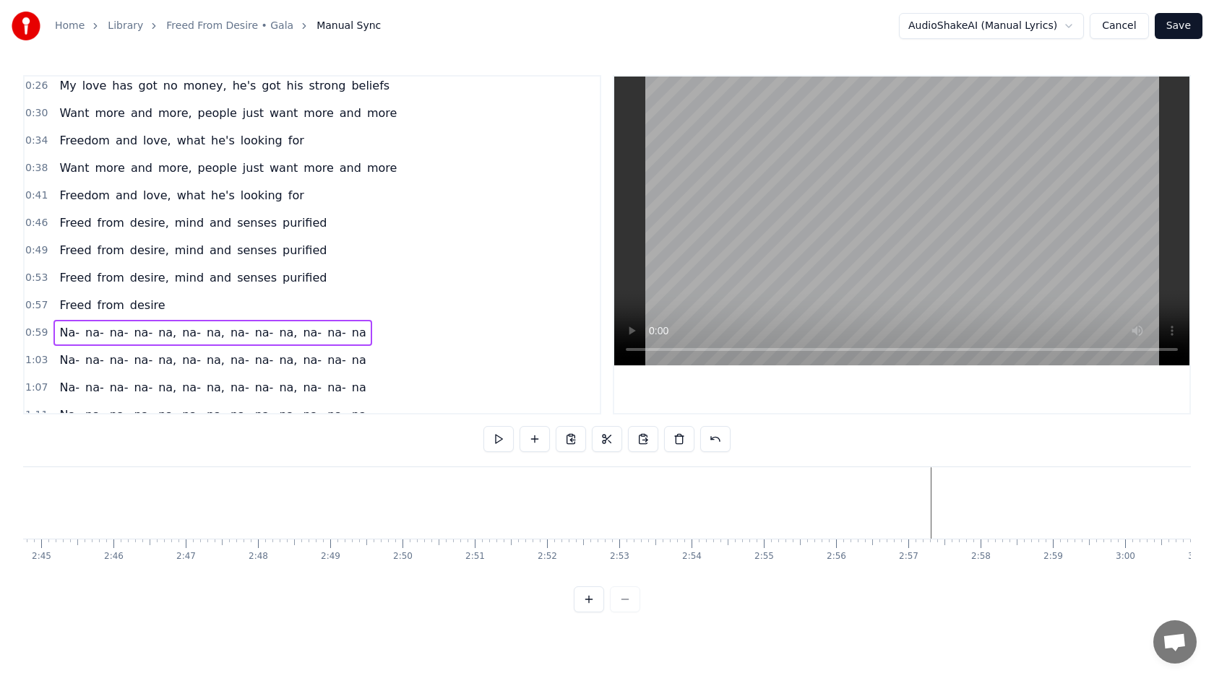
scroll to position [0, 12139]
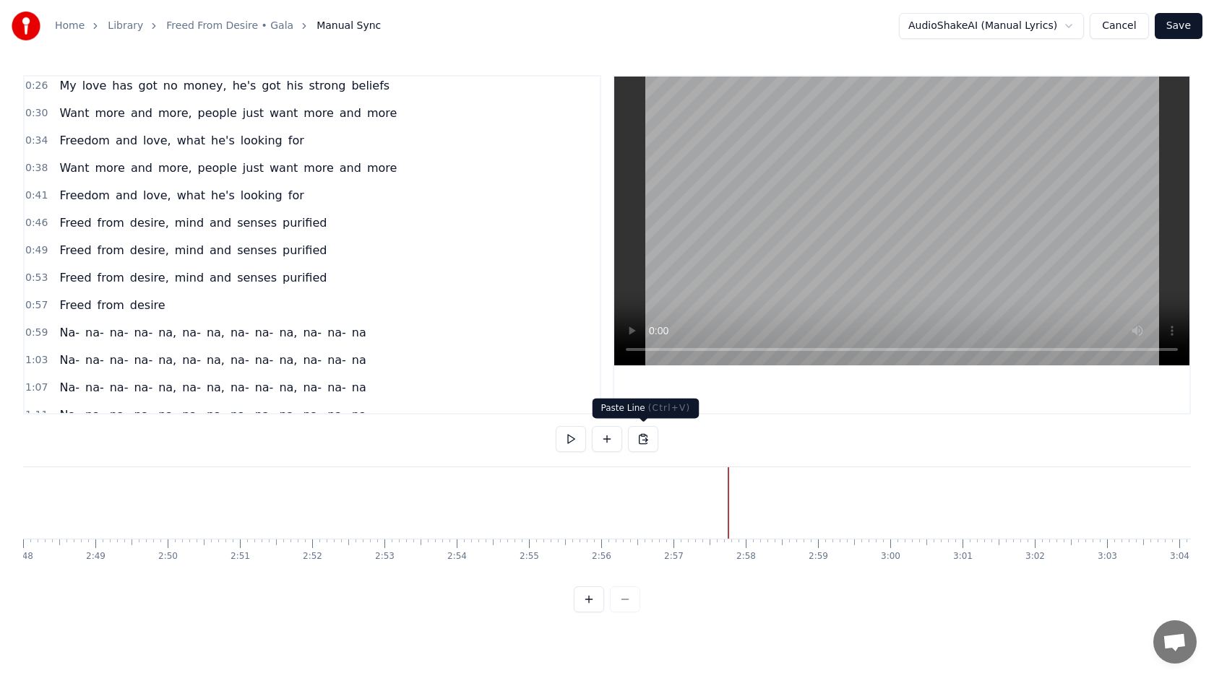
click at [641, 438] on button at bounding box center [643, 439] width 30 height 26
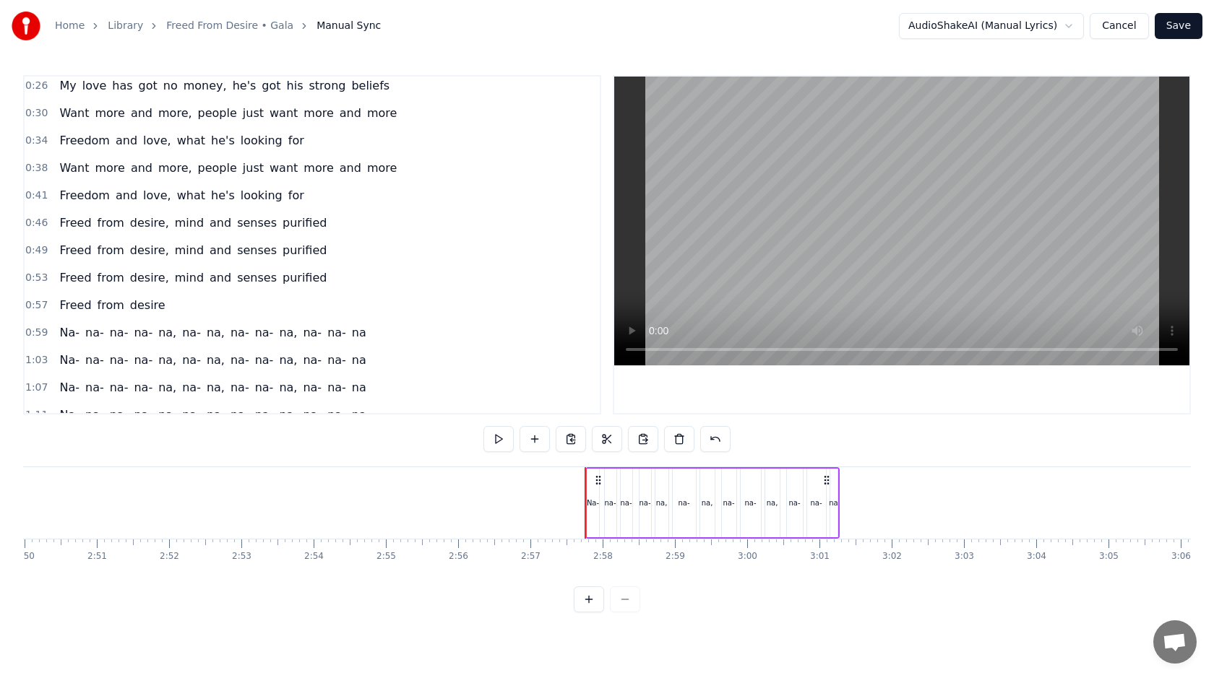
scroll to position [0, 12290]
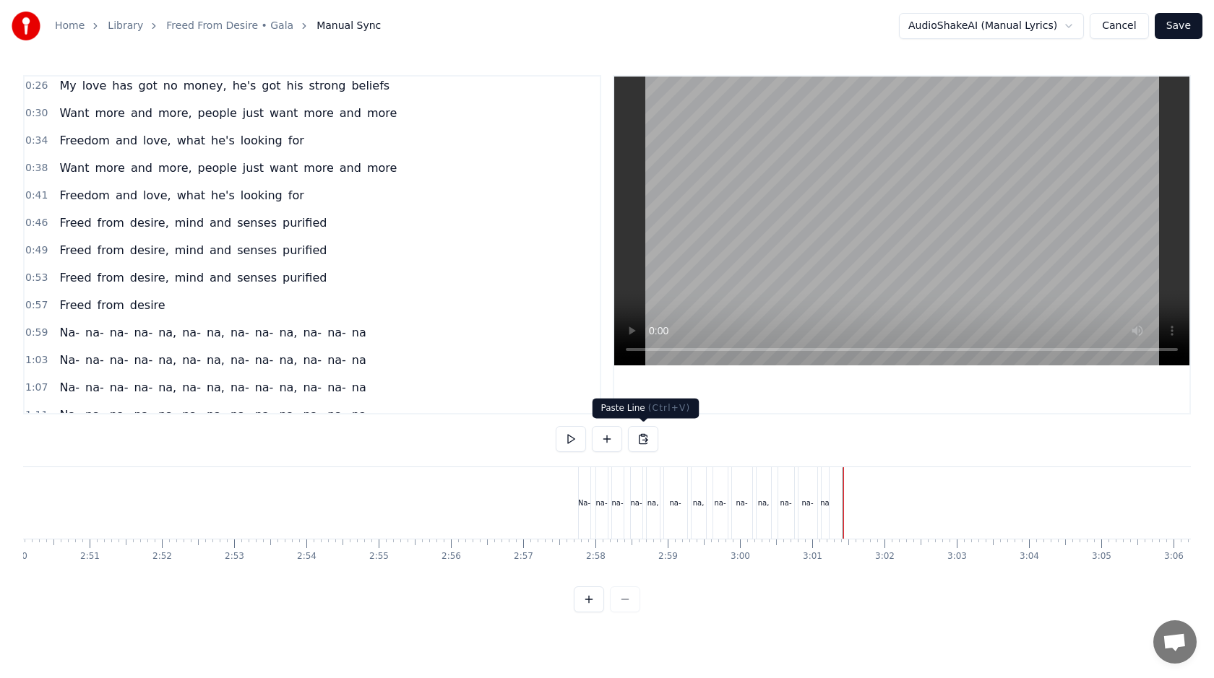
click at [643, 434] on button at bounding box center [643, 439] width 30 height 26
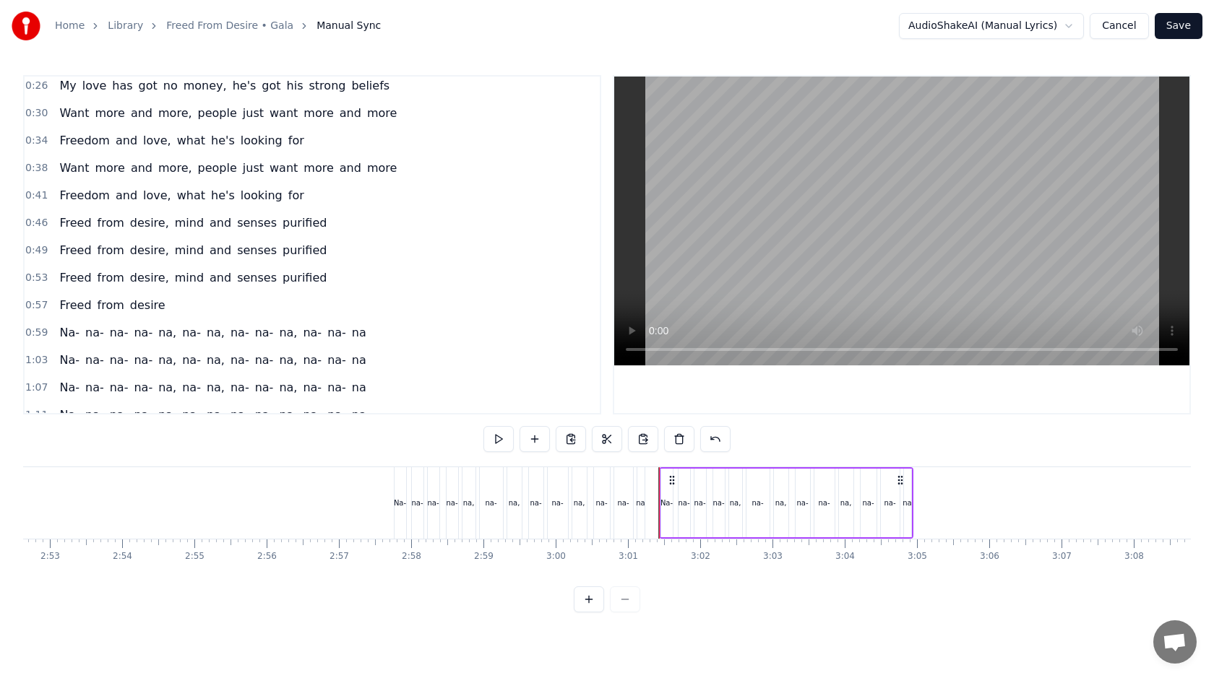
scroll to position [0, 12605]
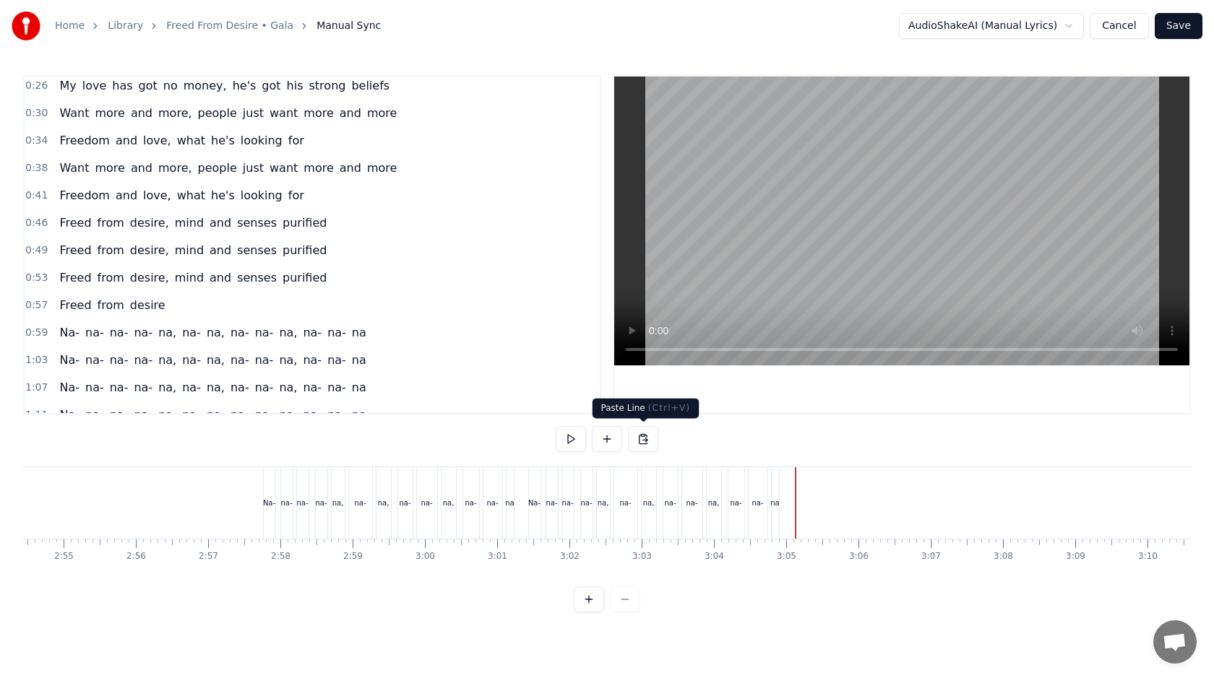
click at [638, 436] on button at bounding box center [643, 439] width 30 height 26
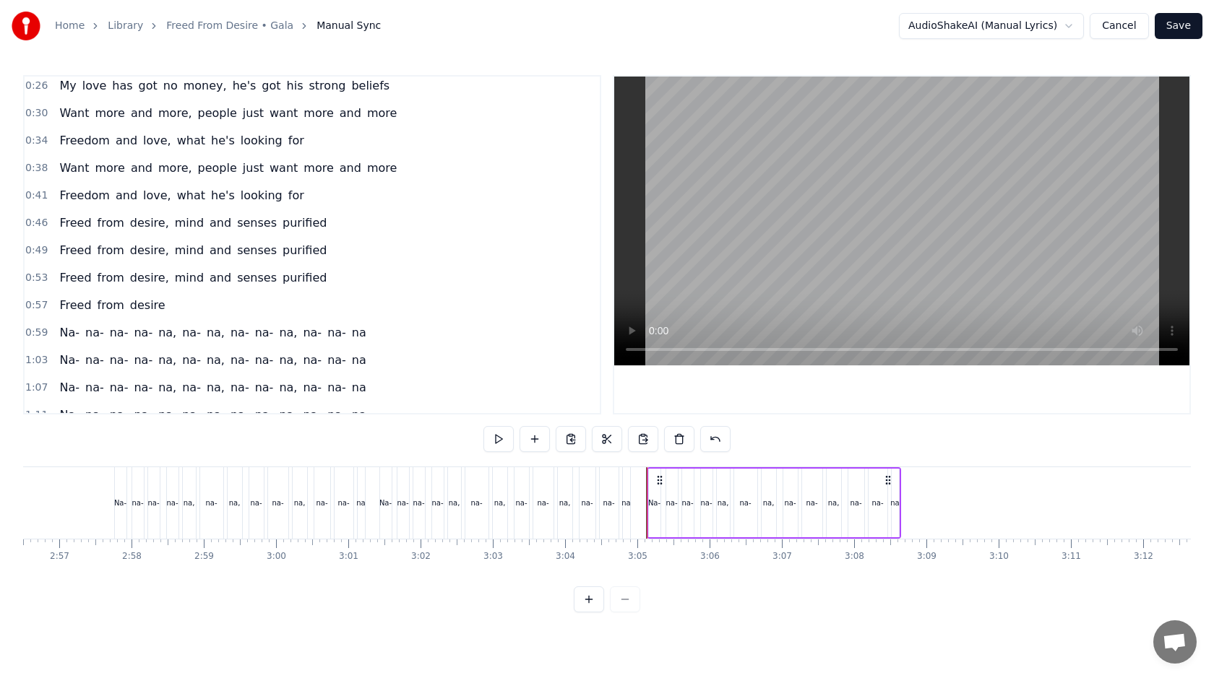
scroll to position [0, 12841]
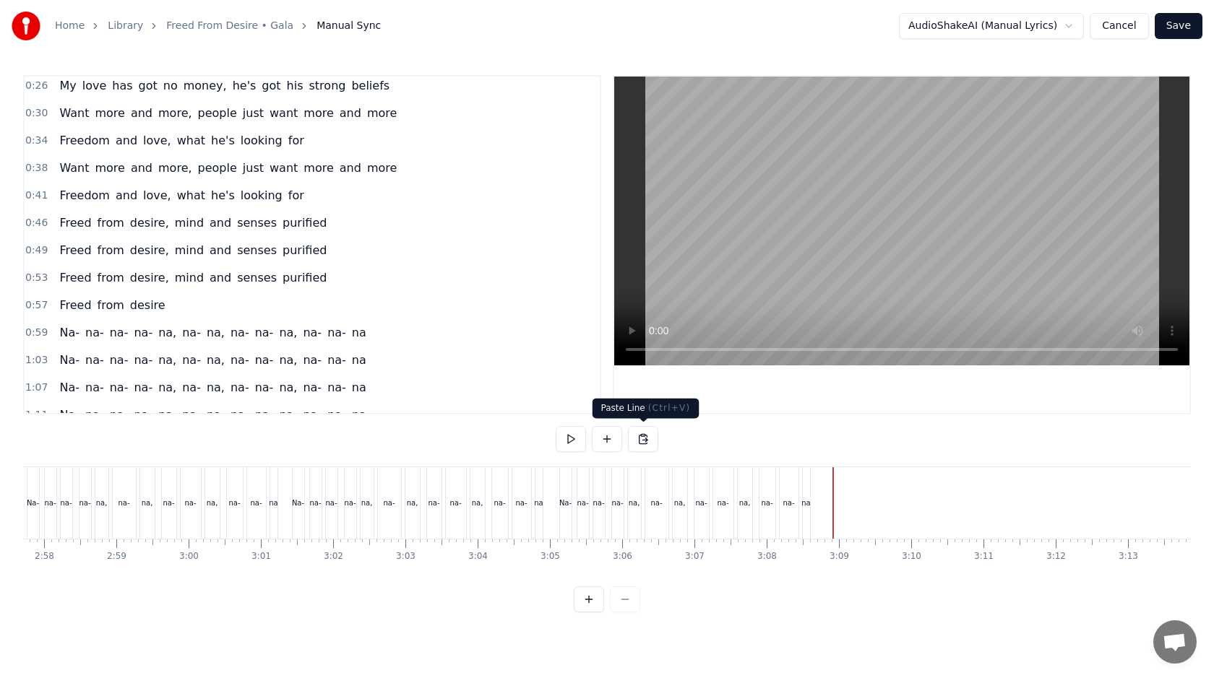
click at [644, 442] on button at bounding box center [643, 439] width 30 height 26
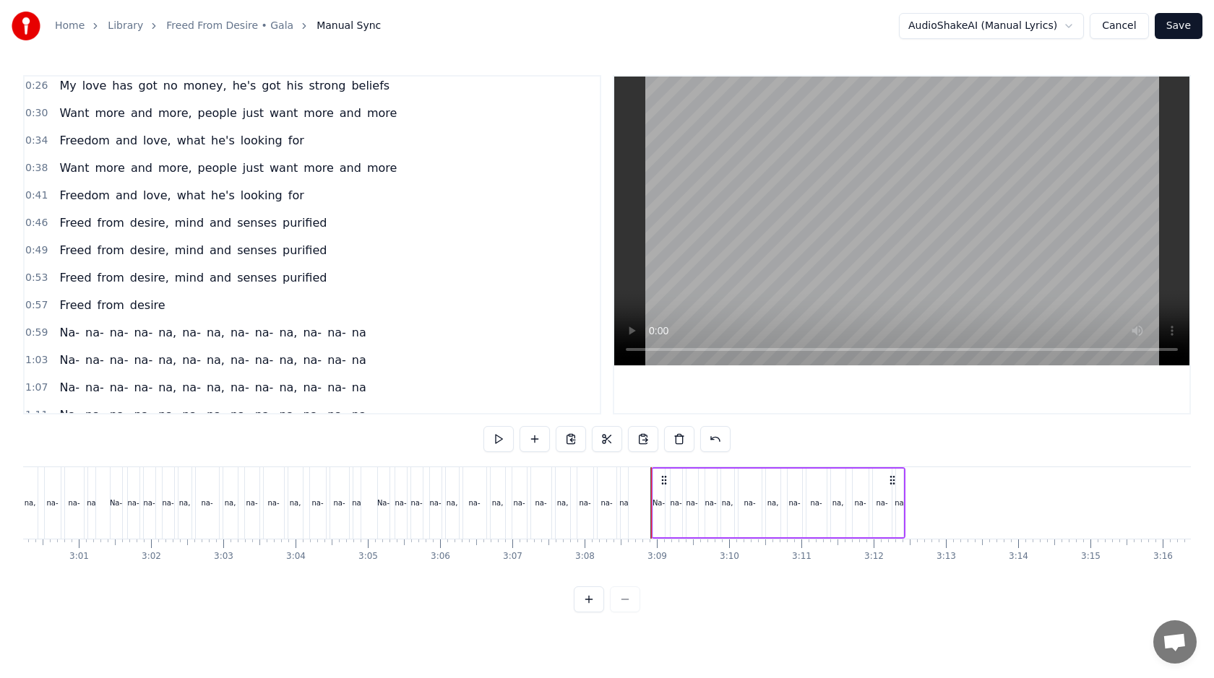
scroll to position [0, 13139]
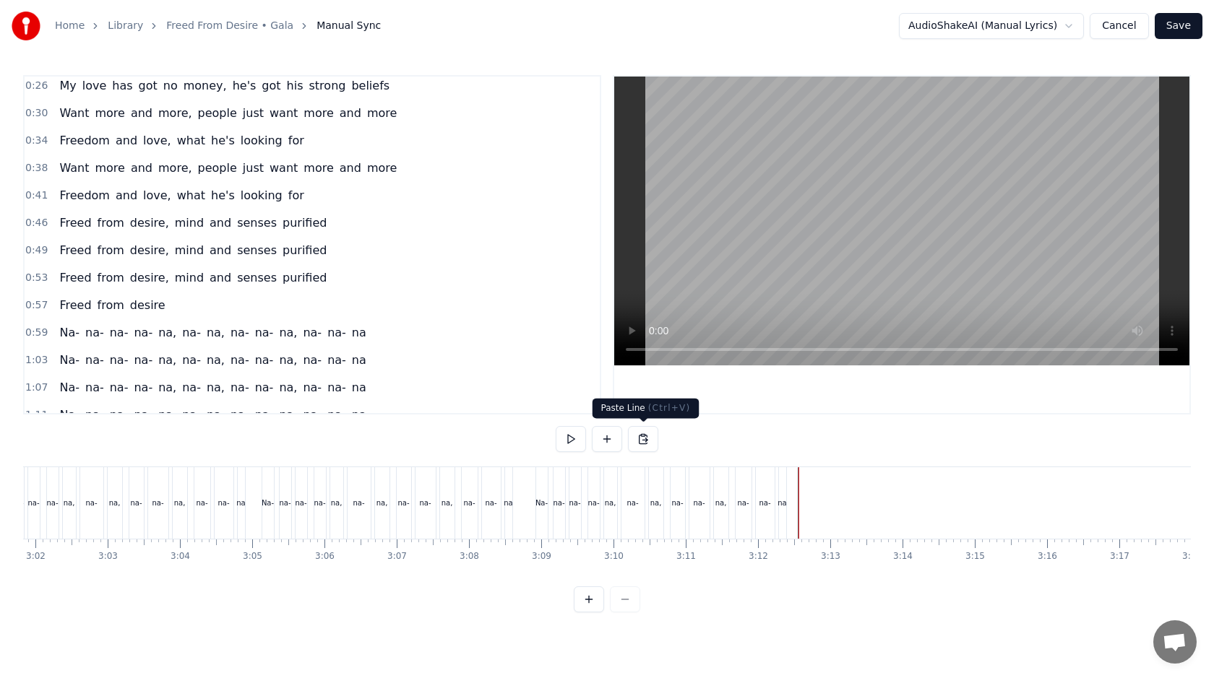
click at [644, 437] on button at bounding box center [643, 439] width 30 height 26
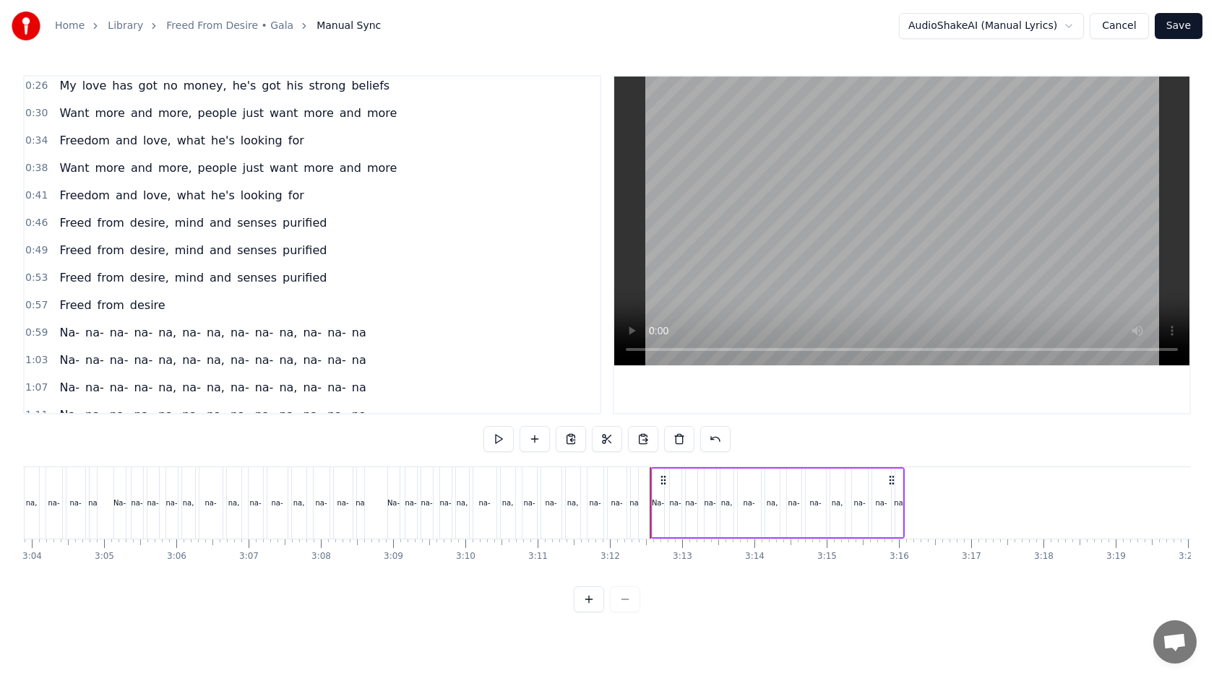
scroll to position [0, 13401]
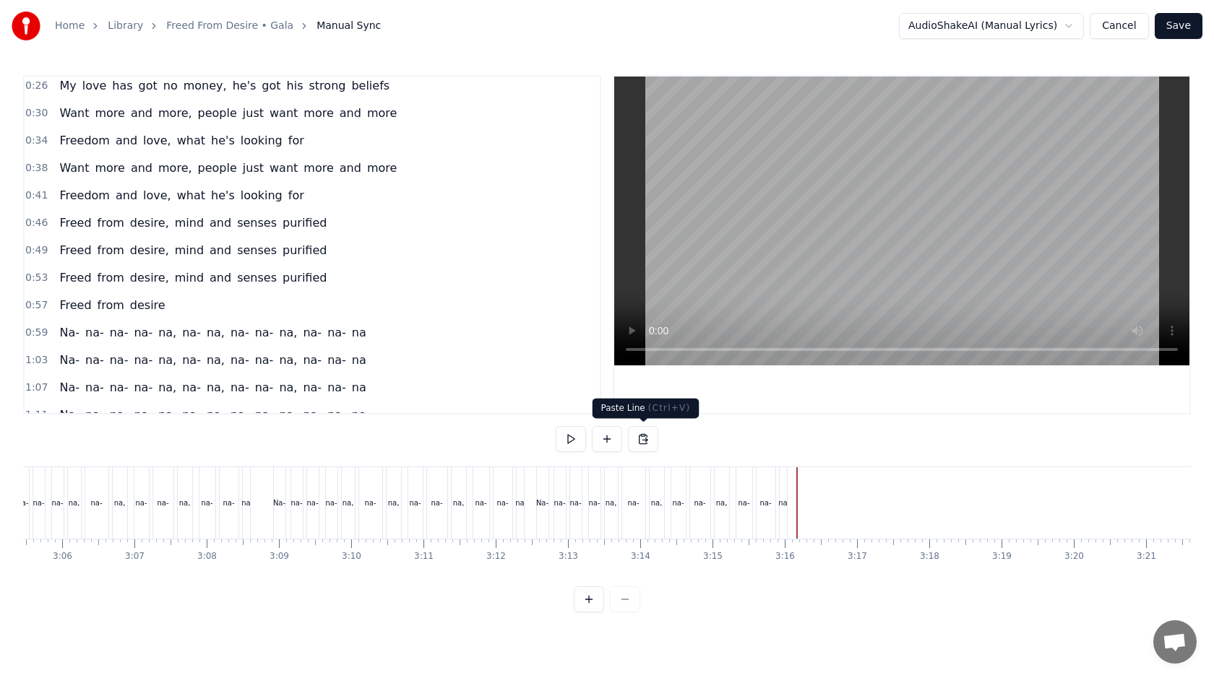
click at [644, 436] on button at bounding box center [643, 439] width 30 height 26
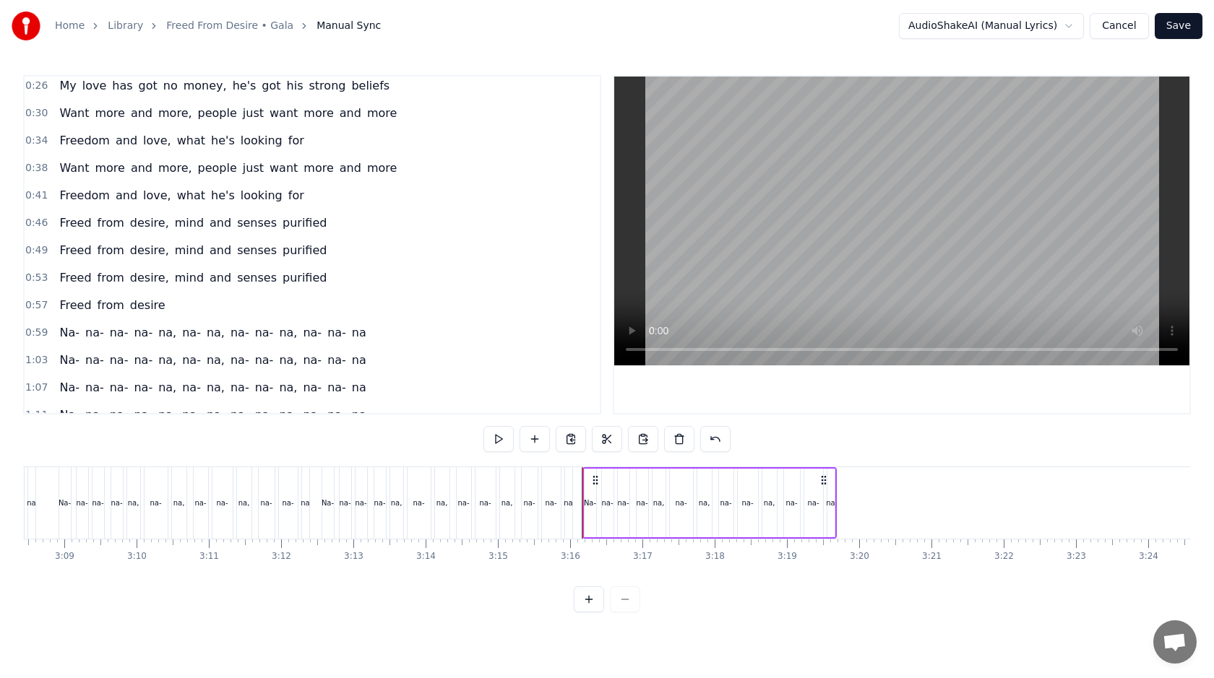
scroll to position [0, 13637]
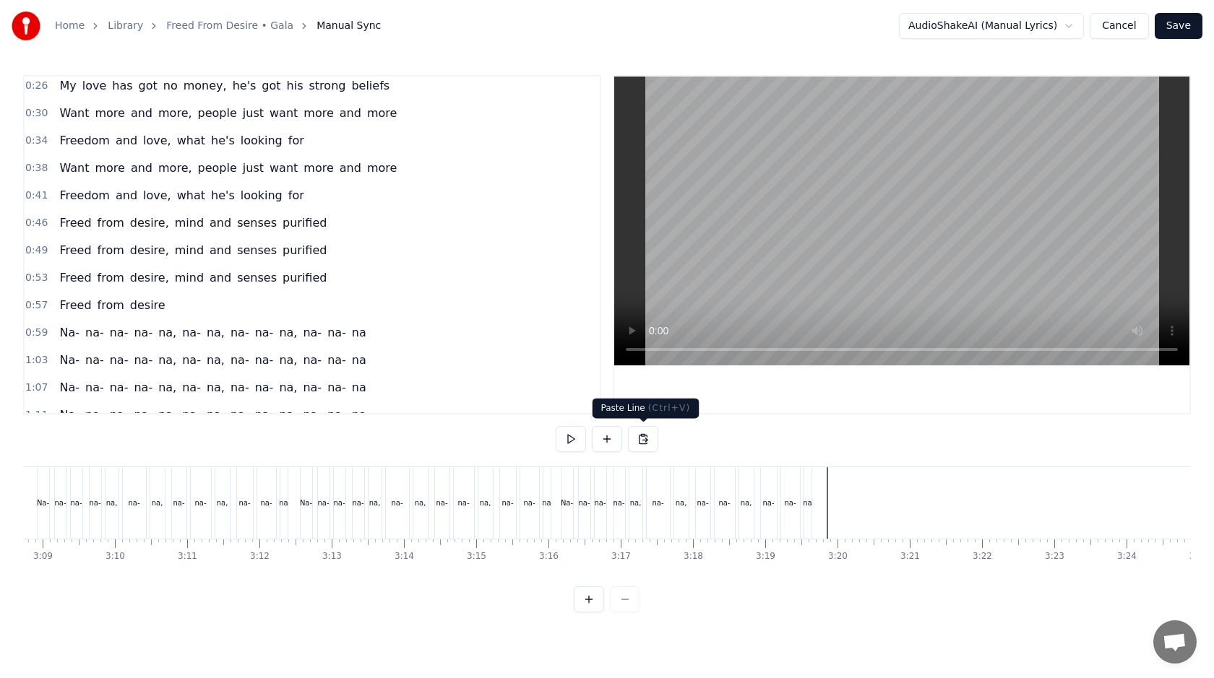
click at [641, 441] on button at bounding box center [643, 439] width 30 height 26
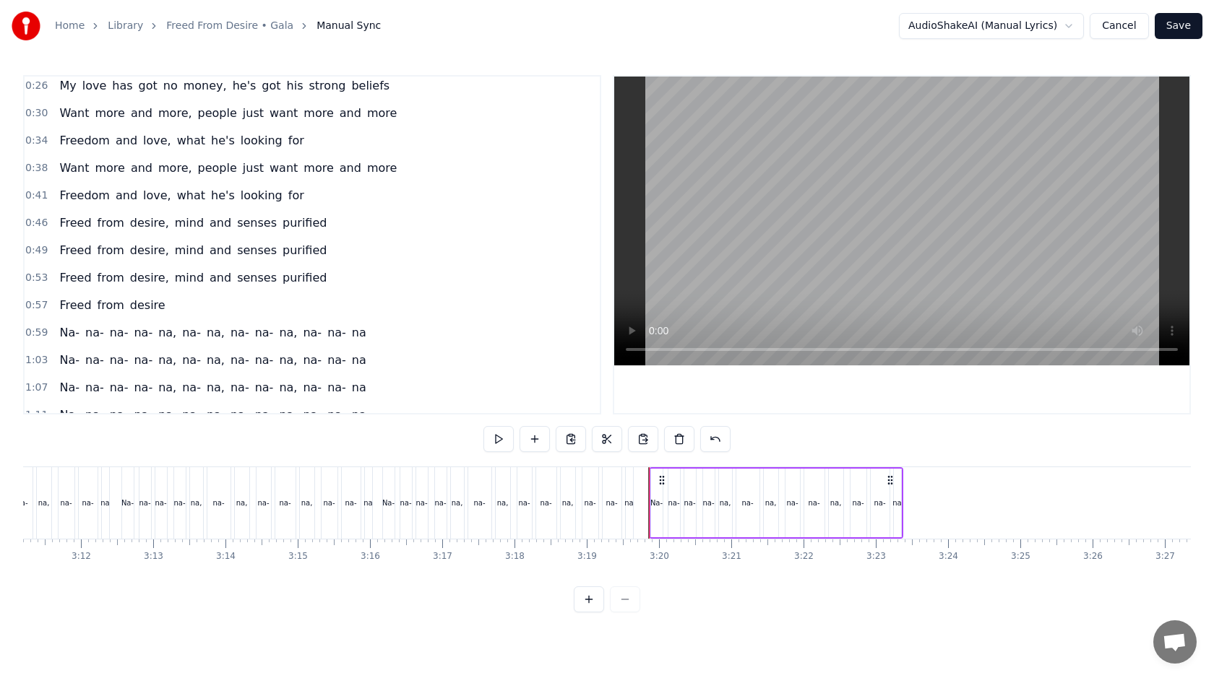
scroll to position [0, 13967]
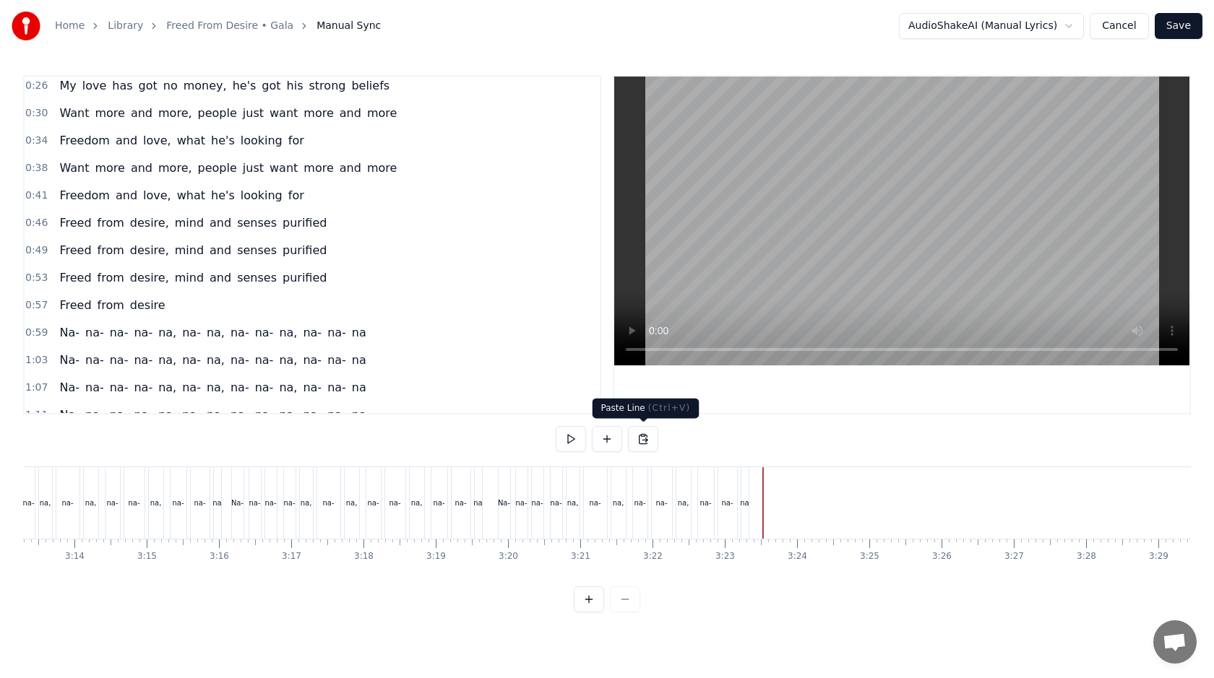
click at [644, 436] on button at bounding box center [643, 439] width 30 height 26
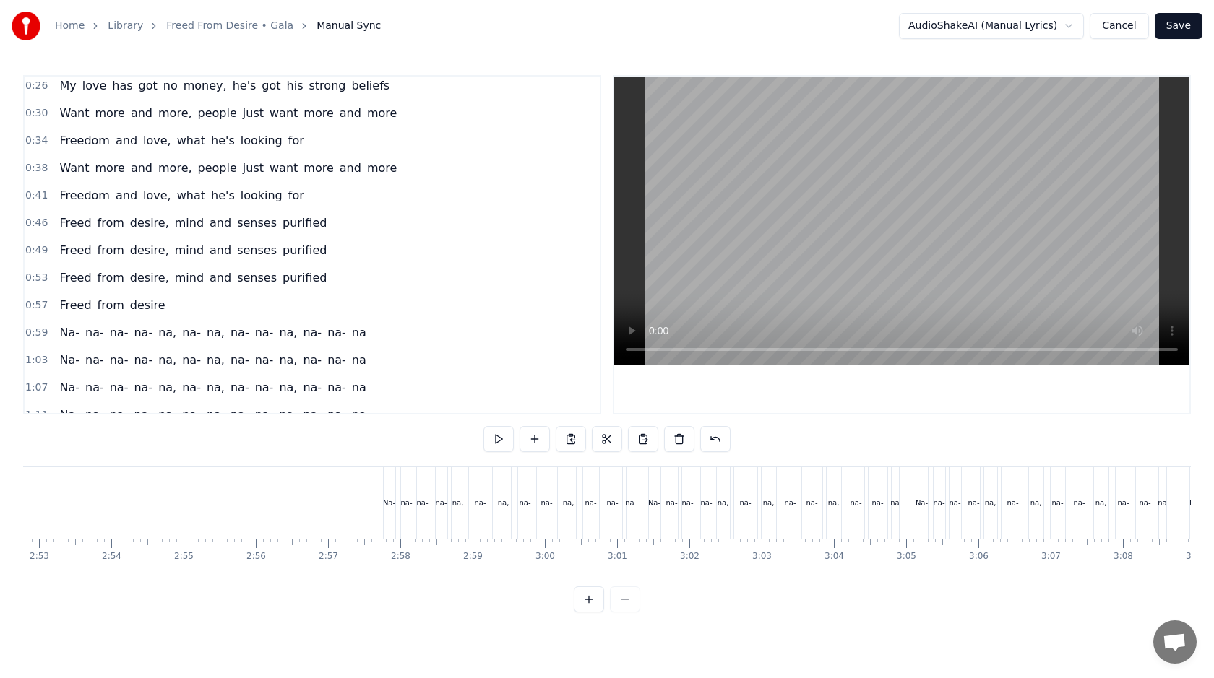
scroll to position [0, 12400]
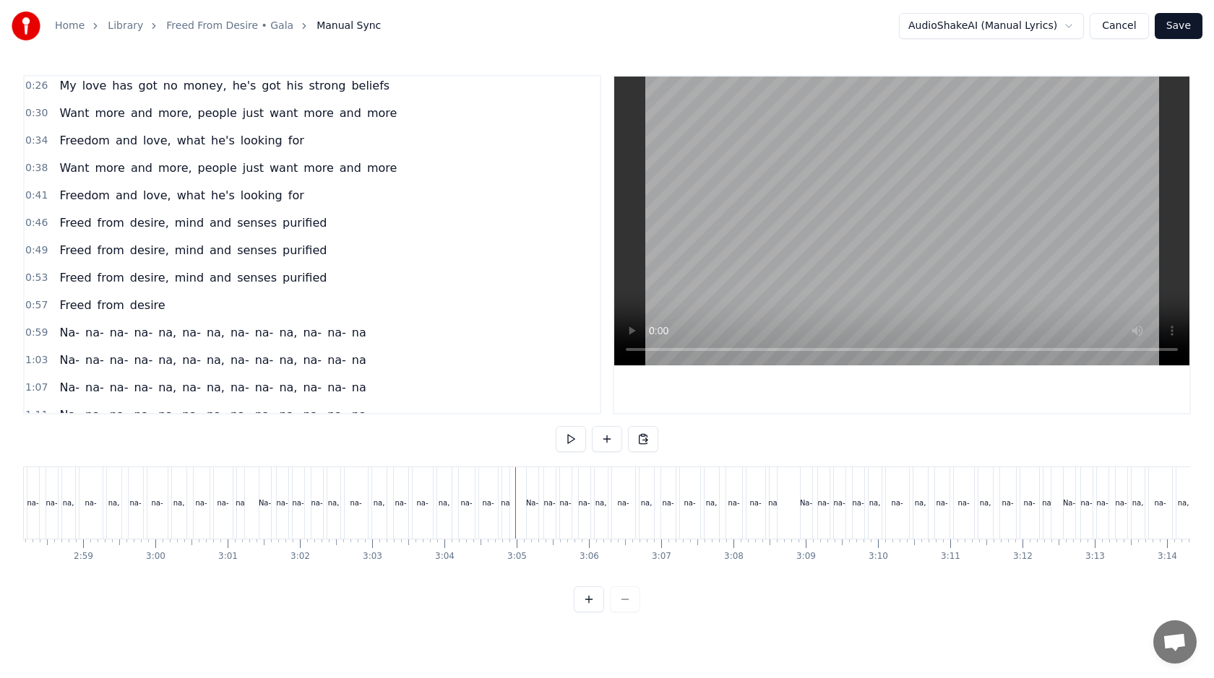
click at [503, 501] on div "na" at bounding box center [505, 503] width 9 height 11
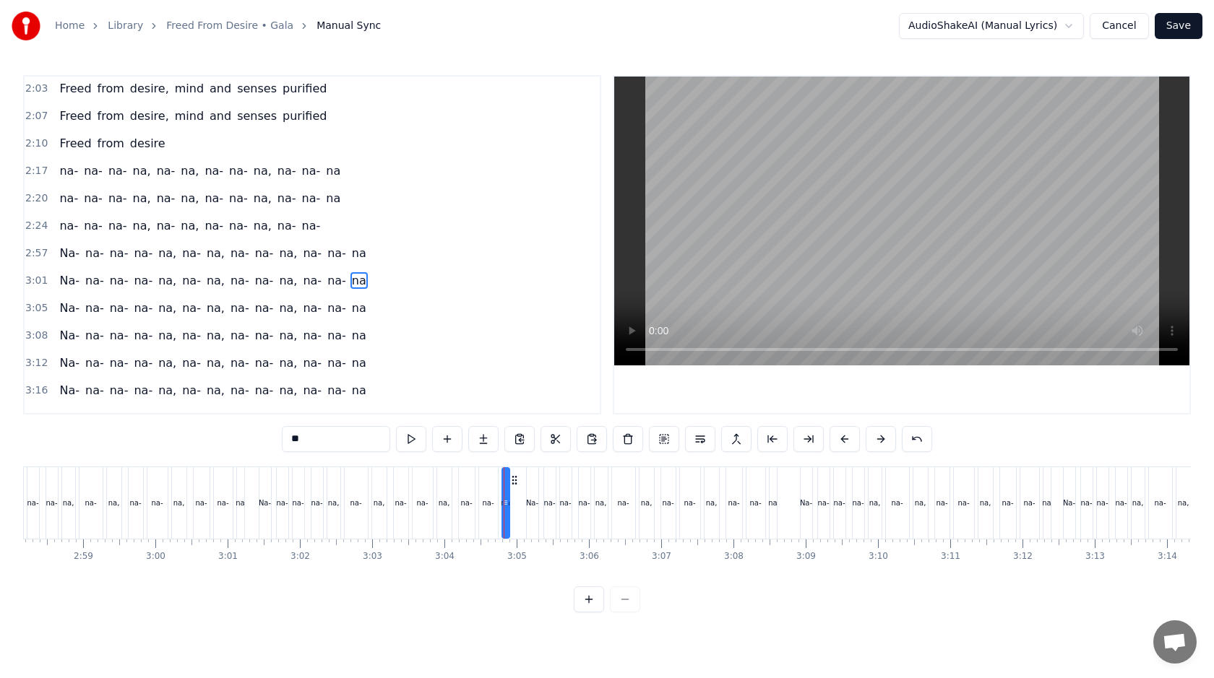
scroll to position [751, 0]
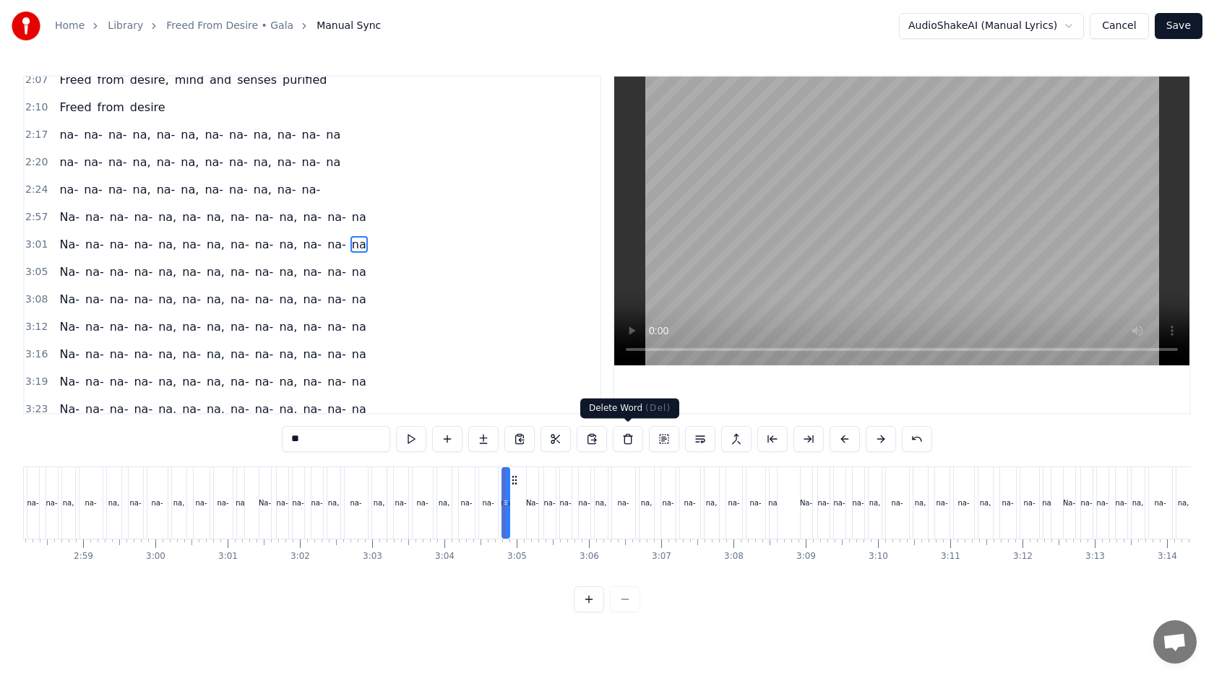
click at [621, 441] on button at bounding box center [628, 439] width 30 height 26
click at [431, 438] on input "**" at bounding box center [408, 439] width 108 height 26
click at [526, 499] on div "Na-" at bounding box center [532, 503] width 12 height 11
type input "***"
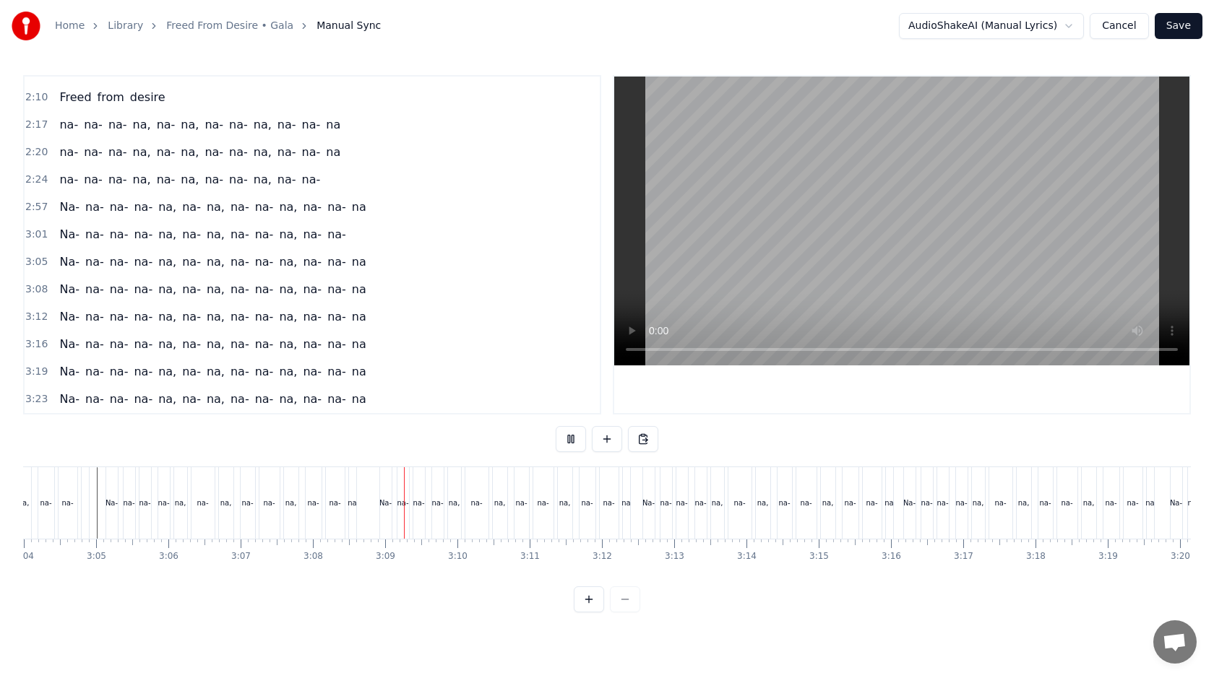
scroll to position [0, 13314]
click at [607, 521] on div "na" at bounding box center [606, 504] width 7 height 72
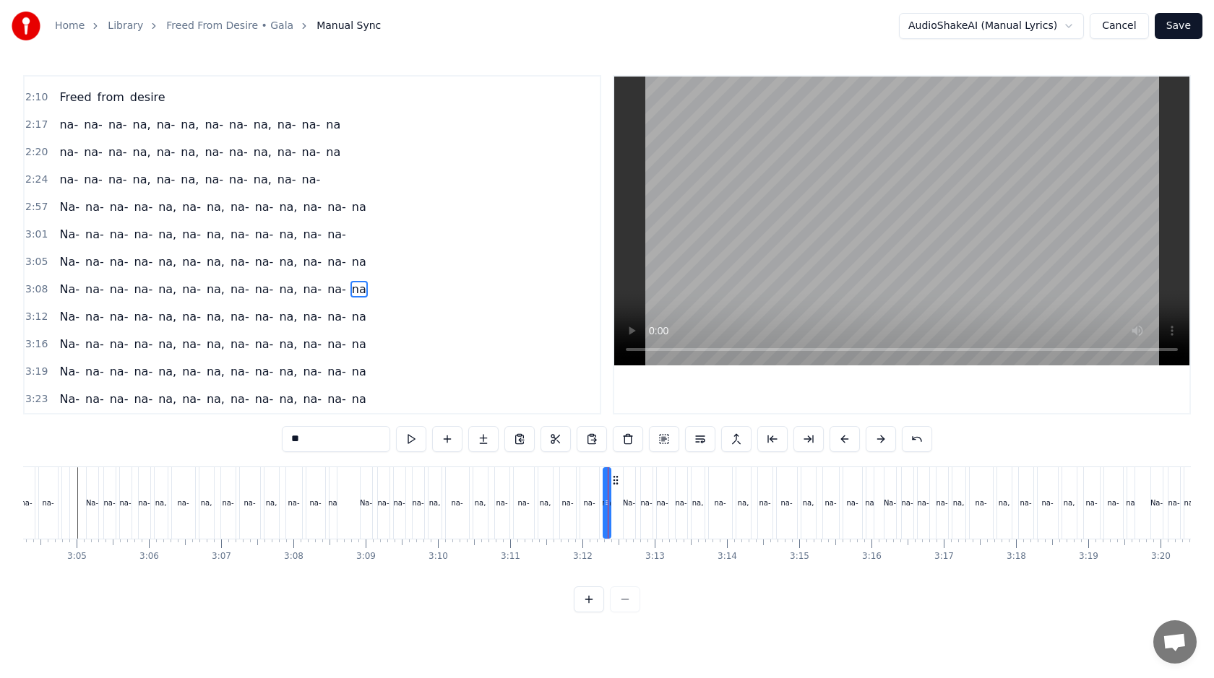
click at [365, 431] on input "**" at bounding box center [336, 439] width 108 height 26
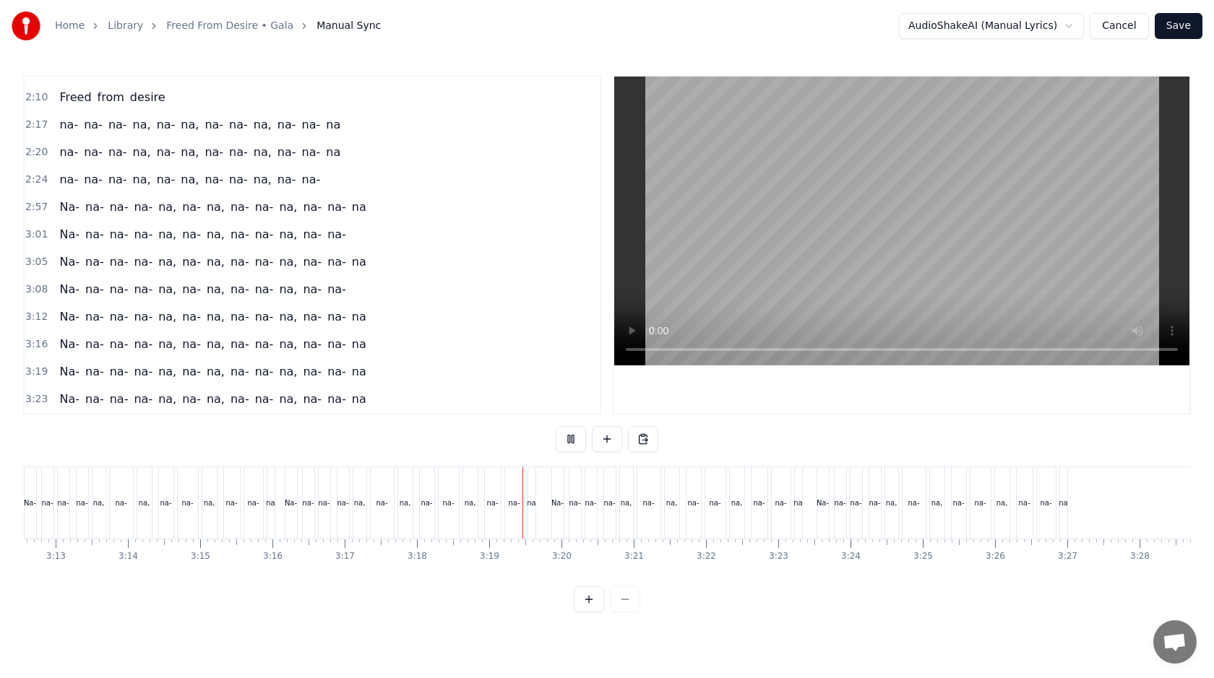
scroll to position [0, 13915]
click at [526, 499] on div "na" at bounding box center [529, 503] width 9 height 11
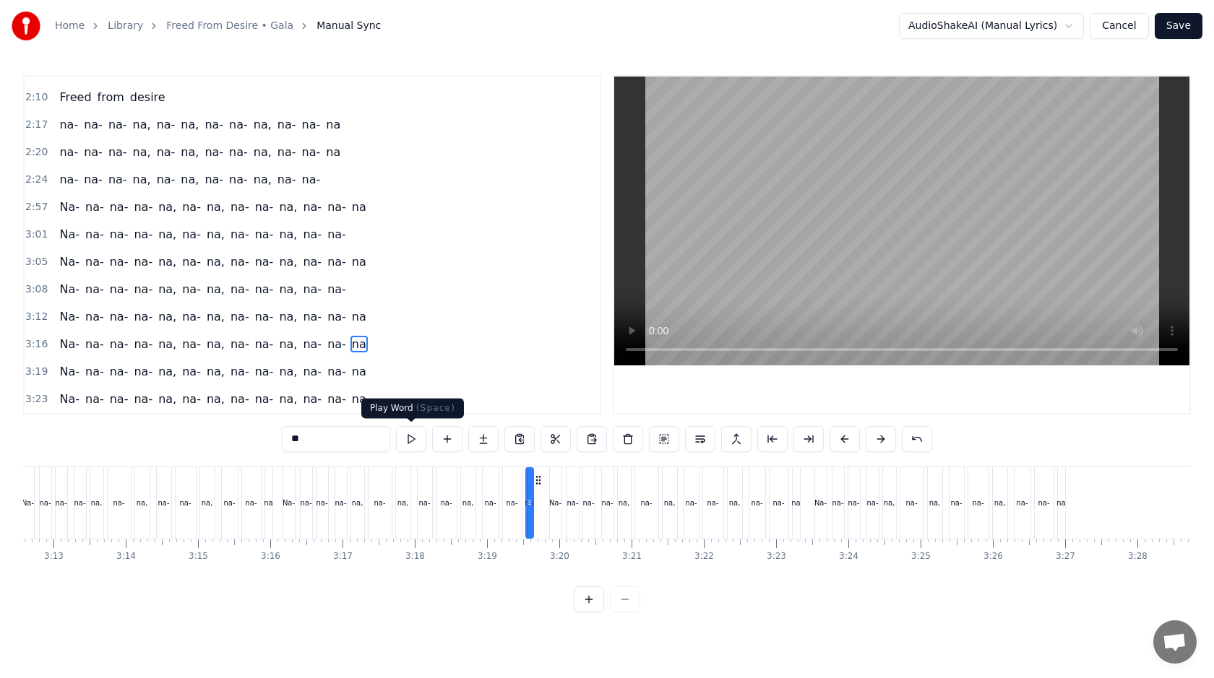
click at [374, 446] on input "**" at bounding box center [336, 439] width 108 height 26
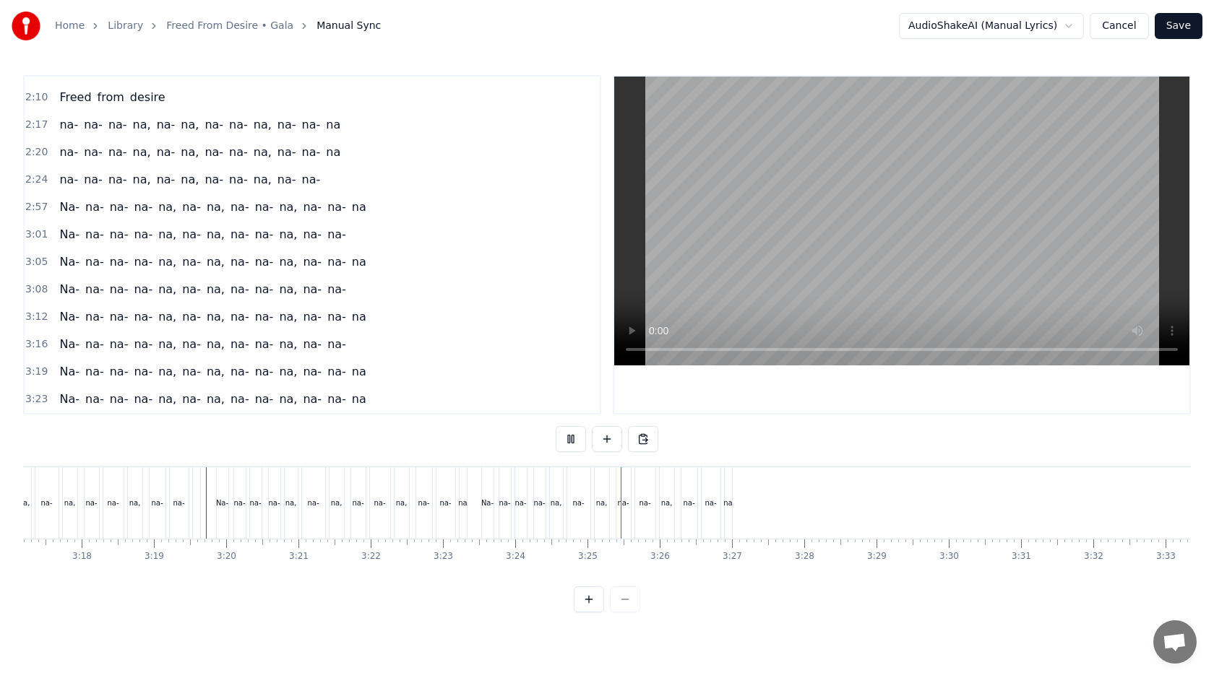
scroll to position [0, 14273]
click at [701, 495] on div "na" at bounding box center [703, 504] width 7 height 72
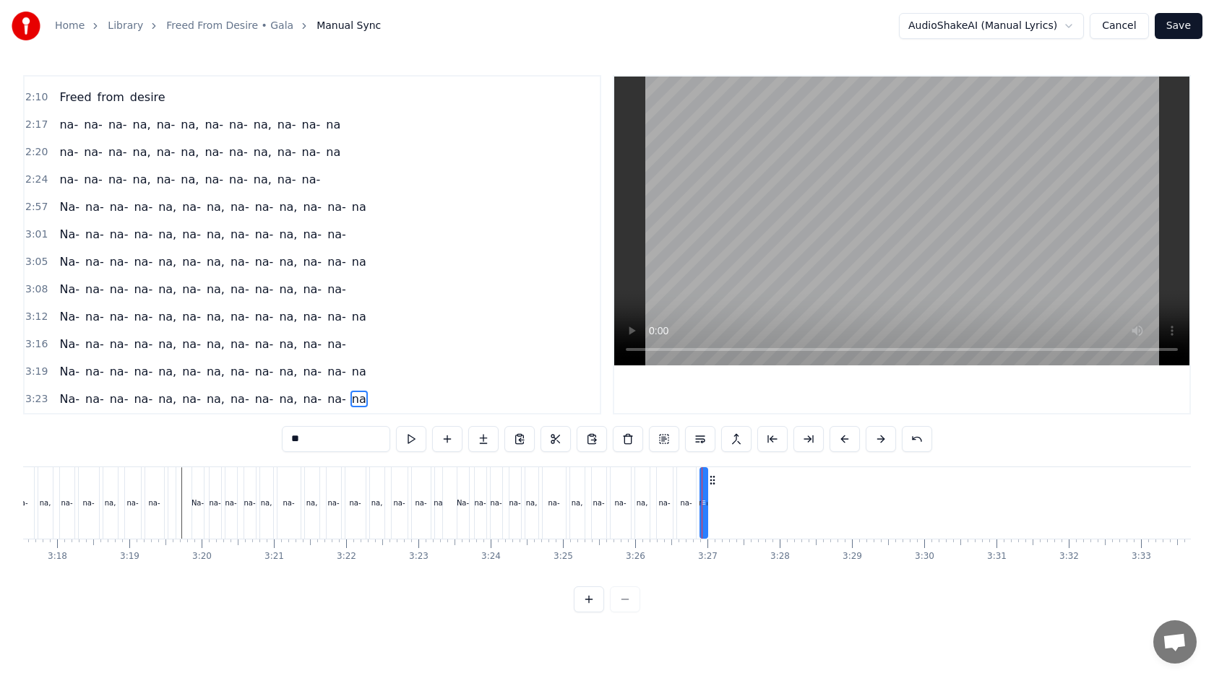
click at [374, 441] on input "**" at bounding box center [336, 439] width 108 height 26
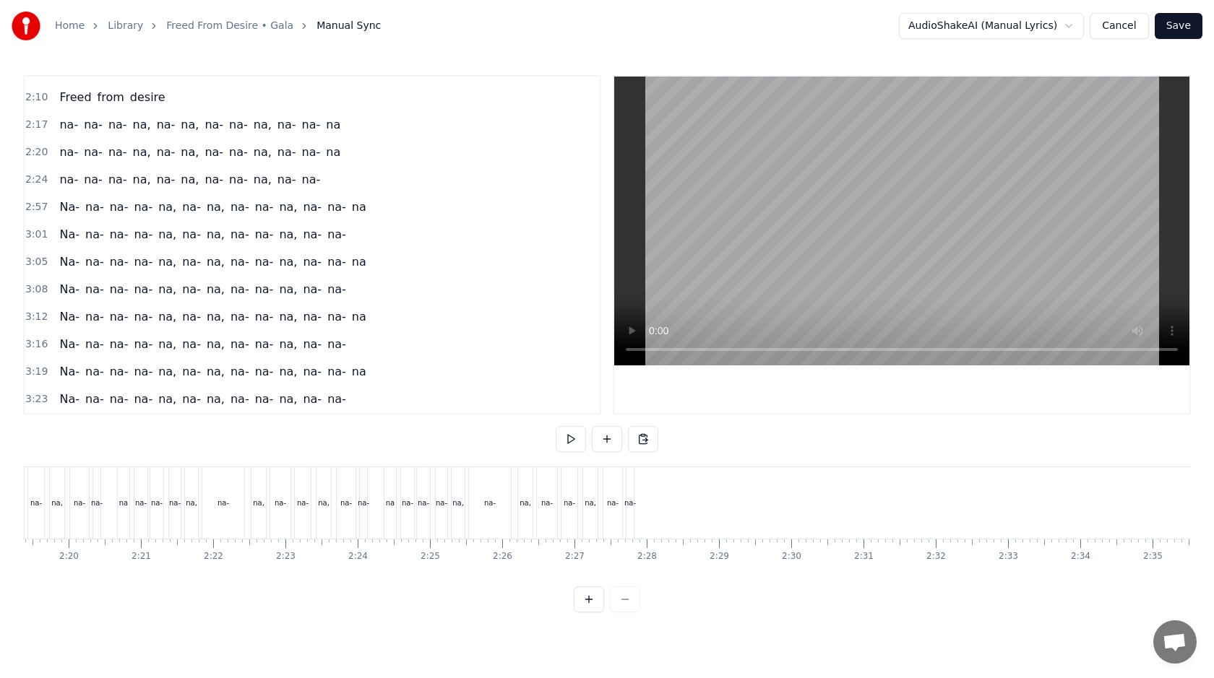
scroll to position [0, 10291]
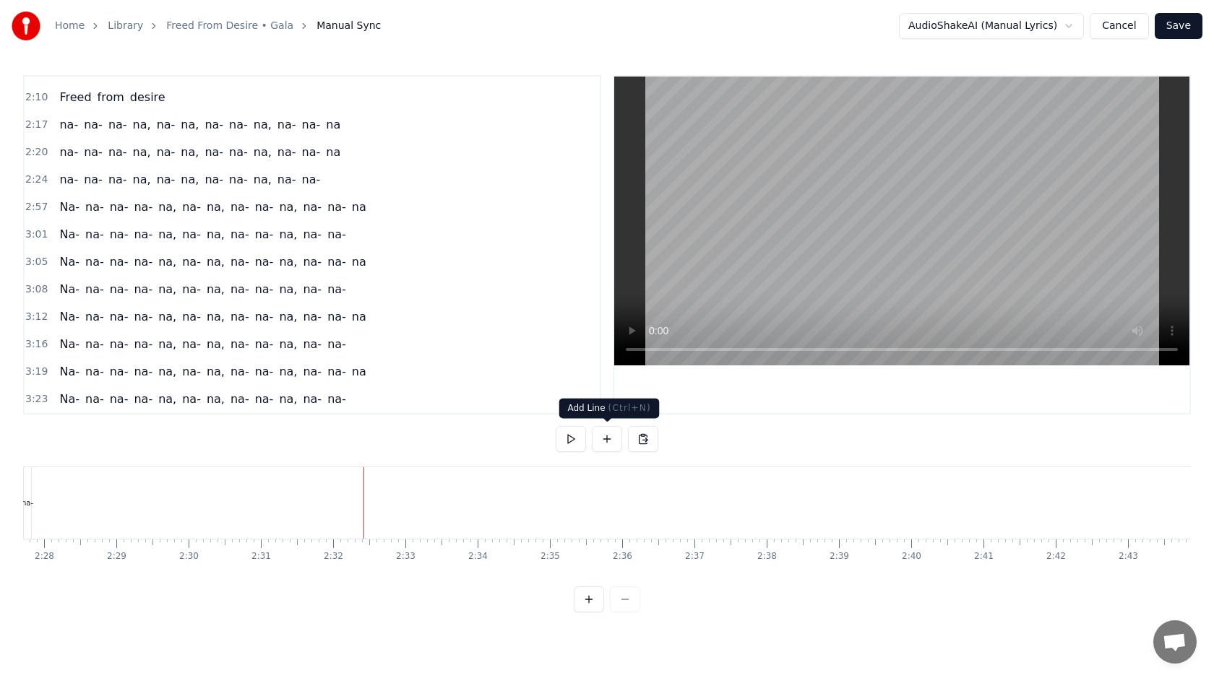
click at [603, 441] on button at bounding box center [607, 439] width 30 height 26
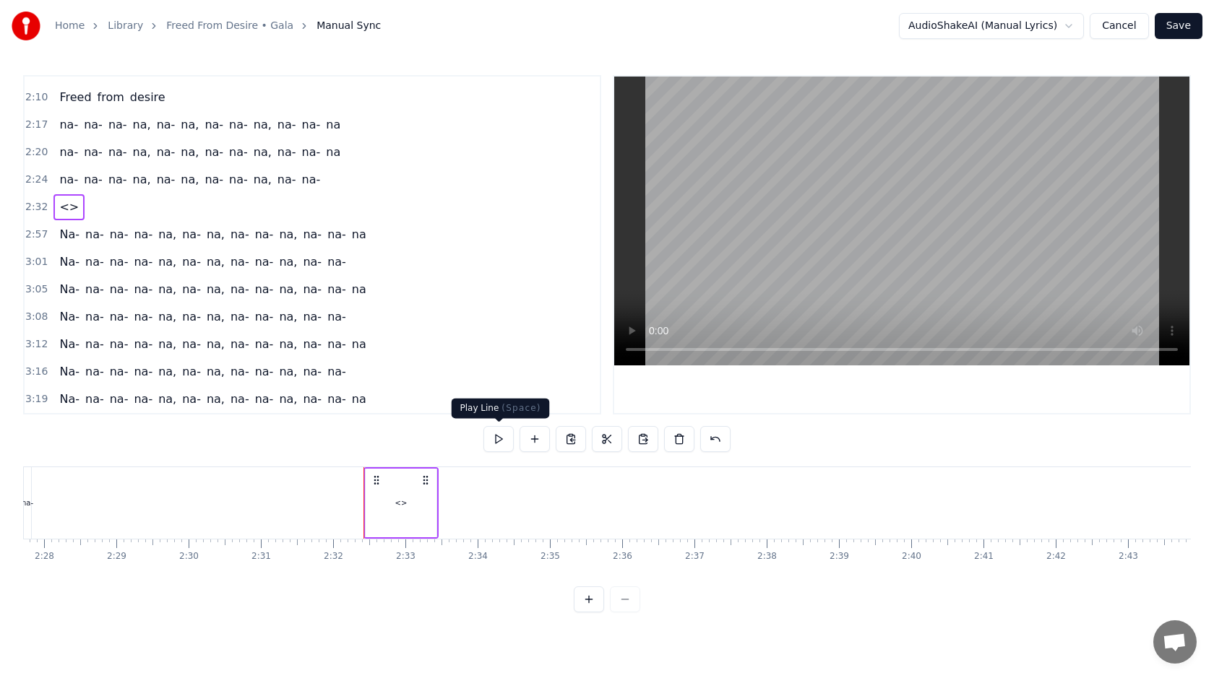
click at [396, 498] on div "<>" at bounding box center [401, 503] width 12 height 11
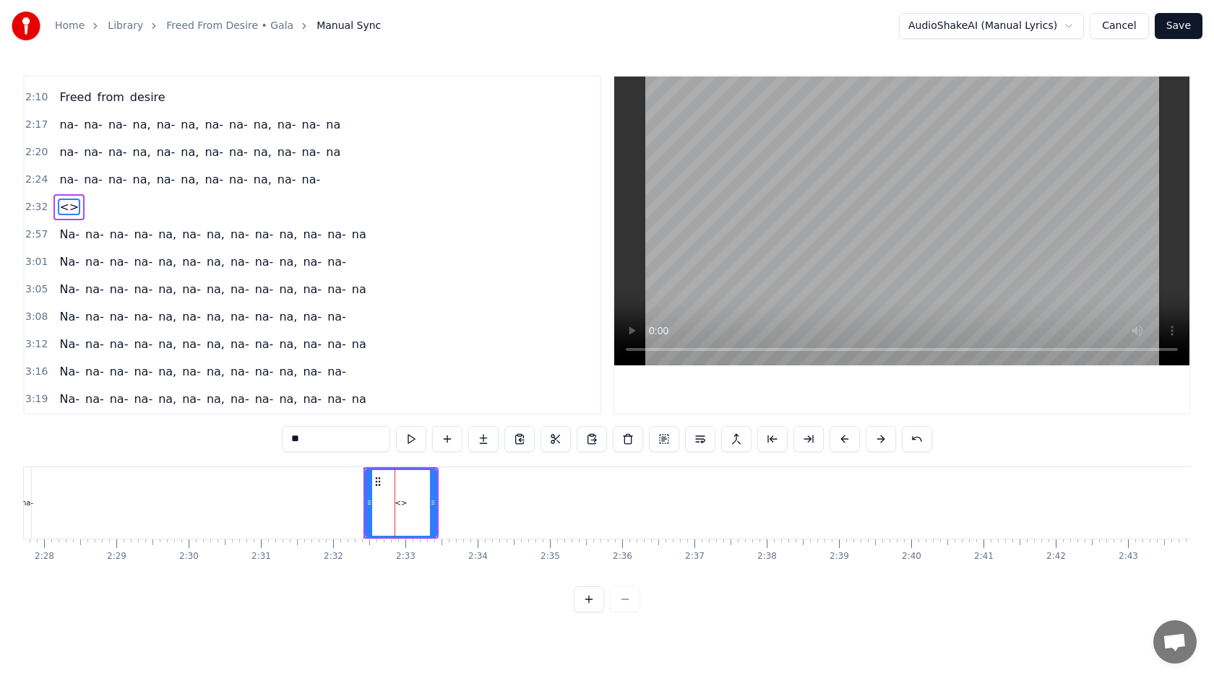
scroll to position [724, 0]
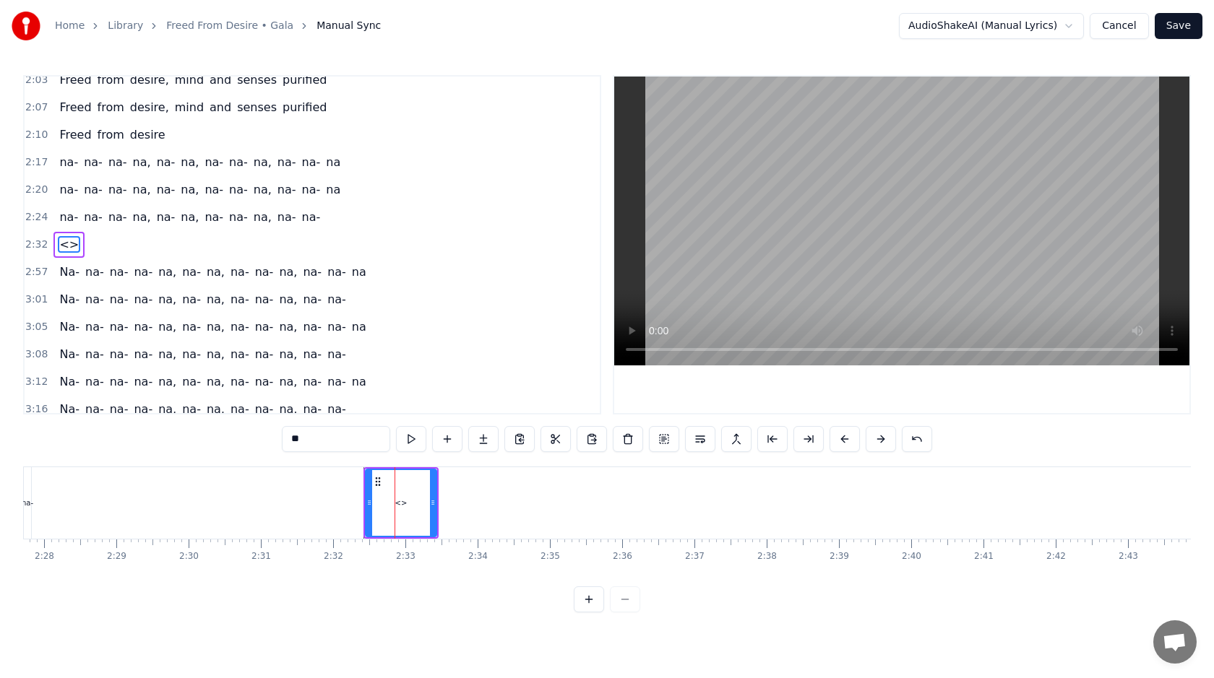
click at [335, 441] on input "**" at bounding box center [336, 439] width 108 height 26
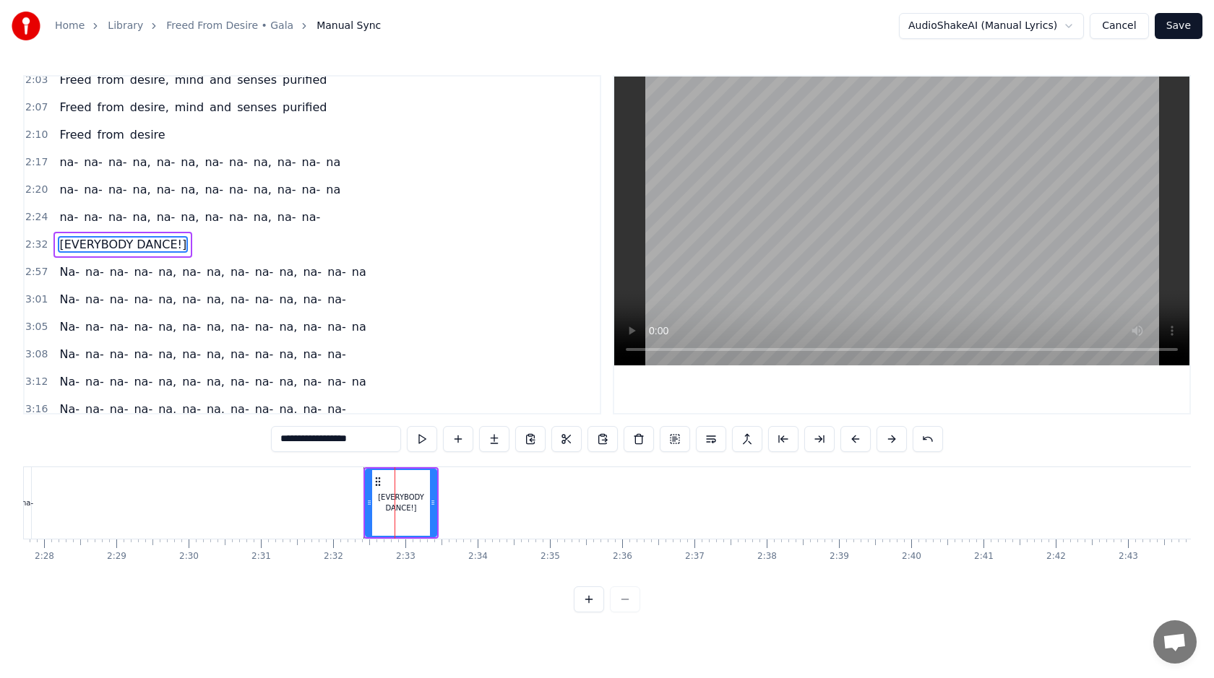
type input "**********"
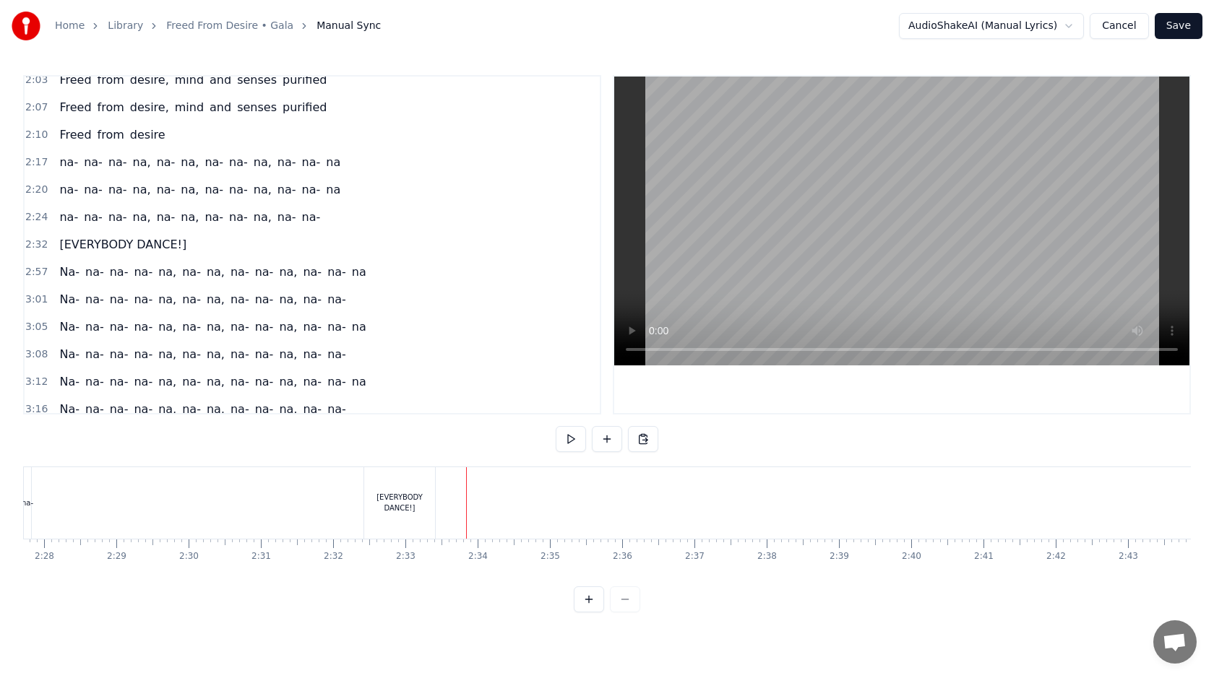
click at [420, 501] on div "[EVERYBODY DANCE!]" at bounding box center [399, 503] width 71 height 22
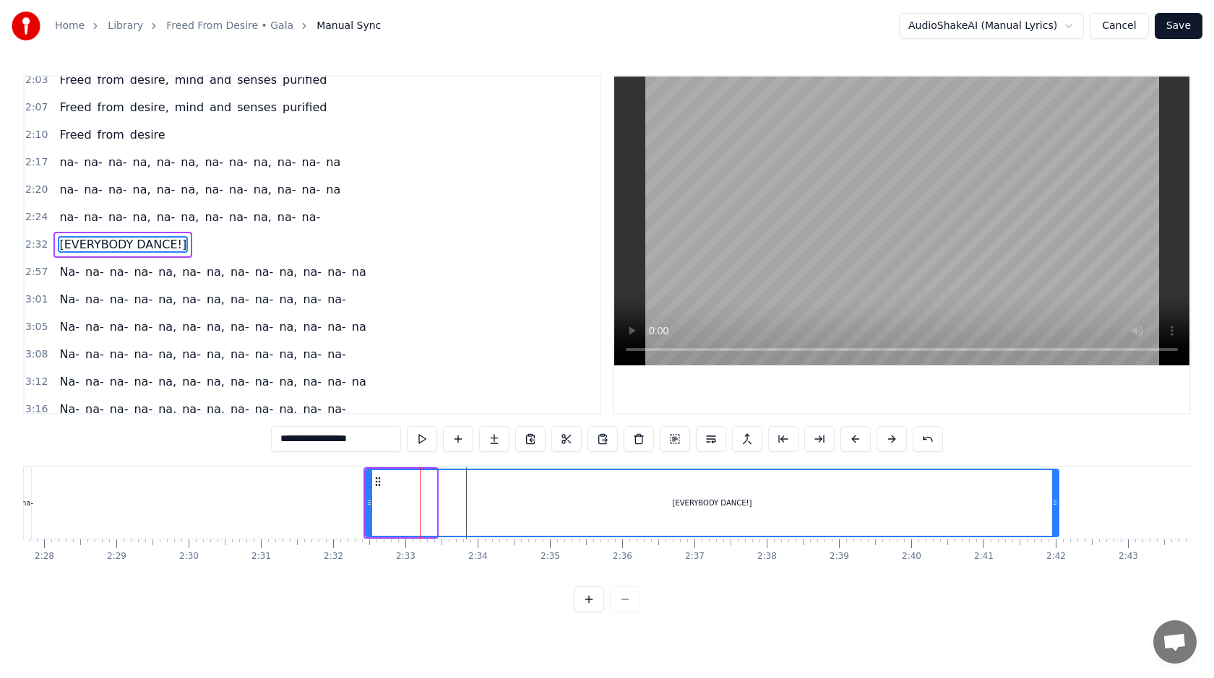
drag, startPoint x: 432, startPoint y: 502, endPoint x: 1054, endPoint y: 515, distance: 622.3
click at [1054, 515] on div at bounding box center [1055, 503] width 6 height 66
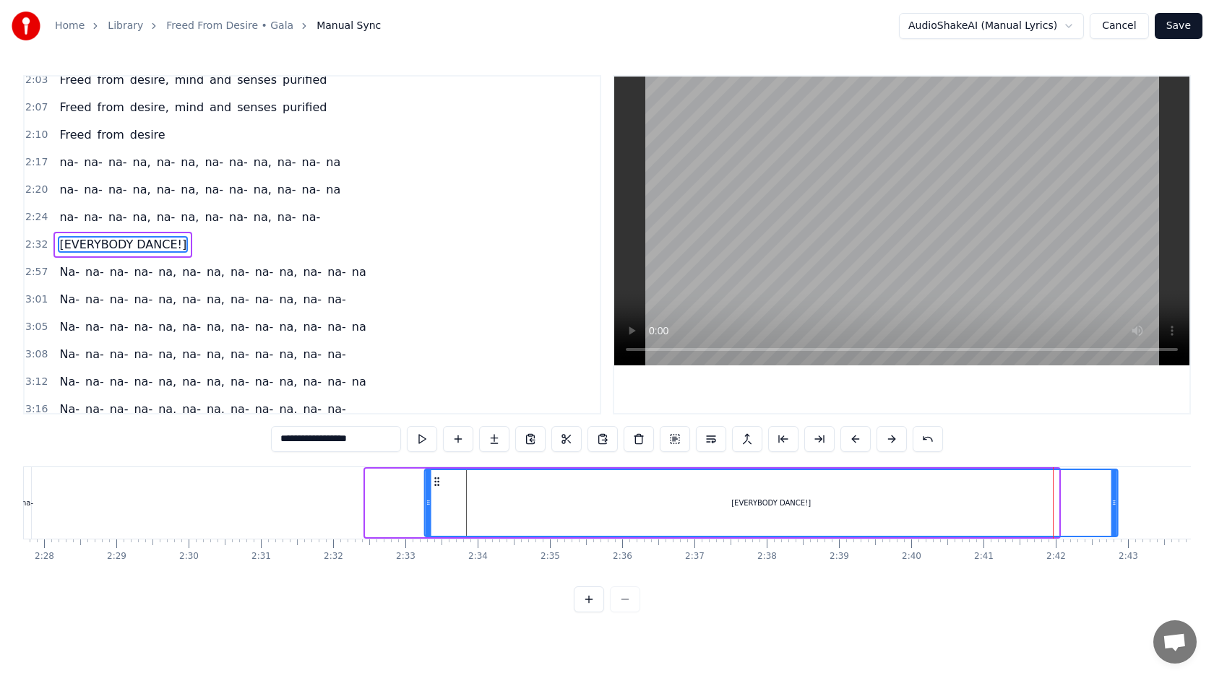
drag, startPoint x: 374, startPoint y: 482, endPoint x: 438, endPoint y: 488, distance: 64.6
click at [438, 488] on div "[EVERYBODY DANCE!]" at bounding box center [772, 503] width 692 height 66
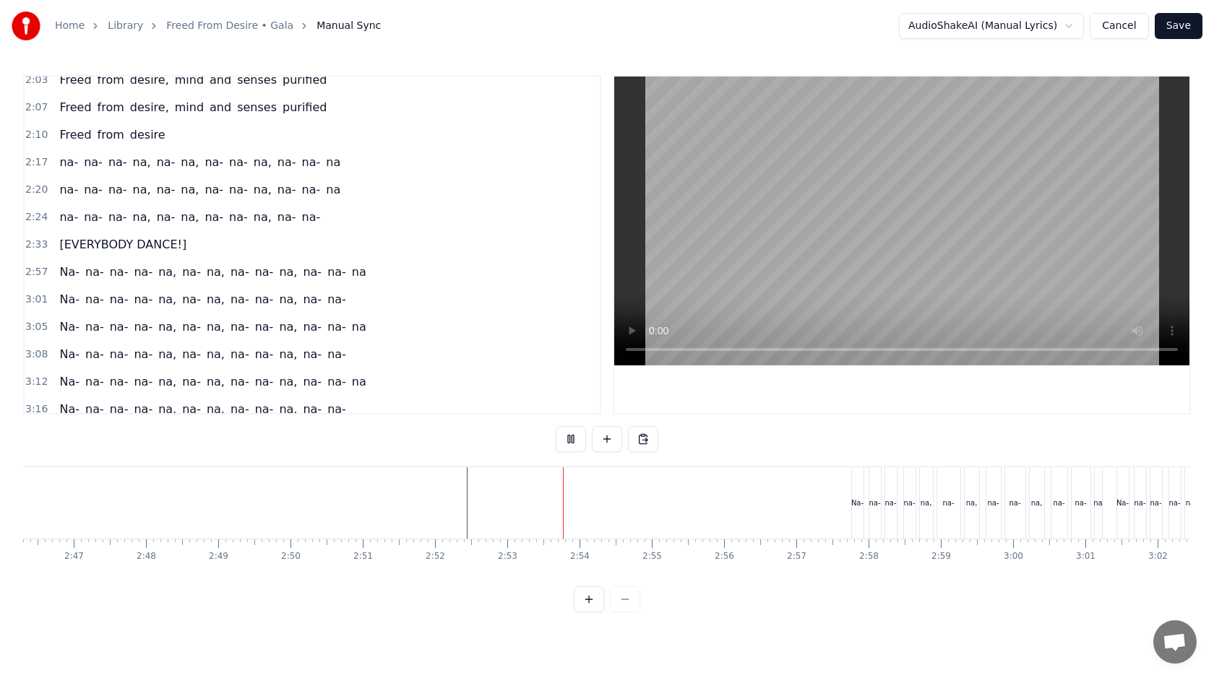
scroll to position [0, 12045]
click at [1171, 27] on button "Save" at bounding box center [1179, 26] width 48 height 26
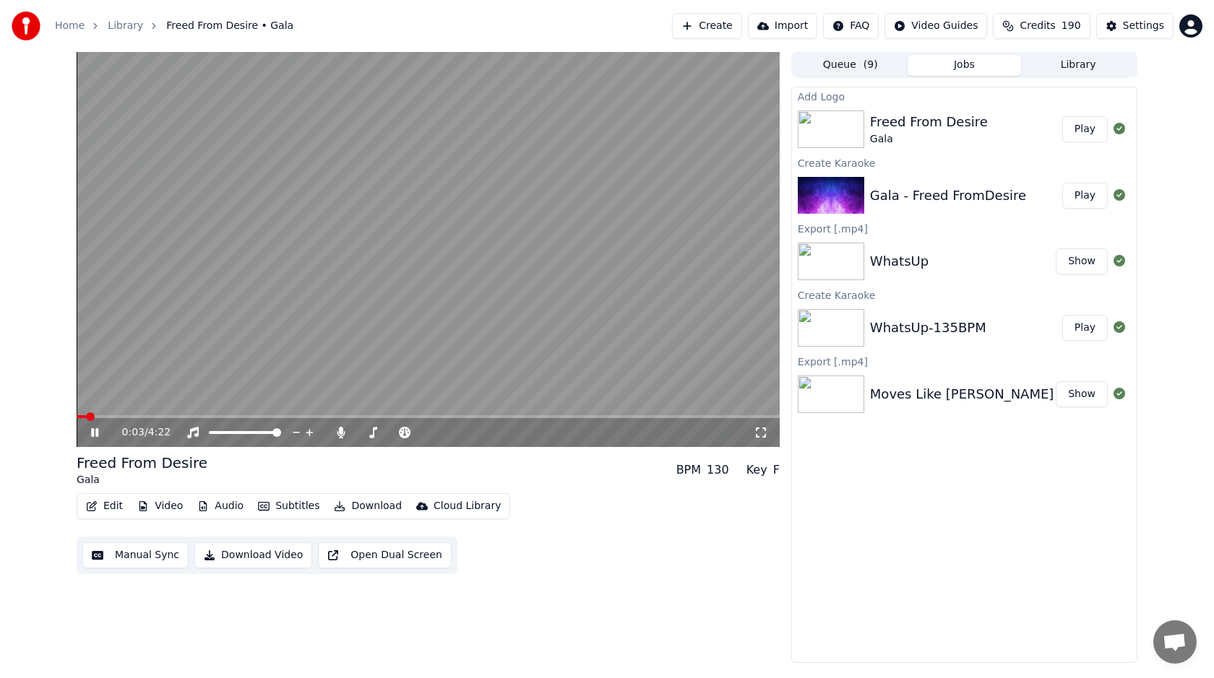
click at [180, 505] on button "Video" at bounding box center [160, 506] width 57 height 20
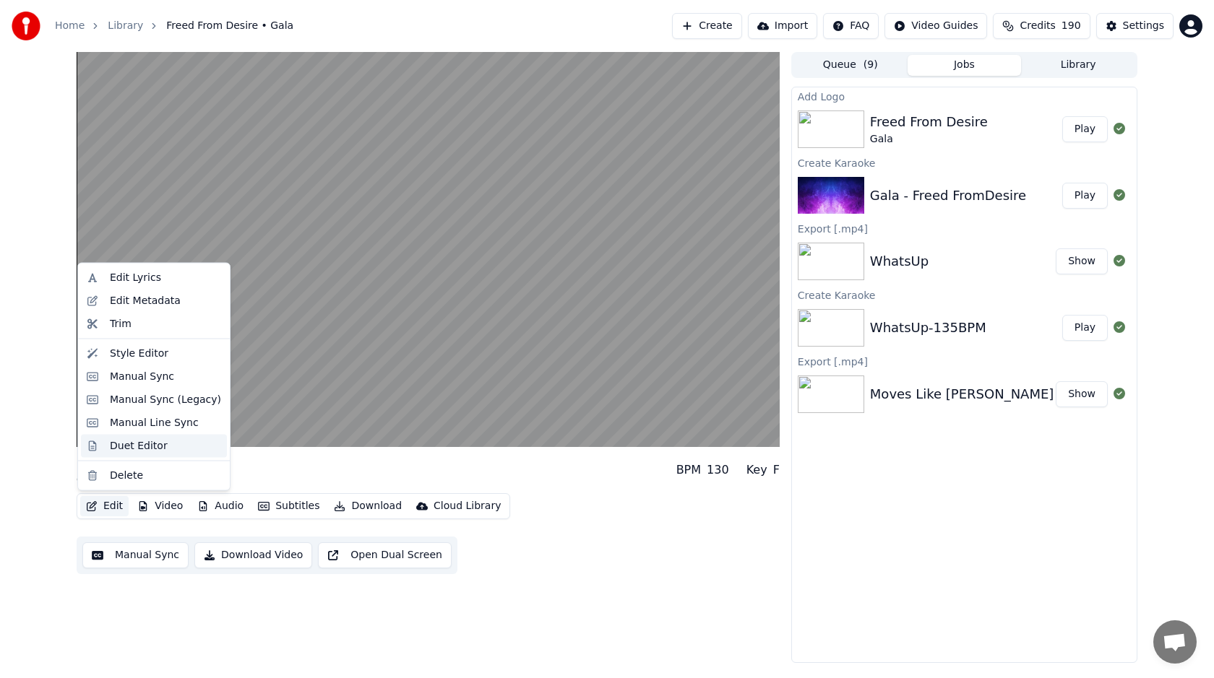
click at [144, 448] on div "Duet Editor" at bounding box center [139, 446] width 58 height 14
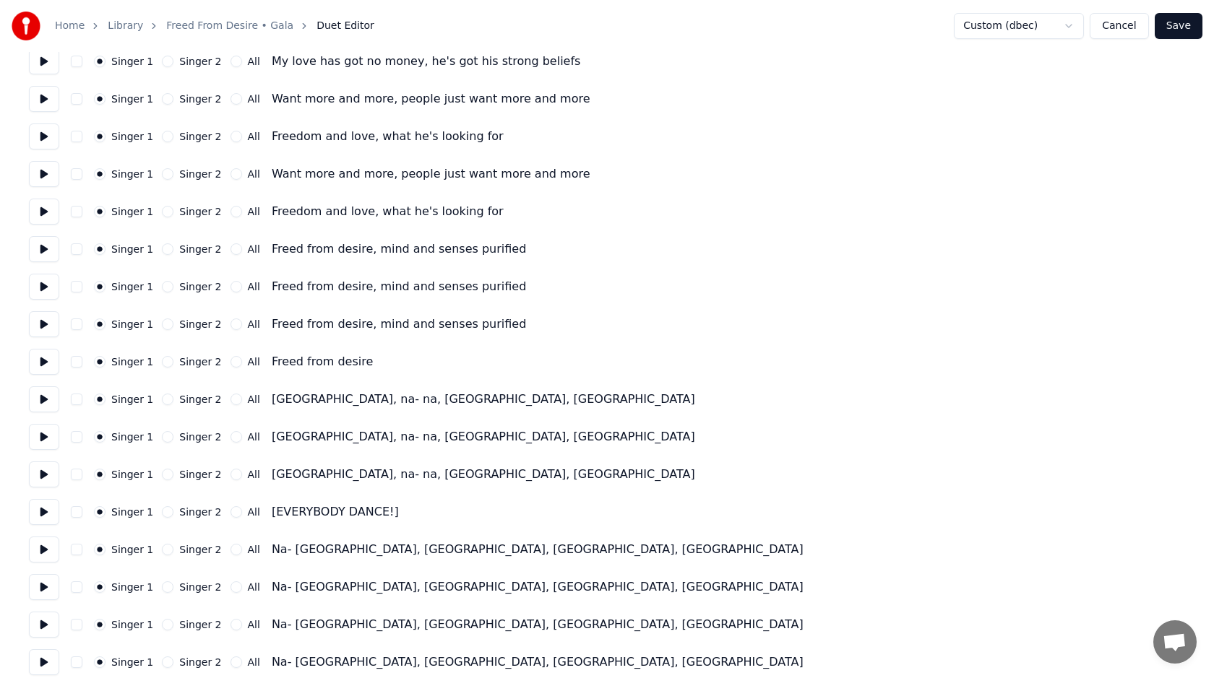
scroll to position [1044, 0]
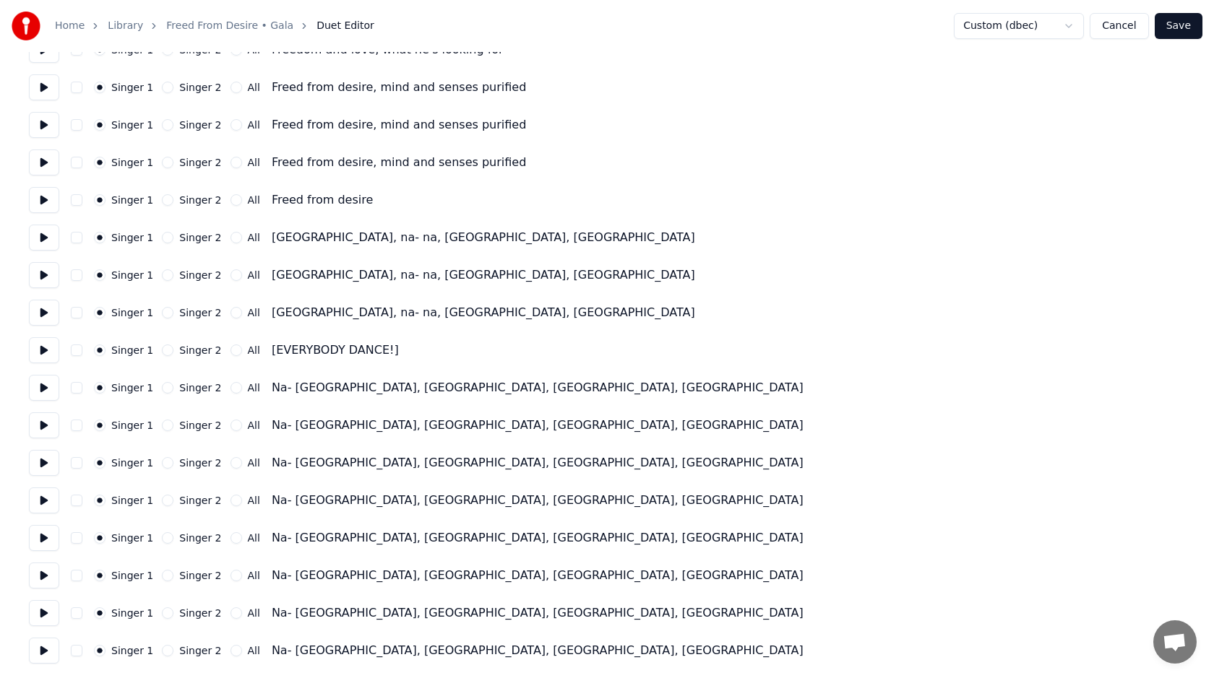
click at [233, 350] on button "All" at bounding box center [237, 351] width 12 height 12
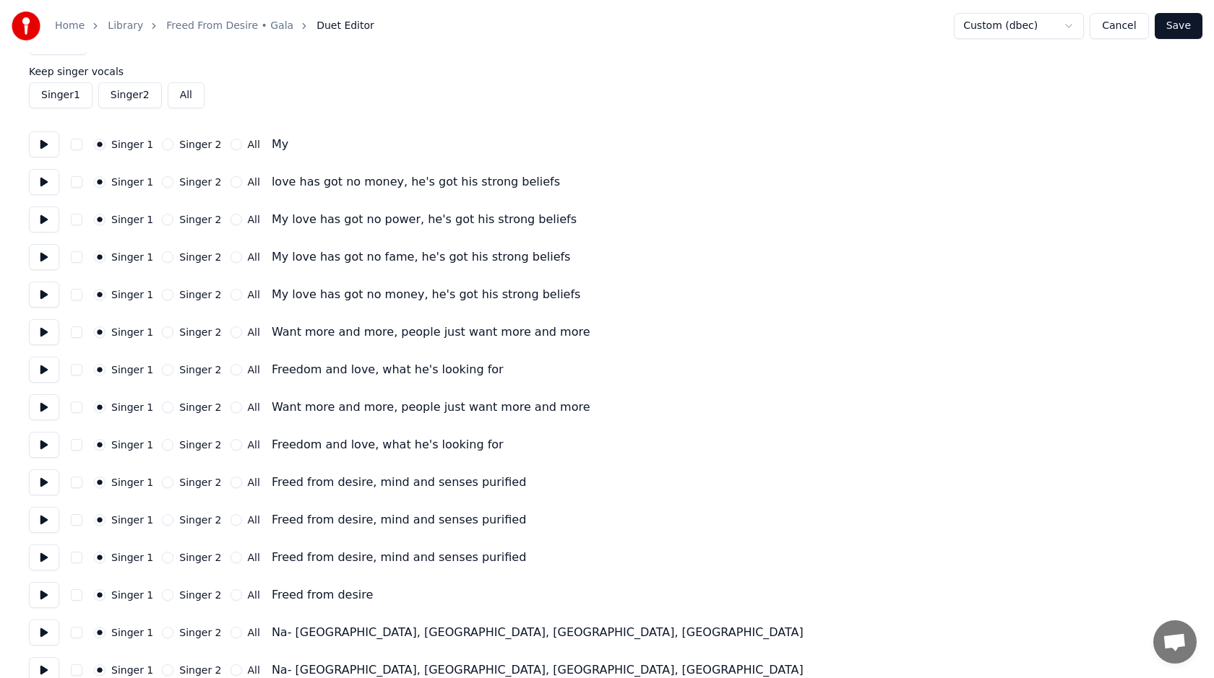
scroll to position [0, 0]
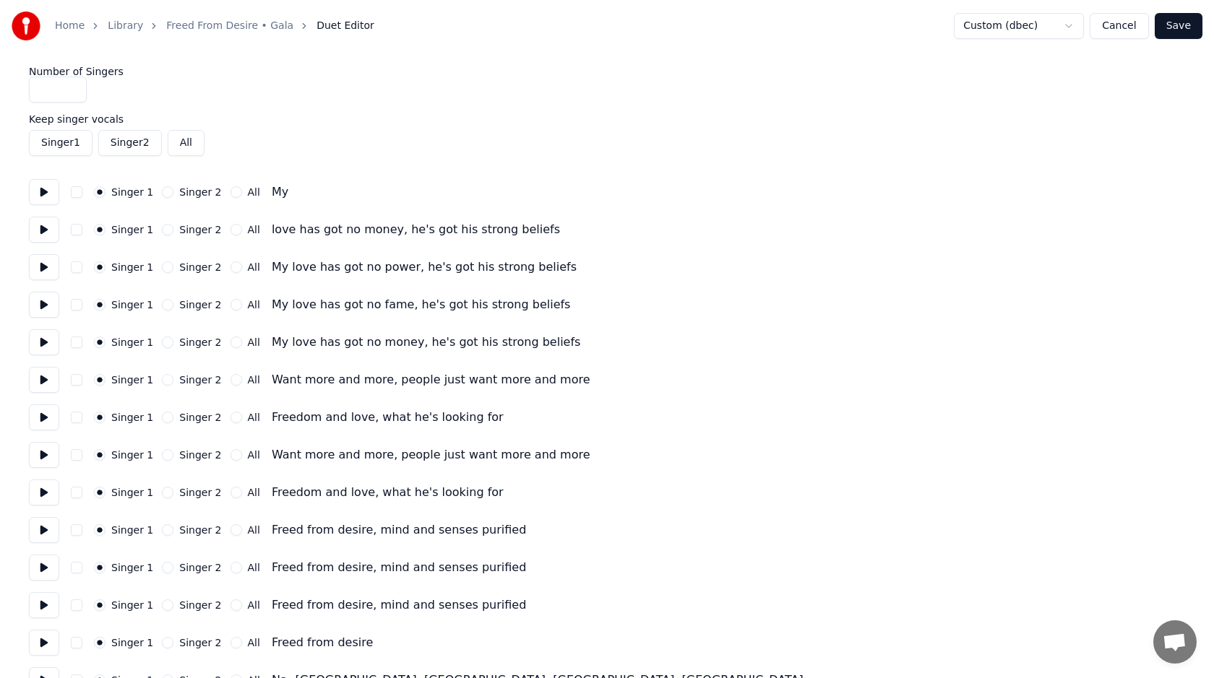
click at [1175, 23] on button "Save" at bounding box center [1179, 26] width 48 height 26
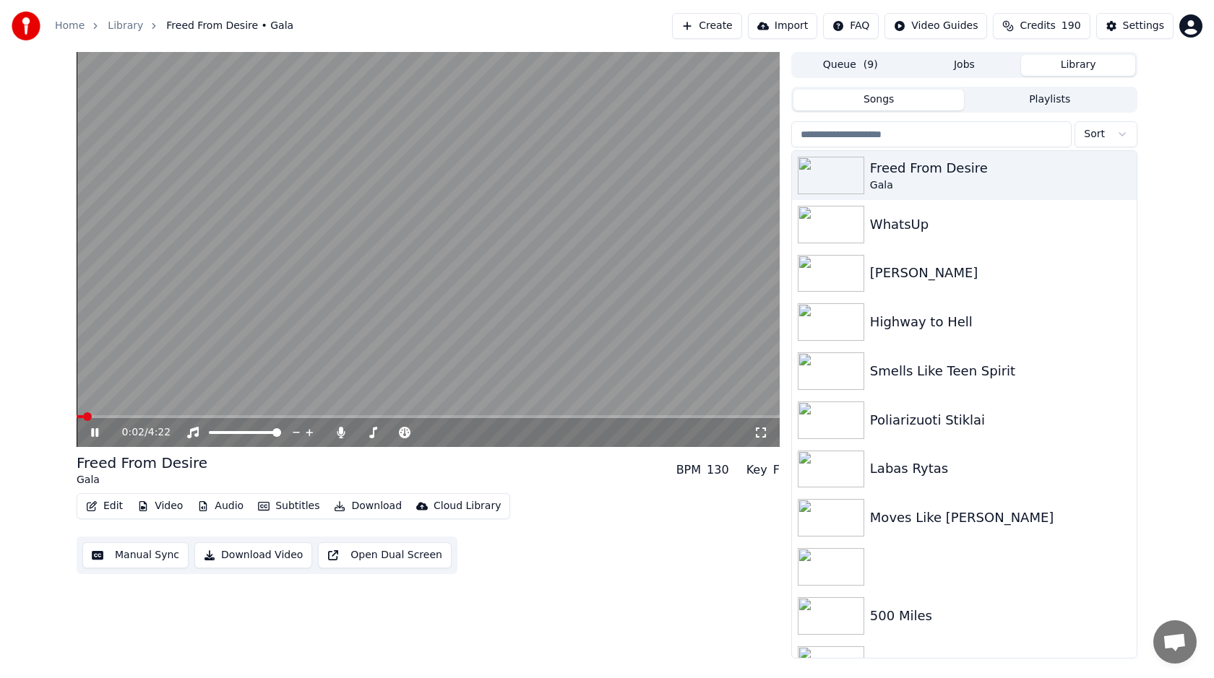
click at [1054, 65] on button "Library" at bounding box center [1078, 65] width 114 height 21
click at [1021, 55] on button "Library" at bounding box center [1078, 65] width 114 height 21
click at [1129, 171] on icon "button" at bounding box center [1123, 175] width 14 height 12
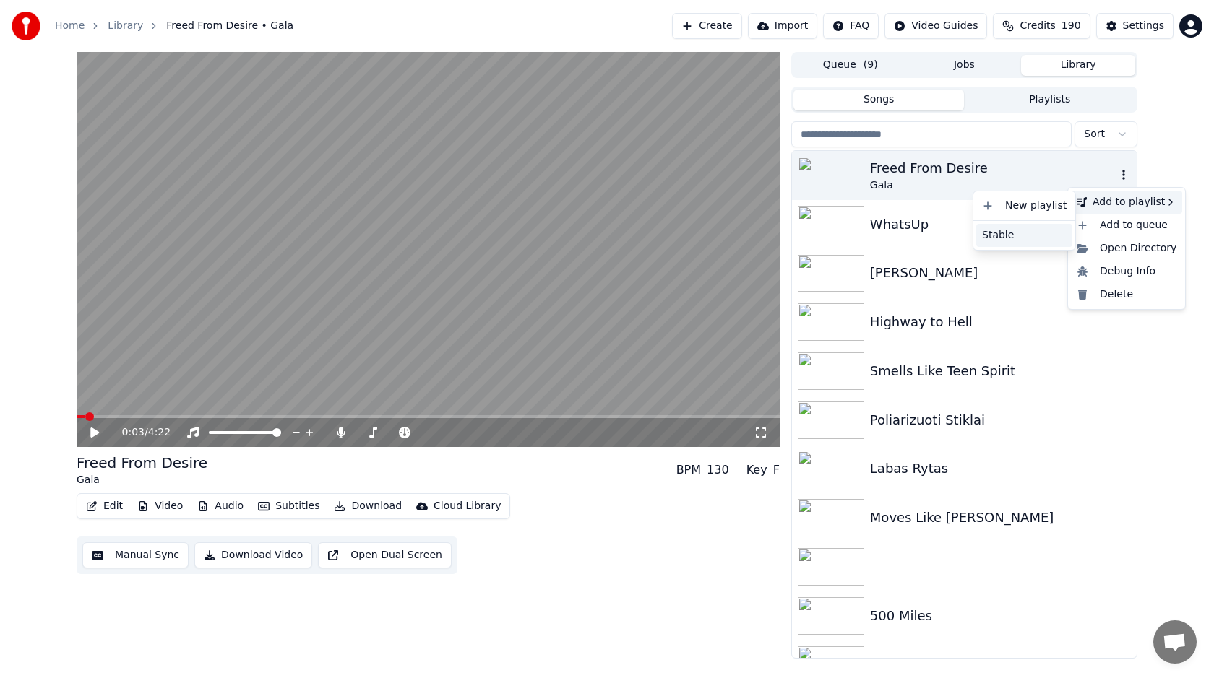
click at [1026, 234] on div "Stable" at bounding box center [1024, 235] width 96 height 23
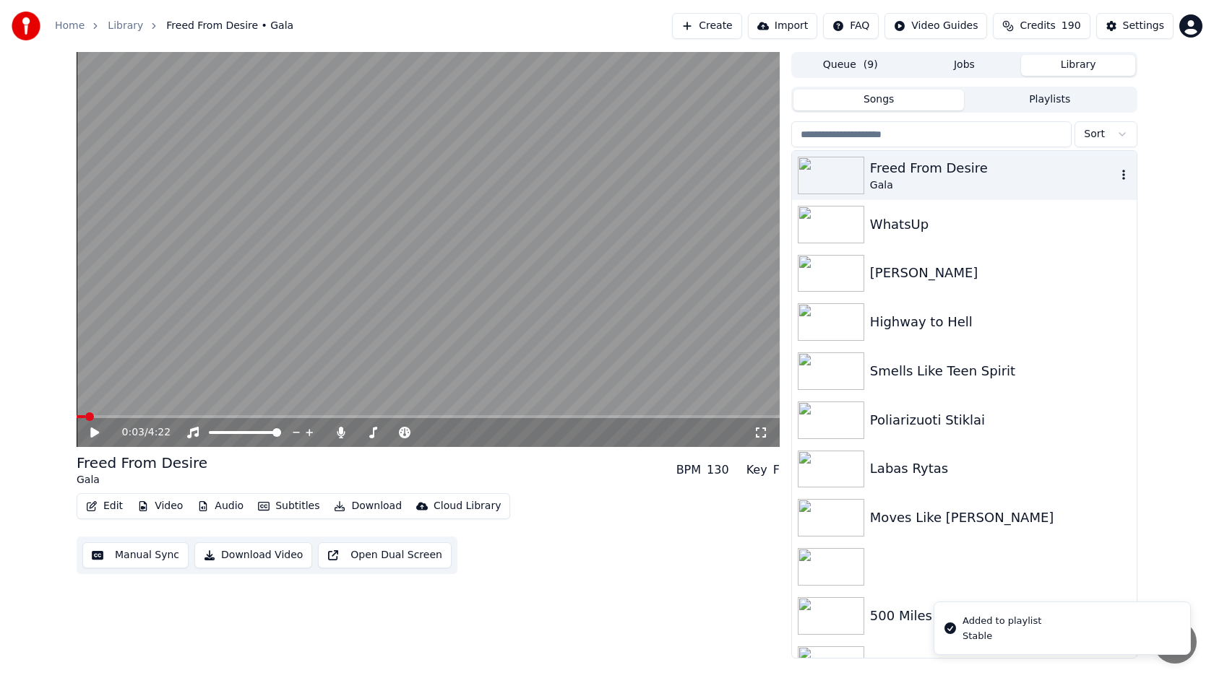
click at [234, 554] on button "Download Video" at bounding box center [253, 556] width 118 height 26
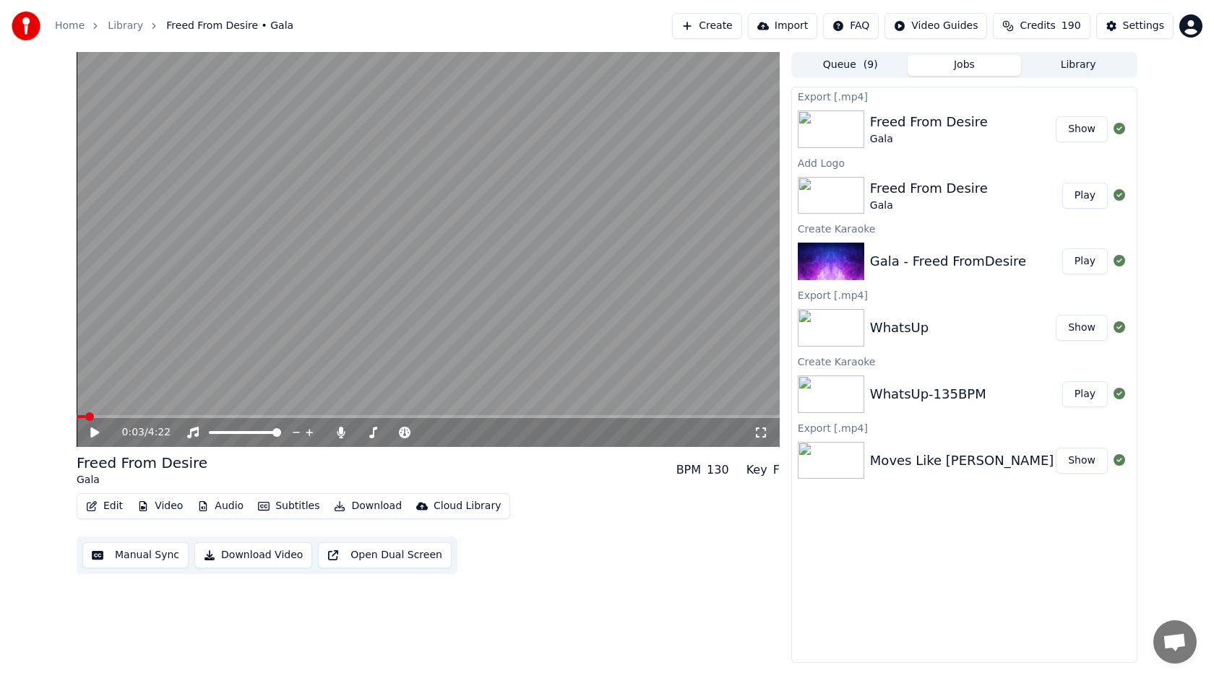
click at [1080, 132] on button "Show" at bounding box center [1082, 129] width 52 height 26
click at [730, 27] on button "Create" at bounding box center [707, 26] width 70 height 26
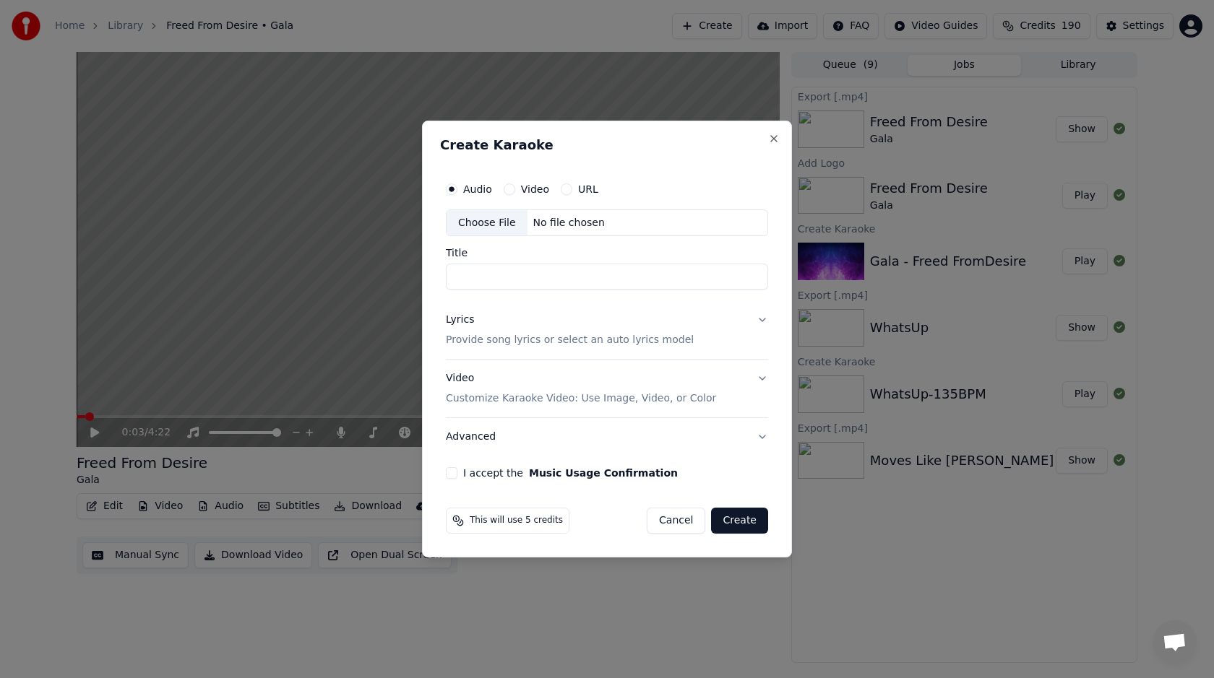
click at [498, 218] on div "Choose File" at bounding box center [487, 223] width 81 height 26
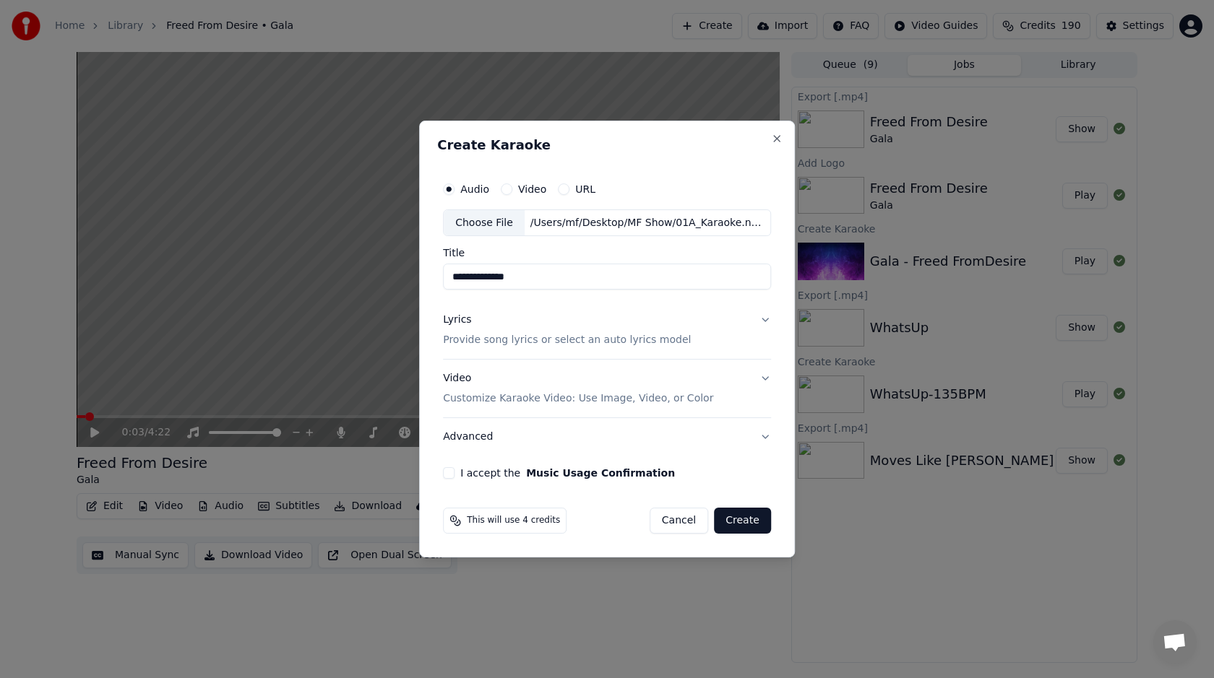
drag, startPoint x: 498, startPoint y: 275, endPoint x: 611, endPoint y: 275, distance: 113.4
click at [611, 275] on input "**********" at bounding box center [607, 277] width 328 height 26
type input "*******"
click at [535, 347] on p "Provide song lyrics or select an auto lyrics model" at bounding box center [567, 341] width 248 height 14
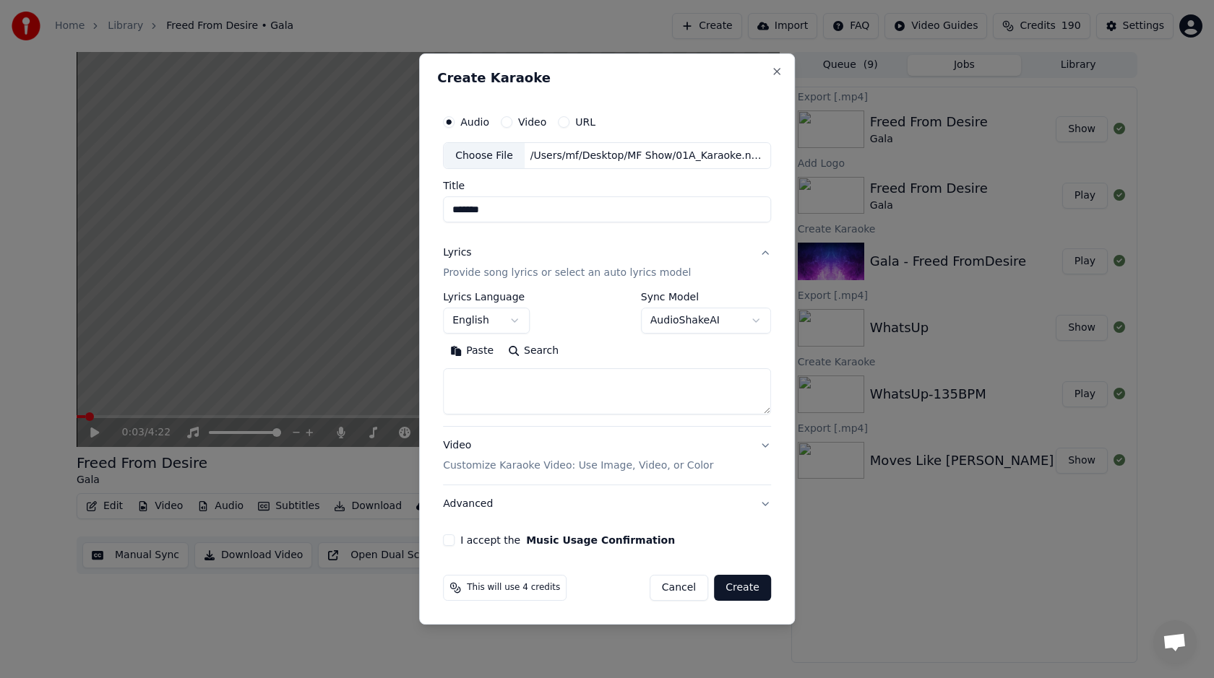
click at [503, 389] on textarea at bounding box center [607, 392] width 328 height 46
paste textarea "**********"
type textarea "**********"
click at [558, 444] on div "Video Customize Karaoke Video: Use Image, Video, or Color" at bounding box center [578, 456] width 270 height 35
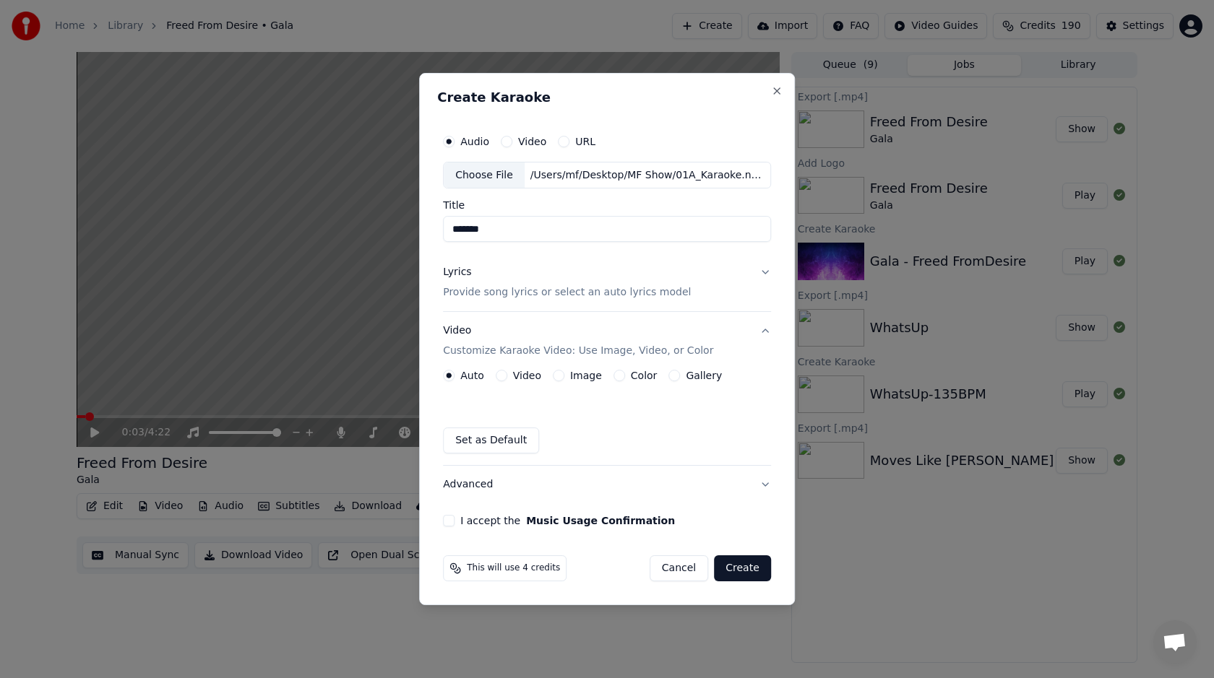
click at [676, 373] on div "Gallery" at bounding box center [694, 376] width 53 height 12
click at [665, 382] on div "Auto Video Image Color Gallery Set as Default" at bounding box center [607, 412] width 328 height 84
click at [670, 375] on button "Gallery" at bounding box center [674, 376] width 12 height 12
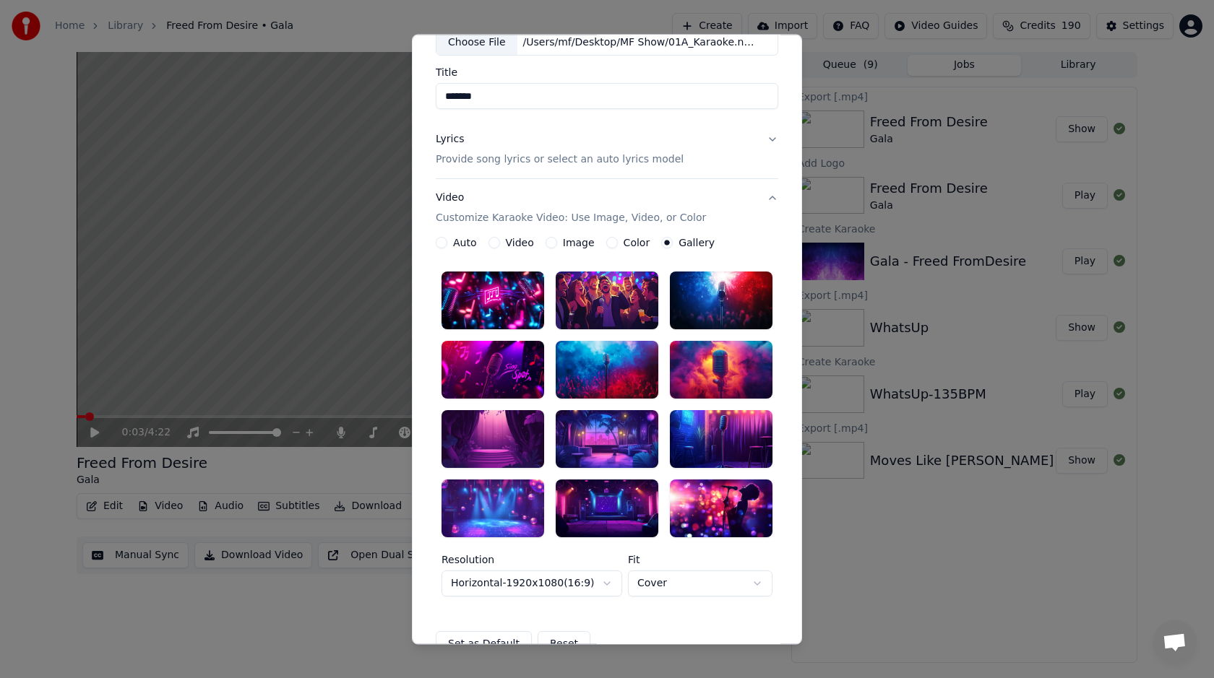
scroll to position [93, 0]
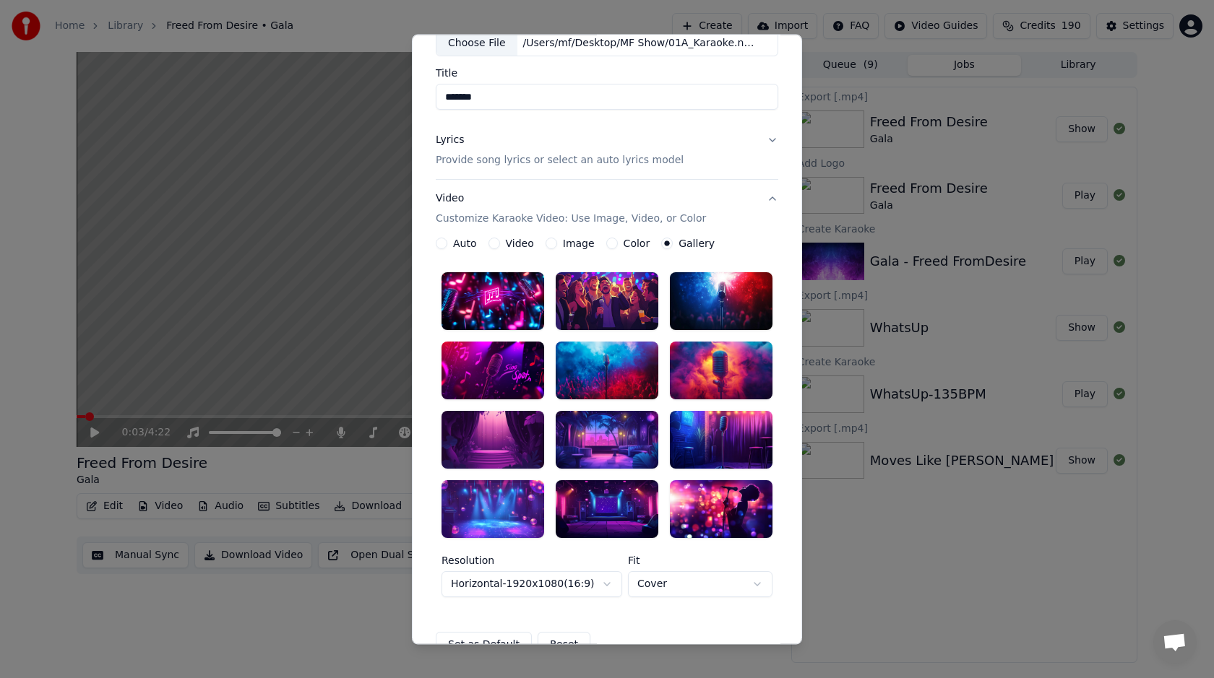
click at [499, 450] on div at bounding box center [492, 441] width 103 height 58
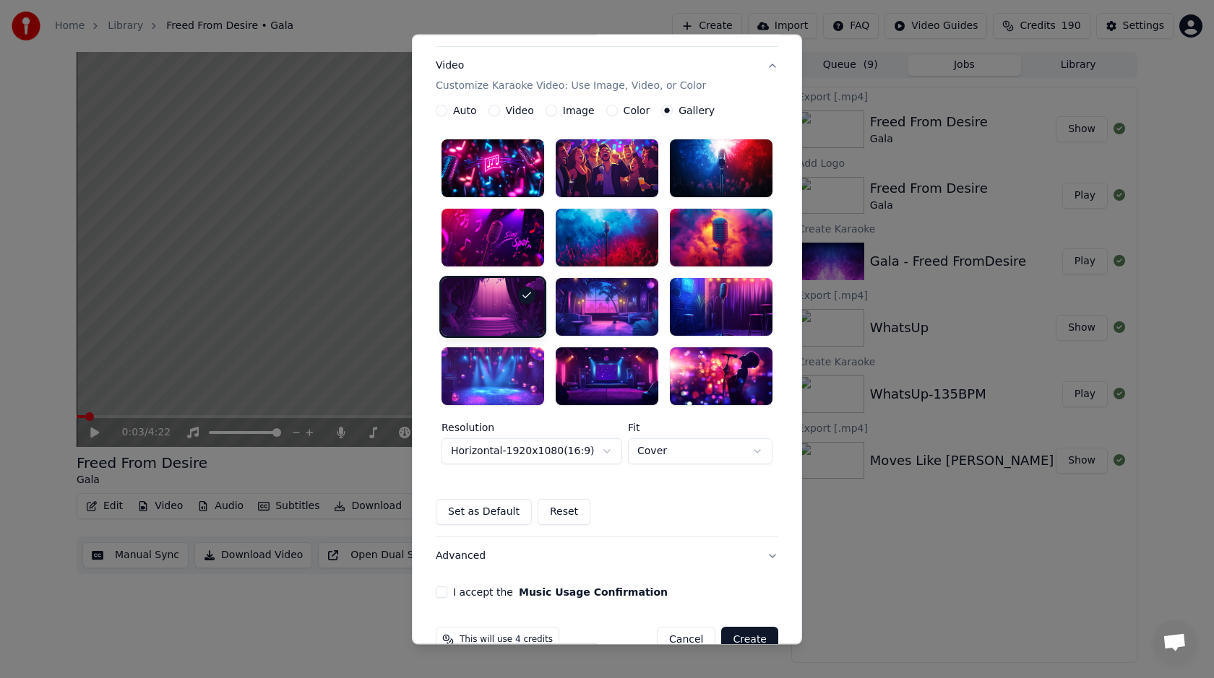
scroll to position [259, 0]
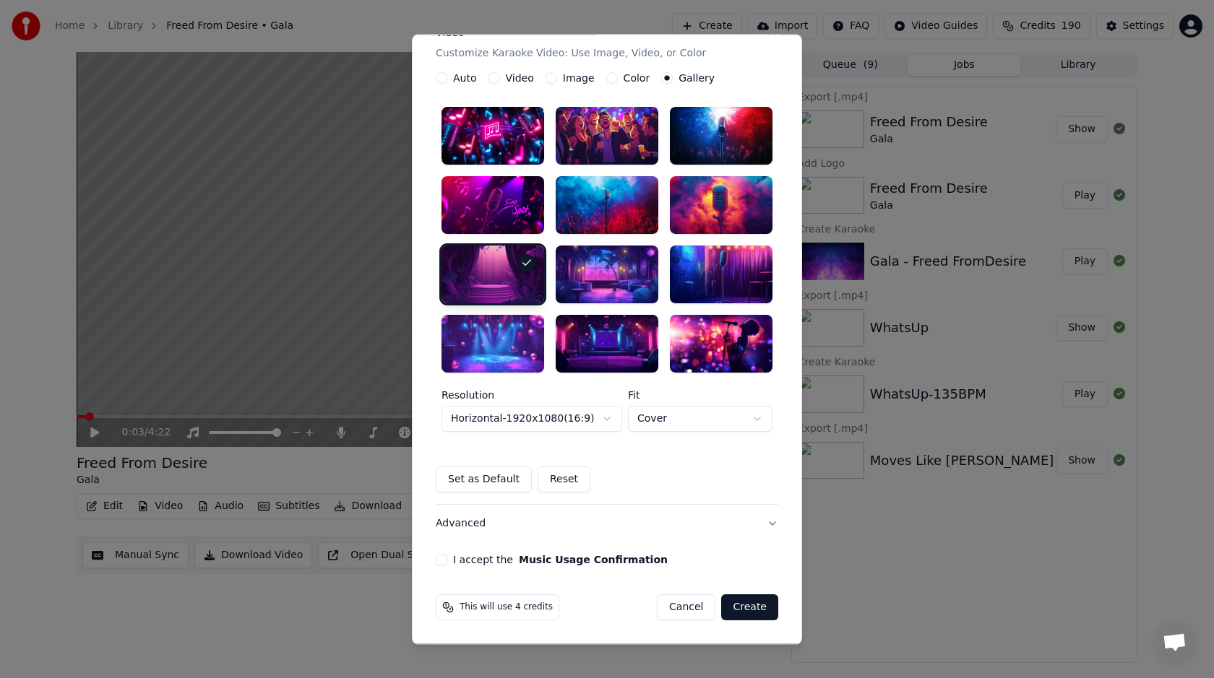
click at [446, 559] on button "I accept the Music Usage Confirmation" at bounding box center [442, 560] width 12 height 12
click at [769, 609] on button "Create" at bounding box center [749, 608] width 57 height 26
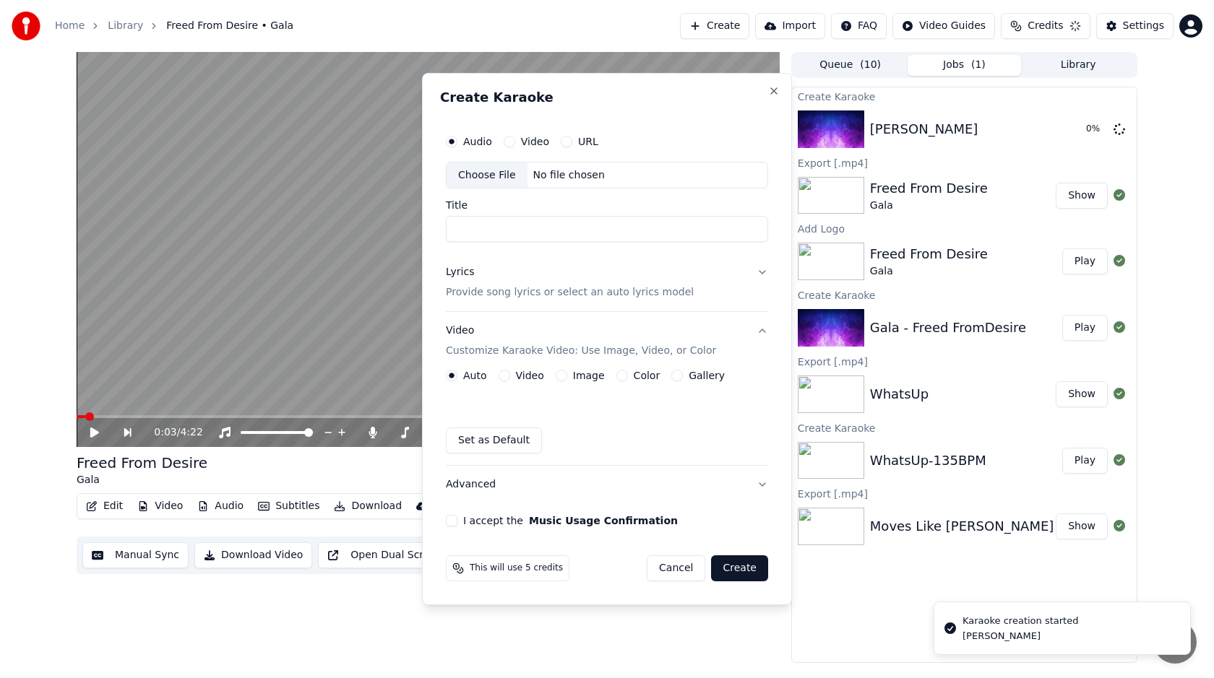
scroll to position [0, 0]
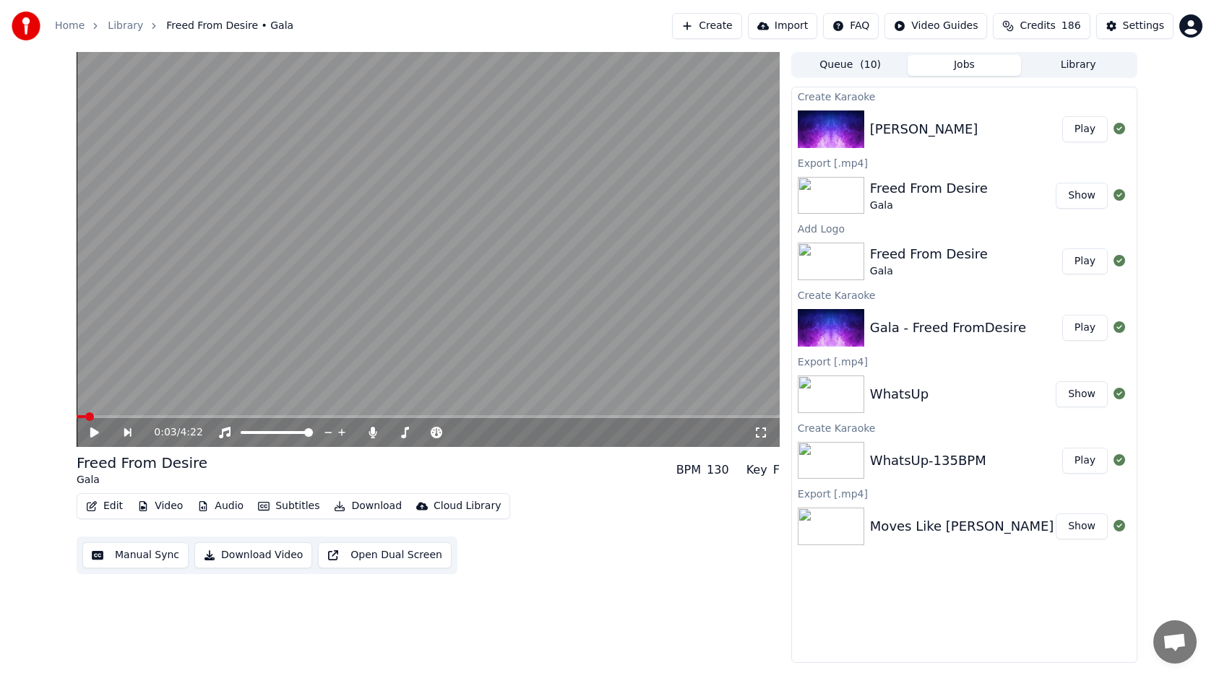
click at [908, 112] on div "[PERSON_NAME] Play" at bounding box center [964, 129] width 345 height 49
click at [1073, 65] on button "Library" at bounding box center [1078, 65] width 114 height 21
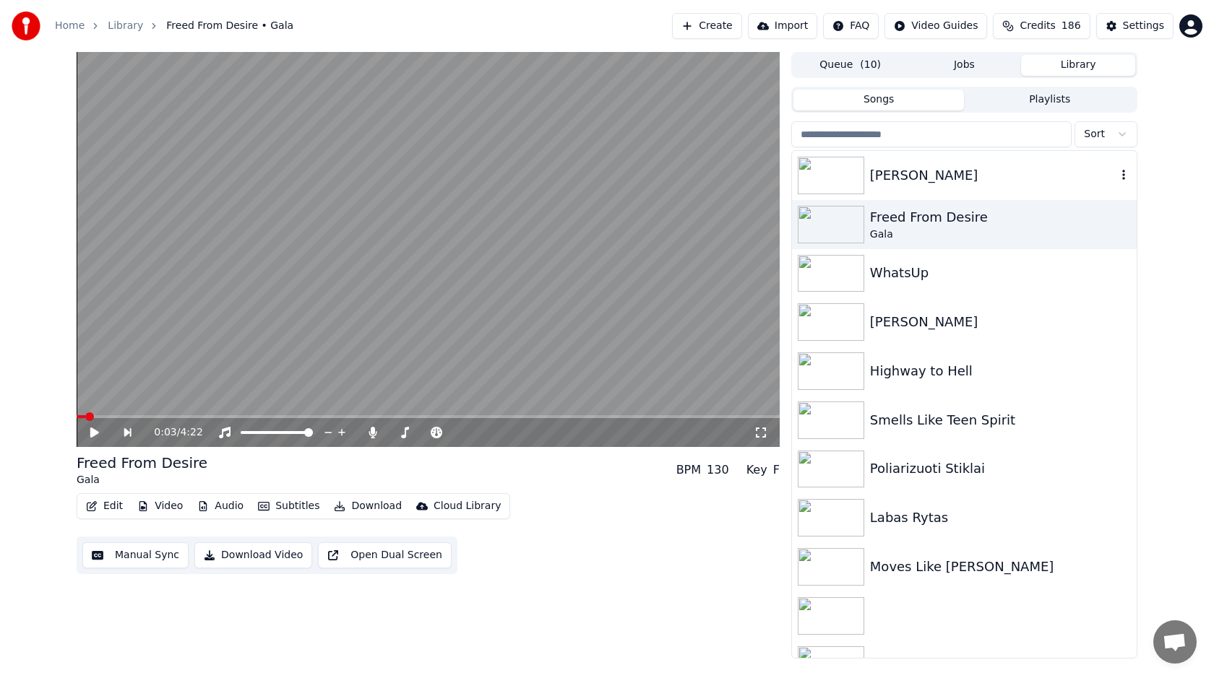
click at [931, 183] on div "[PERSON_NAME]" at bounding box center [993, 175] width 246 height 20
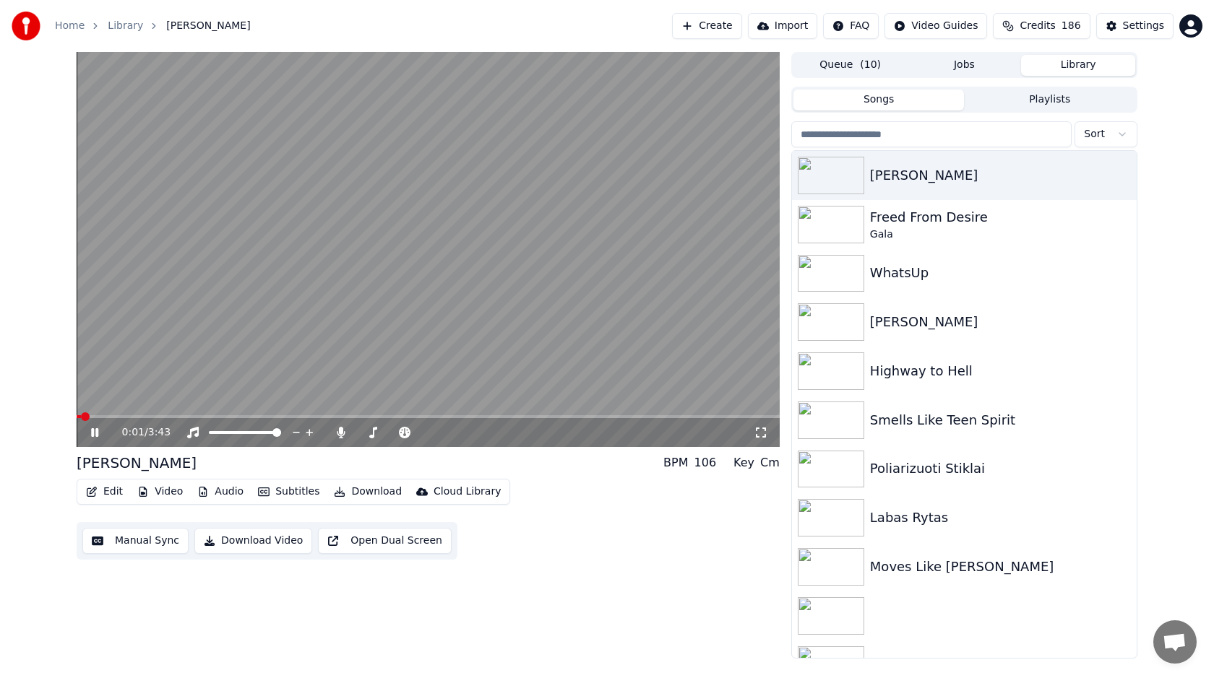
click at [158, 489] on button "Video" at bounding box center [160, 492] width 57 height 20
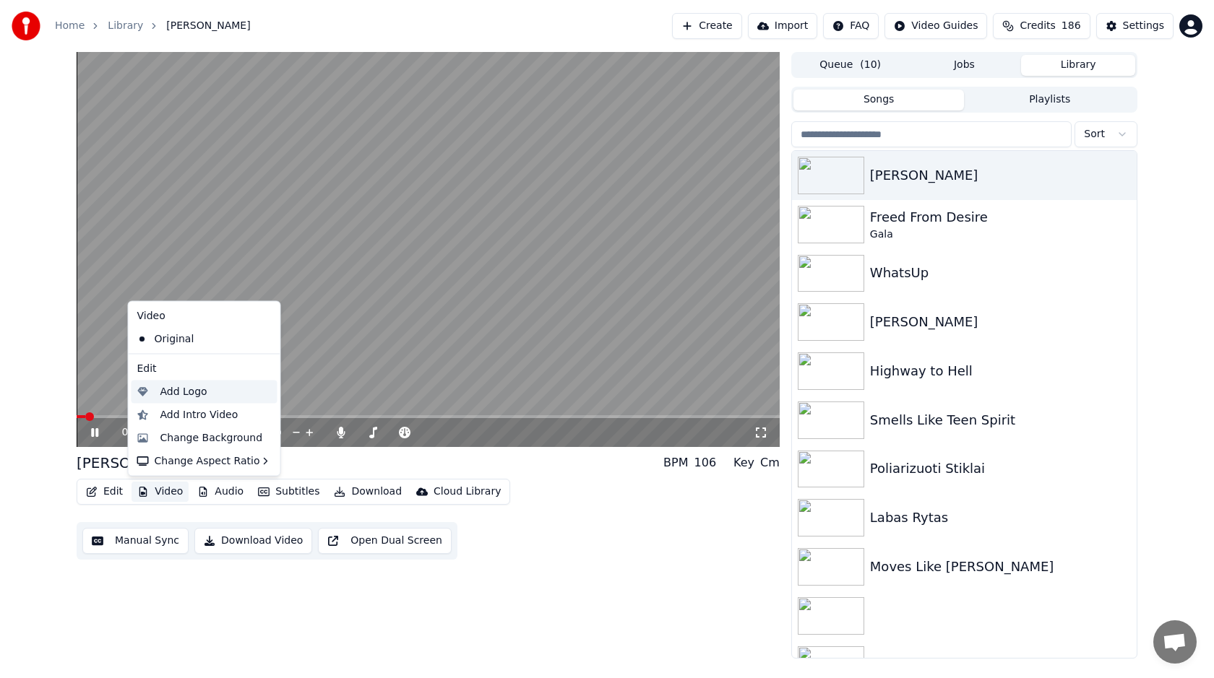
click at [209, 392] on div "Add Logo" at bounding box center [215, 391] width 111 height 14
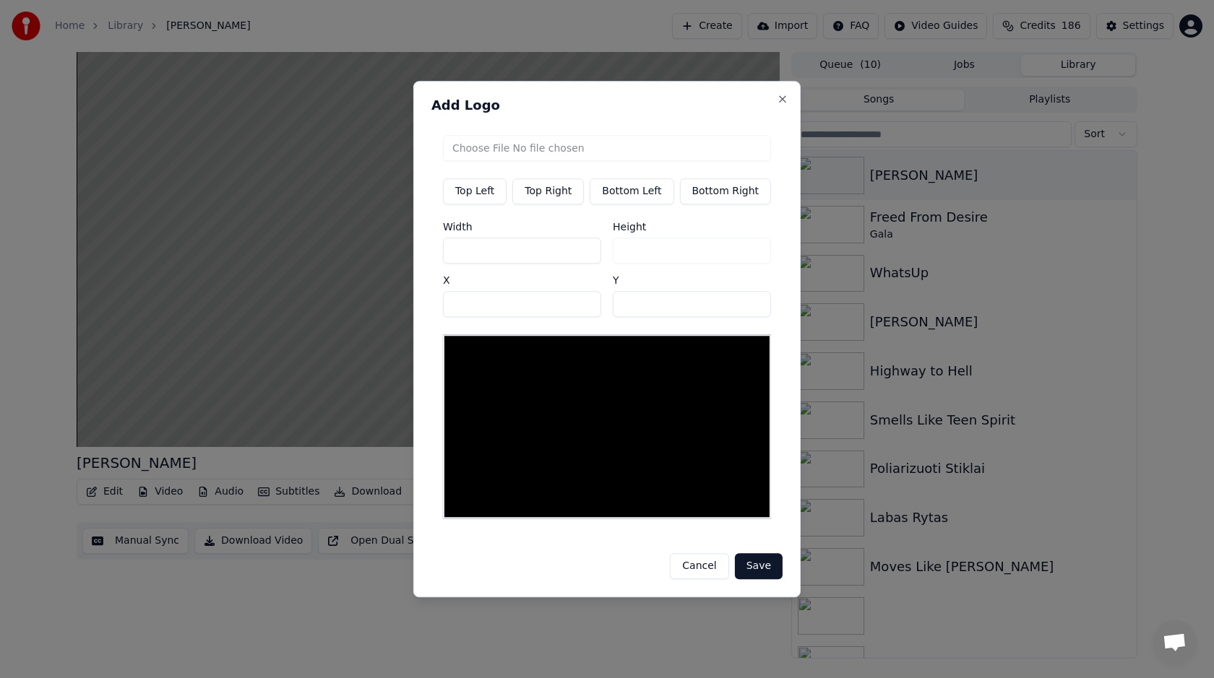
click at [512, 154] on input "file" at bounding box center [607, 148] width 328 height 26
type input "**********"
click at [751, 567] on button "Save" at bounding box center [759, 566] width 48 height 26
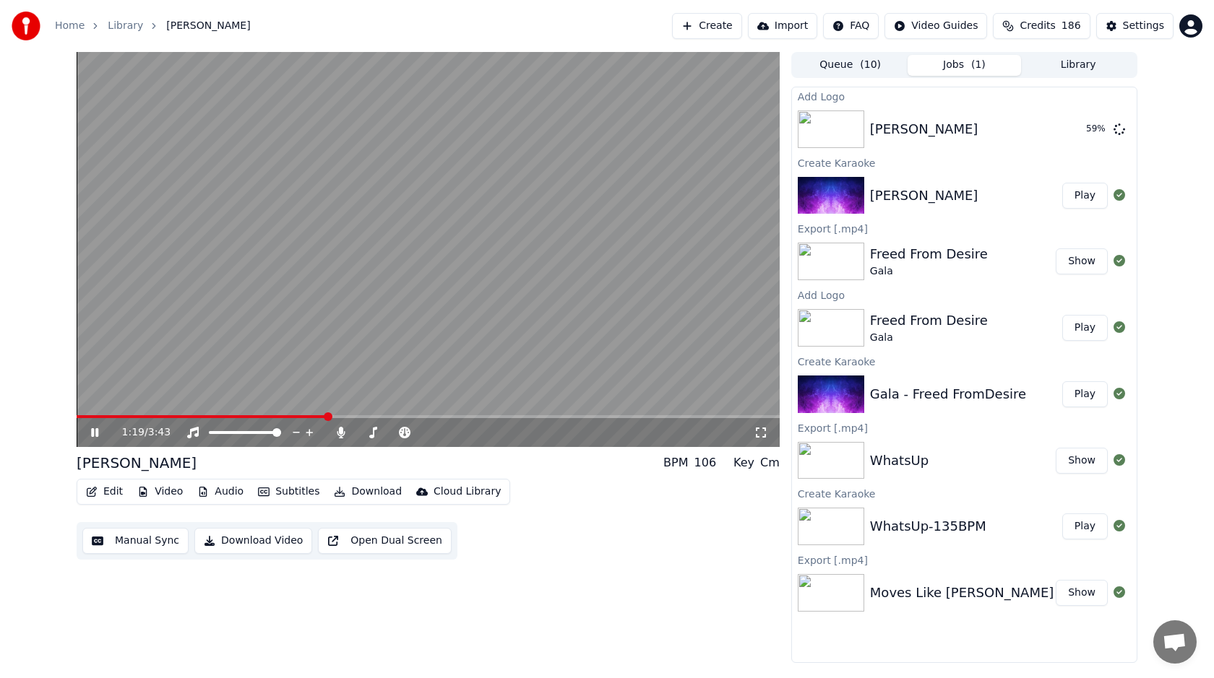
click at [93, 432] on icon at bounding box center [94, 432] width 7 height 9
click at [968, 125] on div "[PERSON_NAME]" at bounding box center [966, 129] width 192 height 20
click at [1075, 59] on button "Library" at bounding box center [1078, 65] width 114 height 21
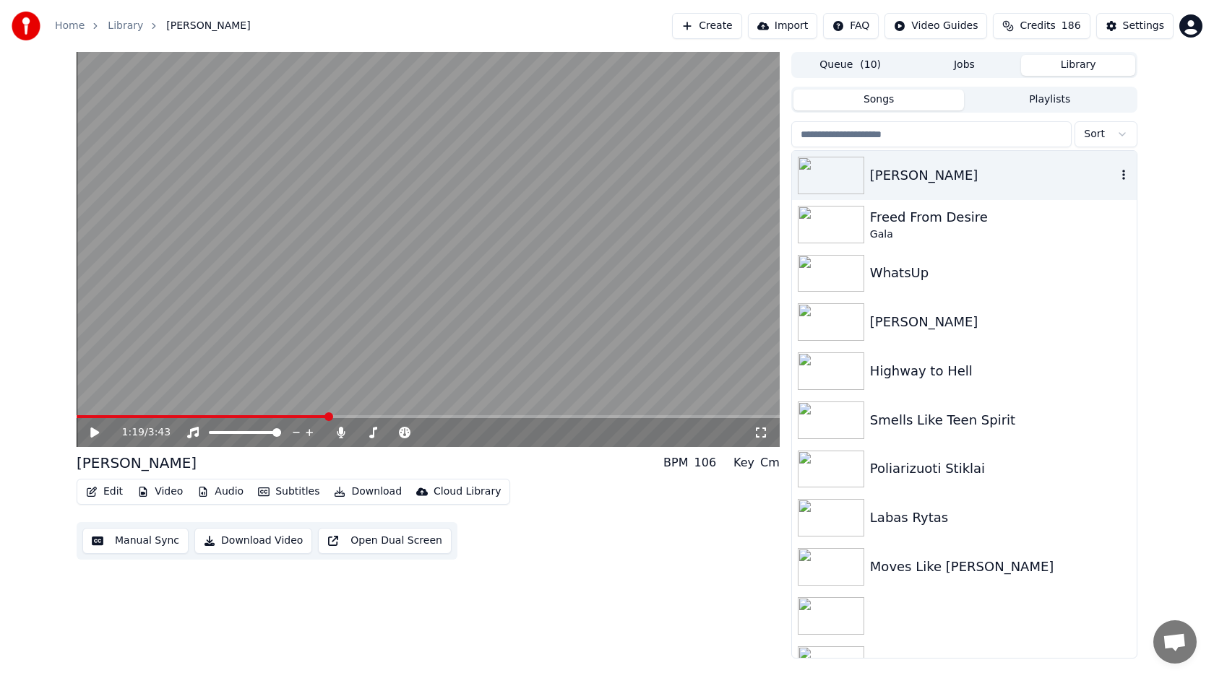
click at [894, 160] on div "[PERSON_NAME]" at bounding box center [964, 175] width 345 height 49
click at [894, 237] on div "Gala" at bounding box center [993, 235] width 246 height 14
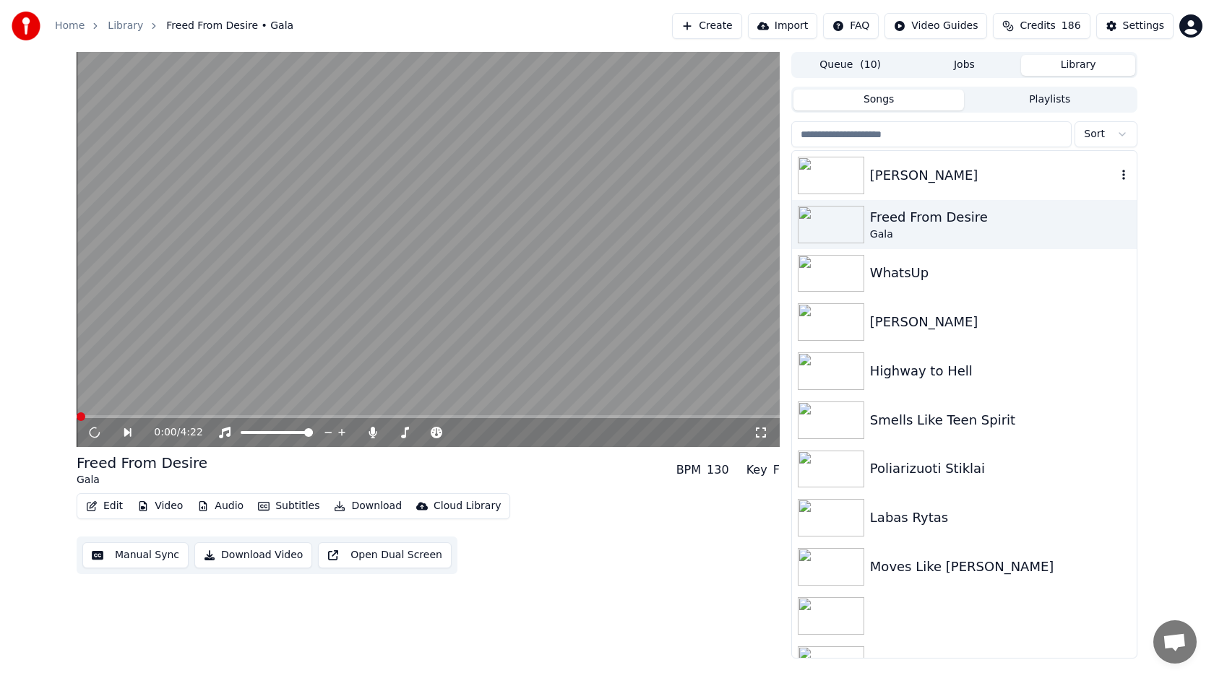
click at [915, 181] on div "[PERSON_NAME]" at bounding box center [993, 175] width 246 height 20
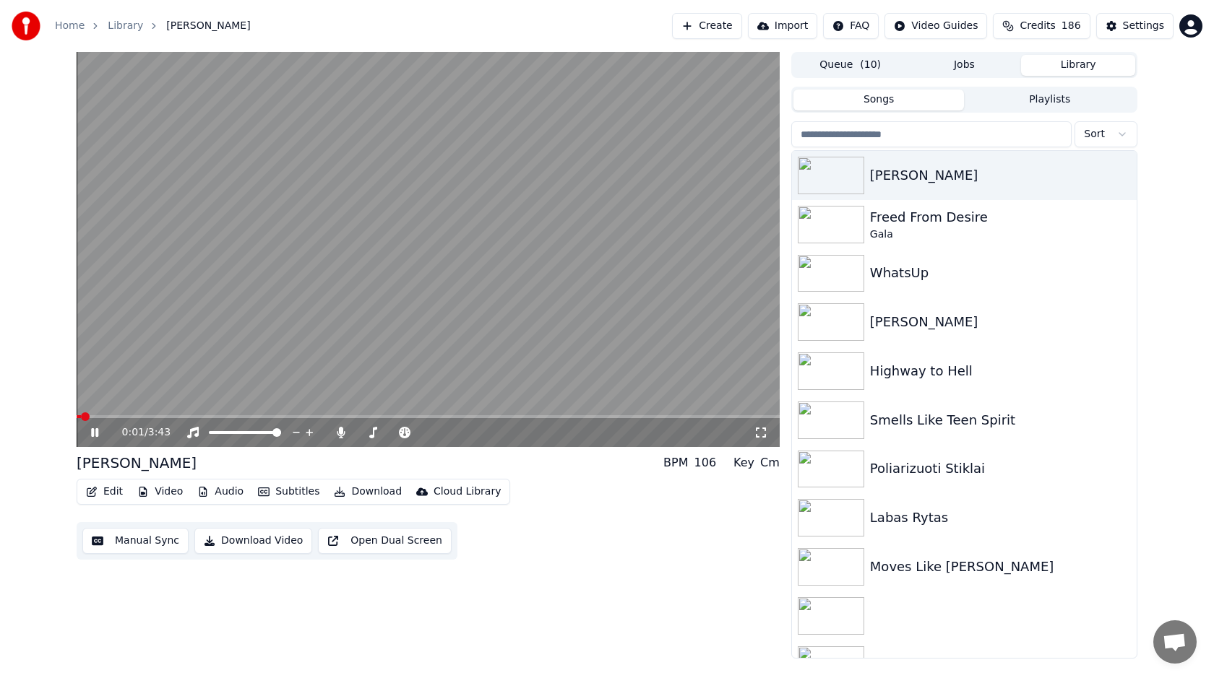
click at [115, 496] on button "Edit" at bounding box center [104, 492] width 48 height 20
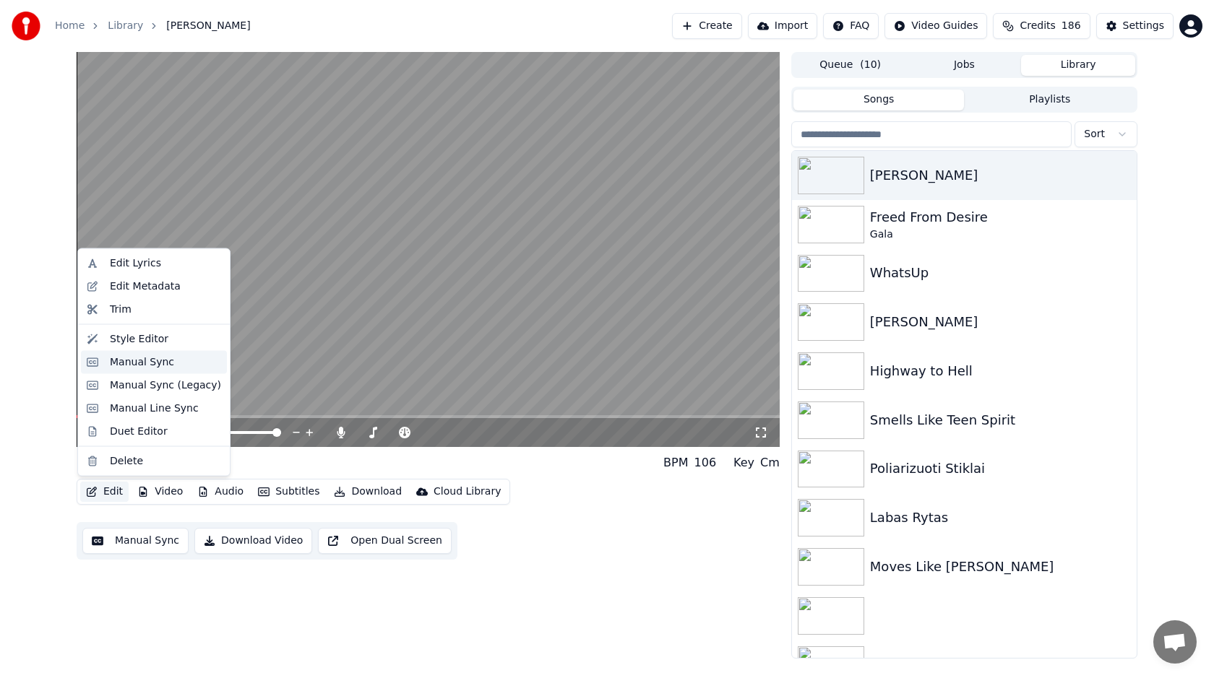
click at [164, 363] on div "Manual Sync" at bounding box center [142, 362] width 64 height 14
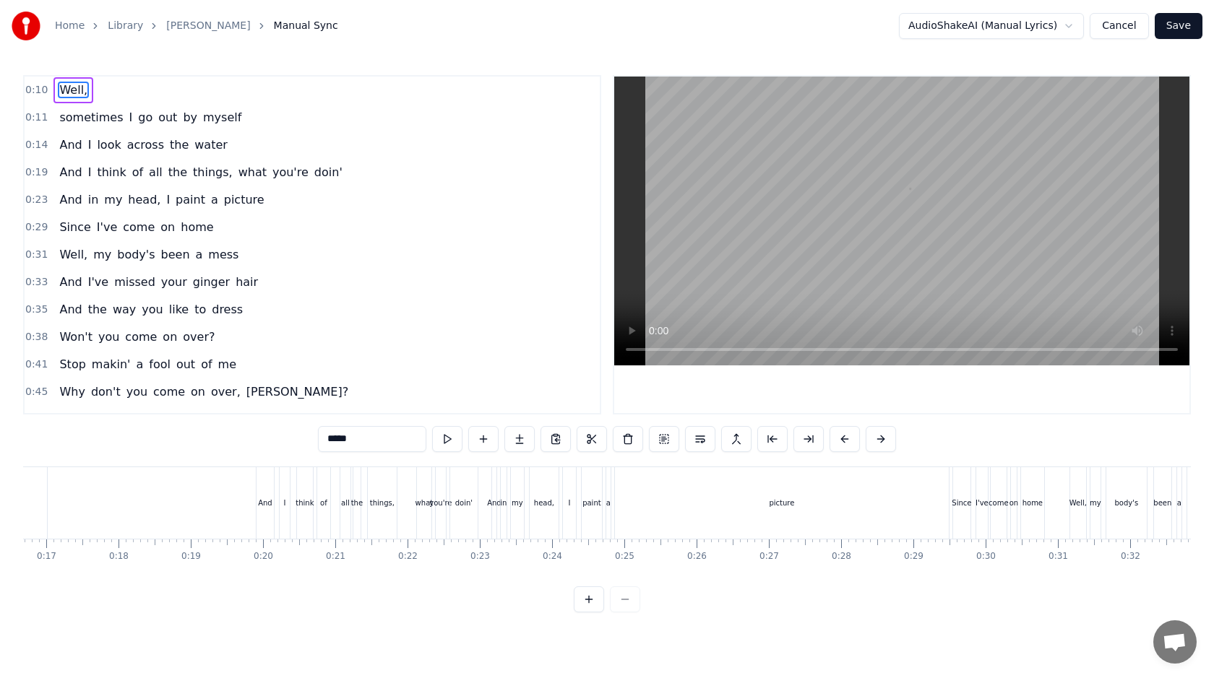
scroll to position [0, 1291]
click at [685, 513] on div "picture" at bounding box center [697, 504] width 334 height 72
type input "*******"
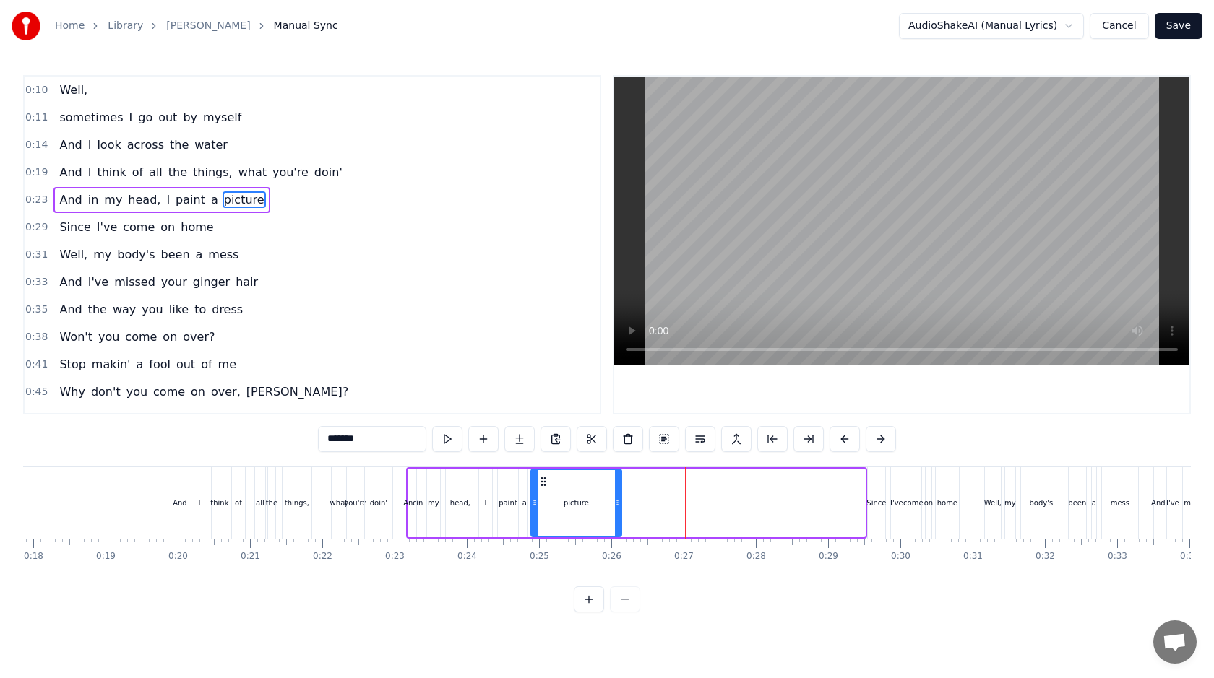
drag, startPoint x: 860, startPoint y: 505, endPoint x: 620, endPoint y: 522, distance: 240.5
click at [620, 522] on div at bounding box center [618, 503] width 6 height 66
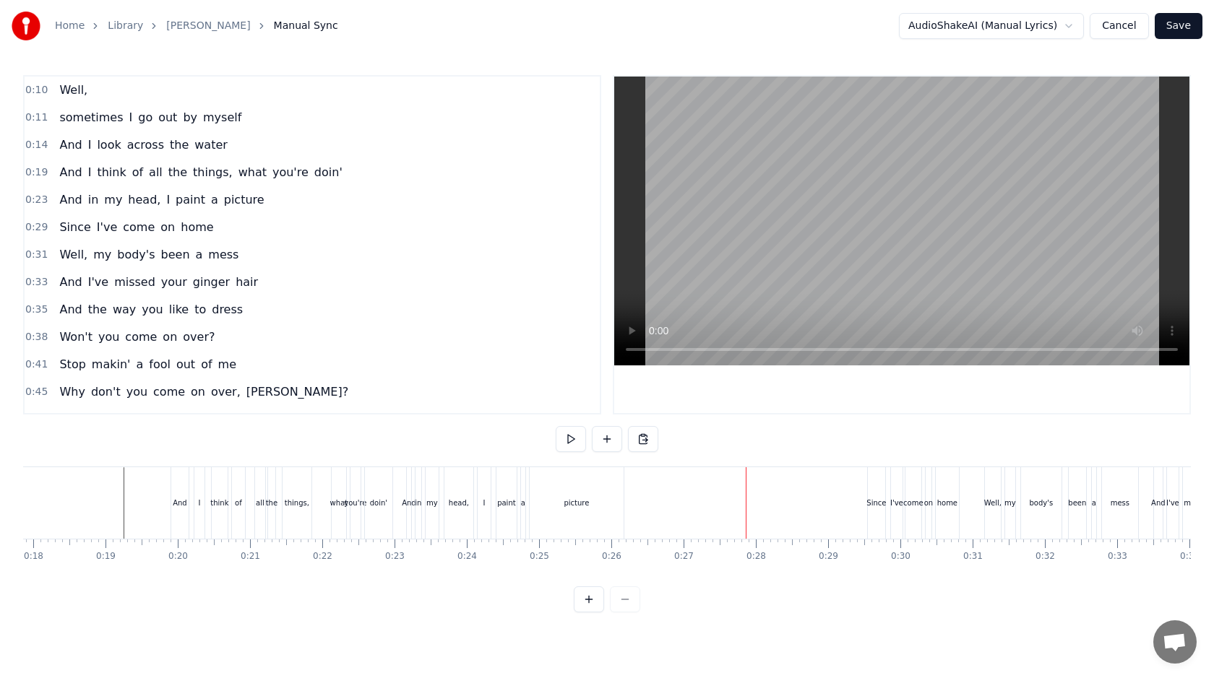
click at [871, 501] on div "Since" at bounding box center [876, 503] width 20 height 11
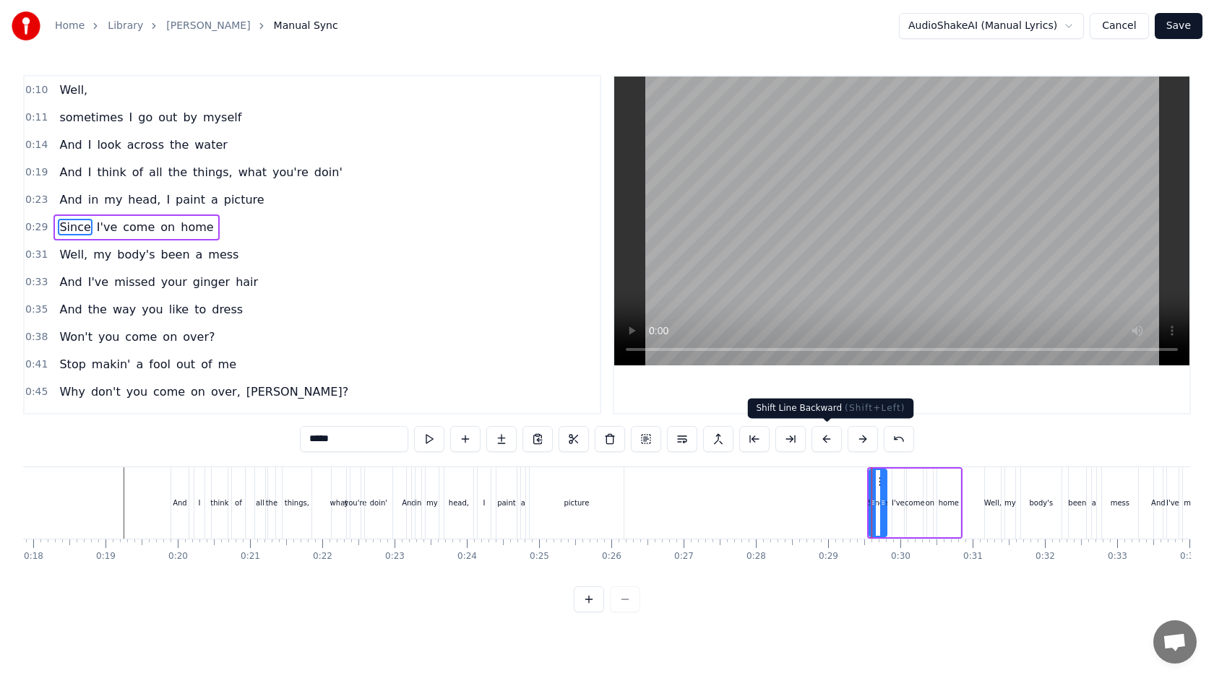
click at [830, 436] on button at bounding box center [826, 439] width 30 height 26
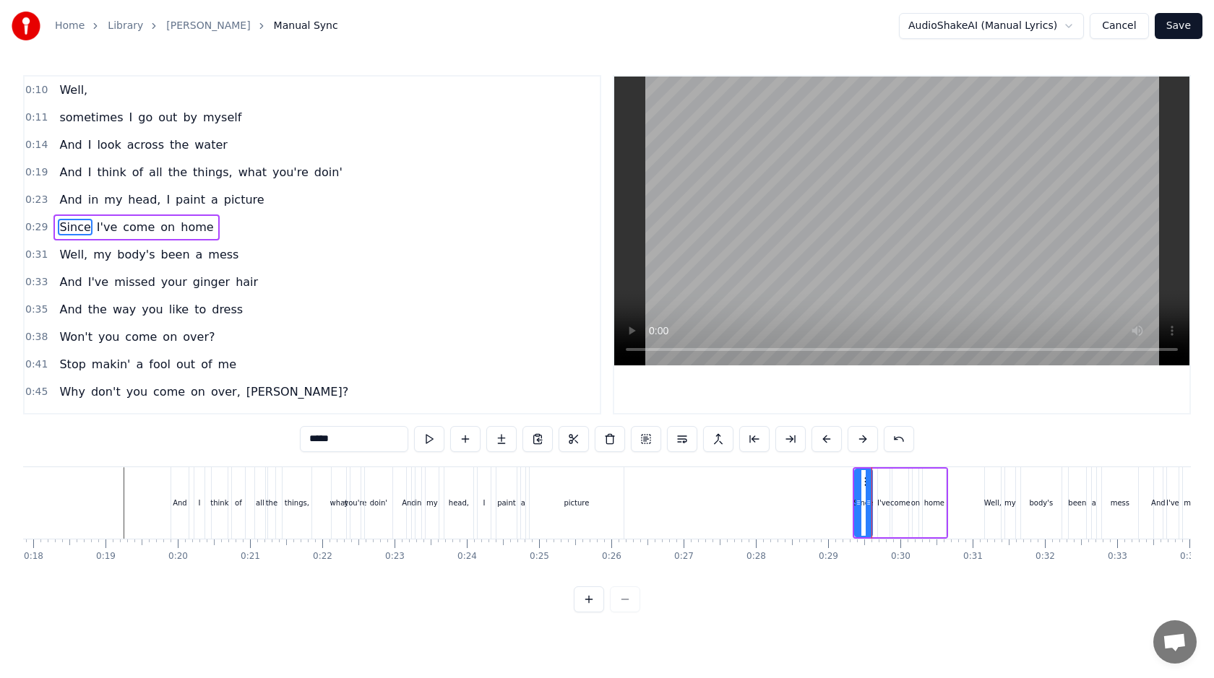
click at [830, 436] on button at bounding box center [826, 439] width 30 height 26
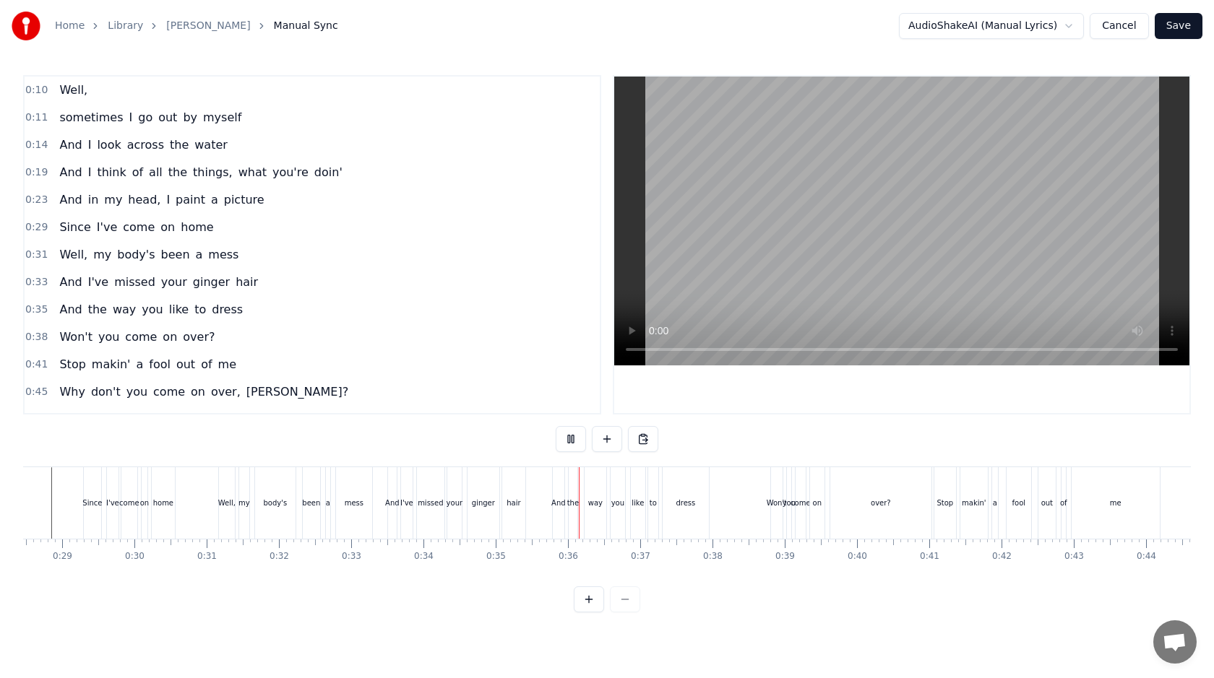
scroll to position [0, 2069]
click at [763, 503] on div "Won't" at bounding box center [764, 503] width 20 height 11
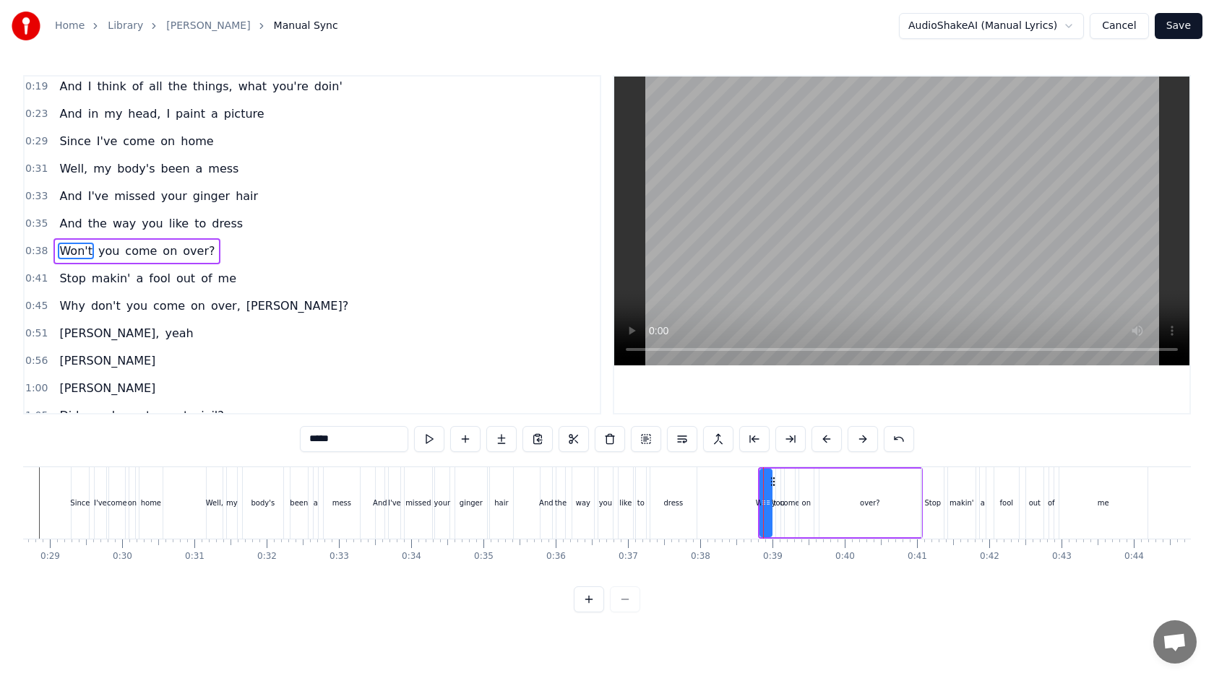
scroll to position [92, 0]
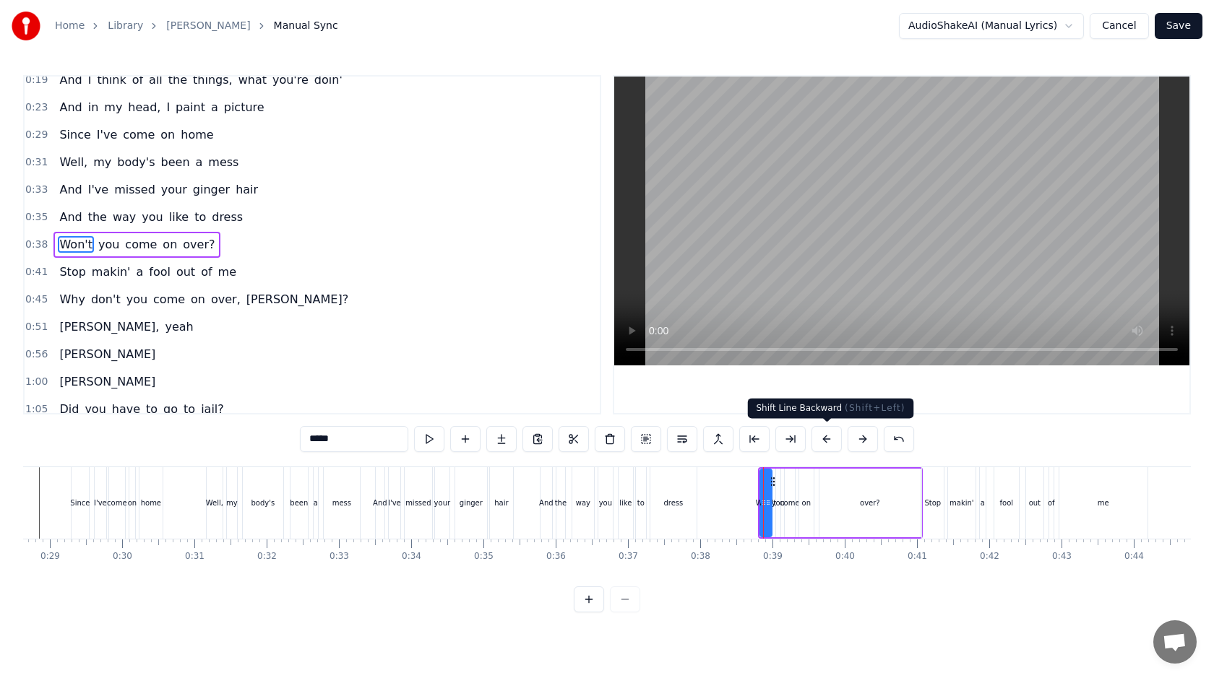
click at [831, 434] on button at bounding box center [826, 439] width 30 height 26
click at [900, 534] on div "over?" at bounding box center [859, 503] width 101 height 69
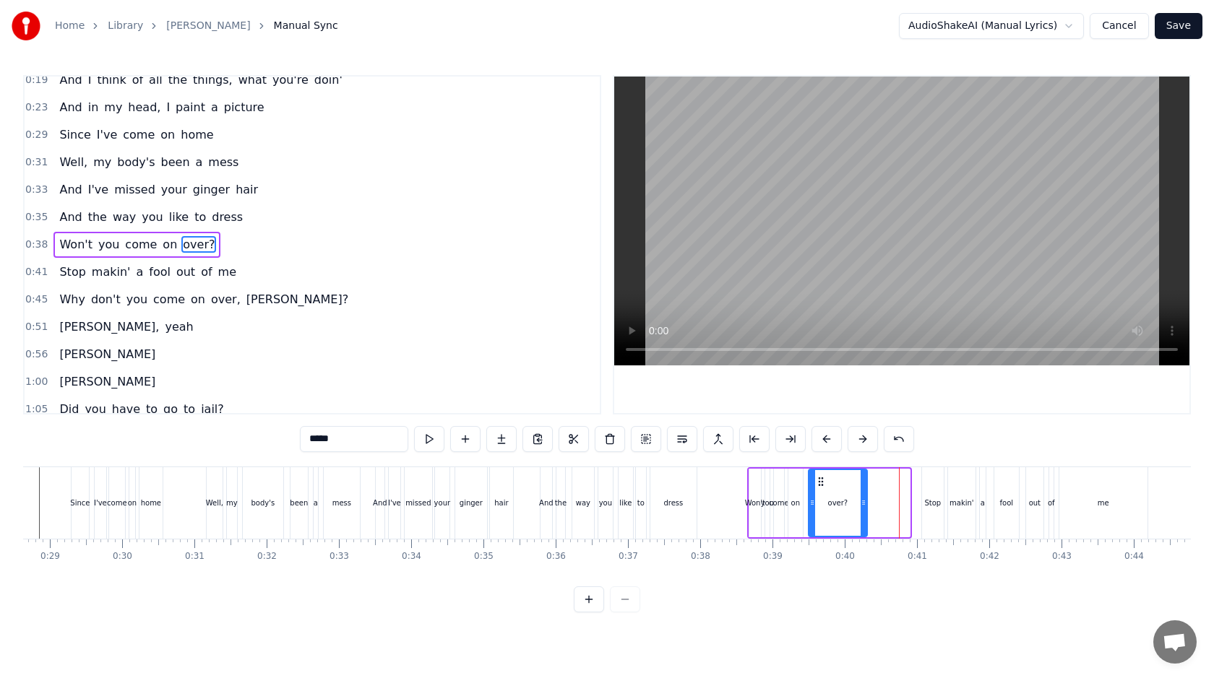
drag, startPoint x: 907, startPoint y: 504, endPoint x: 863, endPoint y: 507, distance: 43.5
click at [863, 507] on icon at bounding box center [864, 503] width 6 height 12
click at [926, 505] on div "Stop" at bounding box center [932, 503] width 17 height 11
type input "****"
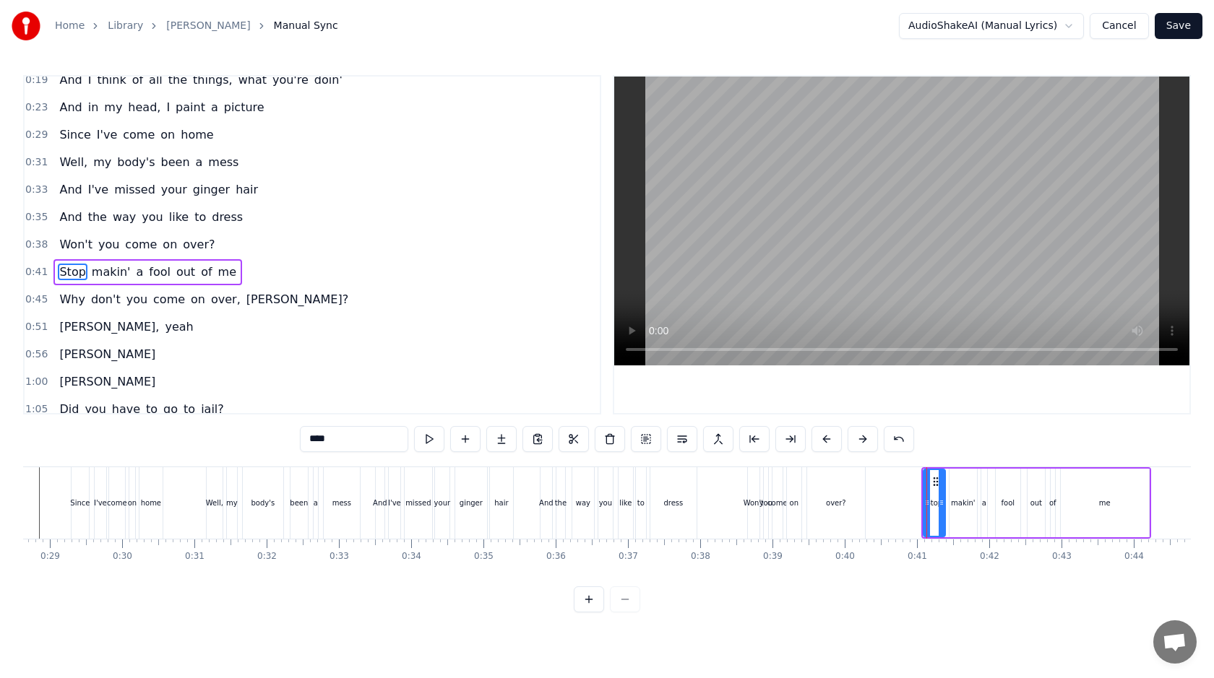
scroll to position [120, 0]
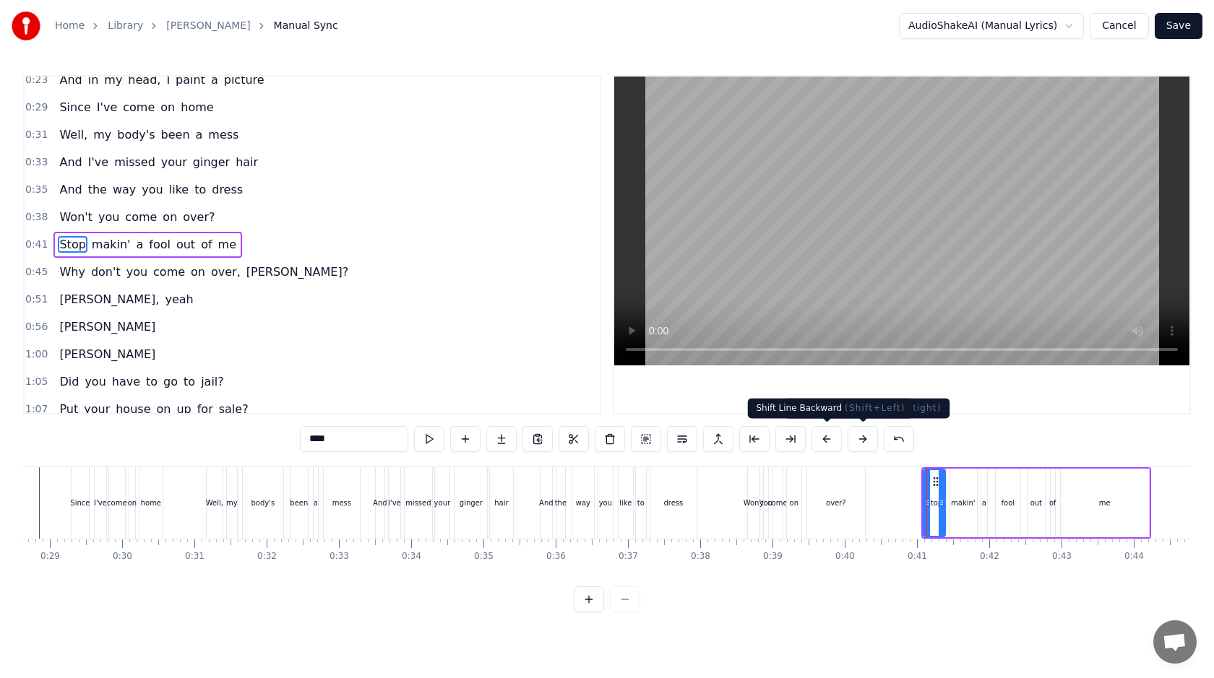
click at [830, 439] on button at bounding box center [826, 439] width 30 height 26
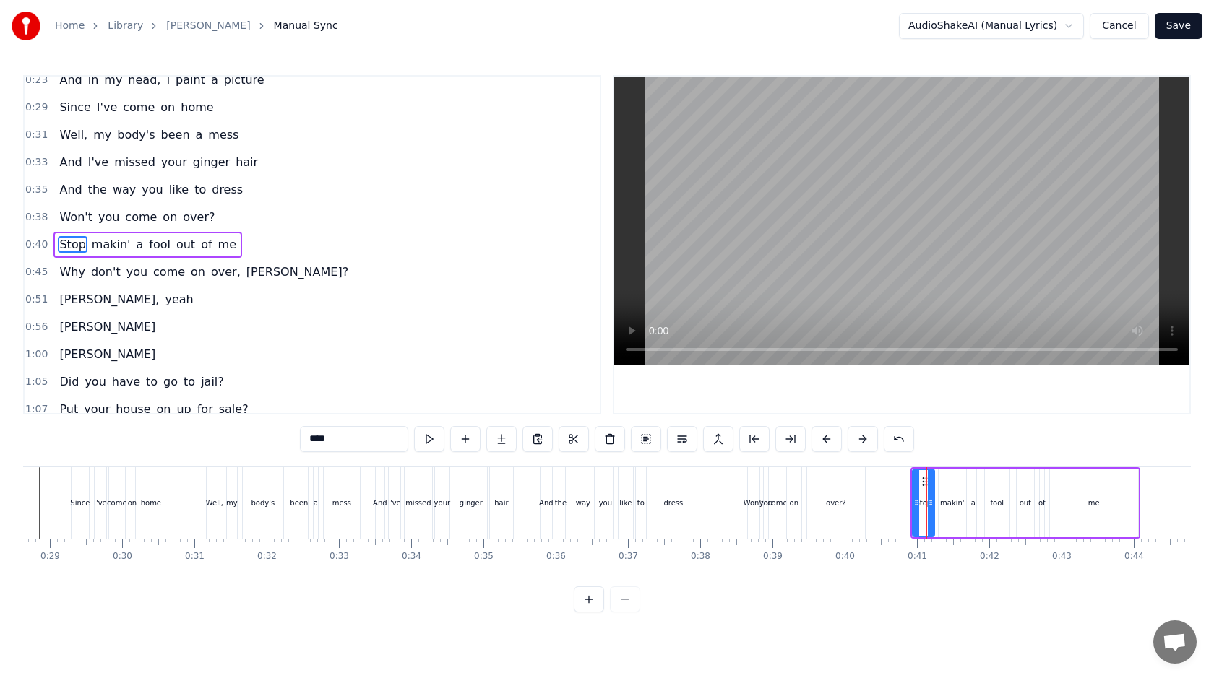
click at [830, 439] on button at bounding box center [826, 439] width 30 height 26
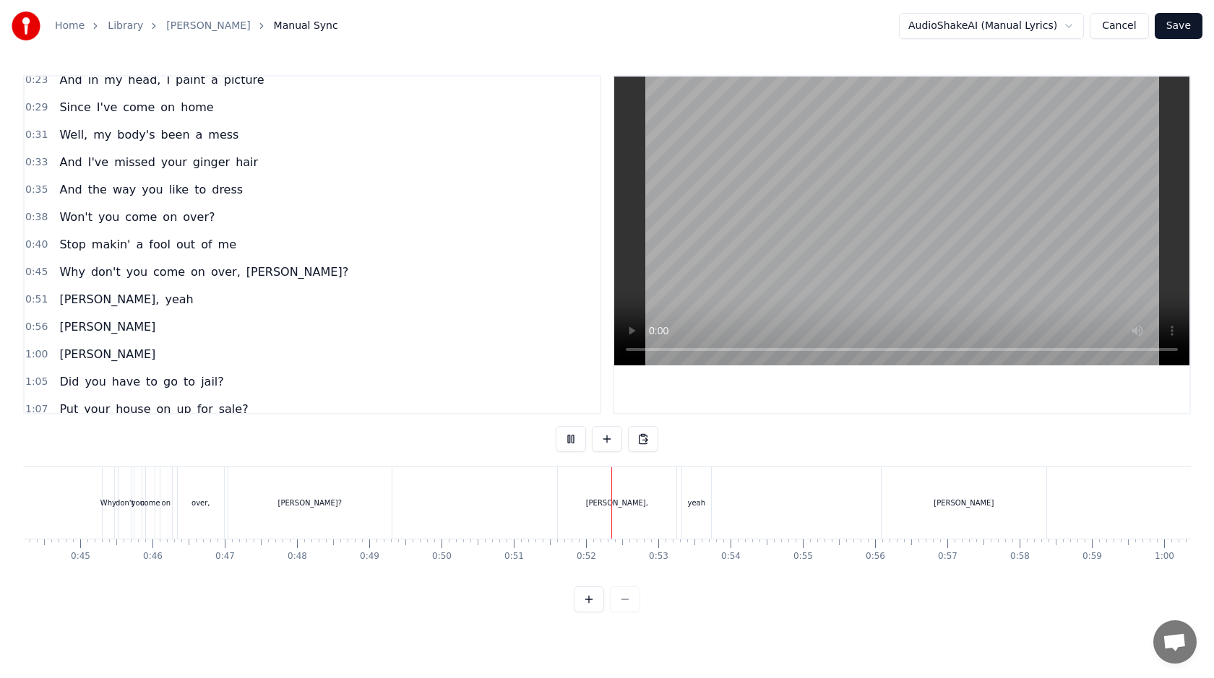
scroll to position [0, 3202]
click at [598, 473] on div "[PERSON_NAME]," at bounding box center [610, 504] width 119 height 72
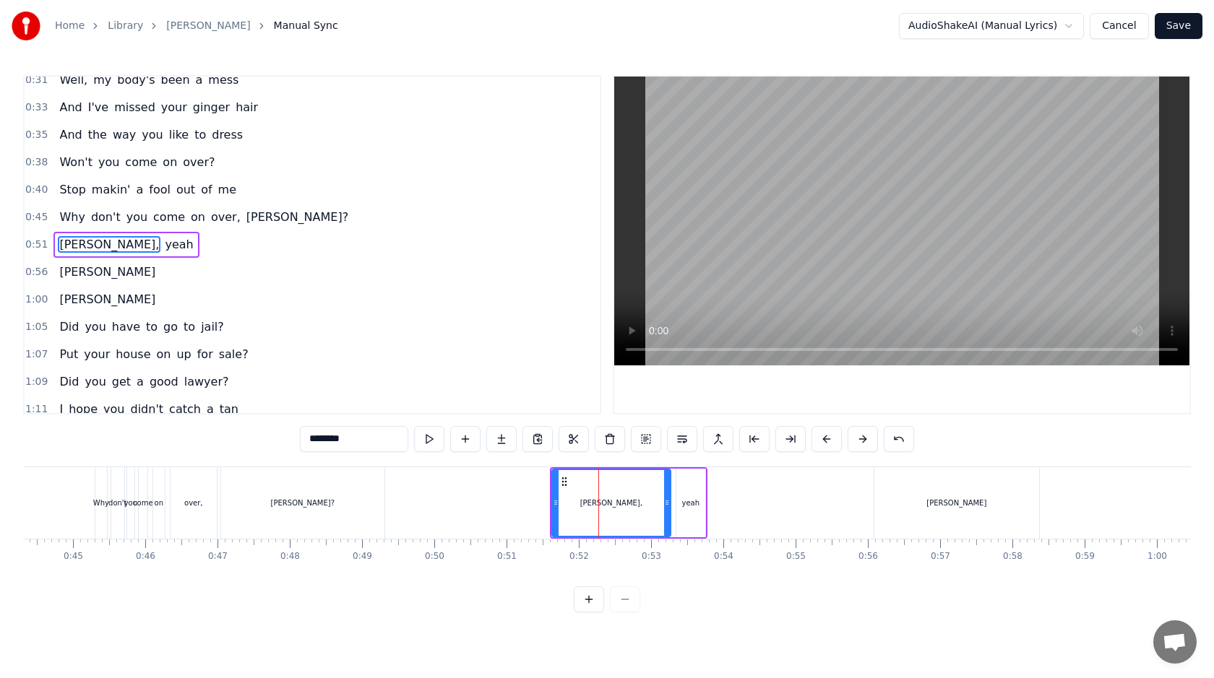
scroll to position [175, 0]
click at [834, 440] on button at bounding box center [826, 439] width 30 height 26
click at [899, 525] on div "[PERSON_NAME]" at bounding box center [956, 504] width 165 height 72
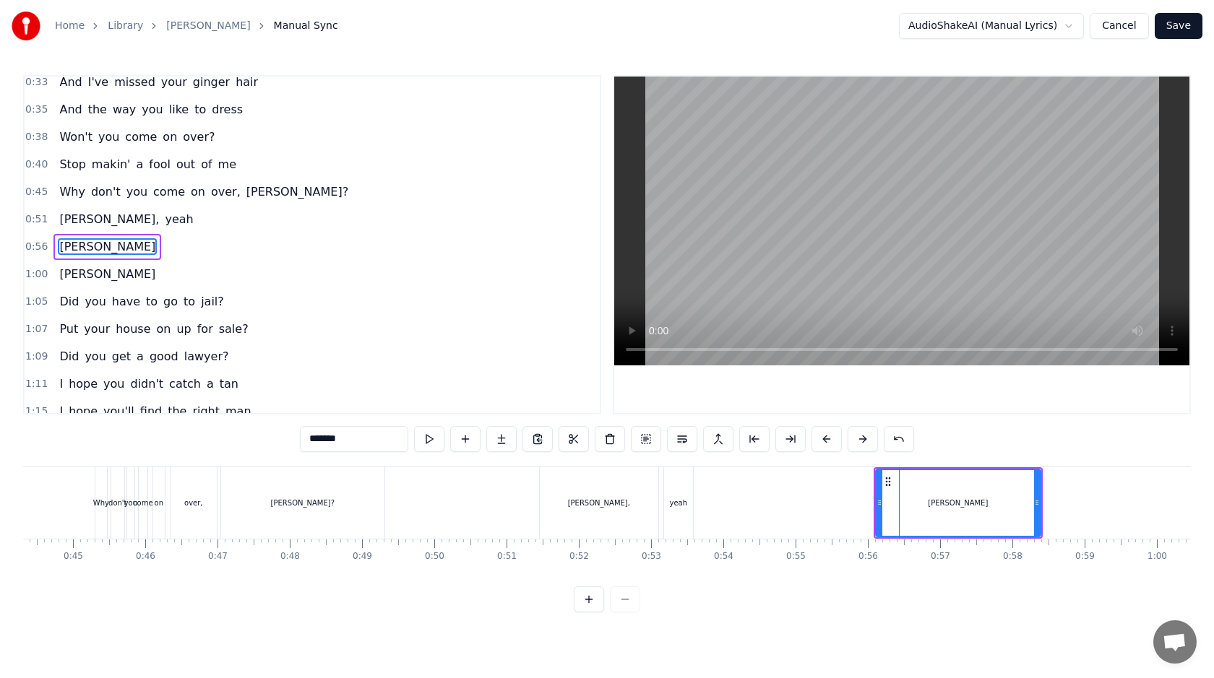
scroll to position [202, 0]
click at [827, 444] on button at bounding box center [826, 439] width 30 height 26
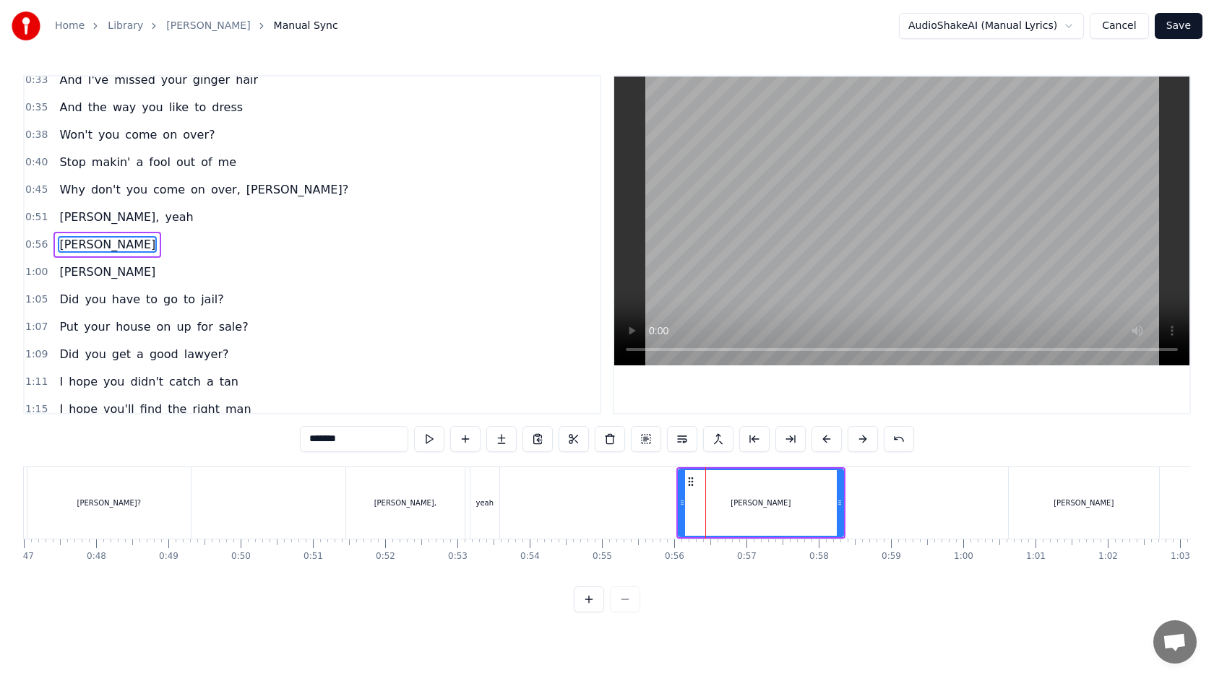
scroll to position [0, 3630]
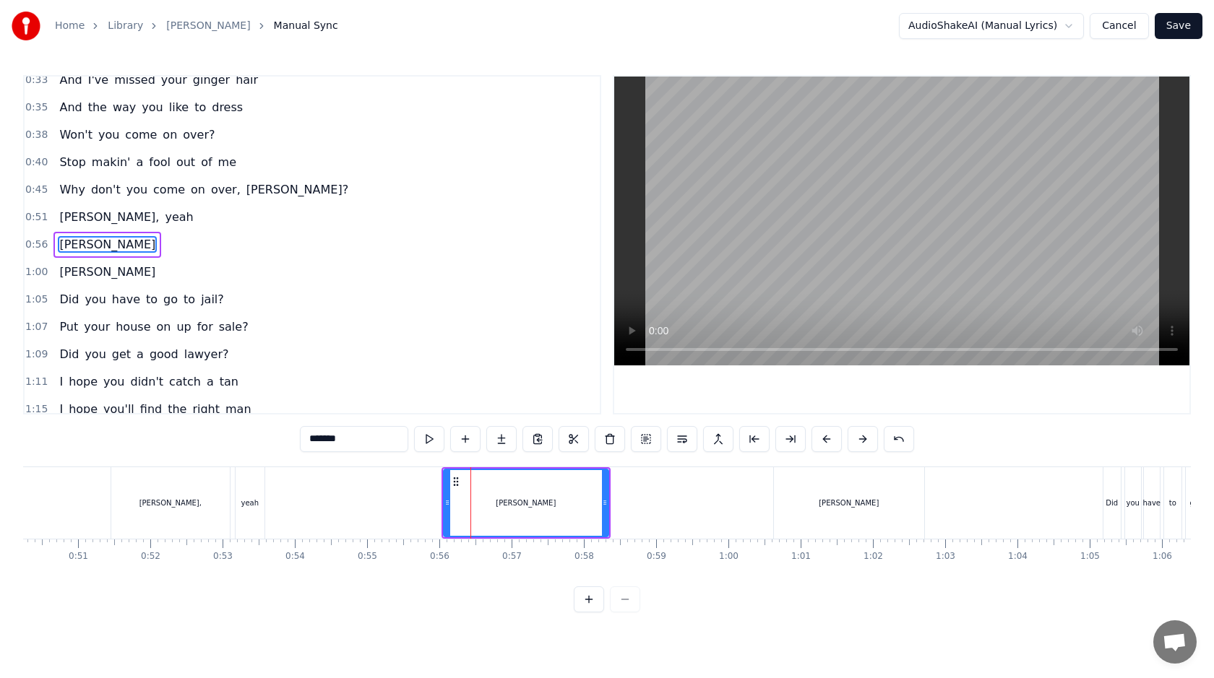
click at [890, 500] on div "[PERSON_NAME]" at bounding box center [849, 504] width 150 height 72
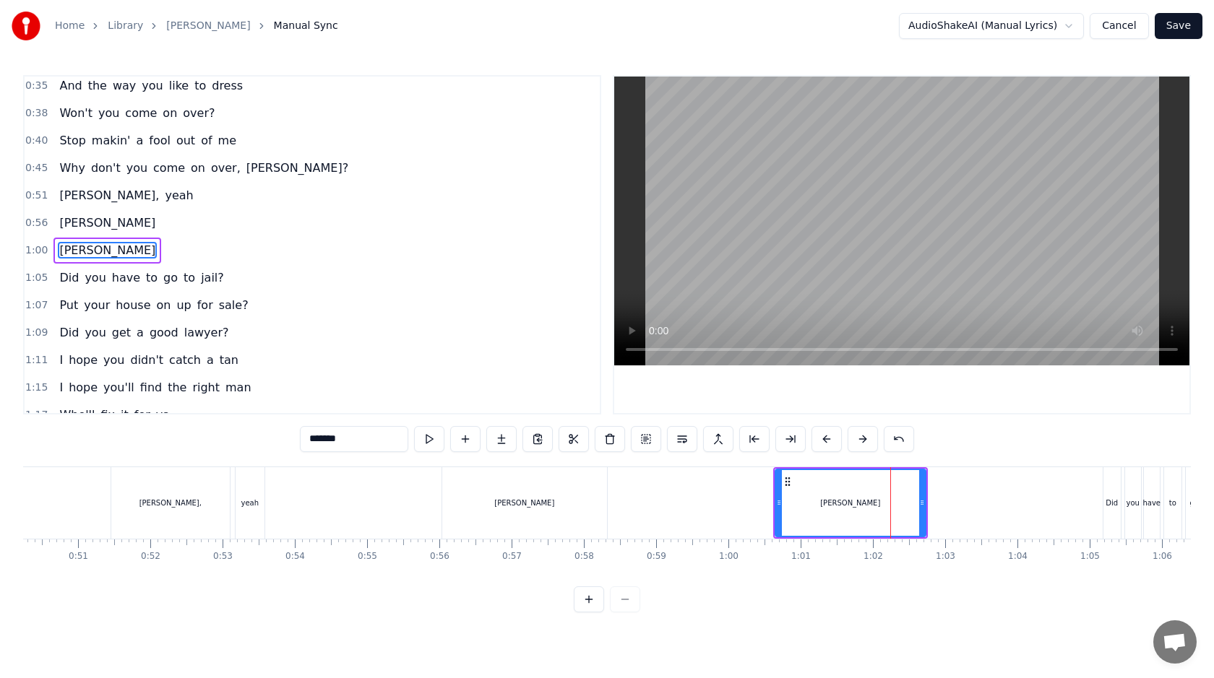
scroll to position [230, 0]
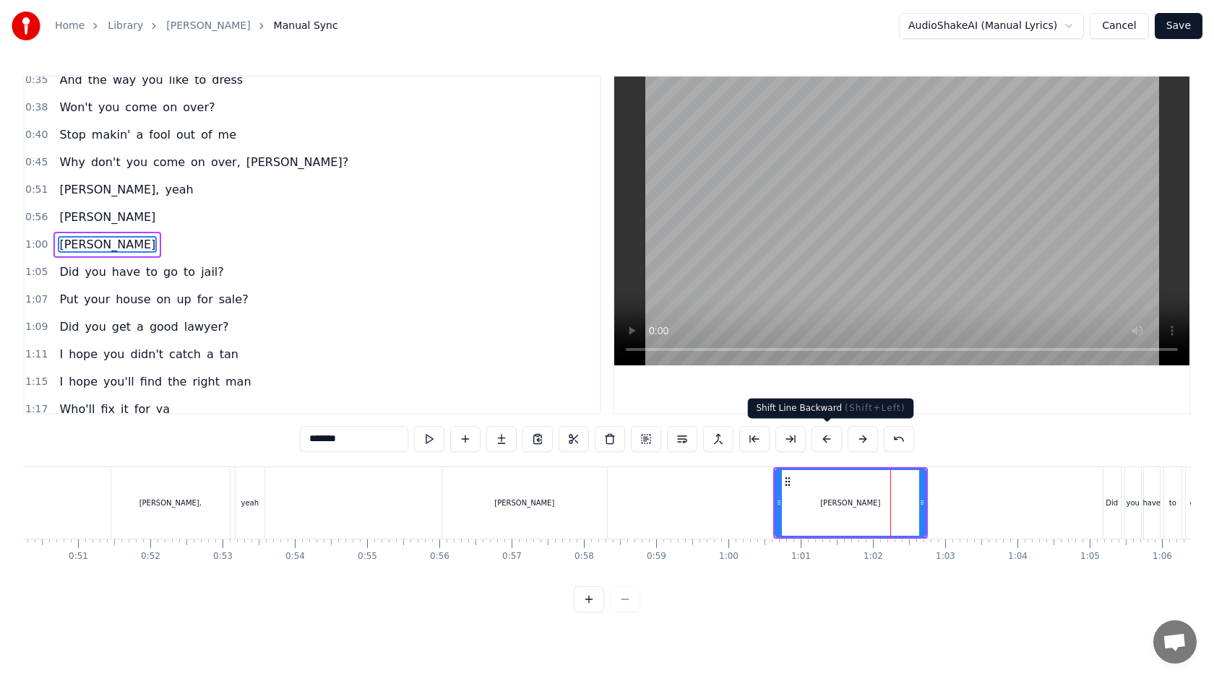
click at [823, 427] on button at bounding box center [826, 439] width 30 height 26
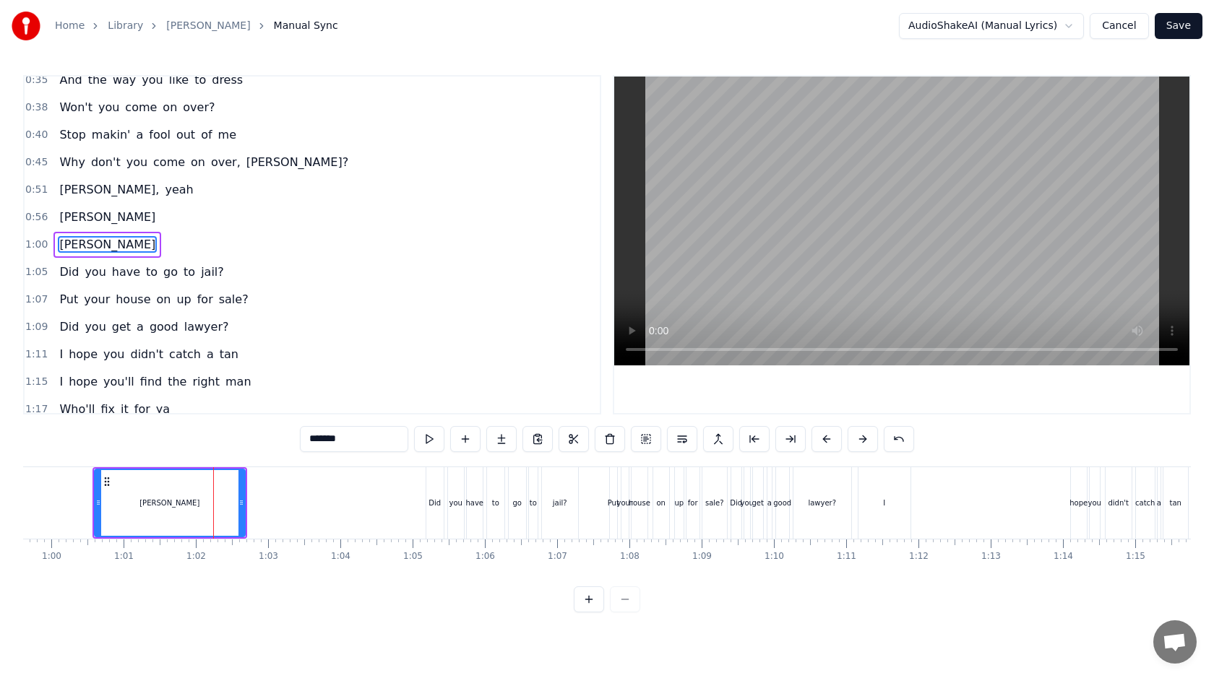
scroll to position [0, 4312]
click at [880, 512] on div "I" at bounding box center [879, 504] width 52 height 72
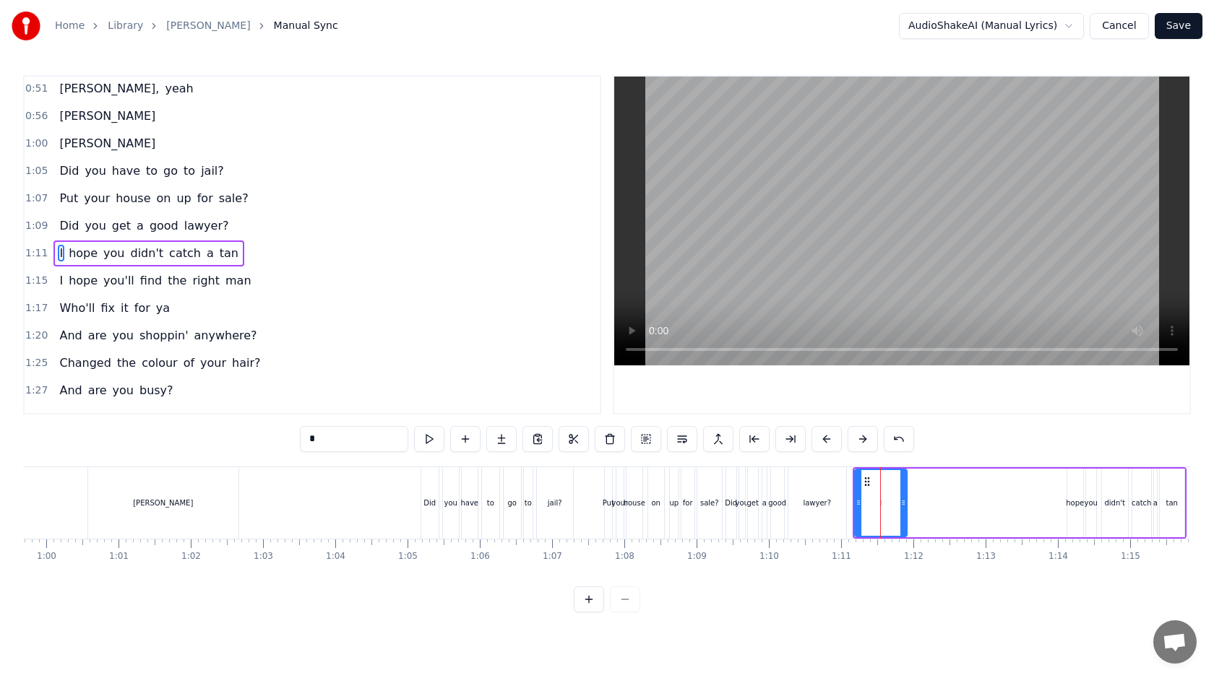
scroll to position [340, 0]
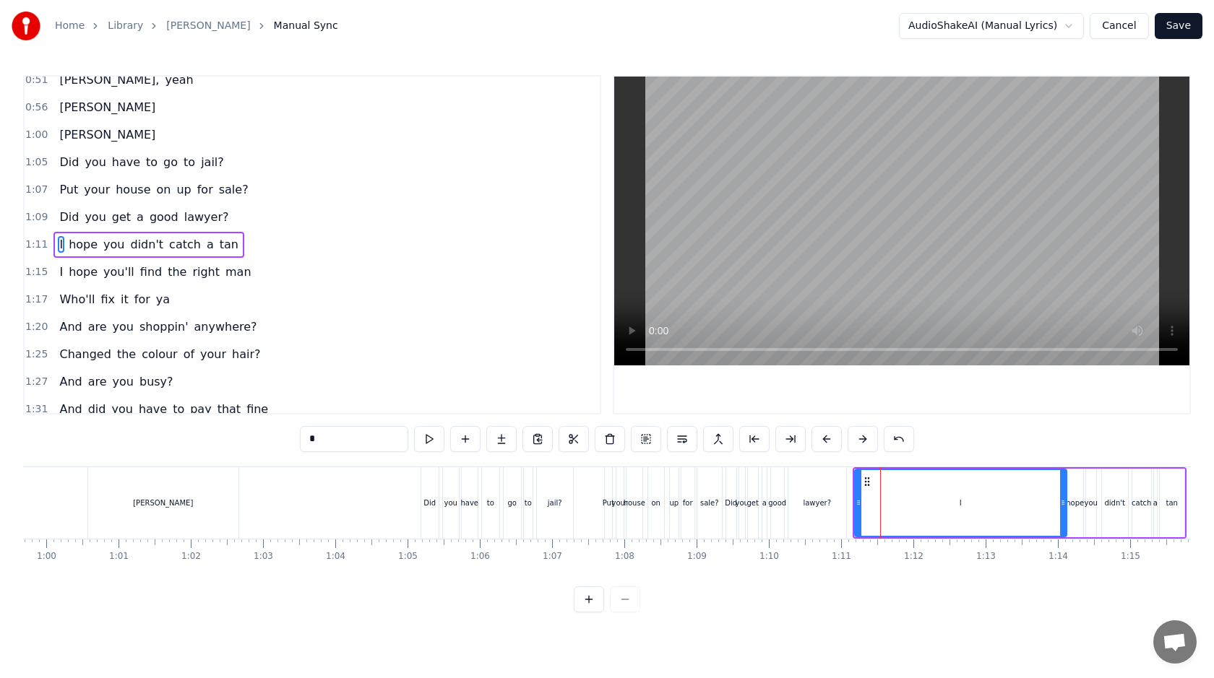
drag, startPoint x: 901, startPoint y: 509, endPoint x: 1061, endPoint y: 516, distance: 159.9
click at [1061, 516] on div at bounding box center [1063, 503] width 6 height 66
drag, startPoint x: 857, startPoint y: 499, endPoint x: 1048, endPoint y: 514, distance: 191.4
click at [1048, 514] on div at bounding box center [1051, 503] width 6 height 66
click at [824, 494] on div "lawyer?" at bounding box center [817, 504] width 58 height 72
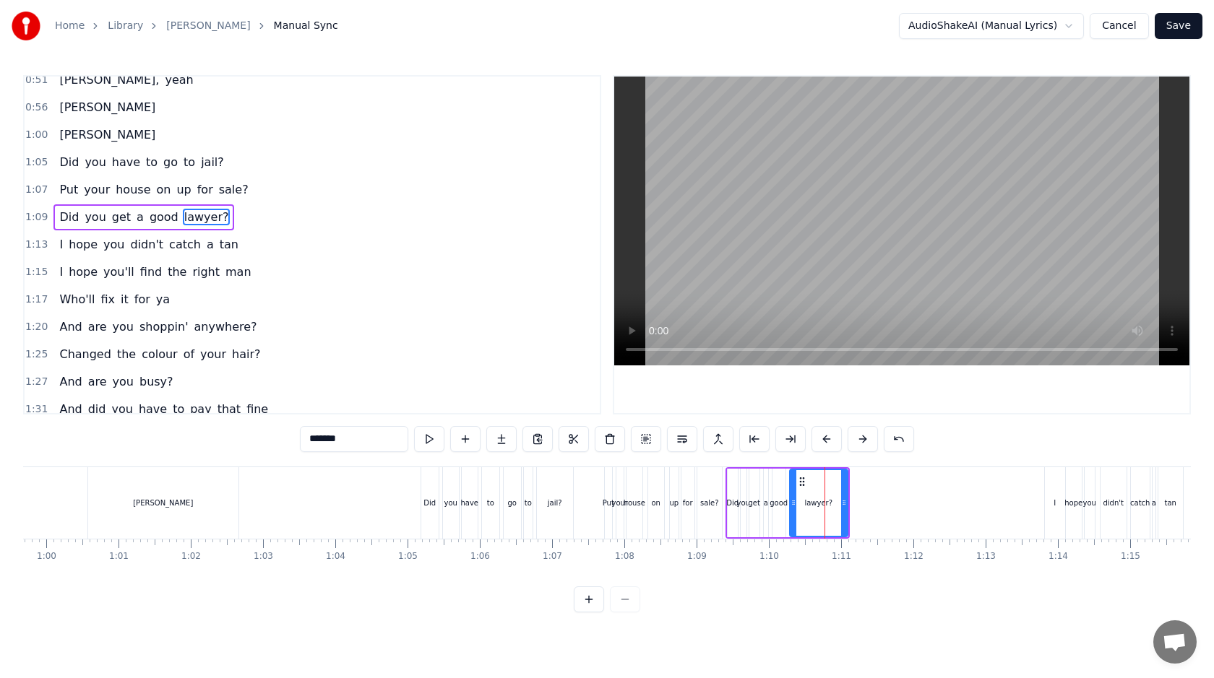
scroll to position [312, 0]
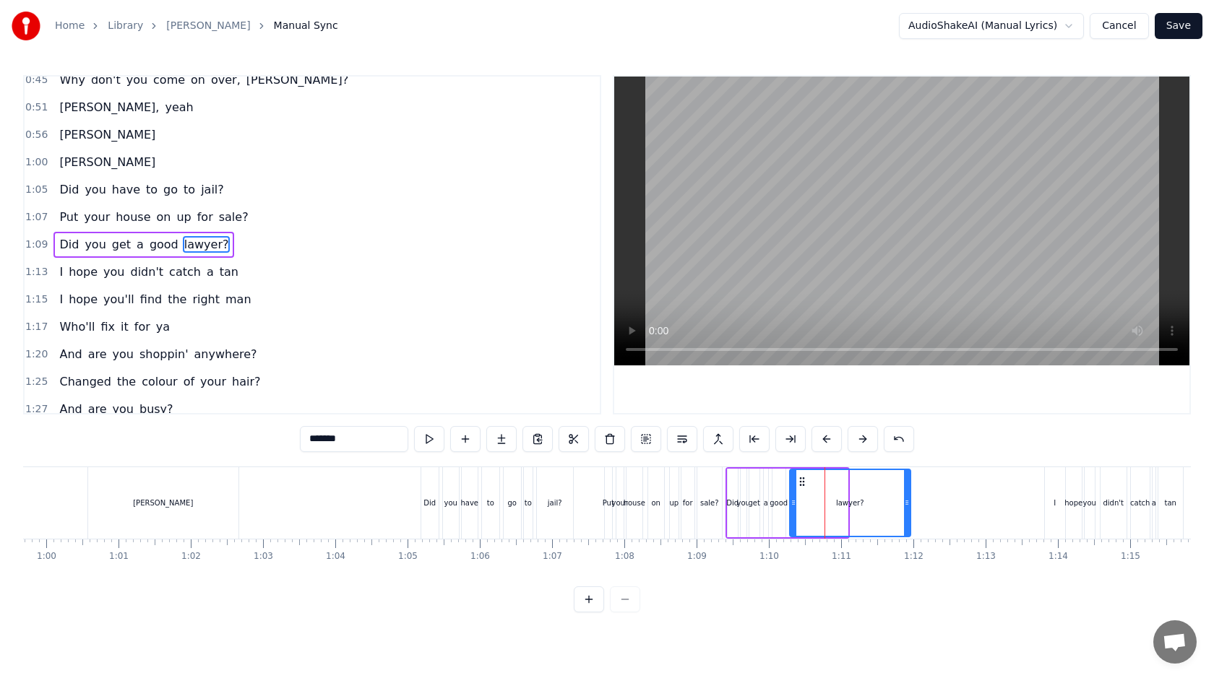
drag, startPoint x: 845, startPoint y: 507, endPoint x: 910, endPoint y: 509, distance: 64.4
click at [910, 509] on div at bounding box center [907, 503] width 6 height 66
click at [428, 473] on div "Did" at bounding box center [429, 504] width 17 height 72
type input "***"
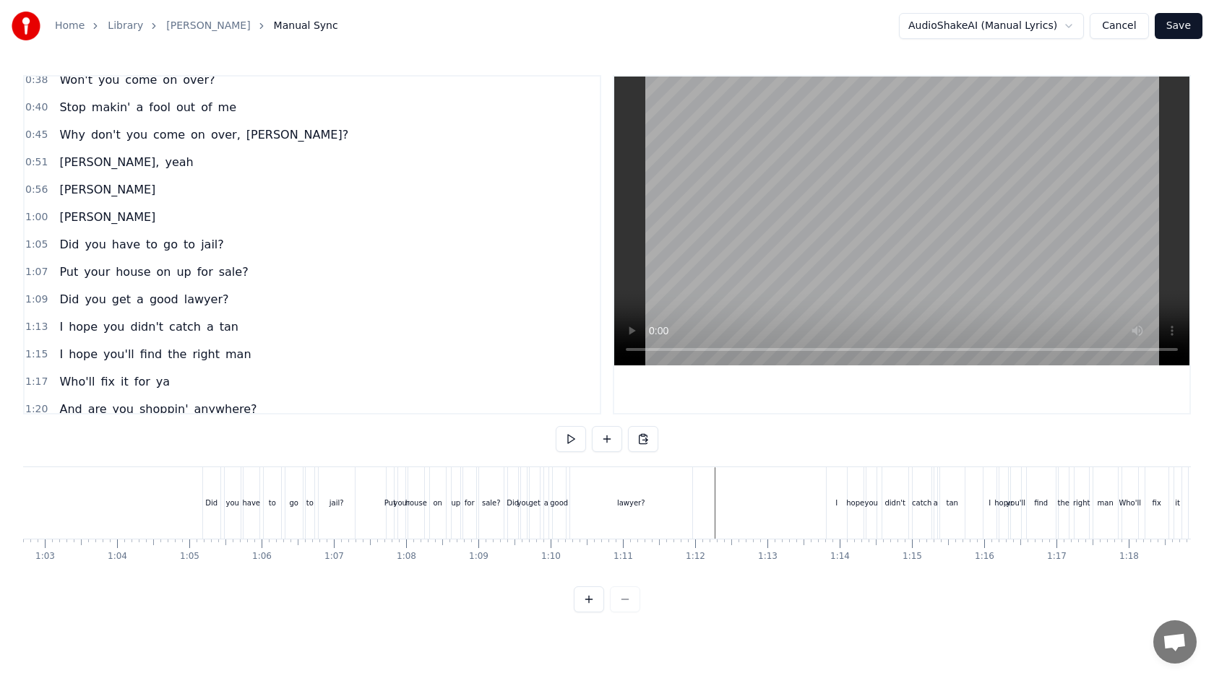
scroll to position [0, 4528]
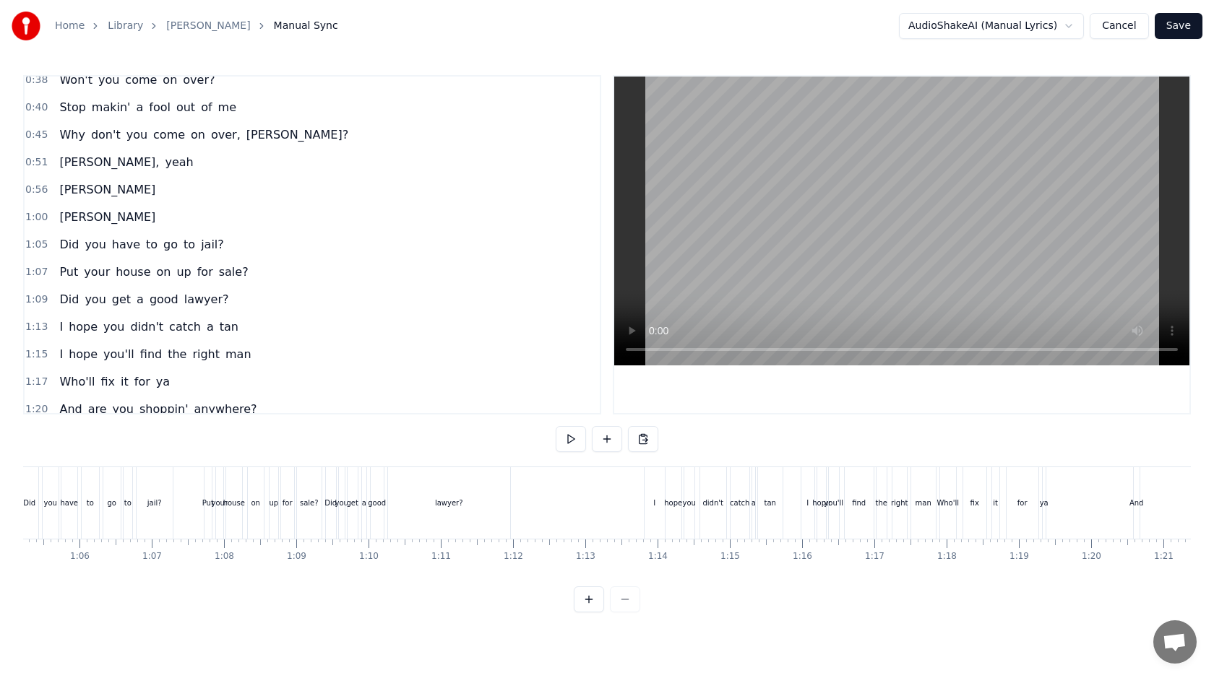
scroll to position [0, 4684]
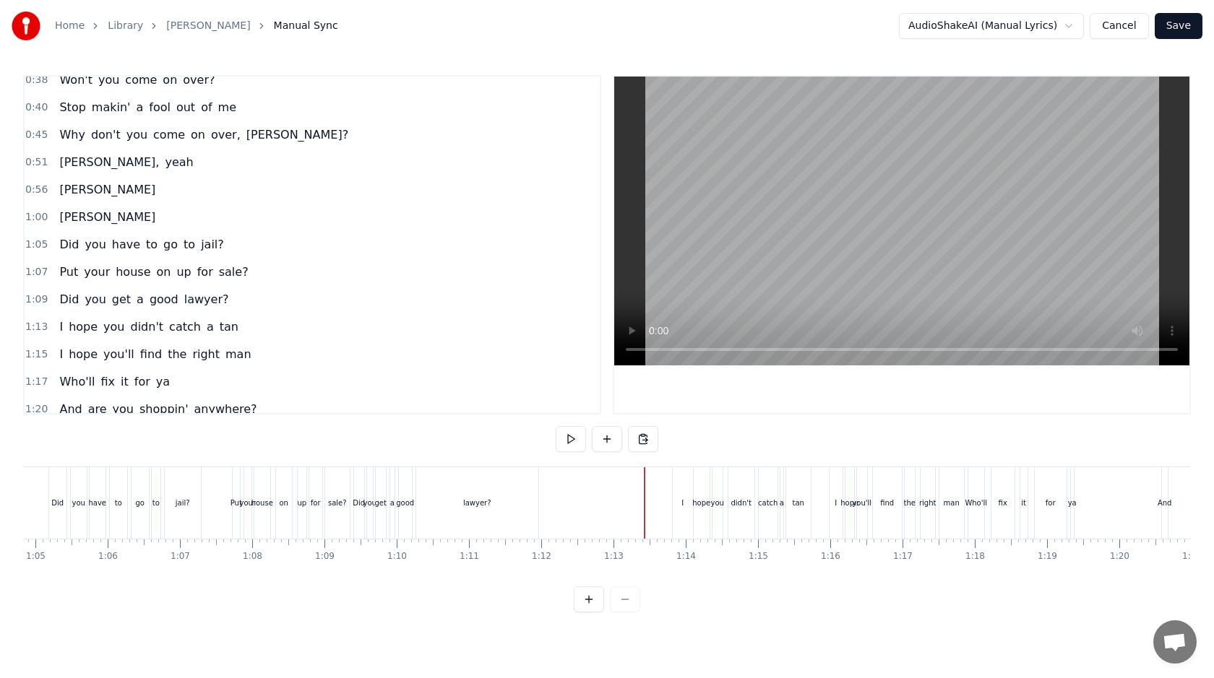
click at [75, 25] on link "Home" at bounding box center [70, 26] width 30 height 14
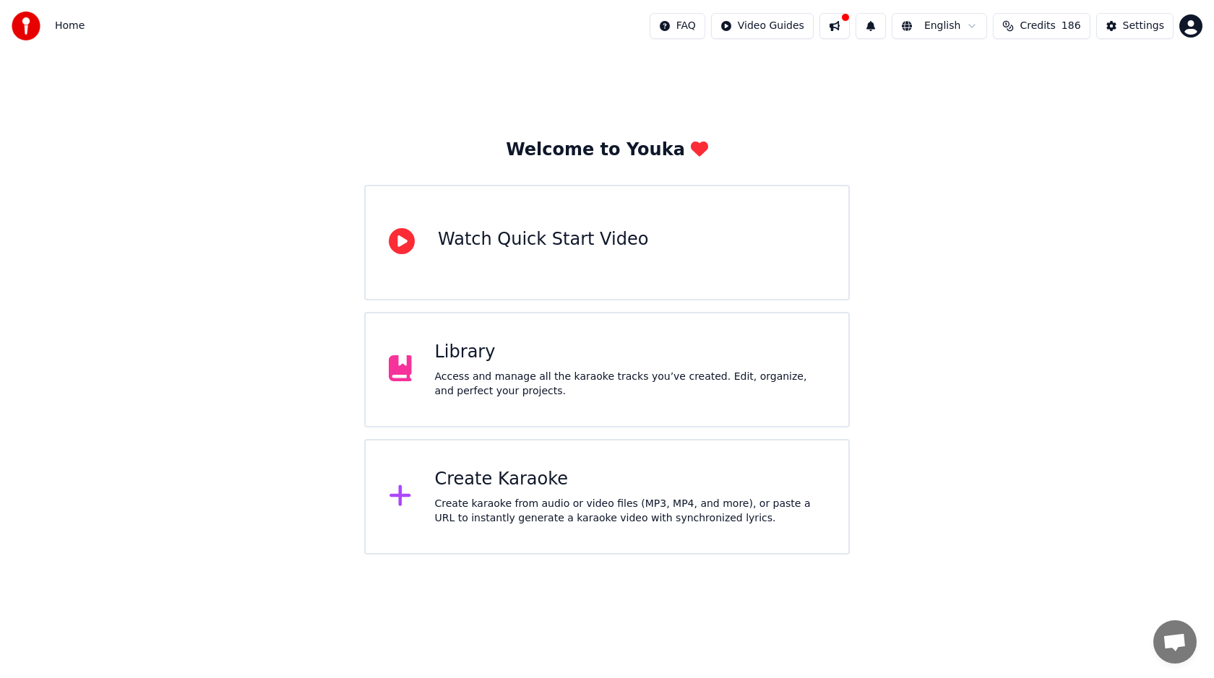
click at [632, 397] on div "Access and manage all the karaoke tracks you’ve created. Edit, organize, and pe…" at bounding box center [630, 384] width 391 height 29
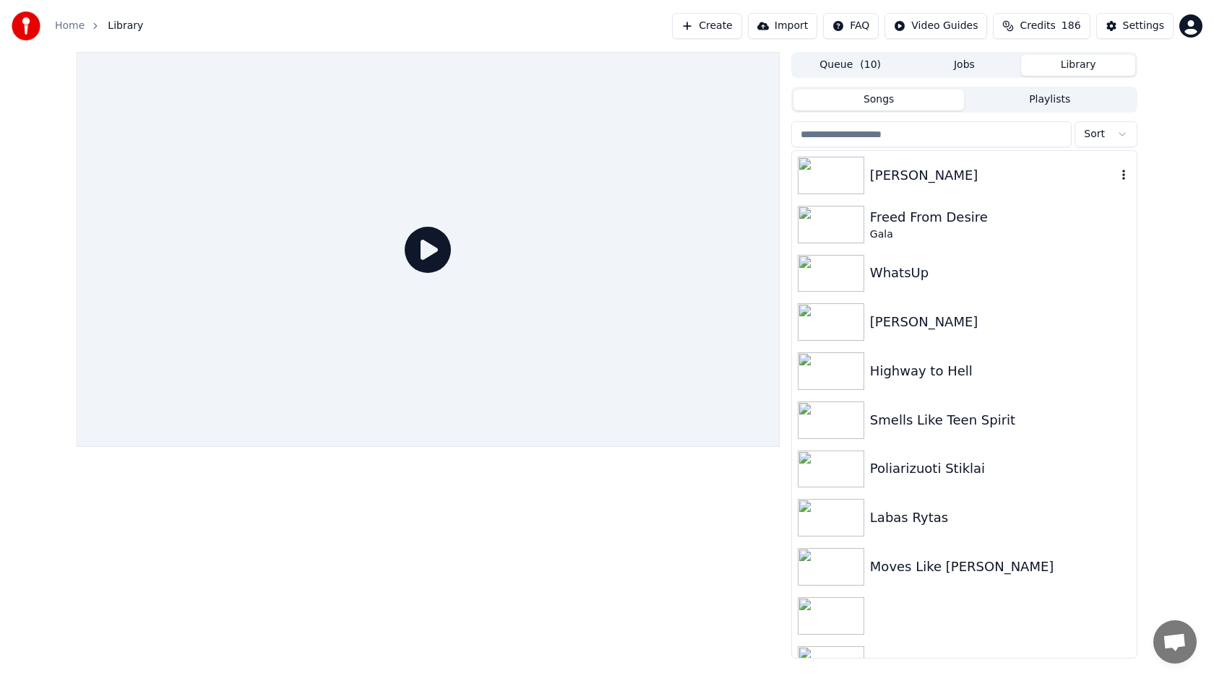
click at [883, 181] on div "[PERSON_NAME]" at bounding box center [993, 175] width 246 height 20
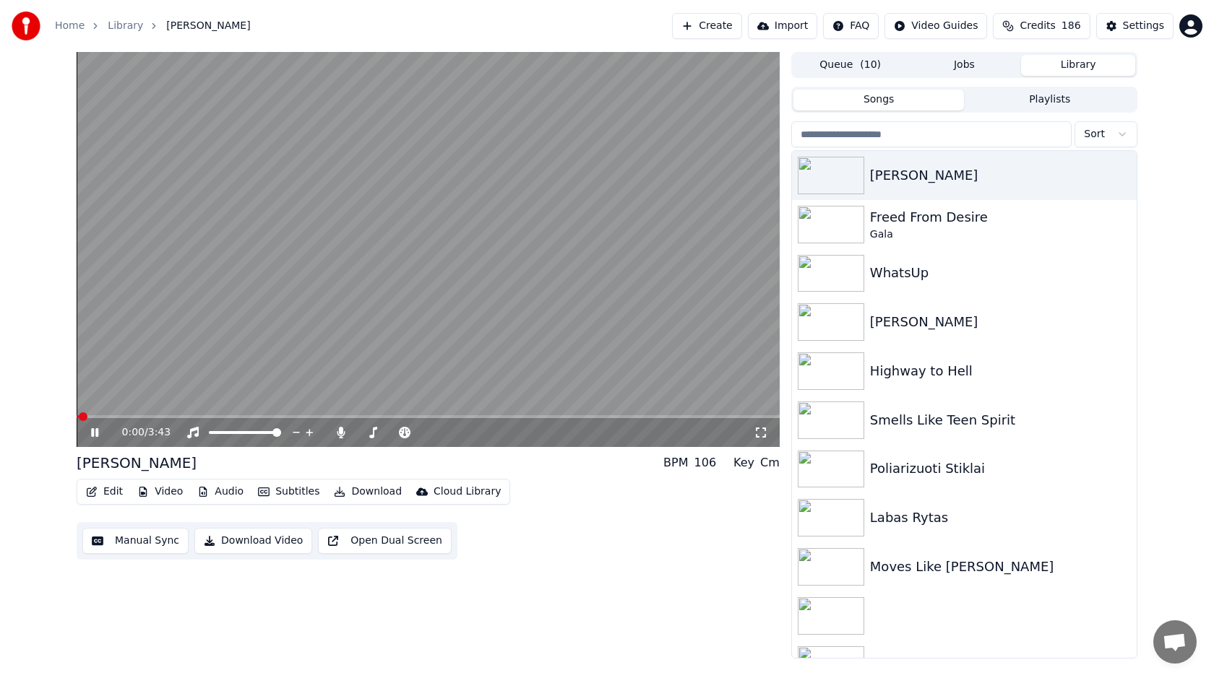
click at [264, 416] on span at bounding box center [428, 416] width 703 height 3
click at [290, 415] on span at bounding box center [428, 416] width 703 height 3
click at [312, 416] on span at bounding box center [428, 416] width 703 height 3
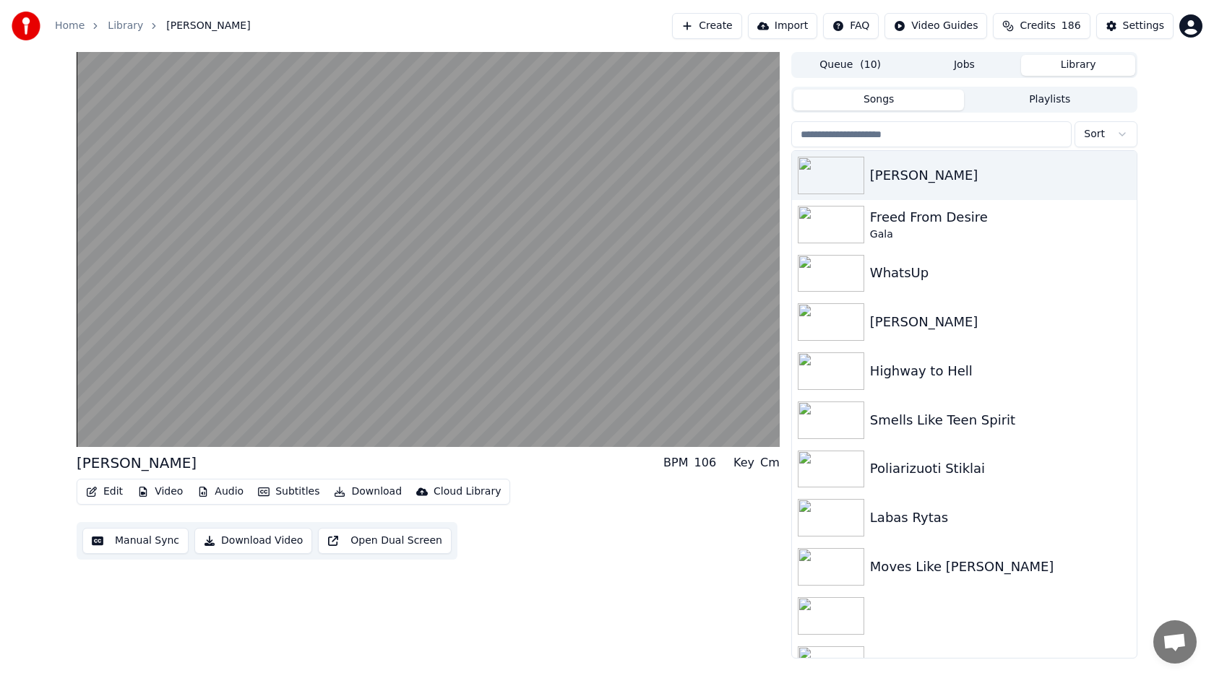
click at [535, 374] on video at bounding box center [428, 249] width 703 height 395
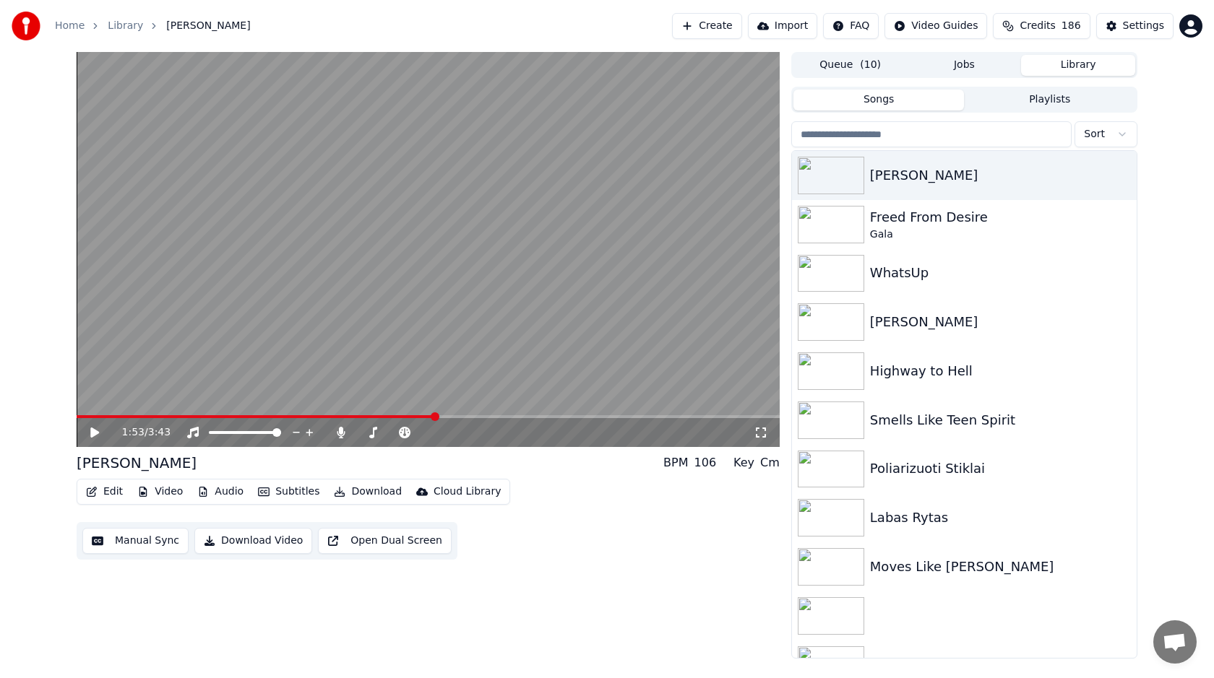
click at [204, 494] on icon "button" at bounding box center [203, 492] width 12 height 10
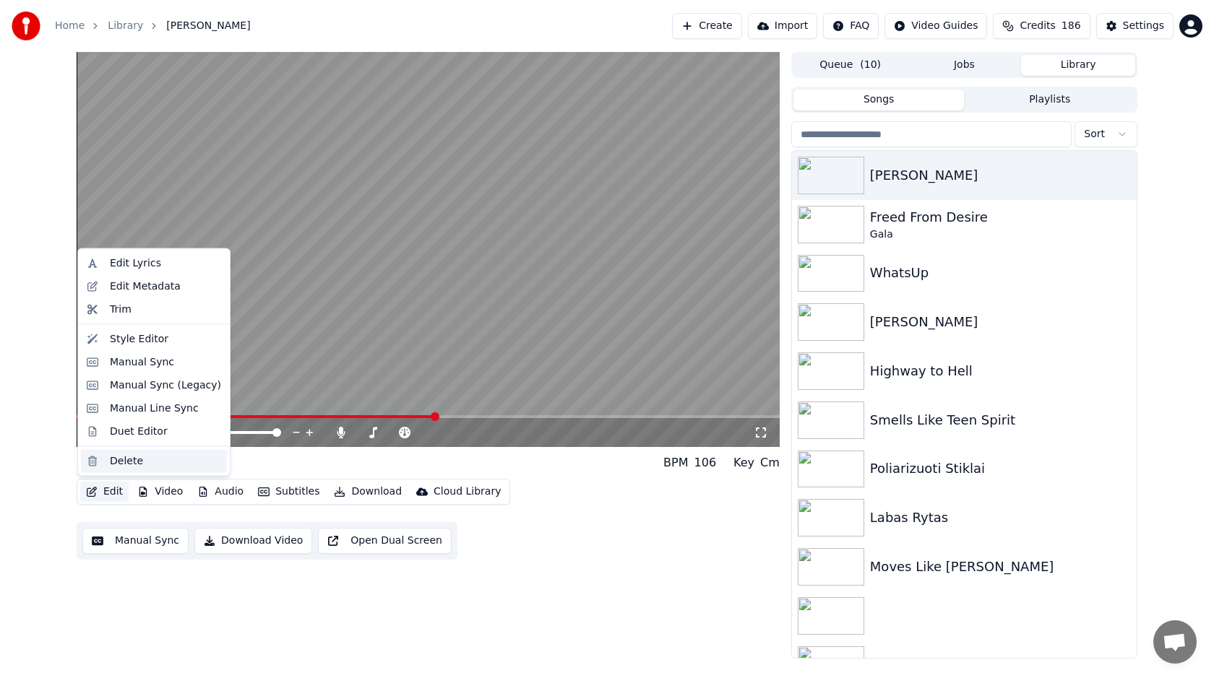
click at [129, 457] on div "Delete" at bounding box center [126, 461] width 33 height 14
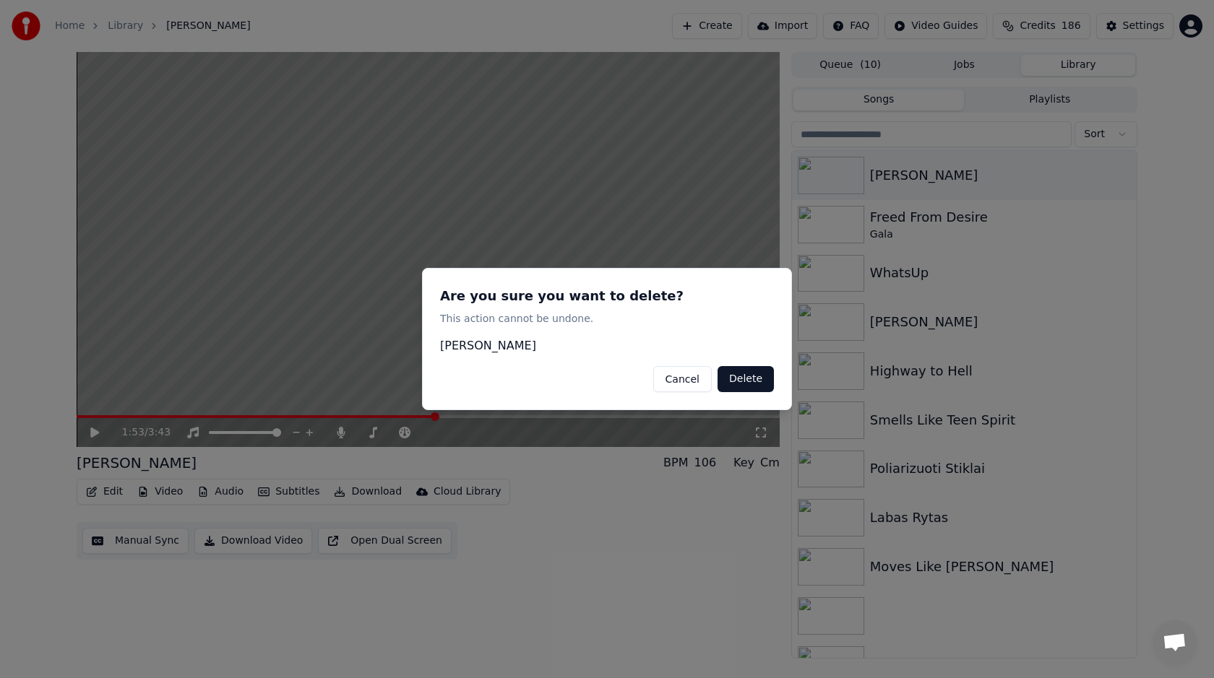
click at [749, 374] on button "Delete" at bounding box center [746, 379] width 56 height 26
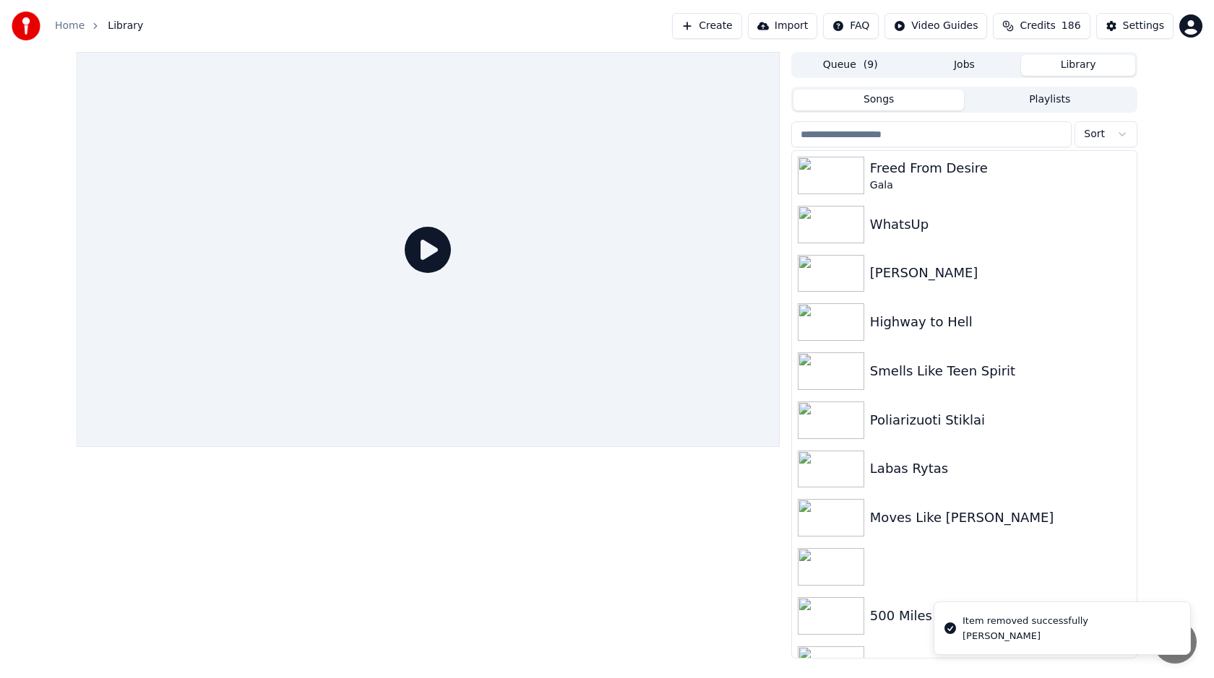
click at [730, 35] on button "Create" at bounding box center [707, 26] width 70 height 26
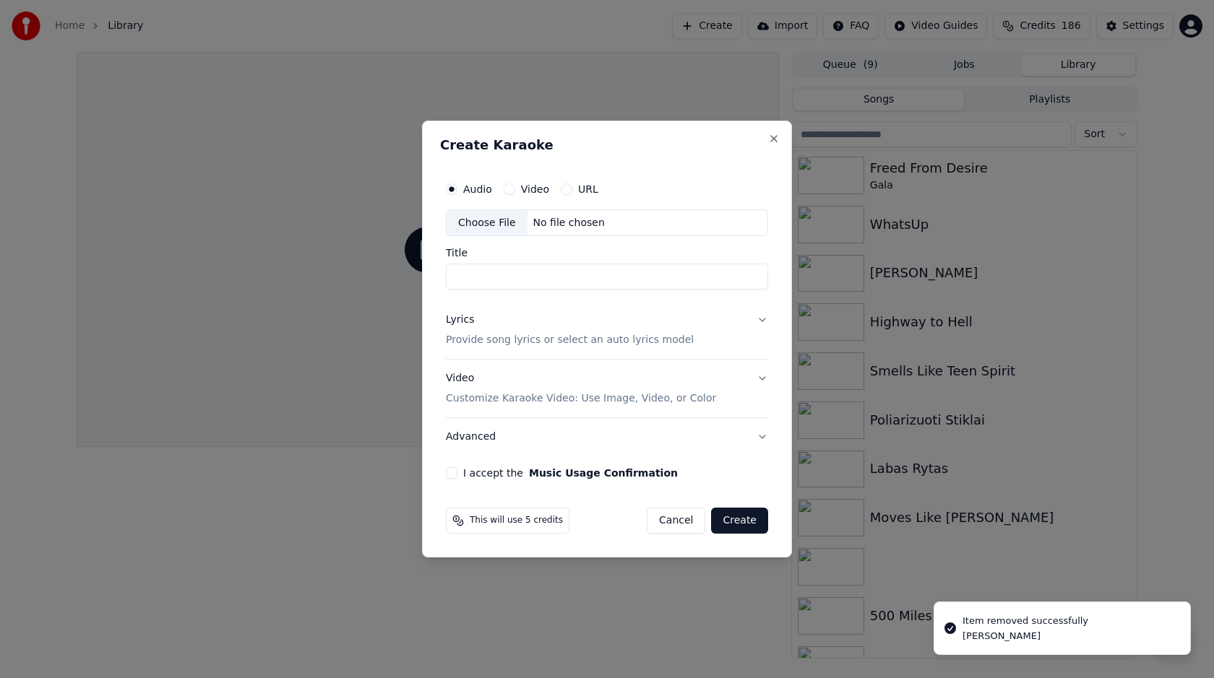
click at [501, 225] on div "Choose File" at bounding box center [487, 223] width 81 height 26
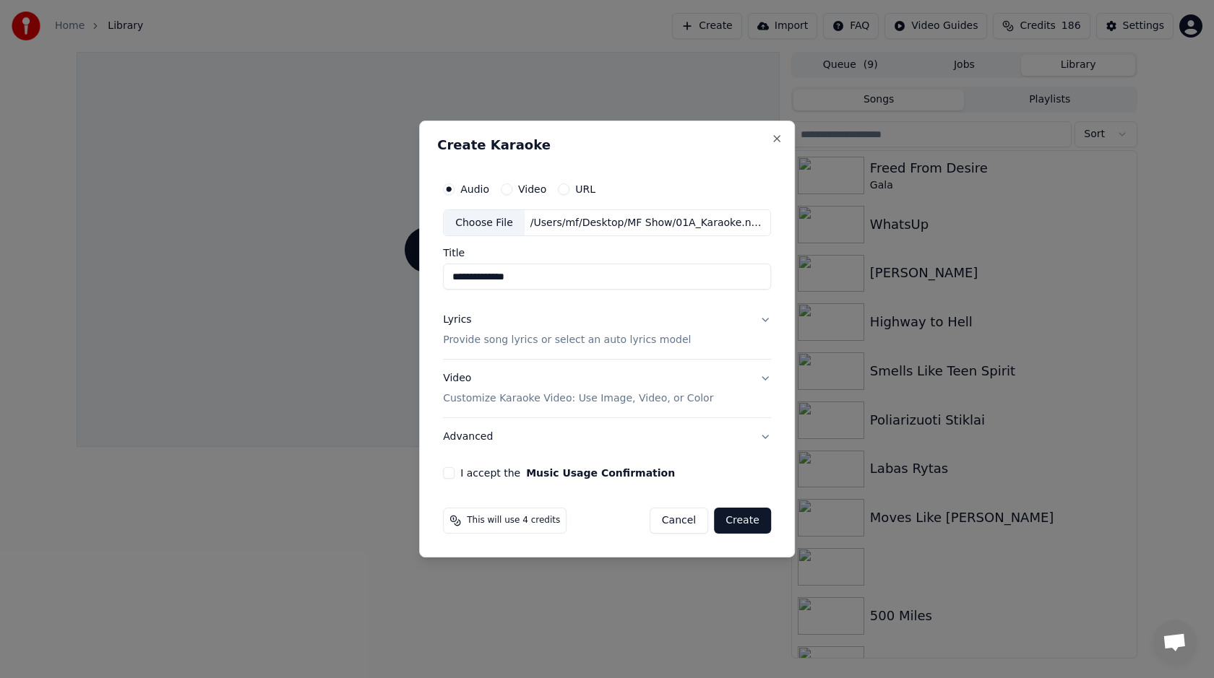
drag, startPoint x: 491, startPoint y: 277, endPoint x: 583, endPoint y: 277, distance: 92.5
click at [583, 277] on input "**********" at bounding box center [607, 277] width 328 height 26
type input "*******"
click at [556, 350] on button "Lyrics Provide song lyrics or select an auto lyrics model" at bounding box center [607, 331] width 328 height 58
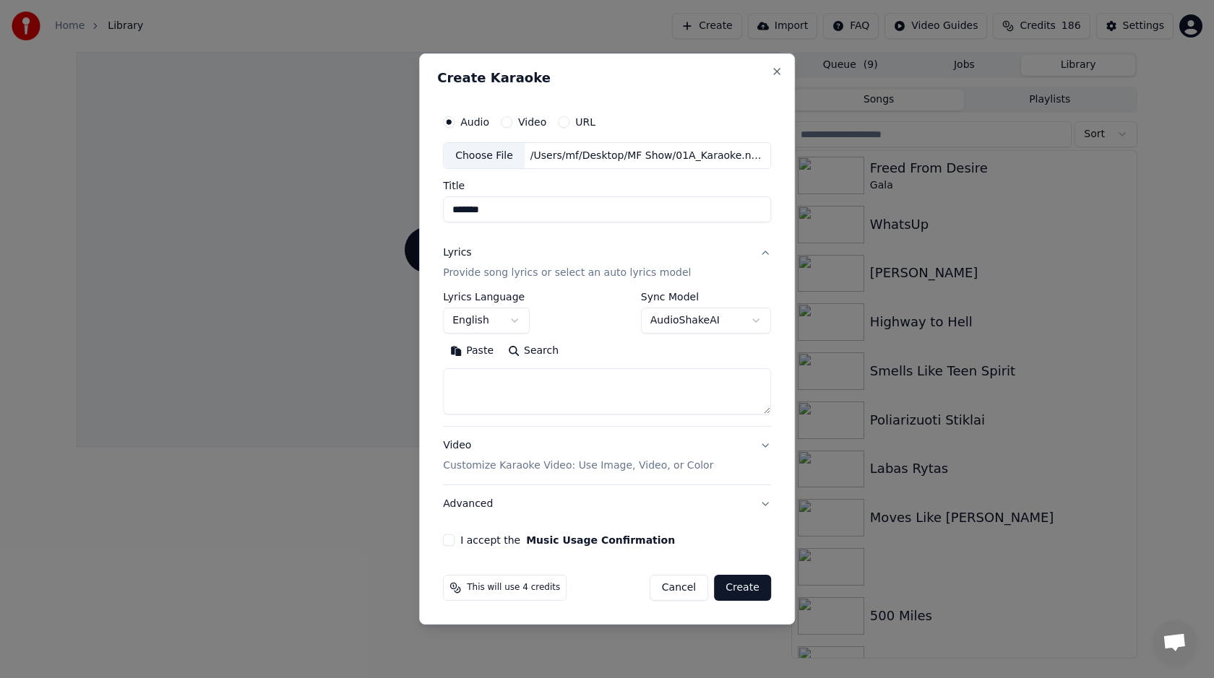
click at [541, 385] on textarea at bounding box center [607, 392] width 328 height 46
paste textarea "**********"
type textarea "**********"
click at [581, 465] on p "Customize Karaoke Video: Use Image, Video, or Color" at bounding box center [578, 466] width 270 height 14
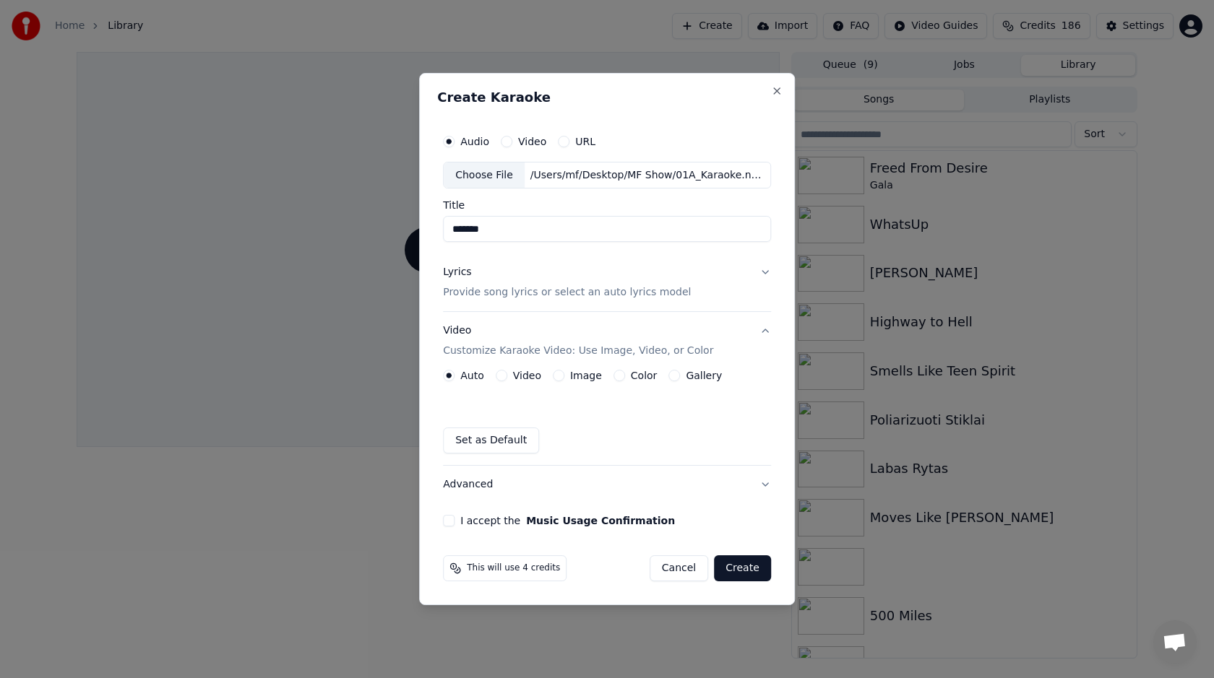
click at [553, 376] on button "Image" at bounding box center [559, 376] width 12 height 12
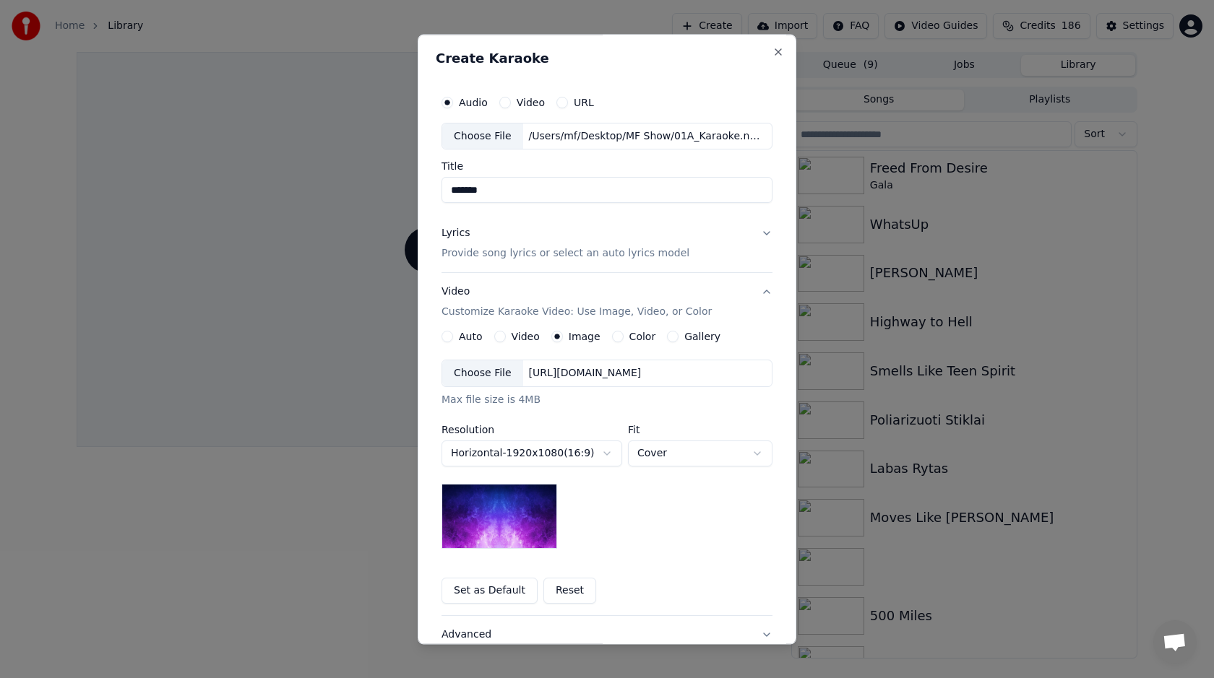
click at [489, 376] on div "Choose File" at bounding box center [482, 374] width 81 height 26
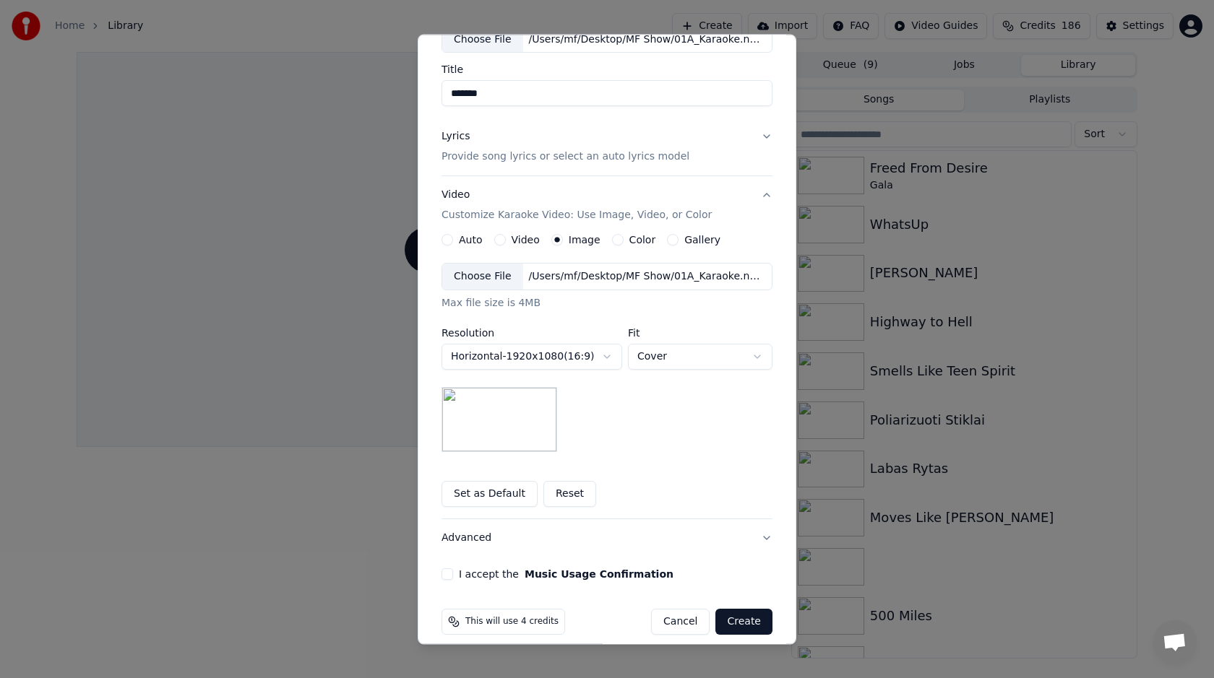
scroll to position [112, 0]
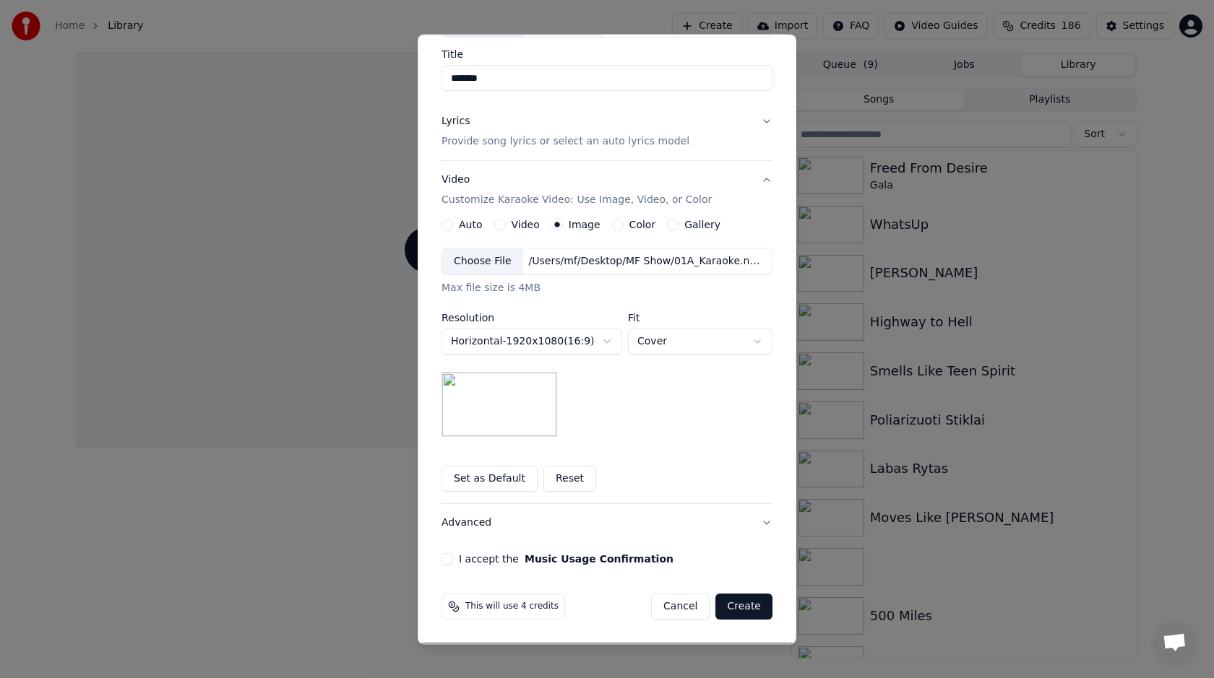
click at [449, 558] on button "I accept the Music Usage Confirmation" at bounding box center [447, 560] width 12 height 12
click at [754, 601] on button "Create" at bounding box center [743, 608] width 57 height 26
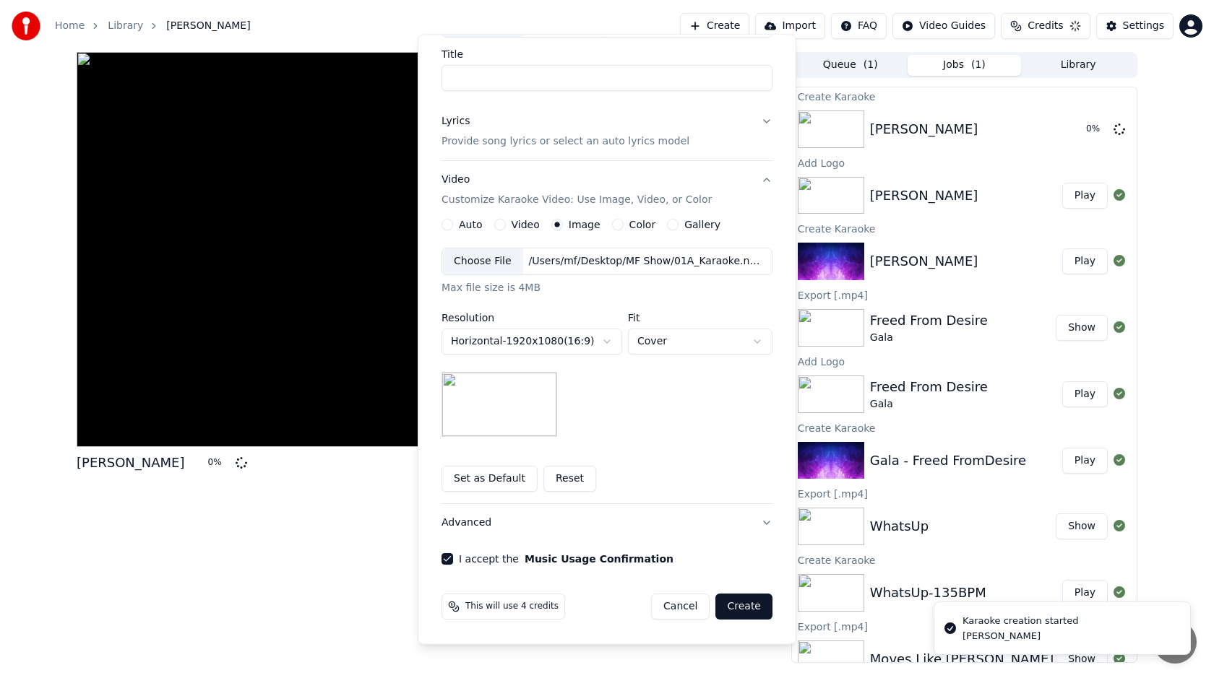
scroll to position [0, 0]
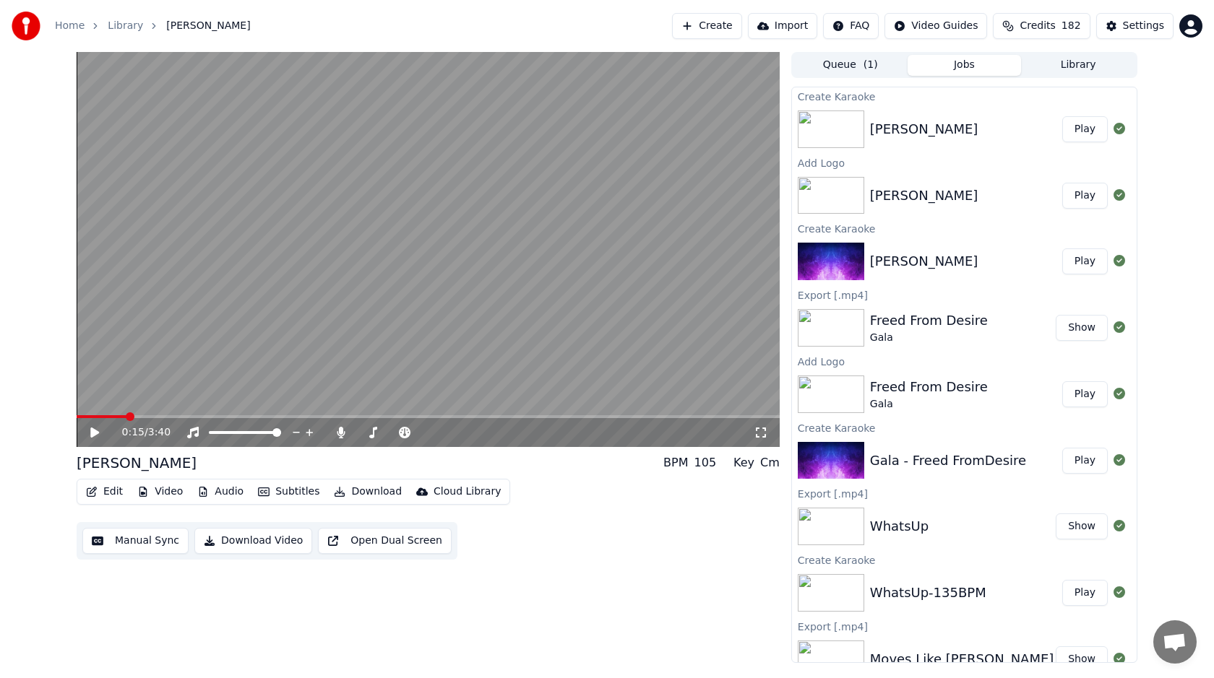
click at [102, 494] on button "Edit" at bounding box center [104, 492] width 48 height 20
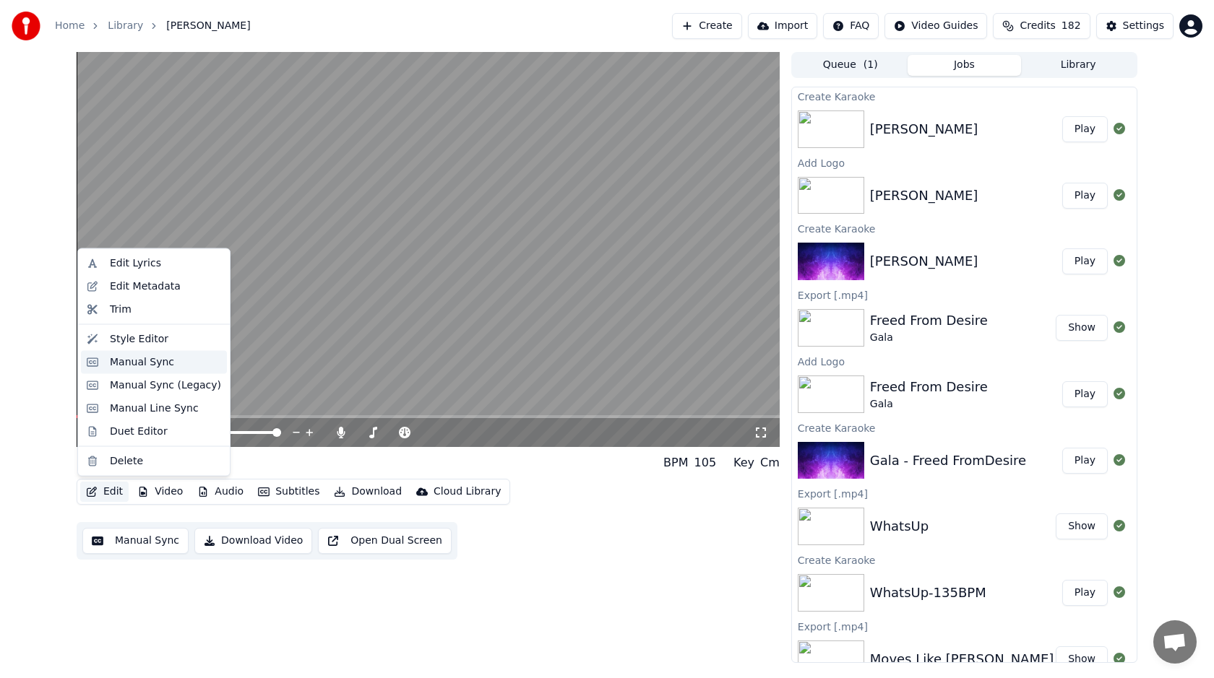
click at [172, 359] on div "Manual Sync" at bounding box center [165, 362] width 111 height 14
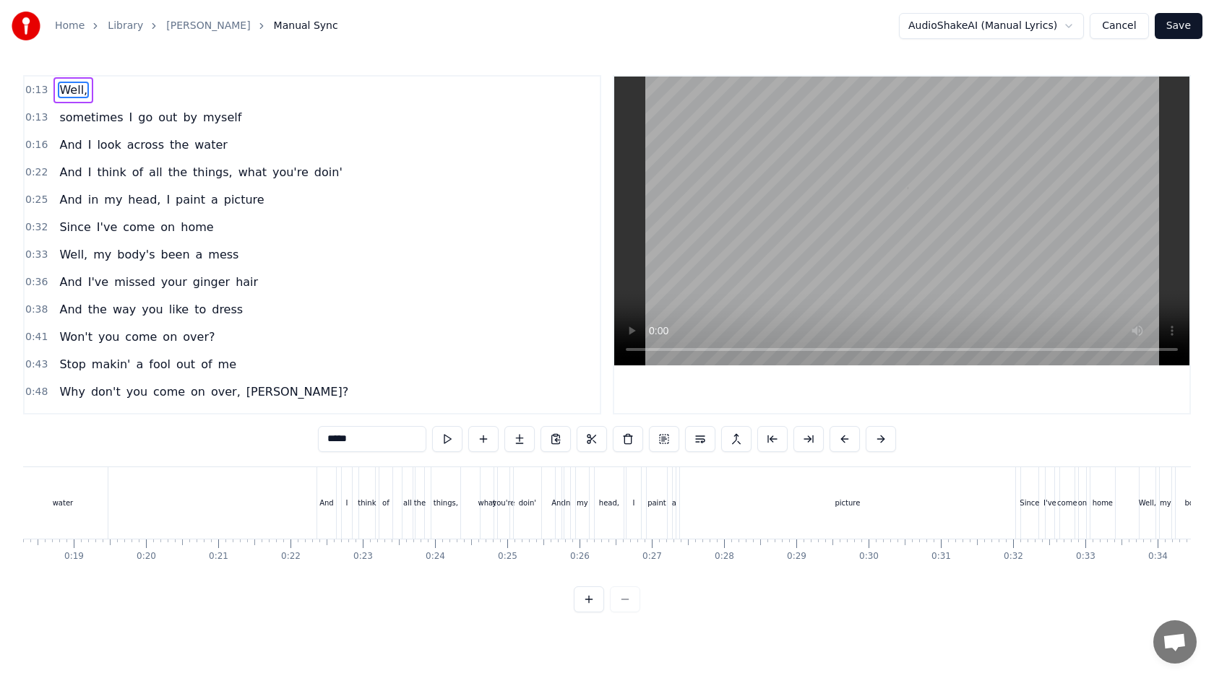
scroll to position [0, 1327]
click at [764, 506] on div "picture" at bounding box center [842, 504] width 335 height 72
type input "*******"
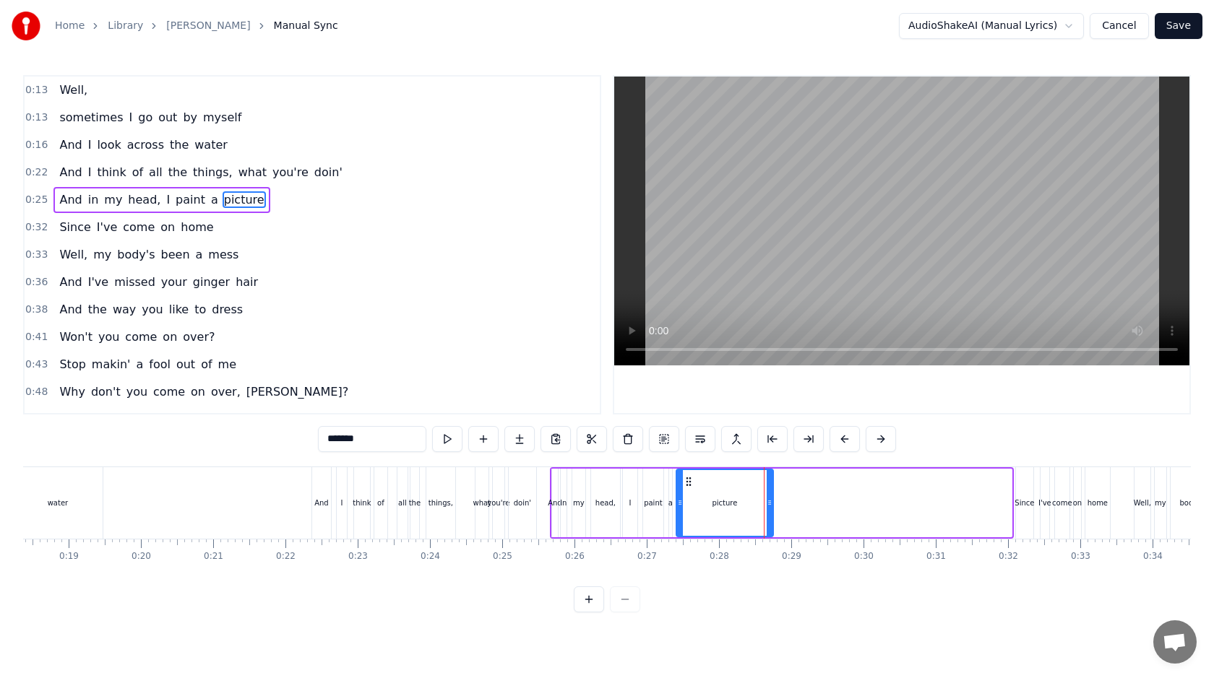
drag, startPoint x: 1004, startPoint y: 505, endPoint x: 764, endPoint y: 503, distance: 239.9
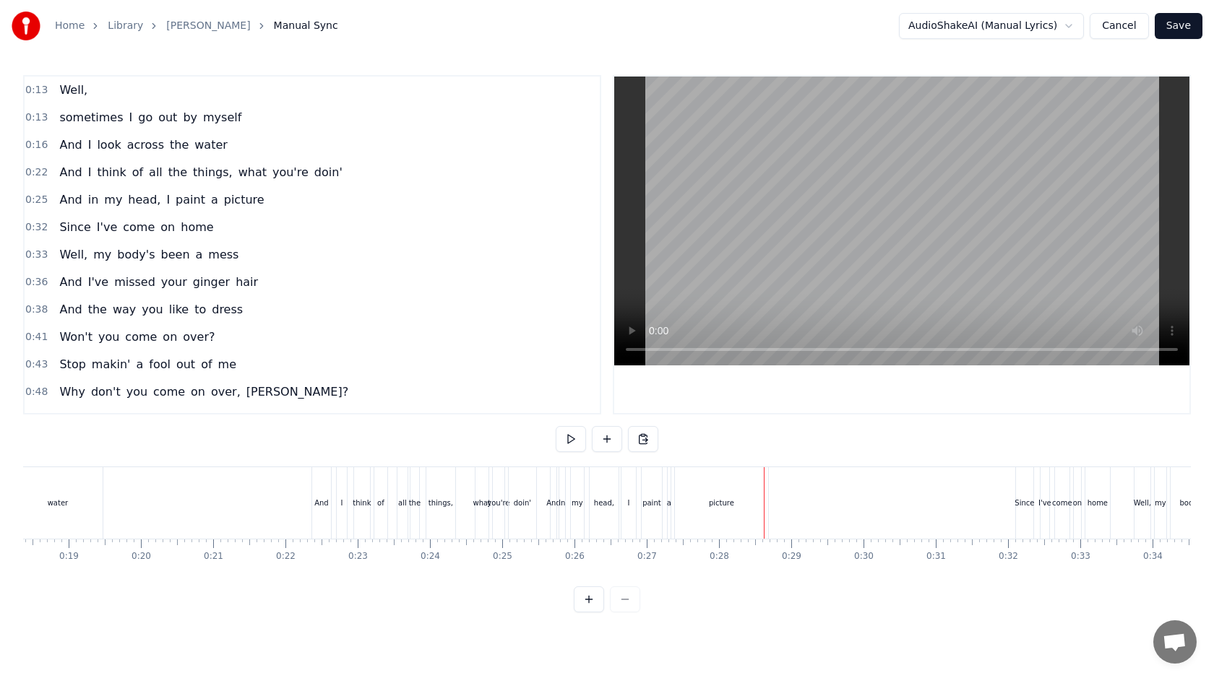
click at [1029, 501] on div "Since" at bounding box center [1024, 503] width 20 height 11
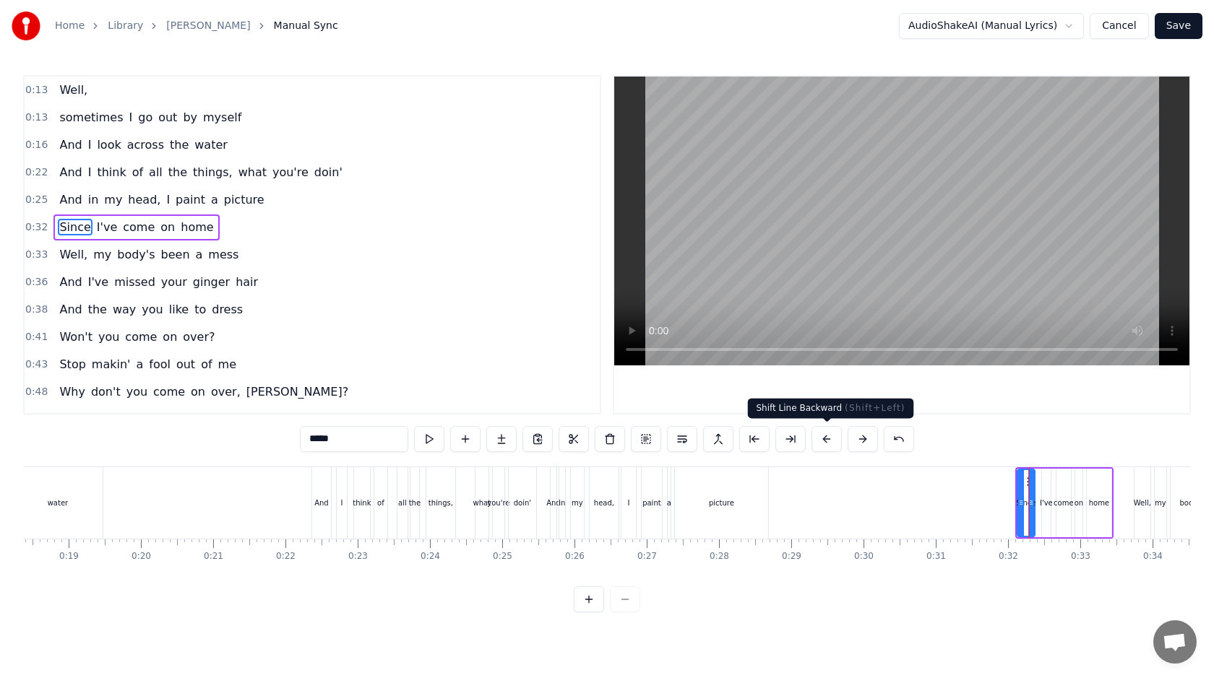
click at [832, 439] on button at bounding box center [826, 439] width 30 height 26
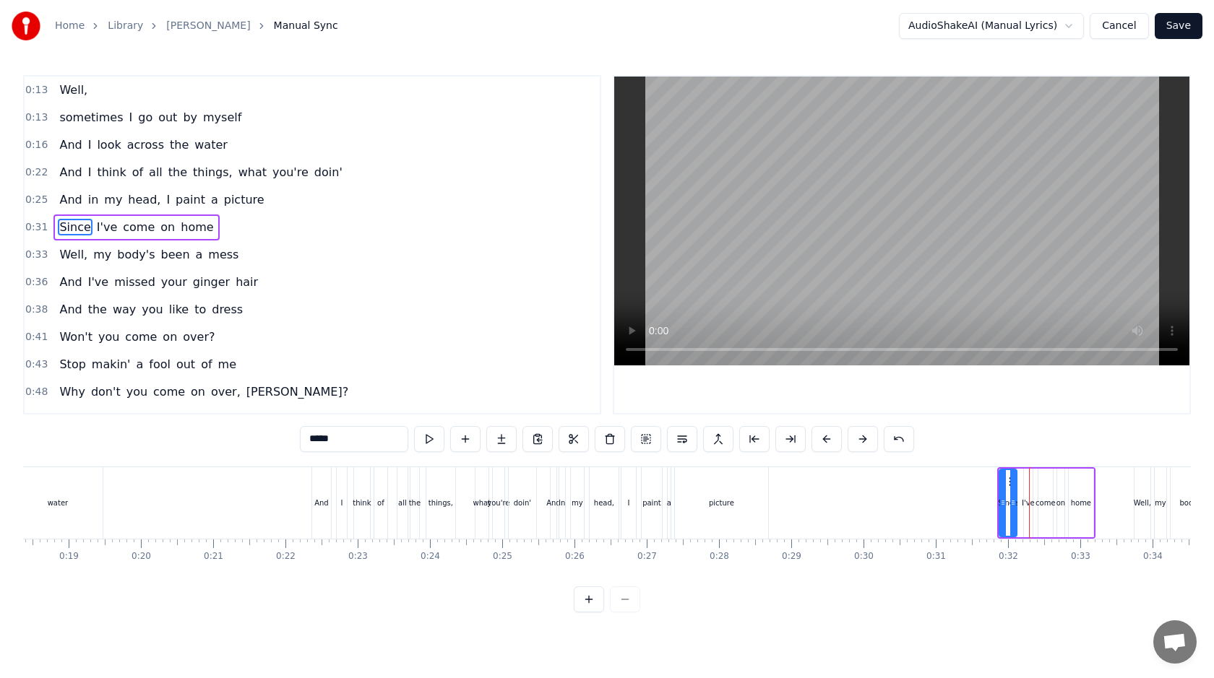
click at [832, 439] on button at bounding box center [826, 439] width 30 height 26
click at [867, 438] on button at bounding box center [863, 439] width 30 height 26
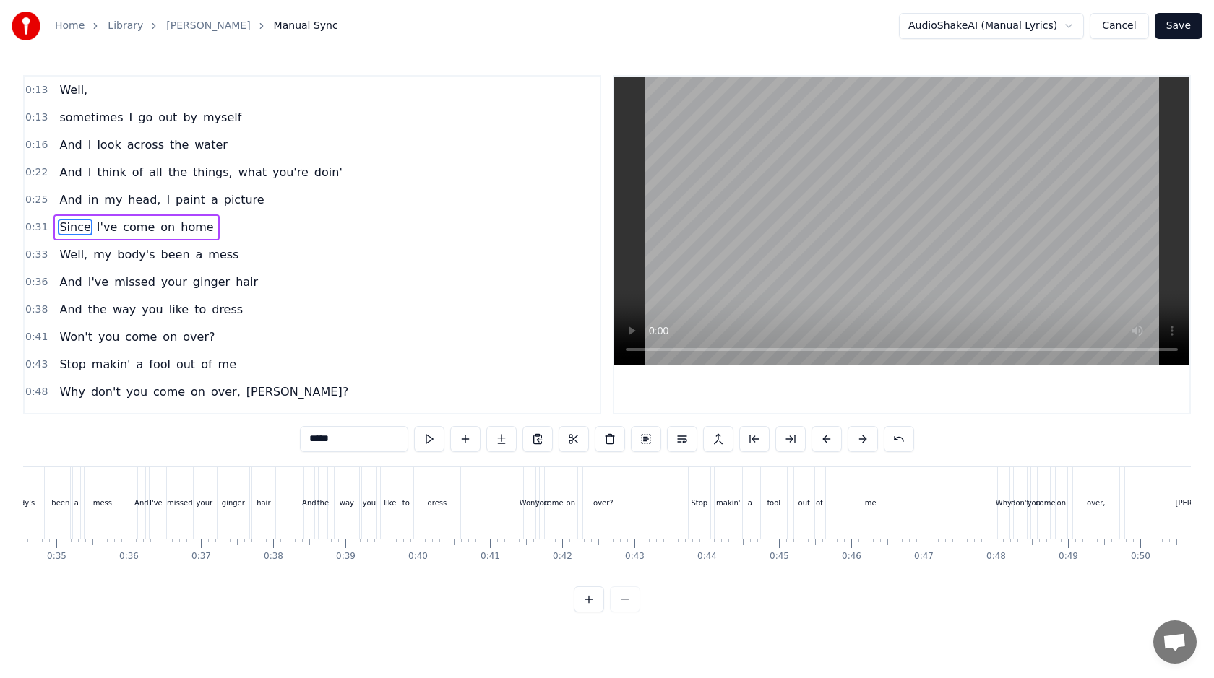
scroll to position [0, 2511]
click at [896, 512] on div "me" at bounding box center [856, 504] width 90 height 72
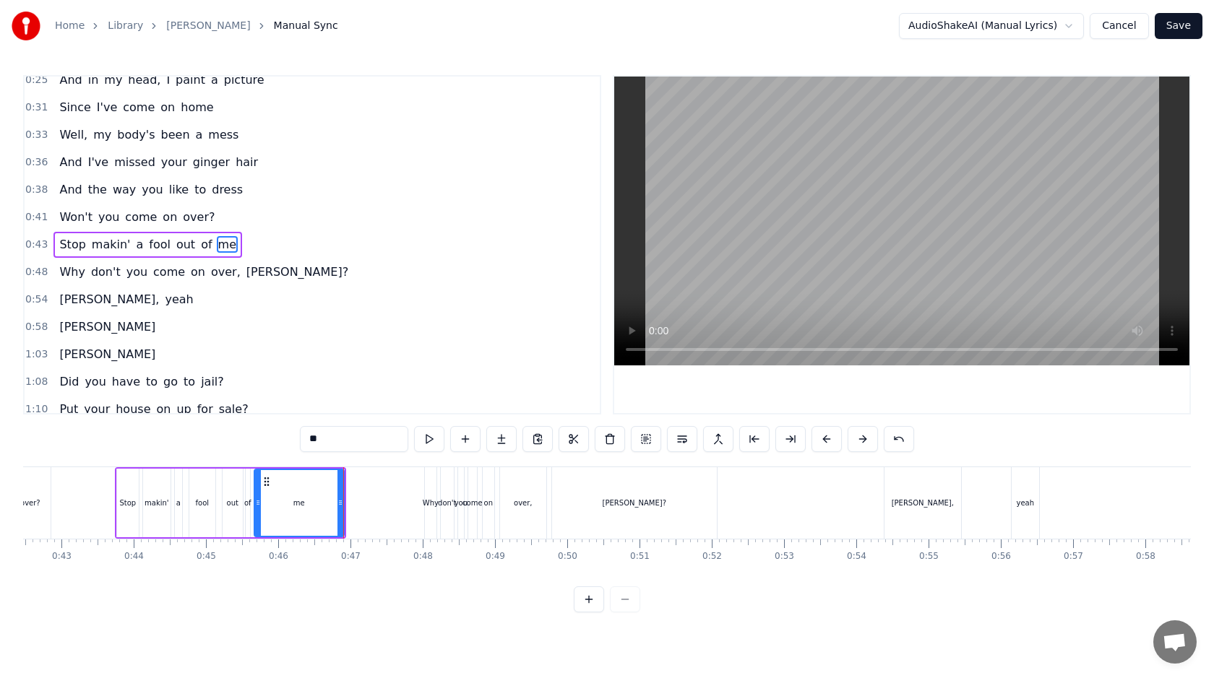
scroll to position [0, 3103]
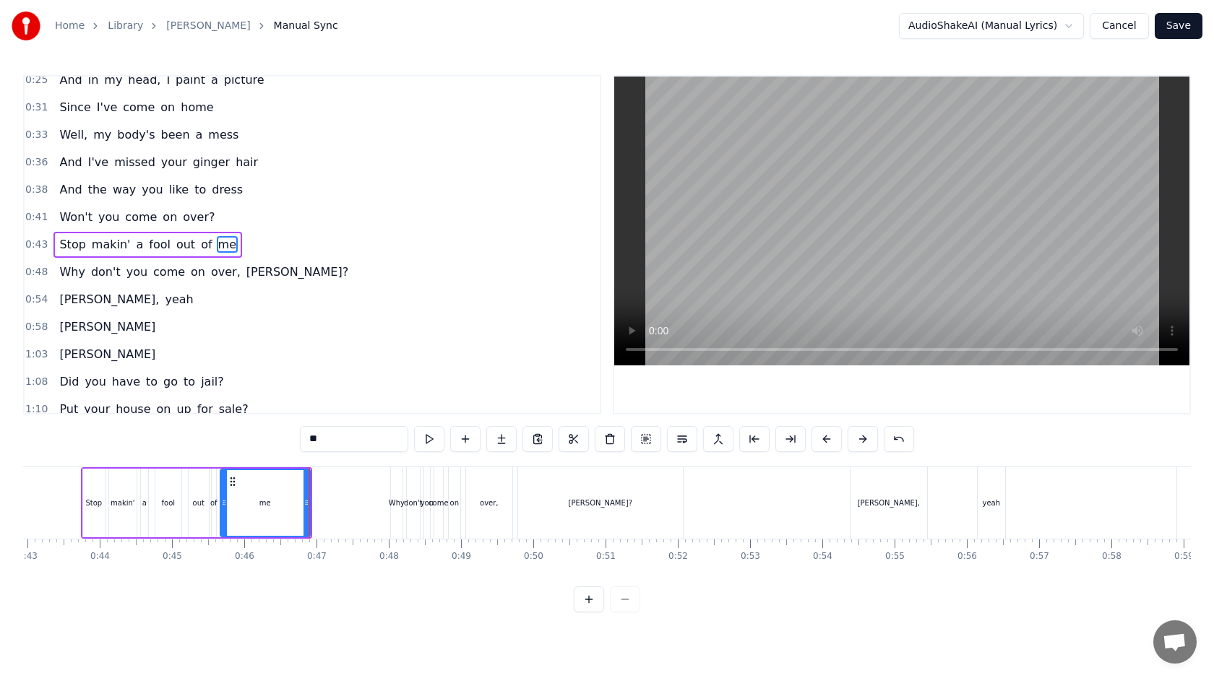
click at [871, 511] on div "[PERSON_NAME]," at bounding box center [888, 504] width 77 height 72
type input "********"
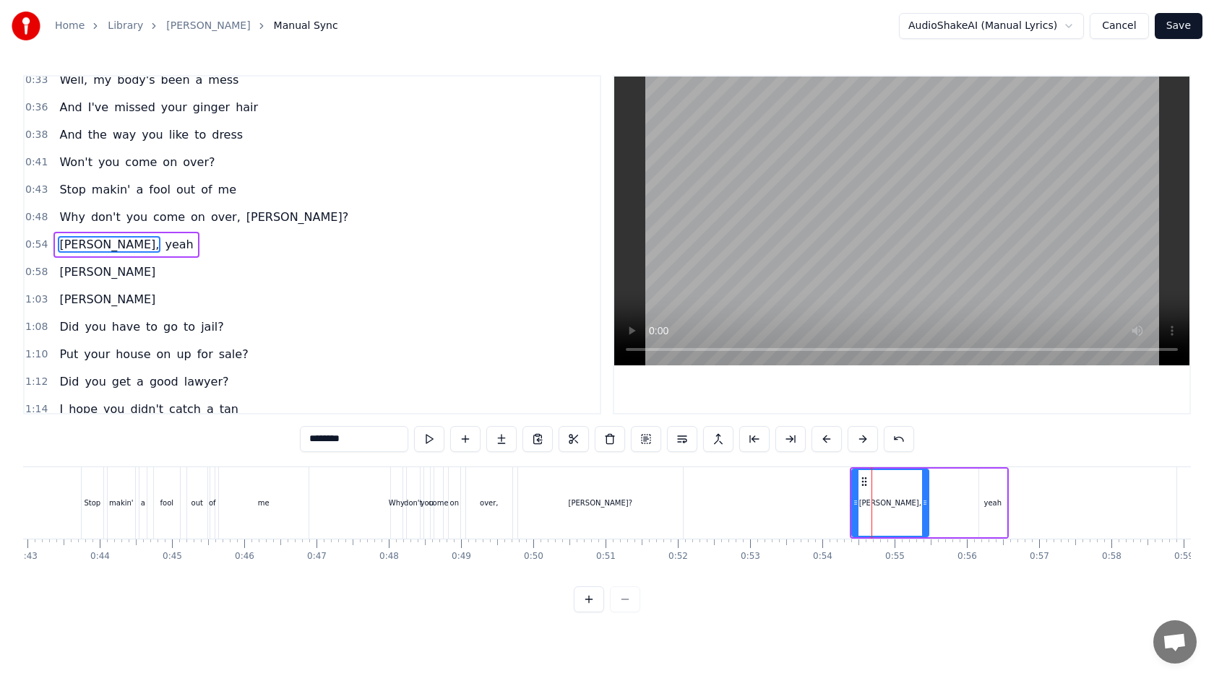
scroll to position [175, 0]
click at [827, 441] on button at bounding box center [826, 439] width 30 height 26
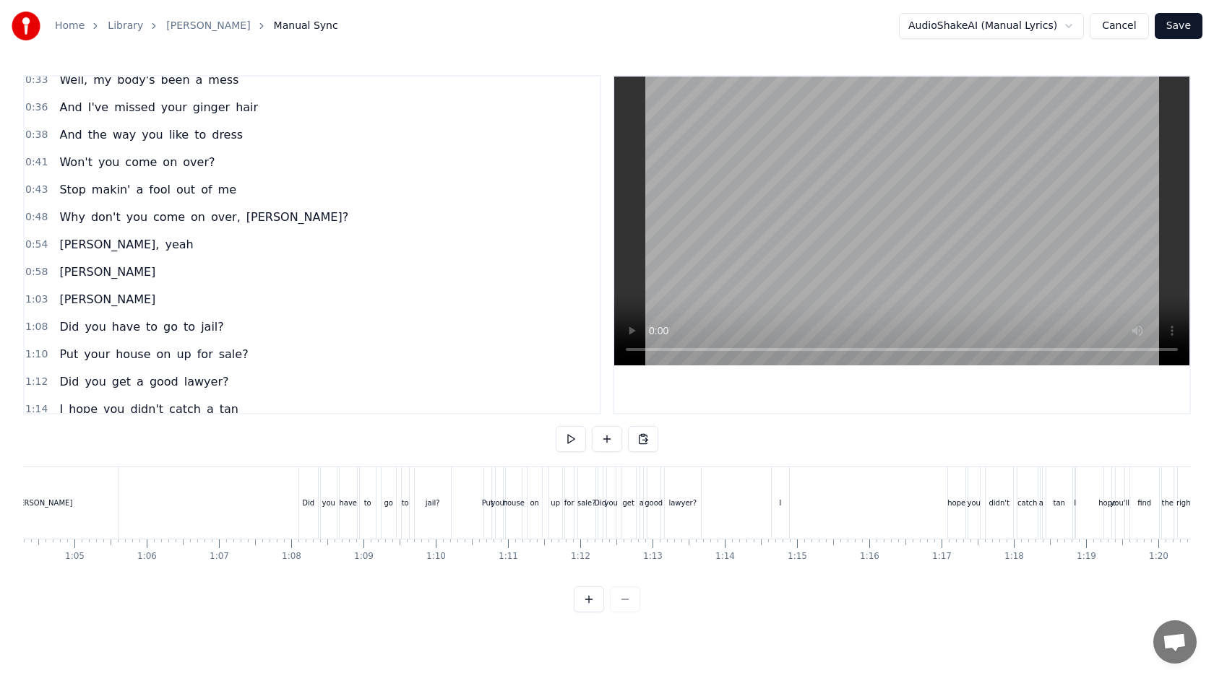
scroll to position [0, 4671]
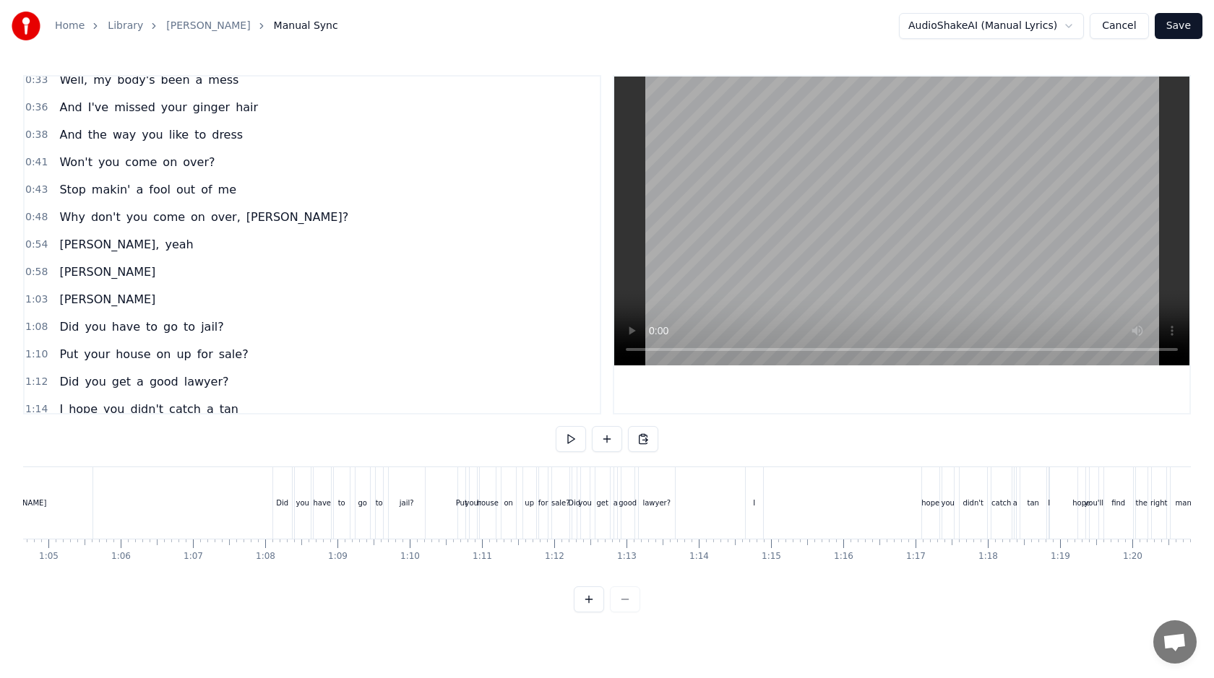
click at [652, 502] on div "lawyer?" at bounding box center [656, 503] width 28 height 11
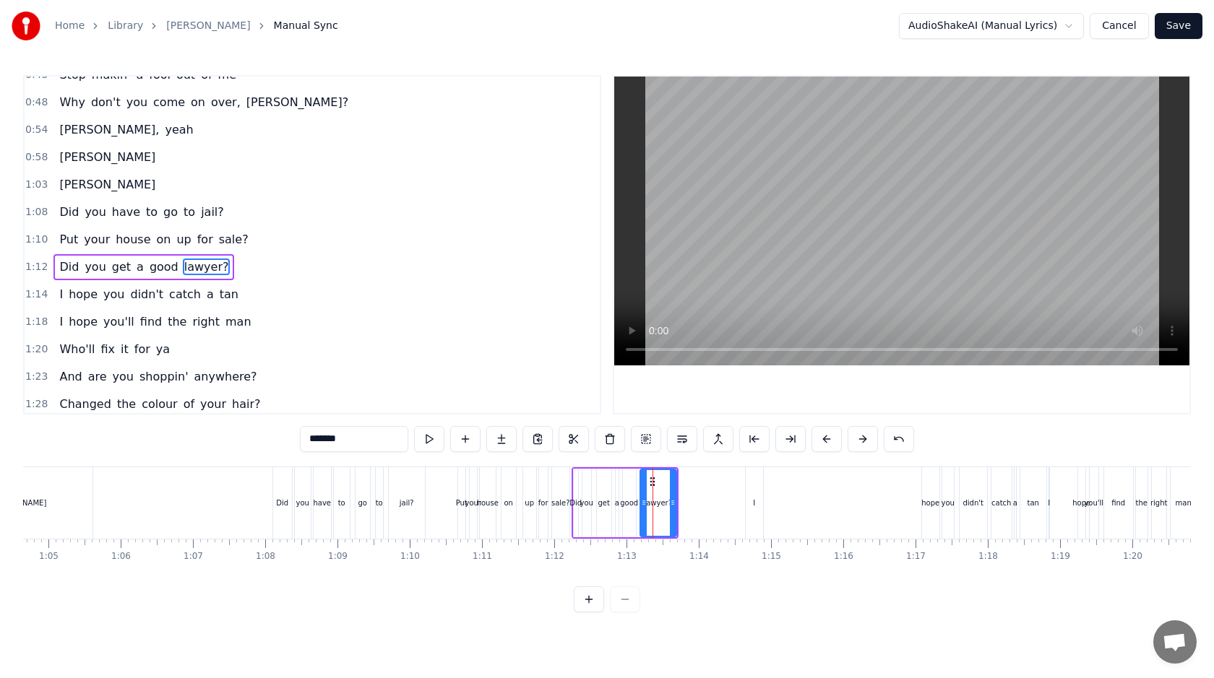
scroll to position [312, 0]
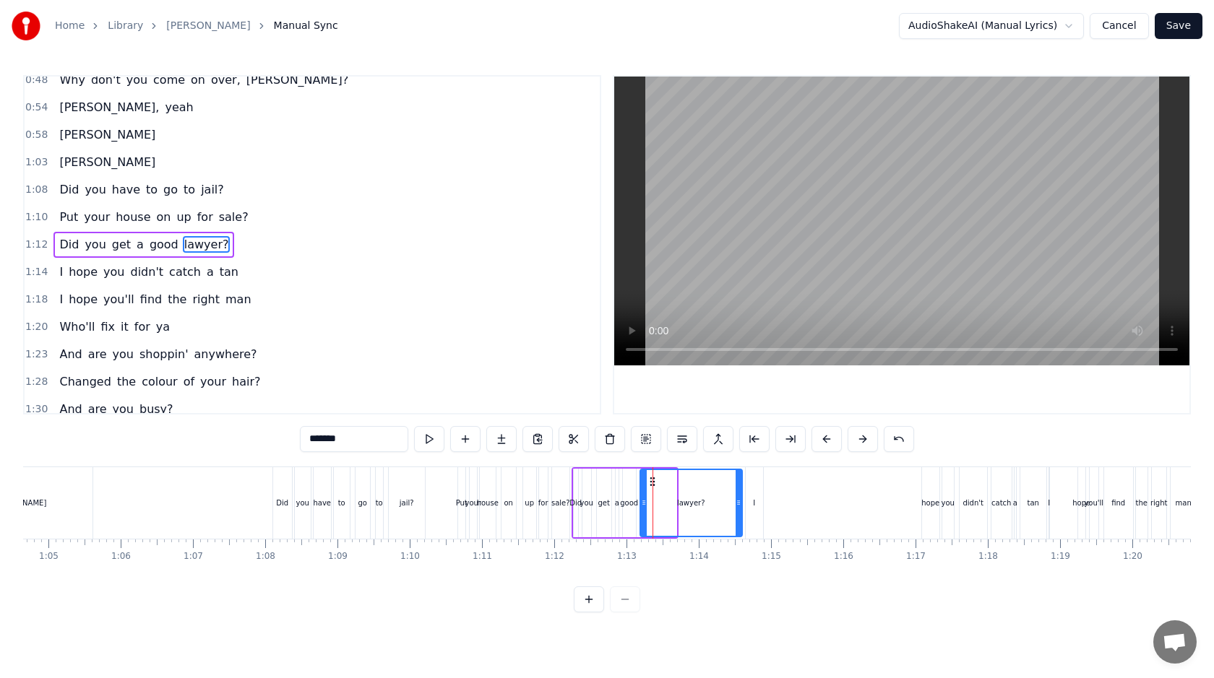
drag, startPoint x: 672, startPoint y: 504, endPoint x: 738, endPoint y: 508, distance: 66.6
click at [738, 508] on icon at bounding box center [739, 503] width 6 height 12
click at [755, 508] on div "I" at bounding box center [754, 504] width 17 height 72
type input "*"
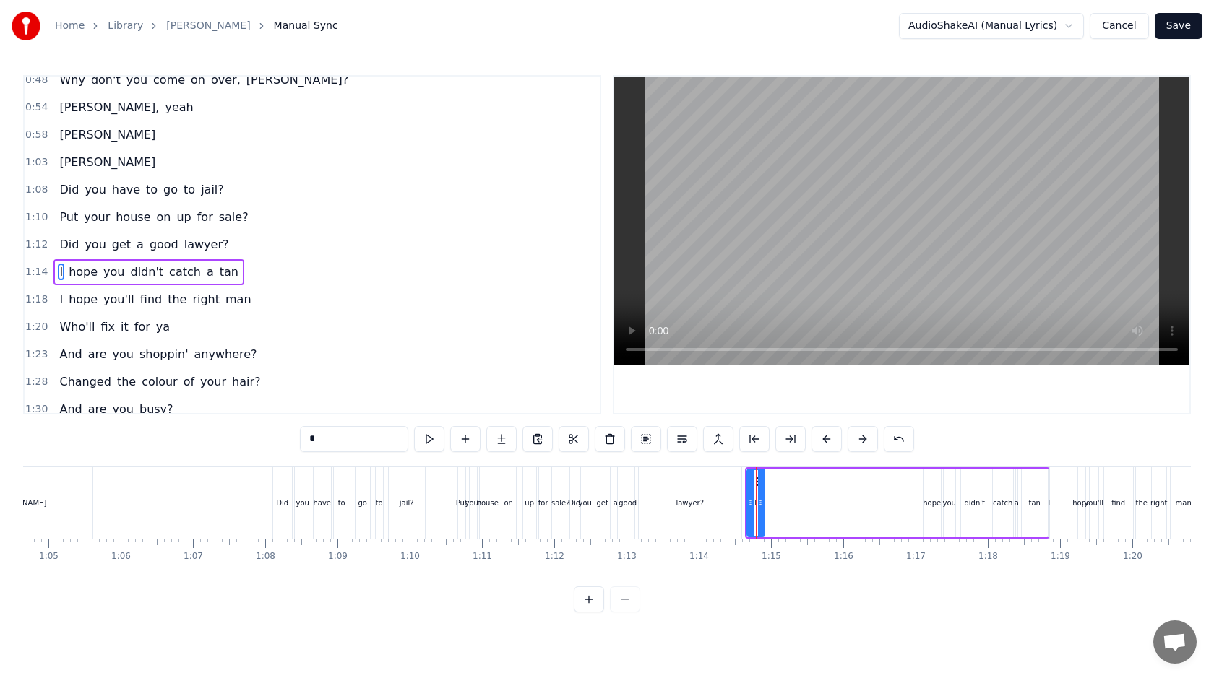
scroll to position [340, 0]
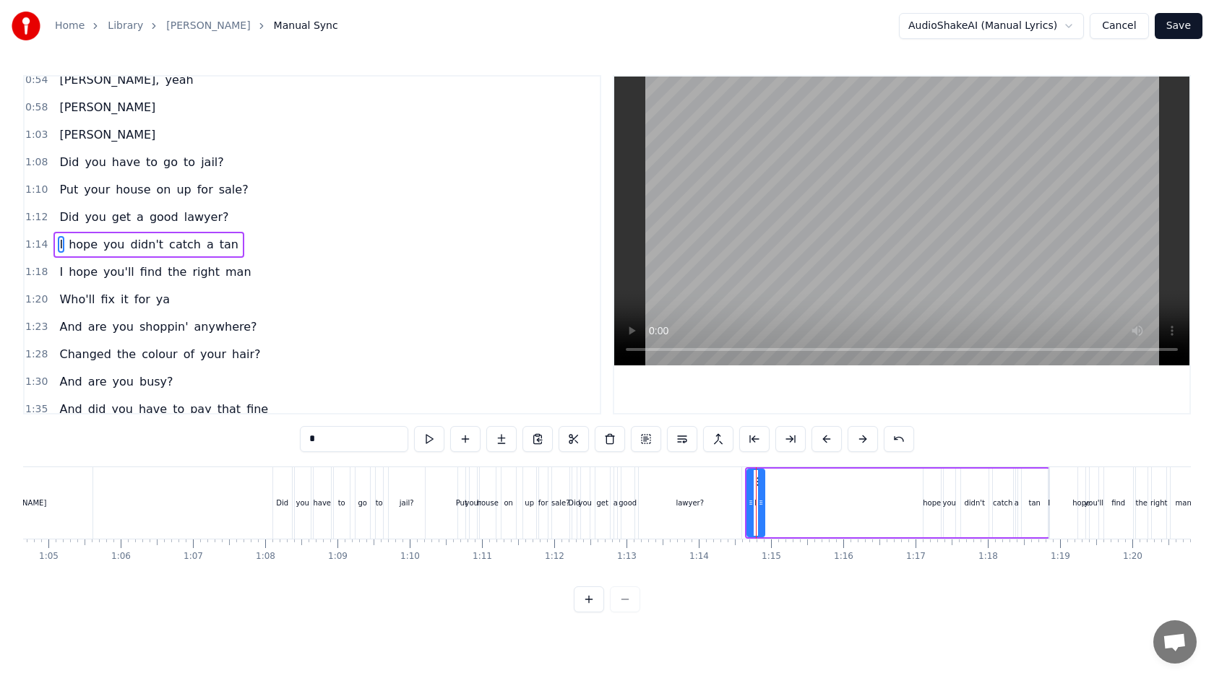
drag, startPoint x: 763, startPoint y: 502, endPoint x: 785, endPoint y: 502, distance: 21.7
click at [785, 502] on div "I hope you didn't catch a tan" at bounding box center [897, 504] width 305 height 72
click at [751, 501] on div "I" at bounding box center [755, 503] width 17 height 69
drag, startPoint x: 760, startPoint y: 502, endPoint x: 921, endPoint y: 502, distance: 160.4
click at [921, 502] on icon at bounding box center [921, 503] width 6 height 12
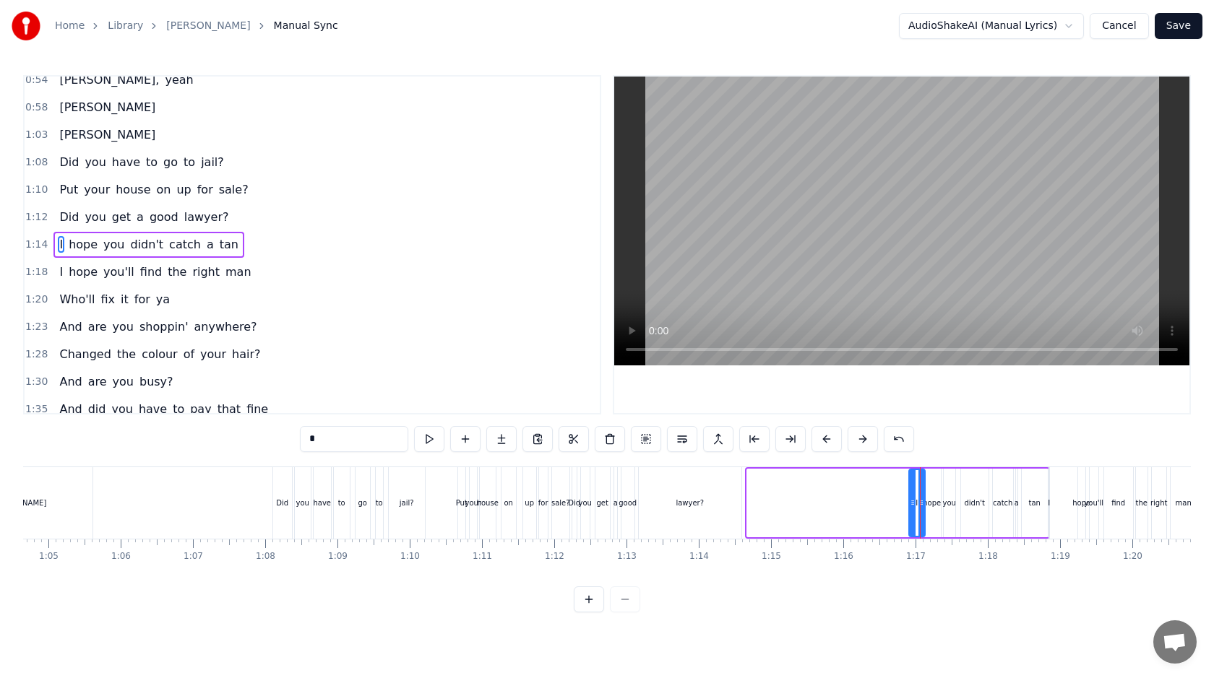
drag, startPoint x: 750, startPoint y: 501, endPoint x: 913, endPoint y: 504, distance: 162.6
click at [913, 504] on icon at bounding box center [913, 503] width 6 height 12
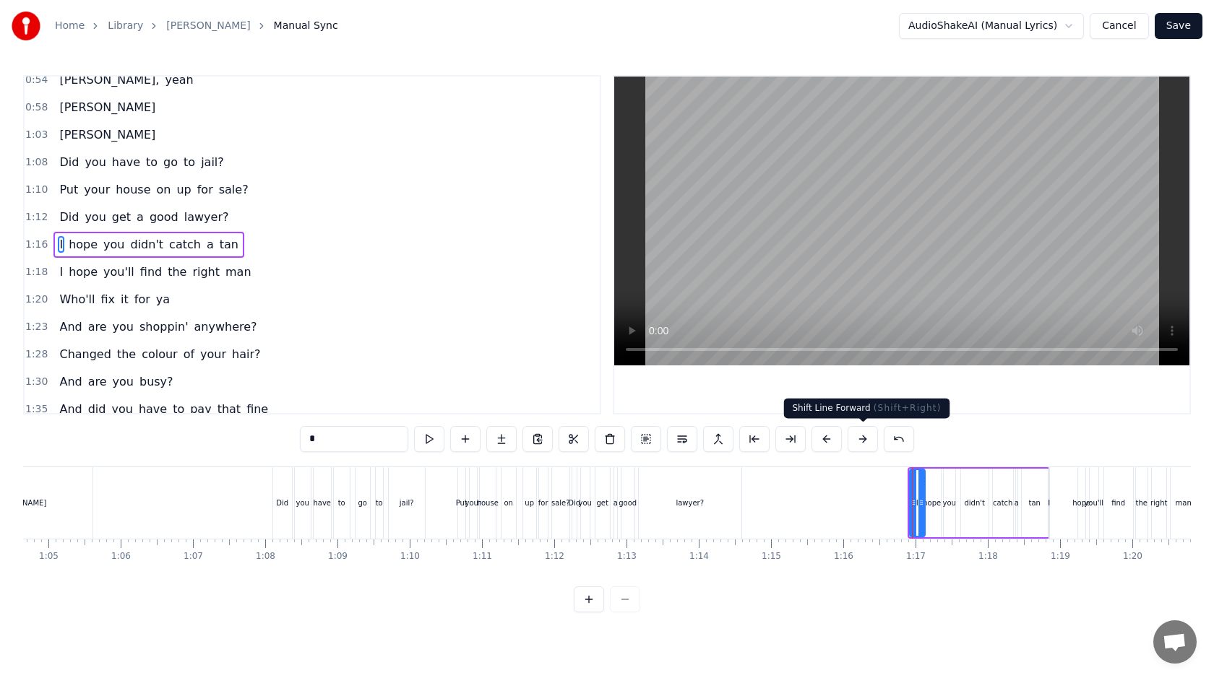
click at [864, 441] on button at bounding box center [863, 439] width 30 height 26
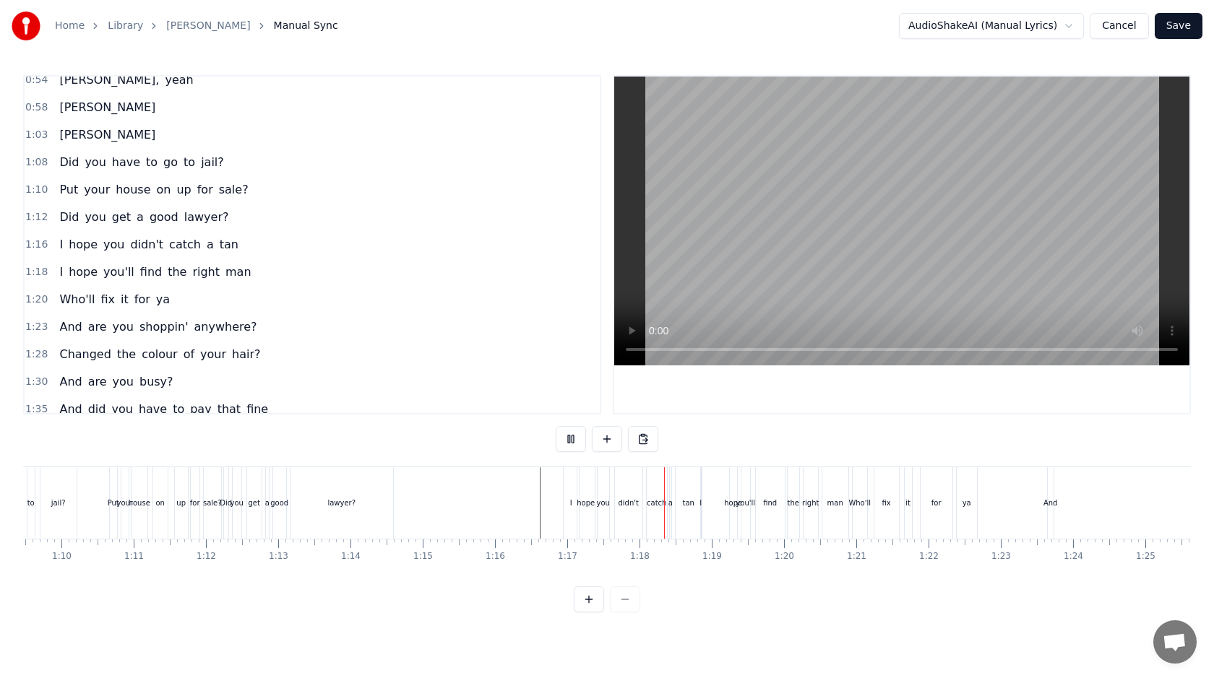
scroll to position [0, 5035]
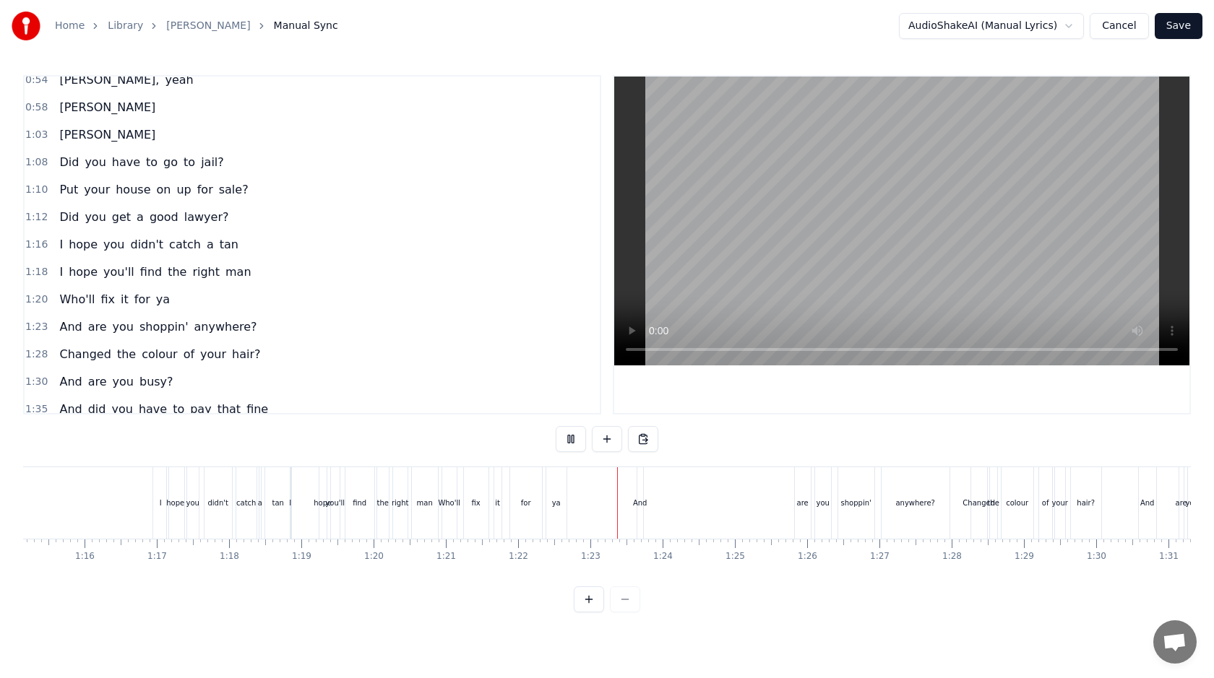
scroll to position [0, 5441]
click at [629, 498] on div "And" at bounding box center [629, 503] width 14 height 11
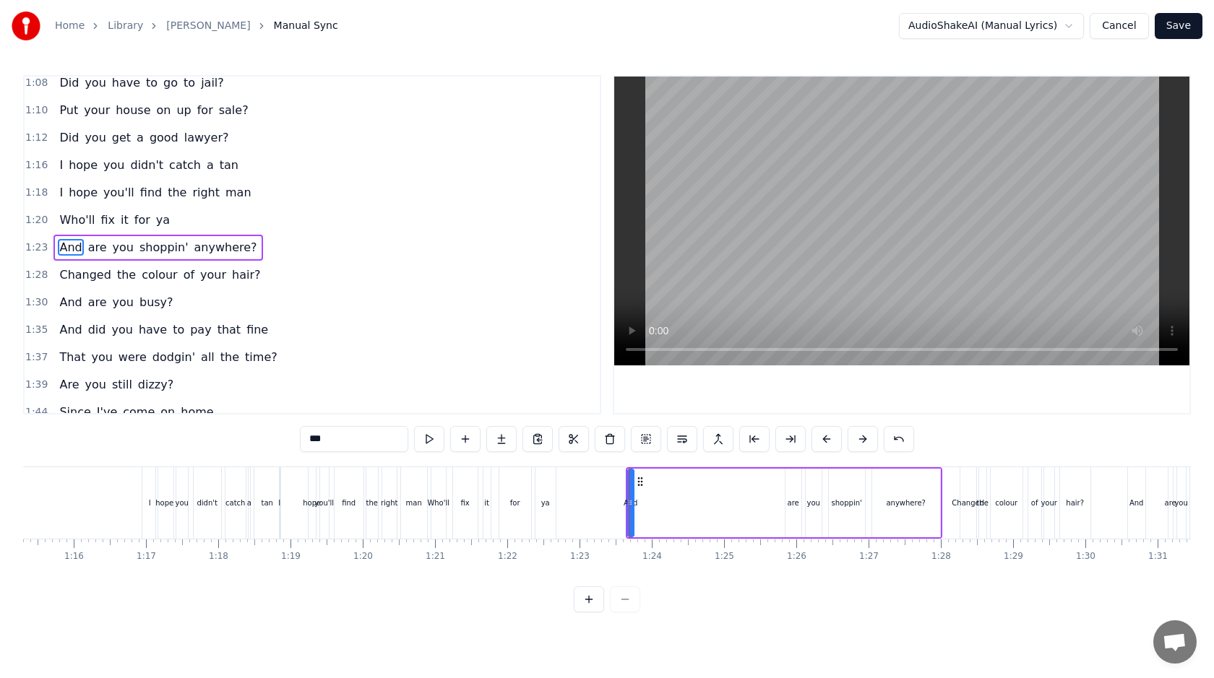
scroll to position [422, 0]
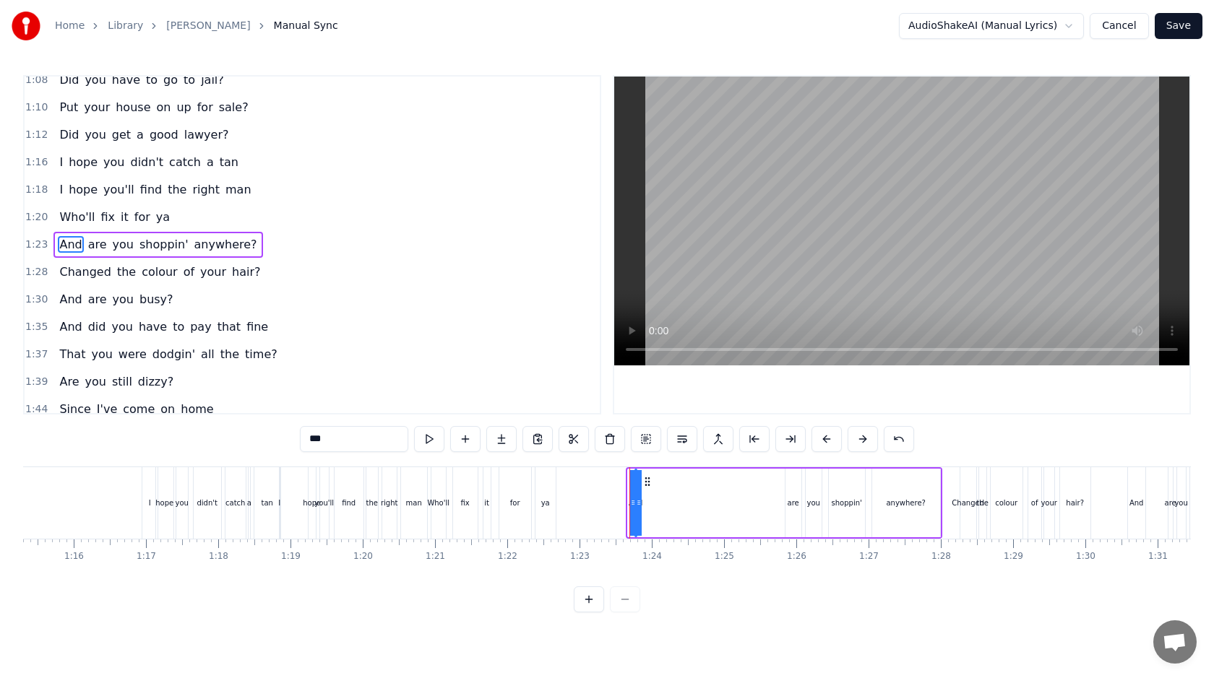
drag, startPoint x: 632, startPoint y: 494, endPoint x: 780, endPoint y: 499, distance: 148.2
click at [780, 499] on div "And are you shoppin' anywhere?" at bounding box center [784, 504] width 316 height 72
click at [632, 507] on div "And" at bounding box center [631, 503] width 14 height 11
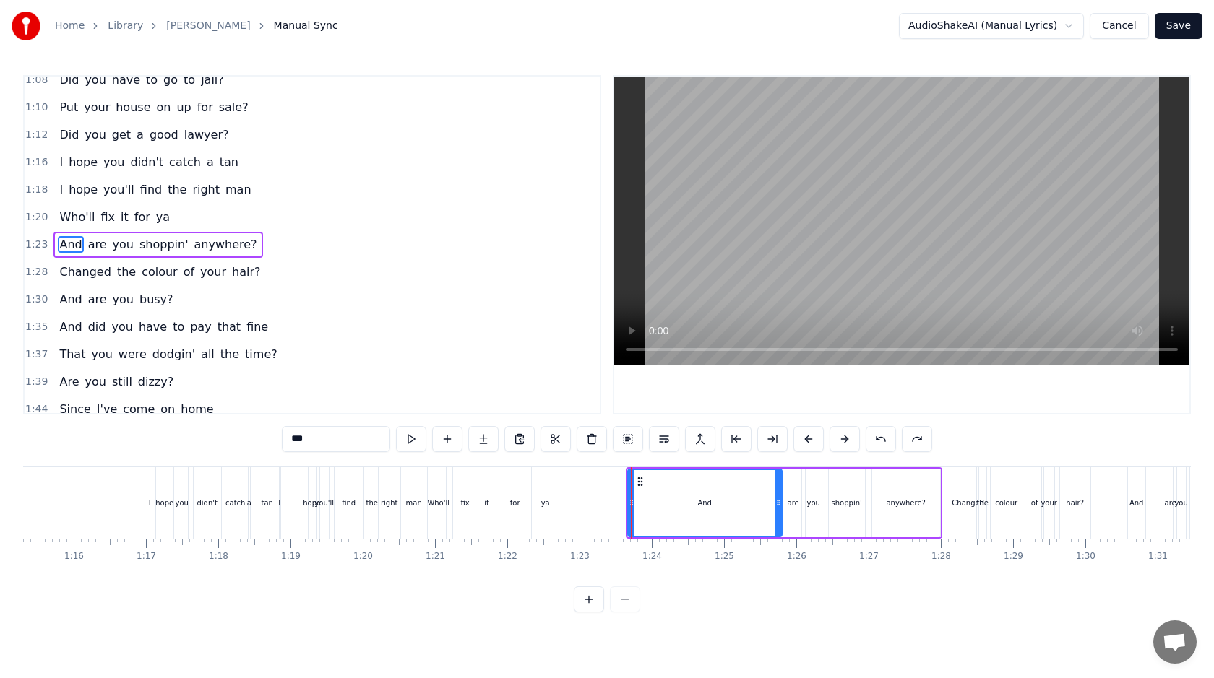
drag, startPoint x: 631, startPoint y: 504, endPoint x: 780, endPoint y: 500, distance: 149.6
click at [780, 501] on icon at bounding box center [778, 503] width 6 height 12
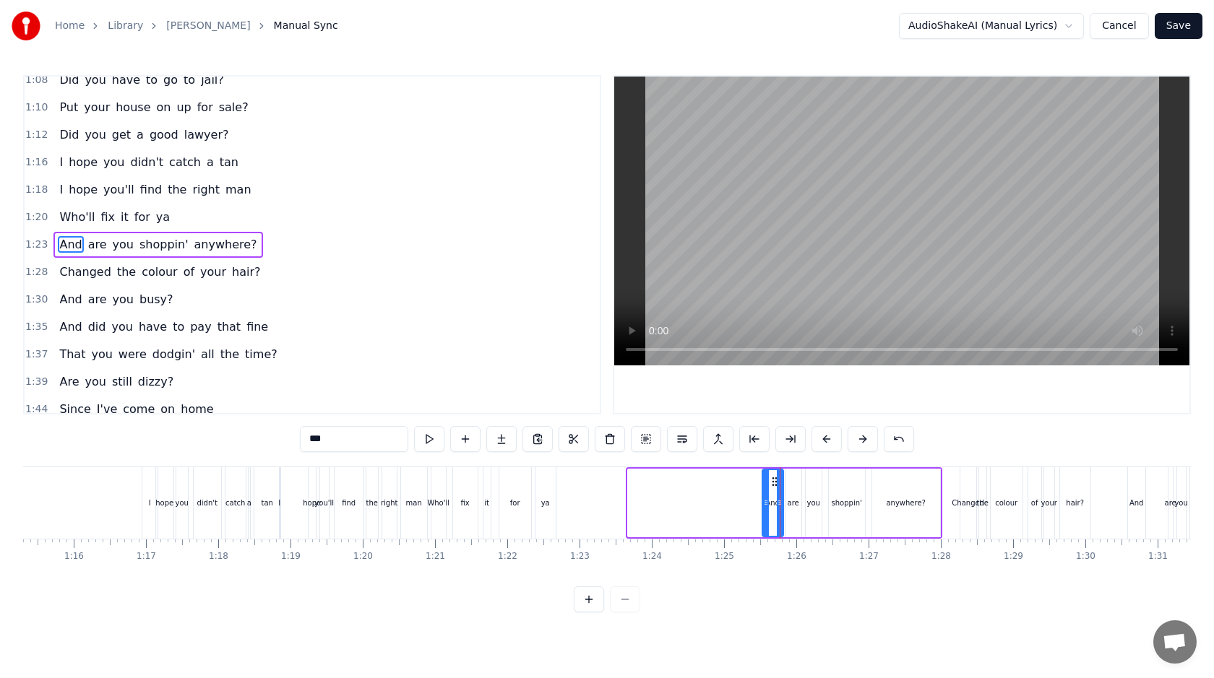
drag, startPoint x: 632, startPoint y: 506, endPoint x: 772, endPoint y: 506, distance: 140.2
click at [769, 506] on icon at bounding box center [766, 503] width 6 height 12
click at [552, 504] on div "ya" at bounding box center [545, 504] width 20 height 72
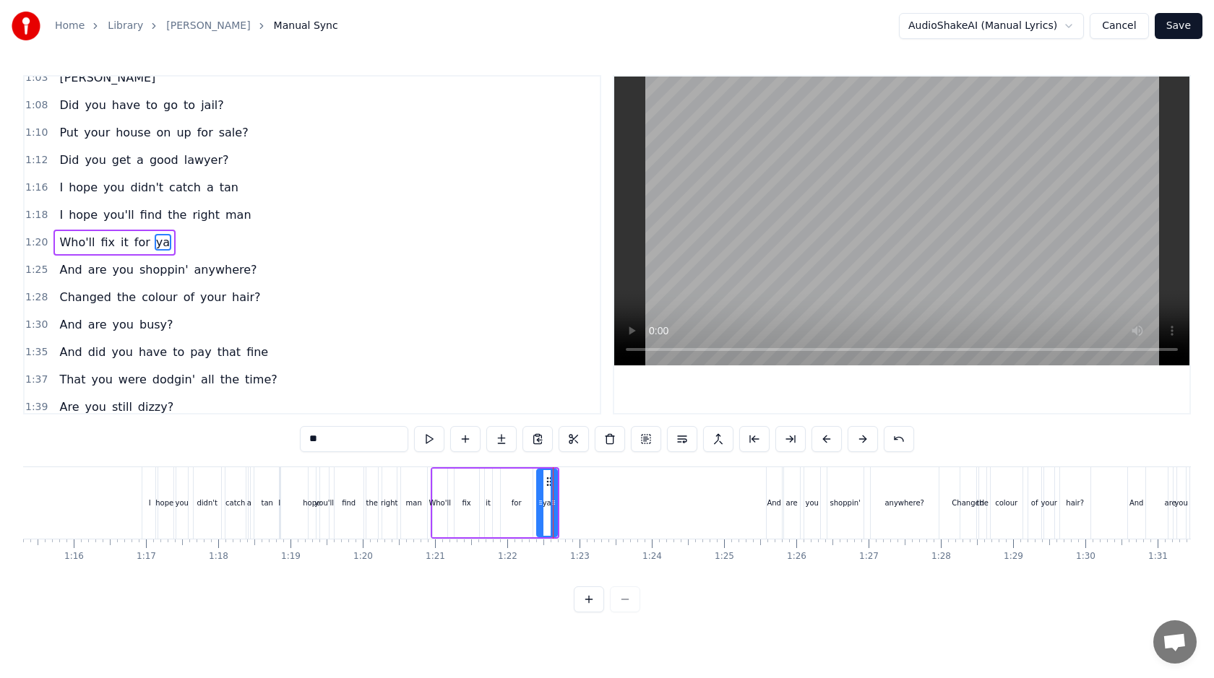
scroll to position [395, 0]
drag, startPoint x: 553, startPoint y: 504, endPoint x: 608, endPoint y: 504, distance: 54.9
click at [608, 504] on icon at bounding box center [609, 503] width 6 height 12
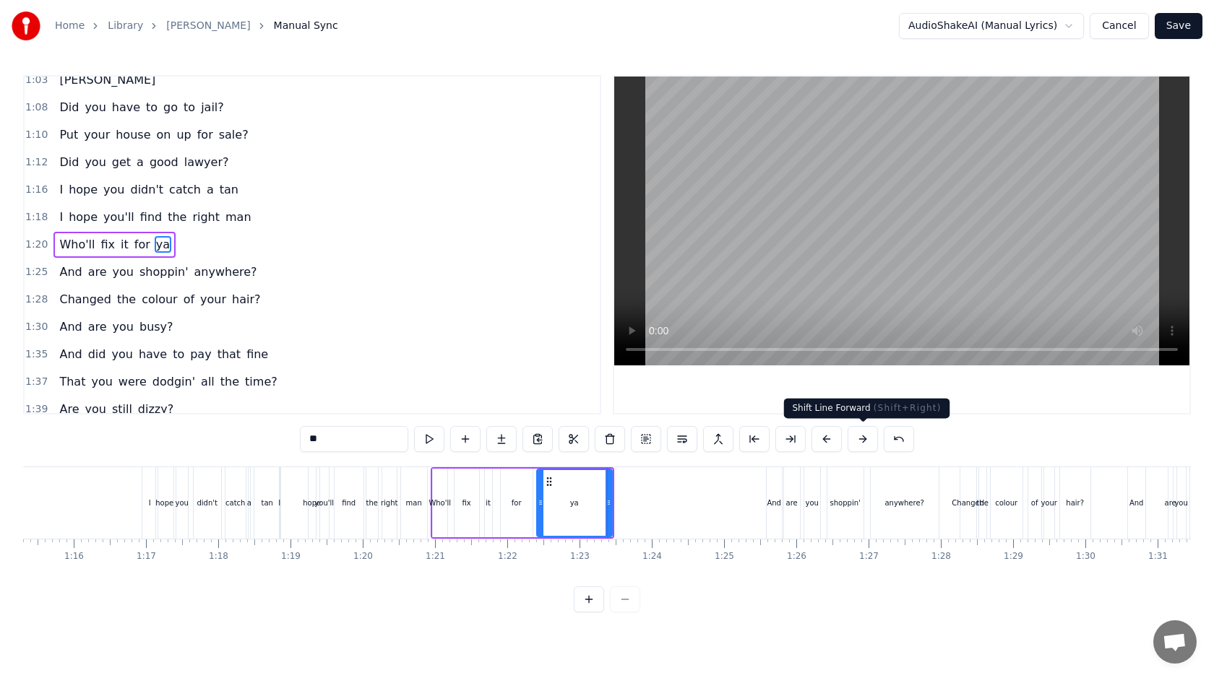
click at [866, 440] on button at bounding box center [863, 439] width 30 height 26
click at [865, 438] on button at bounding box center [863, 439] width 30 height 26
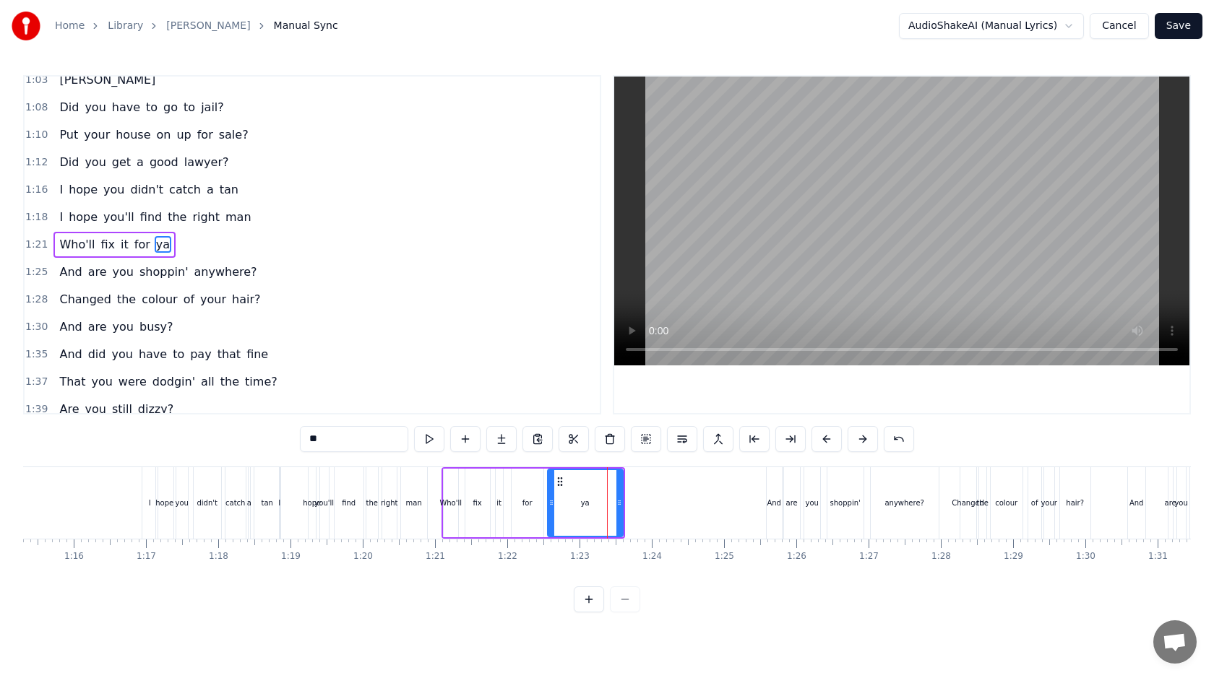
click at [865, 438] on button at bounding box center [863, 439] width 30 height 26
click at [418, 506] on div "man" at bounding box center [414, 503] width 16 height 11
type input "***"
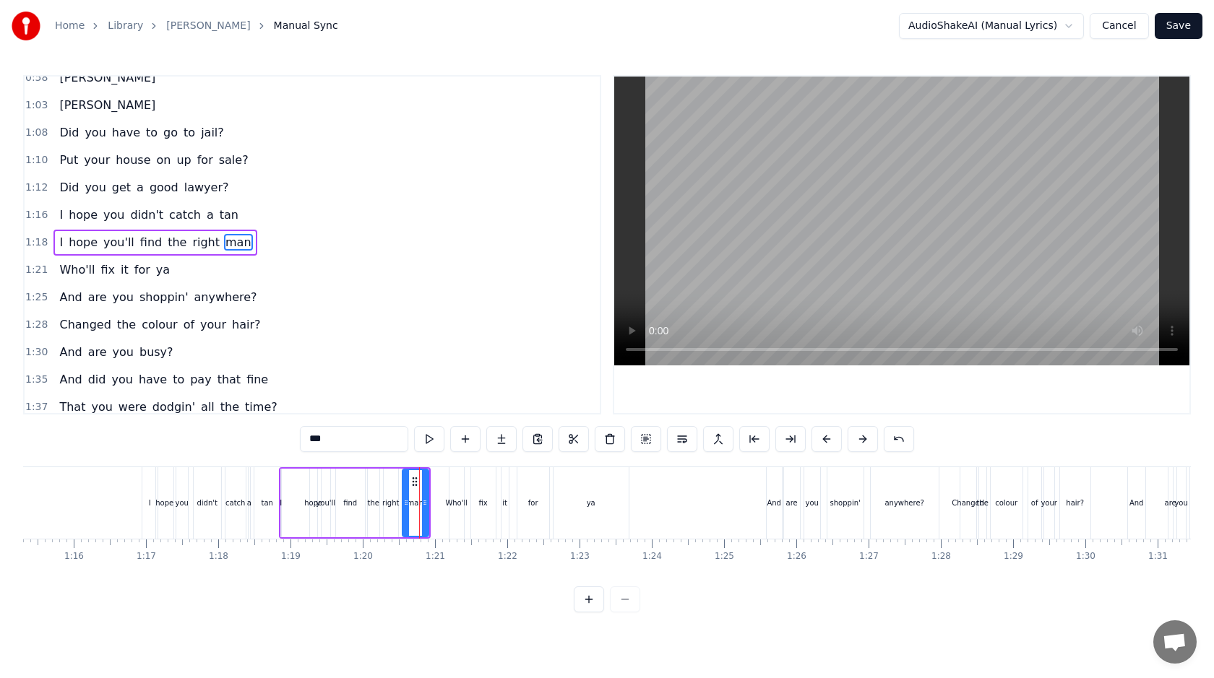
scroll to position [367, 0]
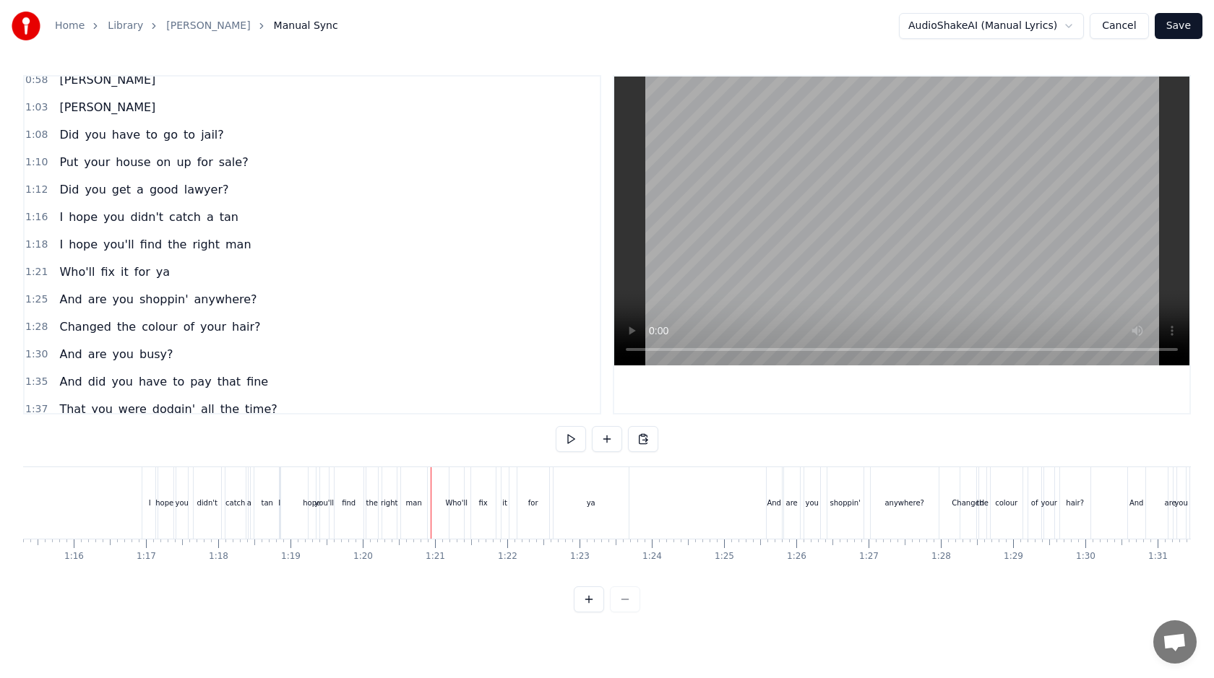
click at [425, 504] on div "man" at bounding box center [414, 504] width 26 height 72
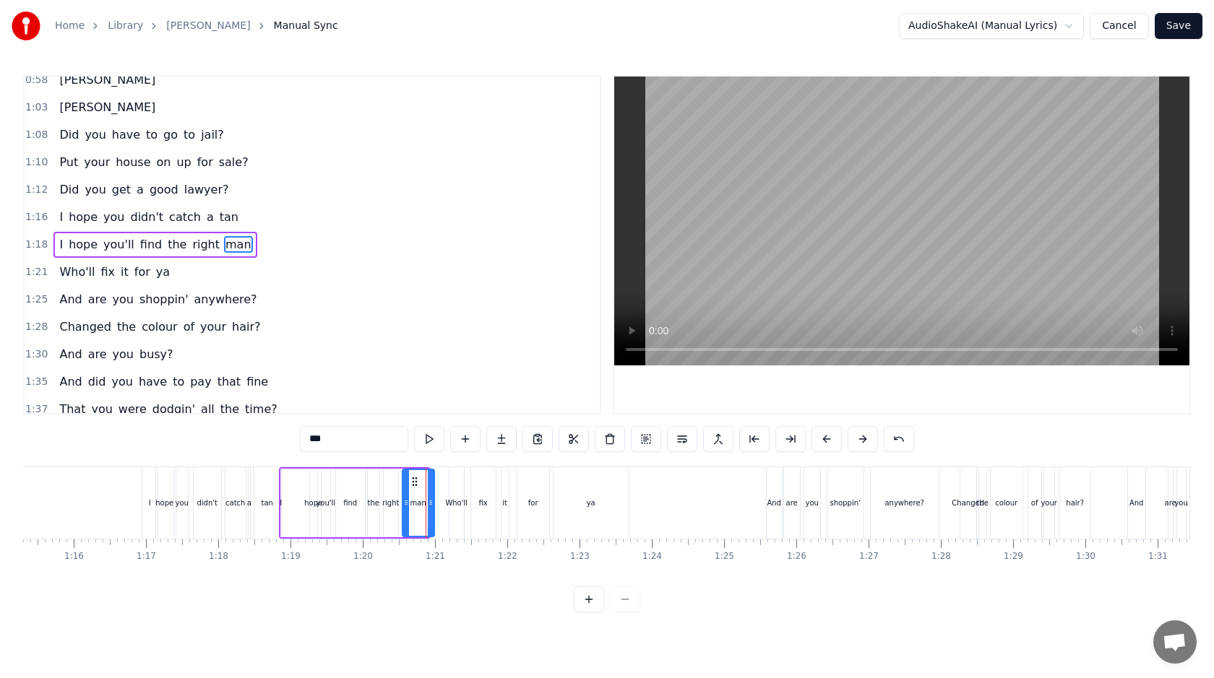
drag, startPoint x: 421, startPoint y: 504, endPoint x: 430, endPoint y: 504, distance: 8.7
click at [430, 504] on icon at bounding box center [431, 503] width 6 height 12
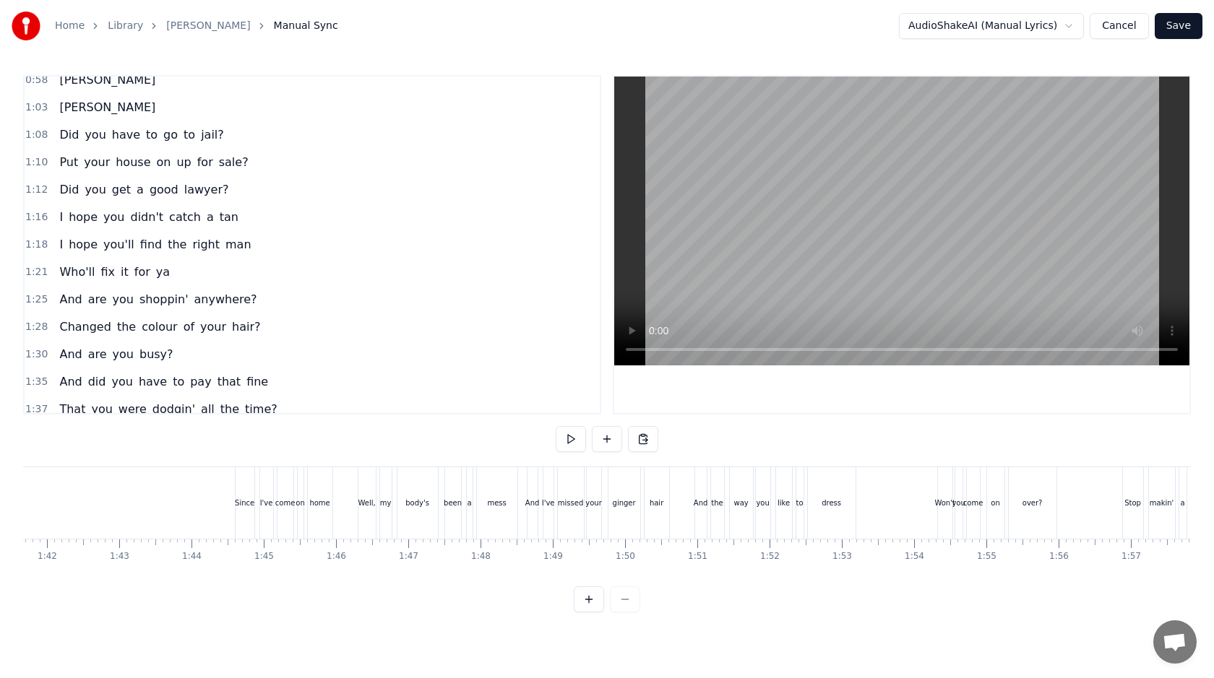
scroll to position [0, 7372]
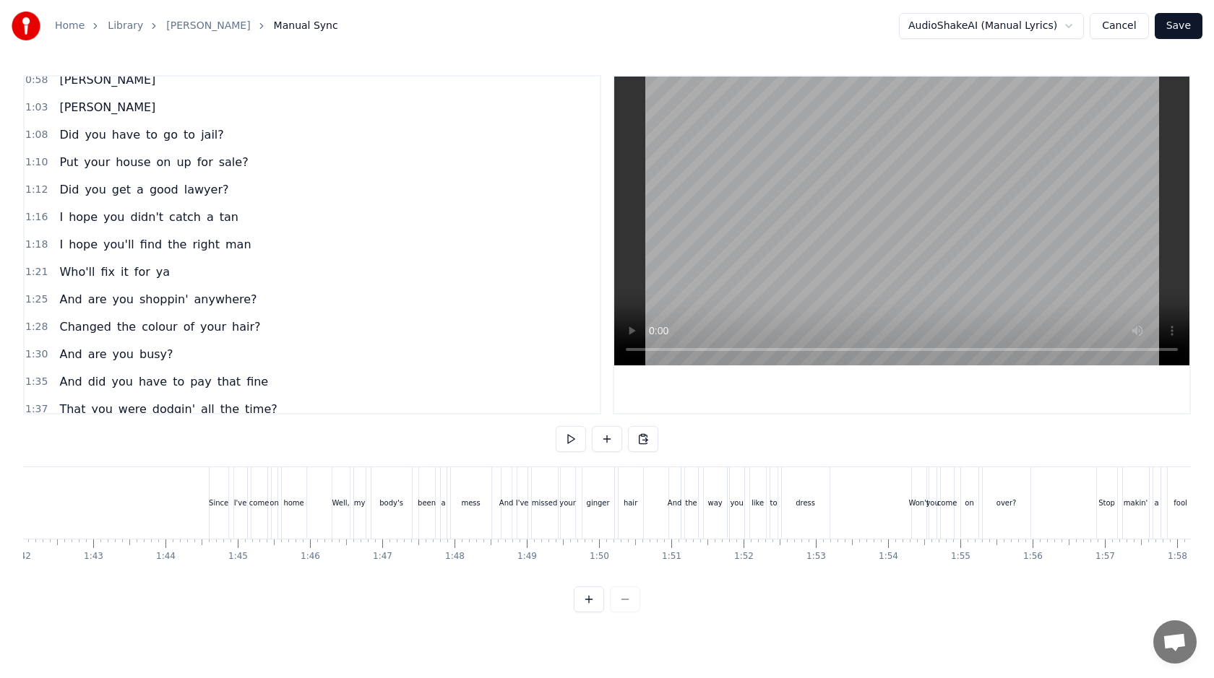
click at [212, 506] on div "Since" at bounding box center [219, 503] width 20 height 11
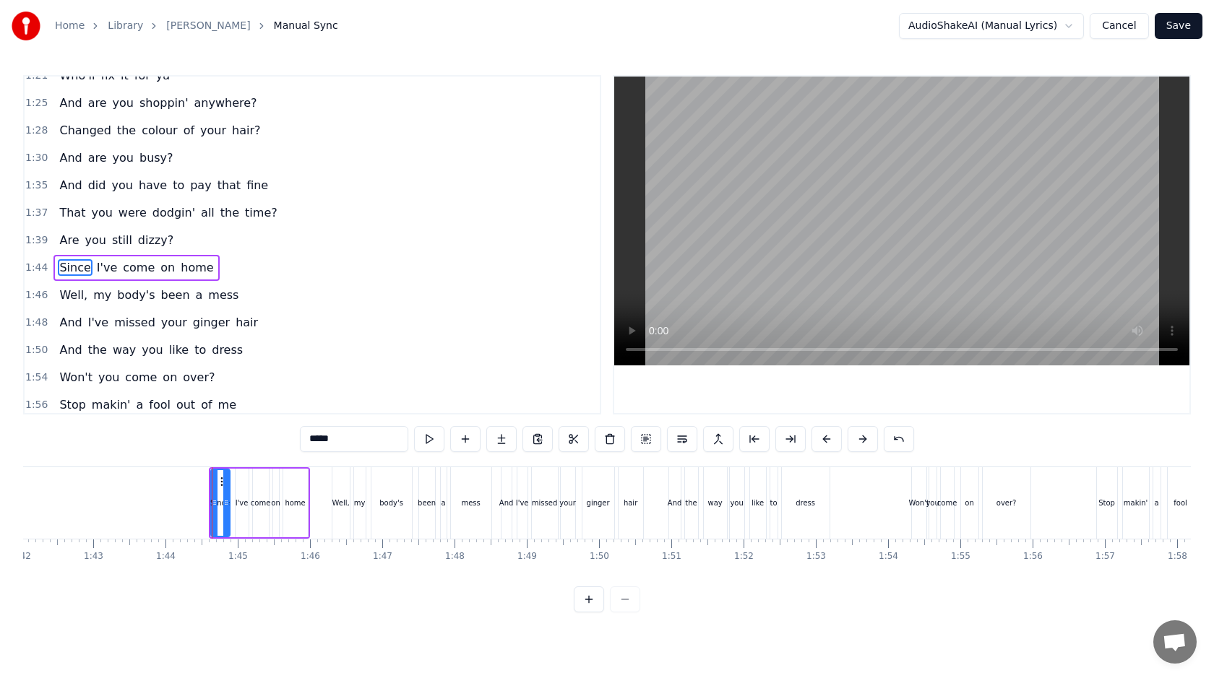
scroll to position [587, 0]
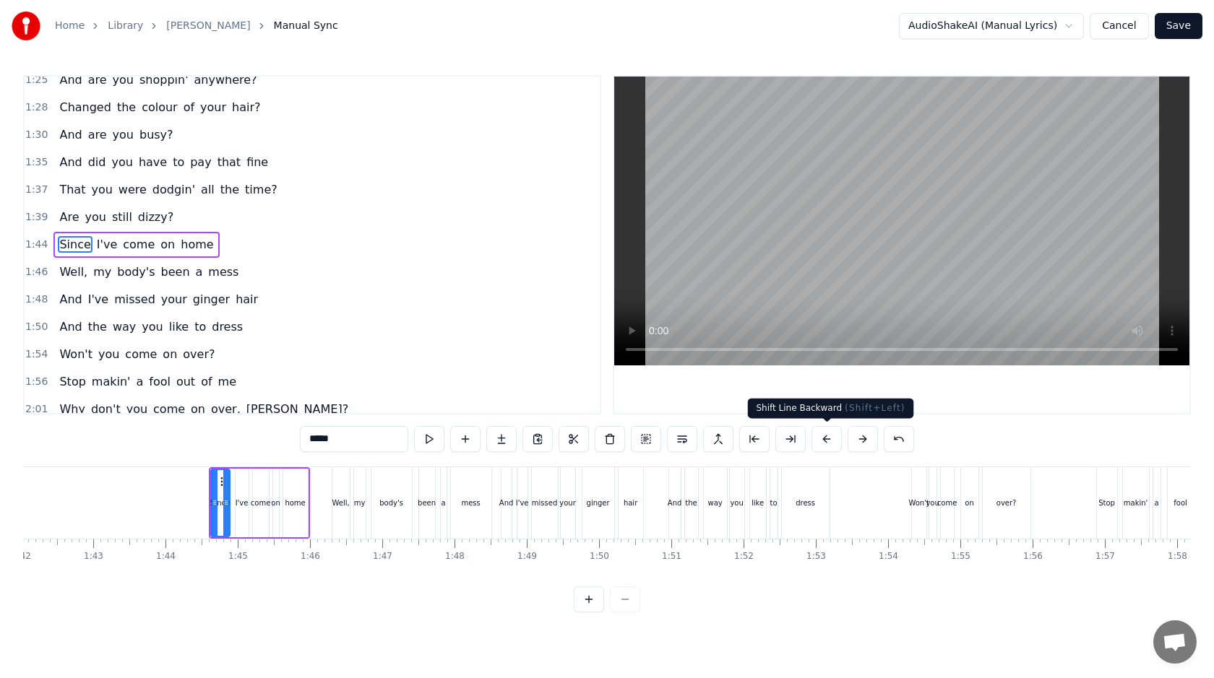
click at [824, 439] on button at bounding box center [826, 439] width 30 height 26
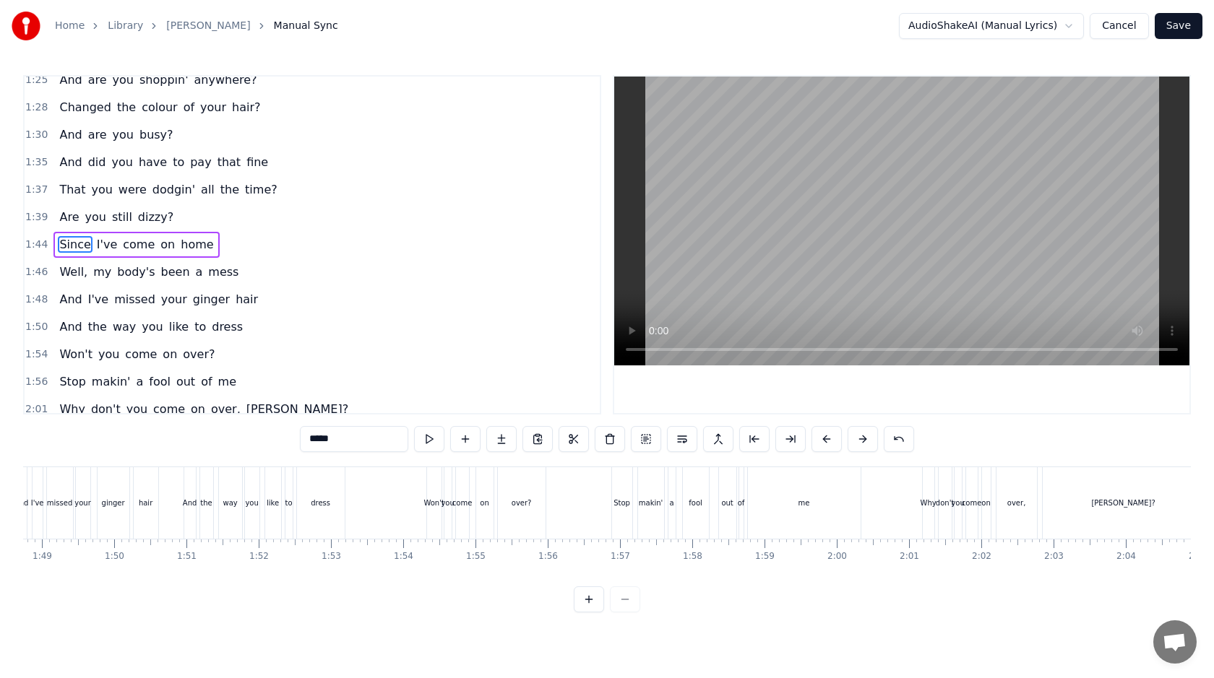
scroll to position [0, 7864]
click at [616, 509] on div "Stop" at bounding box center [616, 504] width 20 height 72
type input "****"
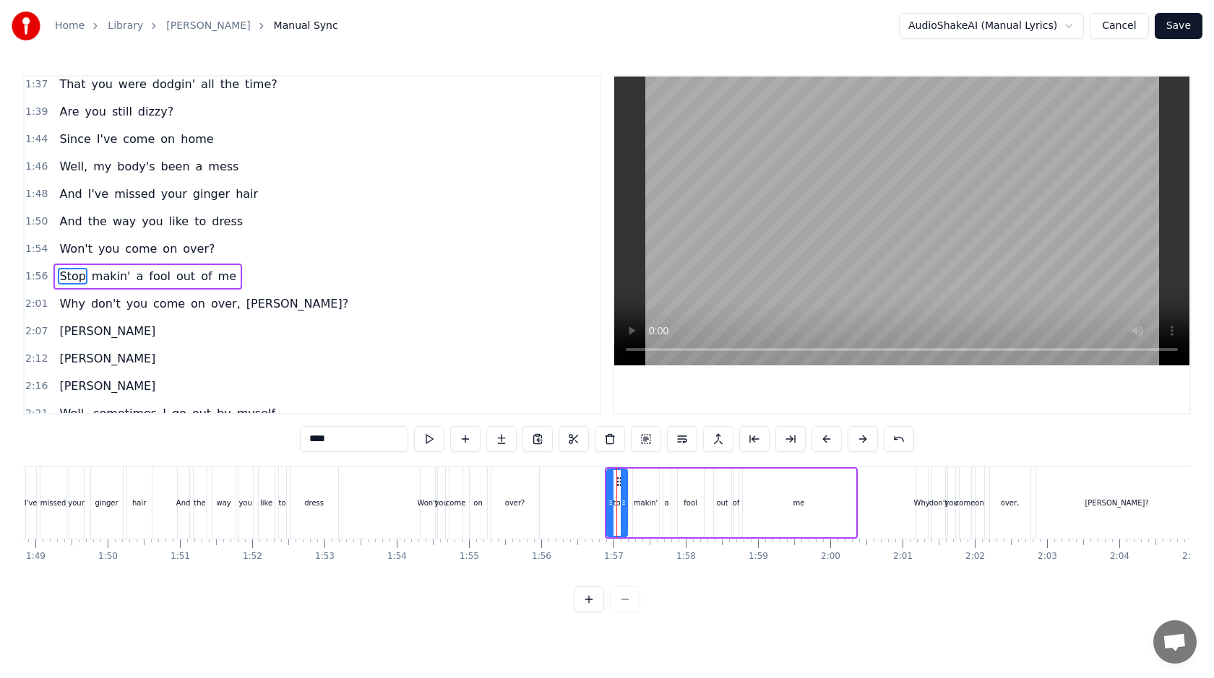
scroll to position [724, 0]
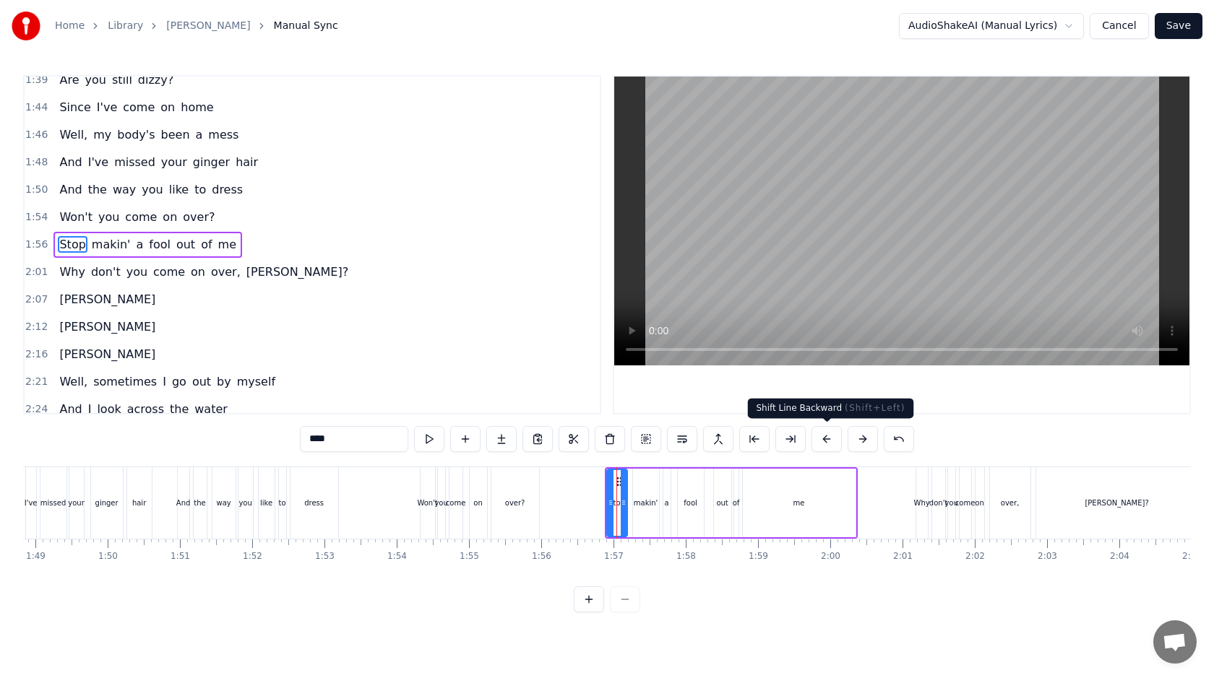
click at [828, 439] on button at bounding box center [826, 439] width 30 height 26
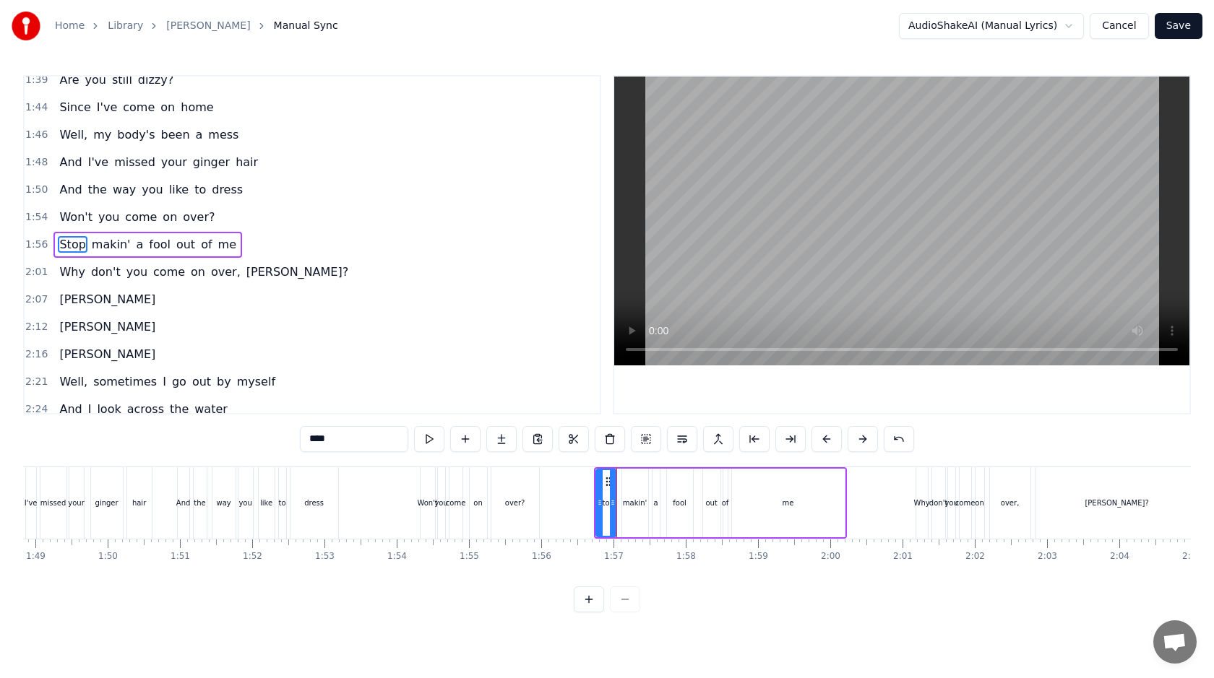
click at [828, 439] on button at bounding box center [826, 439] width 30 height 26
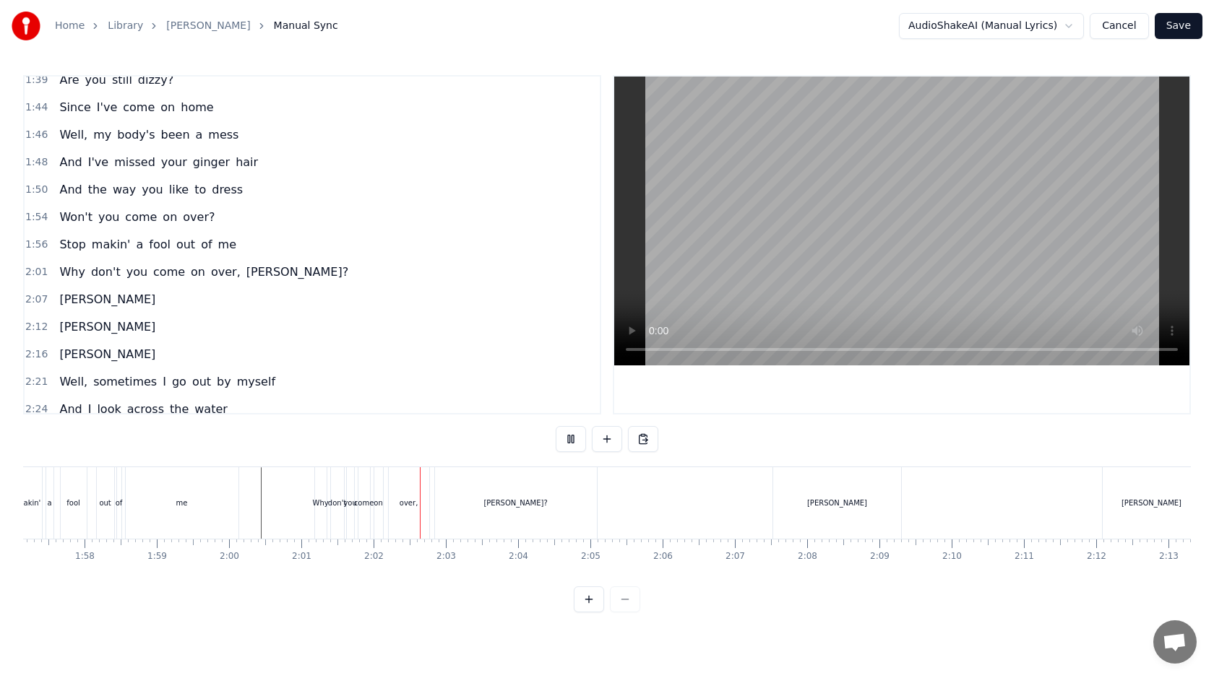
scroll to position [0, 8472]
click at [784, 486] on div "[PERSON_NAME]" at bounding box center [830, 504] width 129 height 72
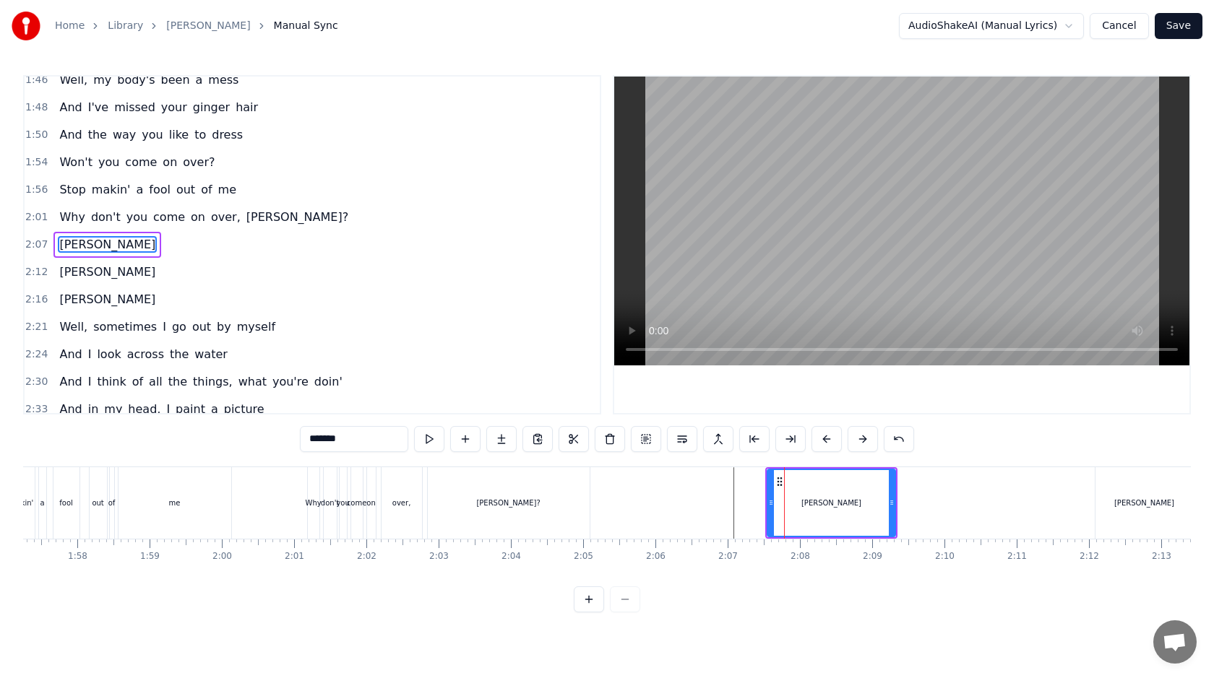
scroll to position [779, 0]
drag, startPoint x: 777, startPoint y: 481, endPoint x: 756, endPoint y: 481, distance: 21.7
click at [756, 481] on icon at bounding box center [755, 482] width 12 height 12
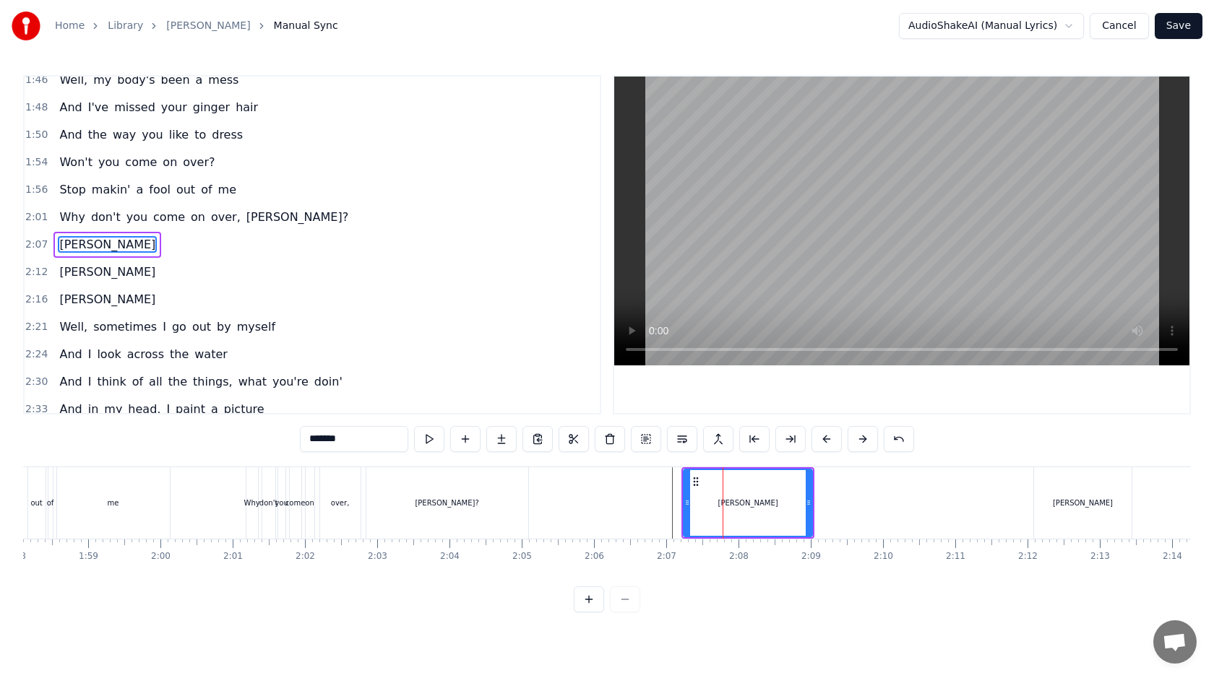
scroll to position [0, 8690]
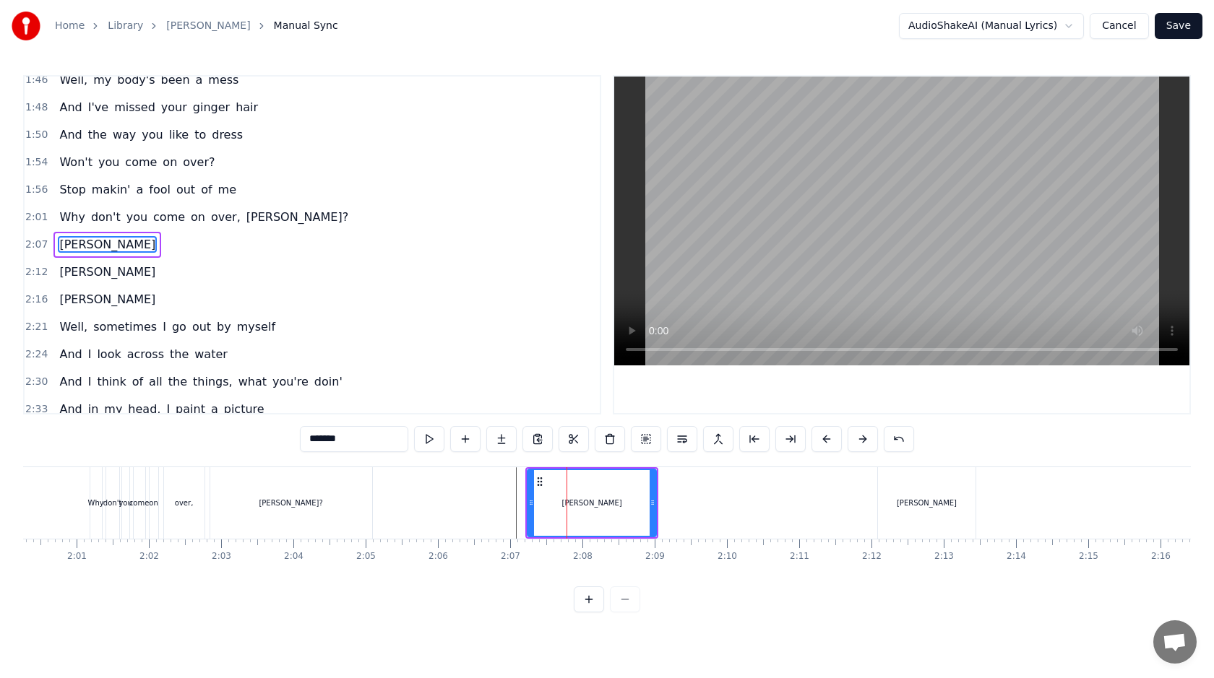
click at [949, 491] on div "[PERSON_NAME]" at bounding box center [927, 504] width 98 height 72
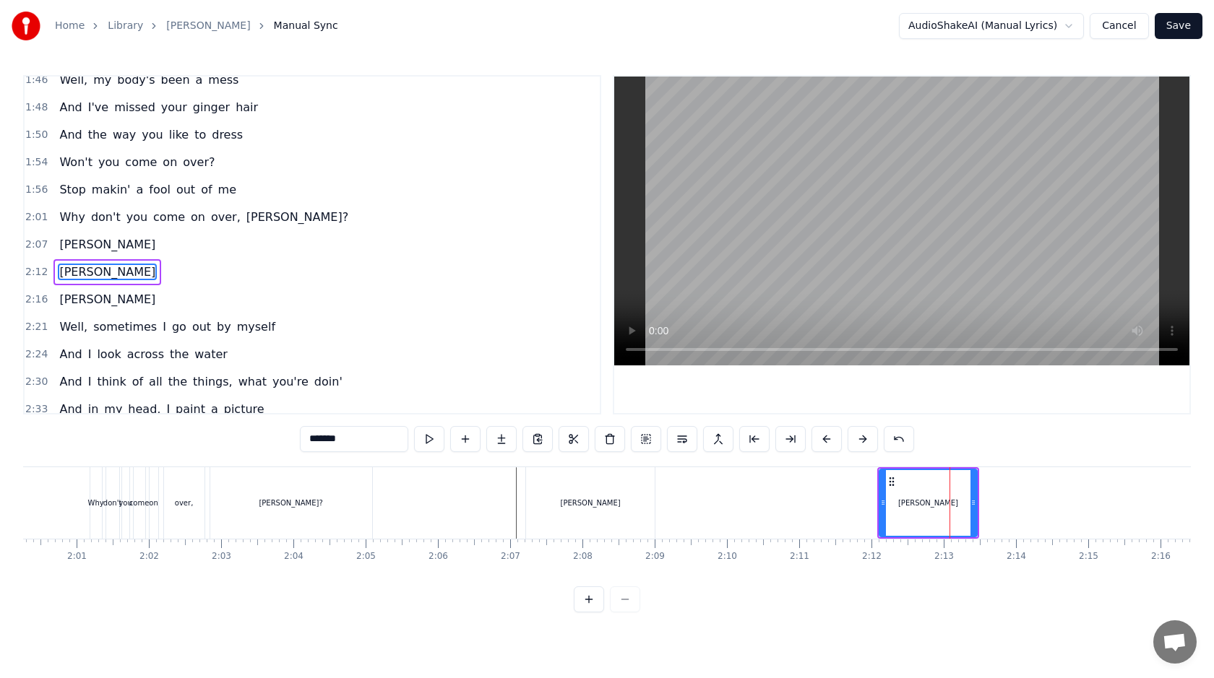
scroll to position [806, 0]
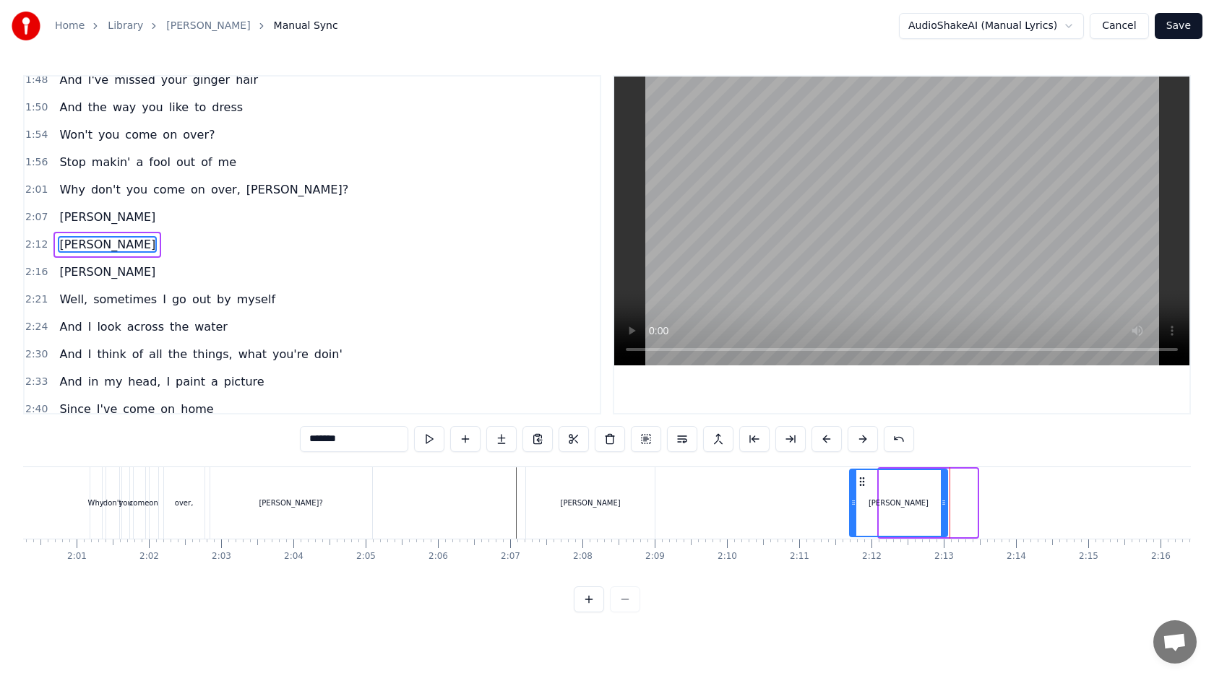
drag, startPoint x: 892, startPoint y: 480, endPoint x: 858, endPoint y: 481, distance: 34.0
click at [858, 481] on icon at bounding box center [862, 482] width 12 height 12
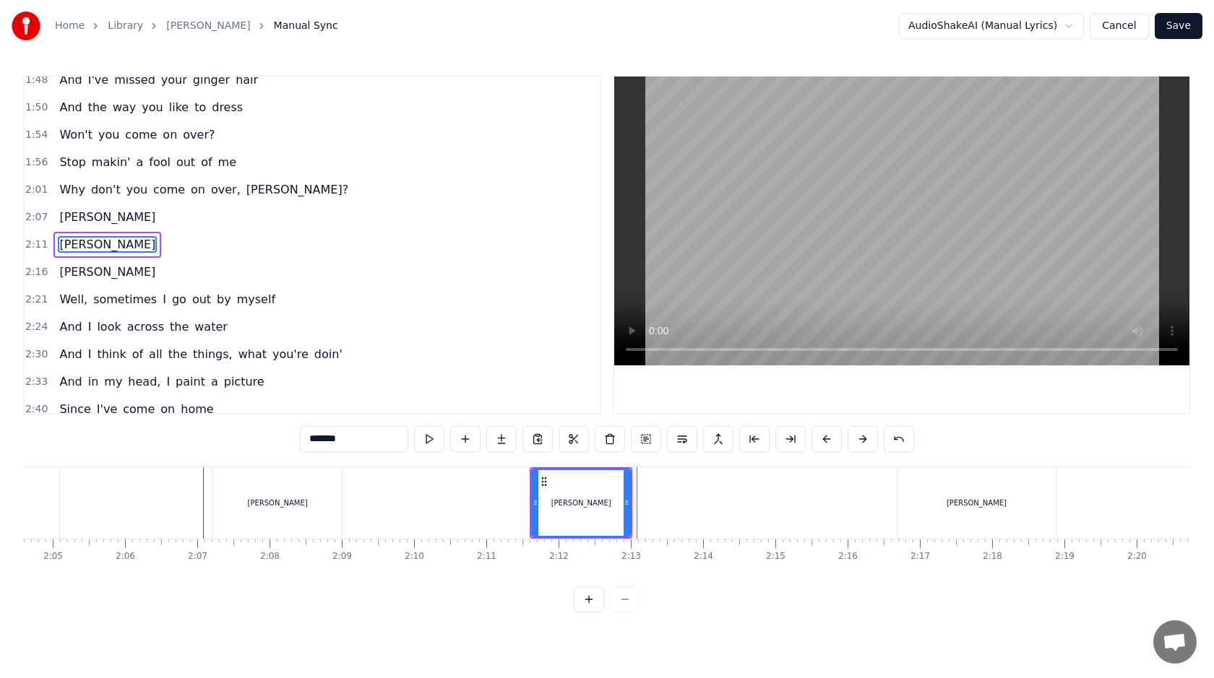
scroll to position [0, 9193]
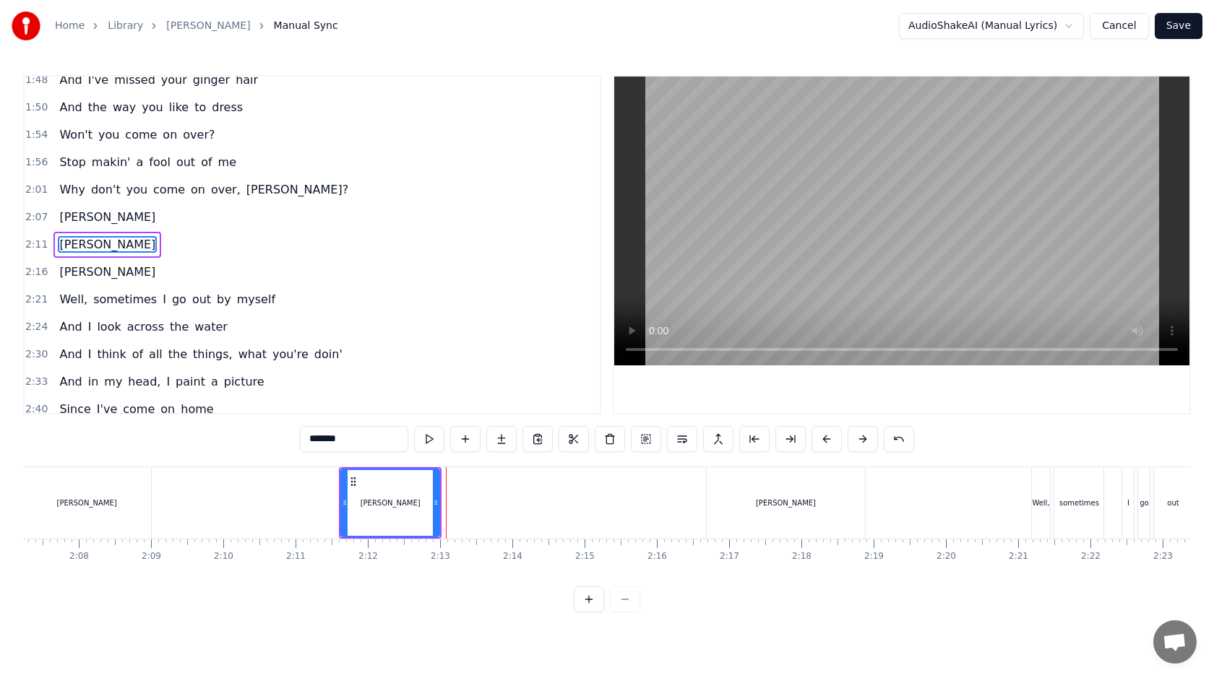
click at [809, 497] on div "[PERSON_NAME]" at bounding box center [786, 504] width 159 height 72
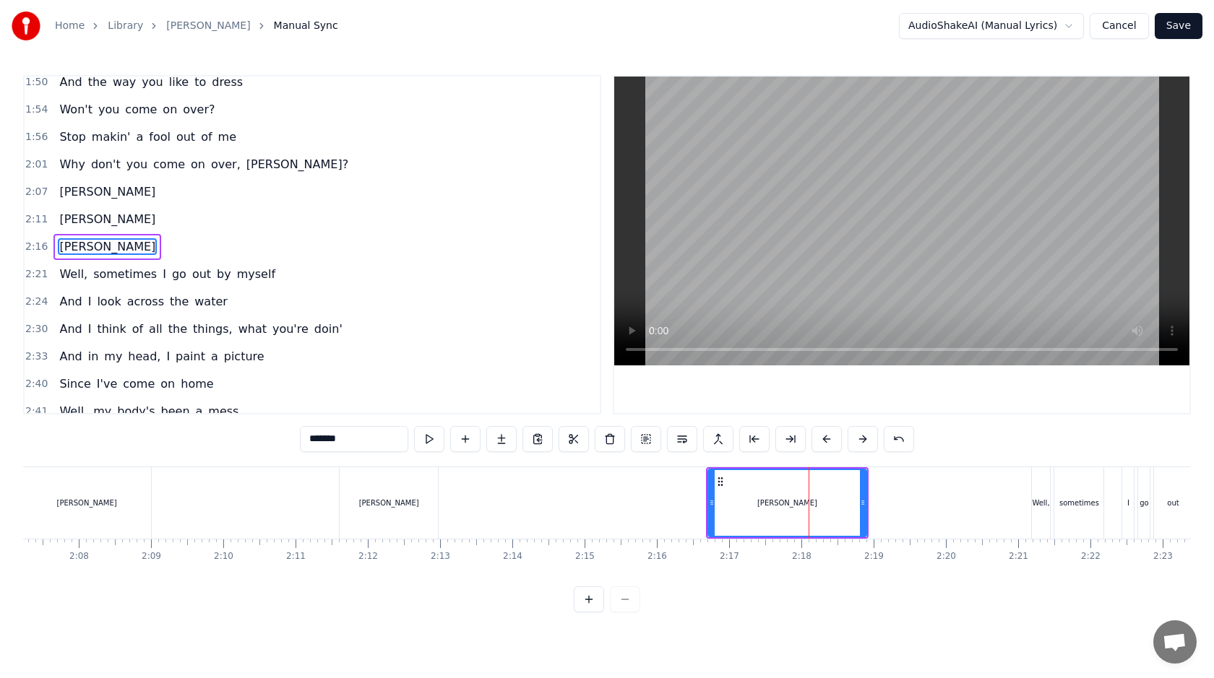
scroll to position [834, 0]
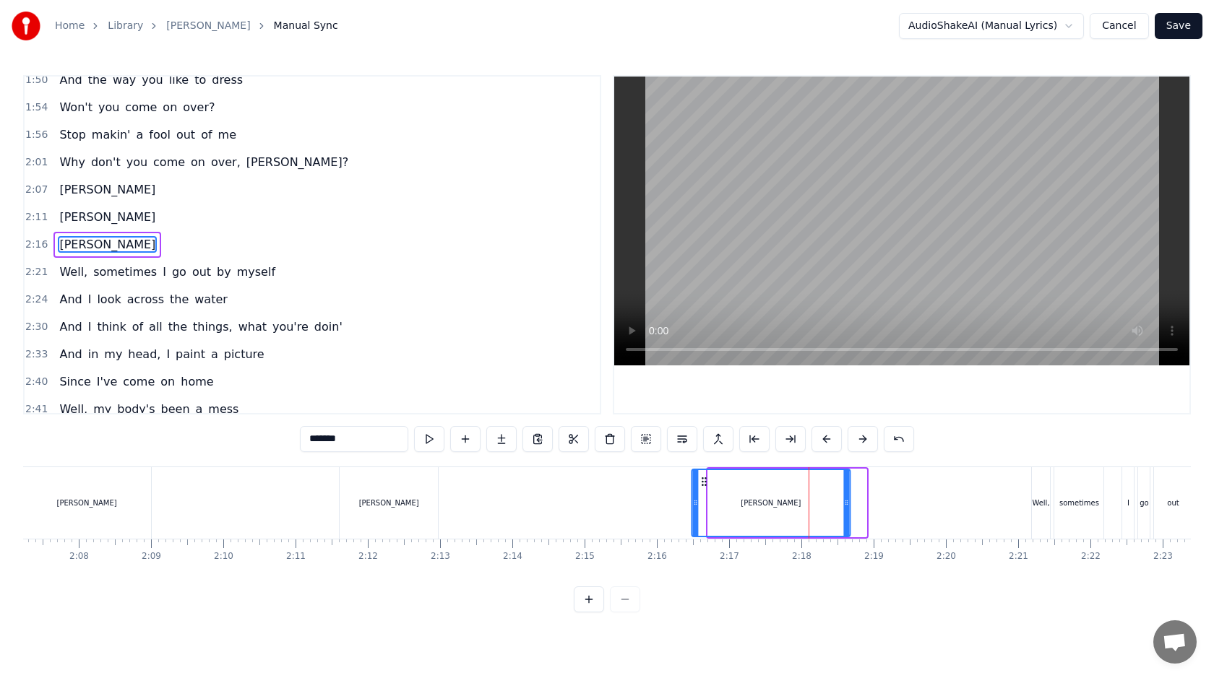
drag, startPoint x: 718, startPoint y: 483, endPoint x: 697, endPoint y: 483, distance: 21.0
click at [698, 483] on icon at bounding box center [704, 482] width 12 height 12
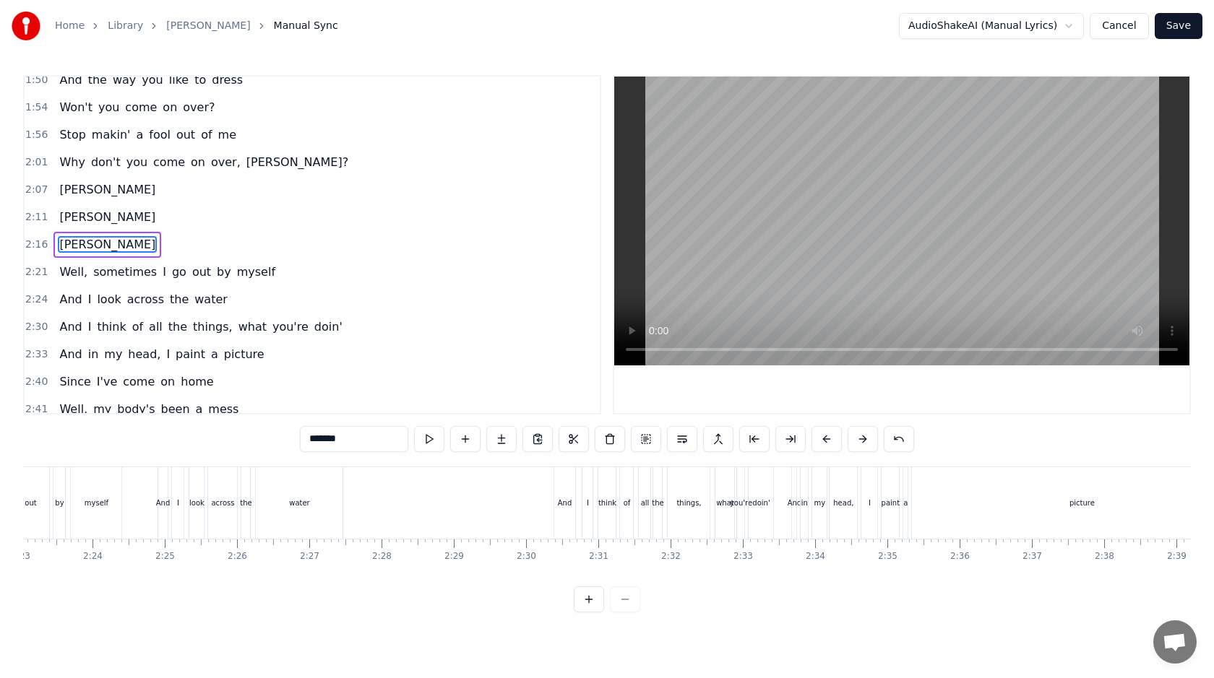
scroll to position [0, 10341]
click at [1027, 486] on div "picture" at bounding box center [1076, 504] width 340 height 72
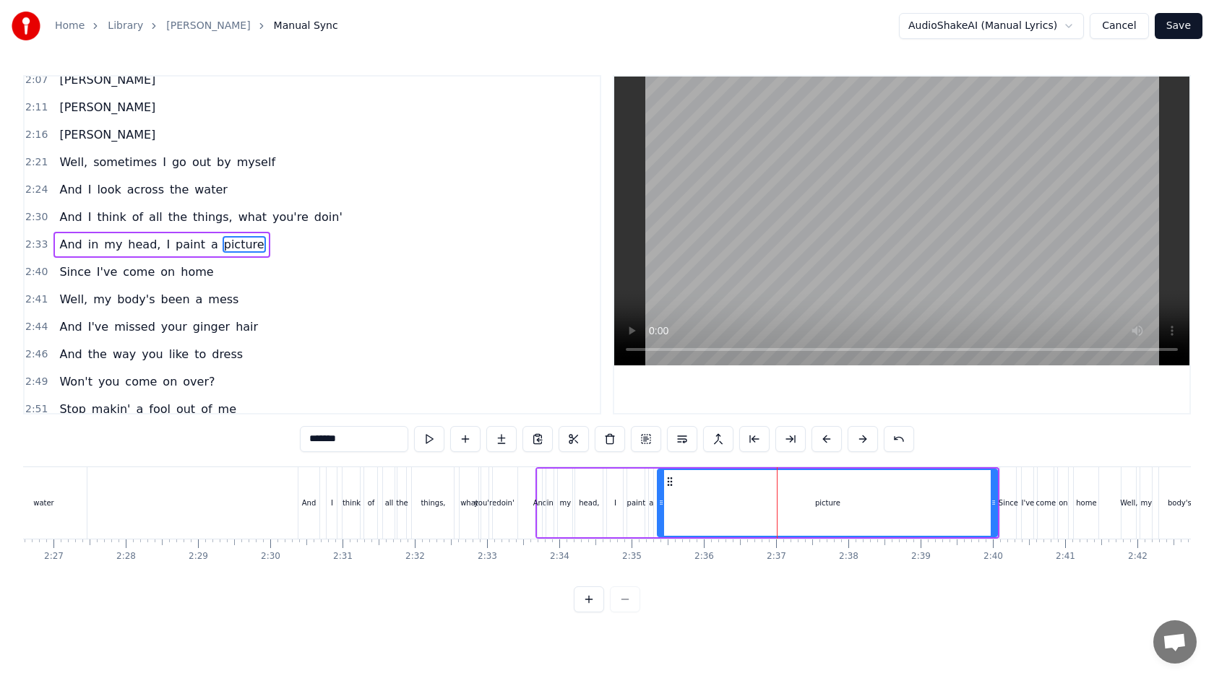
scroll to position [0, 10701]
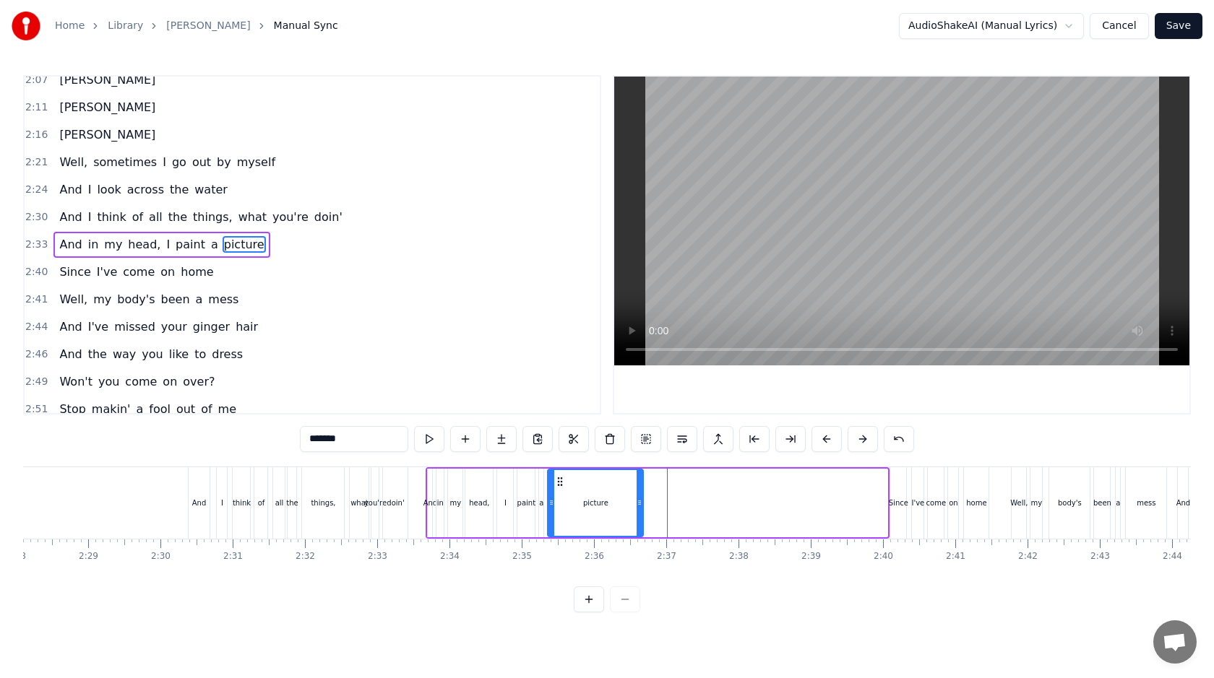
drag, startPoint x: 884, startPoint y: 503, endPoint x: 639, endPoint y: 496, distance: 244.3
click at [639, 497] on icon at bounding box center [640, 503] width 6 height 12
click at [897, 509] on div "Since" at bounding box center [898, 504] width 16 height 72
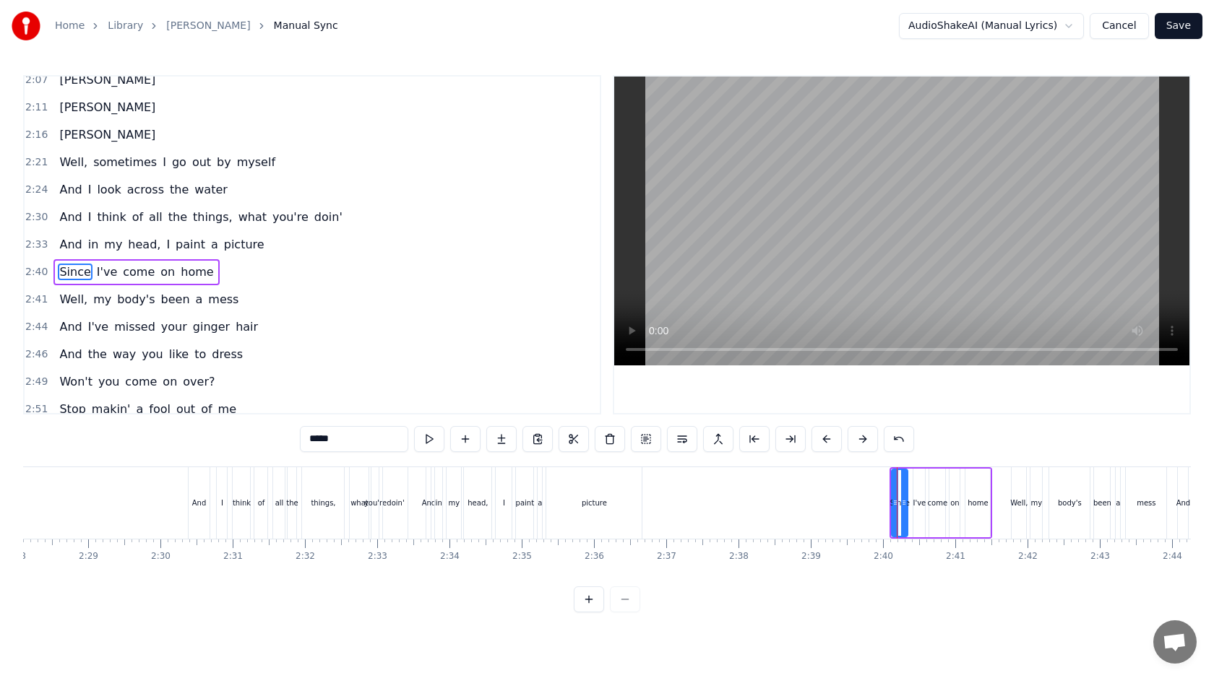
scroll to position [971, 0]
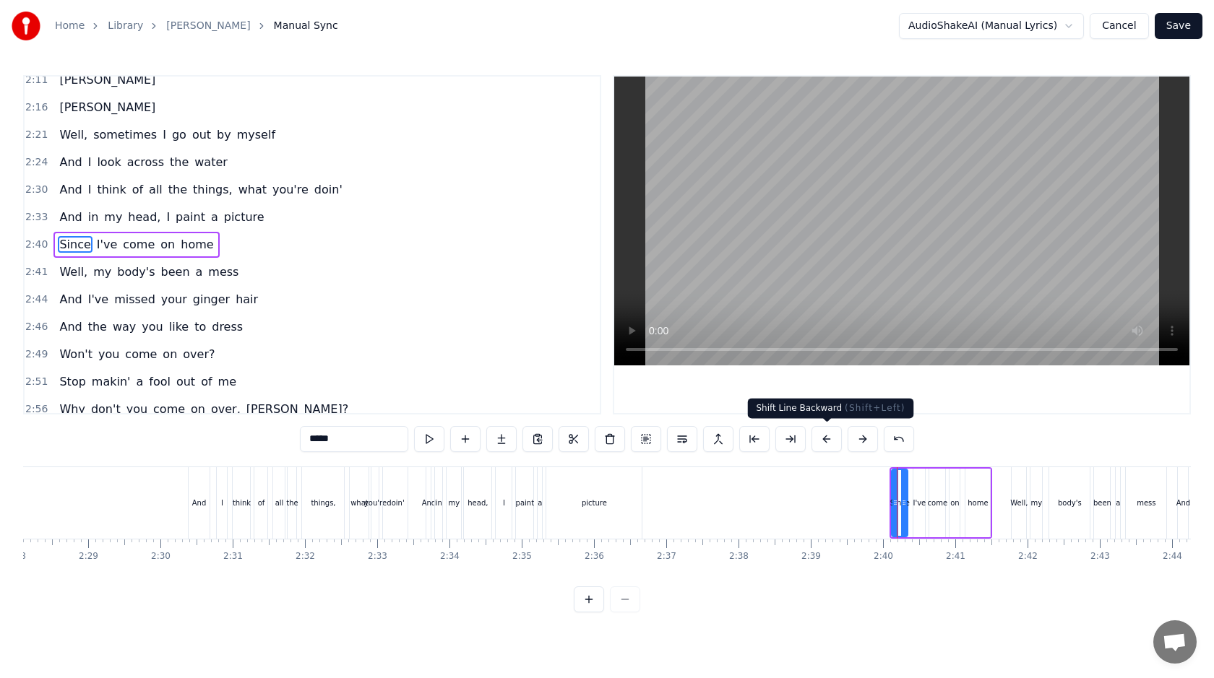
click at [831, 441] on button at bounding box center [826, 439] width 30 height 26
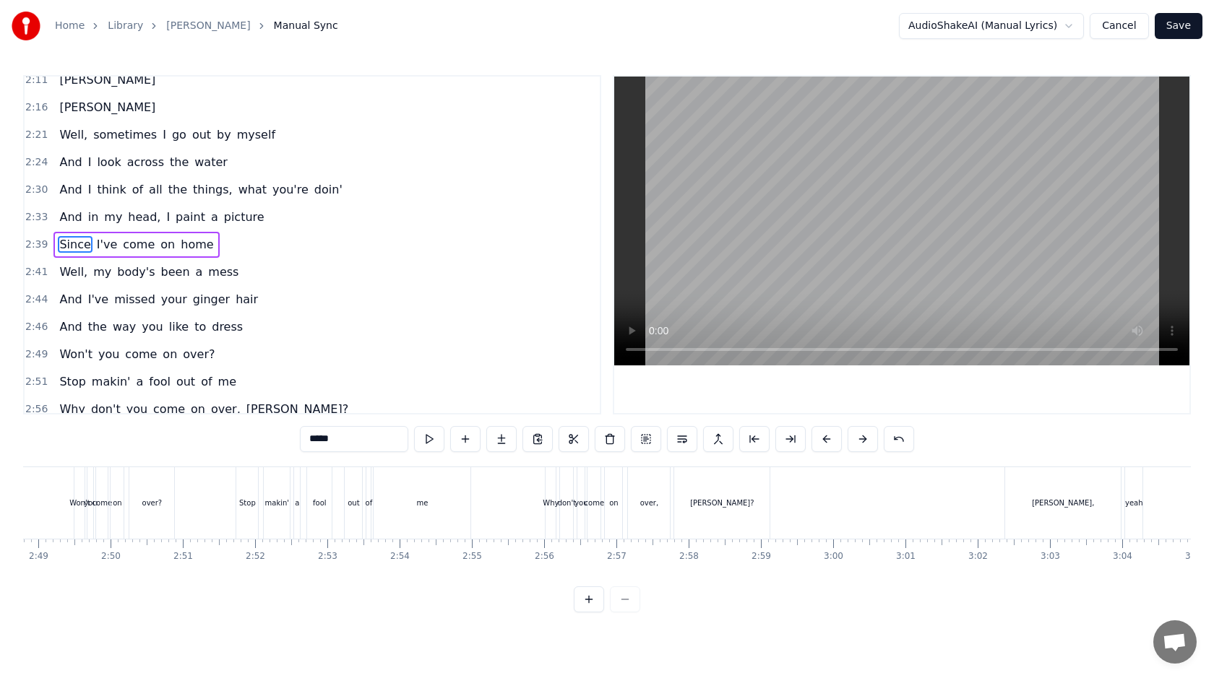
scroll to position [0, 12212]
click at [1012, 517] on div "[PERSON_NAME]," at bounding box center [1047, 504] width 116 height 72
type input "********"
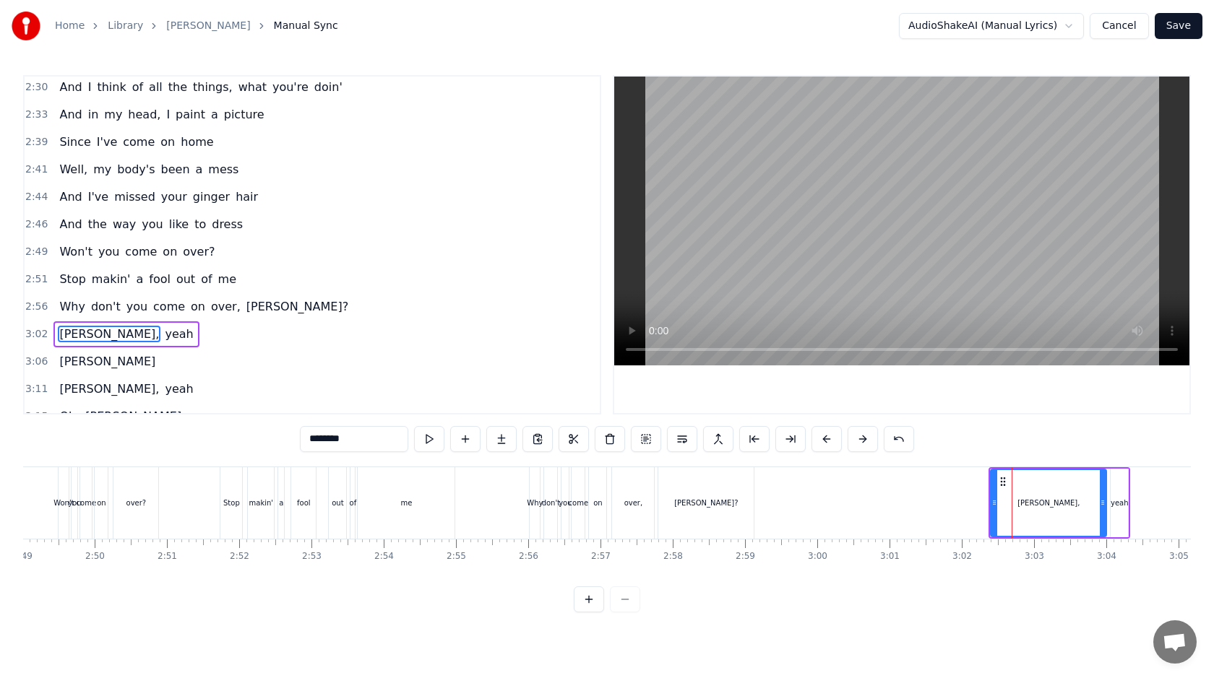
scroll to position [1163, 0]
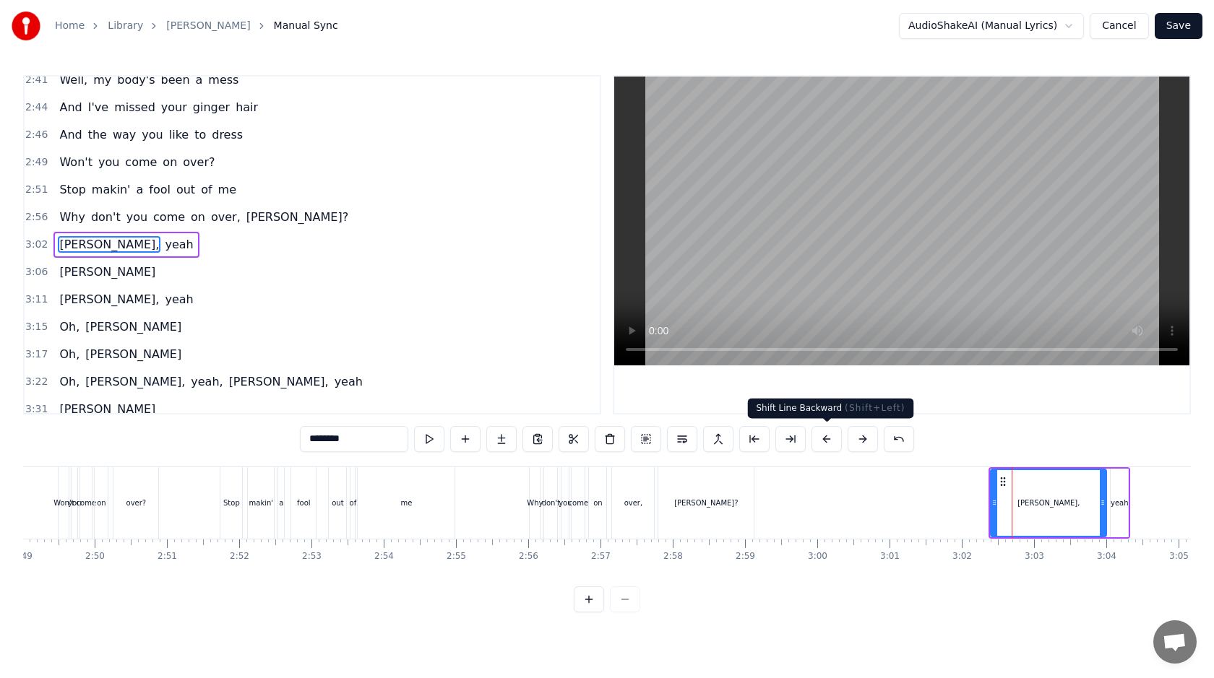
click at [832, 441] on button at bounding box center [826, 439] width 30 height 26
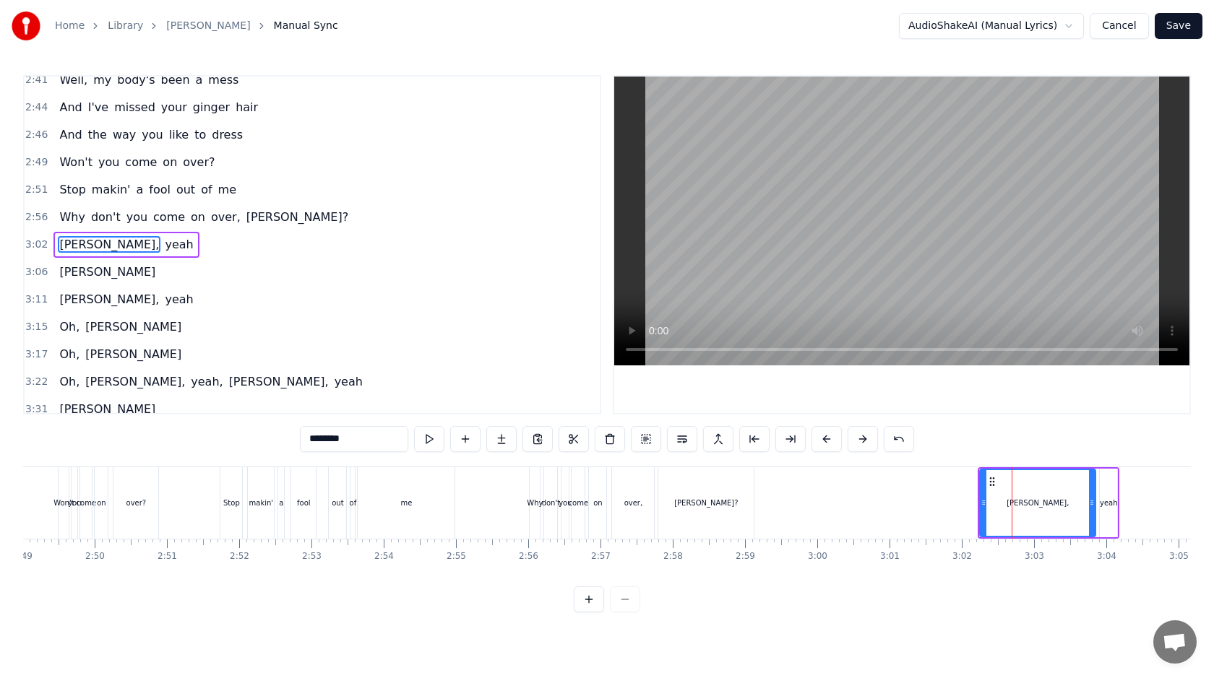
click at [832, 441] on button at bounding box center [826, 439] width 30 height 26
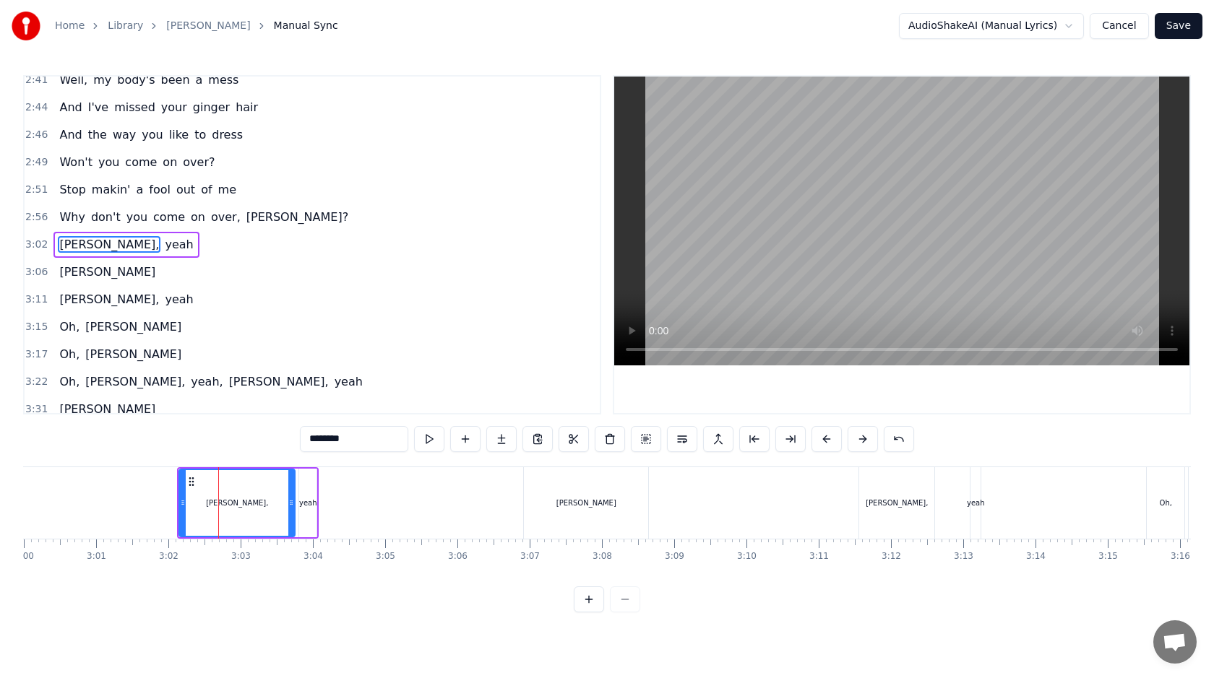
scroll to position [0, 13072]
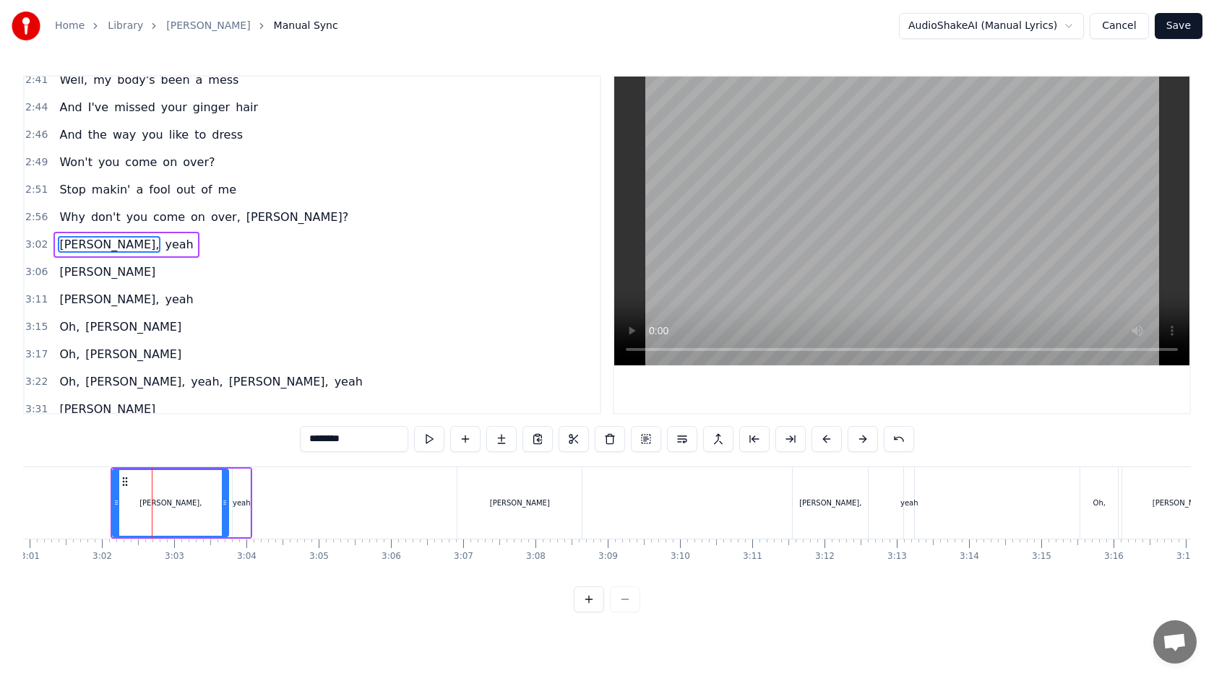
click at [846, 494] on div "[PERSON_NAME]," at bounding box center [830, 504] width 75 height 72
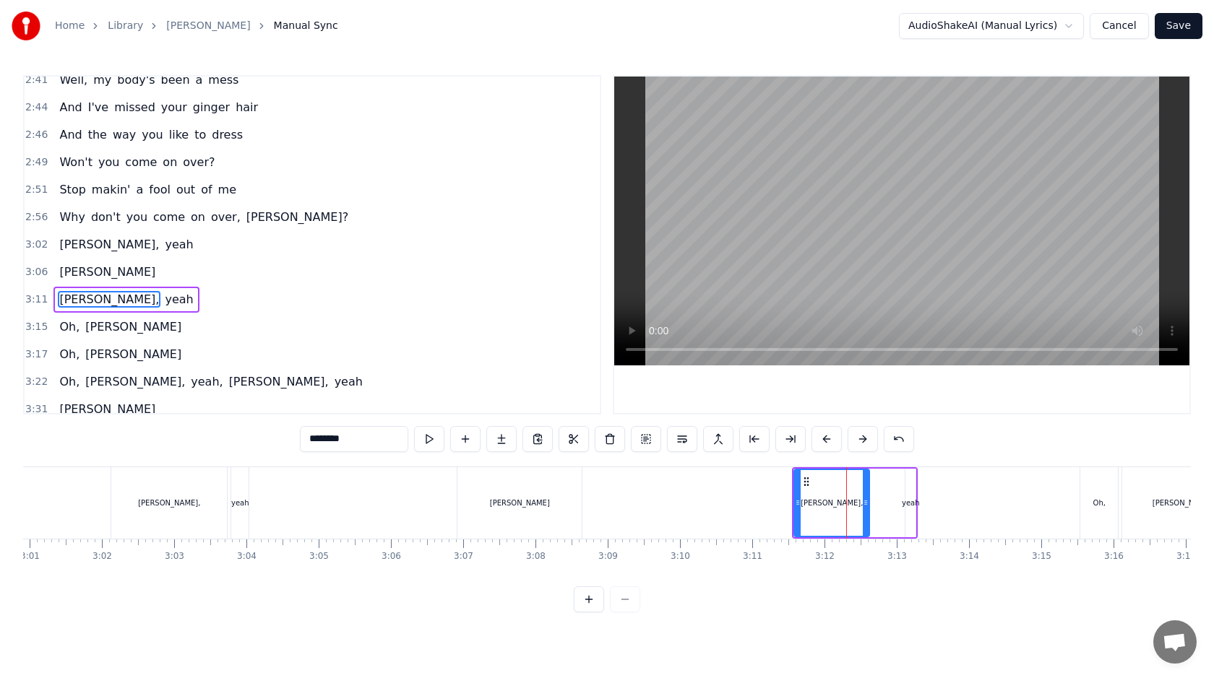
scroll to position [1201, 0]
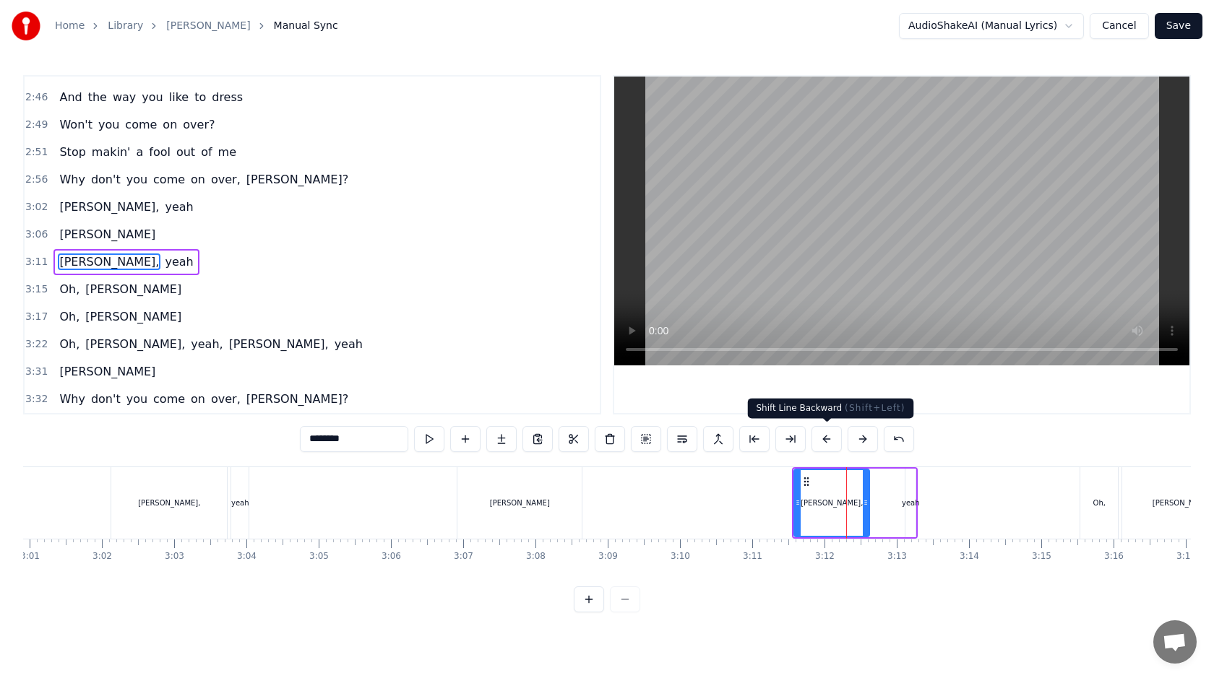
click at [832, 444] on button at bounding box center [826, 439] width 30 height 26
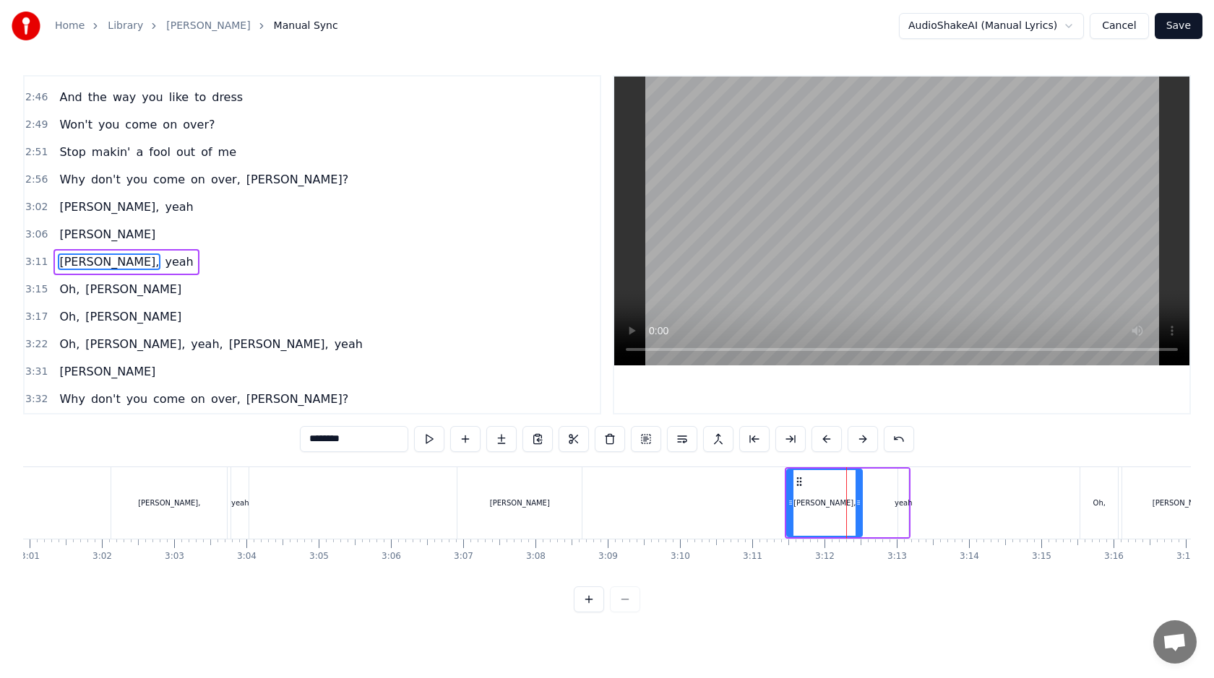
click at [832, 444] on button at bounding box center [826, 439] width 30 height 26
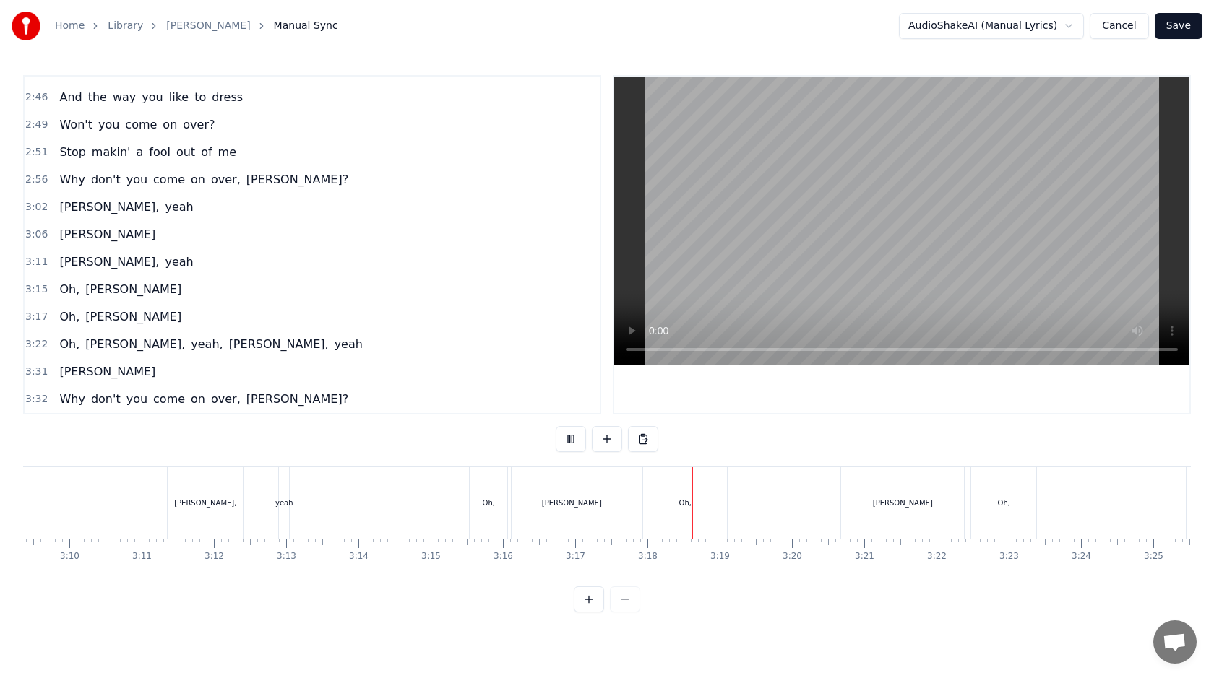
scroll to position [0, 13684]
click at [716, 504] on div "Oh," at bounding box center [684, 504] width 84 height 72
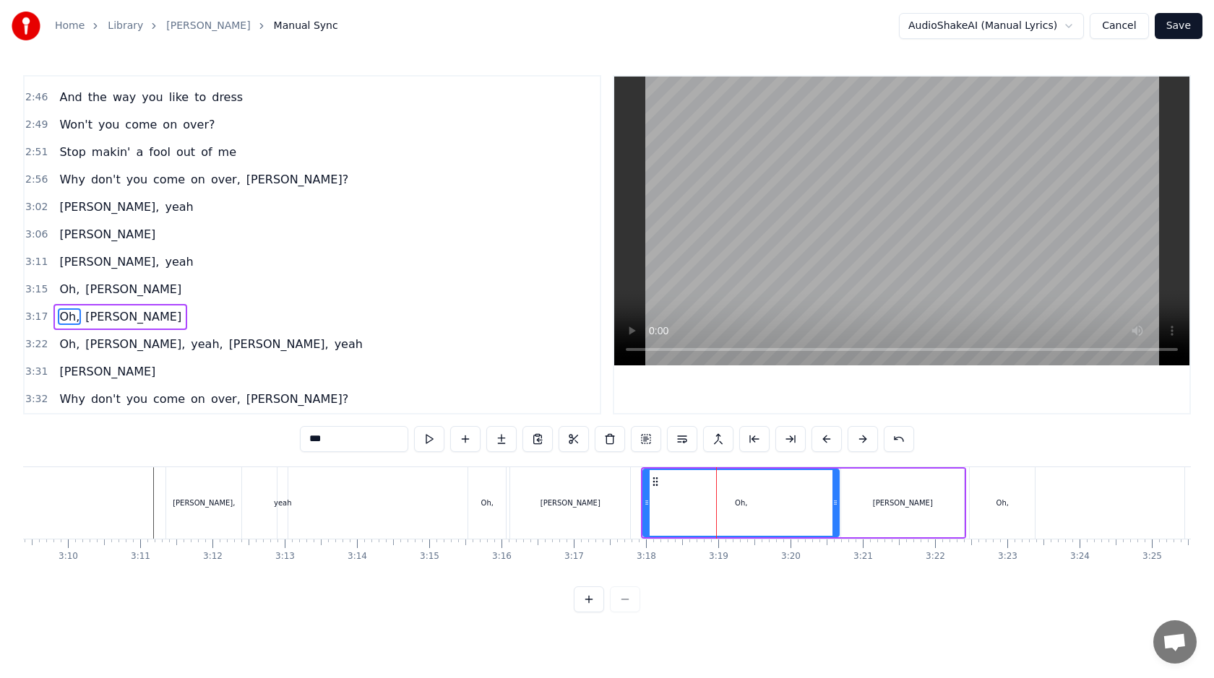
drag, startPoint x: 723, startPoint y: 498, endPoint x: 835, endPoint y: 496, distance: 112.0
click at [835, 497] on icon at bounding box center [835, 503] width 6 height 12
drag, startPoint x: 646, startPoint y: 501, endPoint x: 814, endPoint y: 504, distance: 167.7
click at [814, 504] on icon at bounding box center [814, 503] width 6 height 12
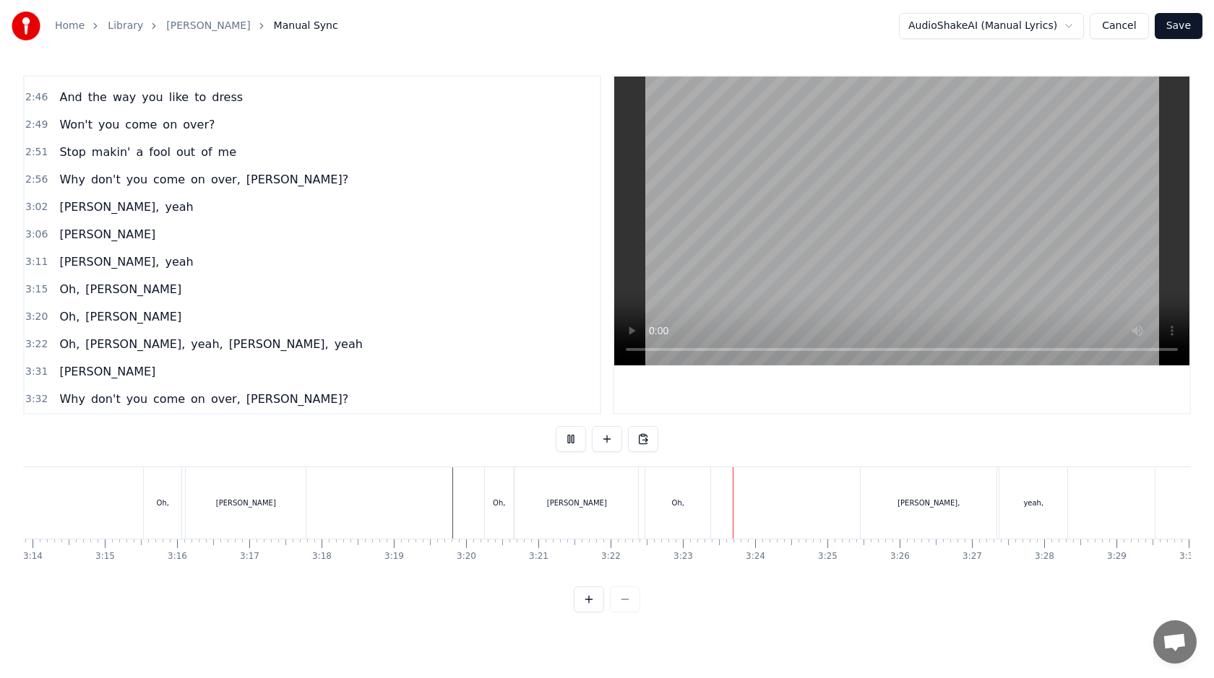
scroll to position [0, 14082]
click at [628, 498] on div "Oh," at bounding box center [604, 504] width 65 height 72
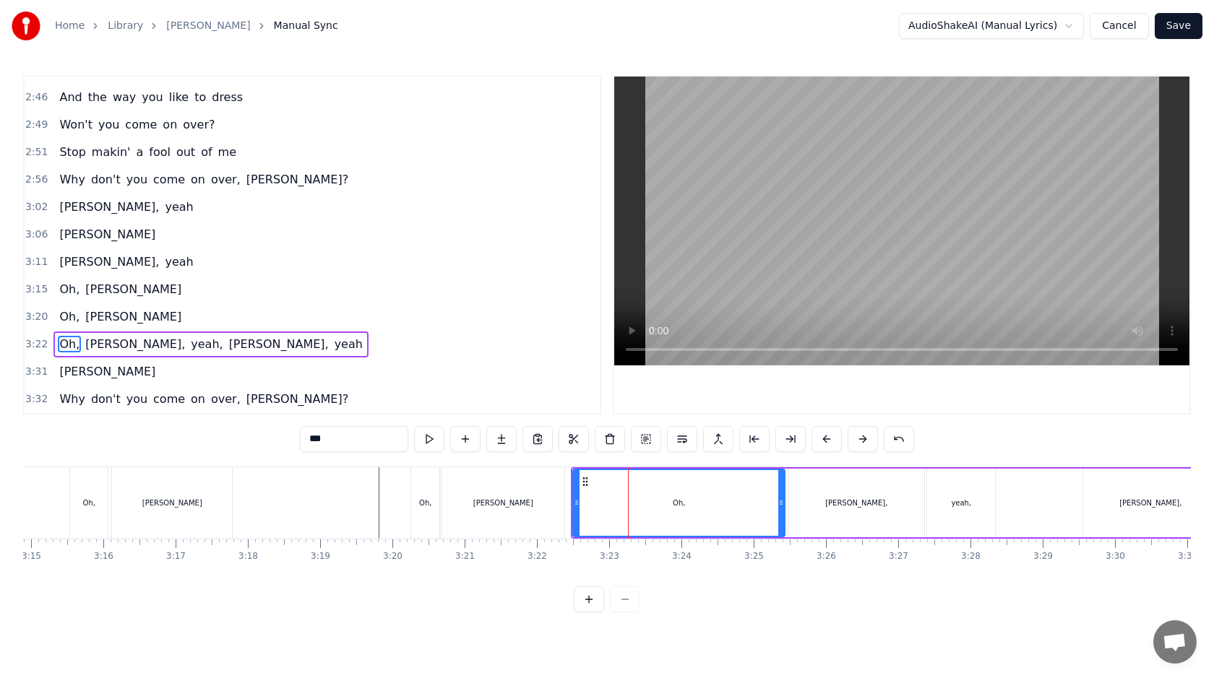
drag, startPoint x: 634, startPoint y: 502, endPoint x: 781, endPoint y: 507, distance: 146.8
click at [781, 507] on icon at bounding box center [781, 503] width 6 height 12
drag, startPoint x: 574, startPoint y: 507, endPoint x: 762, endPoint y: 509, distance: 187.2
click at [767, 510] on div at bounding box center [770, 503] width 6 height 66
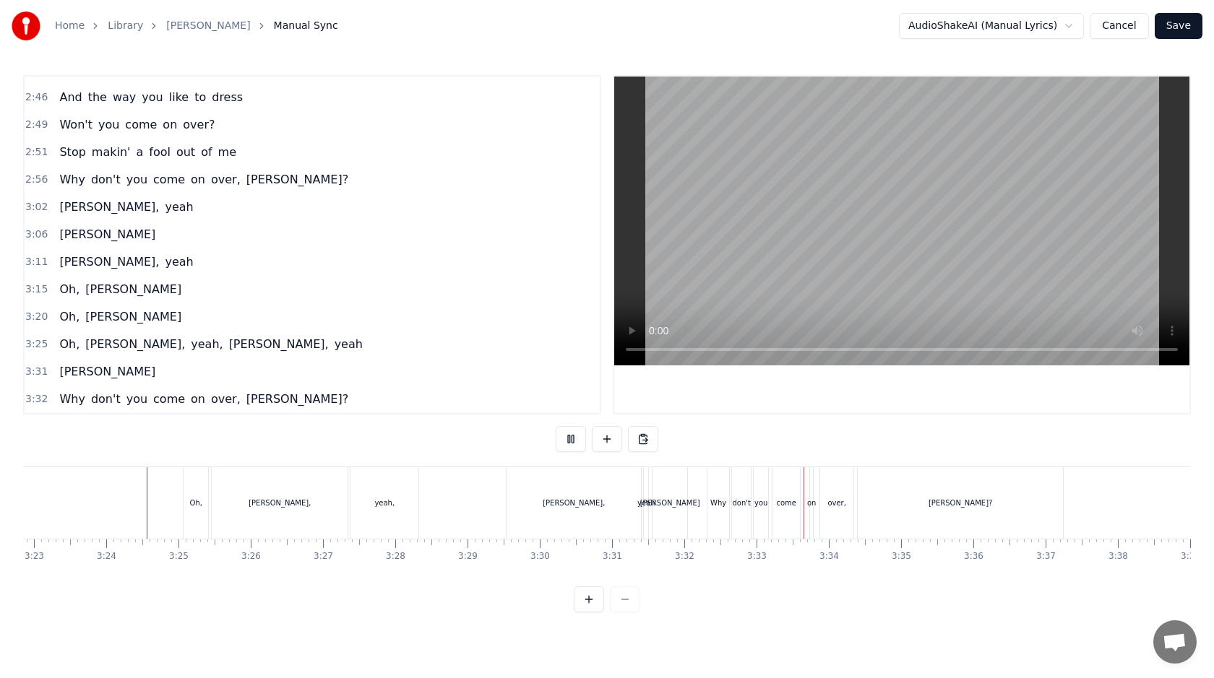
scroll to position [0, 14668]
click at [597, 515] on div "[PERSON_NAME]," at bounding box center [563, 504] width 134 height 72
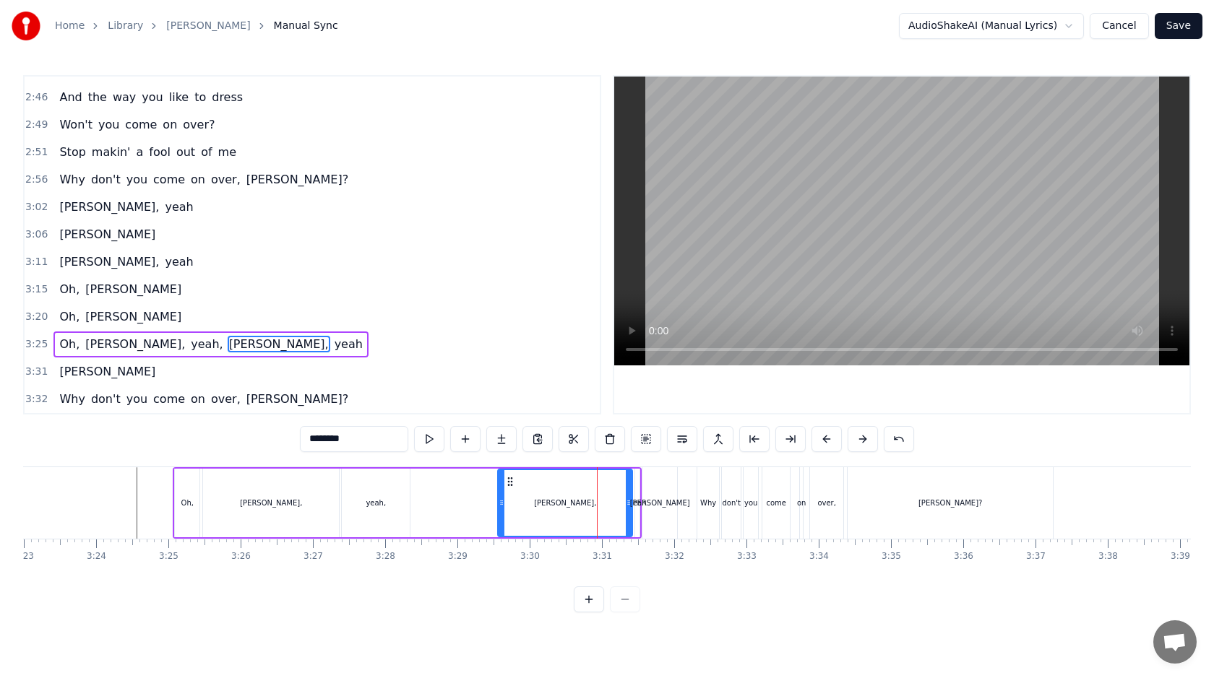
click at [380, 510] on div "yeah," at bounding box center [376, 503] width 68 height 69
type input "*****"
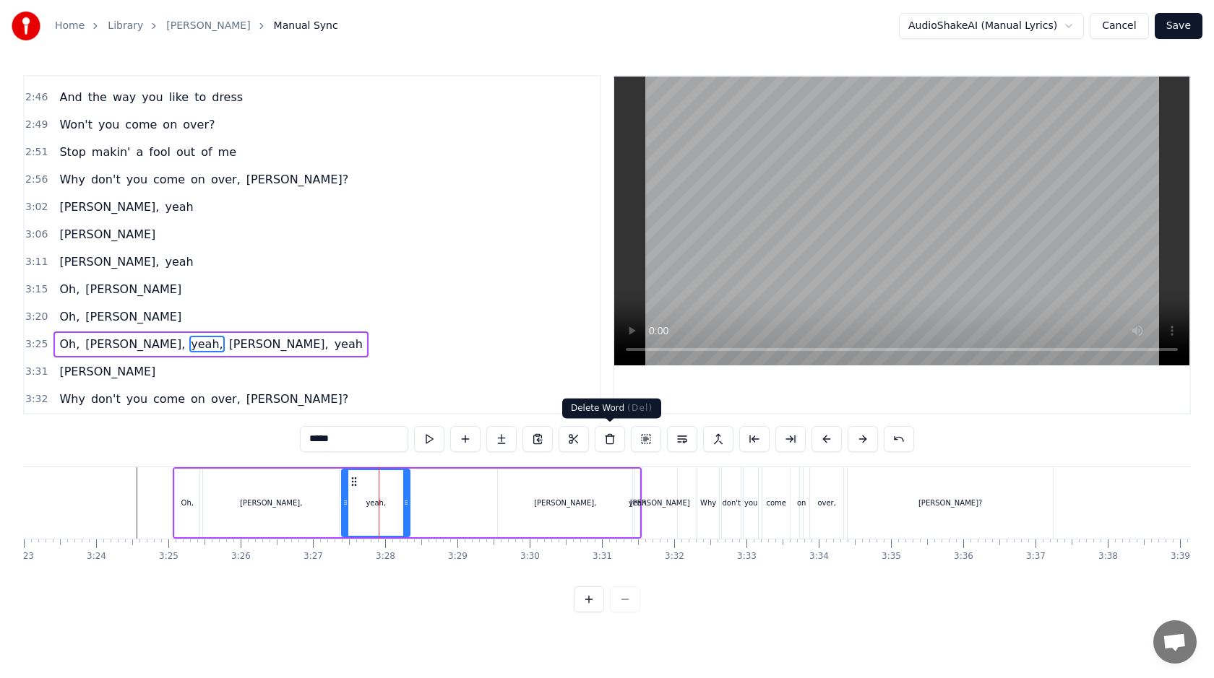
click at [614, 444] on button at bounding box center [610, 439] width 30 height 26
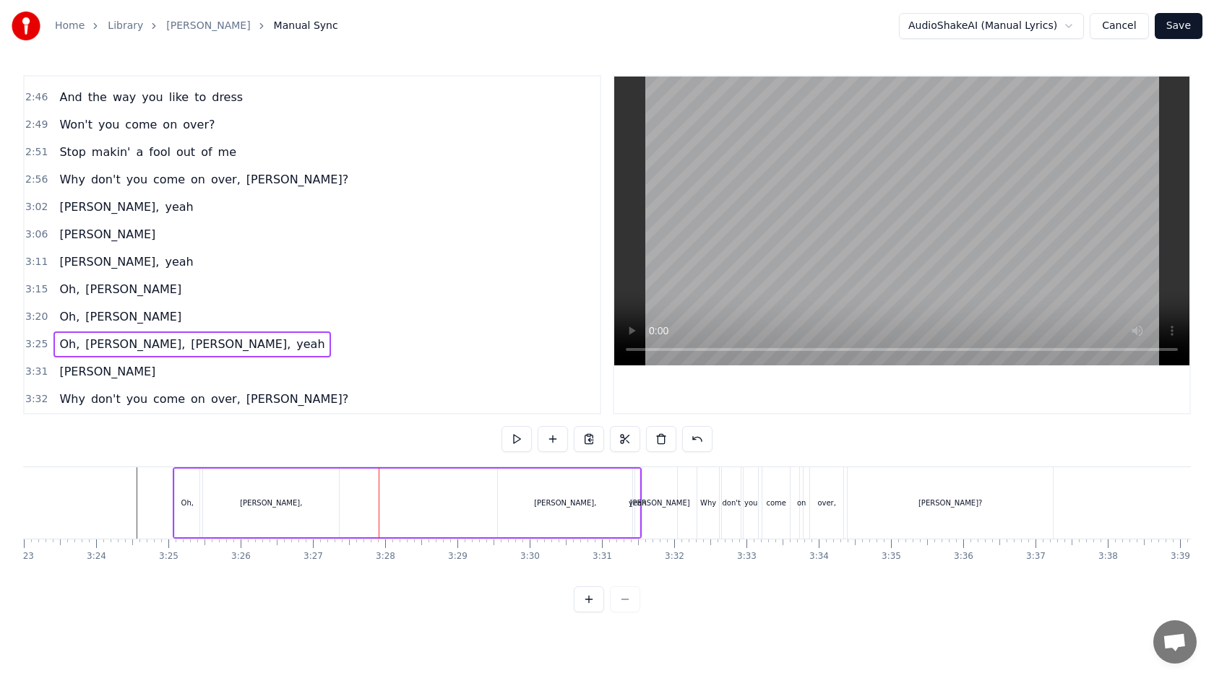
click at [295, 344] on span "yeah" at bounding box center [310, 344] width 31 height 17
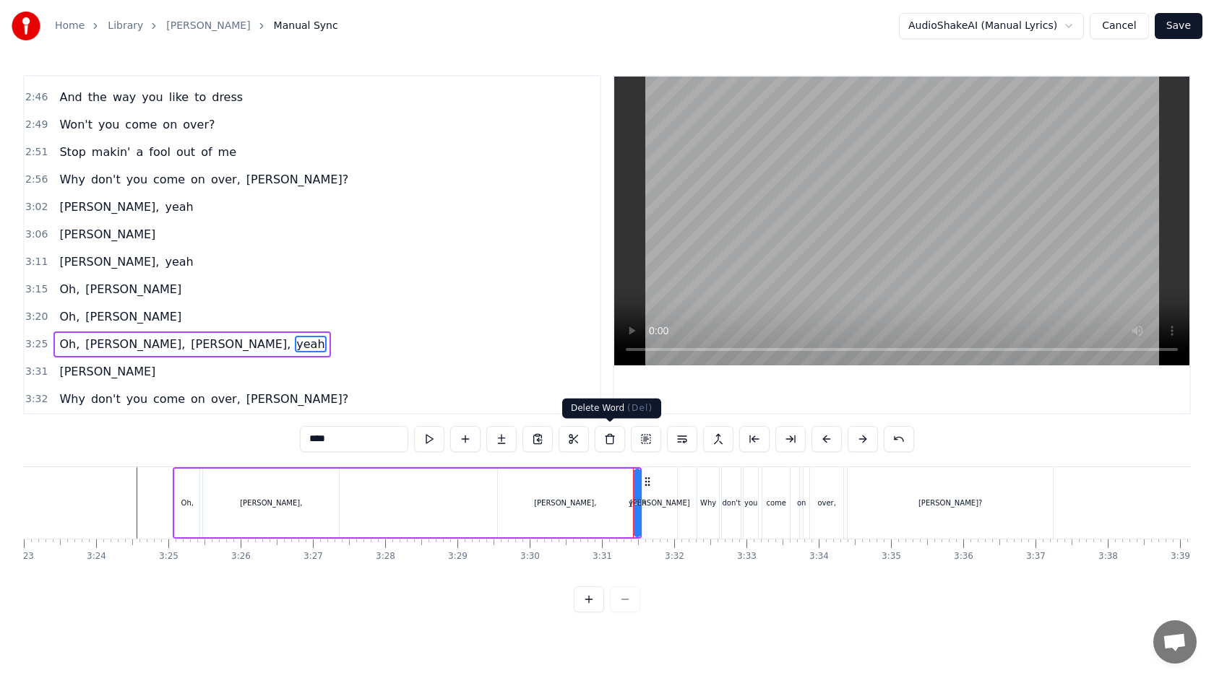
click at [606, 437] on button at bounding box center [610, 439] width 30 height 26
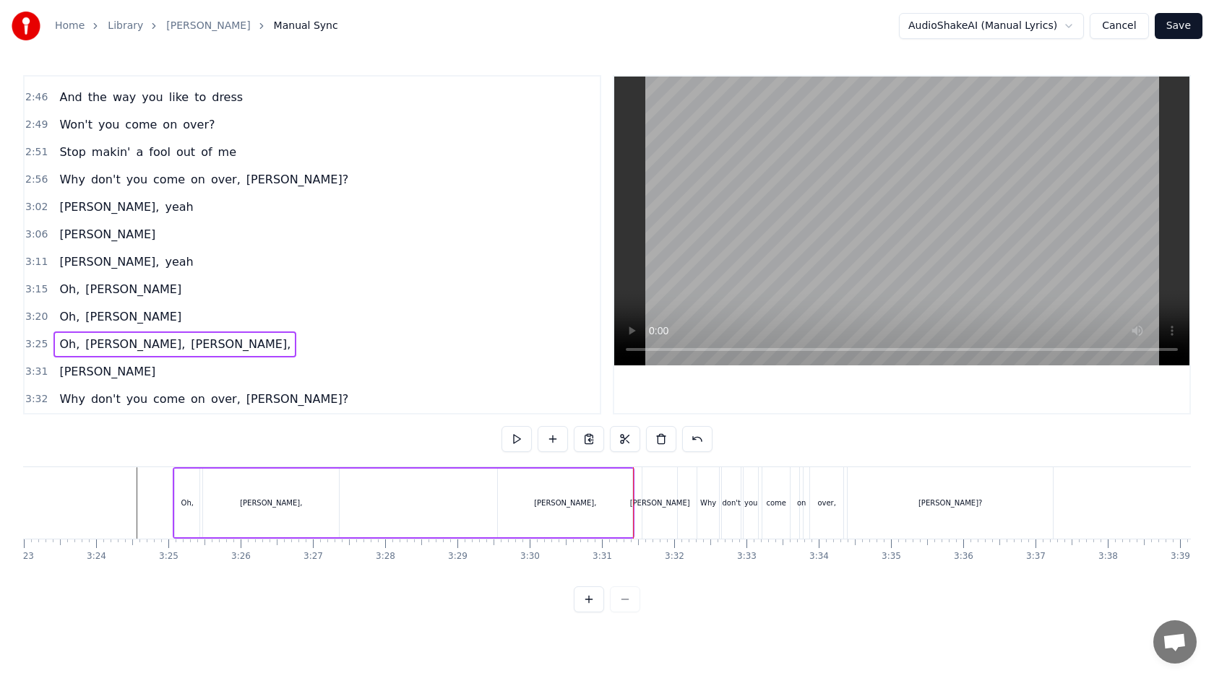
click at [541, 501] on div "[PERSON_NAME]," at bounding box center [565, 503] width 134 height 69
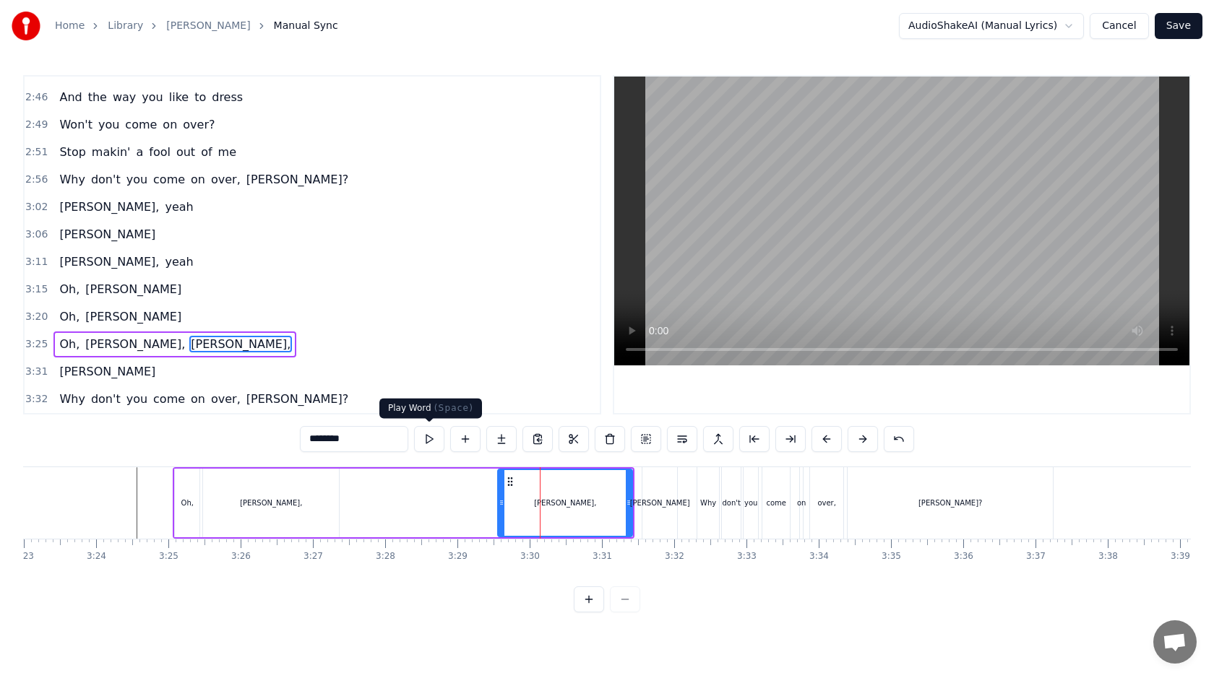
click at [388, 437] on input "********" at bounding box center [354, 439] width 108 height 26
type input "*******"
click at [426, 513] on div "Oh, [PERSON_NAME], [PERSON_NAME]" at bounding box center [404, 504] width 462 height 72
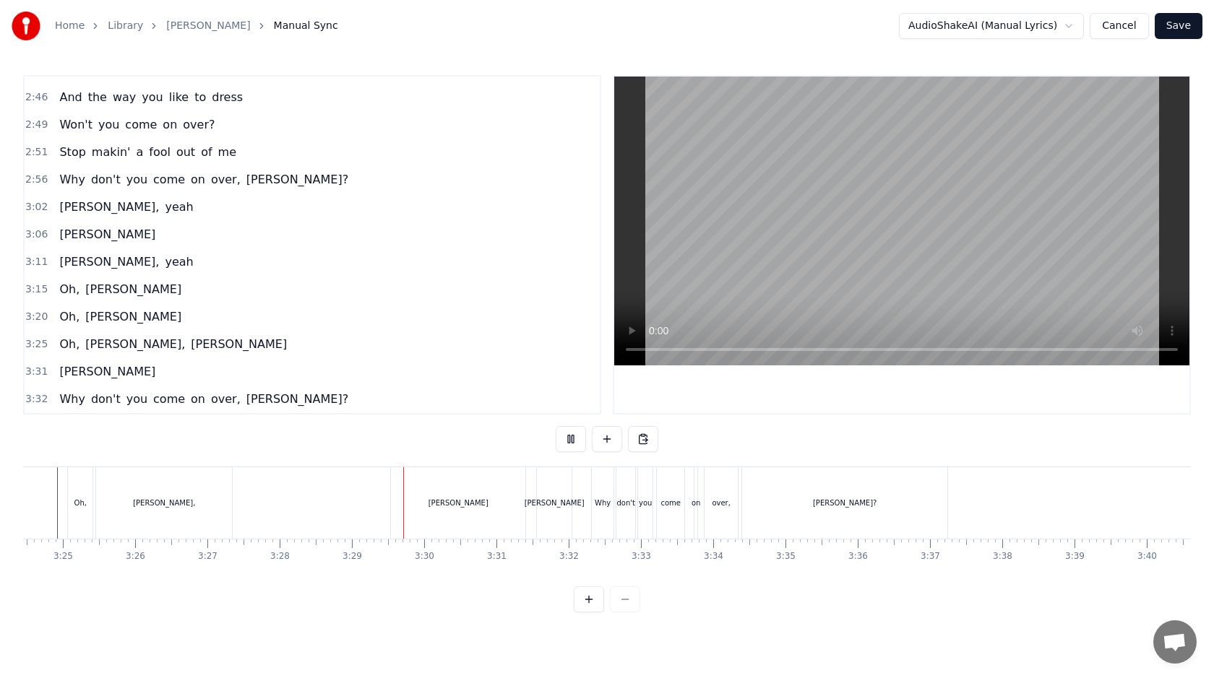
scroll to position [0, 14774]
click at [540, 520] on div "[PERSON_NAME]" at bounding box center [552, 504] width 35 height 72
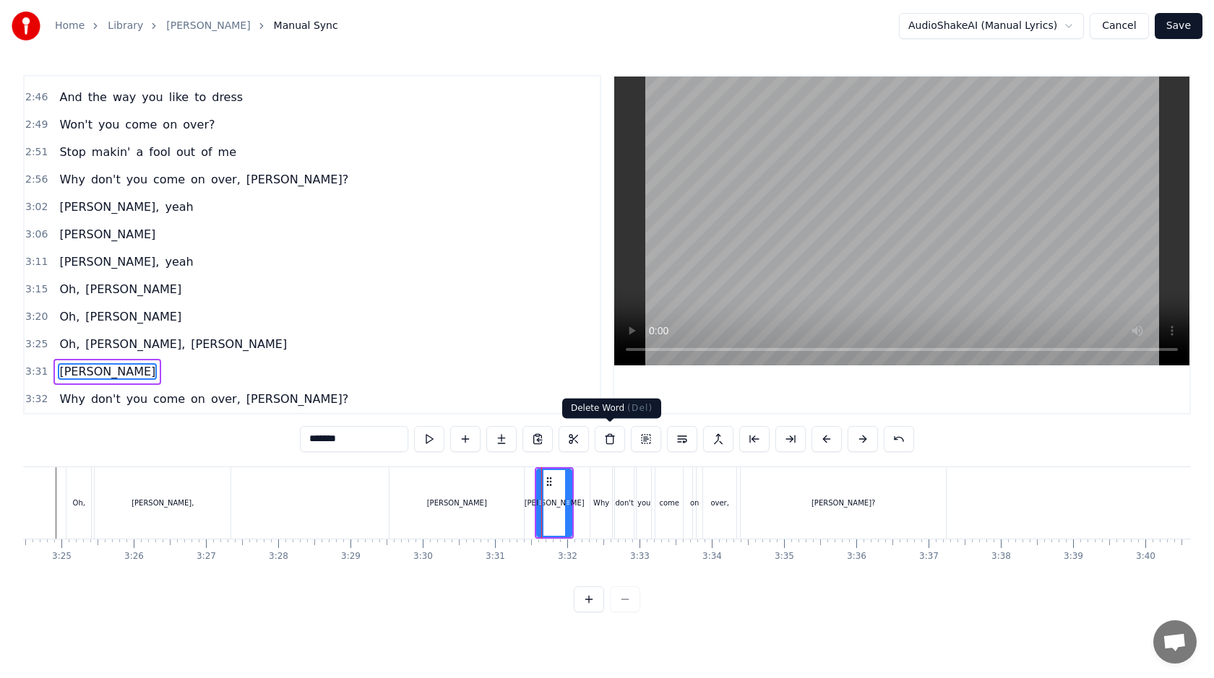
click at [604, 439] on button at bounding box center [610, 439] width 30 height 26
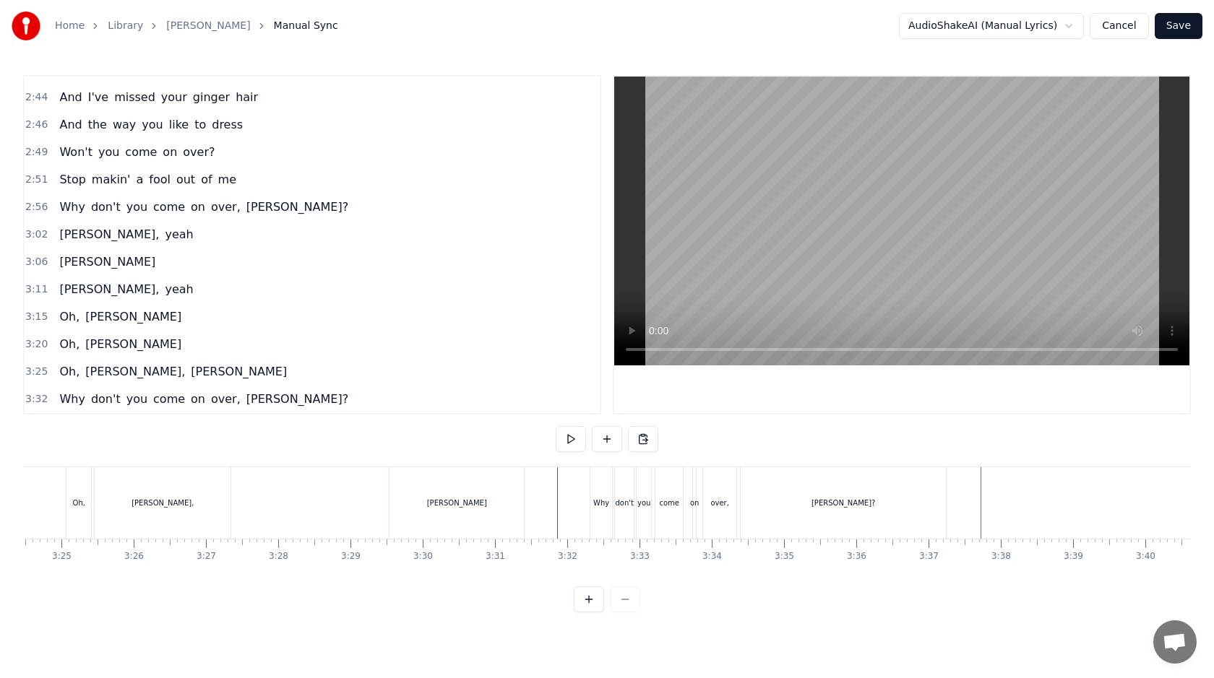
click at [1163, 29] on button "Save" at bounding box center [1179, 26] width 48 height 26
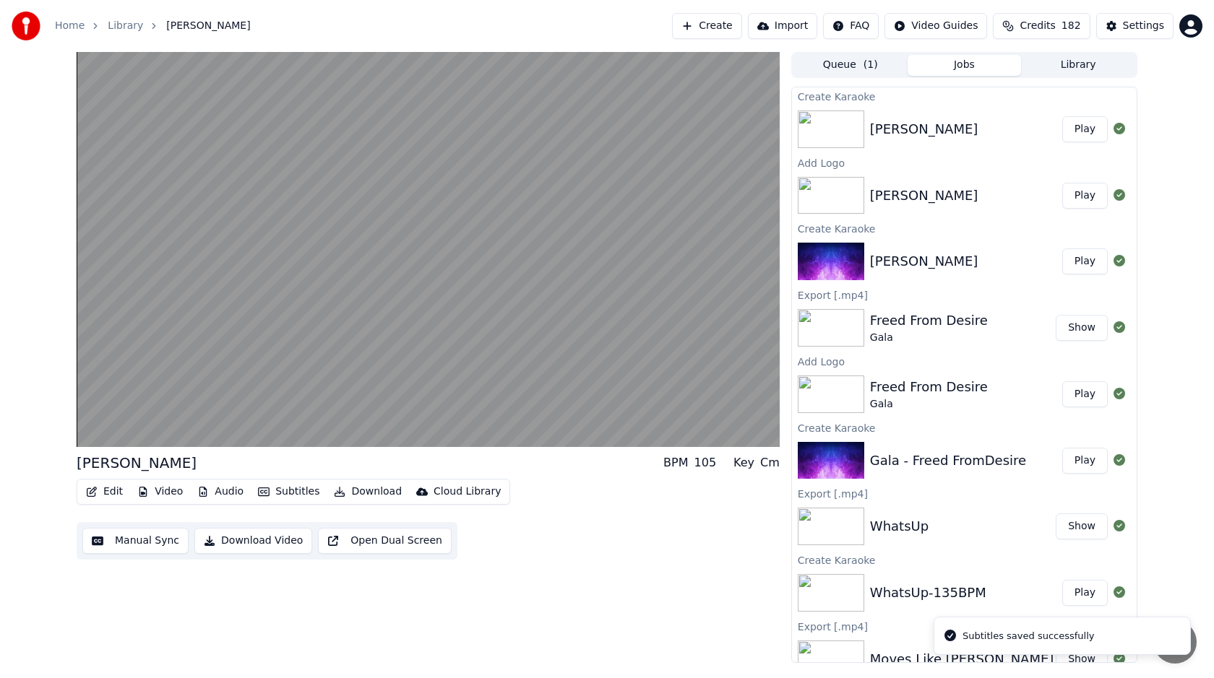
click at [1056, 57] on button "Library" at bounding box center [1078, 65] width 114 height 21
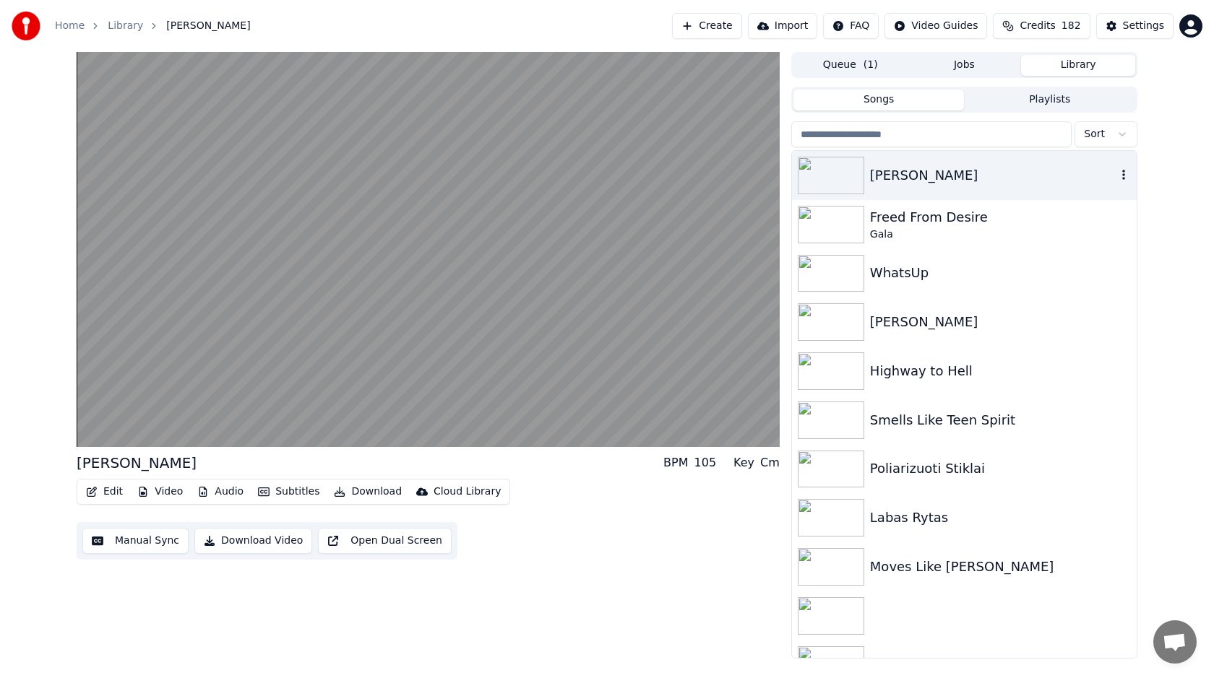
click at [922, 169] on div "[PERSON_NAME]" at bounding box center [993, 175] width 246 height 20
click at [1121, 172] on icon "button" at bounding box center [1123, 175] width 14 height 12
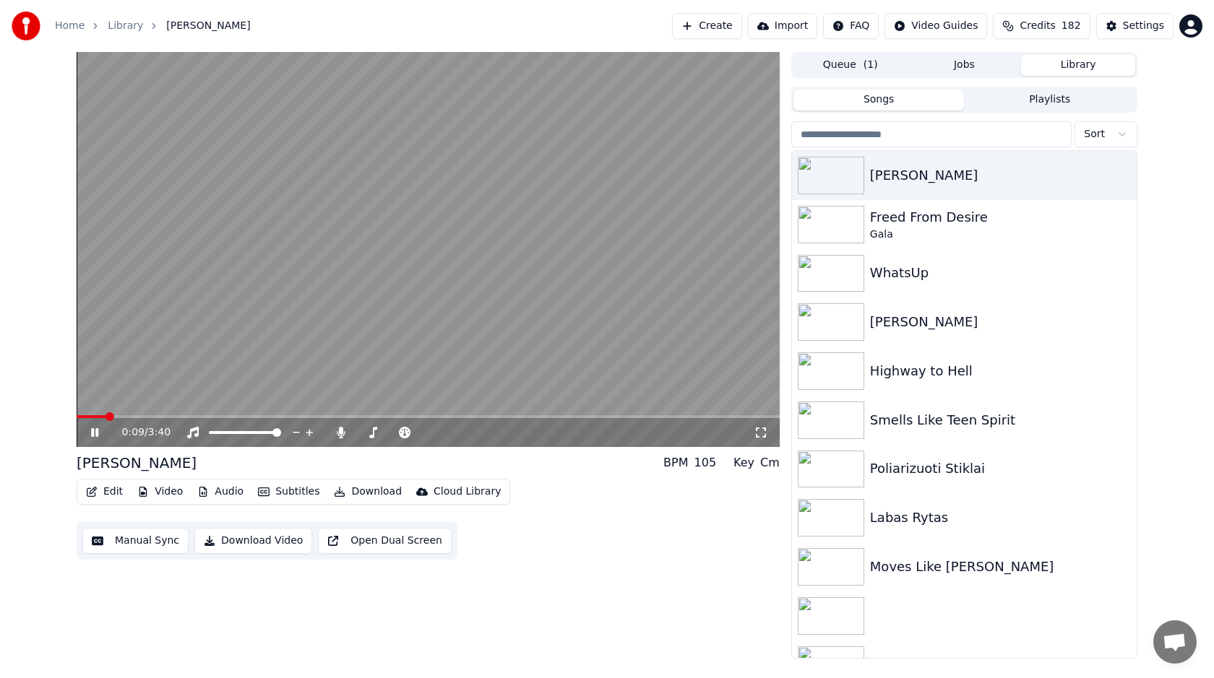
click at [161, 491] on button "Video" at bounding box center [160, 492] width 57 height 20
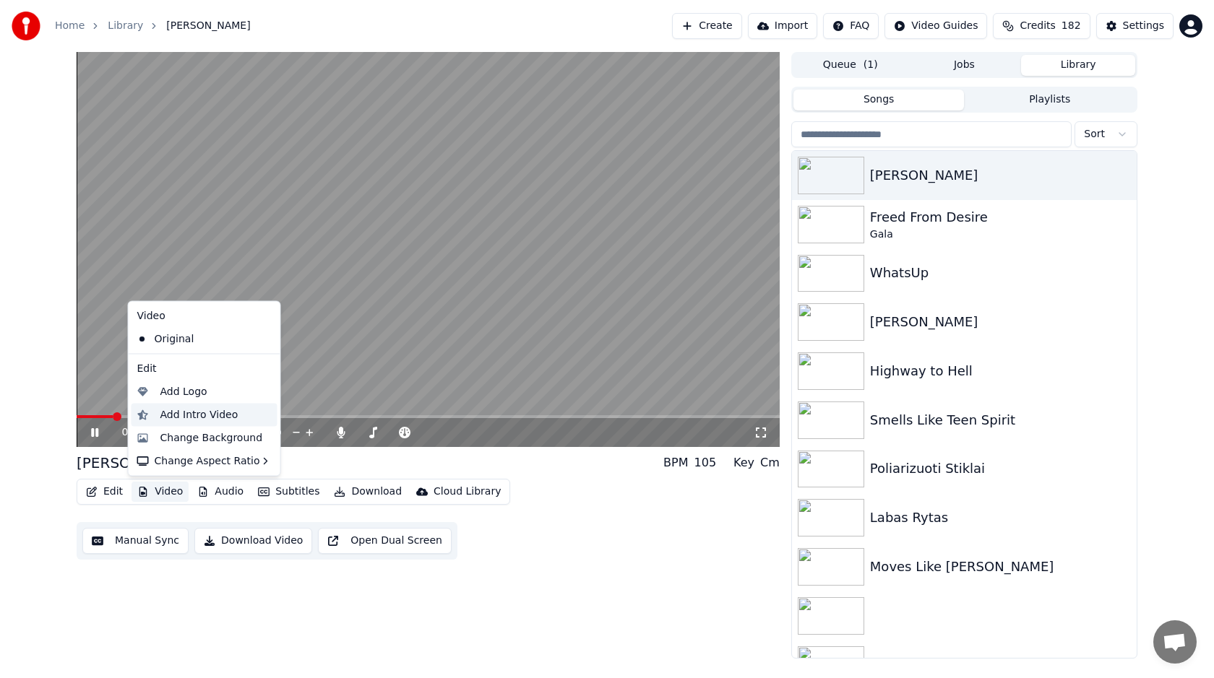
click at [187, 412] on div "Add Intro Video" at bounding box center [199, 415] width 78 height 14
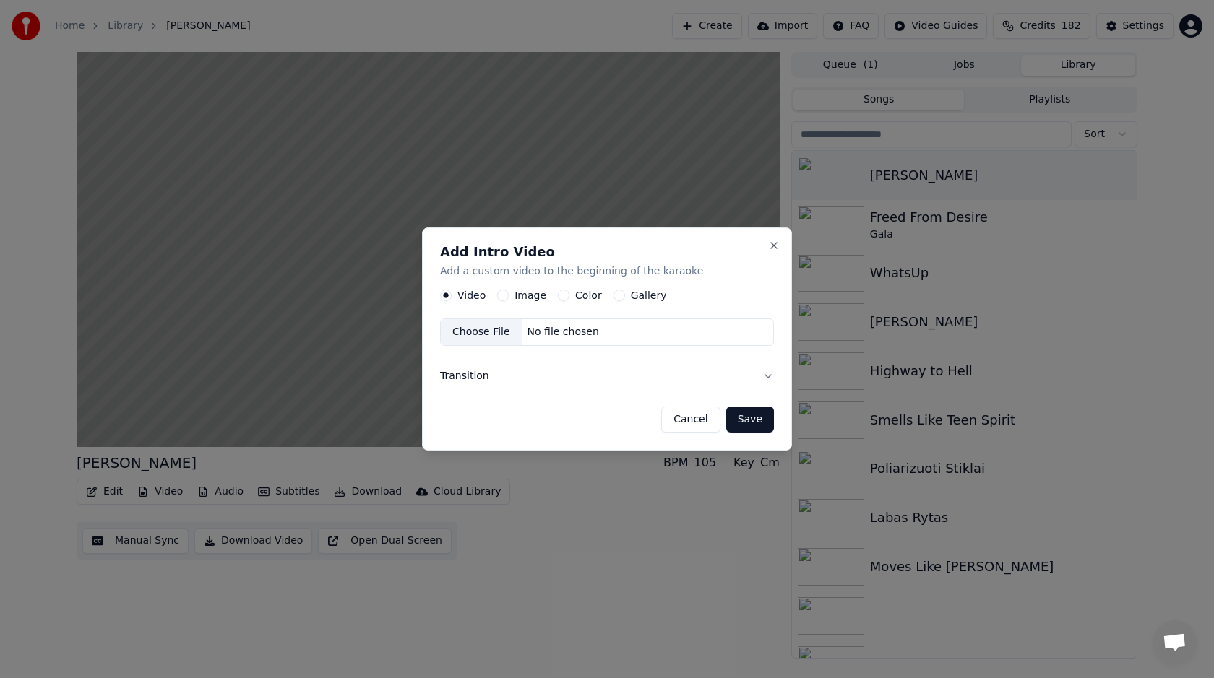
click at [514, 332] on div "Choose File" at bounding box center [481, 333] width 81 height 26
click at [741, 425] on button "Save" at bounding box center [750, 420] width 48 height 26
click at [495, 329] on div "Choose File" at bounding box center [481, 333] width 81 height 26
click at [749, 414] on button "Save" at bounding box center [750, 420] width 48 height 26
click at [681, 408] on button "Cancel" at bounding box center [690, 420] width 59 height 26
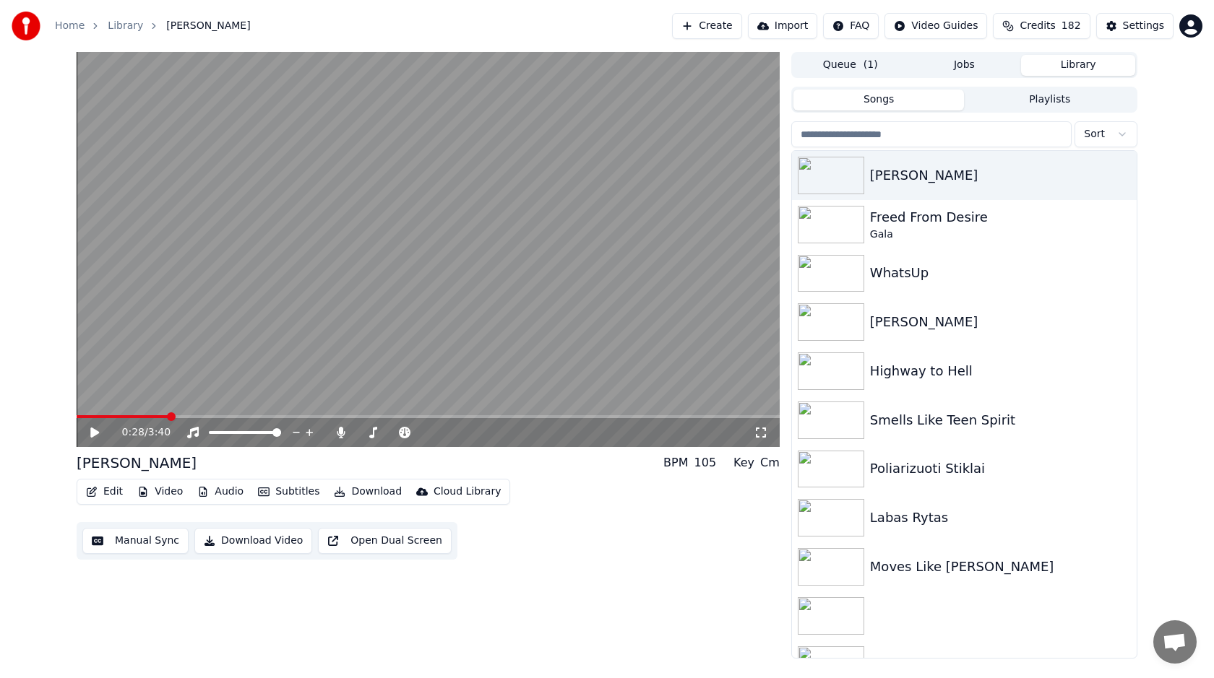
click at [348, 490] on button "Download" at bounding box center [367, 492] width 79 height 20
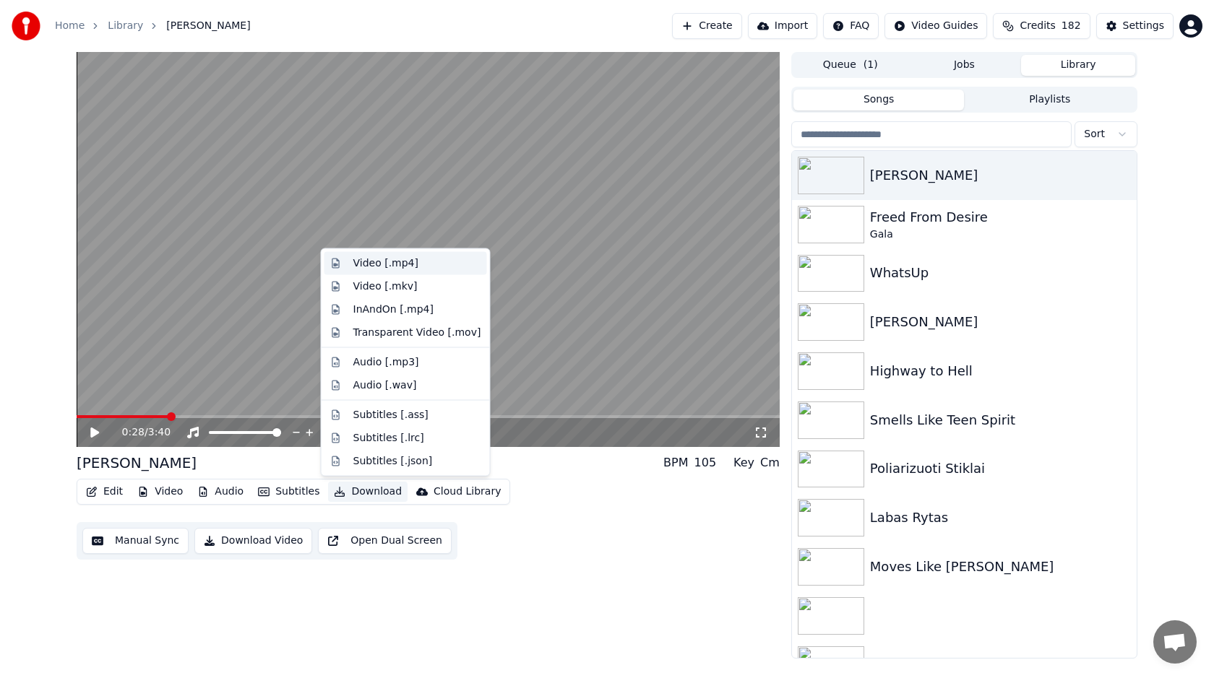
click at [395, 267] on div "Video [.mp4]" at bounding box center [385, 264] width 65 height 14
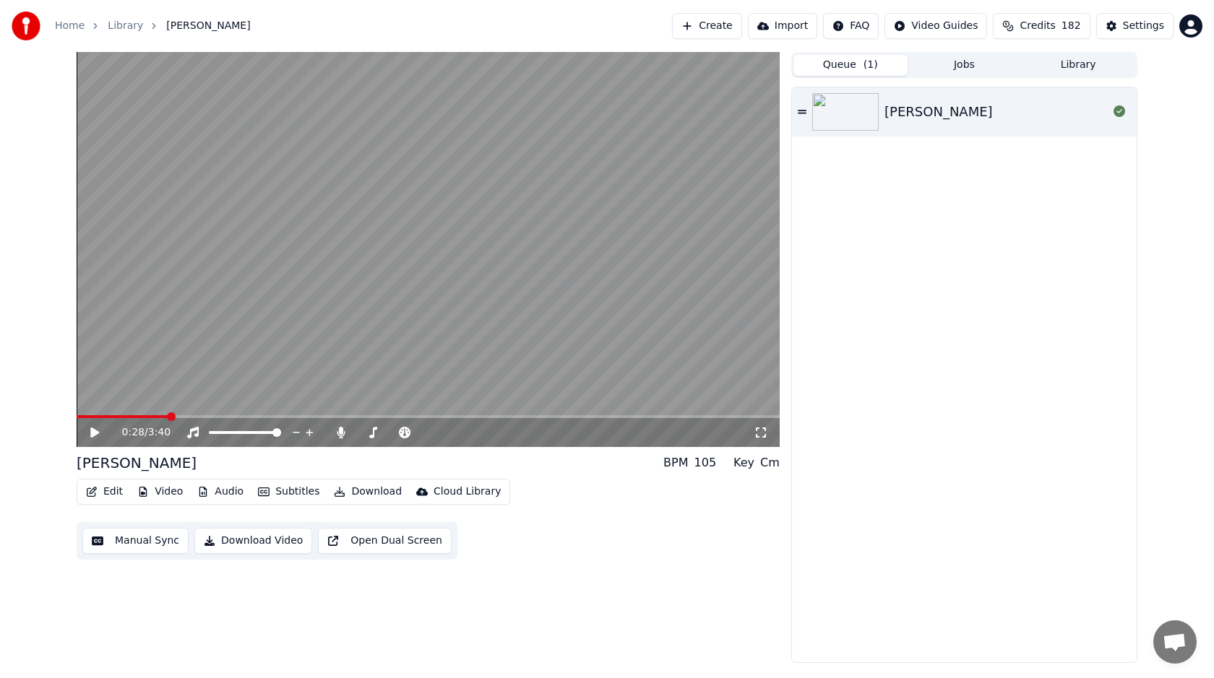
click at [843, 59] on button "Queue ( 1 )" at bounding box center [850, 65] width 114 height 21
click at [978, 69] on button "Jobs" at bounding box center [965, 65] width 114 height 21
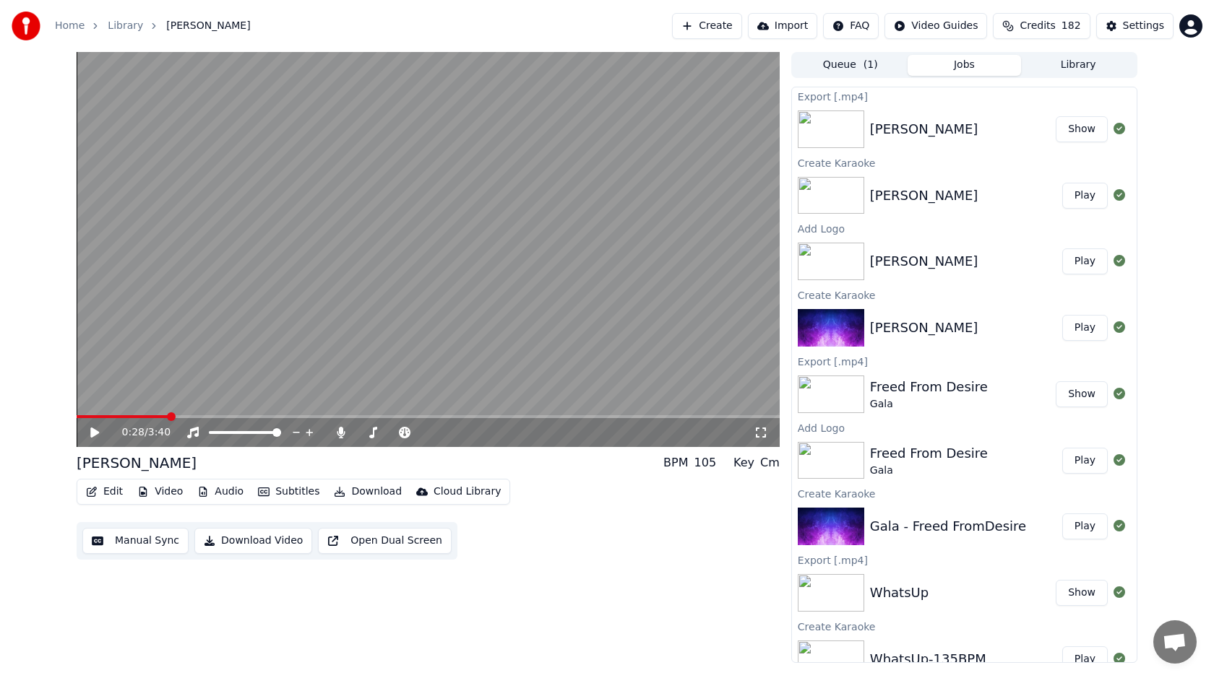
click at [1077, 127] on button "Show" at bounding box center [1082, 129] width 52 height 26
